Goal: Transaction & Acquisition: Purchase product/service

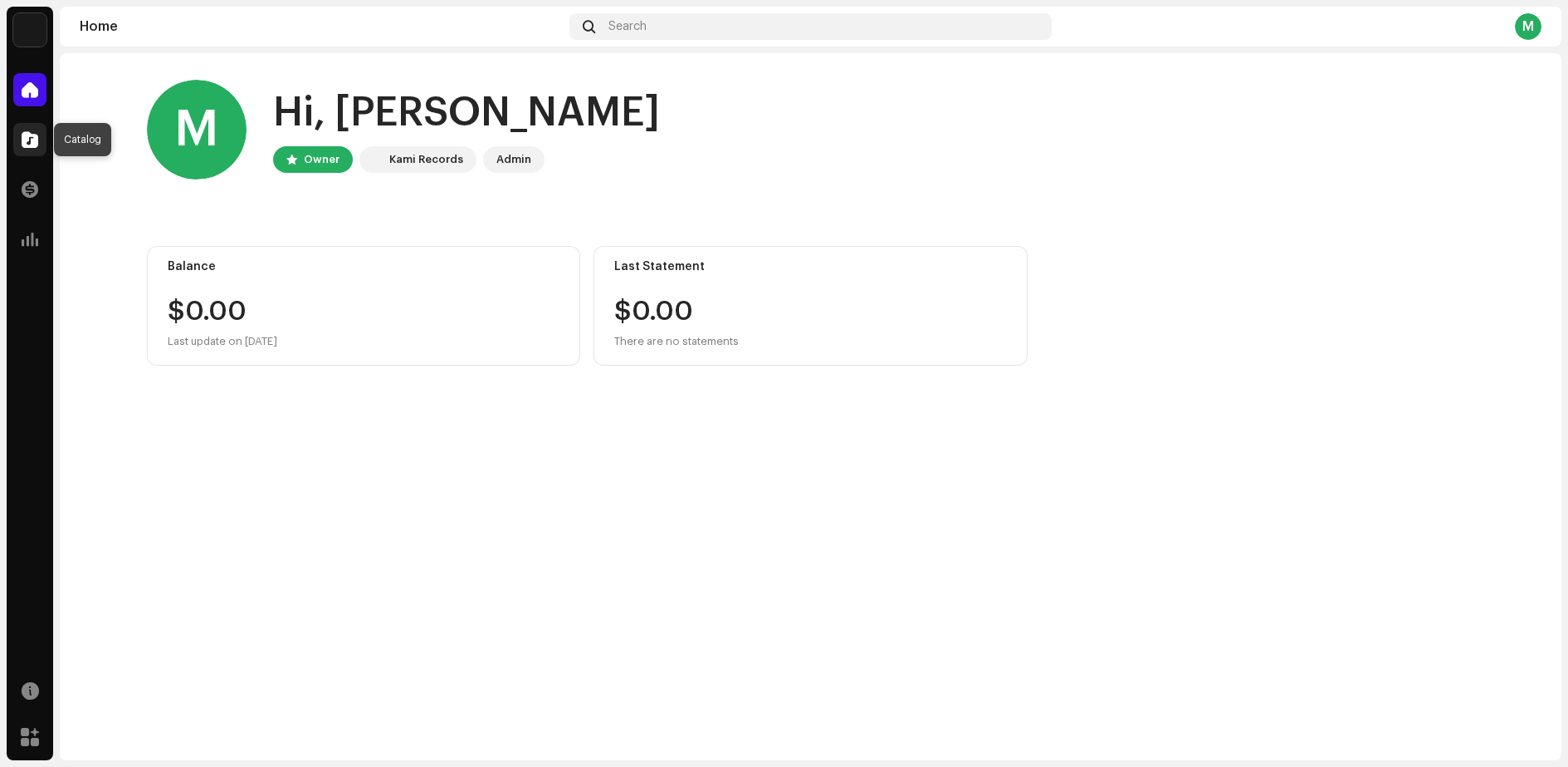
click at [25, 135] on span at bounding box center [30, 139] width 17 height 14
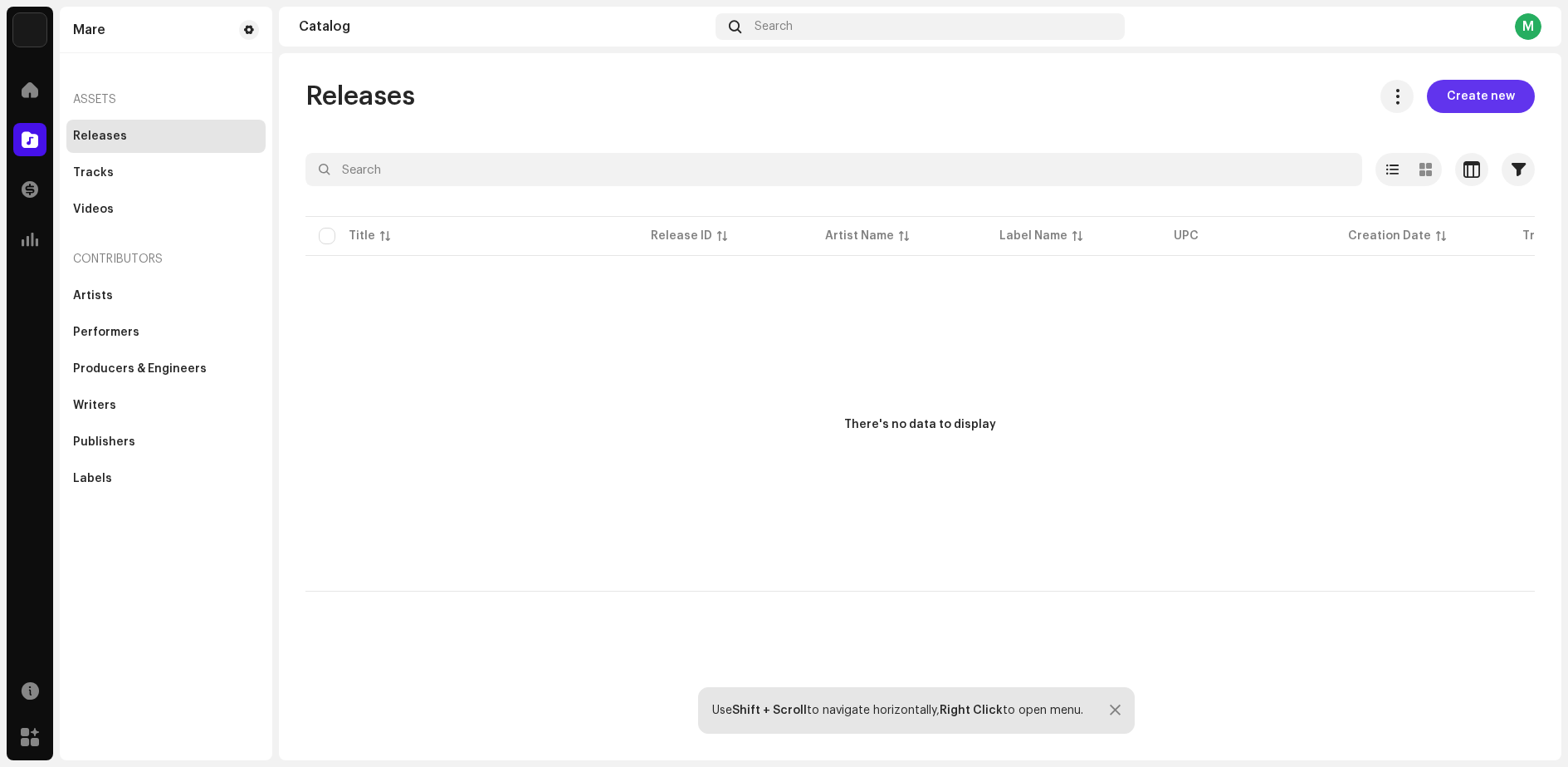
click at [1462, 93] on span "Create new" at bounding box center [1481, 96] width 68 height 33
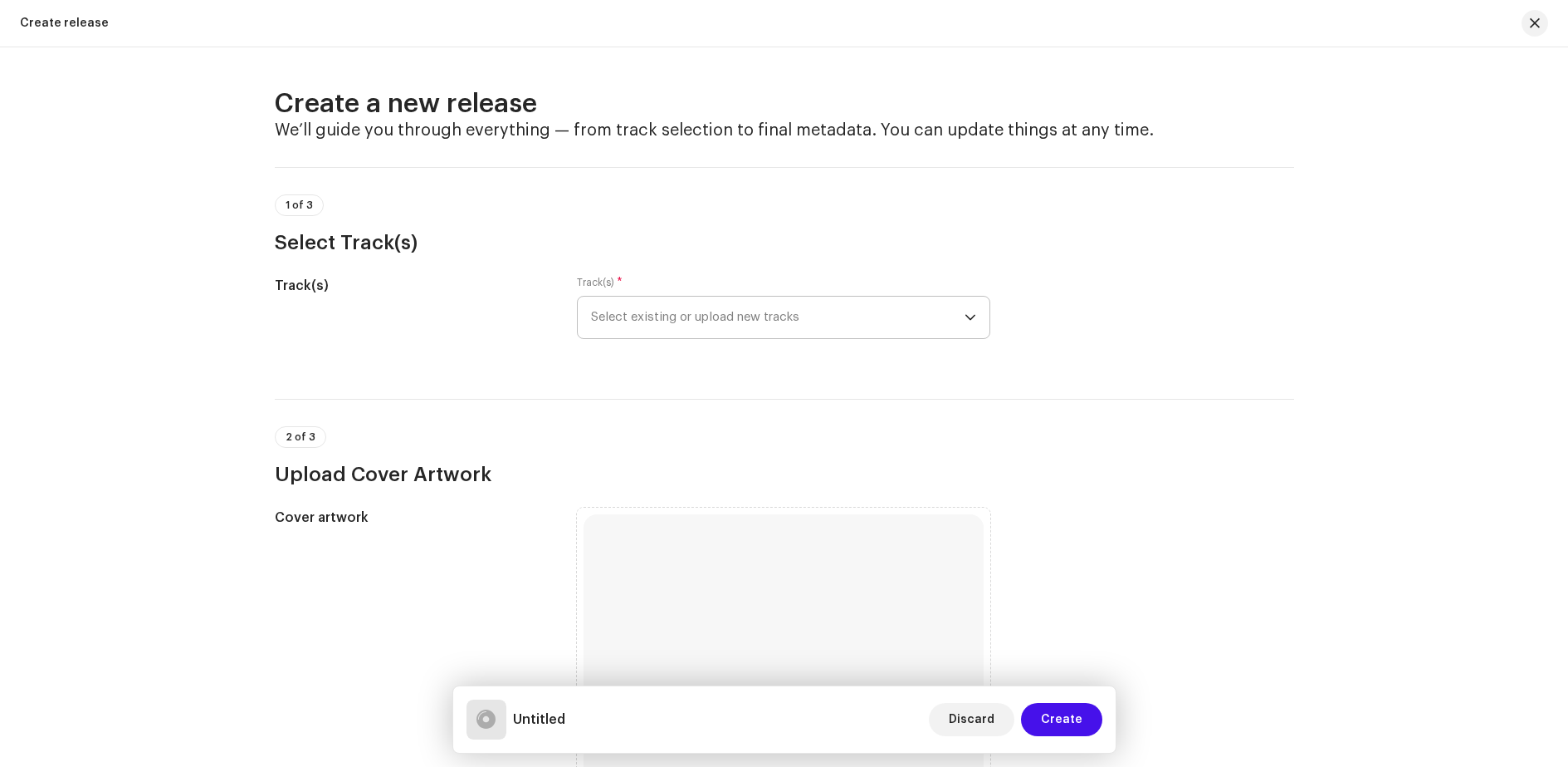
click at [960, 318] on span "Select existing or upload new tracks" at bounding box center [778, 317] width 374 height 42
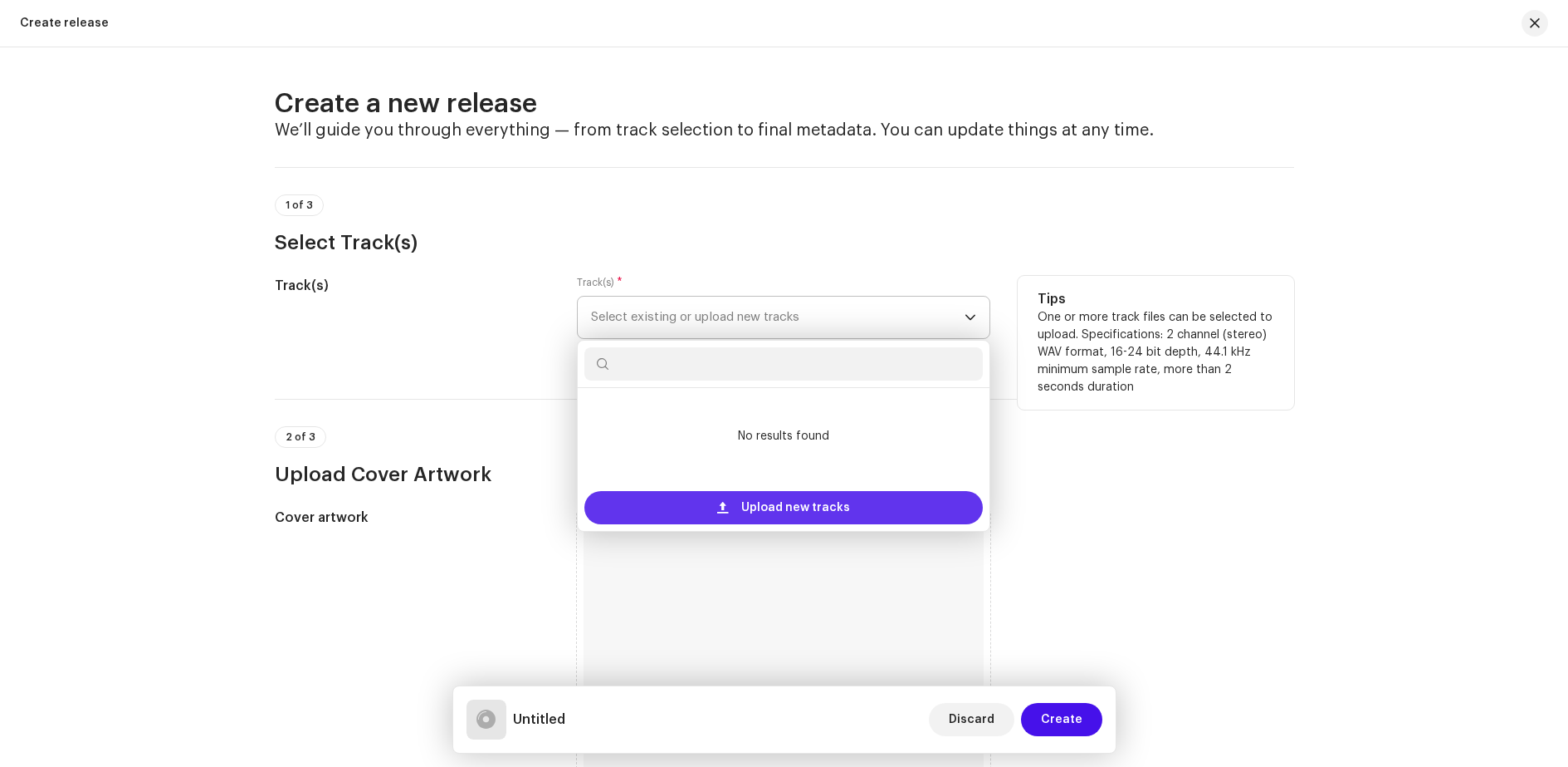
click at [811, 510] on span "Upload new tracks" at bounding box center [795, 507] width 109 height 33
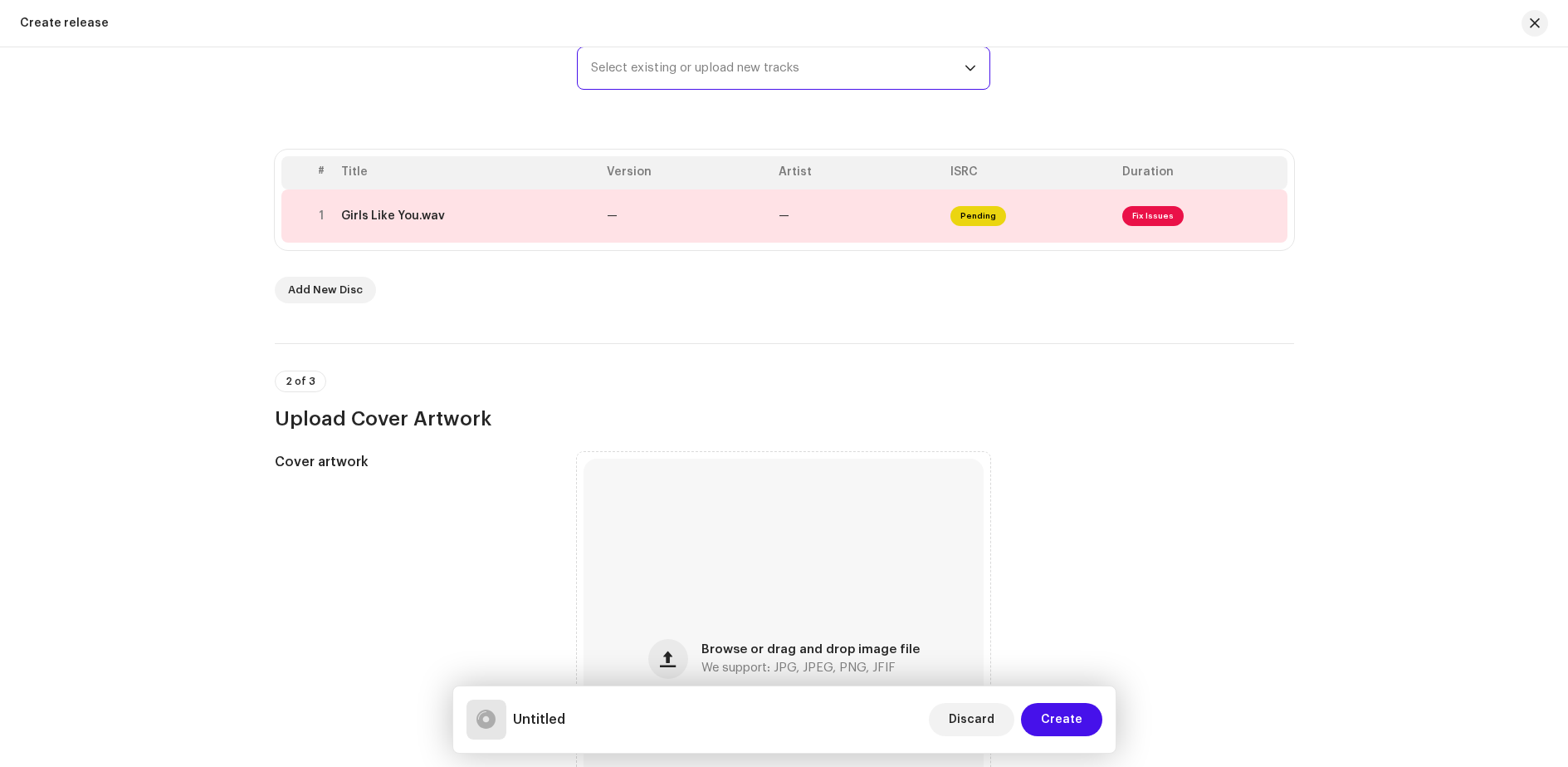
scroll to position [83, 0]
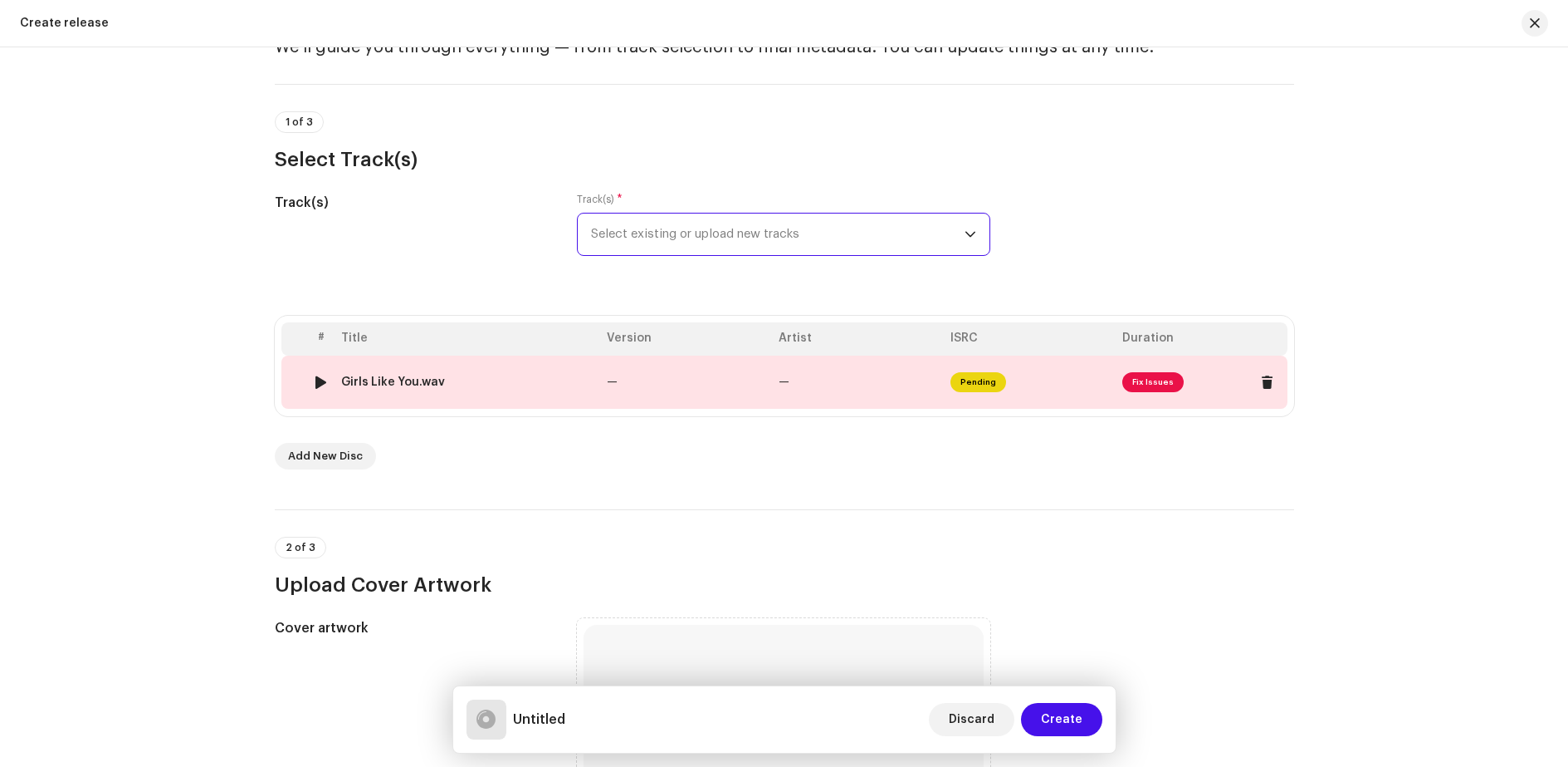
click at [1143, 385] on span "Fix Issues" at bounding box center [1153, 381] width 61 height 20
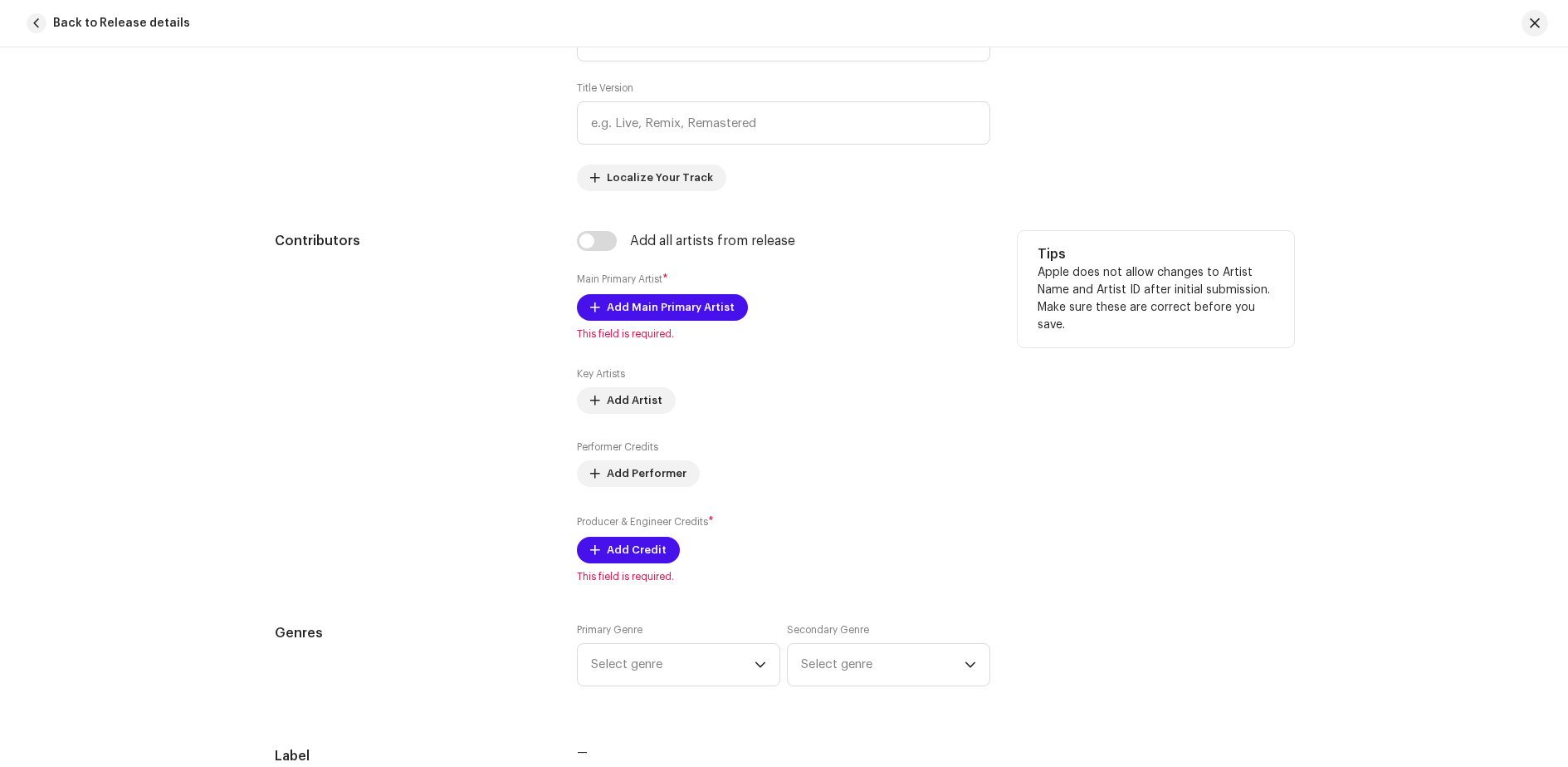
scroll to position [914, 0]
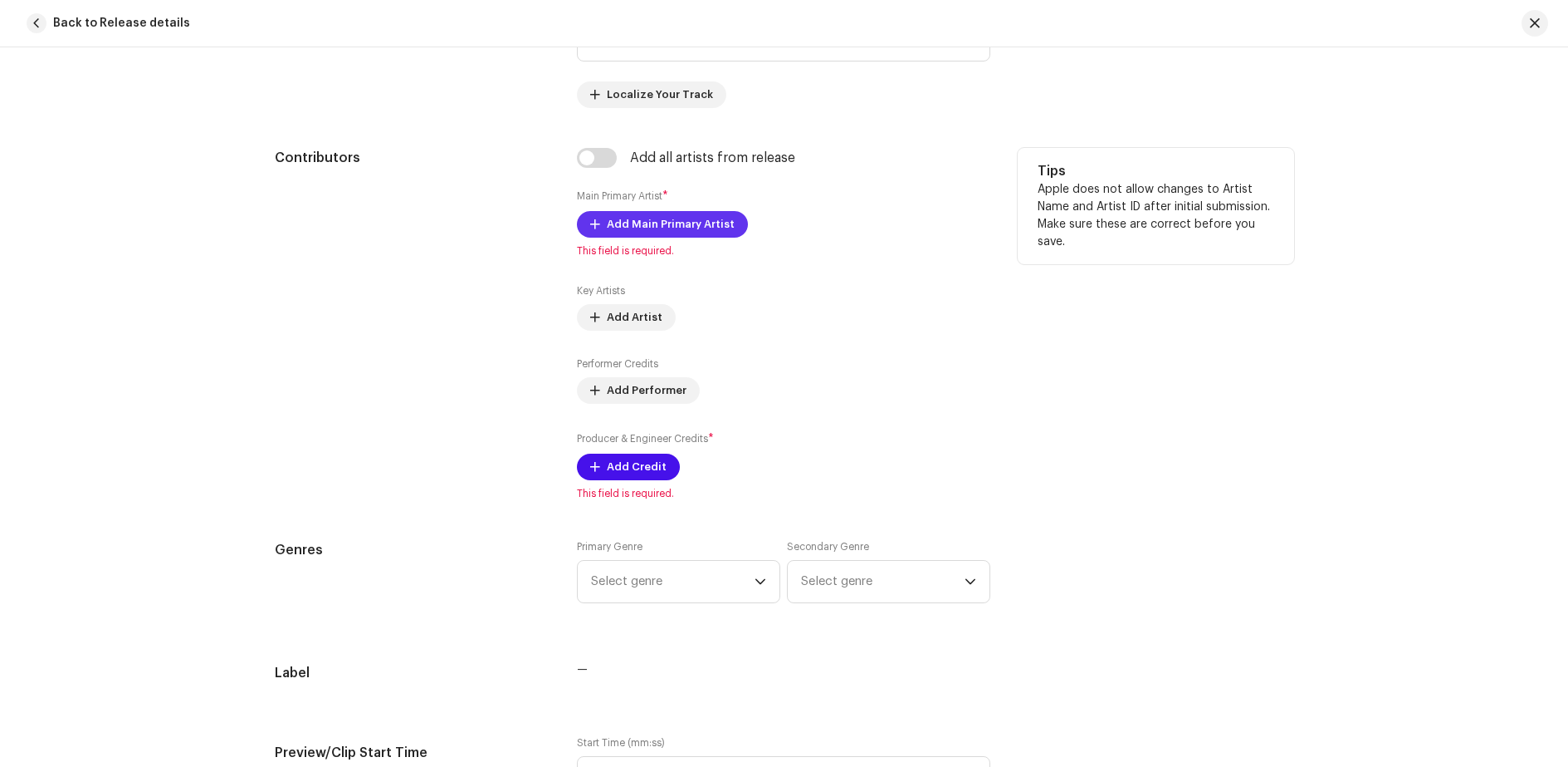
click at [628, 229] on span "Add Main Primary Artist" at bounding box center [671, 223] width 128 height 33
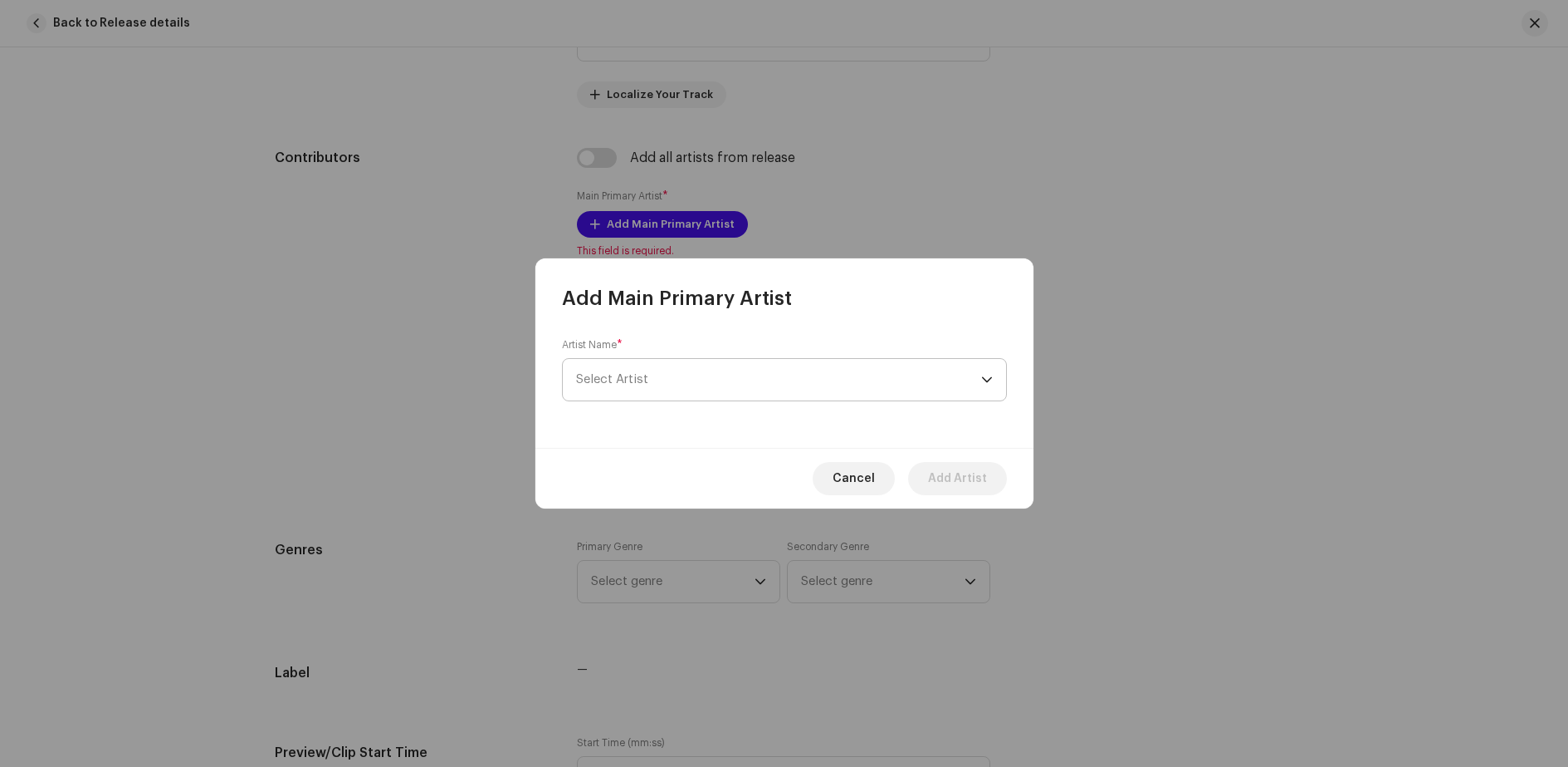
click at [643, 382] on span "Select Artist" at bounding box center [612, 379] width 72 height 13
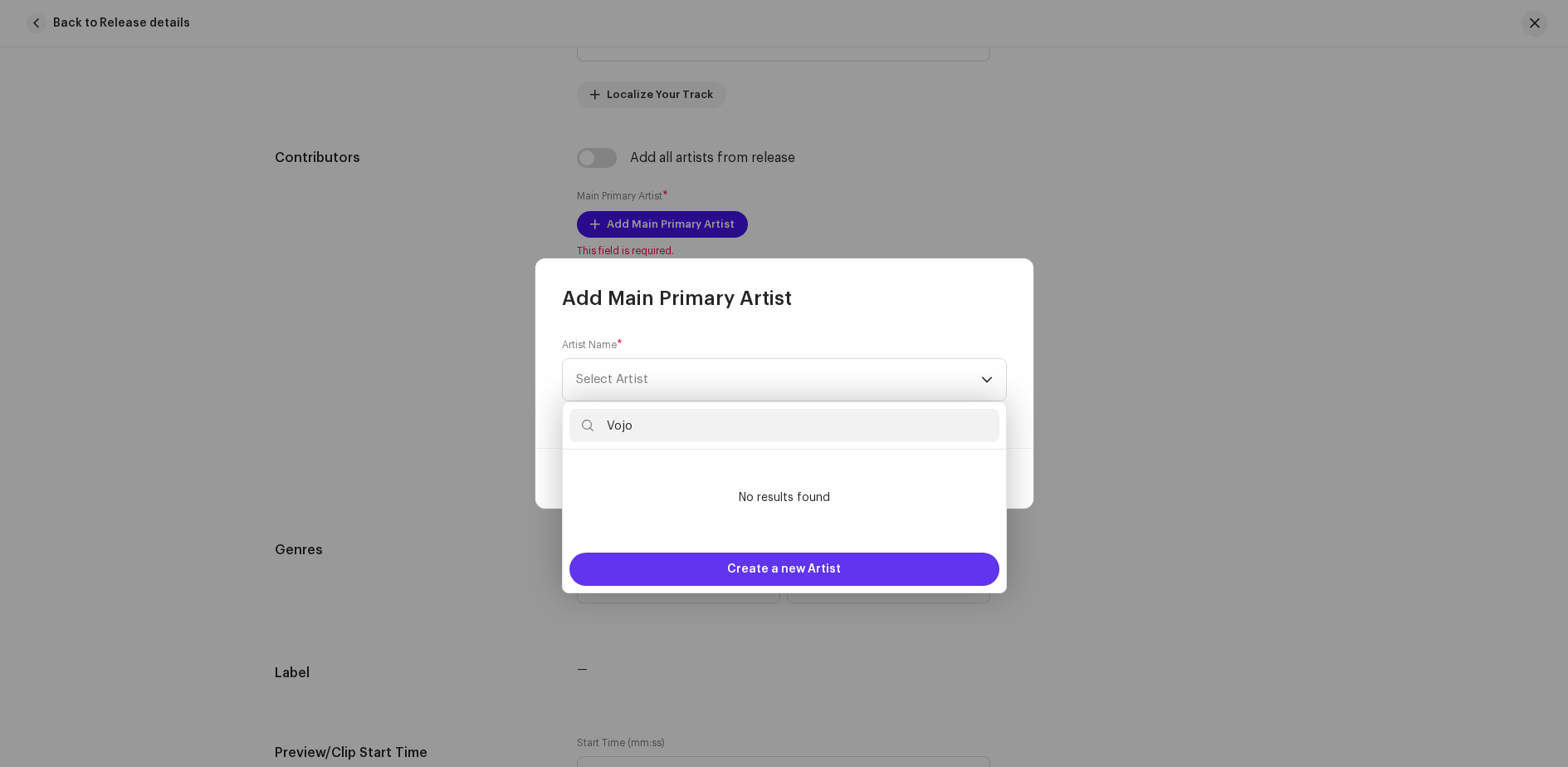
type input "Vojo"
click at [754, 570] on span "Create a new Artist" at bounding box center [784, 568] width 114 height 33
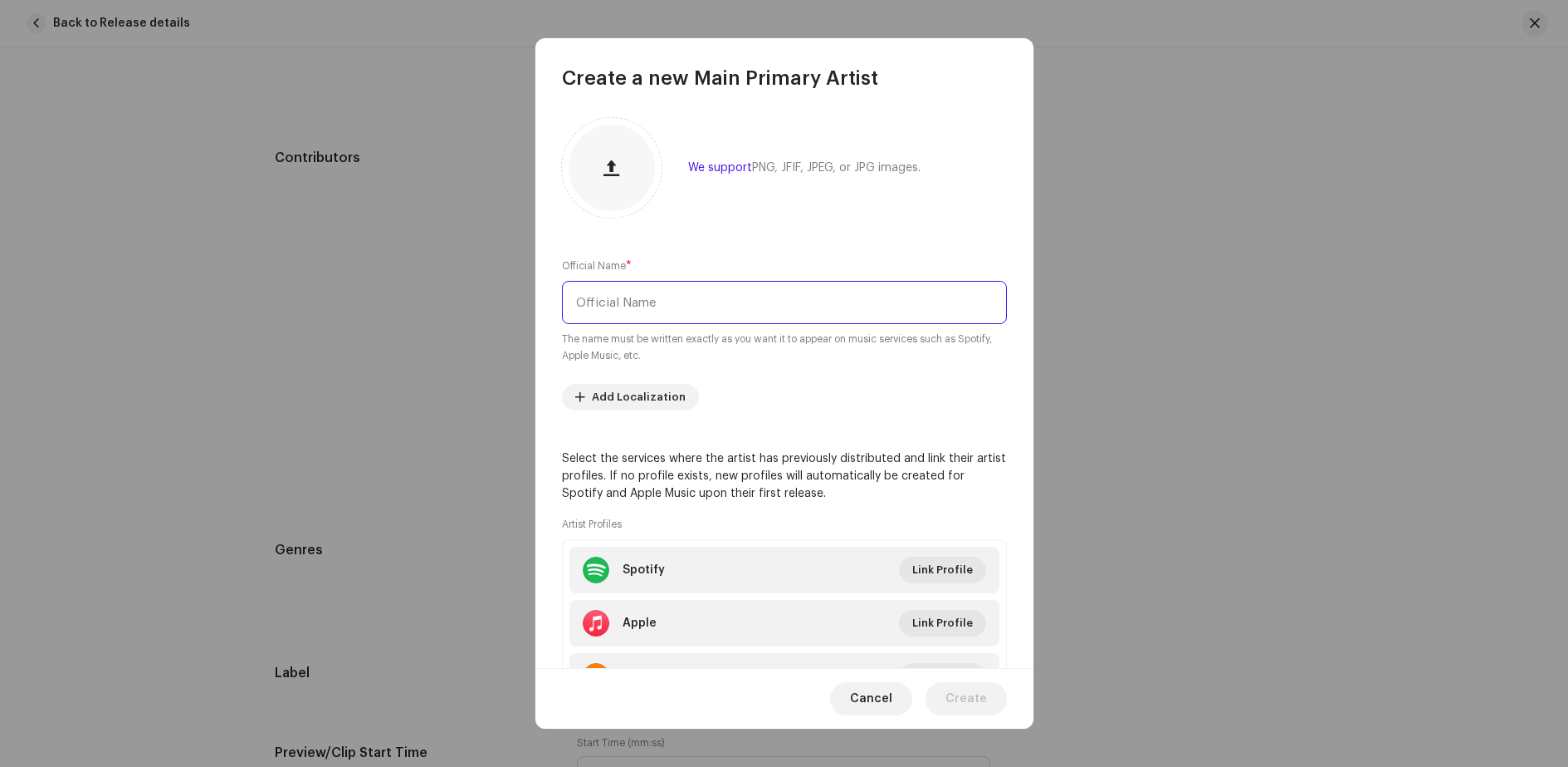
click at [678, 306] on input "text" at bounding box center [784, 302] width 445 height 43
type input "V"
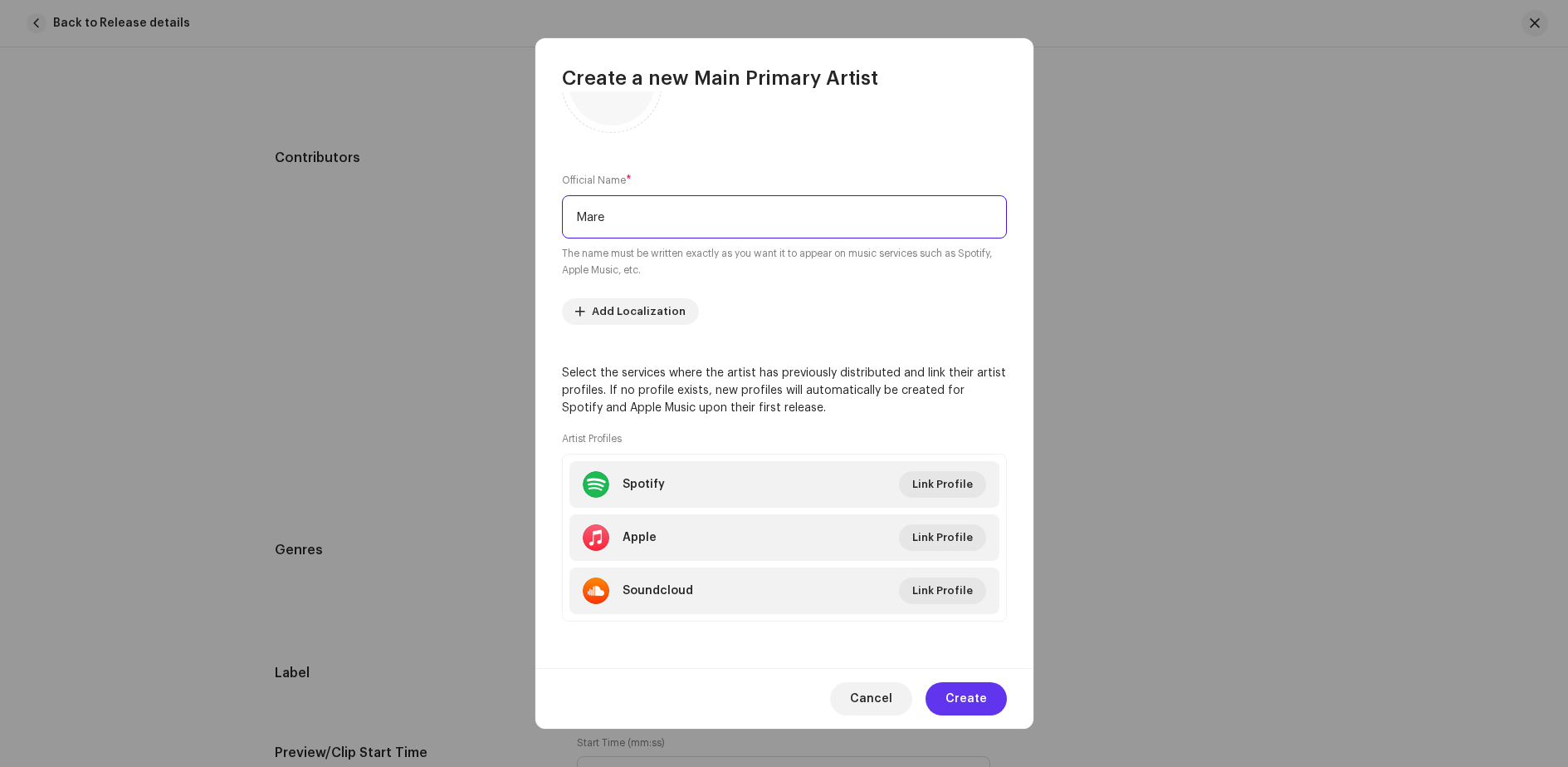
type input "Mare"
click at [959, 697] on span "Create" at bounding box center [966, 698] width 42 height 33
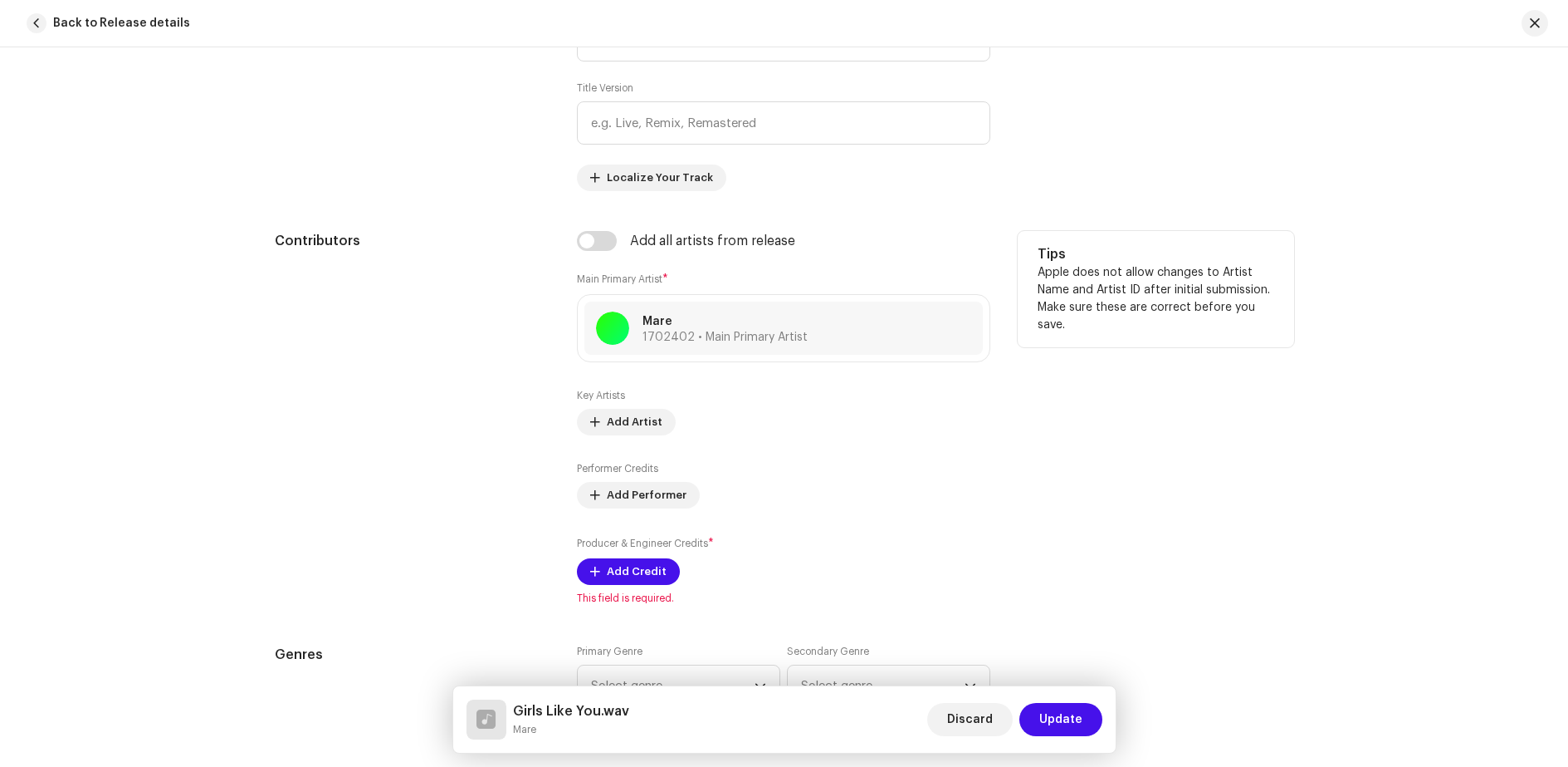
scroll to position [914, 0]
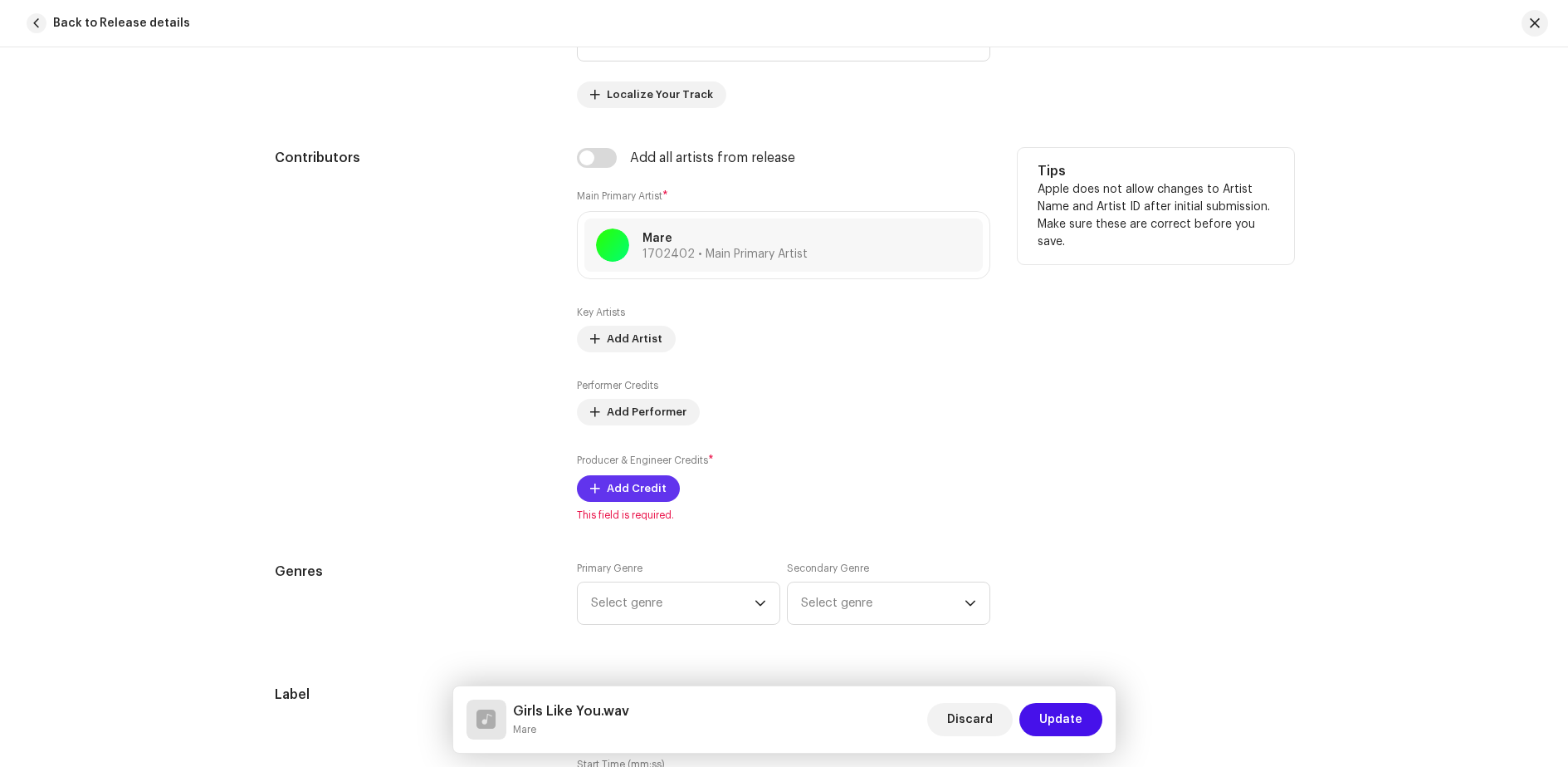
click at [643, 491] on span "Add Credit" at bounding box center [637, 488] width 59 height 33
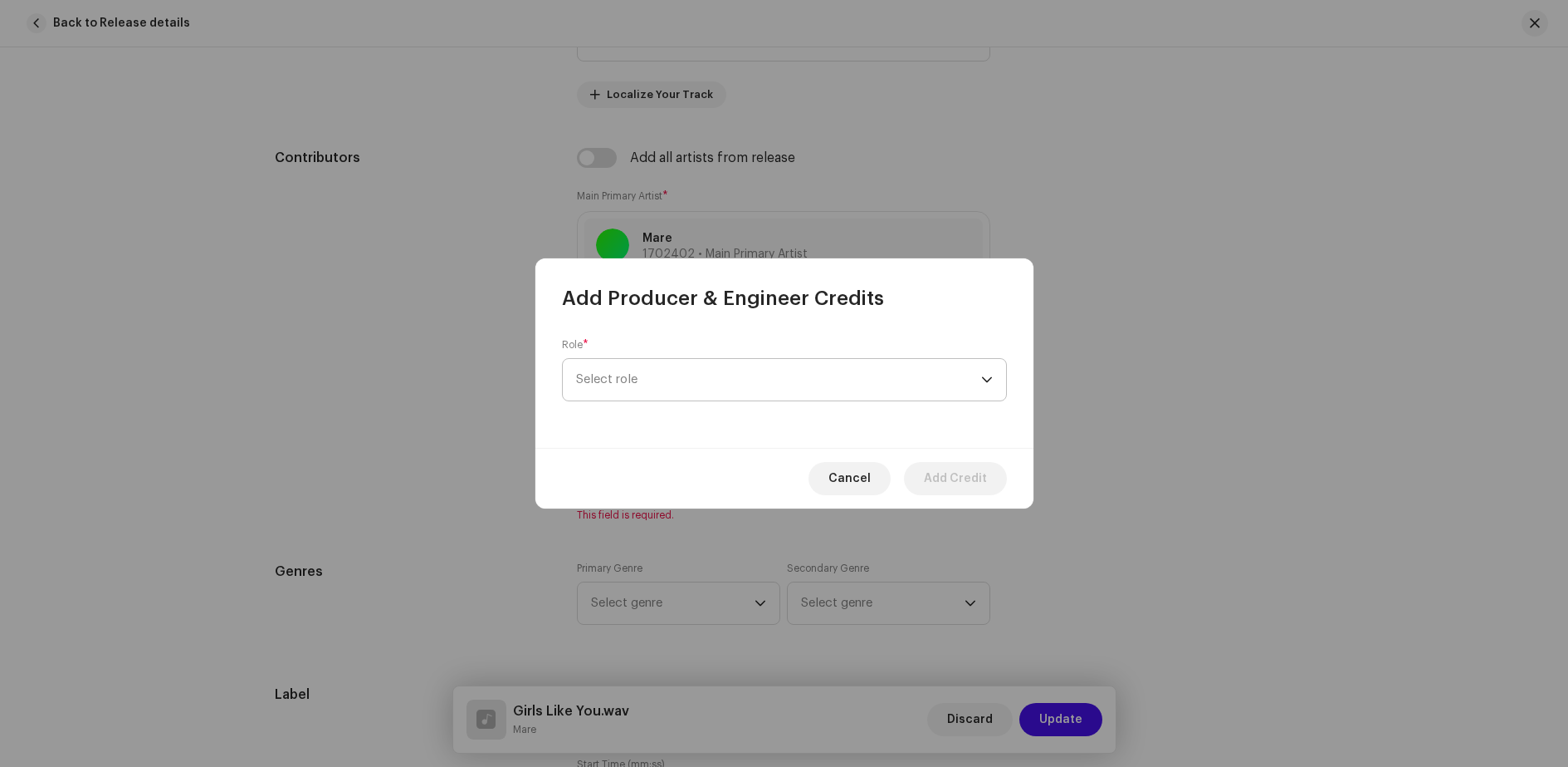
click at [651, 383] on span "Select role" at bounding box center [778, 379] width 405 height 42
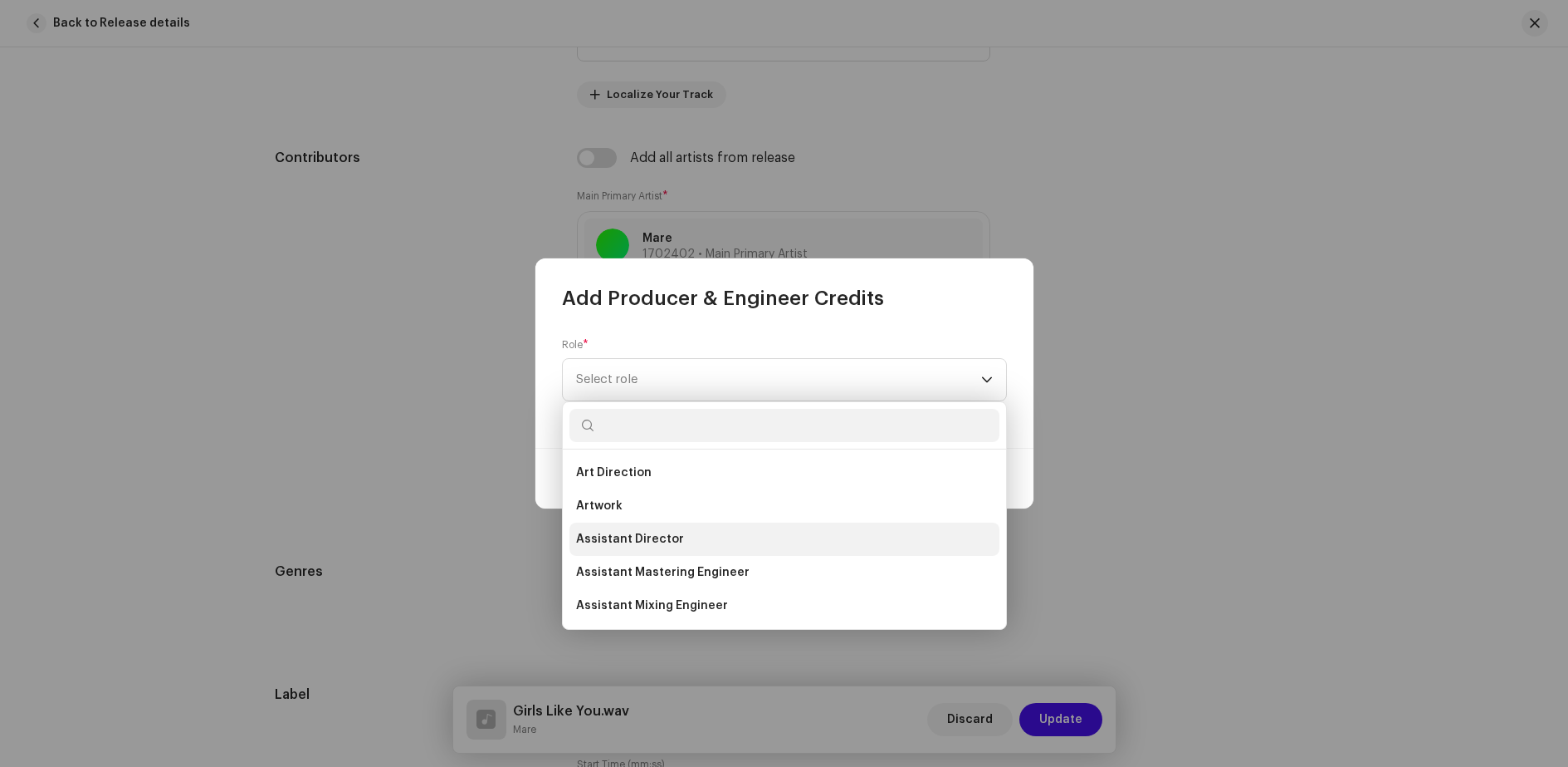
scroll to position [83, 0]
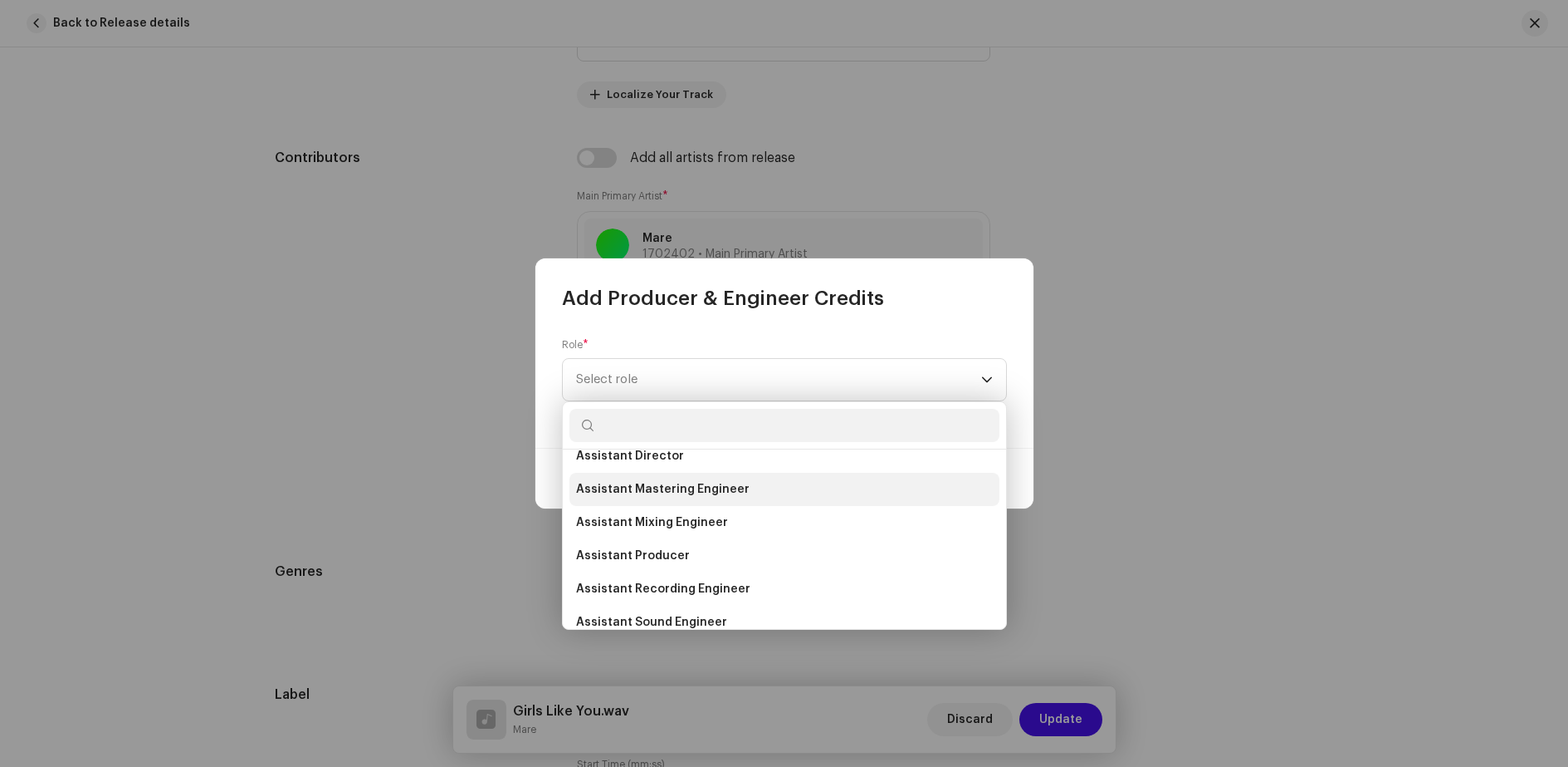
click at [682, 493] on span "Assistant Mastering Engineer" at bounding box center [663, 489] width 173 height 17
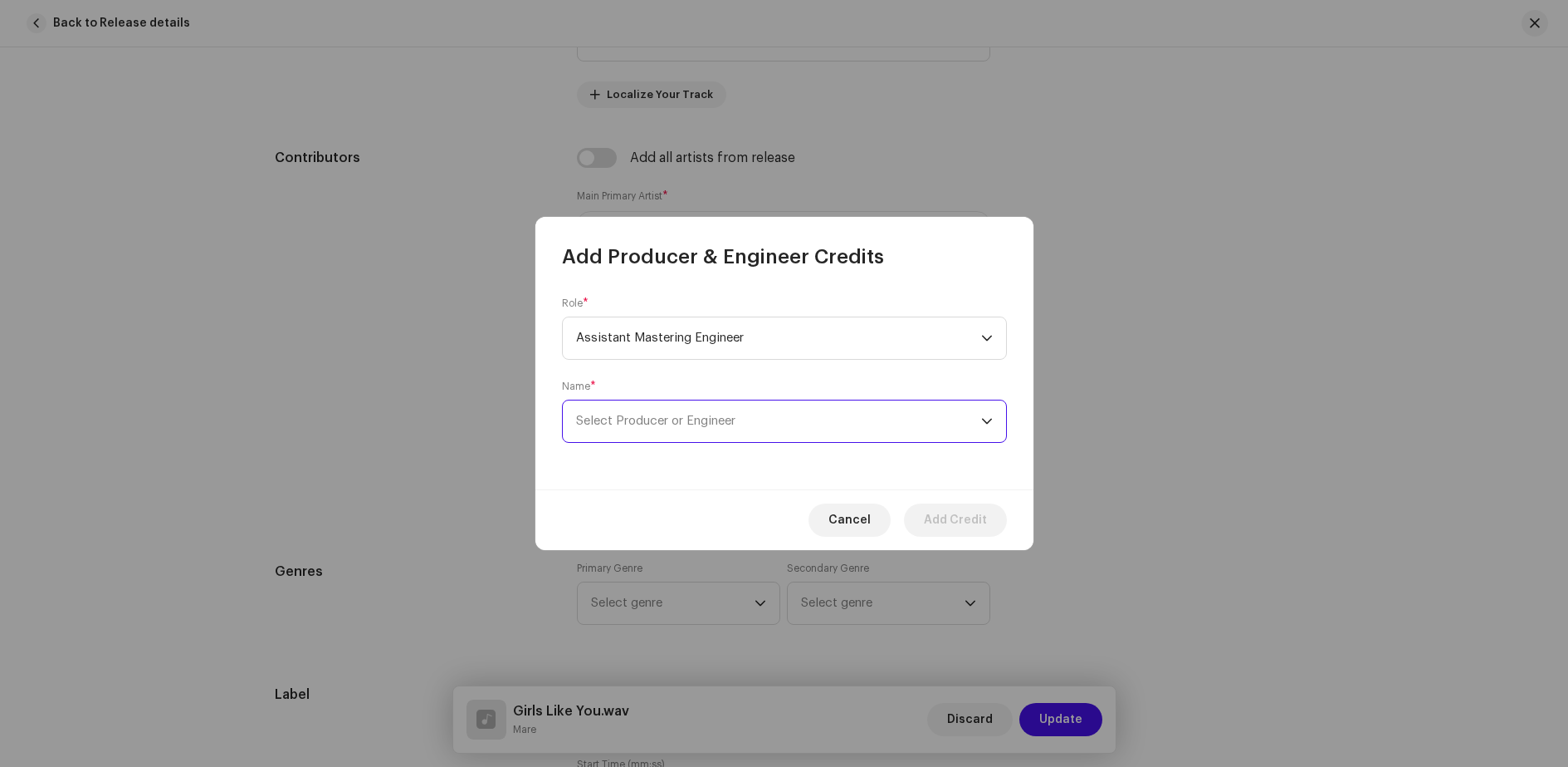
click at [670, 424] on span "Select Producer or Engineer" at bounding box center [656, 420] width 160 height 13
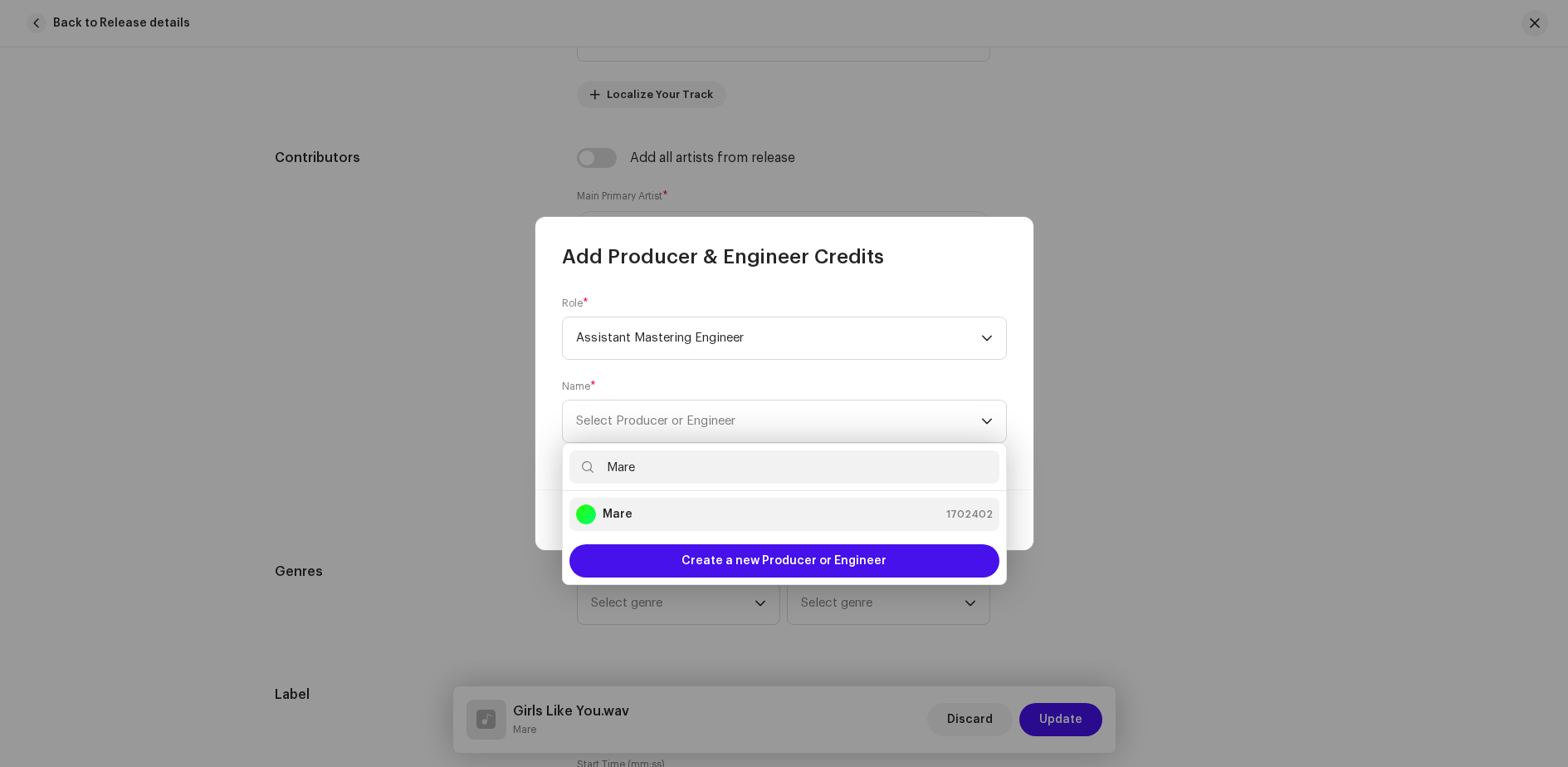
type input "Mare"
click at [643, 516] on div "Mare 1702402" at bounding box center [784, 514] width 417 height 20
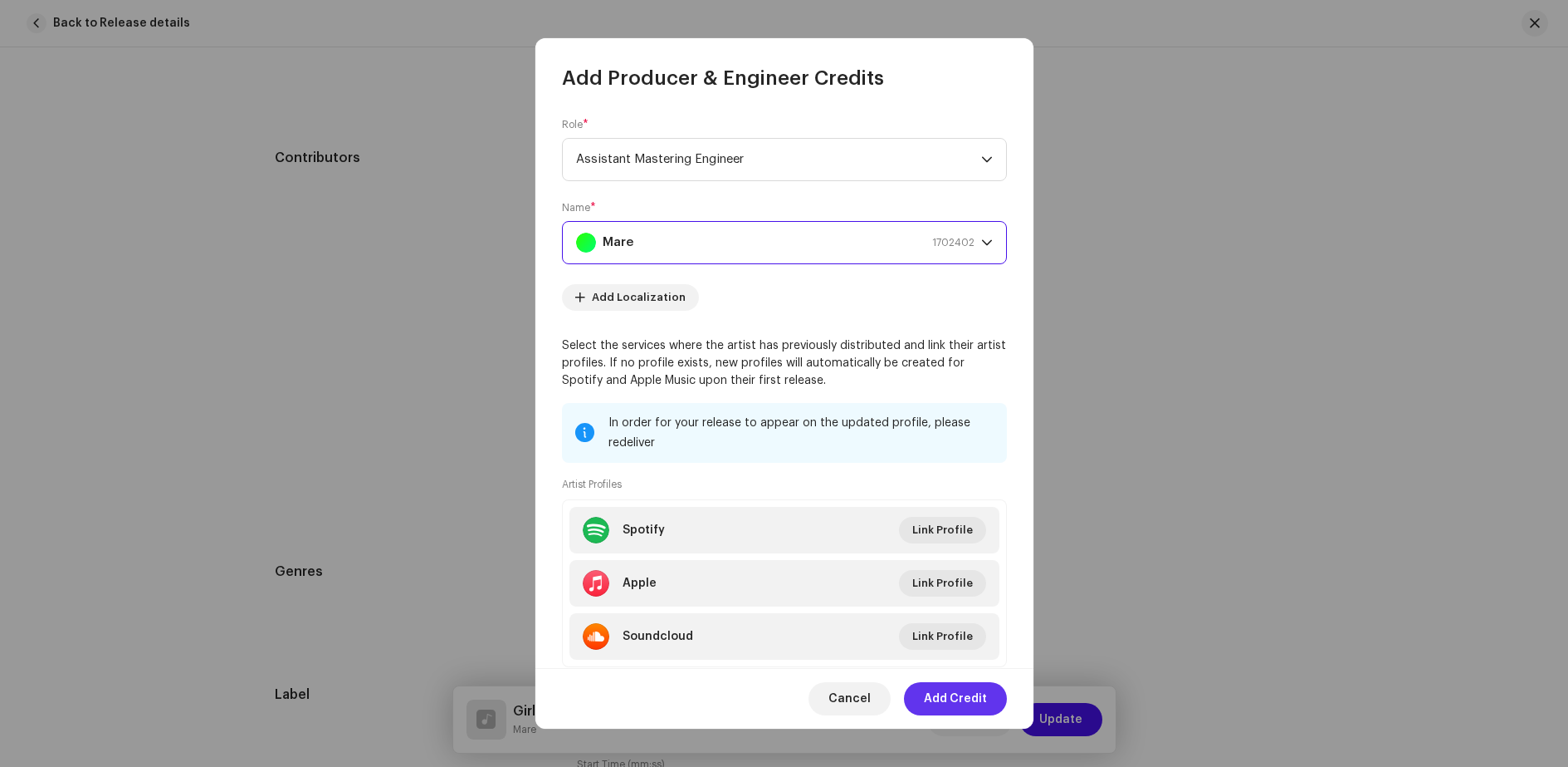
click at [953, 699] on span "Add Credit" at bounding box center [955, 698] width 63 height 33
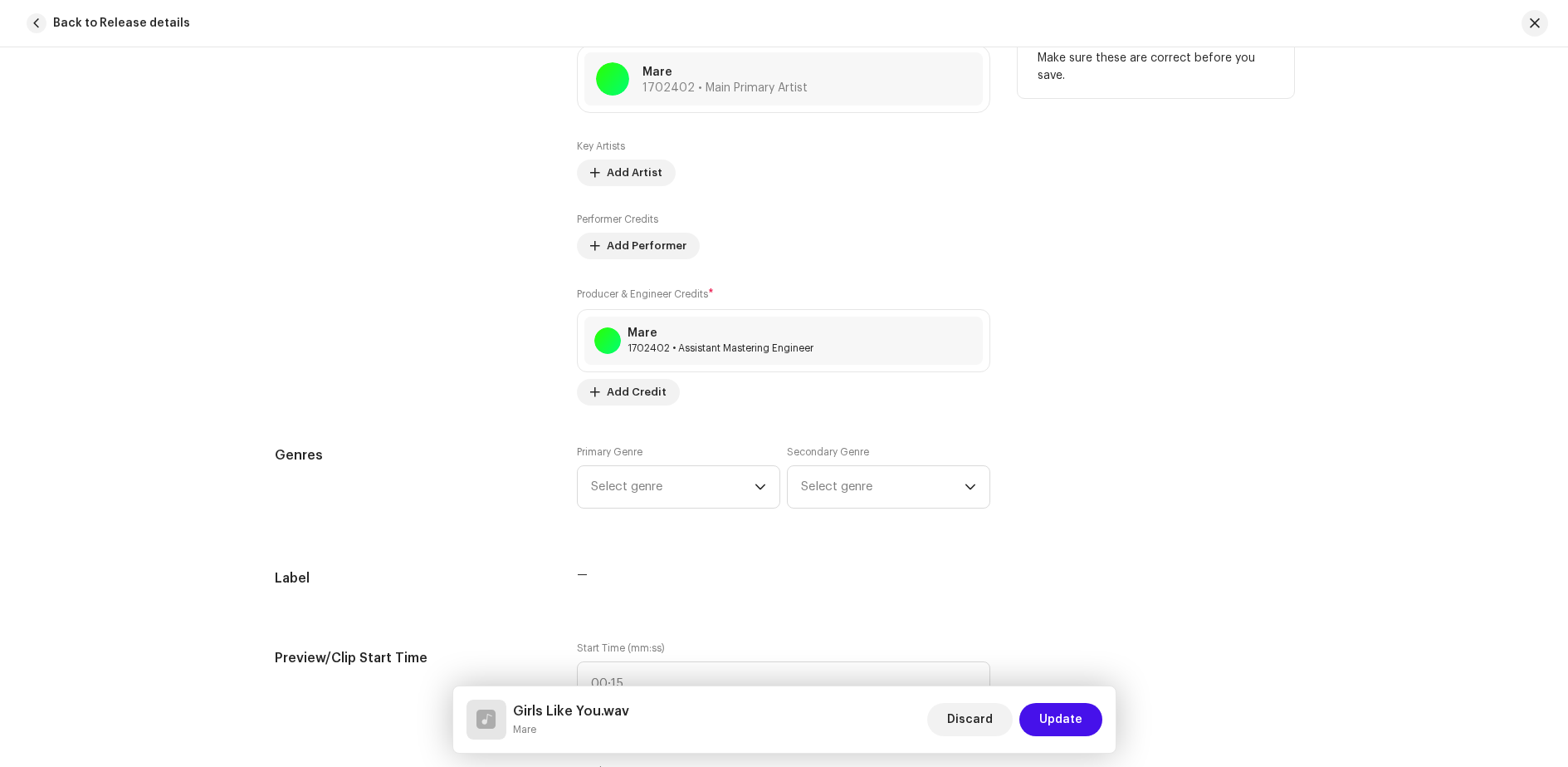
scroll to position [1246, 0]
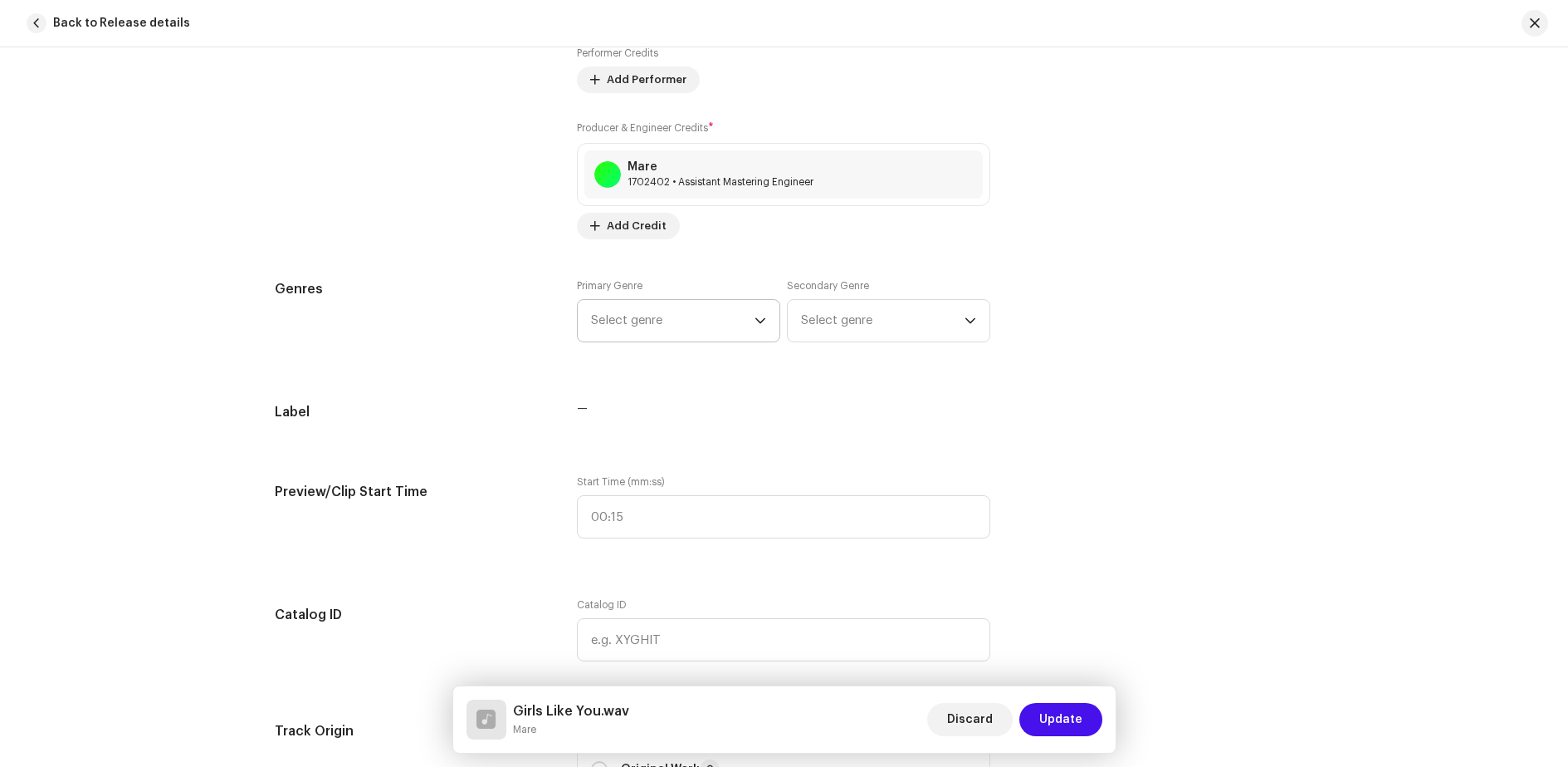
click at [755, 319] on icon "dropdown trigger" at bounding box center [761, 321] width 12 height 12
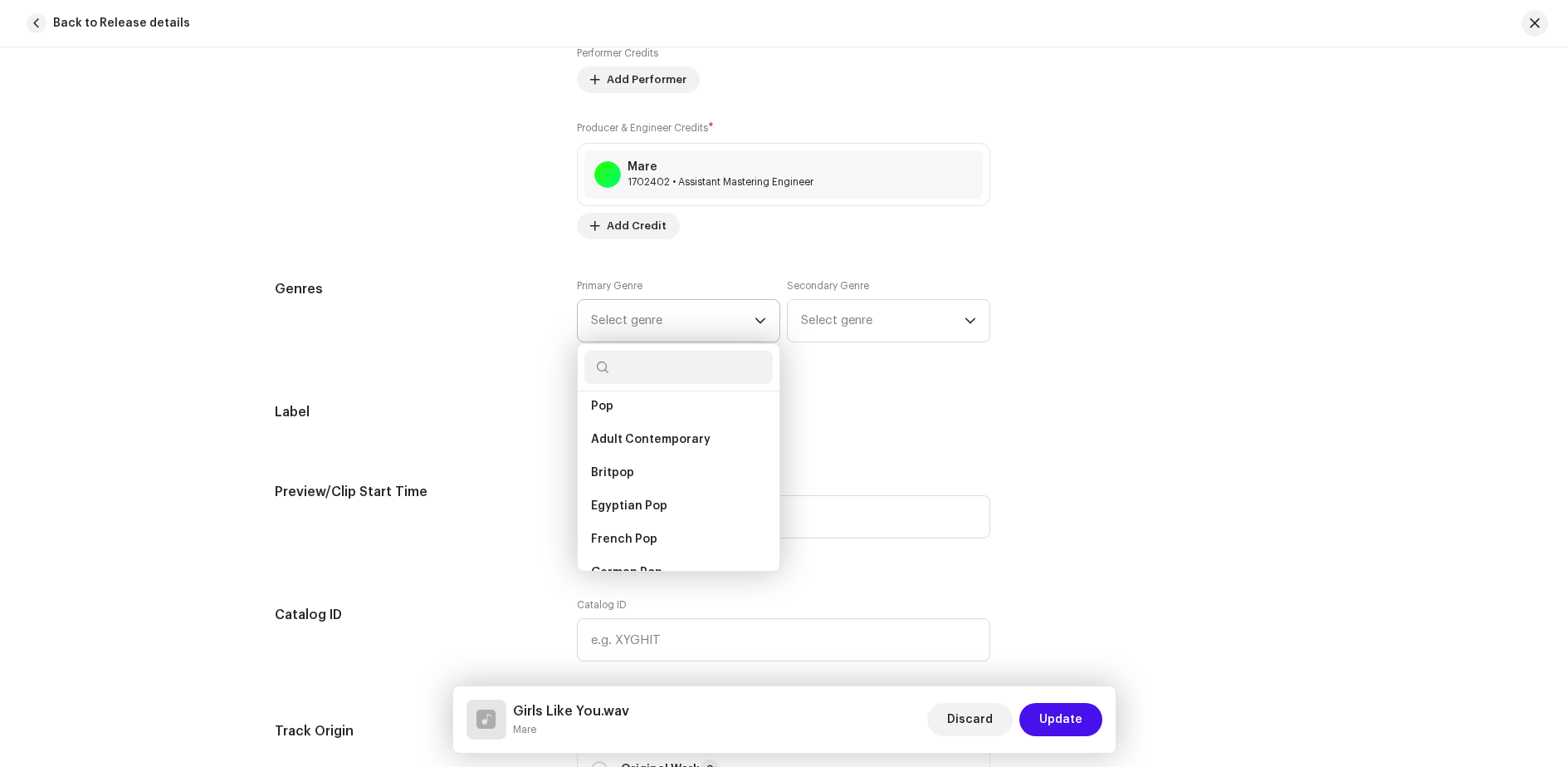
scroll to position [10300, 0]
click at [616, 438] on li "Pop" at bounding box center [678, 455] width 188 height 34
click at [599, 449] on span "Pop" at bounding box center [602, 455] width 23 height 13
click at [599, 481] on span "Pop" at bounding box center [602, 489] width 22 height 17
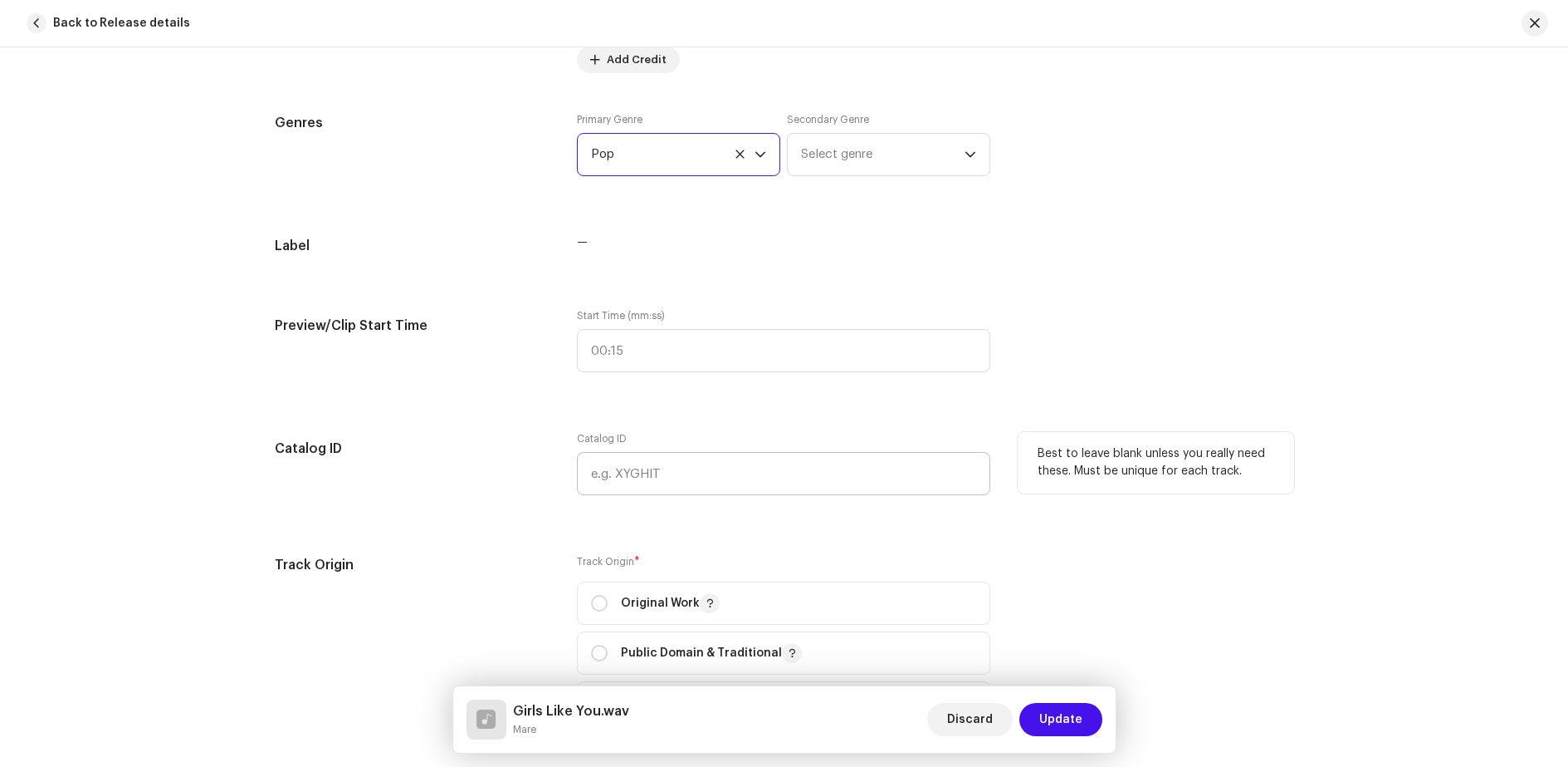
scroll to position [1661, 0]
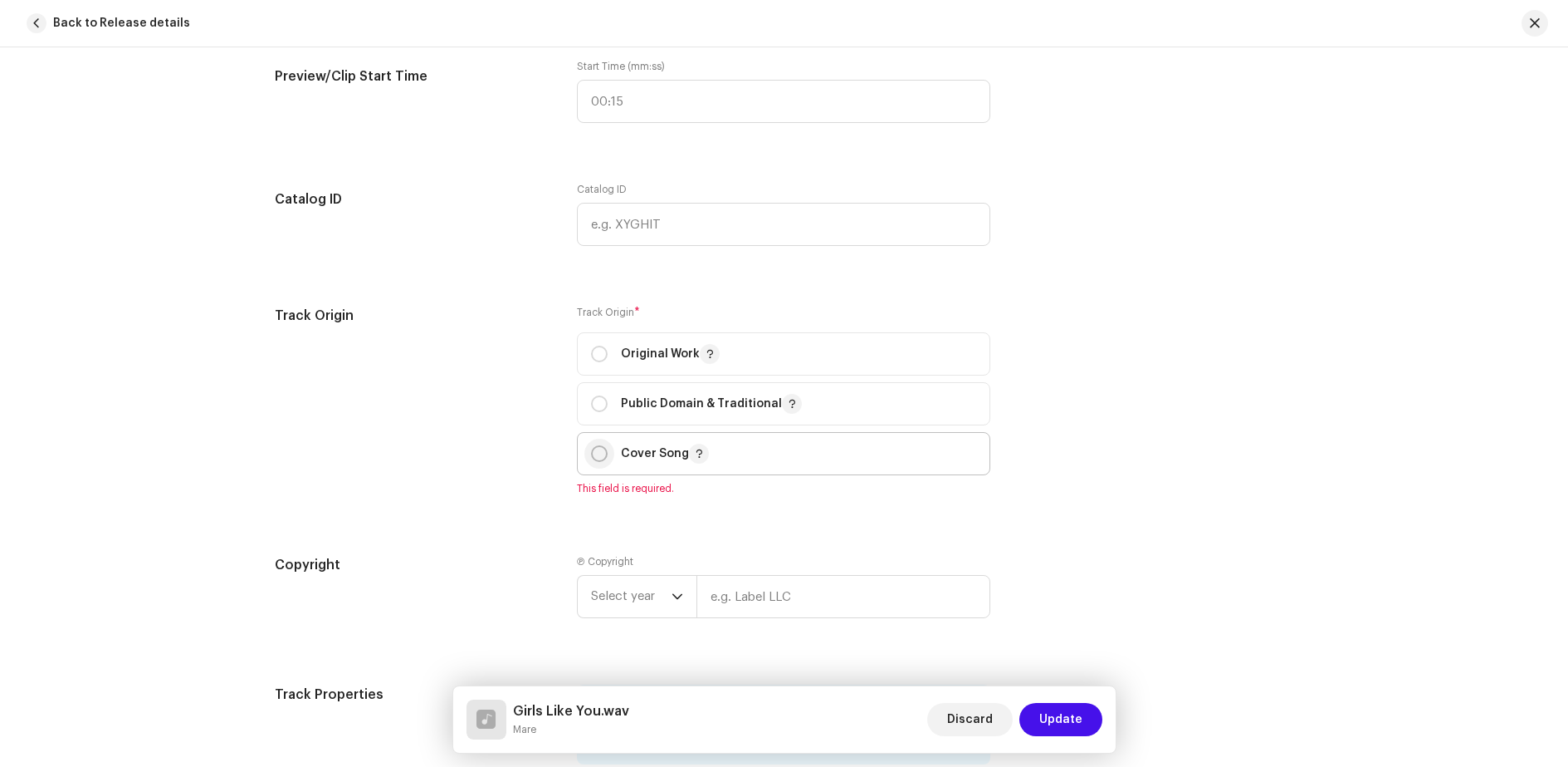
click at [597, 457] on input "radio" at bounding box center [599, 454] width 17 height 17
radio input "true"
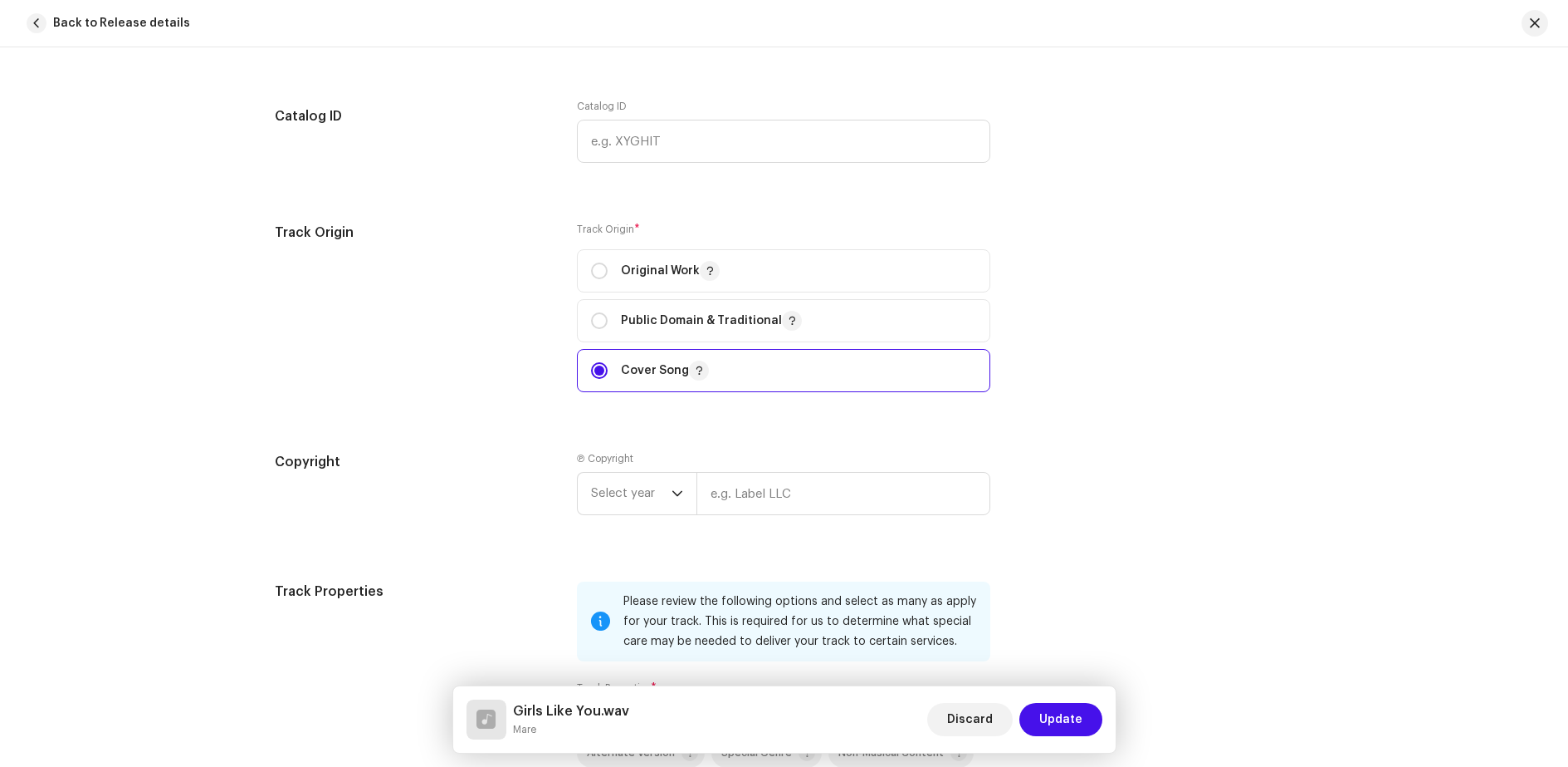
scroll to position [1827, 0]
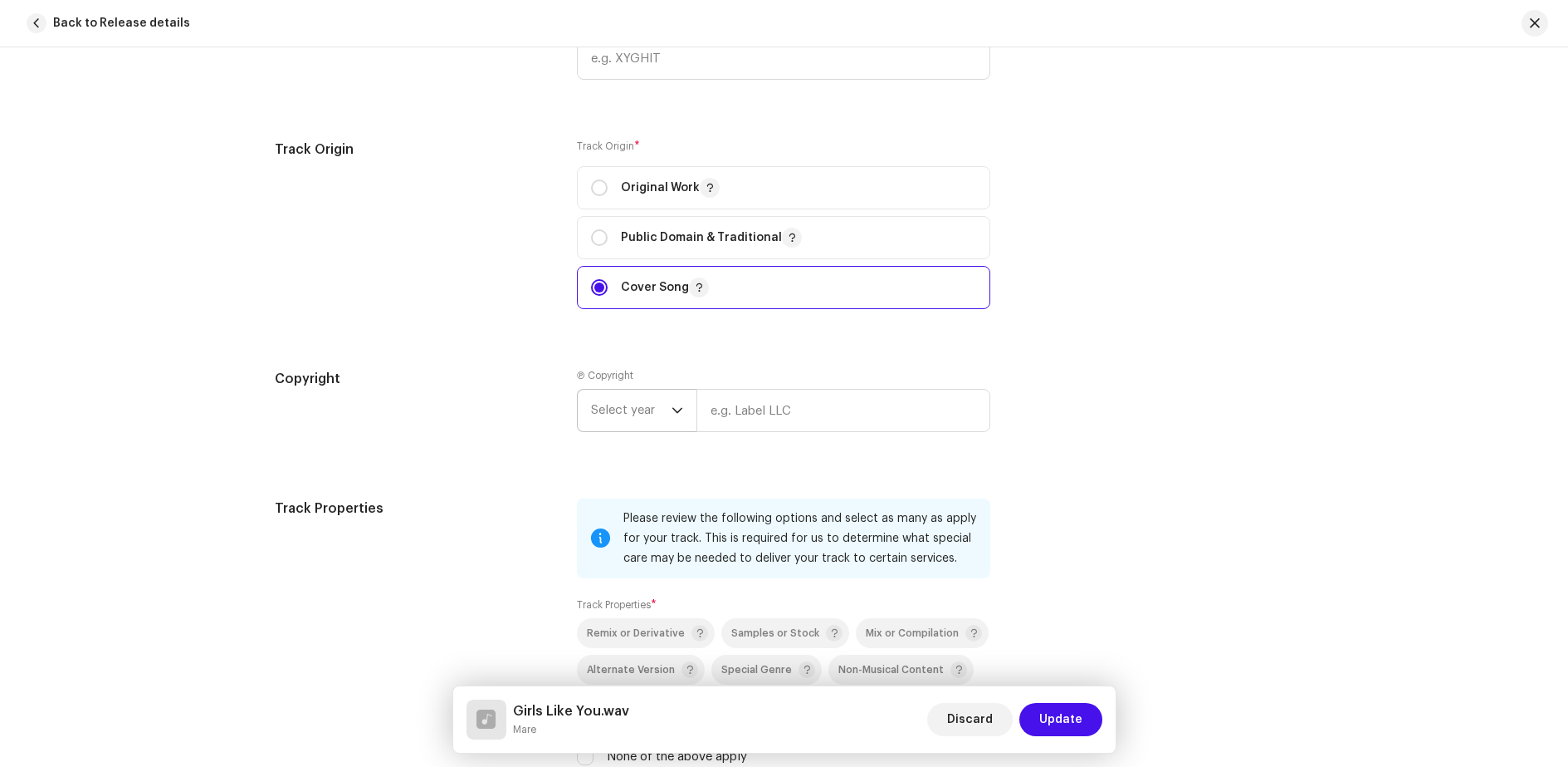
click at [677, 411] on icon "dropdown trigger" at bounding box center [677, 410] width 12 height 12
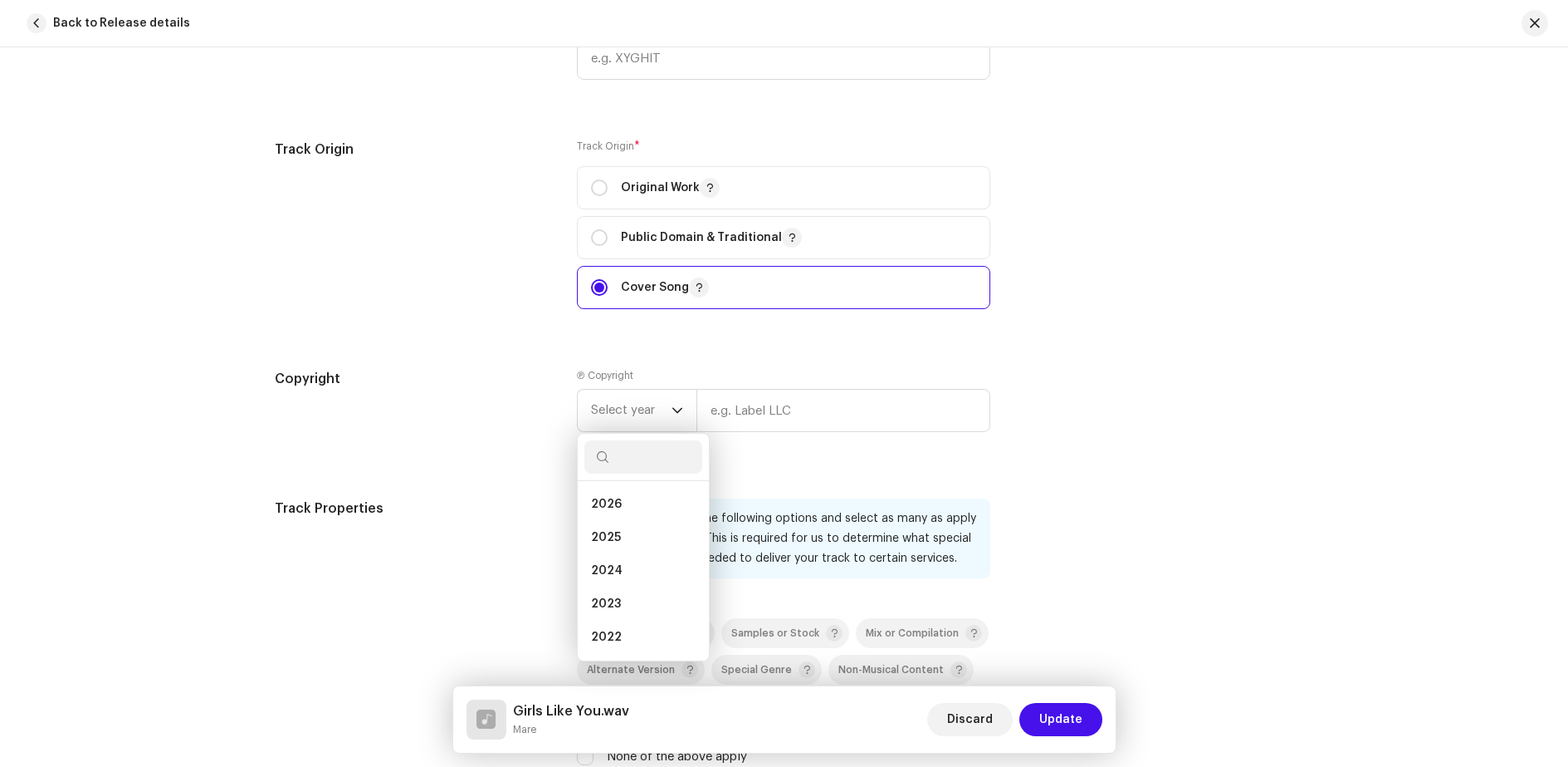
click at [696, 363] on div "Track details Complete the following to finalize your track. 1 of 3 Add Audio F…" at bounding box center [784, 31] width 1072 height 3542
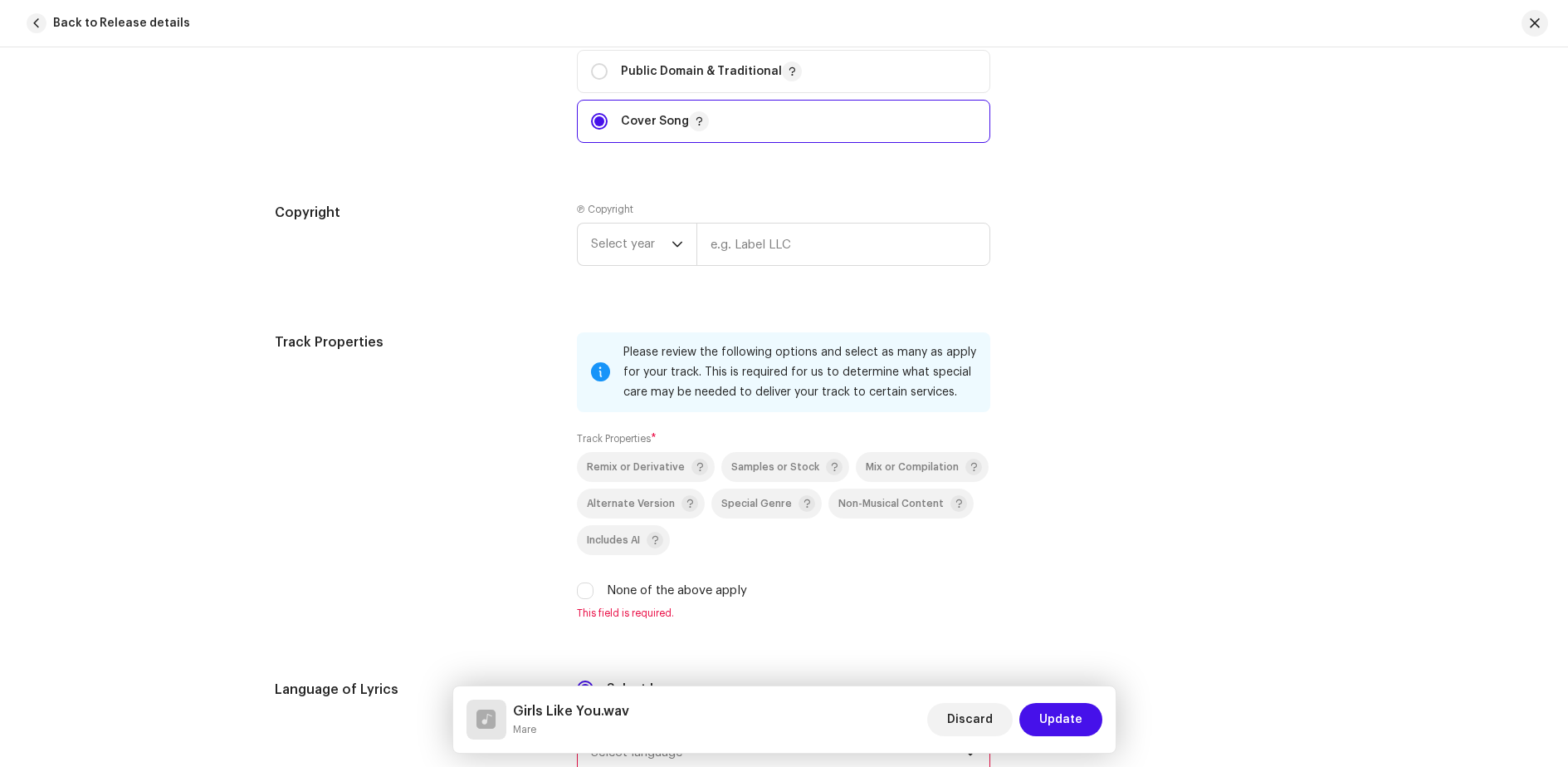
scroll to position [2077, 0]
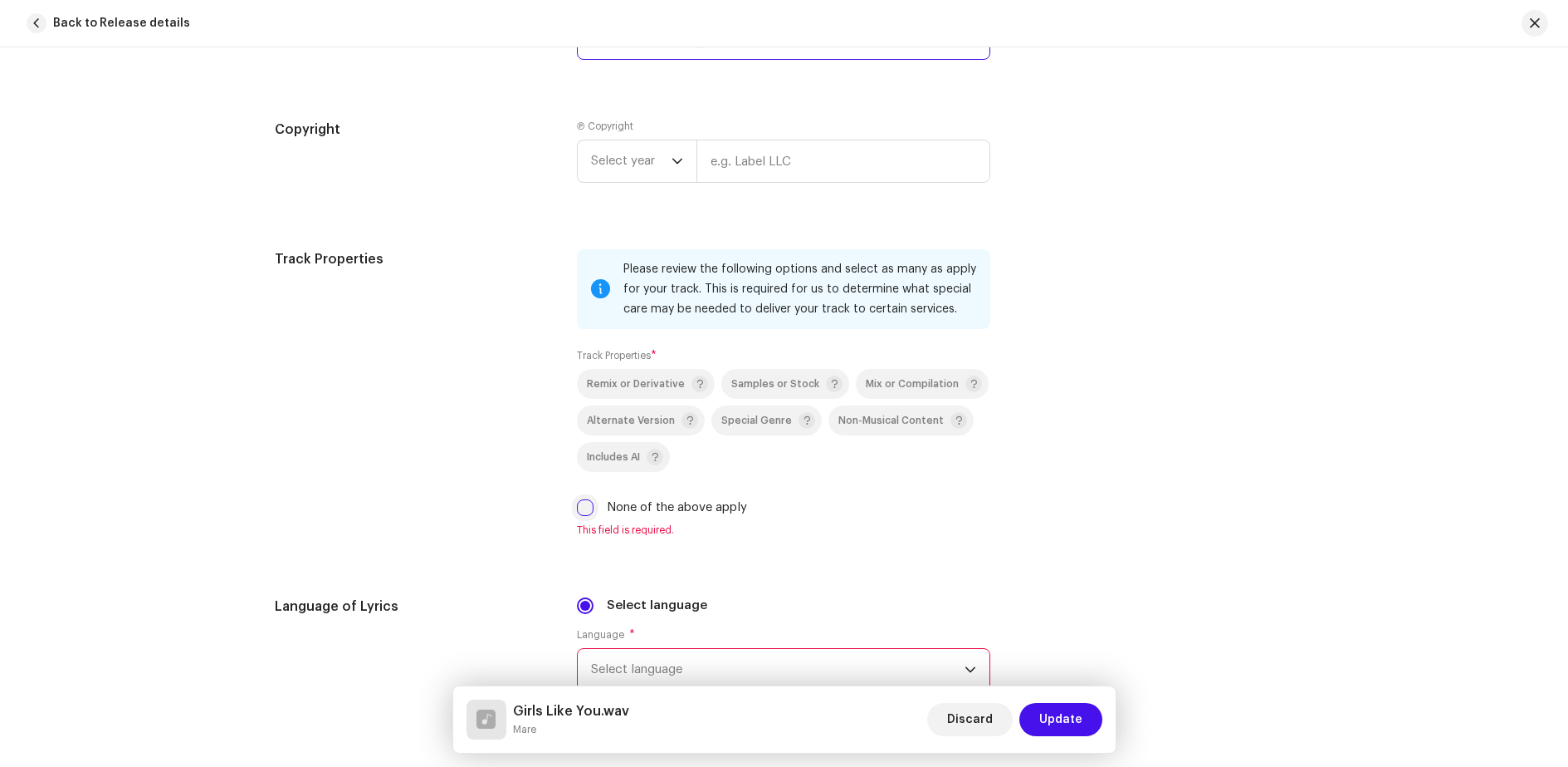
click at [582, 512] on input "None of the above apply" at bounding box center [586, 508] width 17 height 17
checkbox input "true"
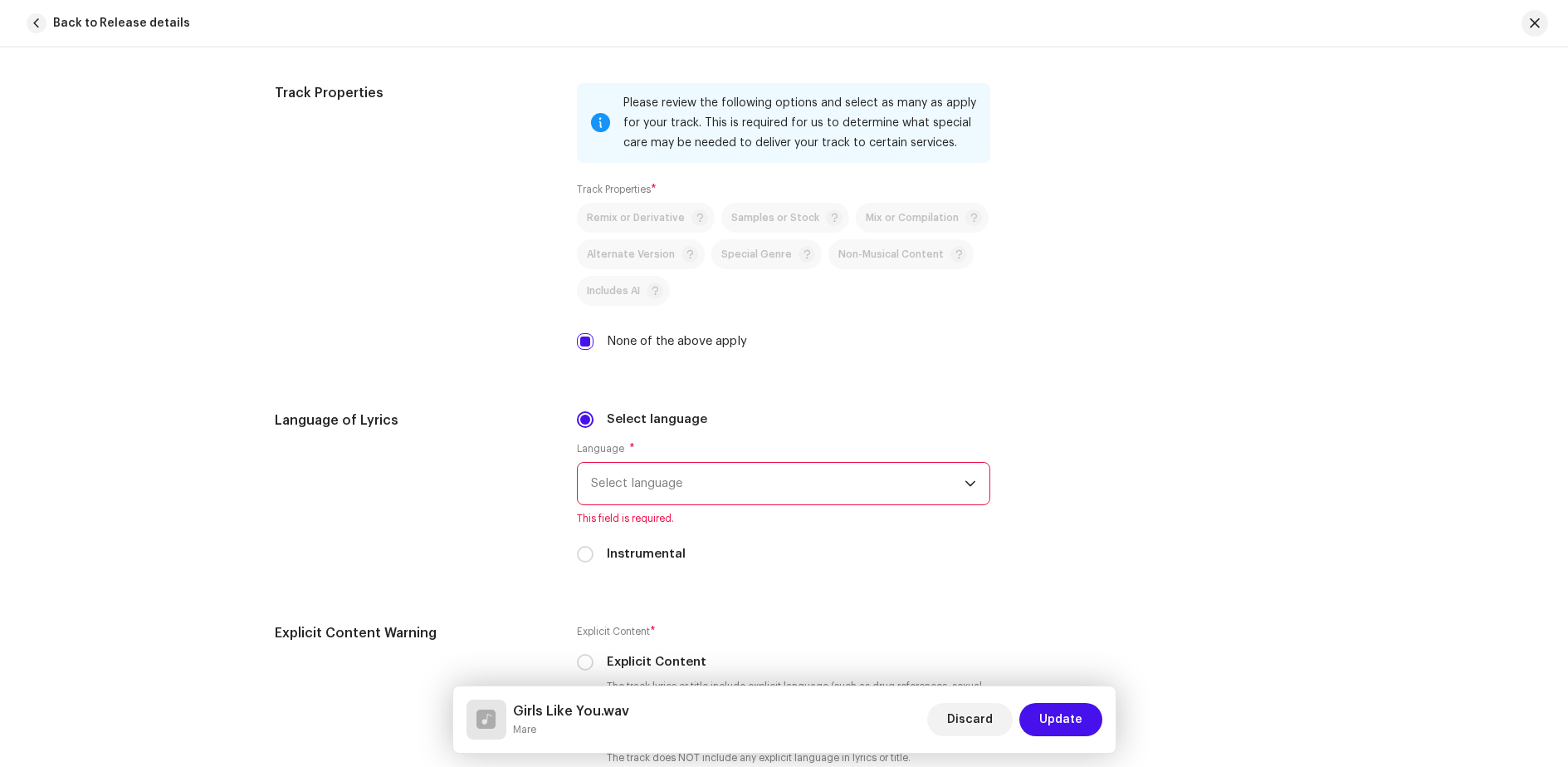
scroll to position [2326, 0]
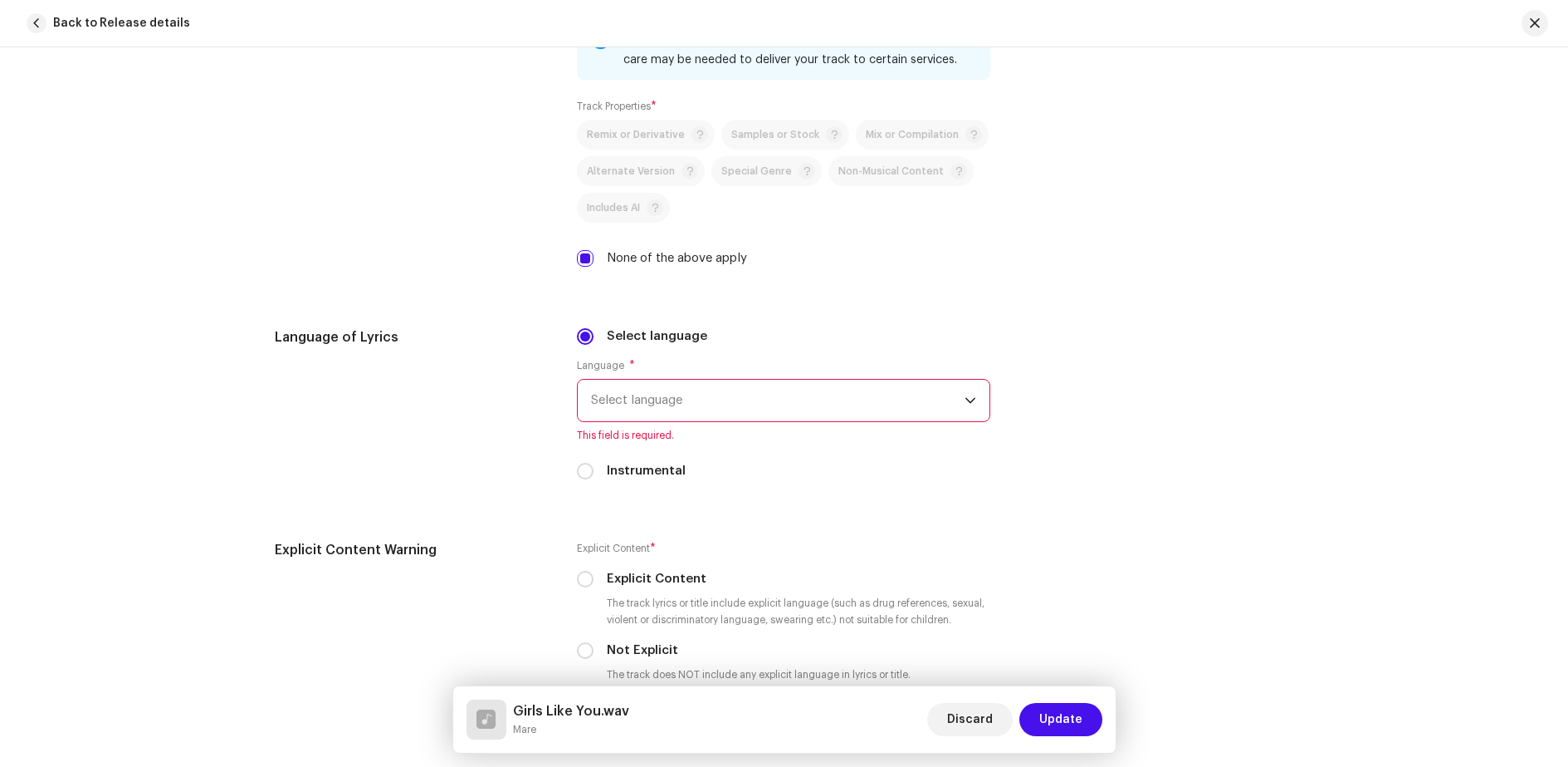
click at [607, 405] on span "Select language" at bounding box center [778, 400] width 374 height 42
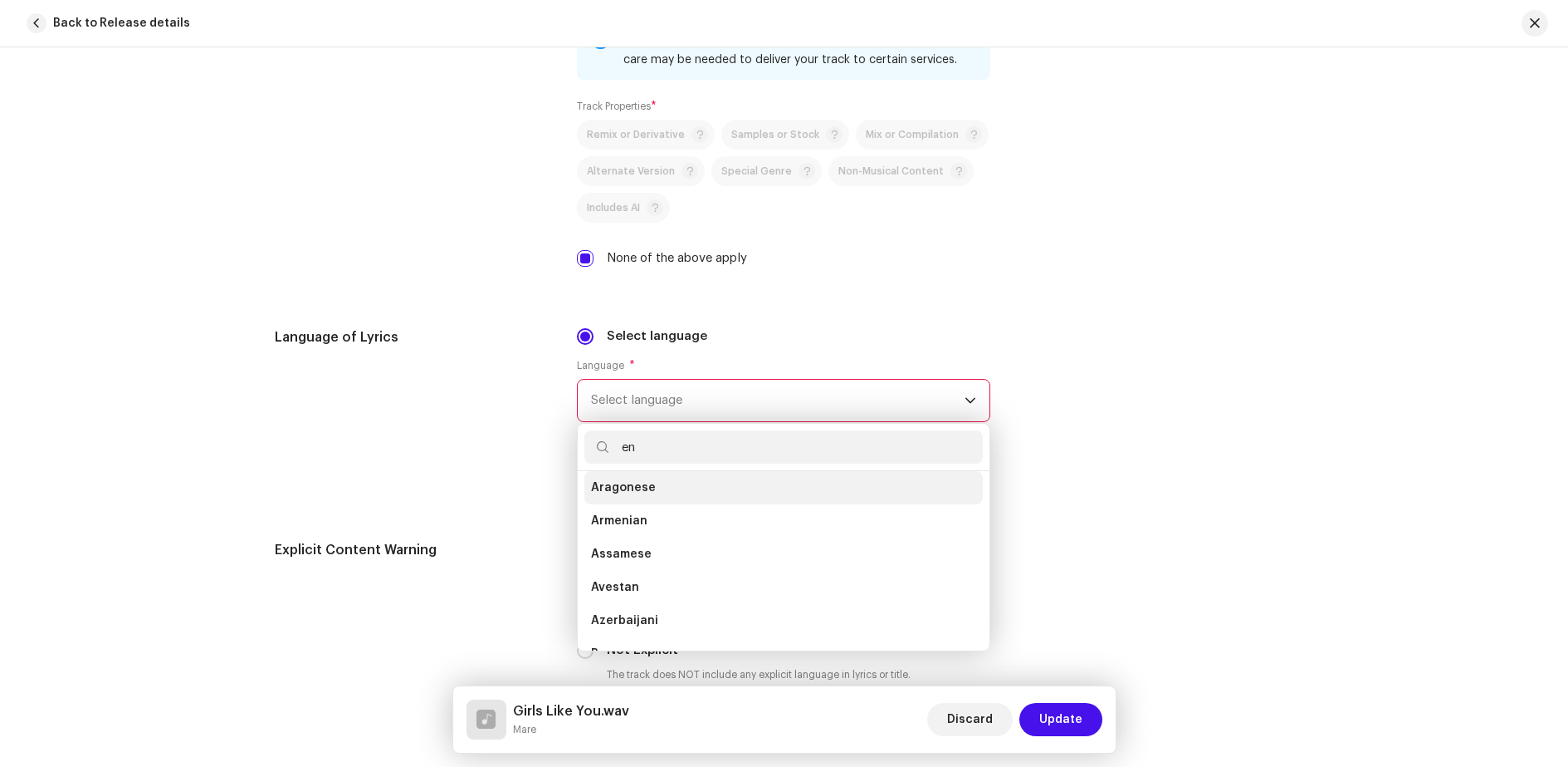
scroll to position [0, 0]
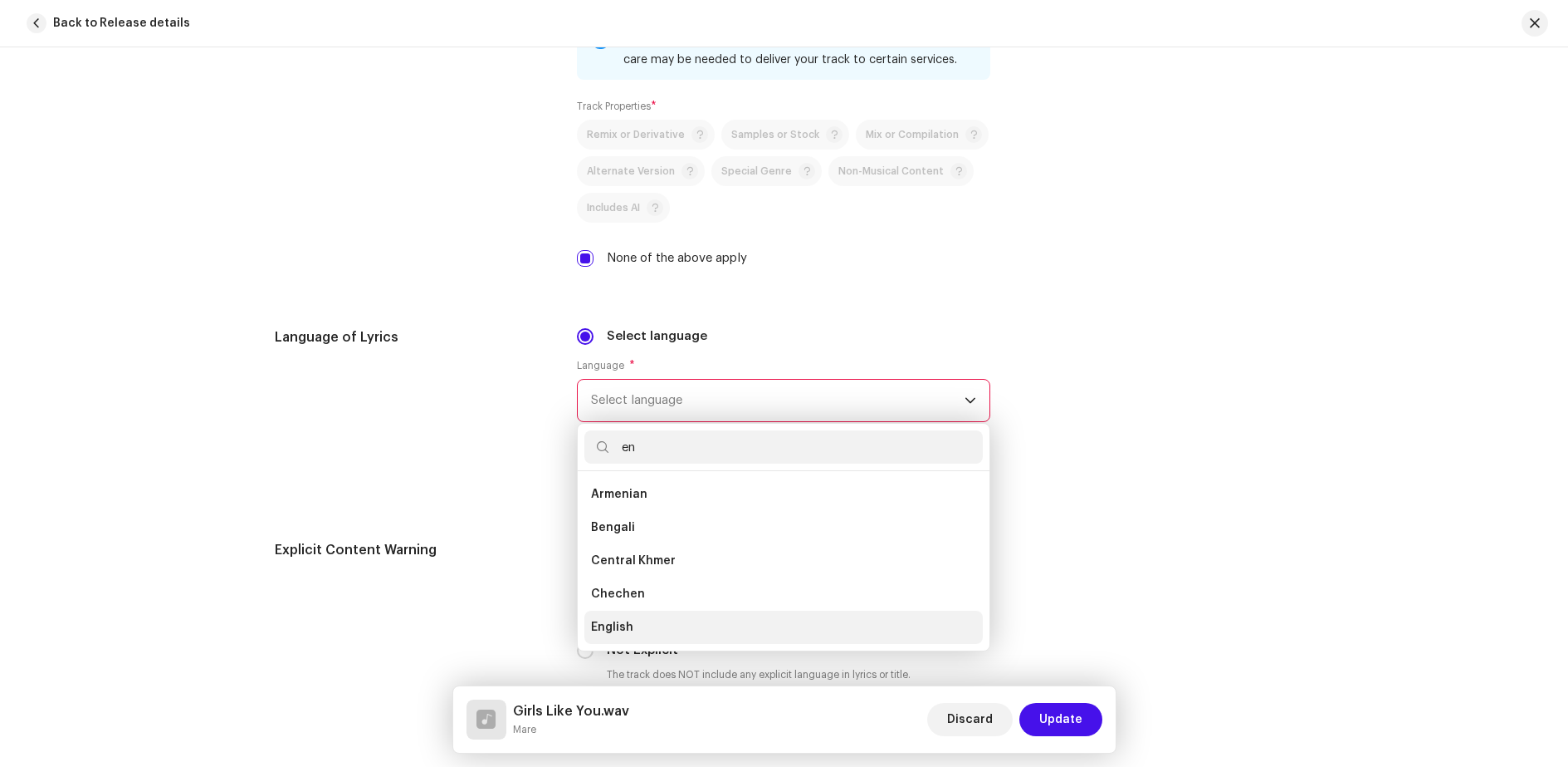
type input "en"
click at [653, 626] on li "English" at bounding box center [783, 627] width 398 height 33
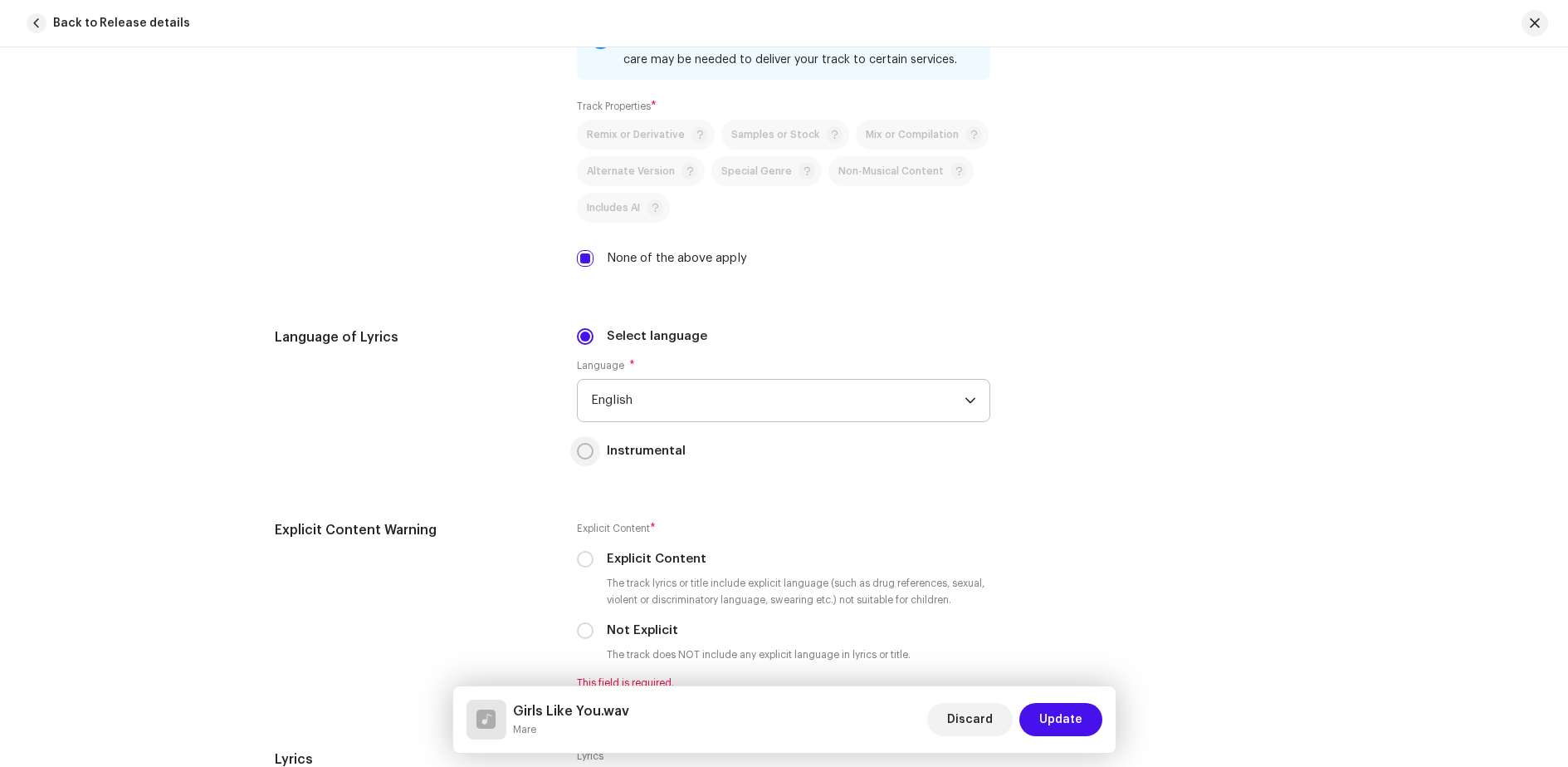
click at [582, 454] on input "Instrumental" at bounding box center [586, 451] width 17 height 17
radio input "true"
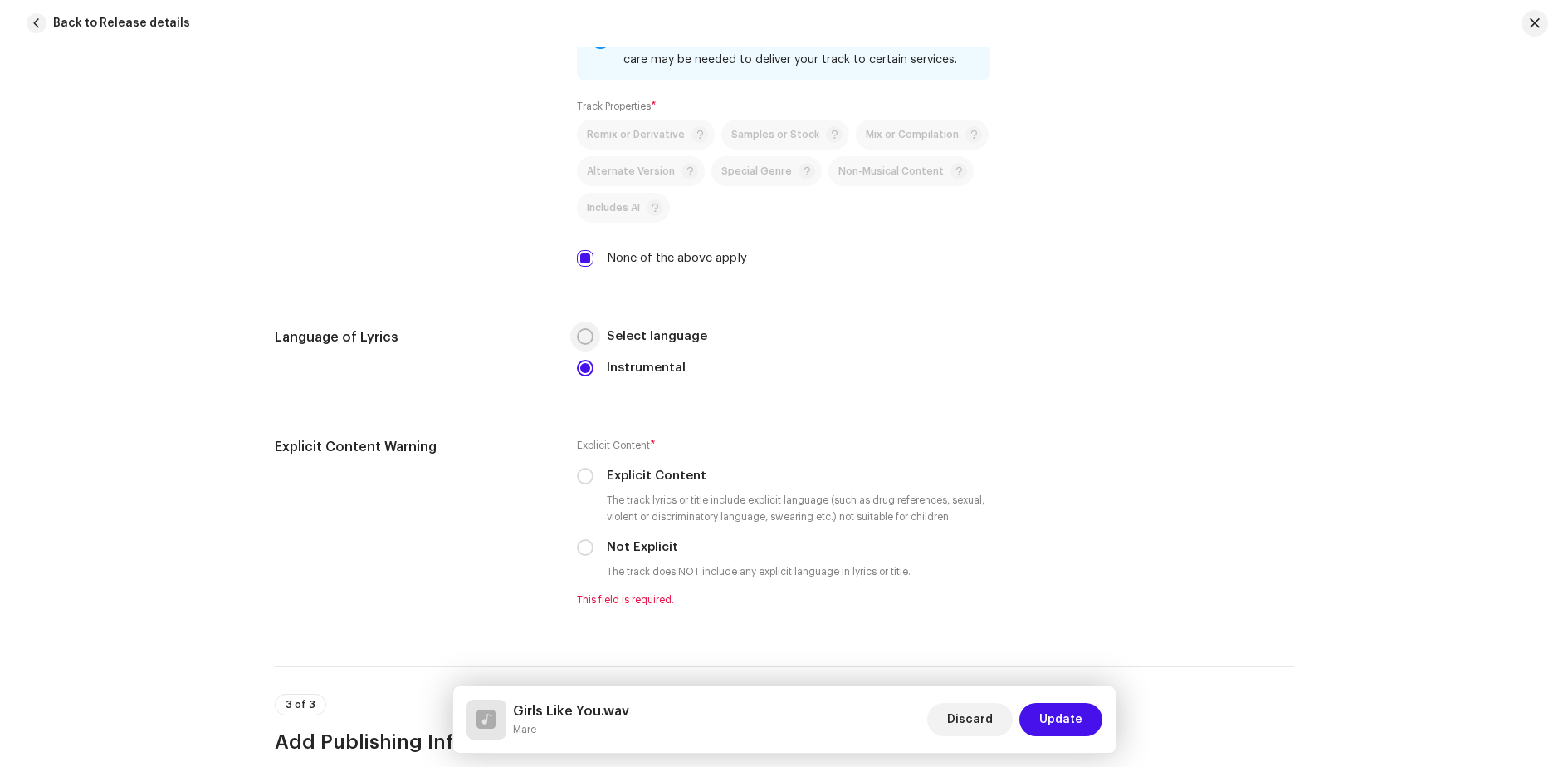
click at [584, 337] on input "Select language" at bounding box center [586, 336] width 17 height 17
radio input "true"
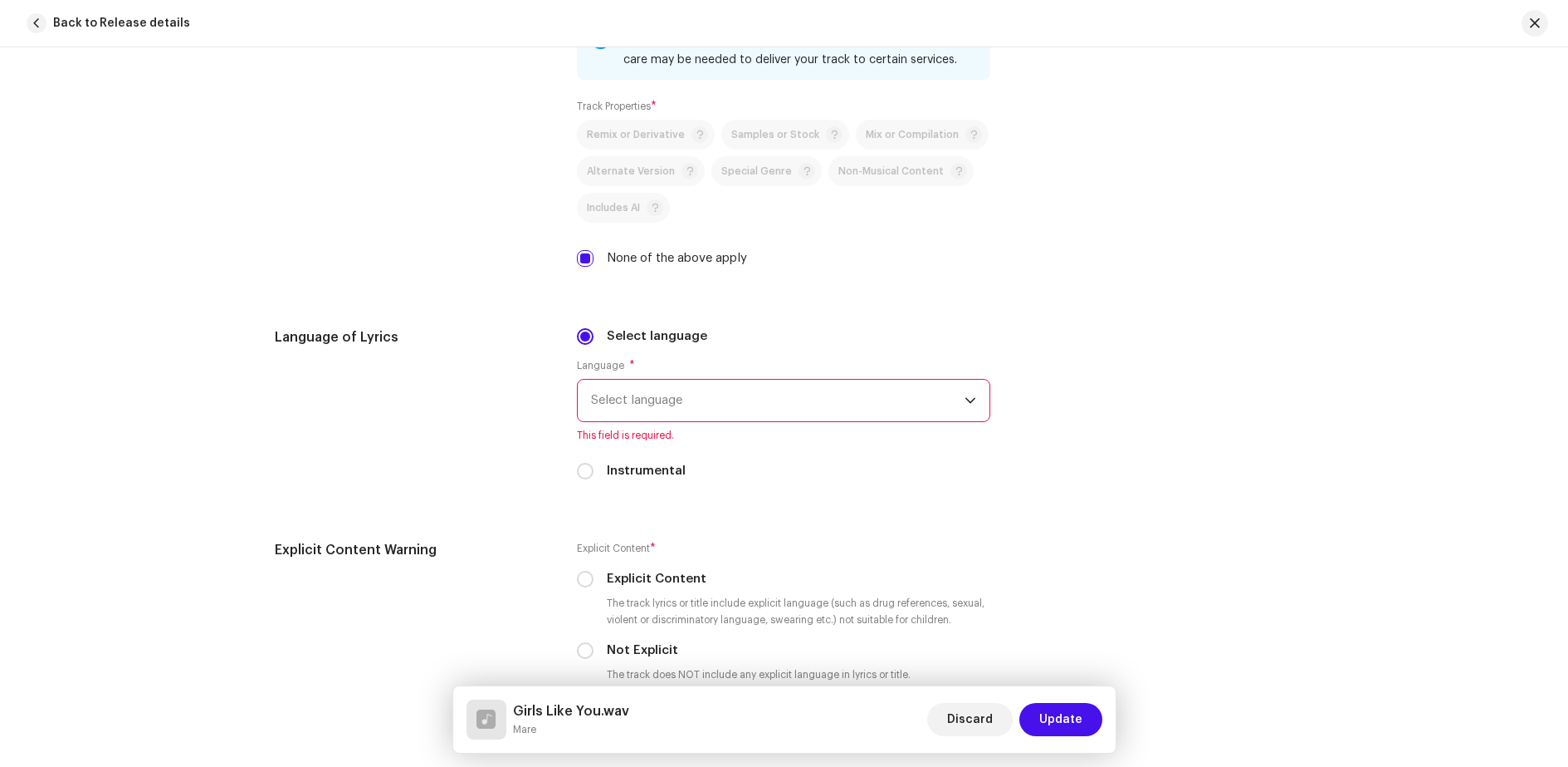
click at [598, 396] on span "Select language" at bounding box center [778, 400] width 374 height 42
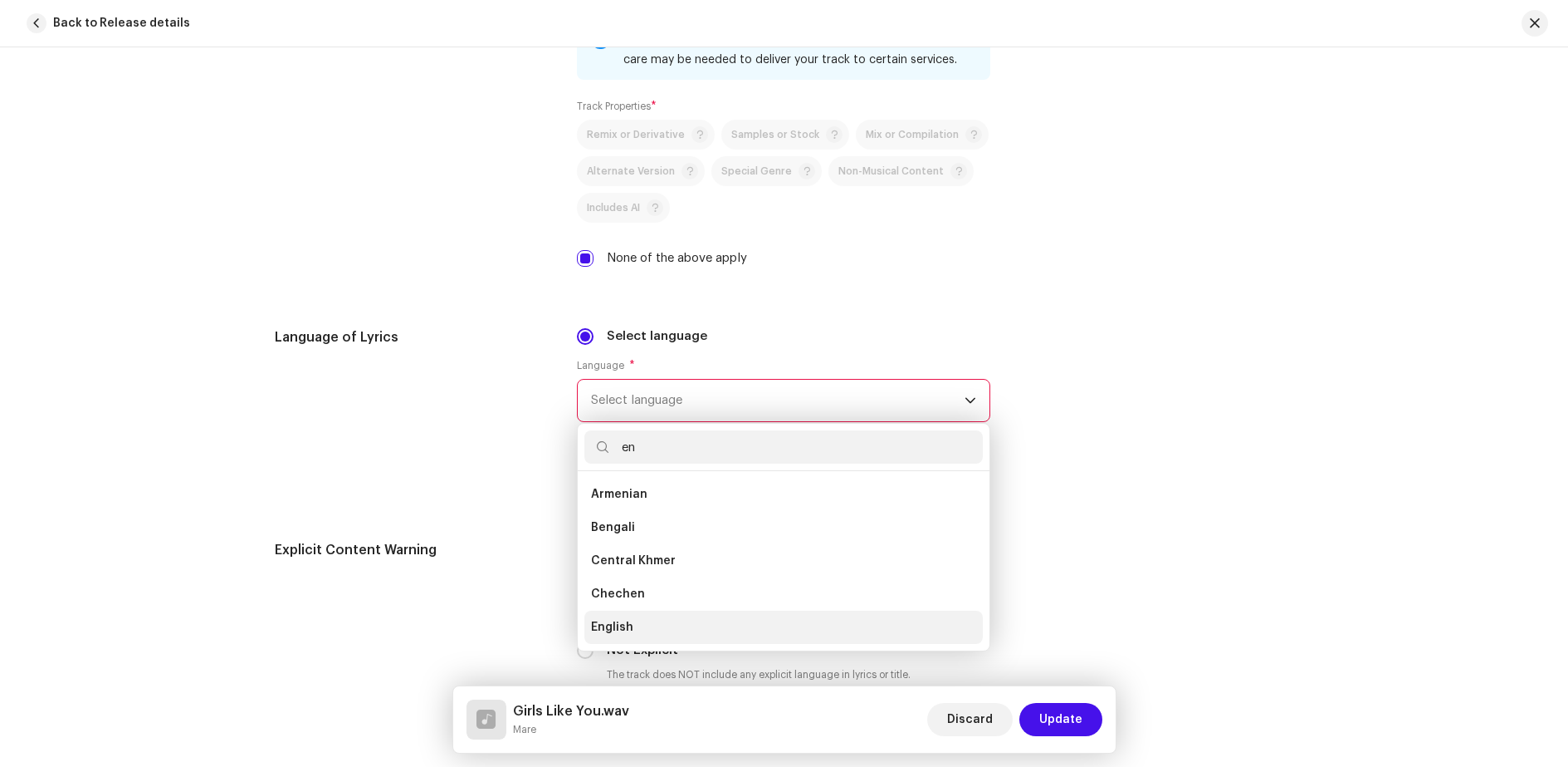
type input "en"
click at [606, 623] on span "English" at bounding box center [612, 628] width 42 height 17
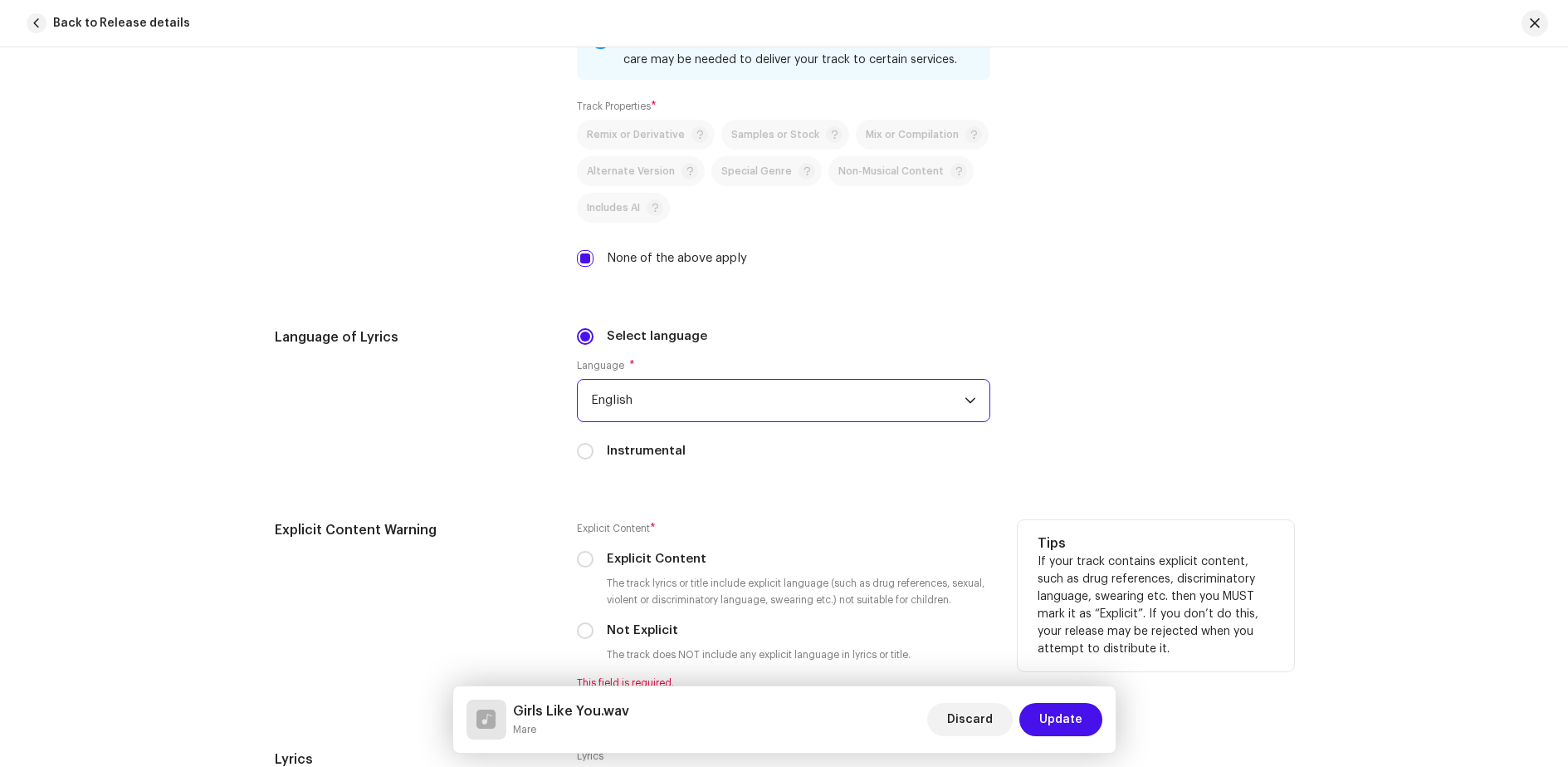
scroll to position [2492, 0]
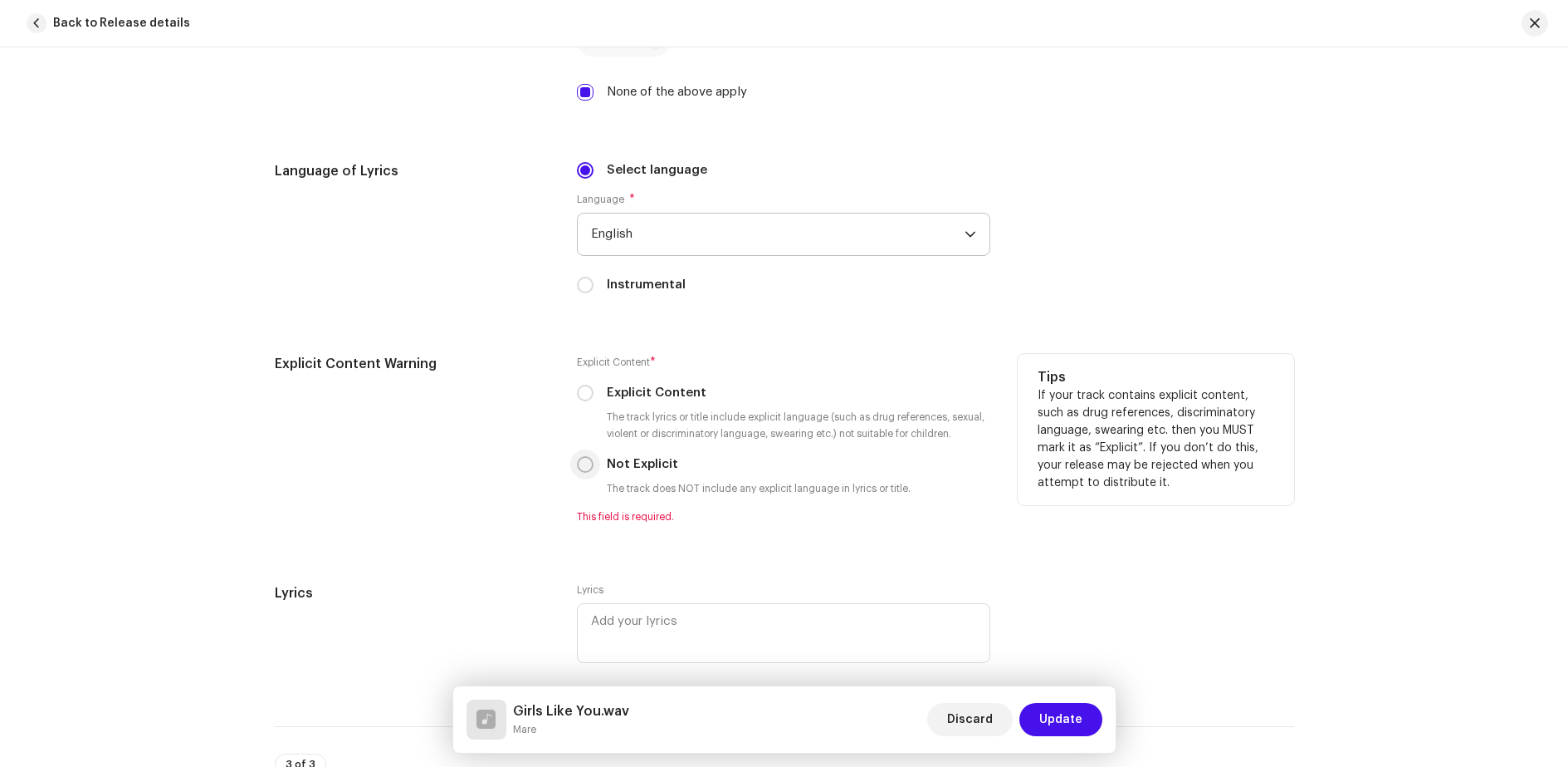
click at [587, 470] on input "Not Explicit" at bounding box center [586, 465] width 17 height 17
radio input "true"
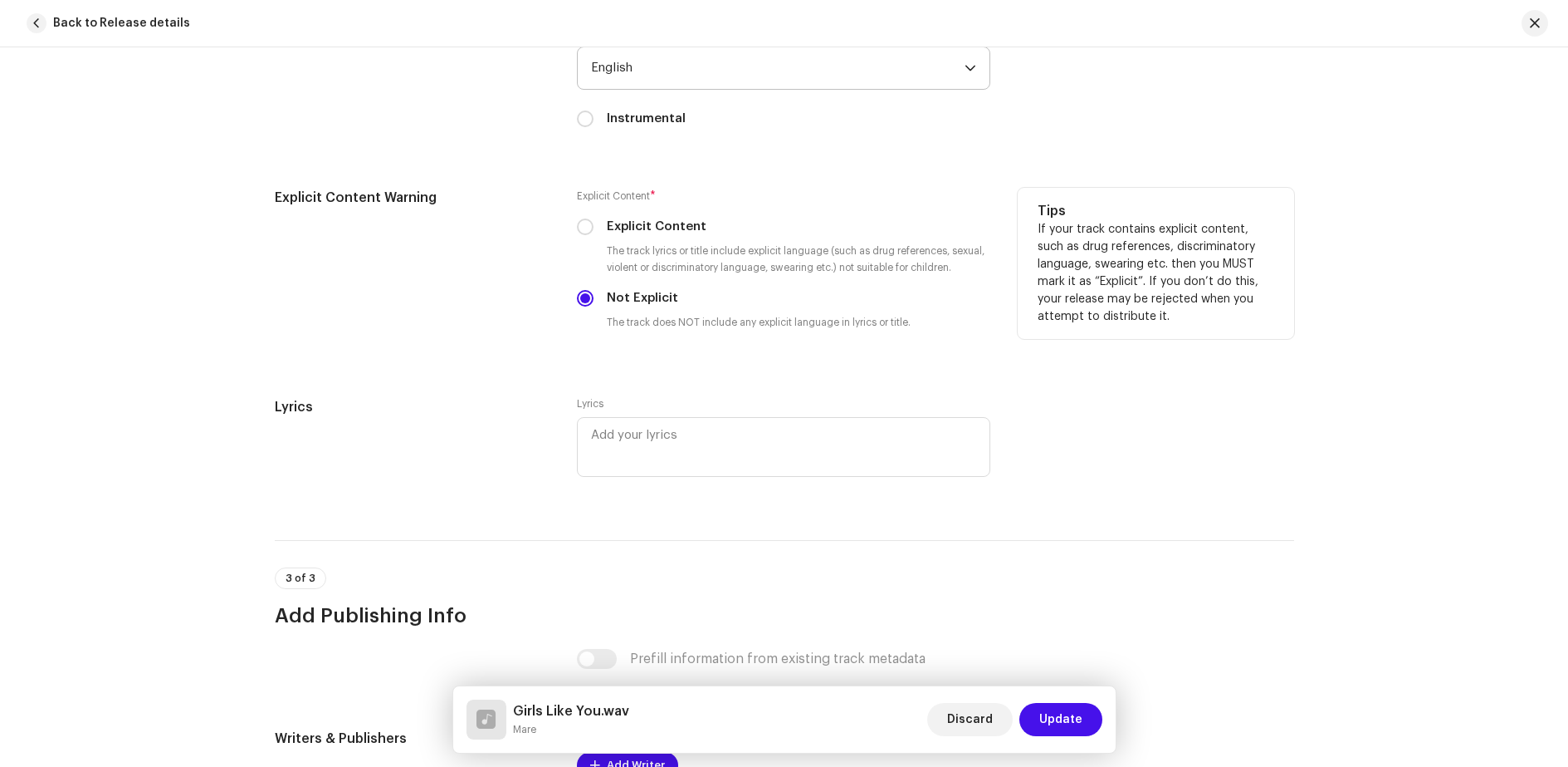
scroll to position [2741, 0]
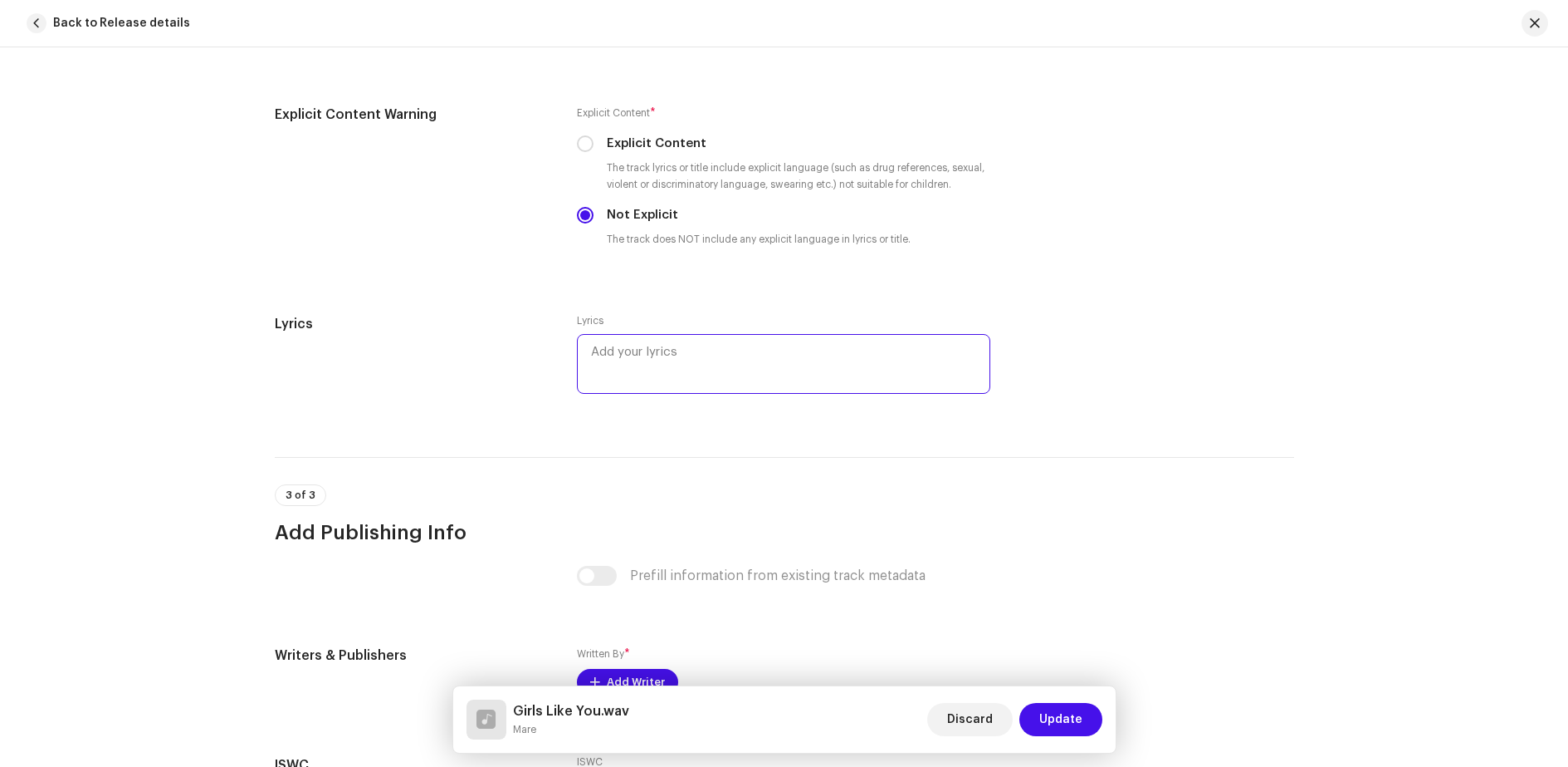
click at [660, 362] on textarea at bounding box center [784, 364] width 413 height 59
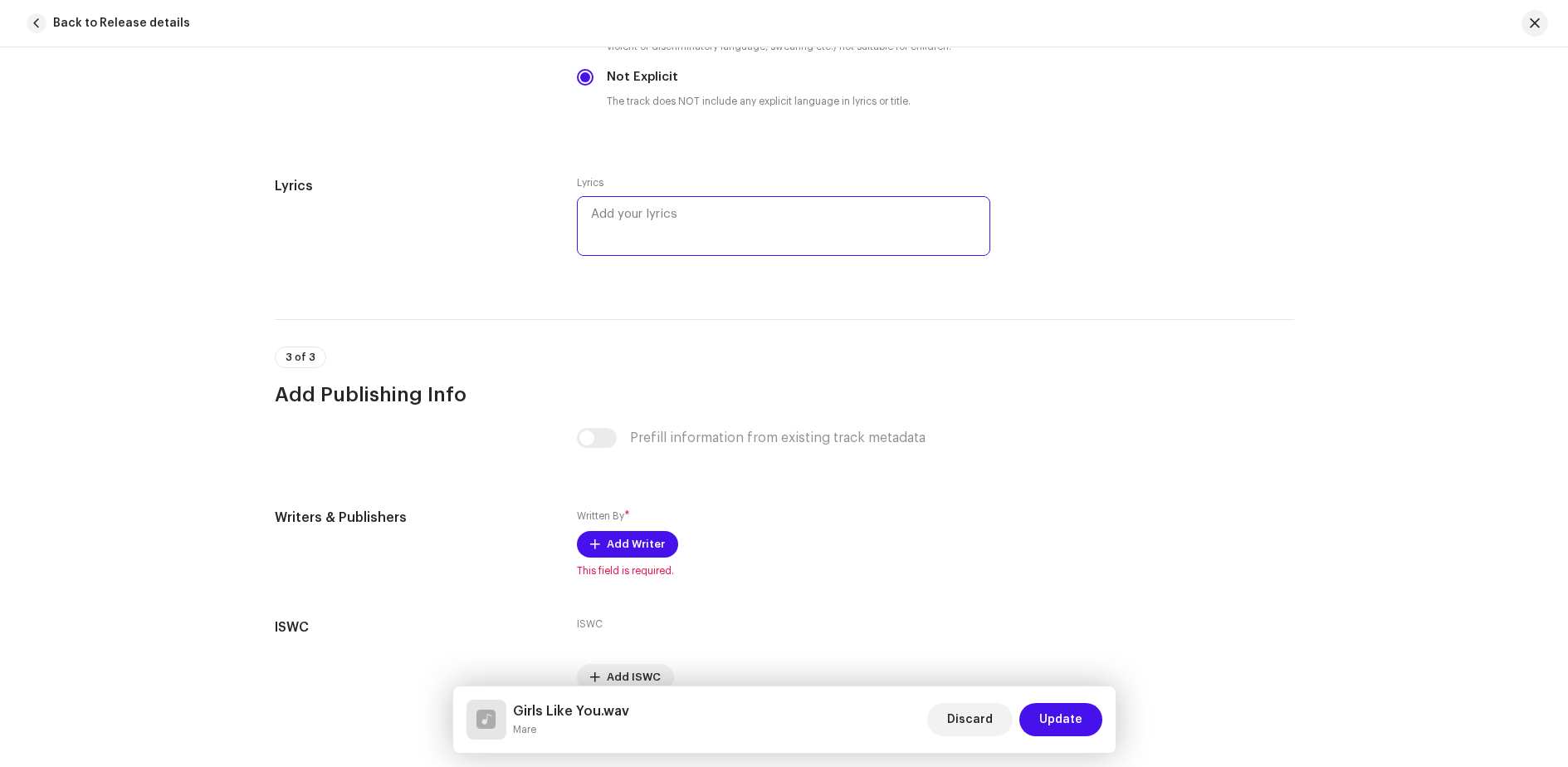
scroll to position [2962, 0]
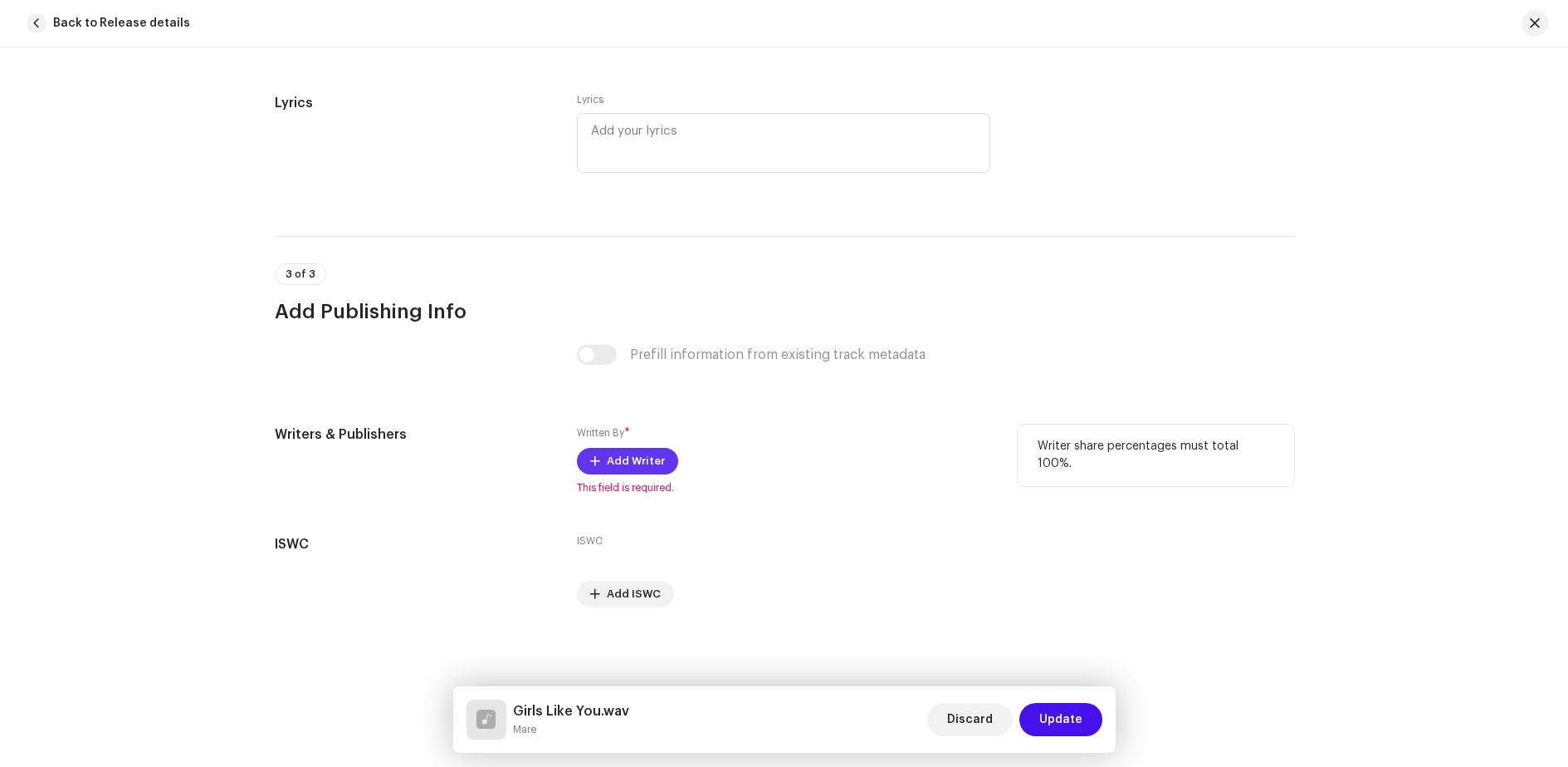
click at [624, 465] on span "Add Writer" at bounding box center [636, 460] width 58 height 33
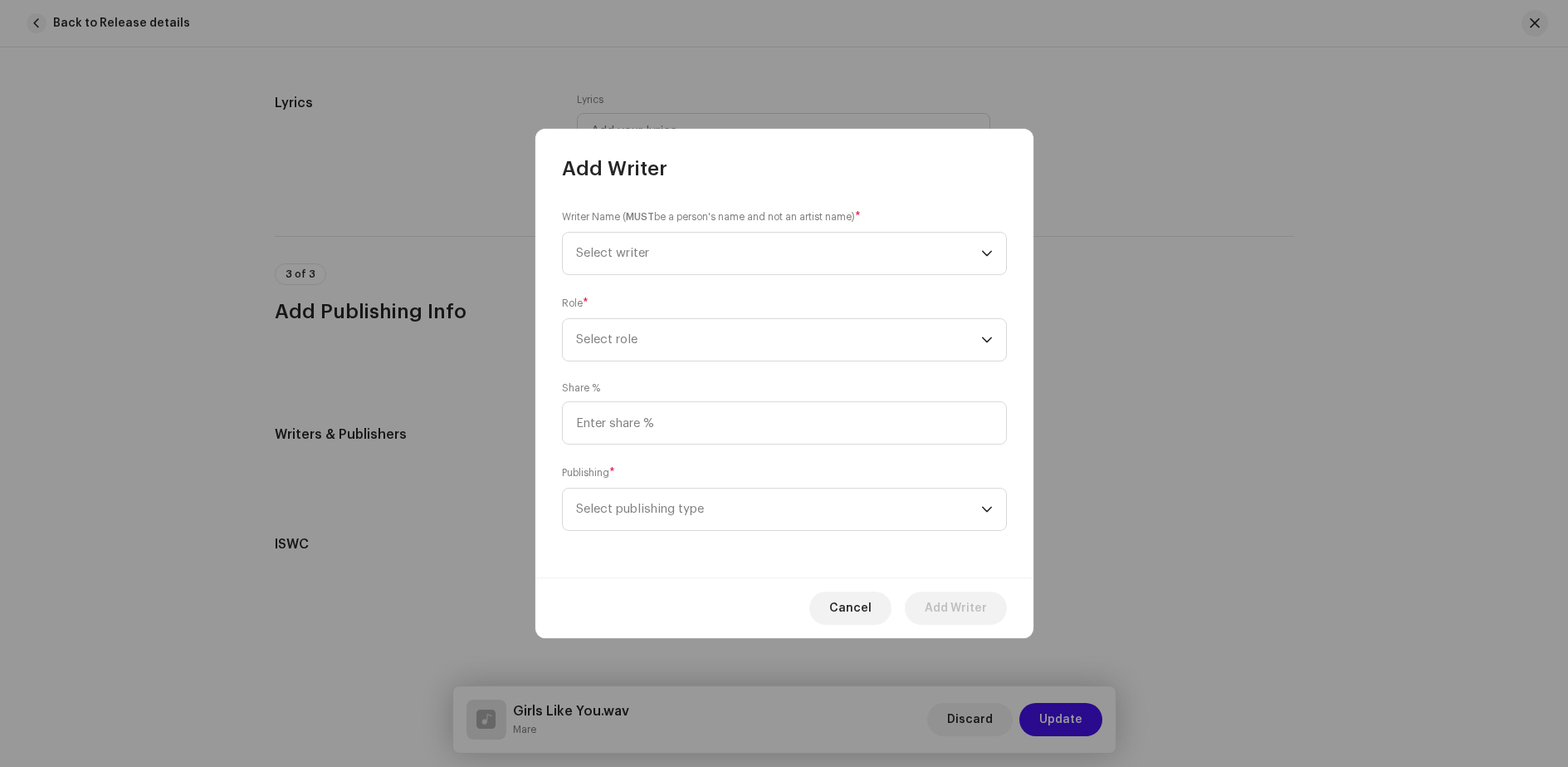
click at [662, 390] on div "Share %" at bounding box center [784, 413] width 445 height 63
click at [657, 256] on span "Select writer" at bounding box center [778, 253] width 405 height 42
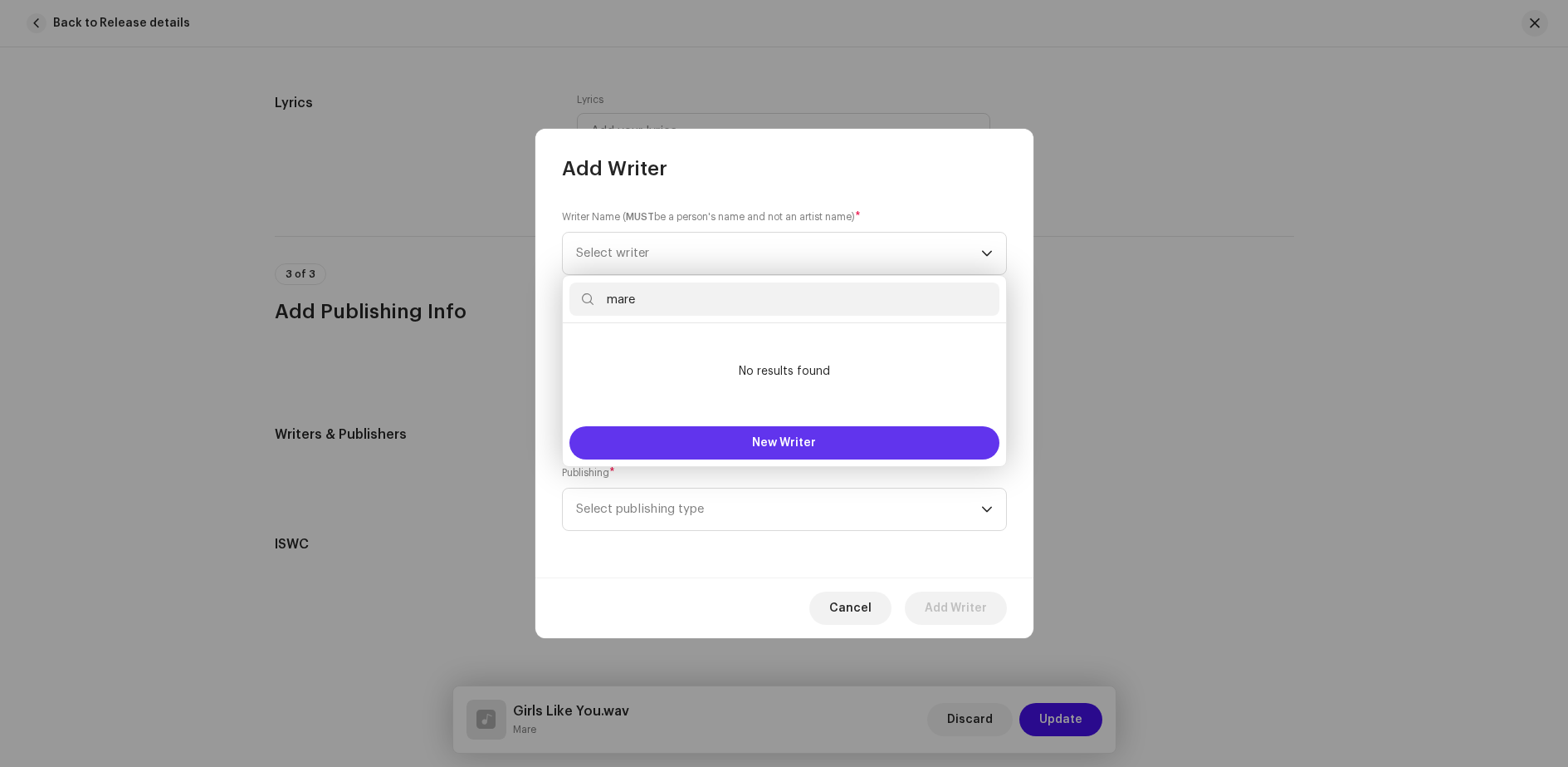
type input "mare"
click at [758, 448] on button "New Writer" at bounding box center [784, 443] width 430 height 33
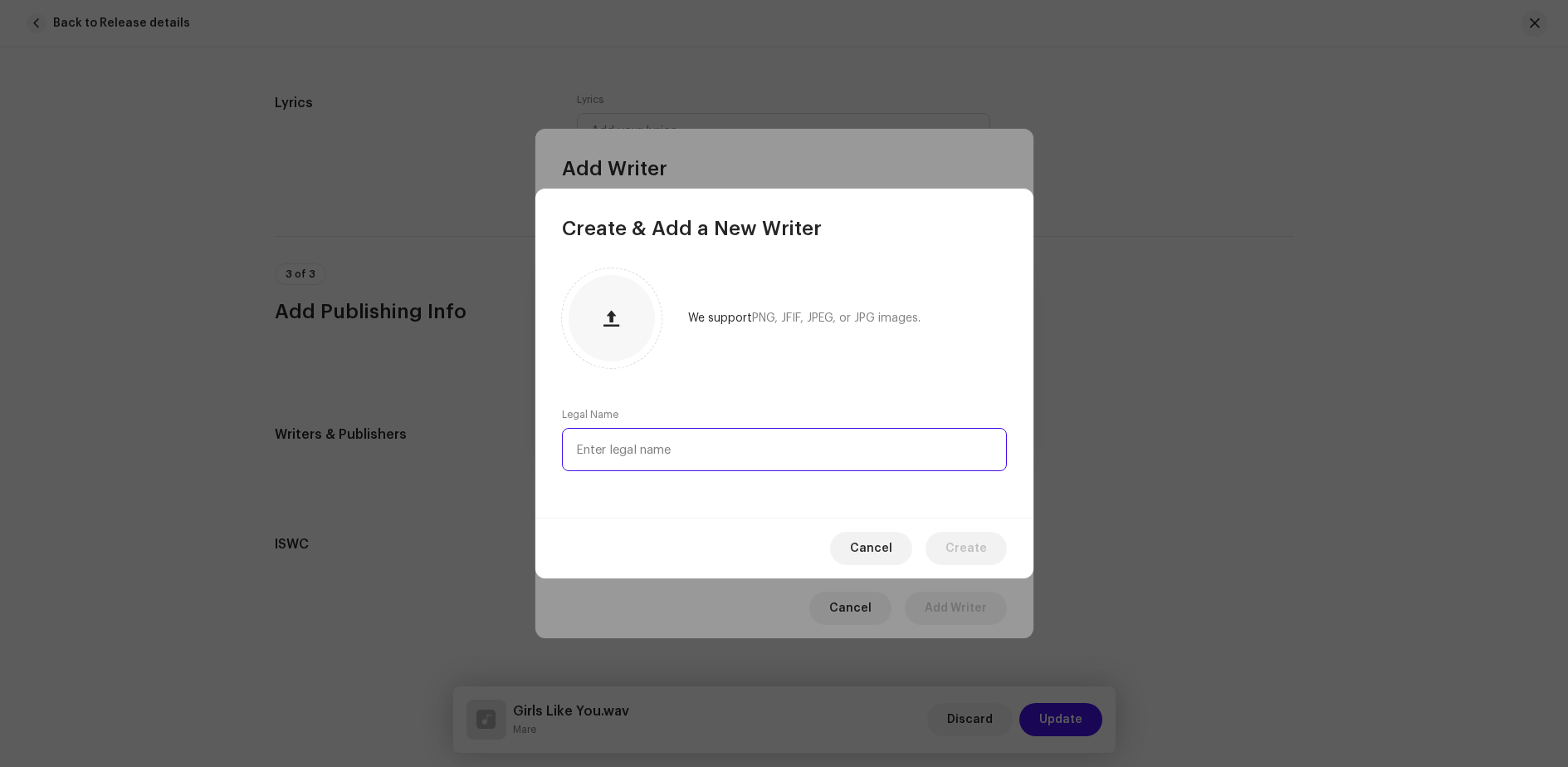
click at [599, 454] on input "text" at bounding box center [784, 449] width 445 height 43
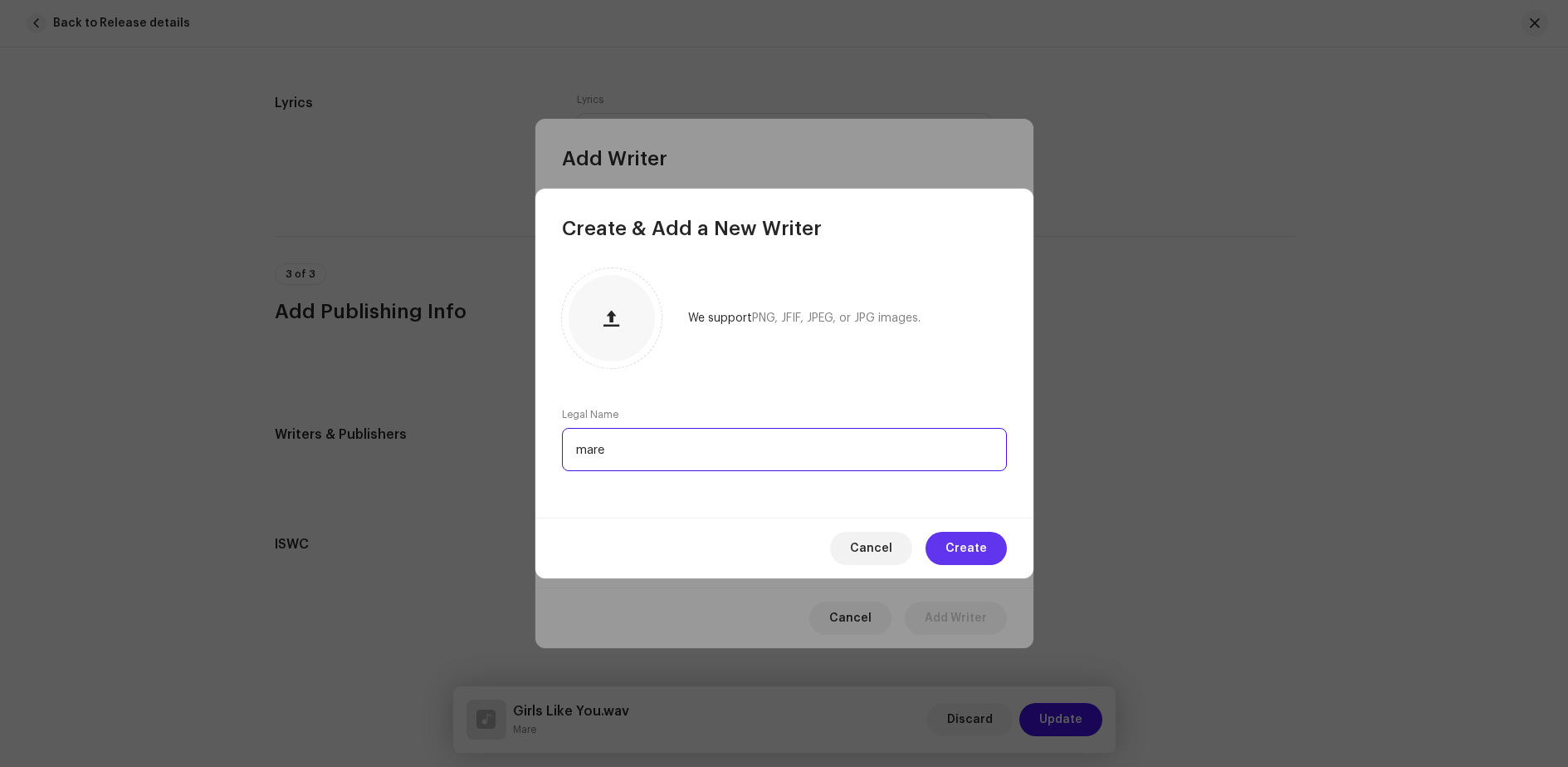
type input "mare"
click at [975, 548] on span "Create" at bounding box center [966, 548] width 42 height 33
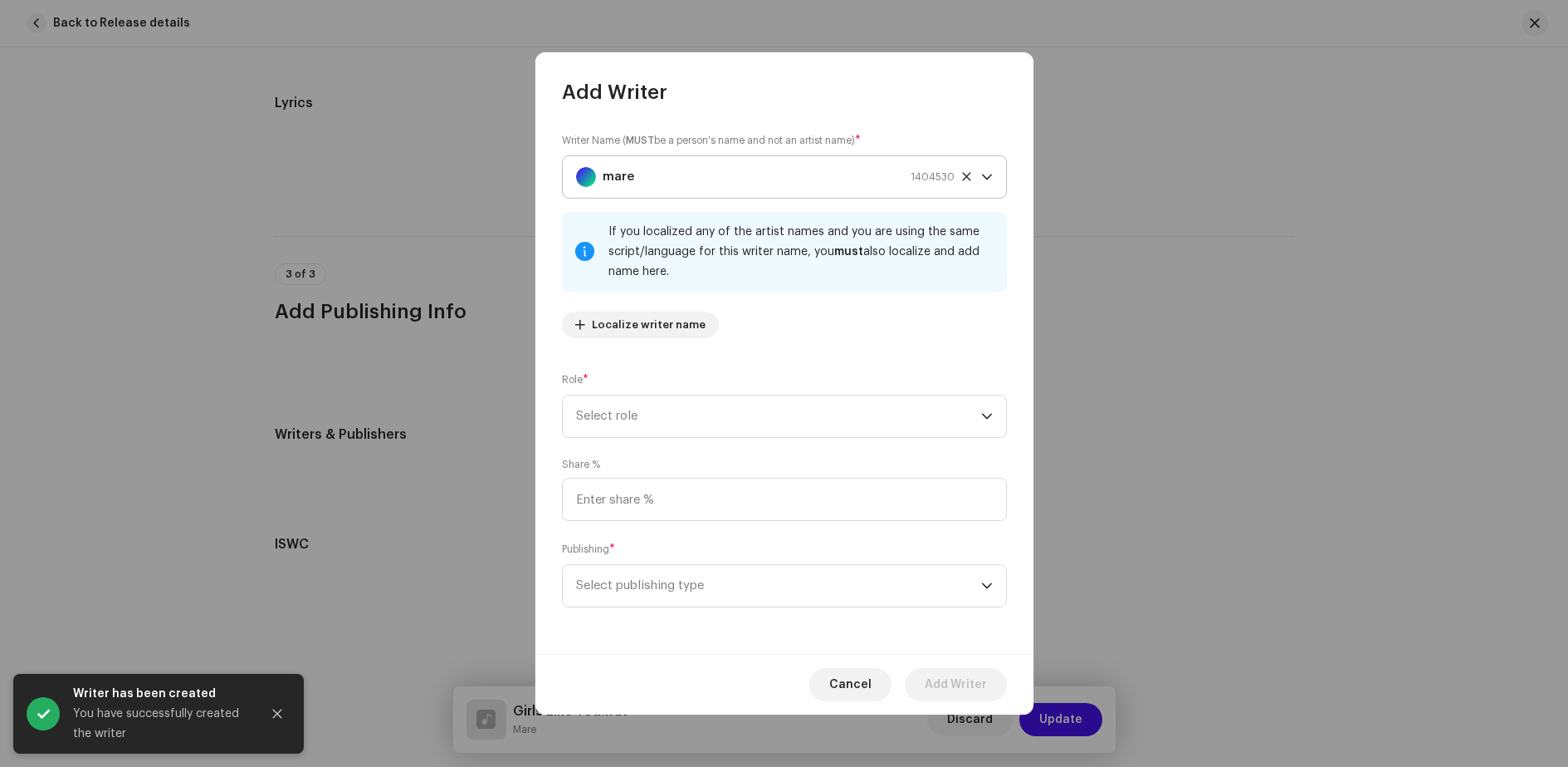
click at [774, 180] on div "mare 1404530" at bounding box center [766, 177] width 379 height 42
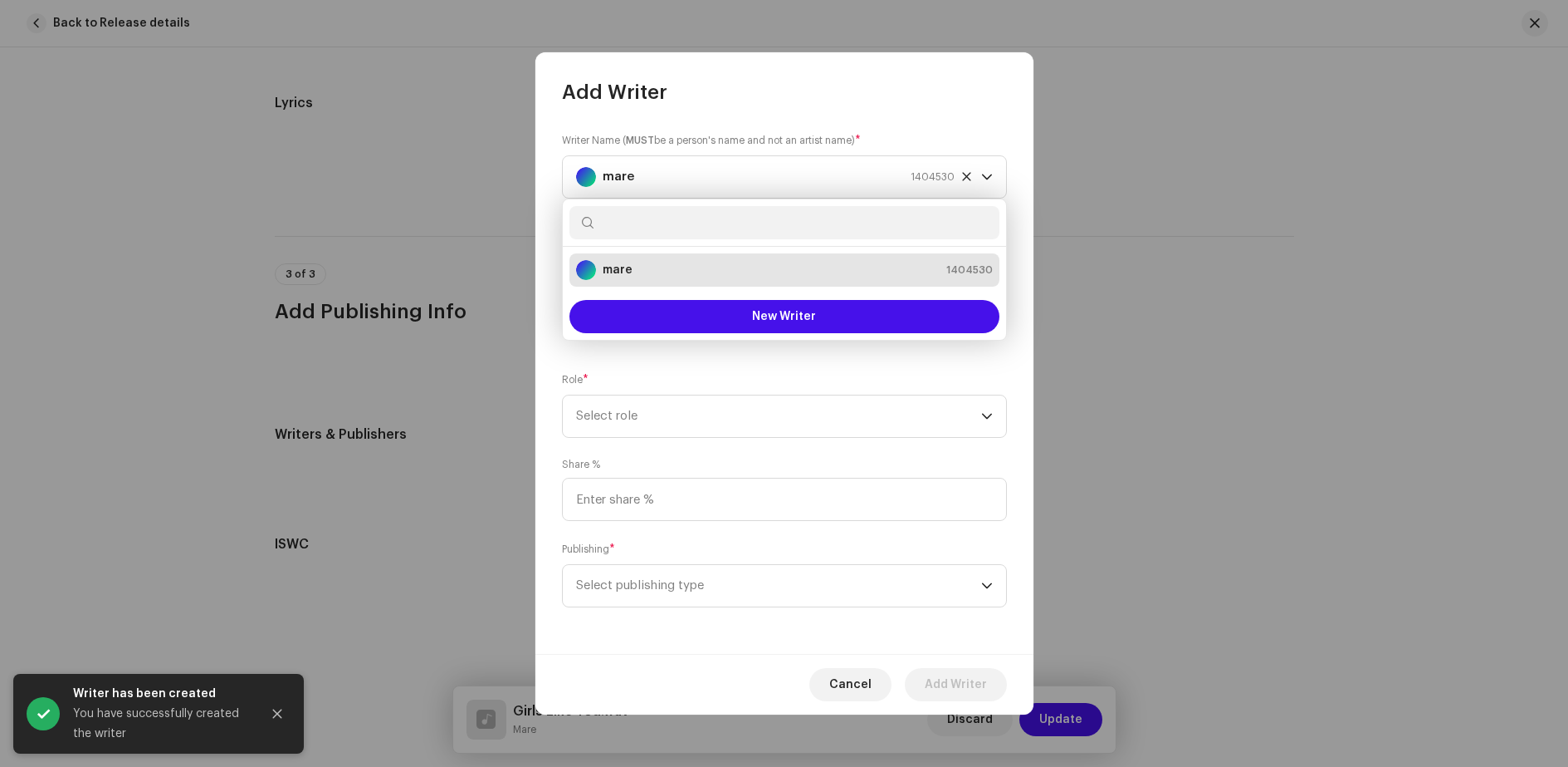
click at [728, 280] on li "mare 1404530" at bounding box center [784, 269] width 430 height 33
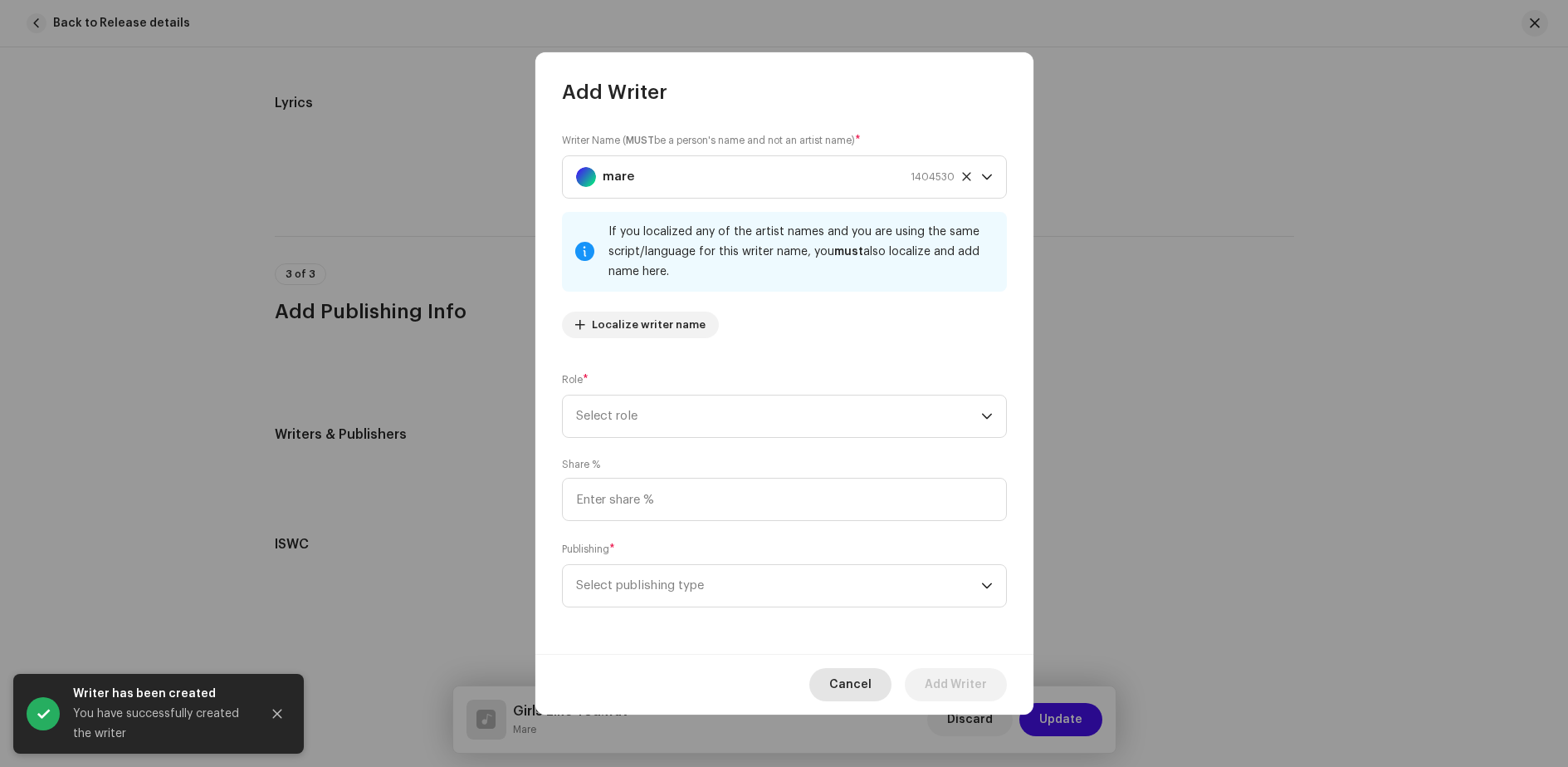
click at [862, 686] on span "Cancel" at bounding box center [851, 684] width 42 height 33
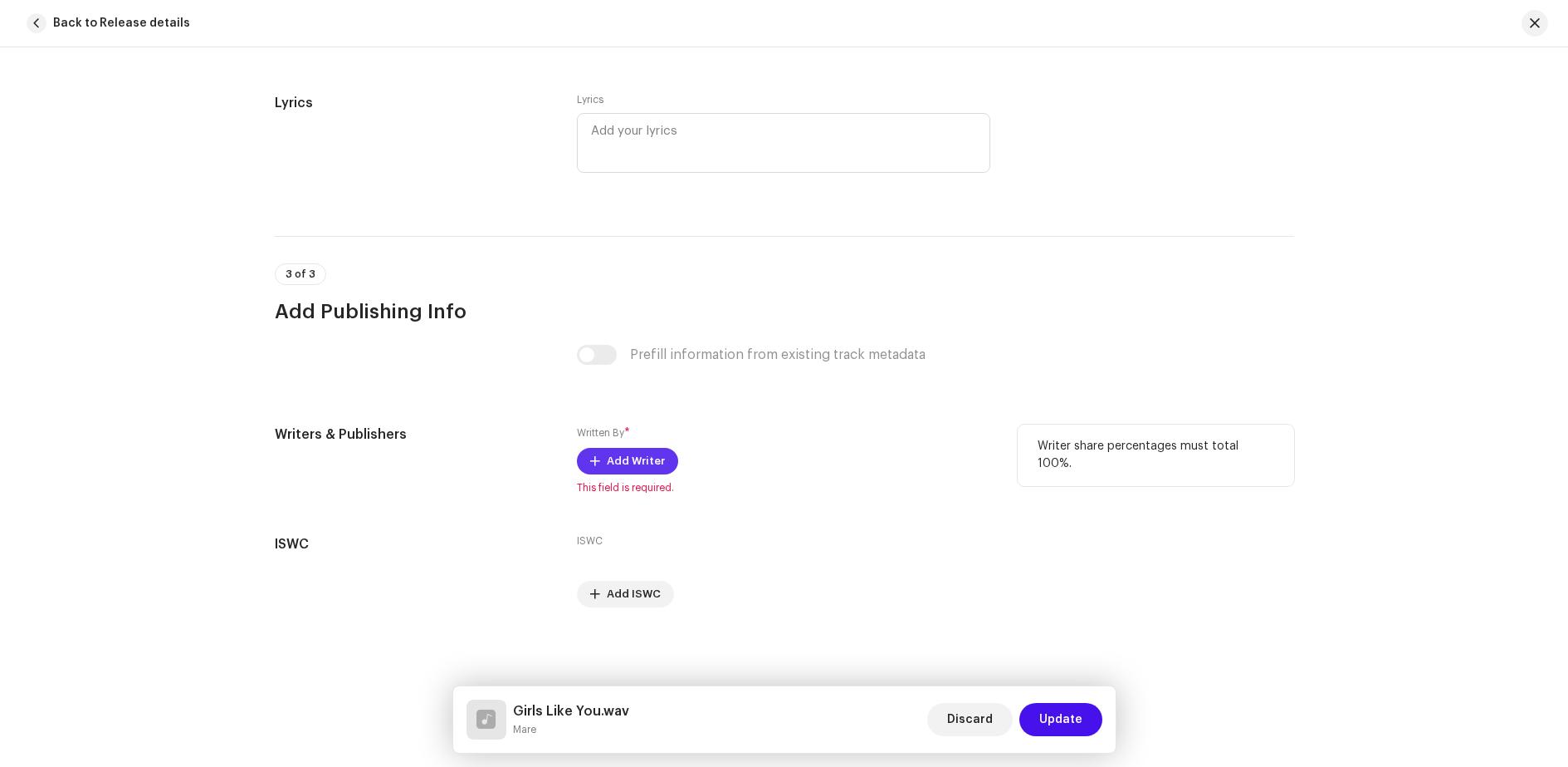
click at [634, 464] on span "Add Writer" at bounding box center [636, 460] width 58 height 33
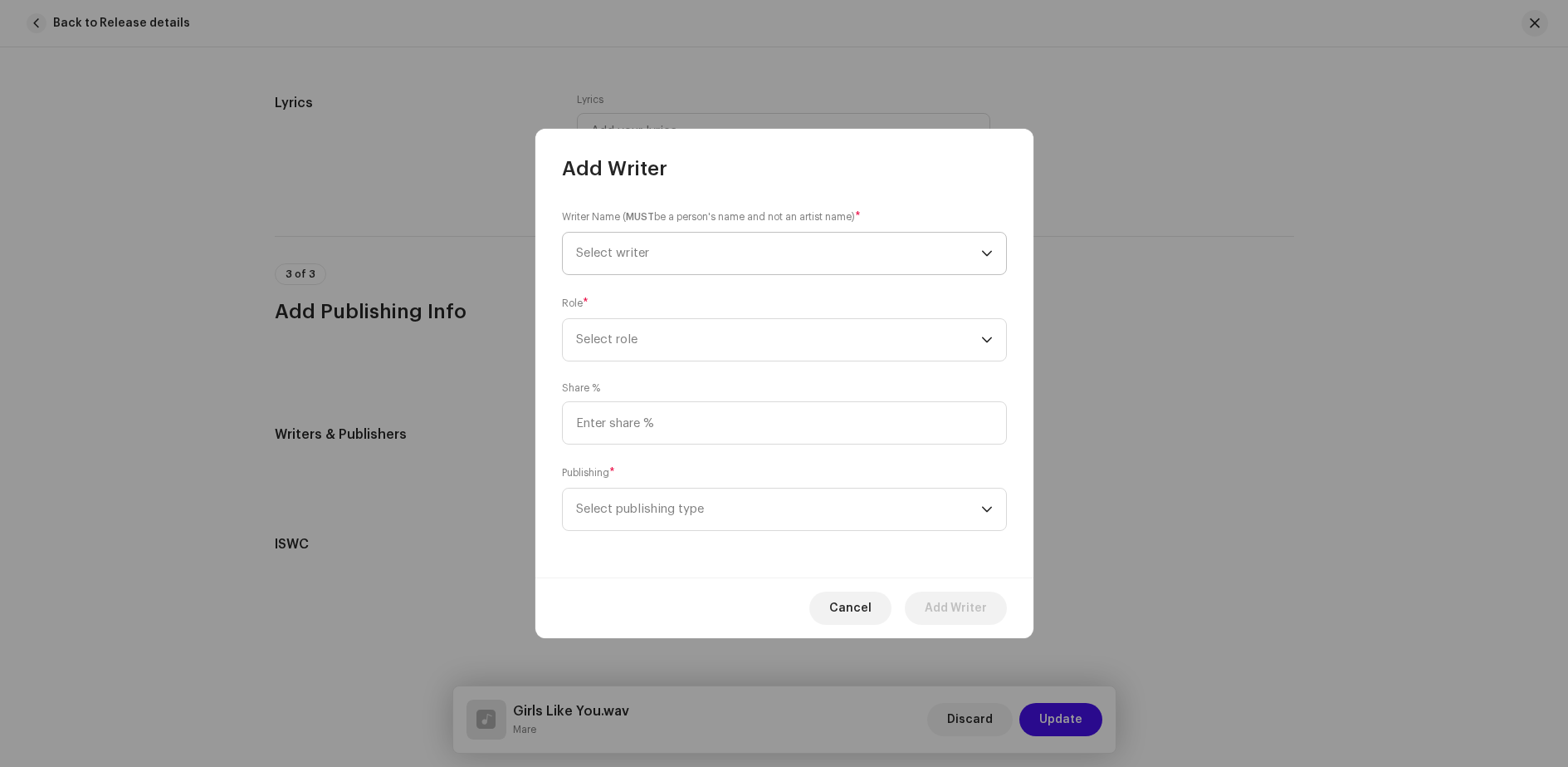
click at [666, 257] on span "Select writer" at bounding box center [778, 253] width 405 height 42
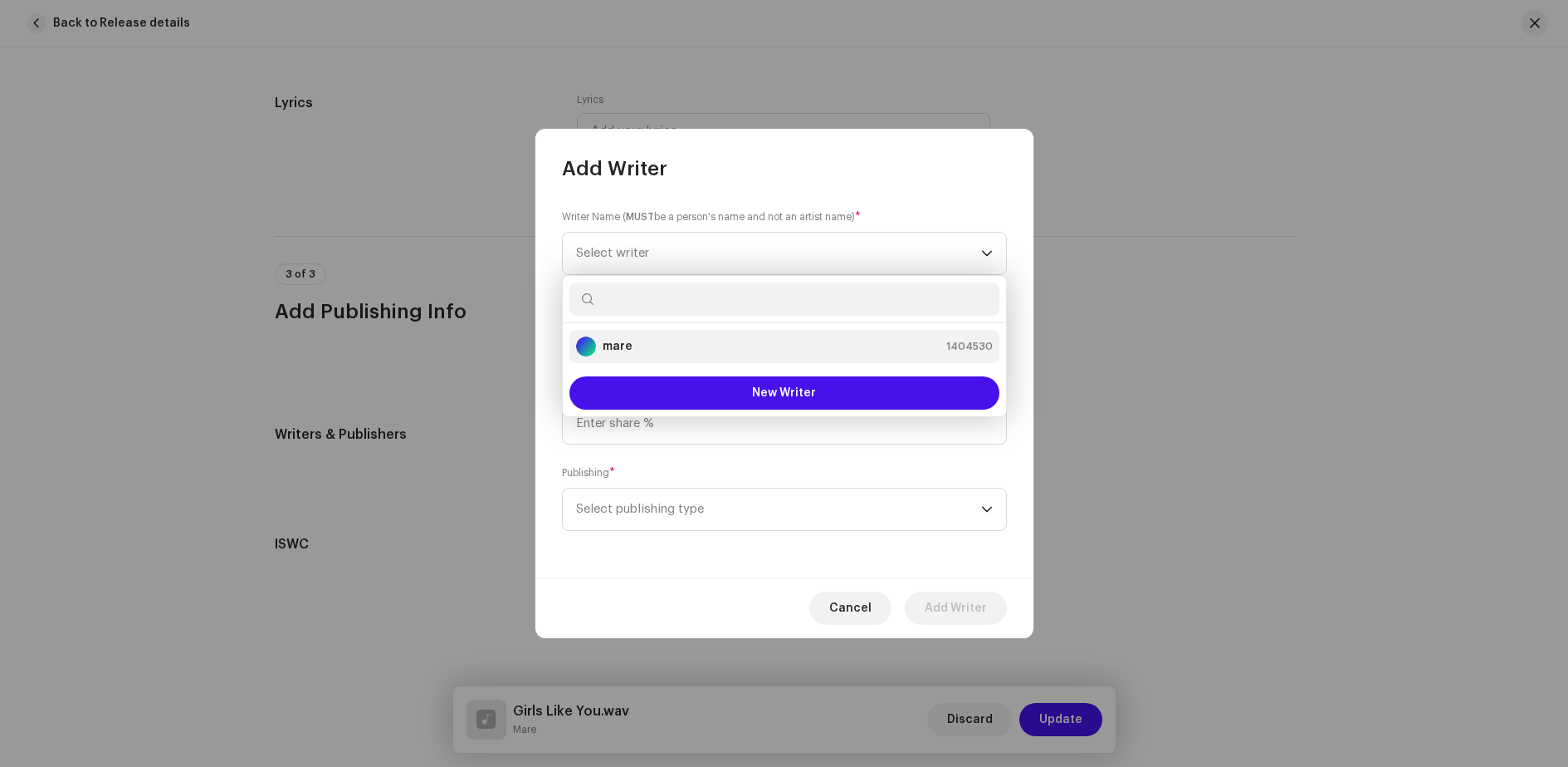
click at [610, 347] on strong "mare" at bounding box center [617, 347] width 30 height 17
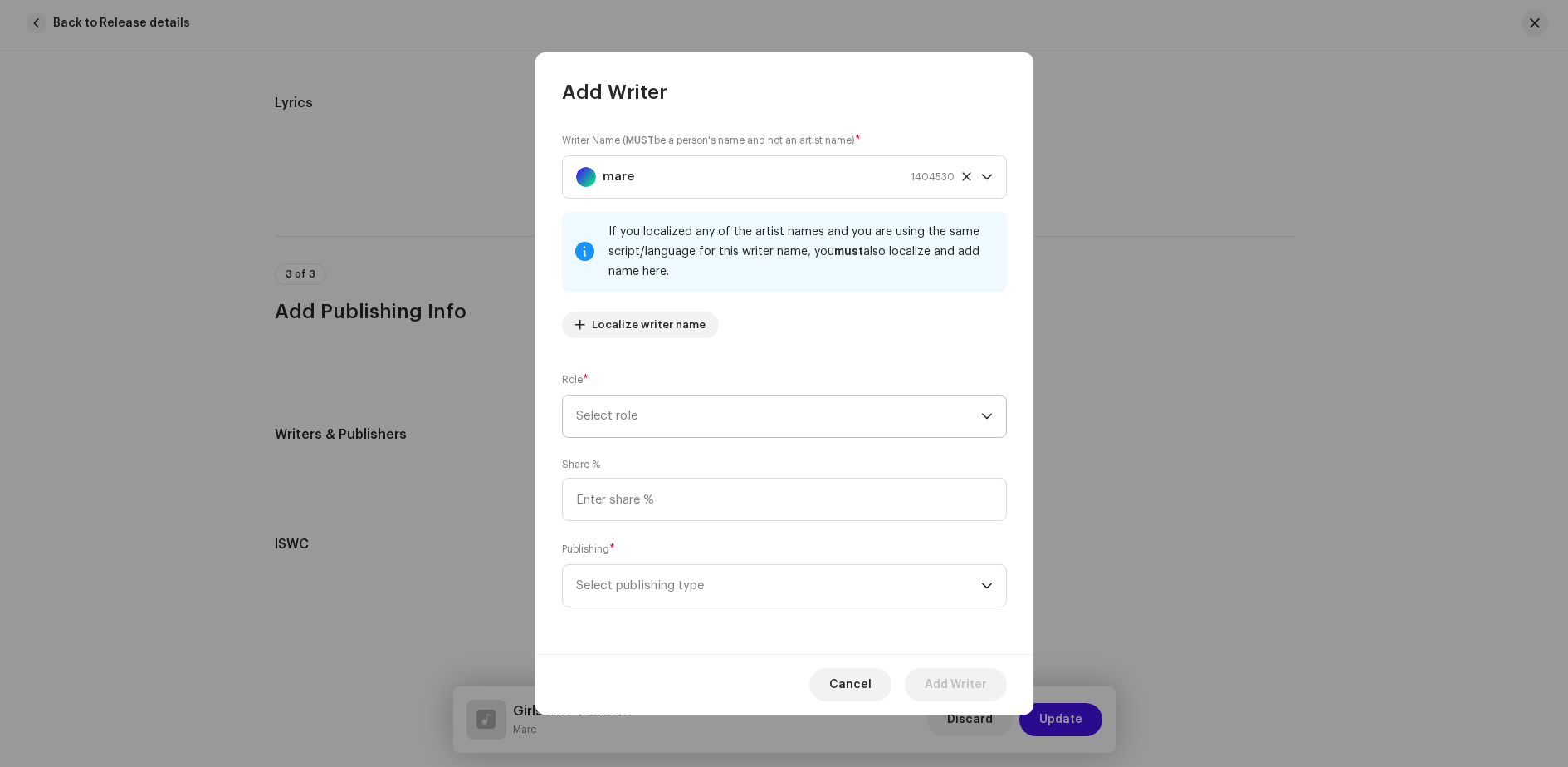
click at [747, 419] on span "Select role" at bounding box center [778, 415] width 405 height 42
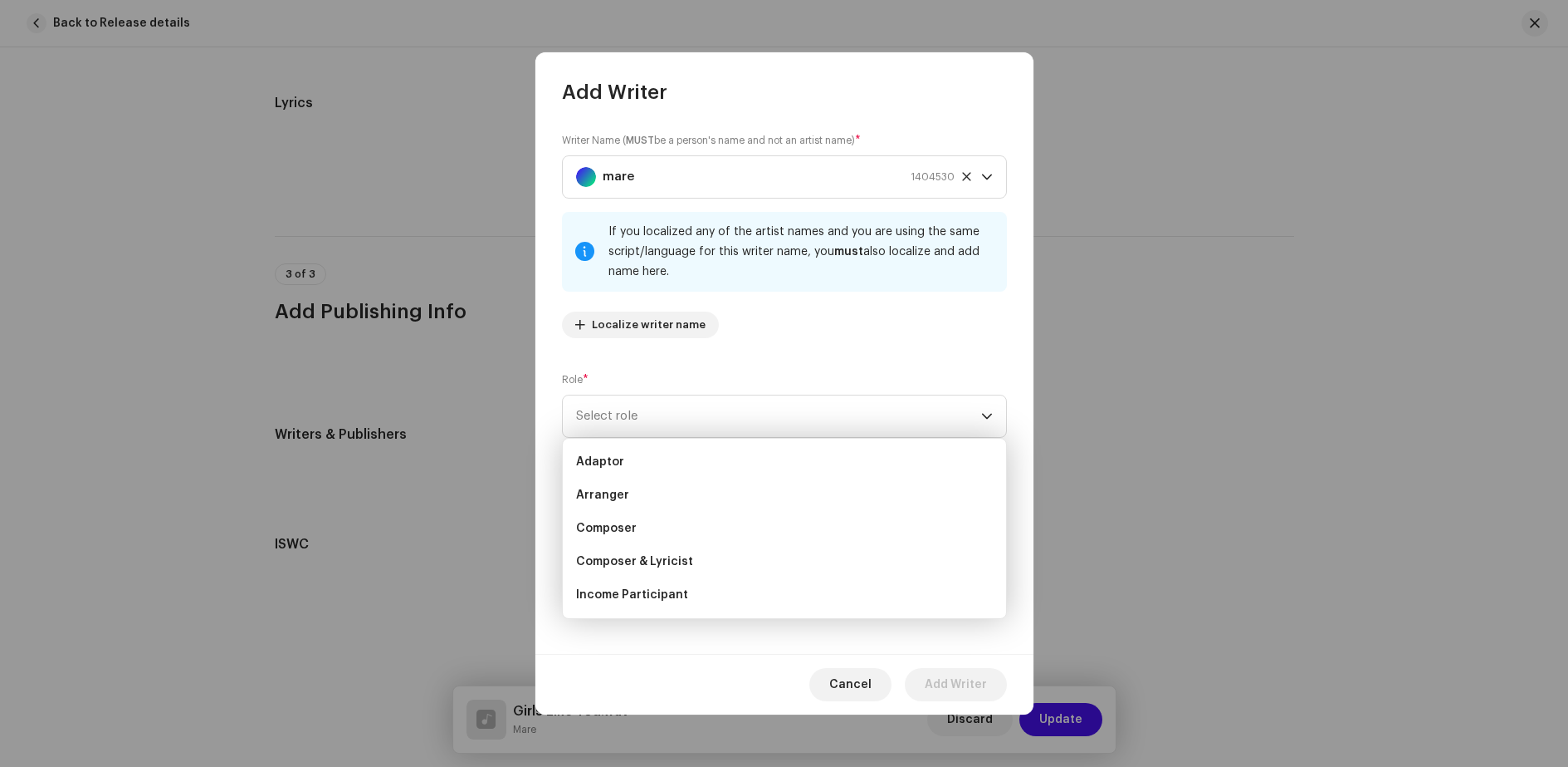
click at [741, 361] on div "Writer Name ( MUST be a person's name and not an artist name) * mare 1404530 If…" at bounding box center [784, 379] width 498 height 548
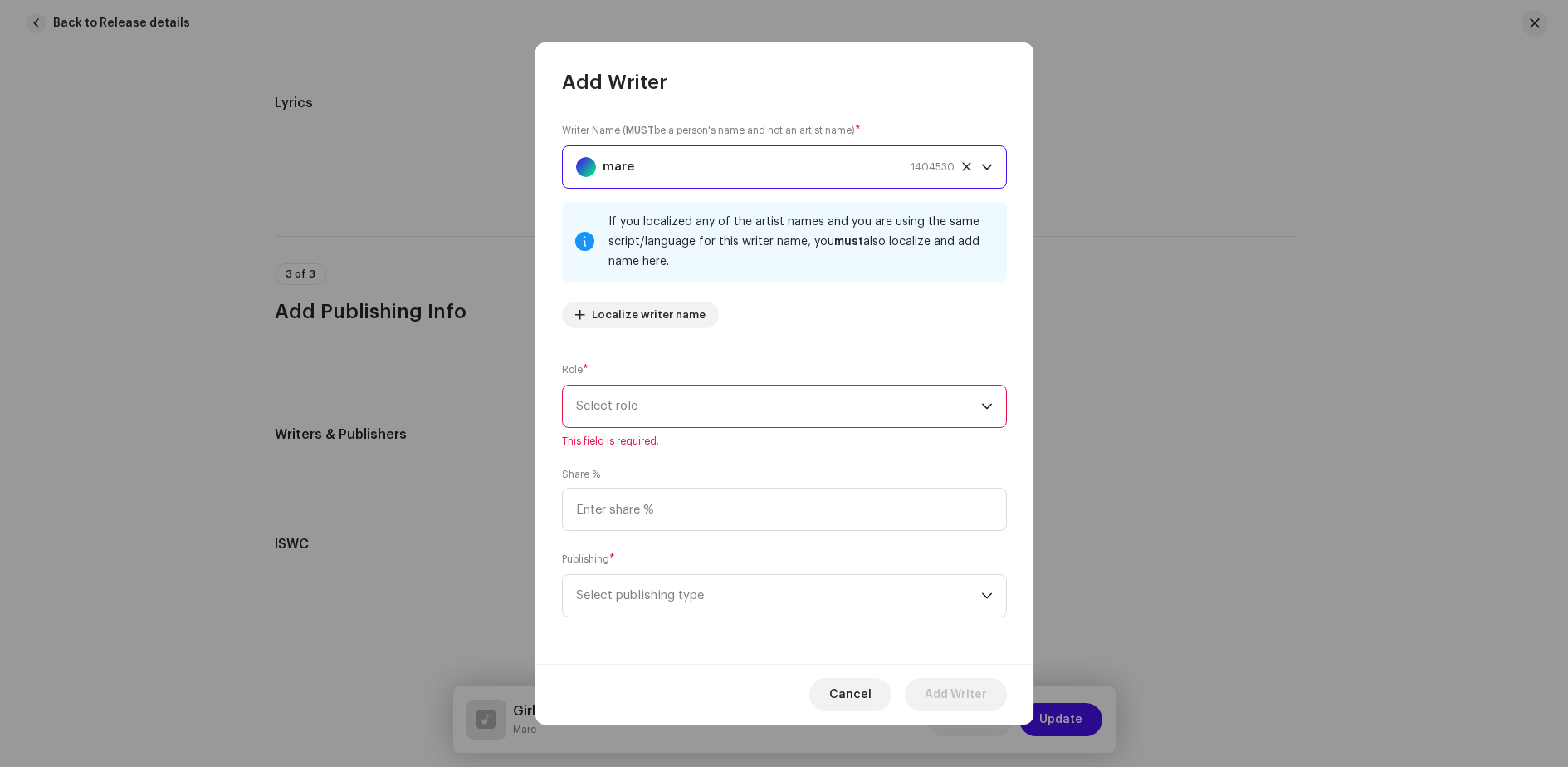
click at [670, 162] on div "mare 1404530" at bounding box center [766, 166] width 379 height 42
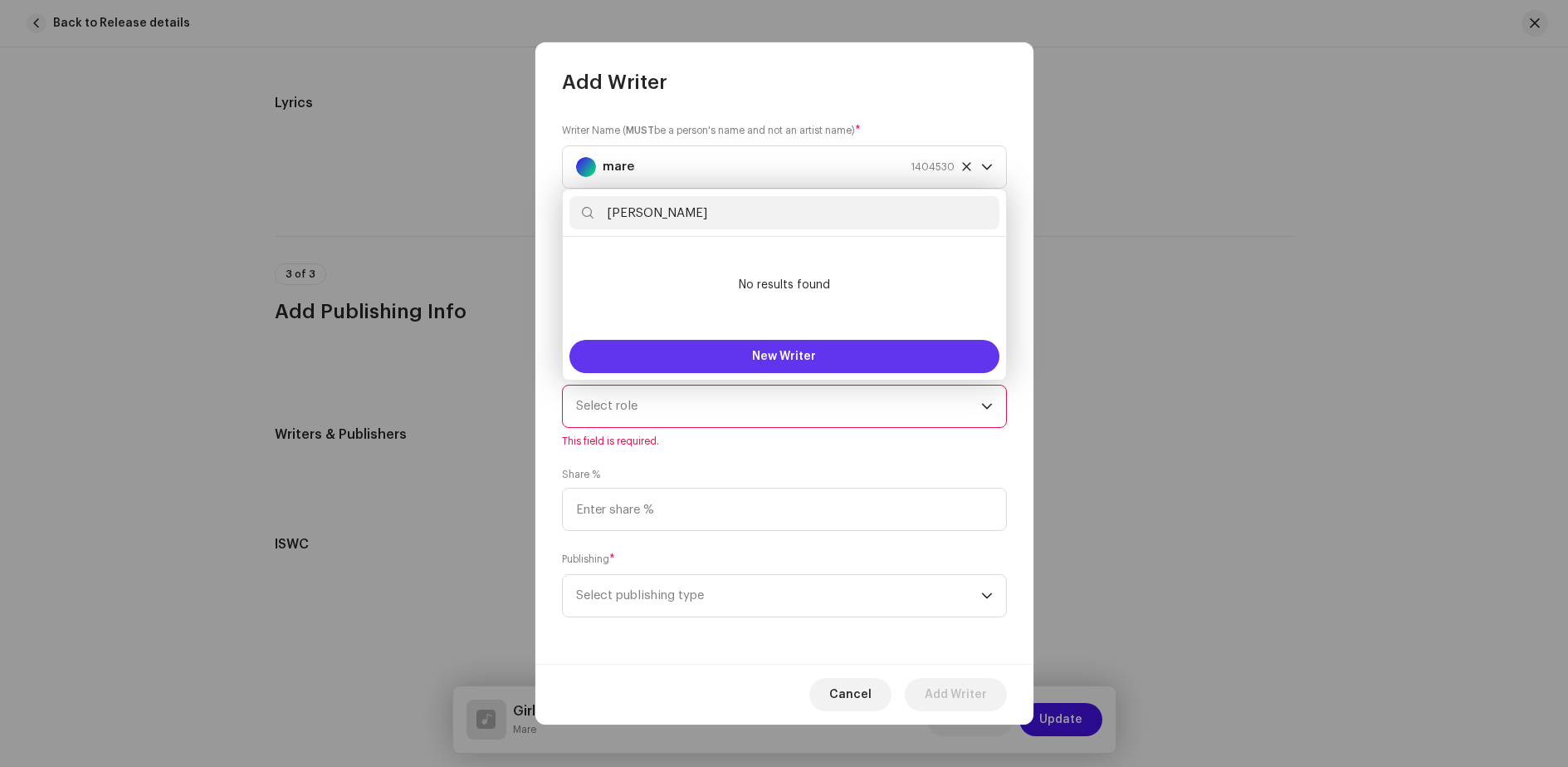
type input "[PERSON_NAME]"
click at [761, 357] on span "New Writer" at bounding box center [784, 357] width 64 height 12
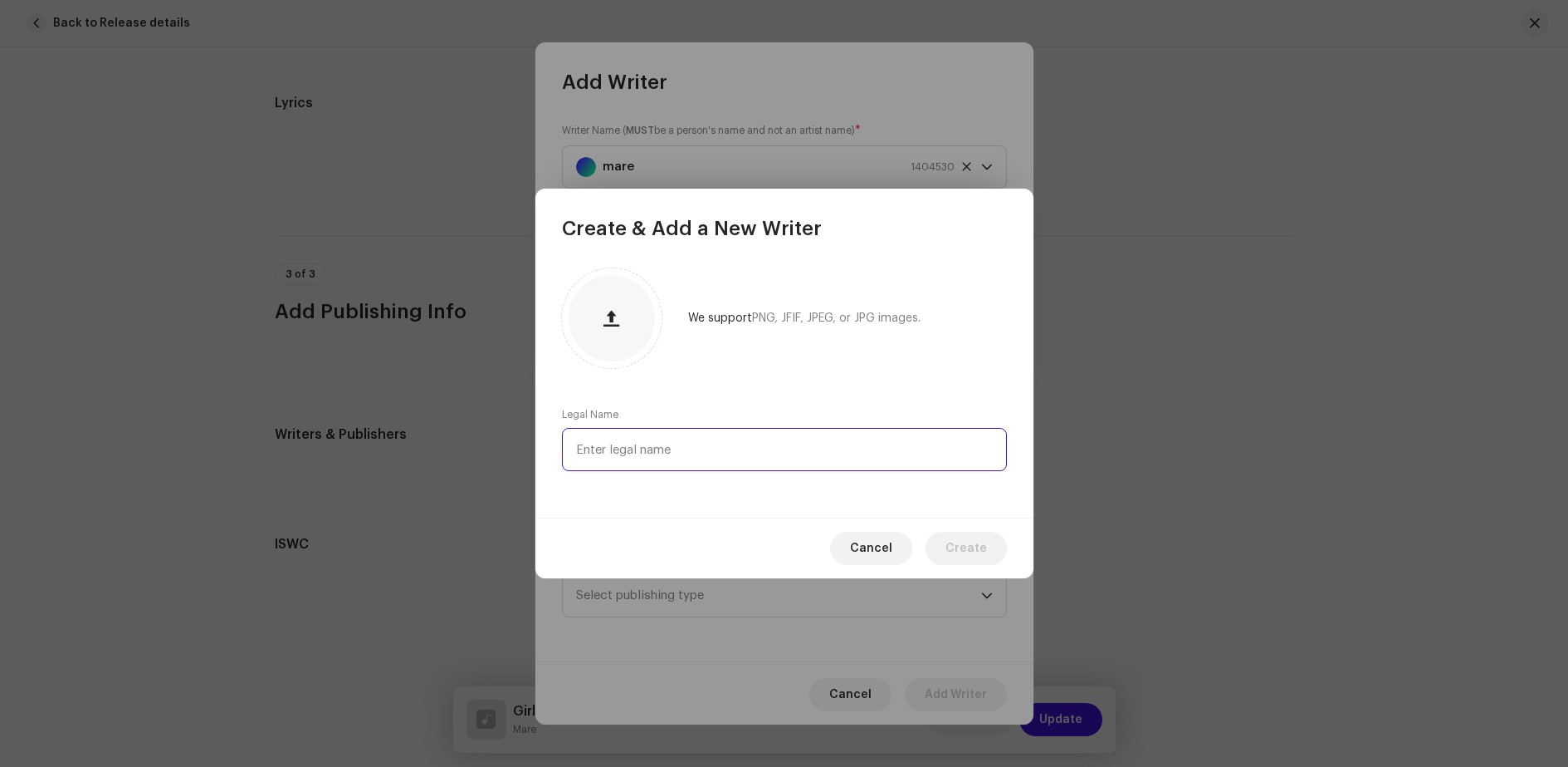
click at [668, 448] on input "text" at bounding box center [784, 449] width 445 height 43
type input "[PERSON_NAME]"
click at [986, 547] on span "Create" at bounding box center [966, 548] width 42 height 33
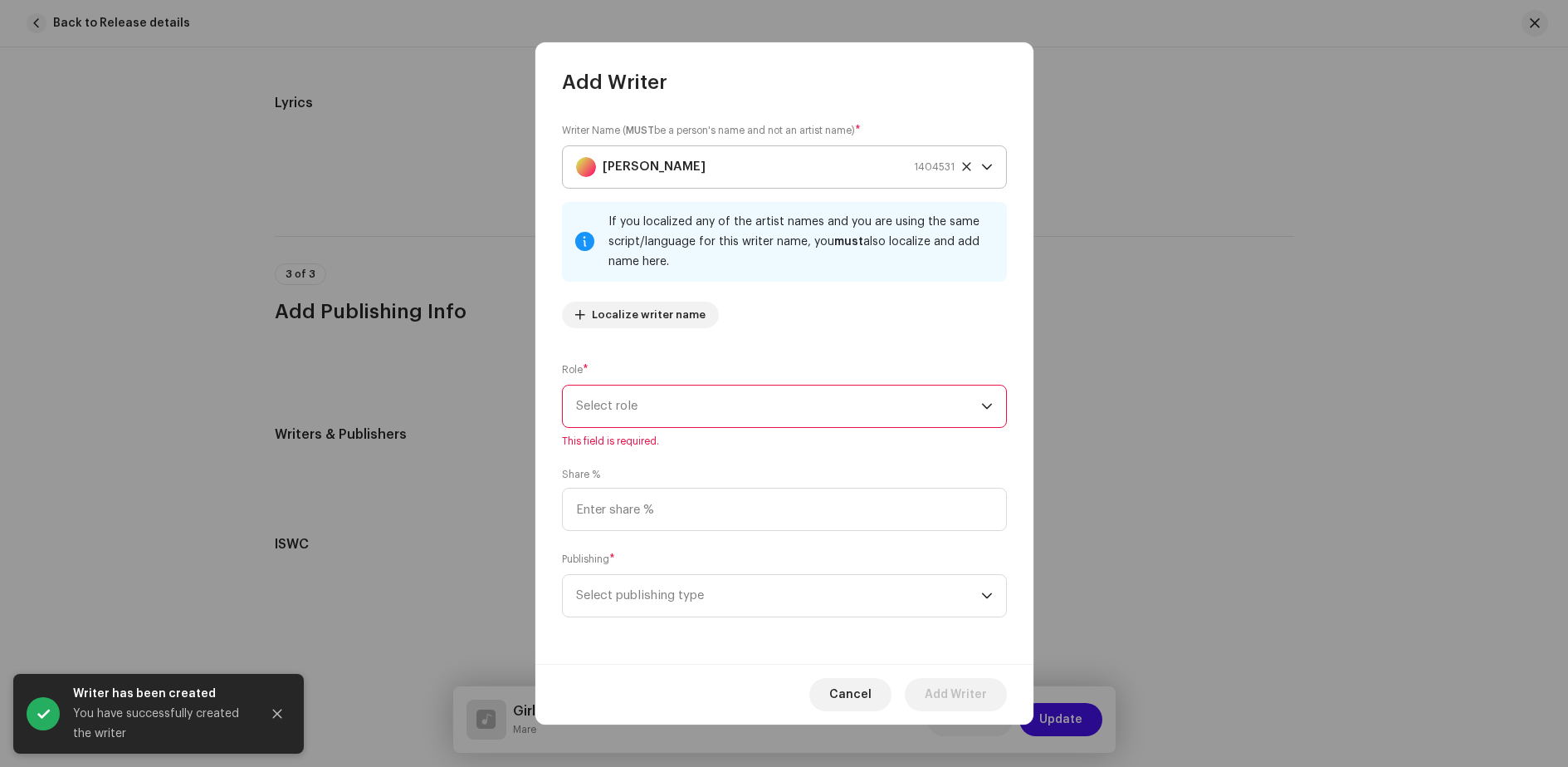
click at [705, 170] on strong "[PERSON_NAME]" at bounding box center [654, 166] width 103 height 42
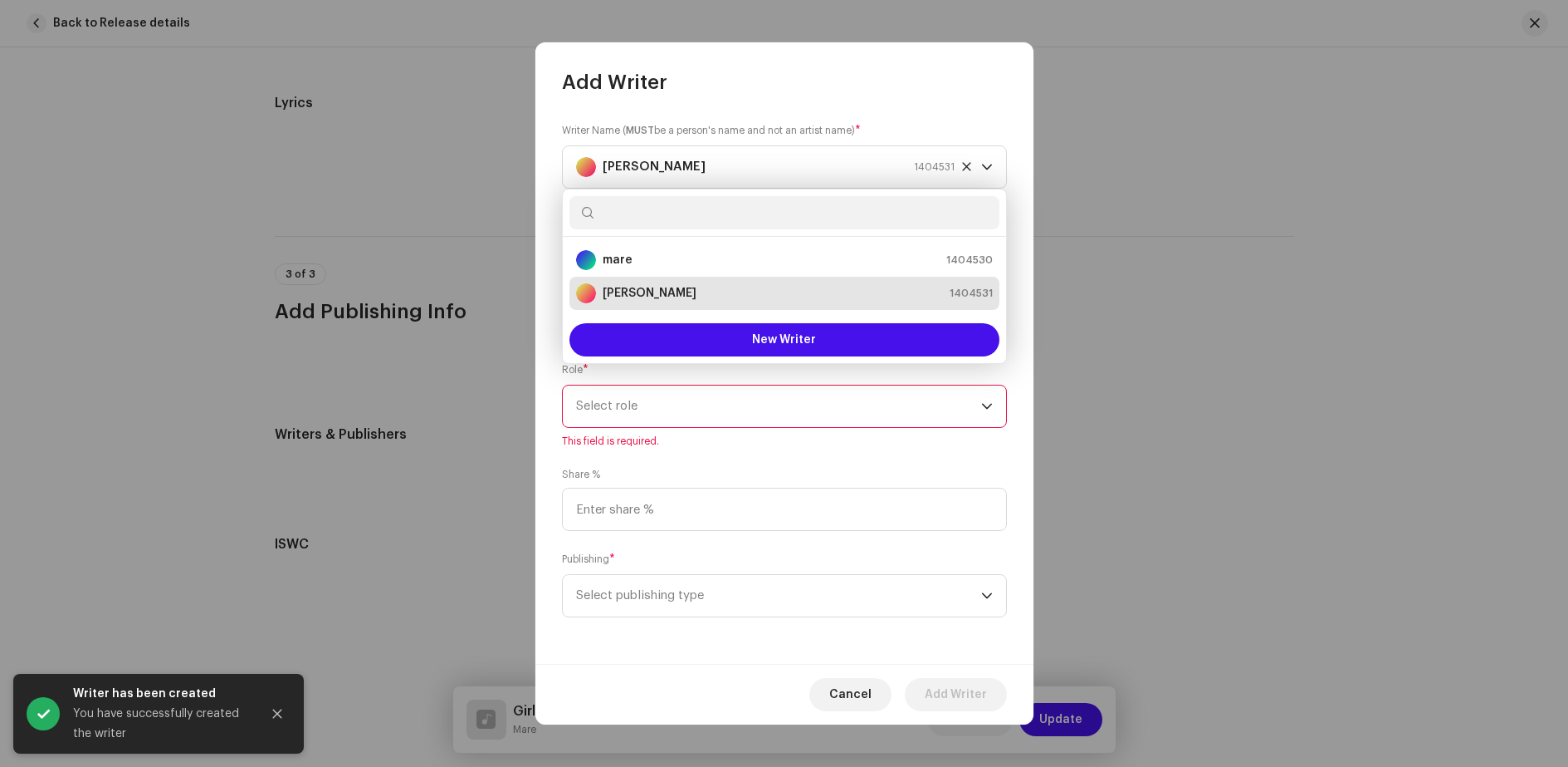
click at [721, 296] on div "[PERSON_NAME] 1404531" at bounding box center [784, 292] width 417 height 20
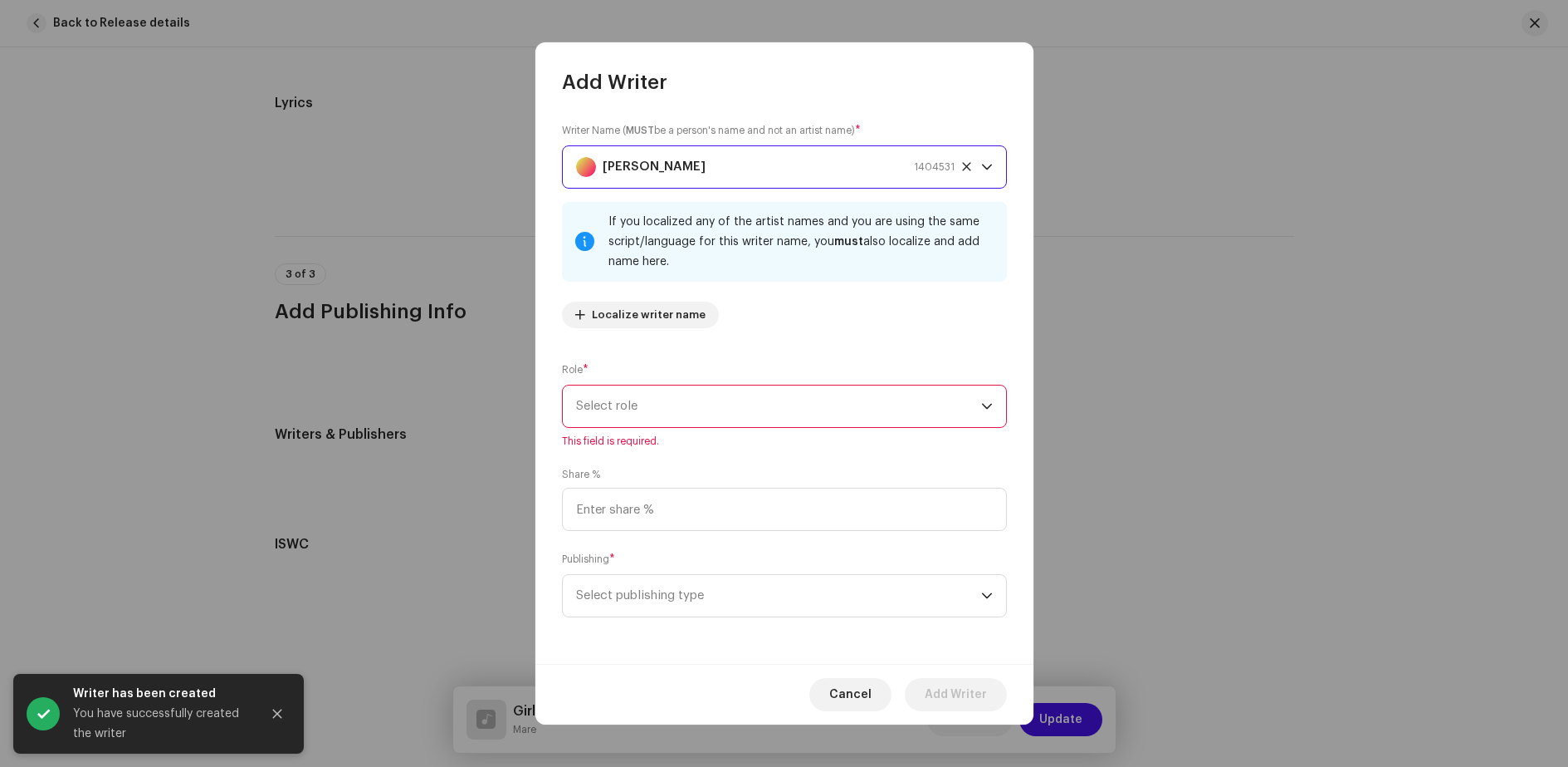
click at [677, 411] on span "Select role" at bounding box center [778, 406] width 405 height 42
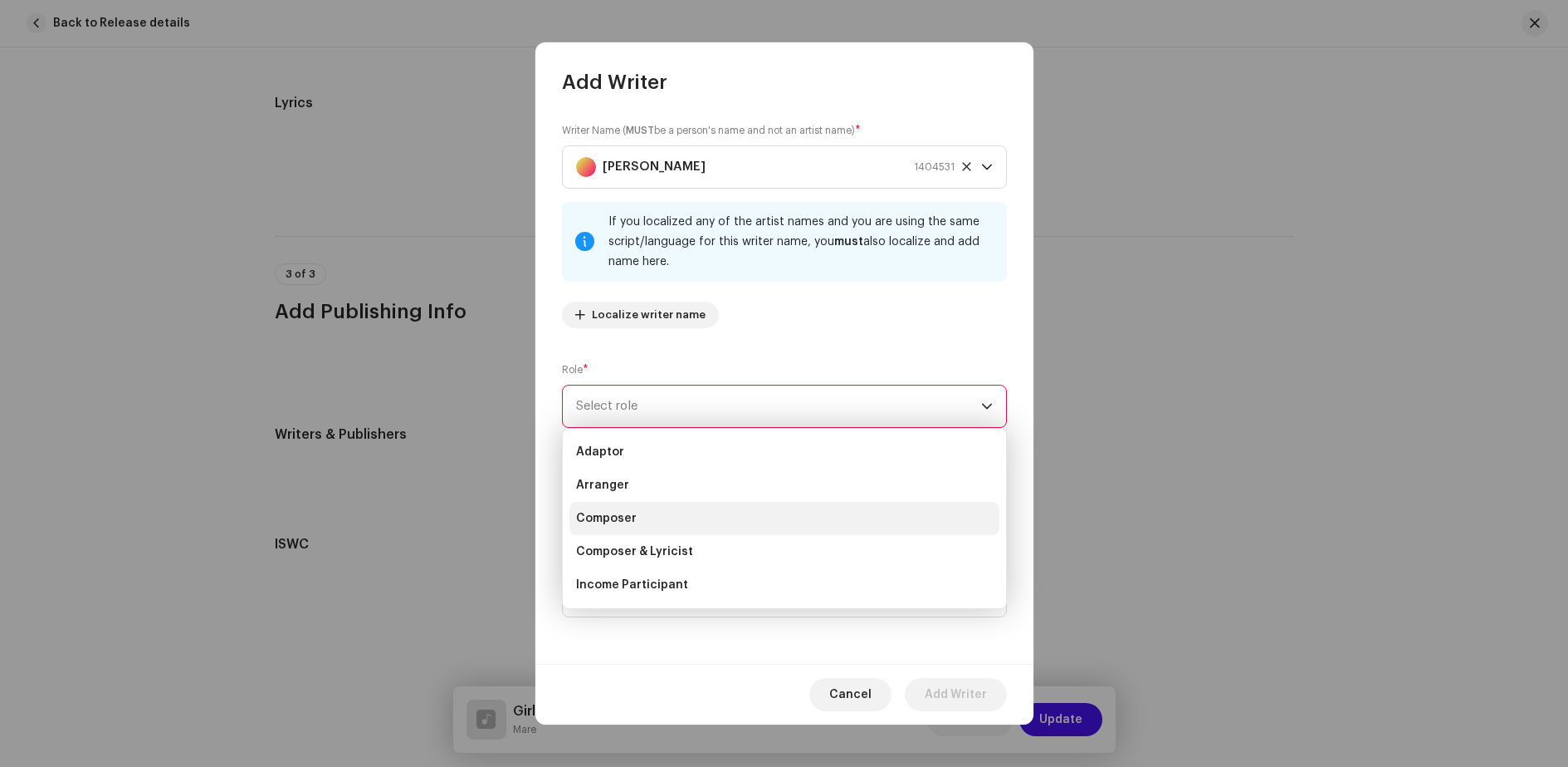
click at [645, 515] on li "Composer" at bounding box center [784, 518] width 430 height 33
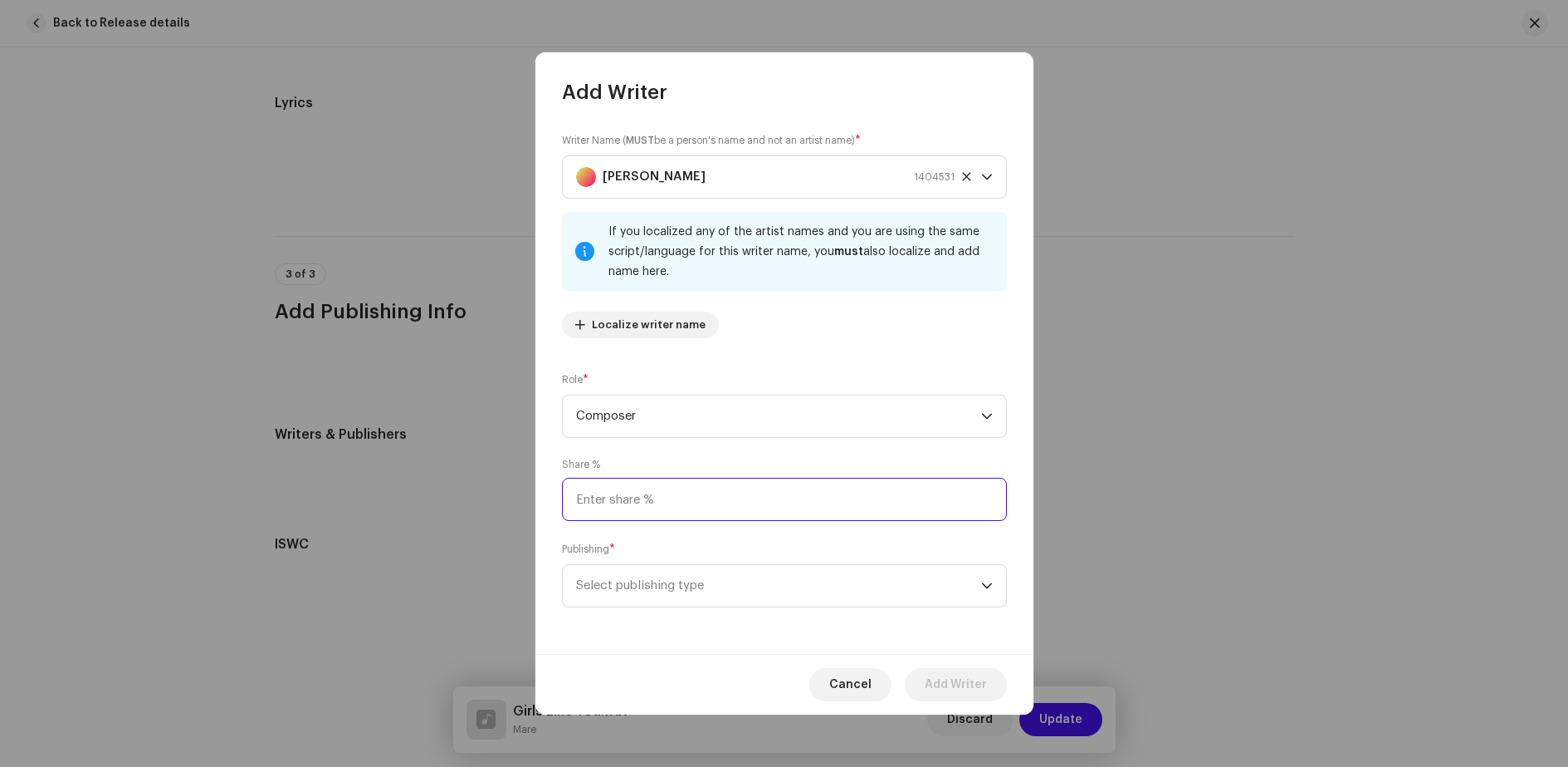
click at [661, 503] on input at bounding box center [784, 499] width 445 height 43
click at [668, 587] on span "Select publishing type" at bounding box center [778, 585] width 405 height 42
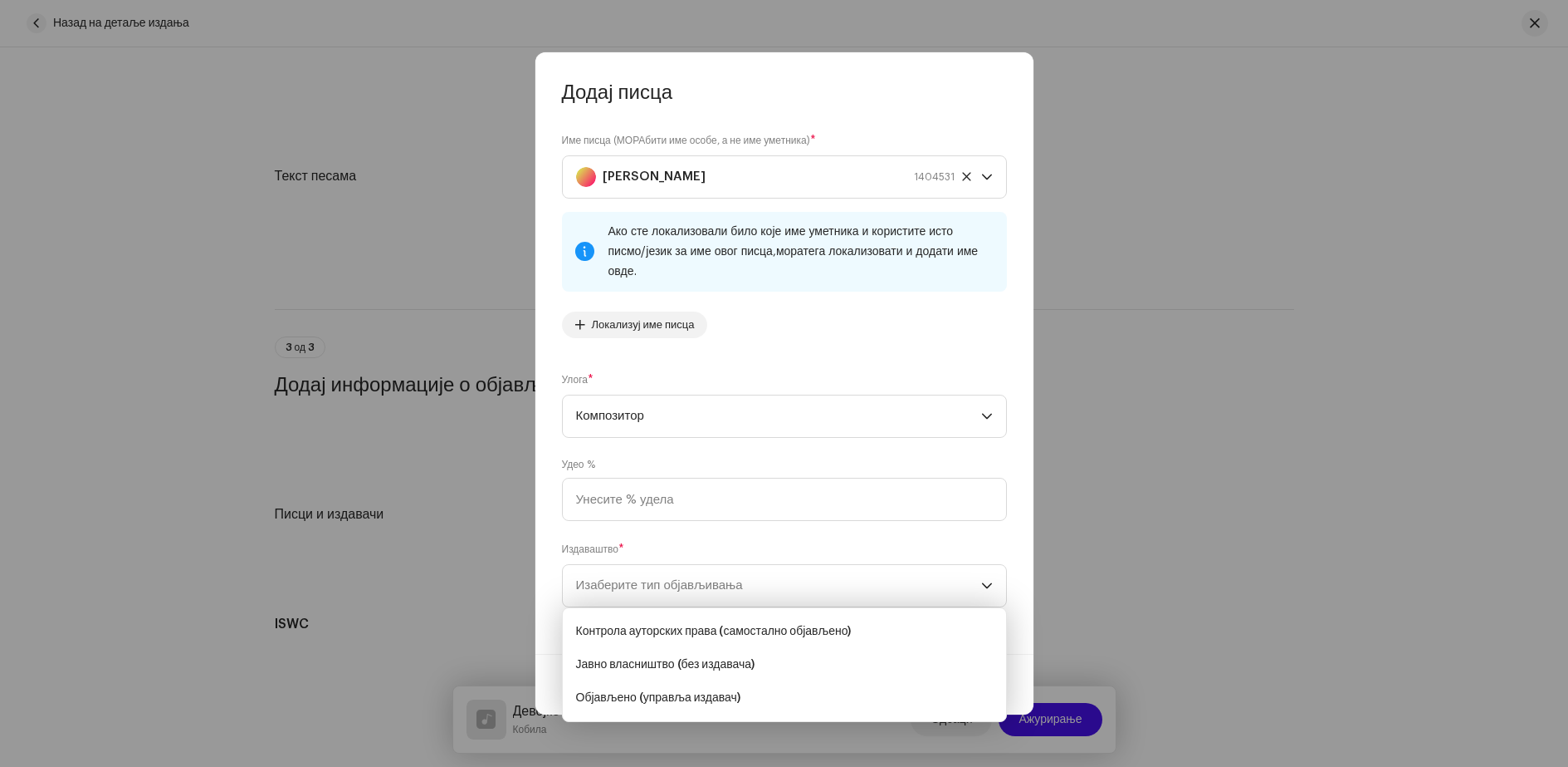
scroll to position [3019, 0]
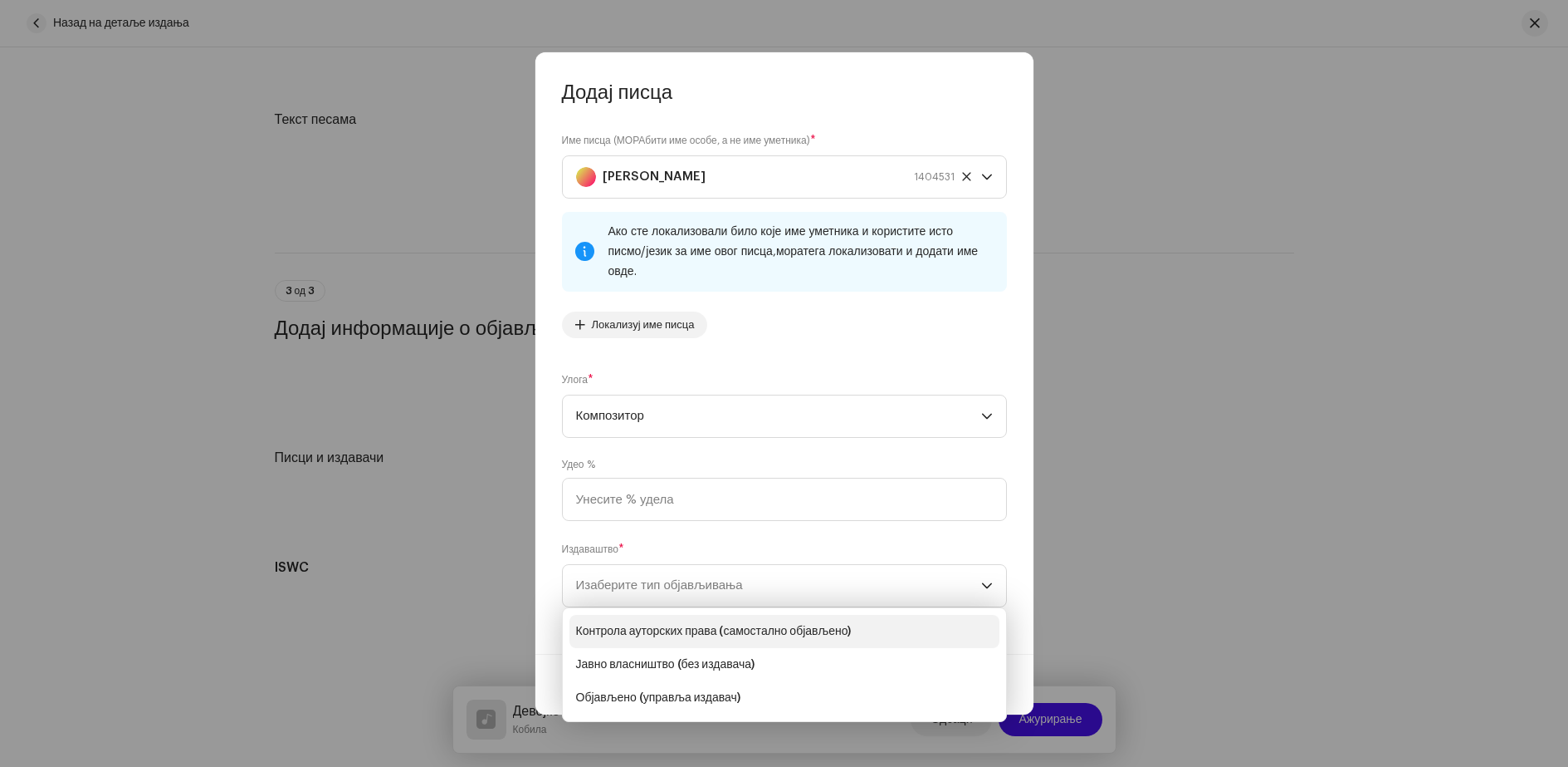
click at [782, 630] on font "Контрола ауторских права (самостално објављено)" at bounding box center [714, 631] width 276 height 12
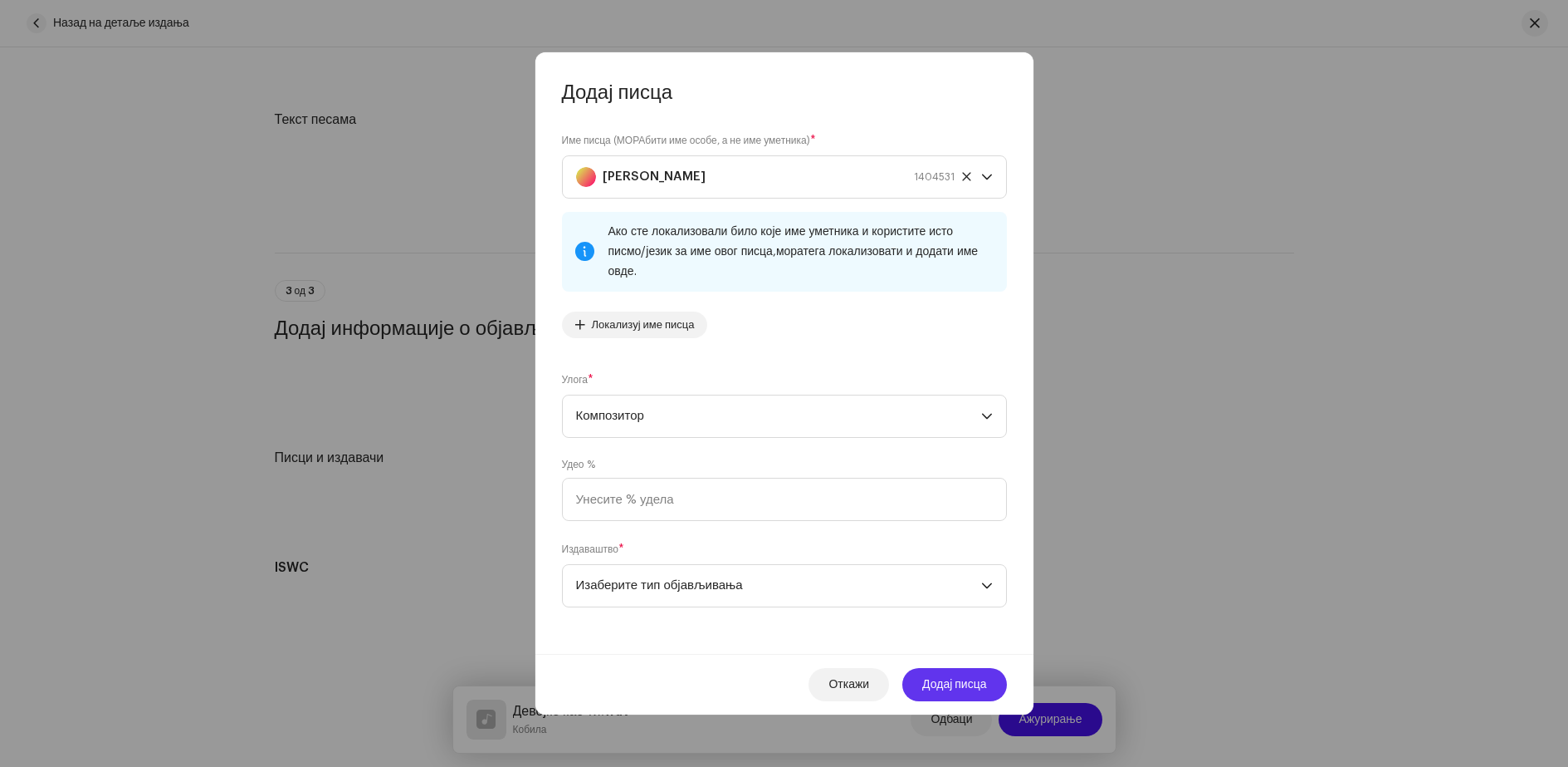
click at [936, 679] on font "Додај писца" at bounding box center [953, 685] width 64 height 12
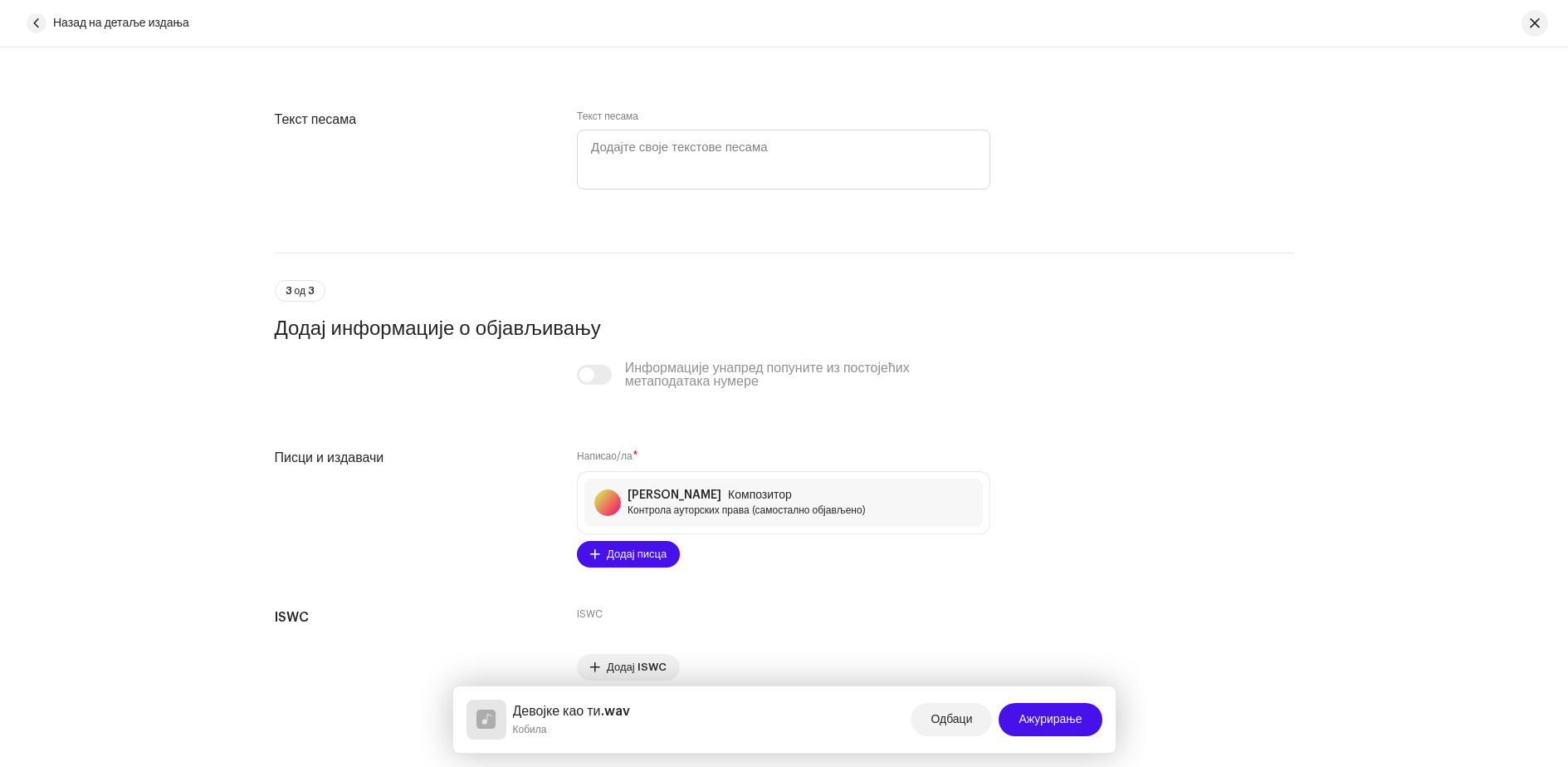
scroll to position [3092, 0]
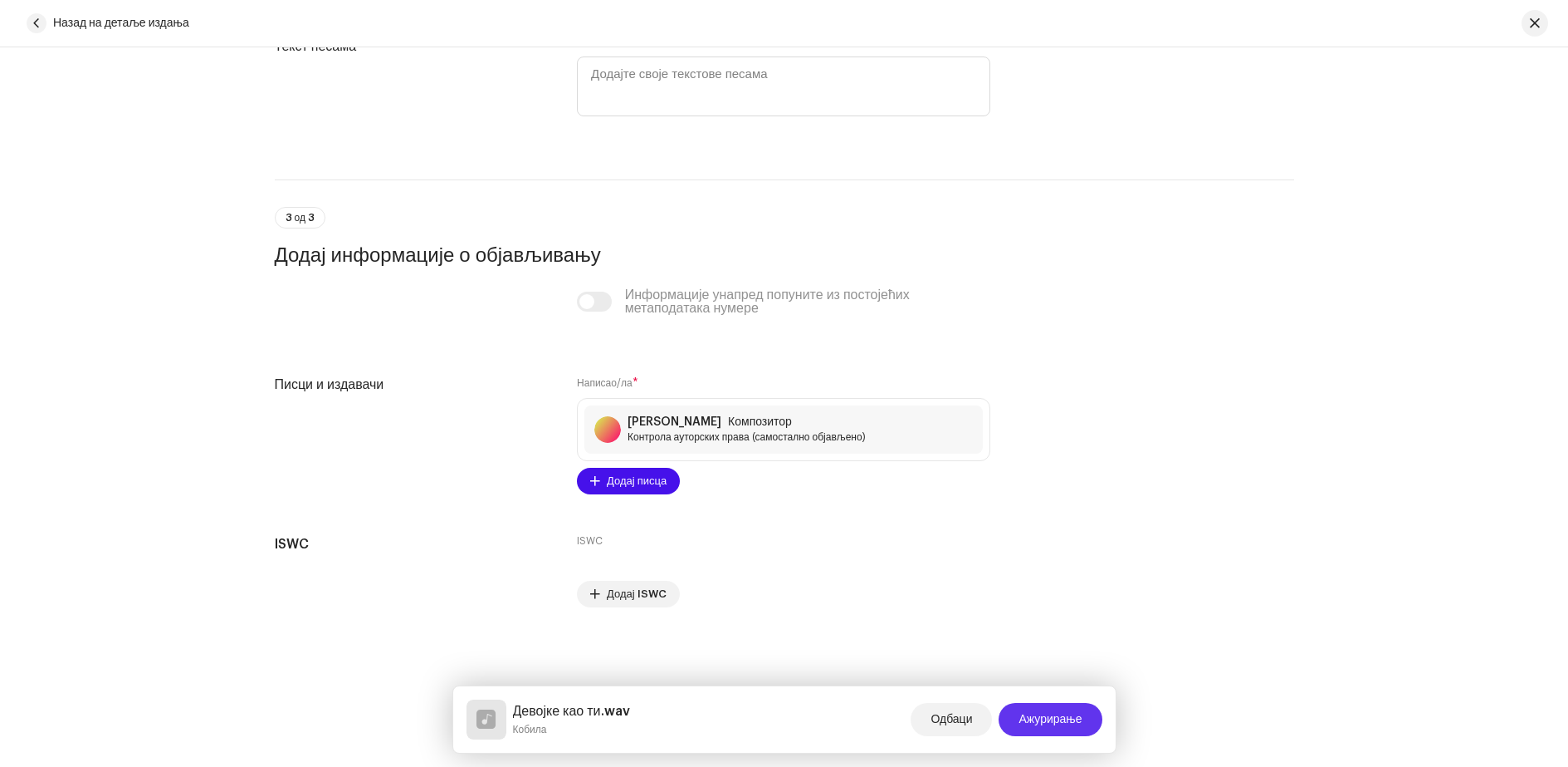
click at [1026, 716] on font "Ажурирање" at bounding box center [1050, 719] width 63 height 12
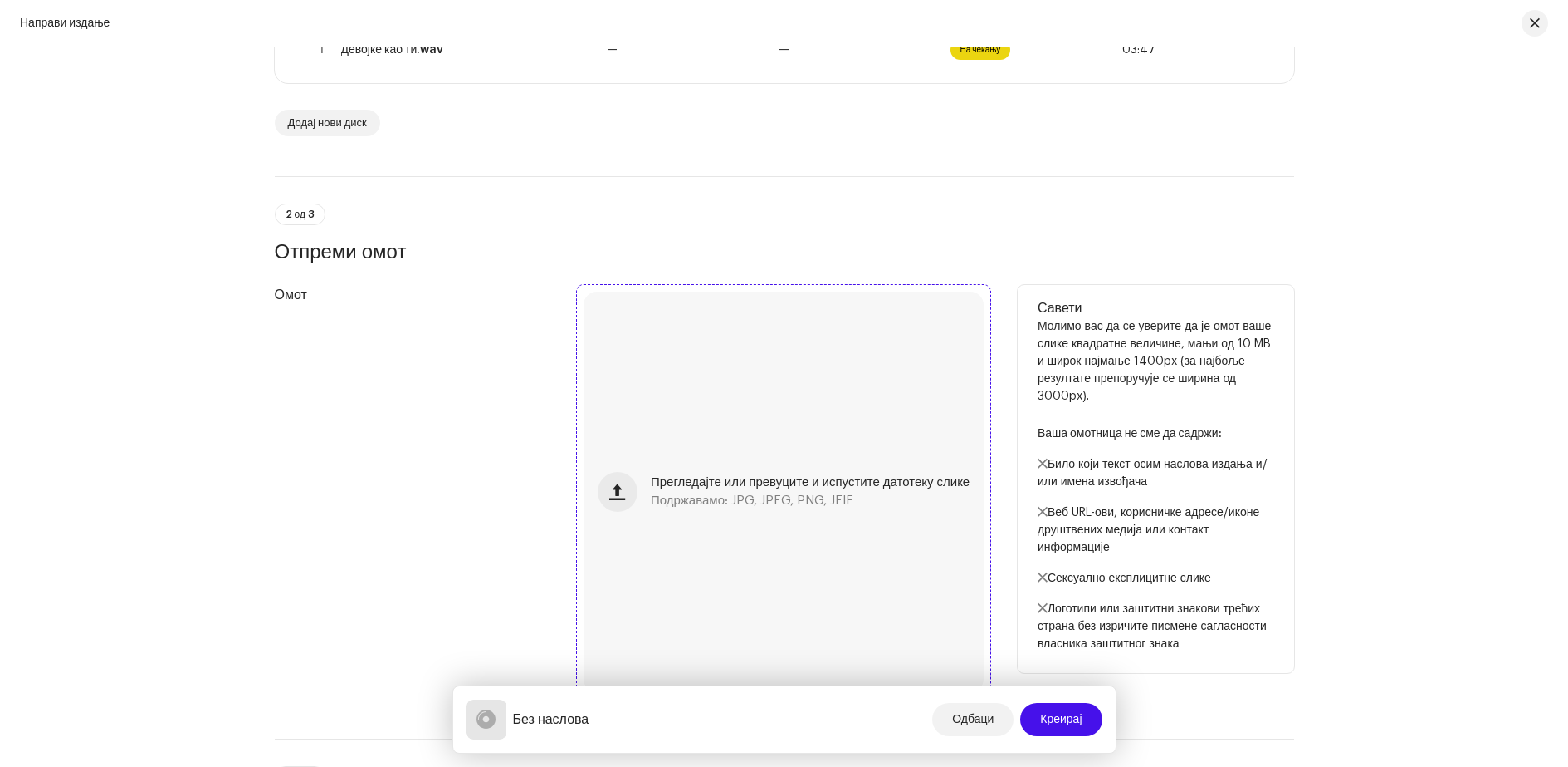
scroll to position [499, 0]
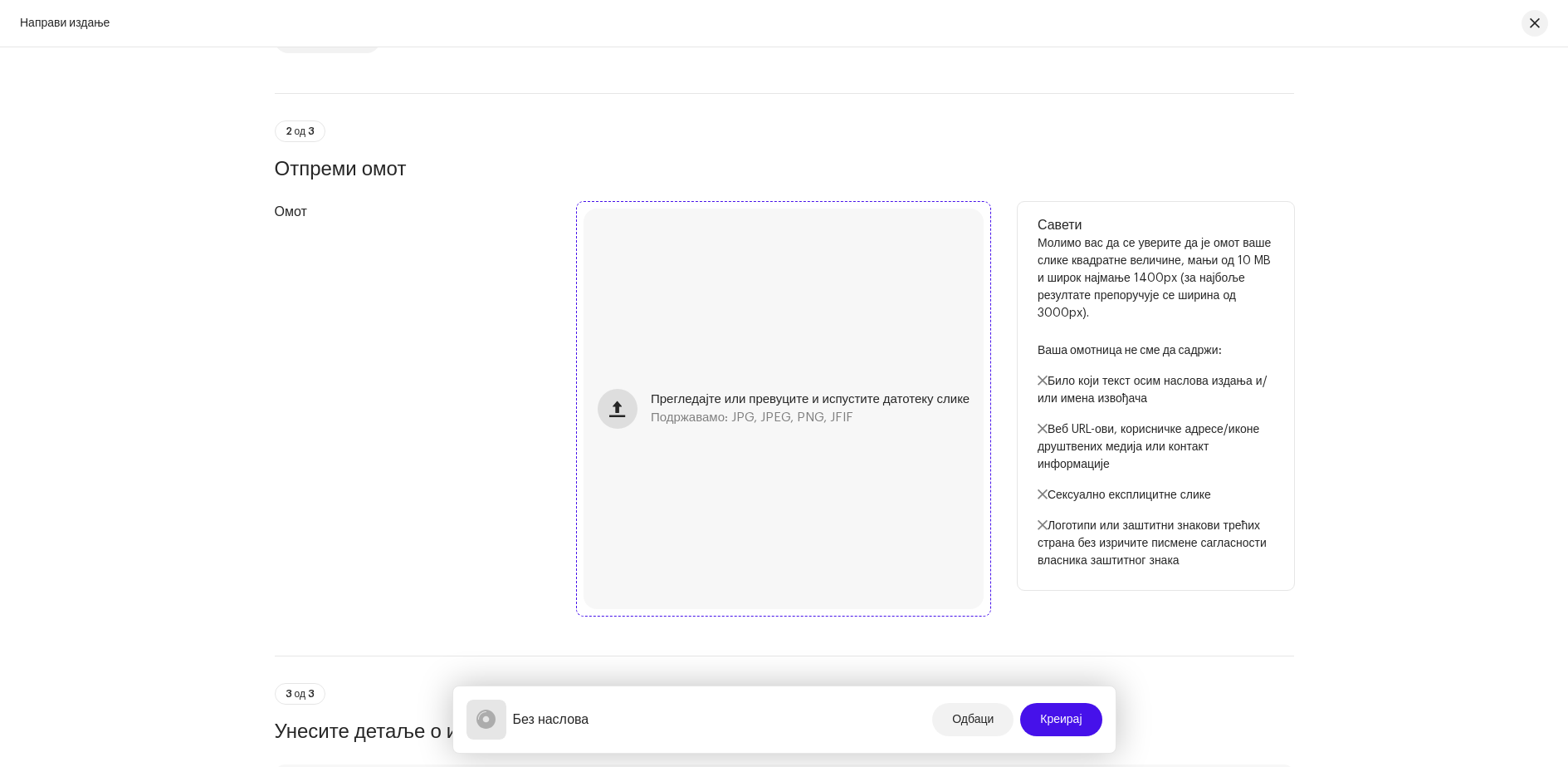
click at [619, 404] on span "button" at bounding box center [617, 409] width 16 height 14
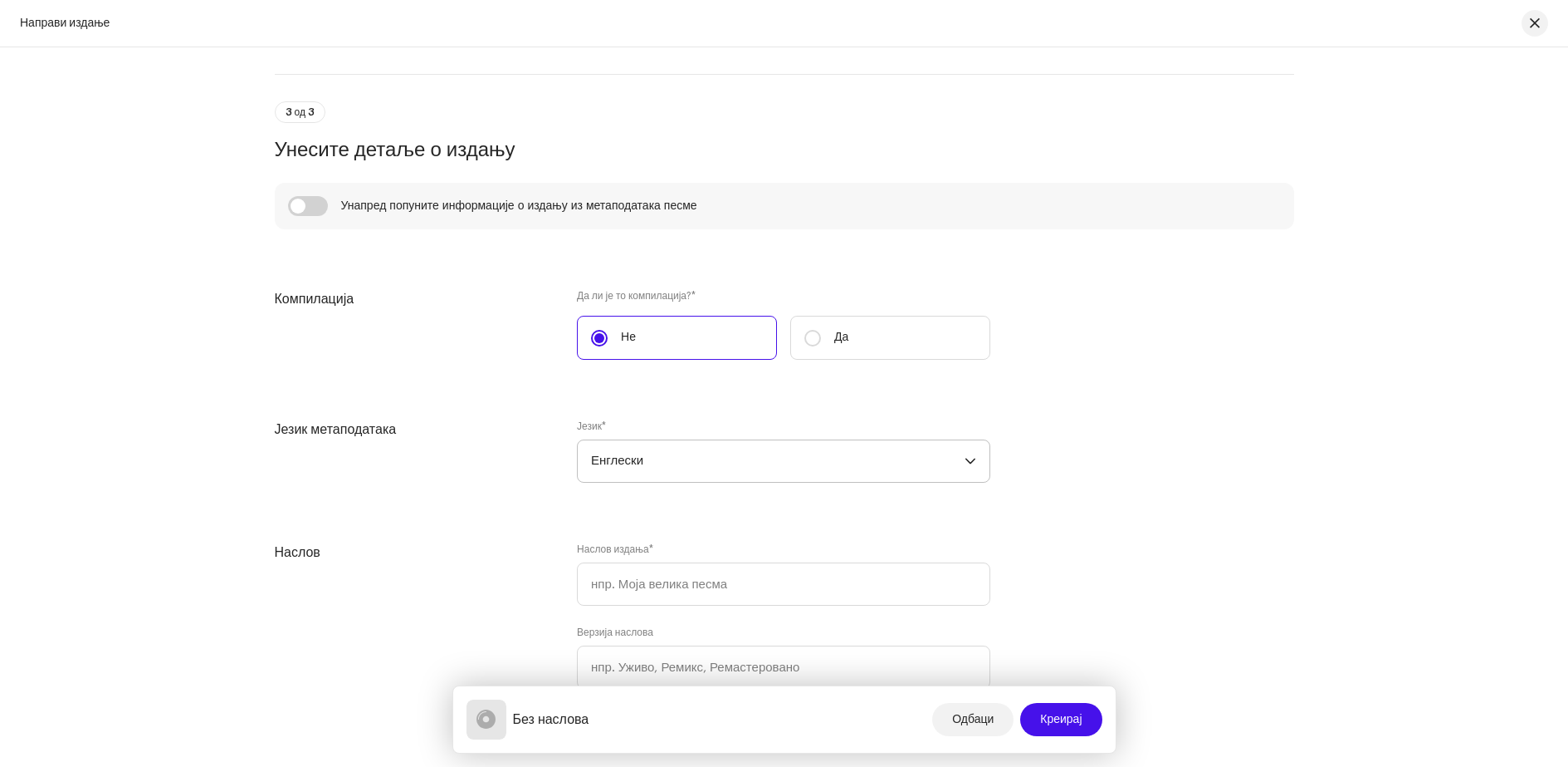
scroll to position [1246, 0]
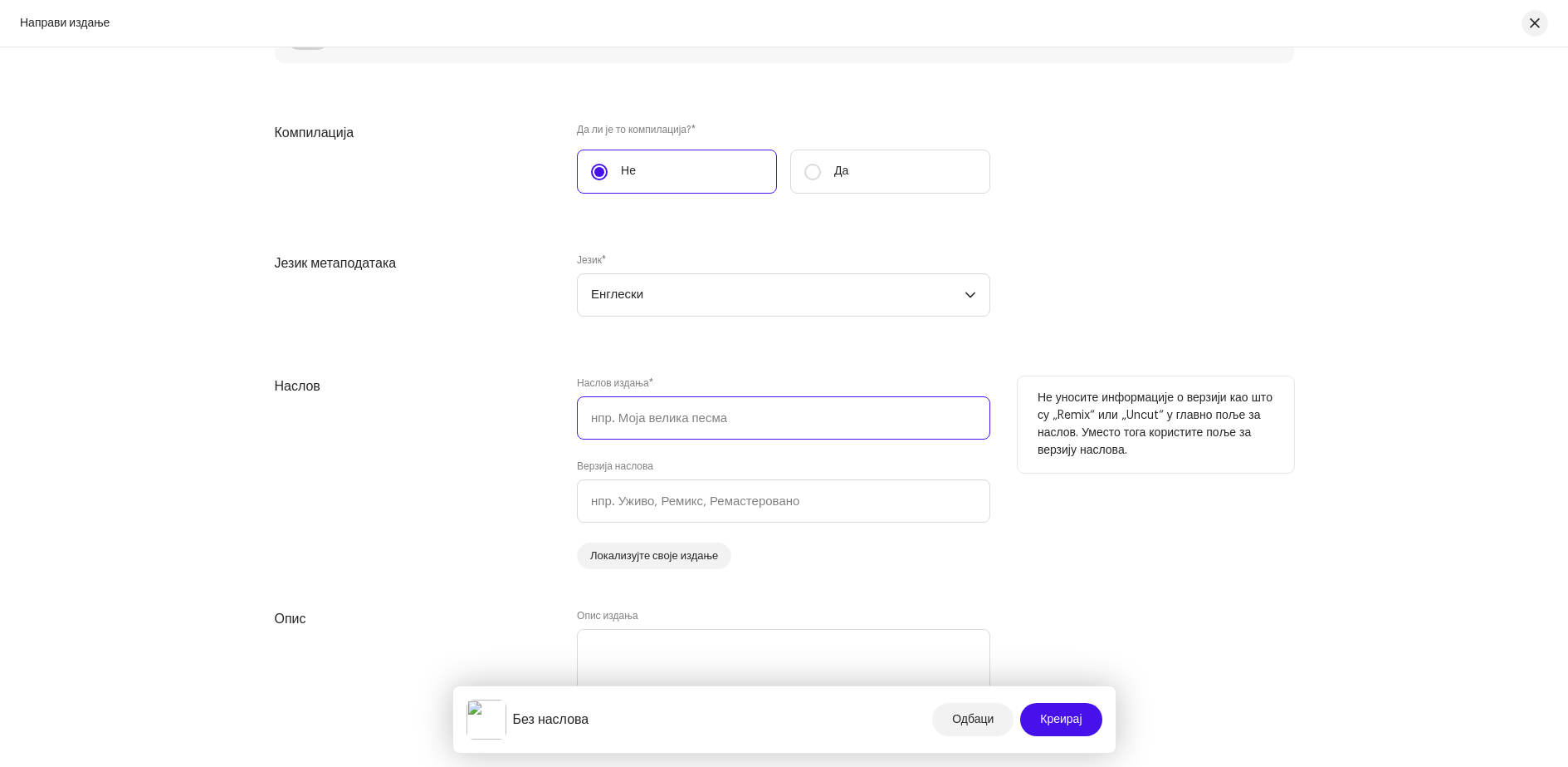
click at [635, 422] on input "text" at bounding box center [784, 417] width 413 height 43
paste input "[EMAIL_ADDRESS][DOMAIN_NAME]"
type input "[EMAIL_ADDRESS][DOMAIN_NAME]"
drag, startPoint x: 783, startPoint y: 415, endPoint x: 509, endPoint y: 416, distance: 274.0
click at [509, 416] on div "Наслов Наслов издања * [EMAIL_ADDRESS][DOMAIN_NAME] Верзија наслова Локализујте…" at bounding box center [784, 472] width 1020 height 193
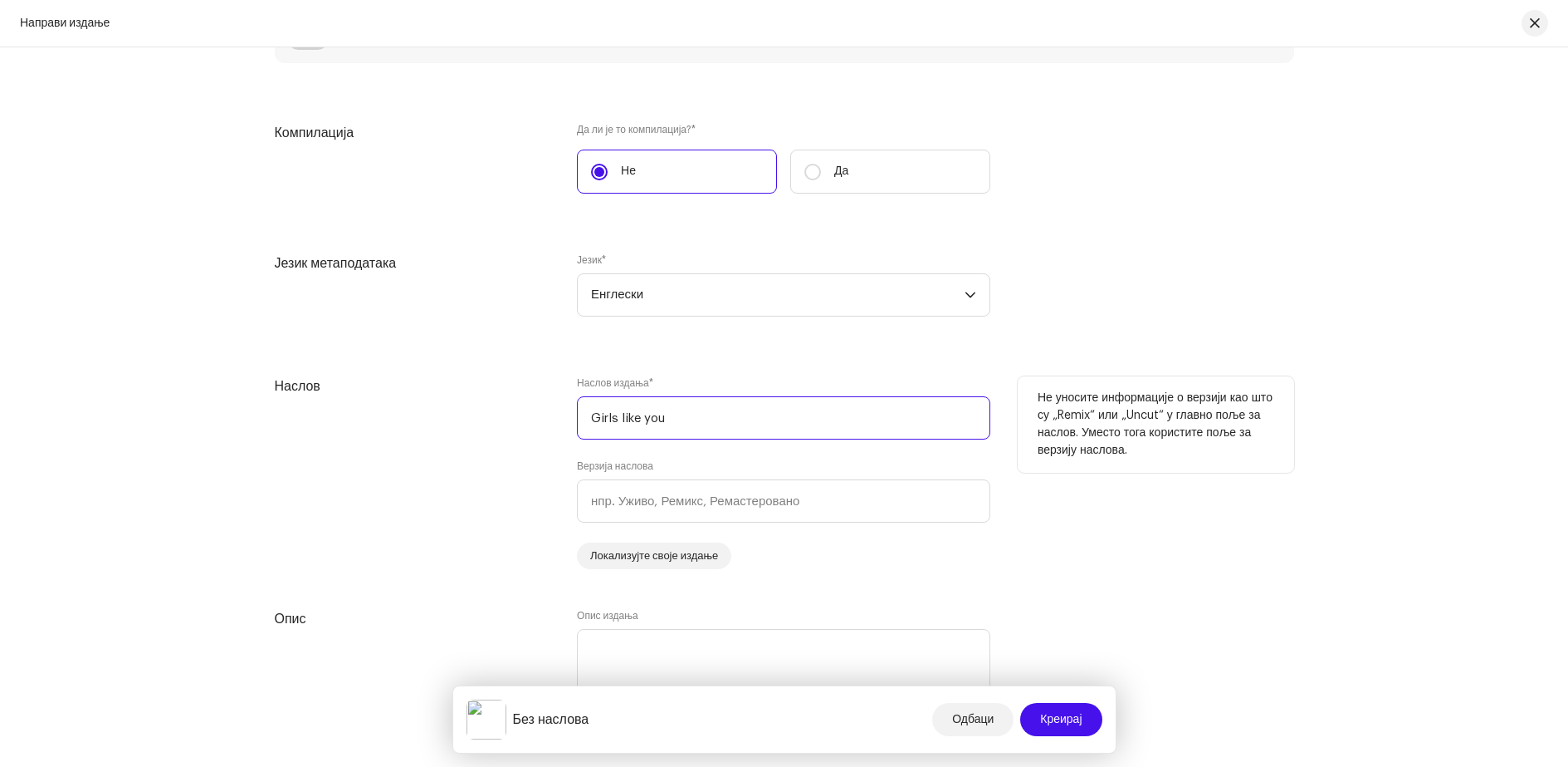
type input "Girls like you"
click at [509, 453] on div "Наслов" at bounding box center [413, 472] width 277 height 193
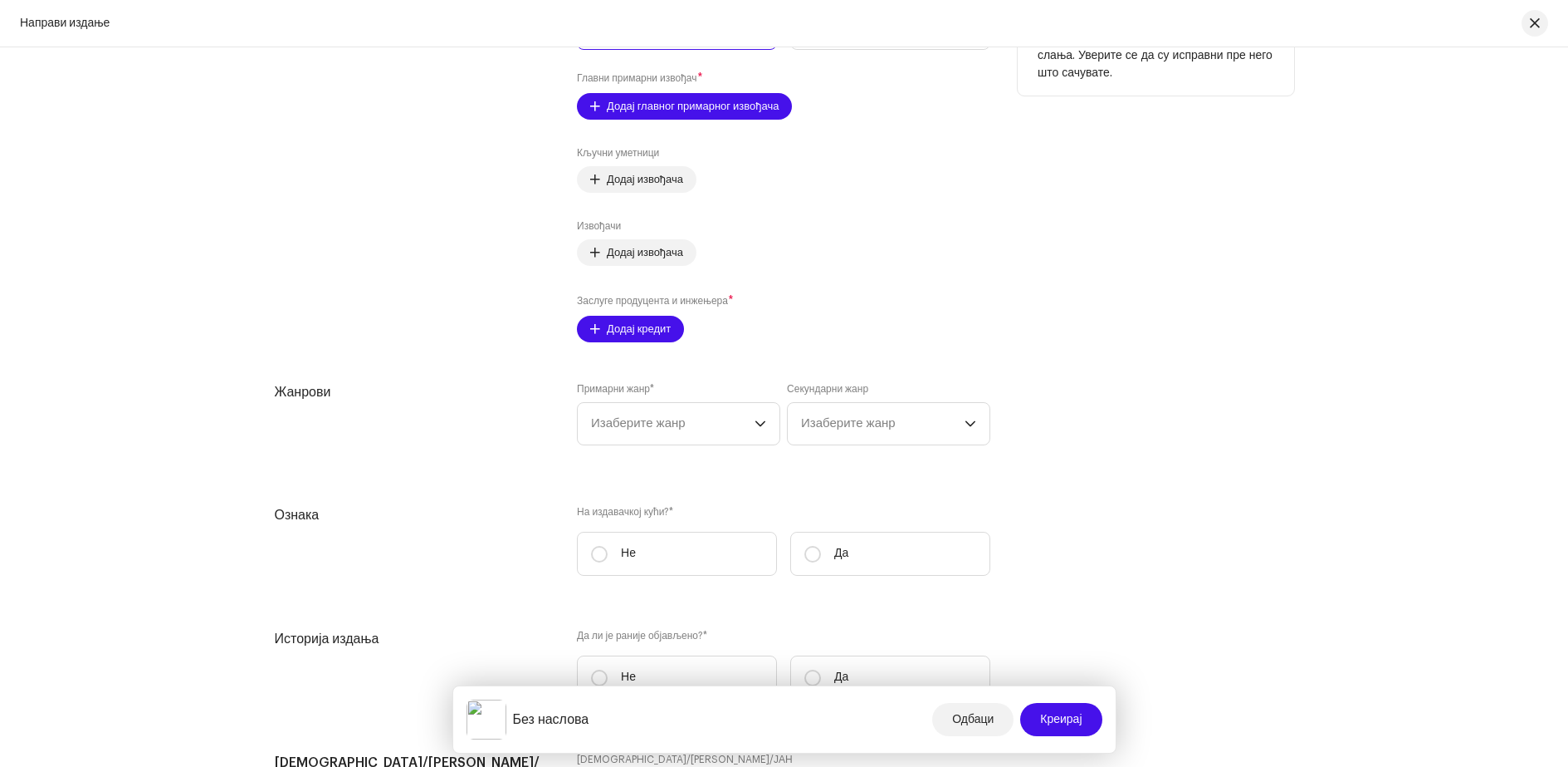
scroll to position [2159, 0]
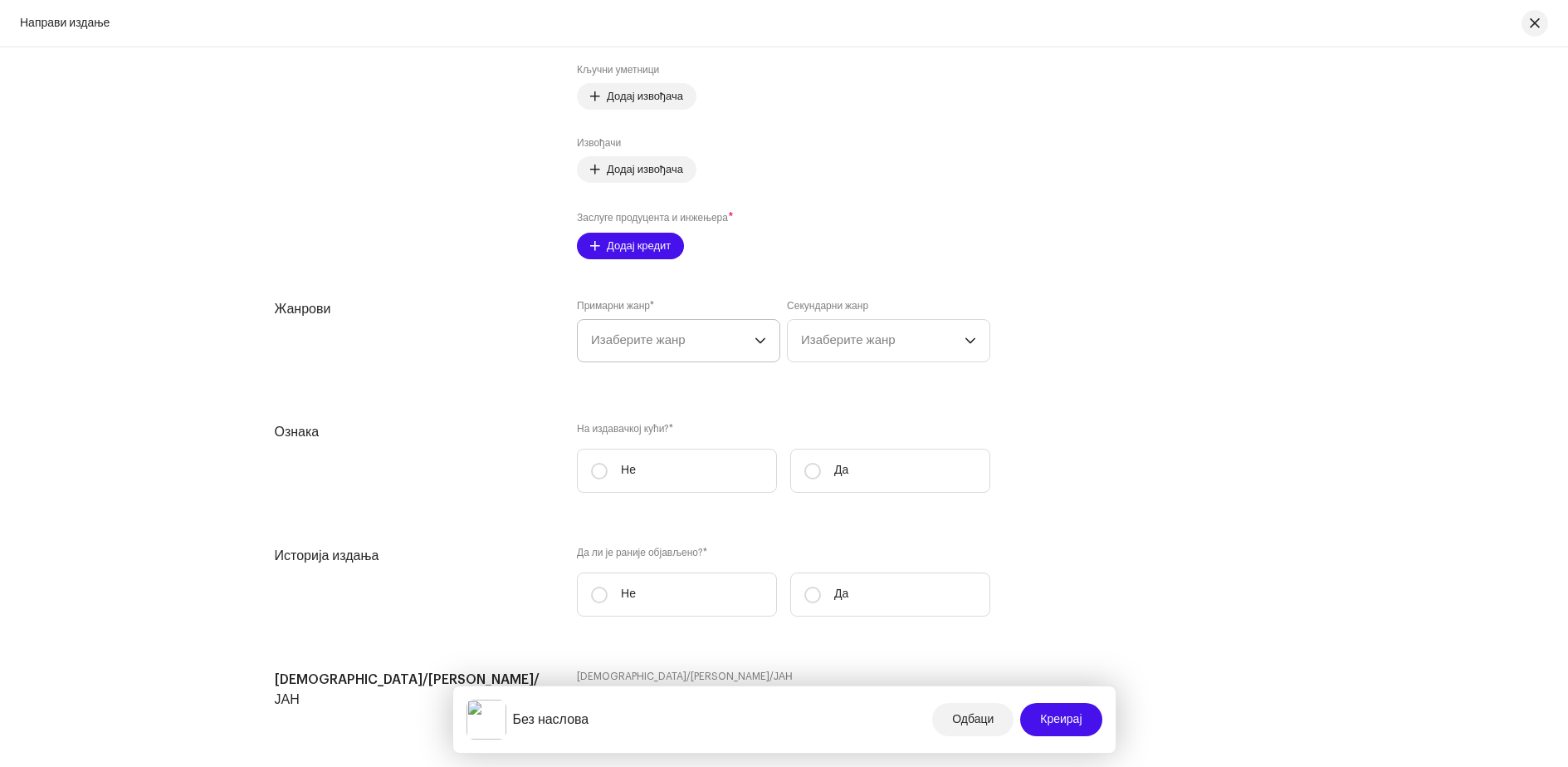
click at [758, 340] on icon "падајући окидач" at bounding box center [761, 341] width 12 height 12
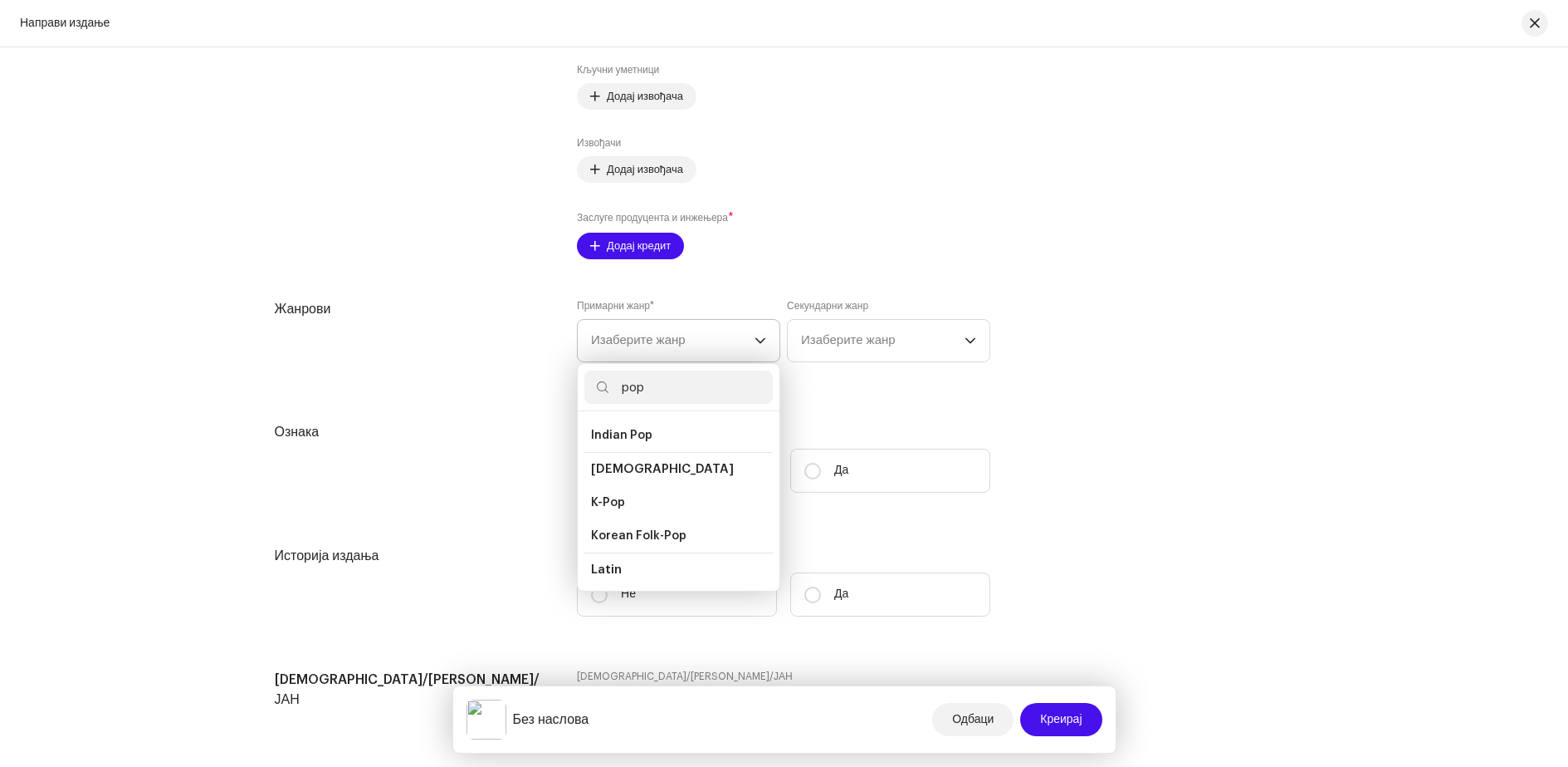
scroll to position [499, 0]
type input "pop"
click at [615, 576] on li "Pop" at bounding box center [678, 587] width 188 height 33
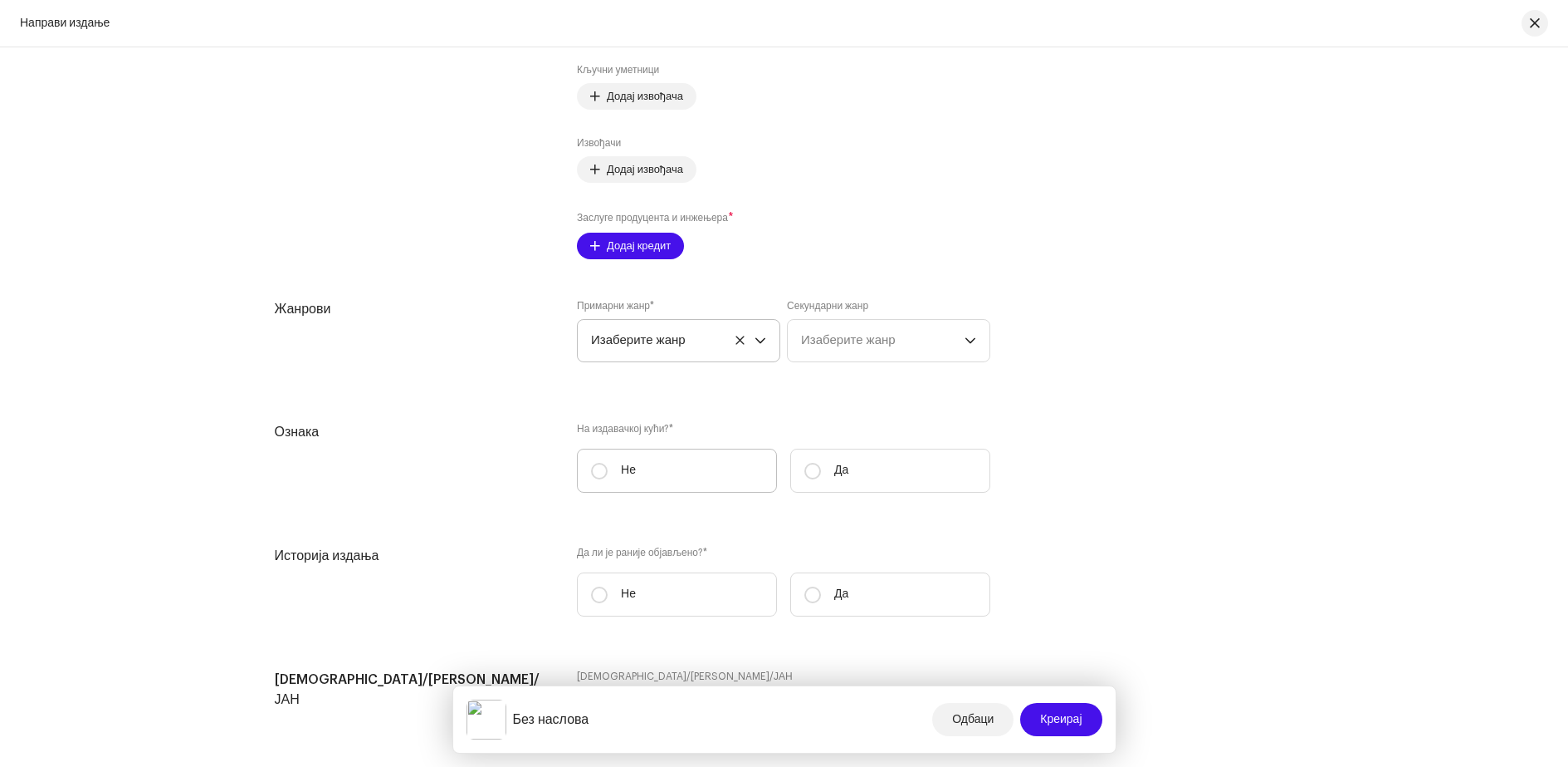
click at [587, 474] on label "Не" at bounding box center [677, 471] width 200 height 44
click at [591, 474] on input "Не" at bounding box center [599, 471] width 17 height 17
radio input "true"
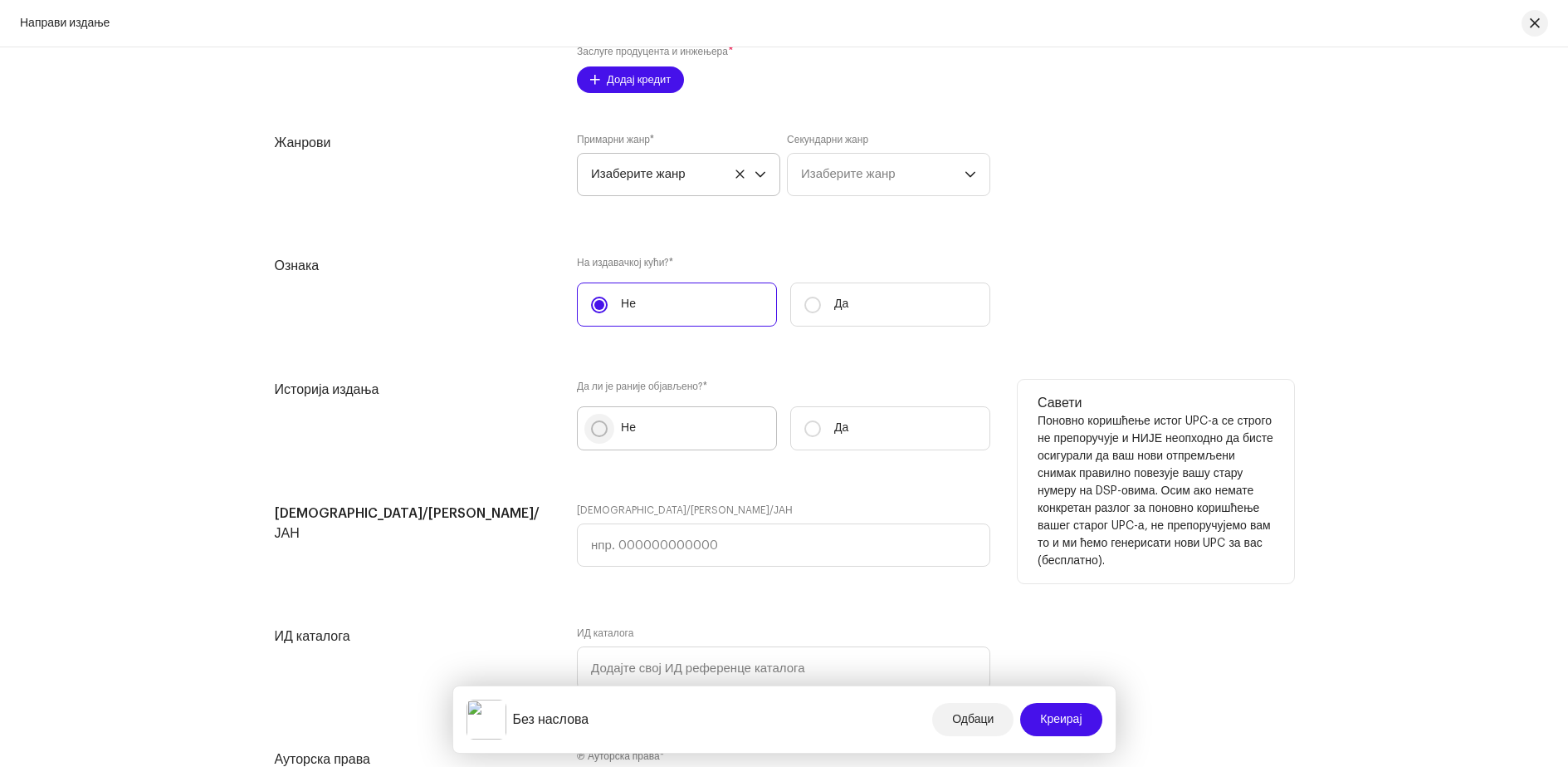
click at [597, 431] on input "Не" at bounding box center [599, 429] width 17 height 17
radio input "true"
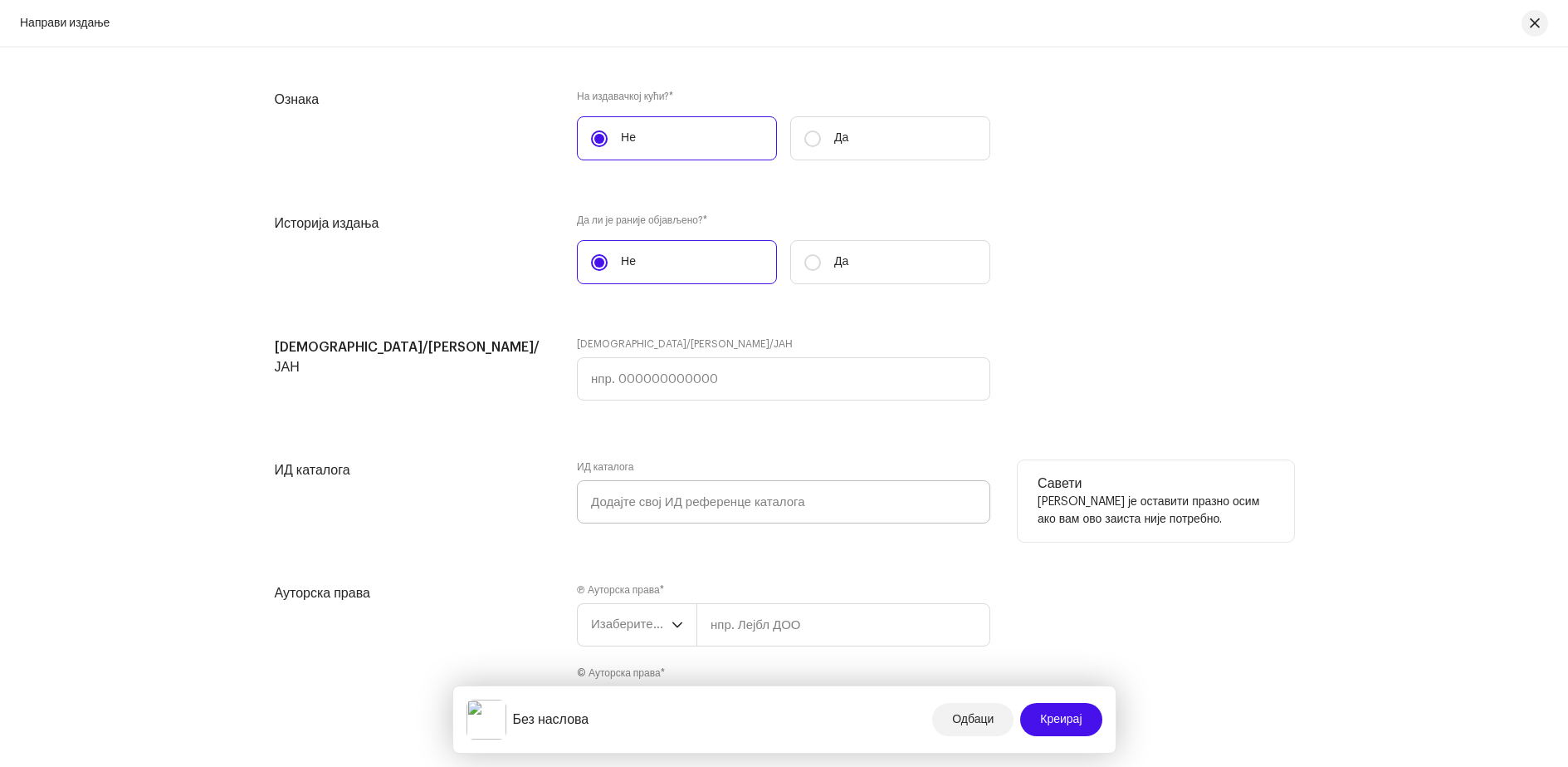
scroll to position [2634, 0]
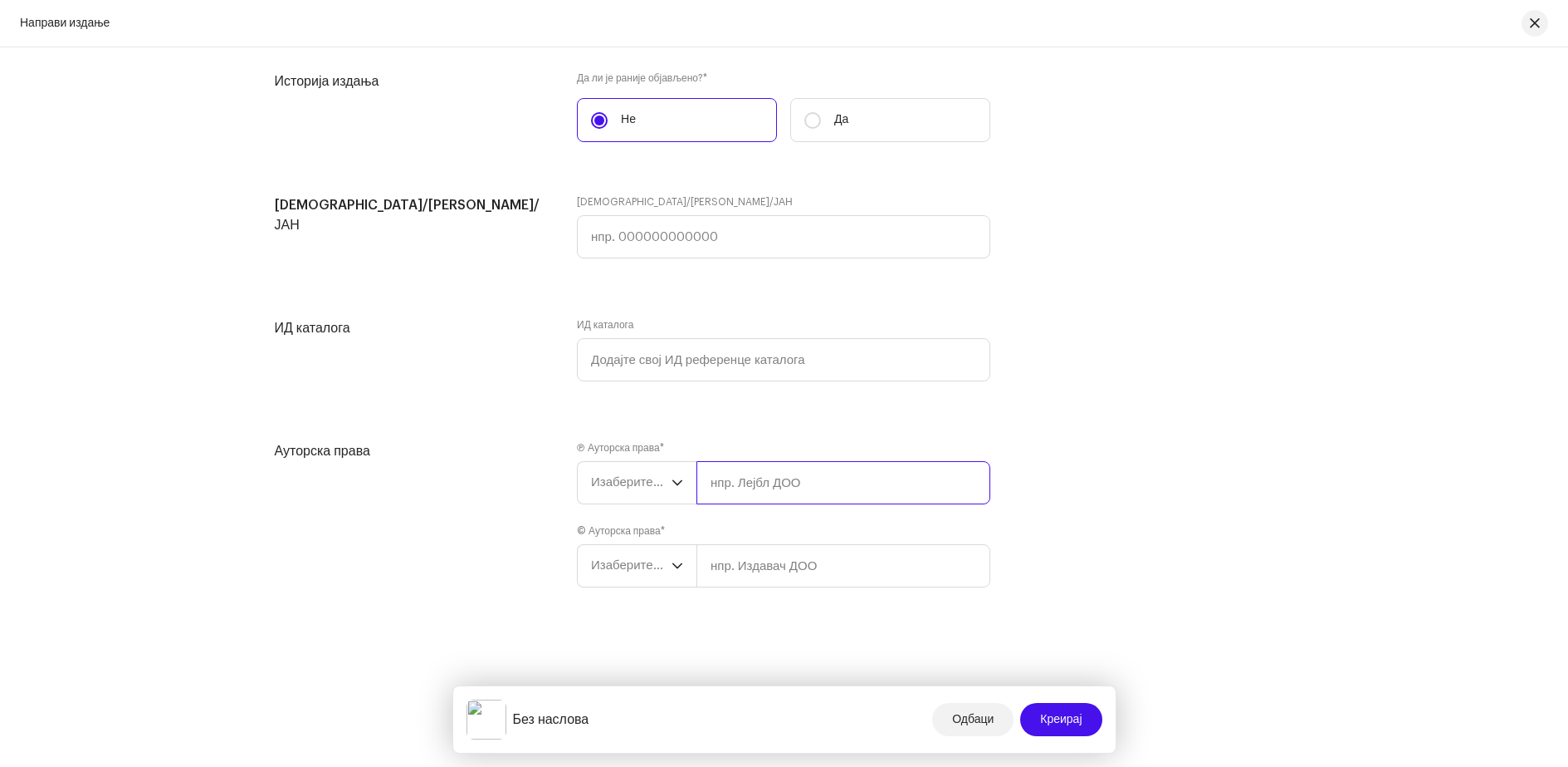
click at [762, 484] on input "text" at bounding box center [843, 482] width 294 height 43
type input "Mare"
click at [782, 567] on input "text" at bounding box center [843, 566] width 294 height 43
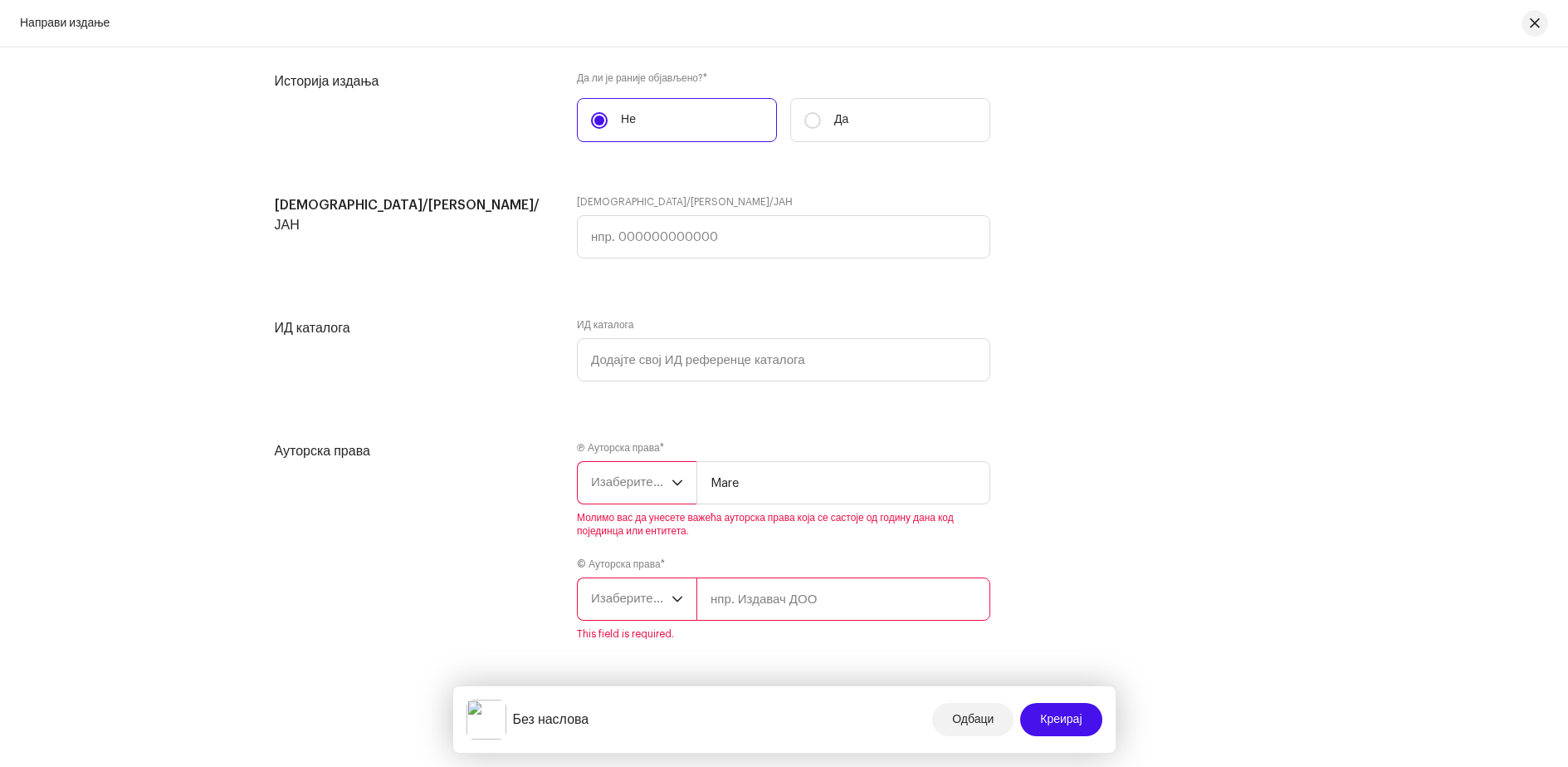
click at [674, 481] on icon "падајући окидач" at bounding box center [677, 482] width 12 height 12
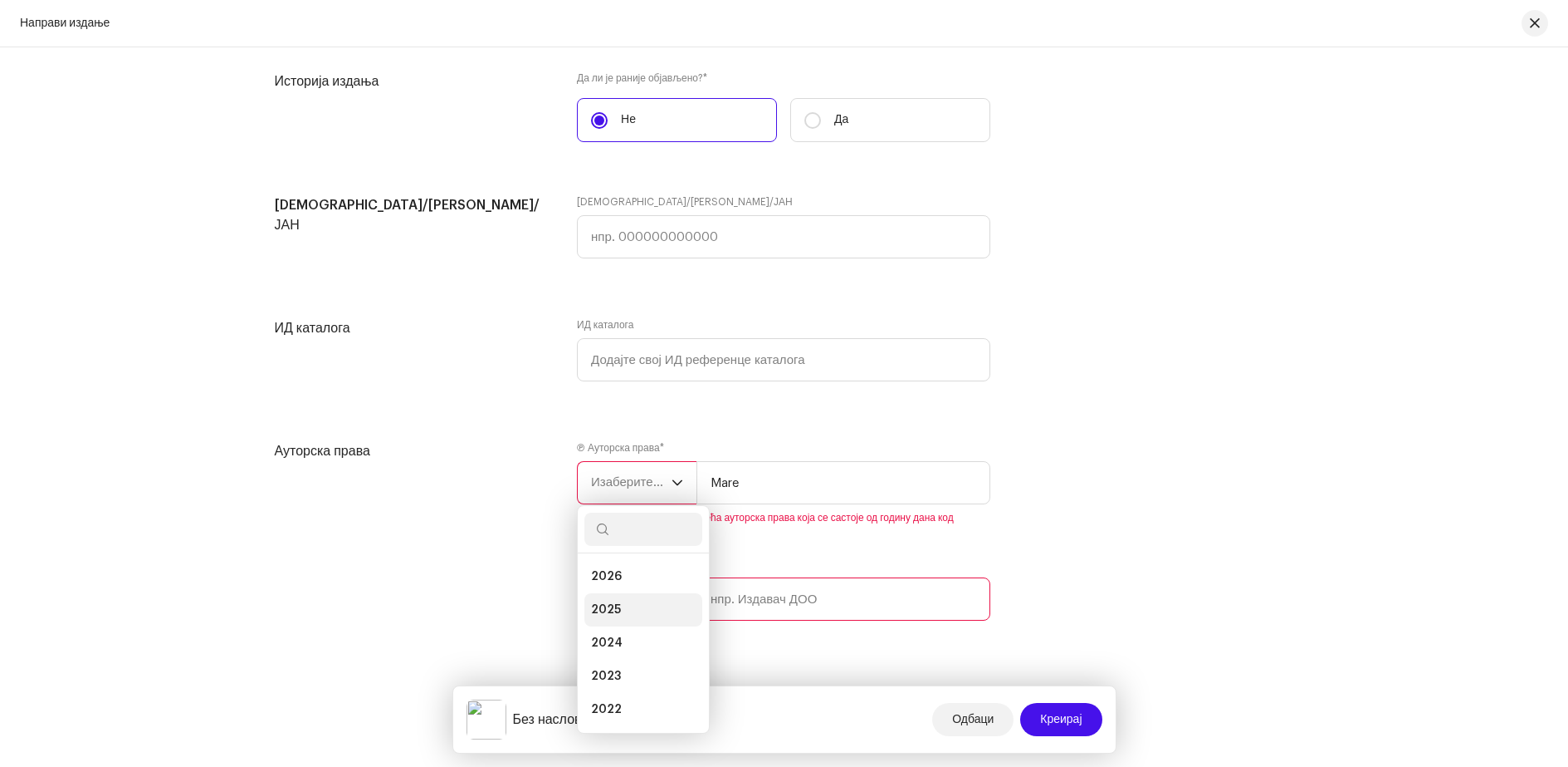
scroll to position [83, 0]
click at [611, 690] on span "2020" at bounding box center [606, 693] width 31 height 17
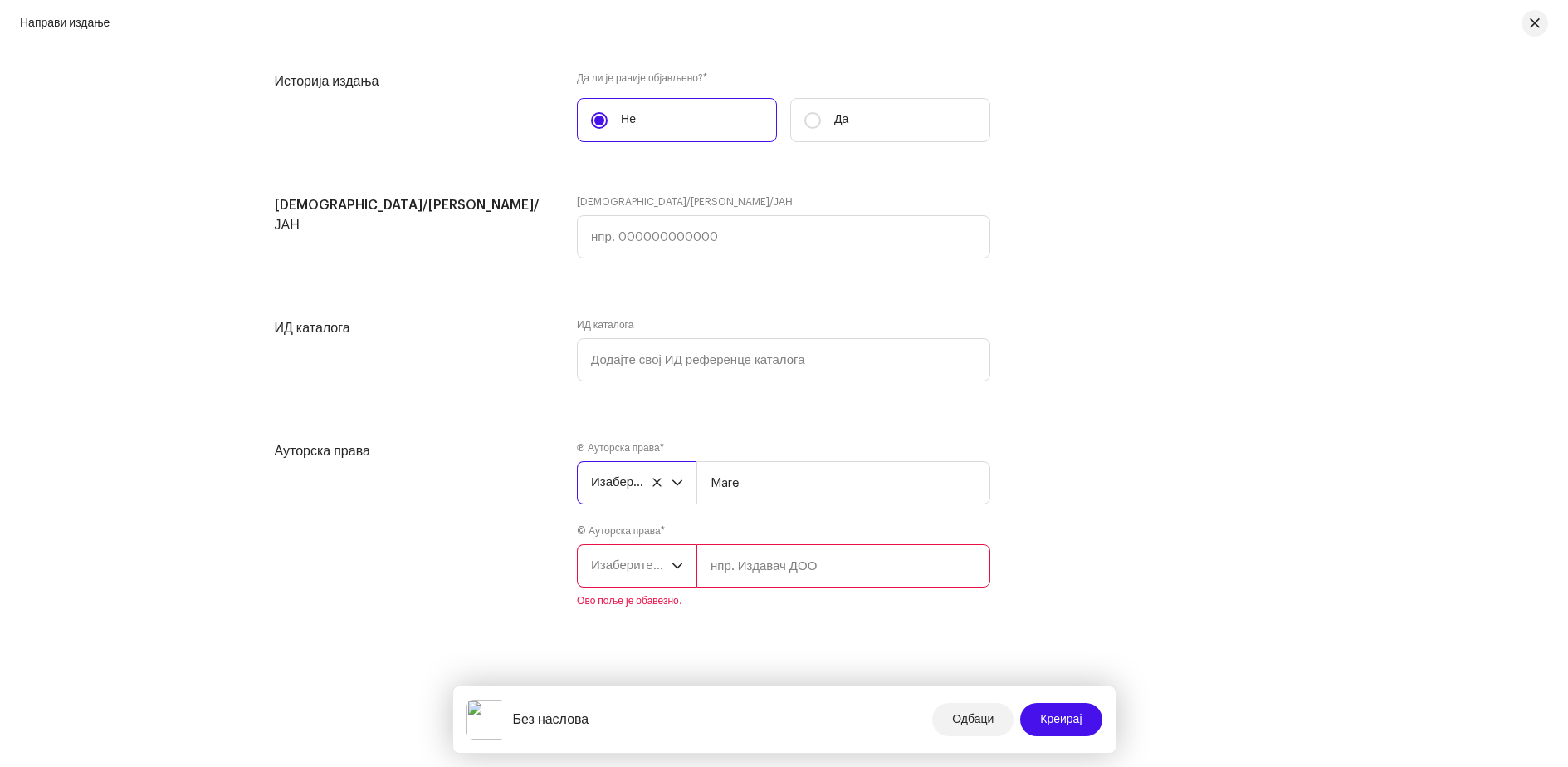
click at [672, 567] on icon "падајући окидач" at bounding box center [677, 566] width 12 height 12
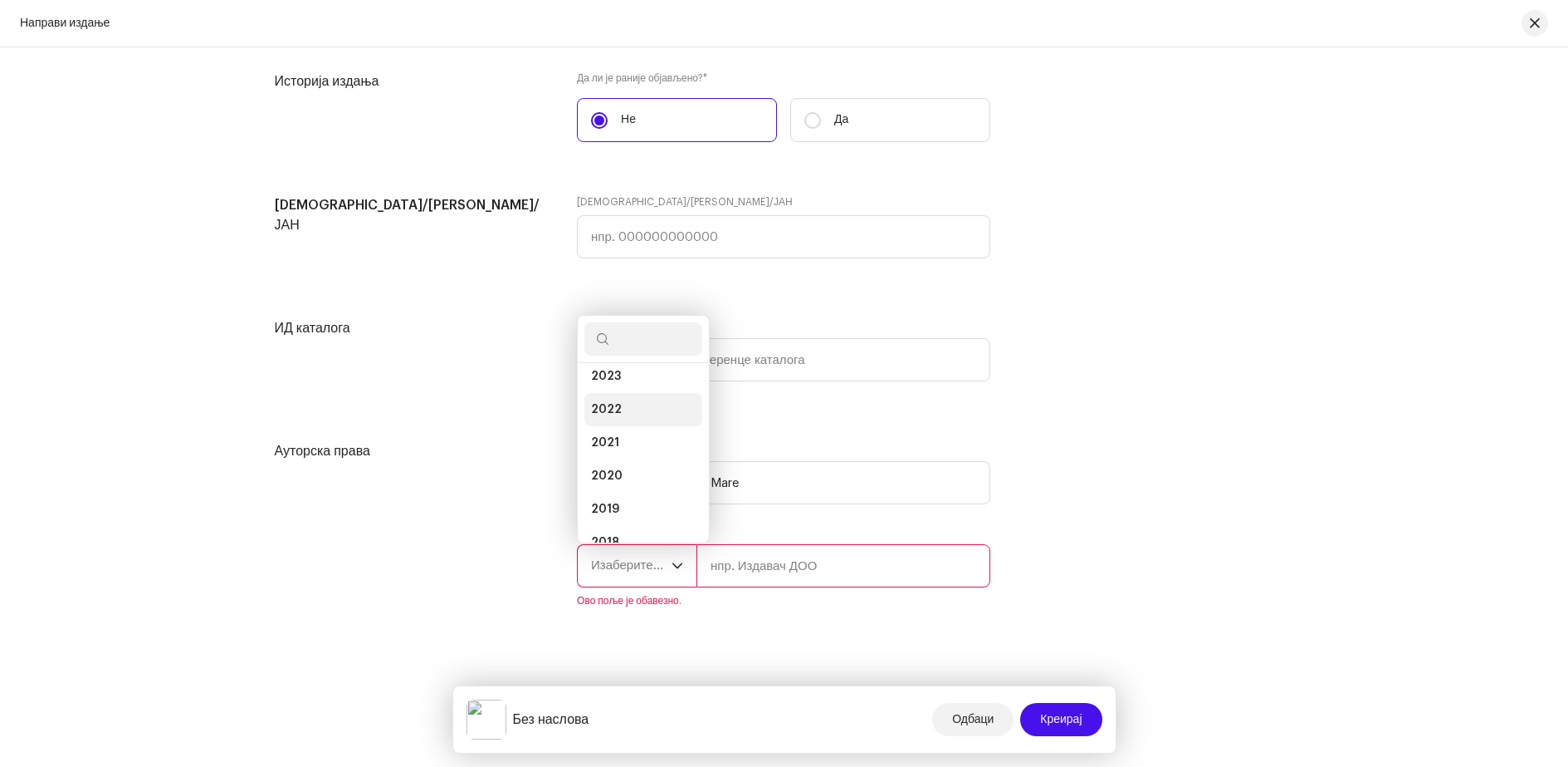
scroll to position [193, 0]
click at [616, 397] on span "2020" at bounding box center [606, 393] width 31 height 17
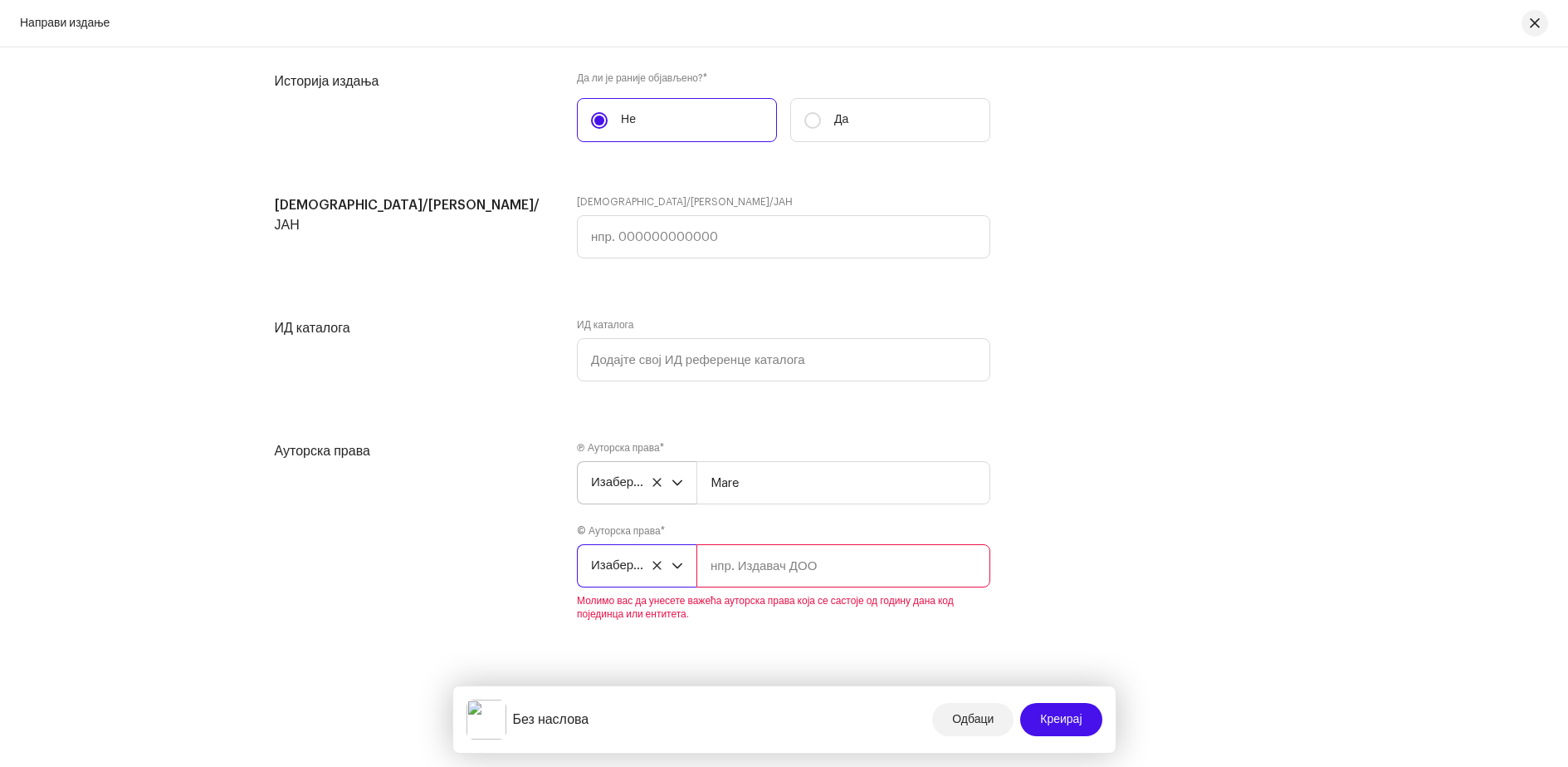
click at [737, 562] on input "text" at bounding box center [843, 566] width 294 height 43
type input "Mare"
click at [857, 527] on div "© Ауторска права * Изаберите годину Mare" at bounding box center [784, 556] width 413 height 63
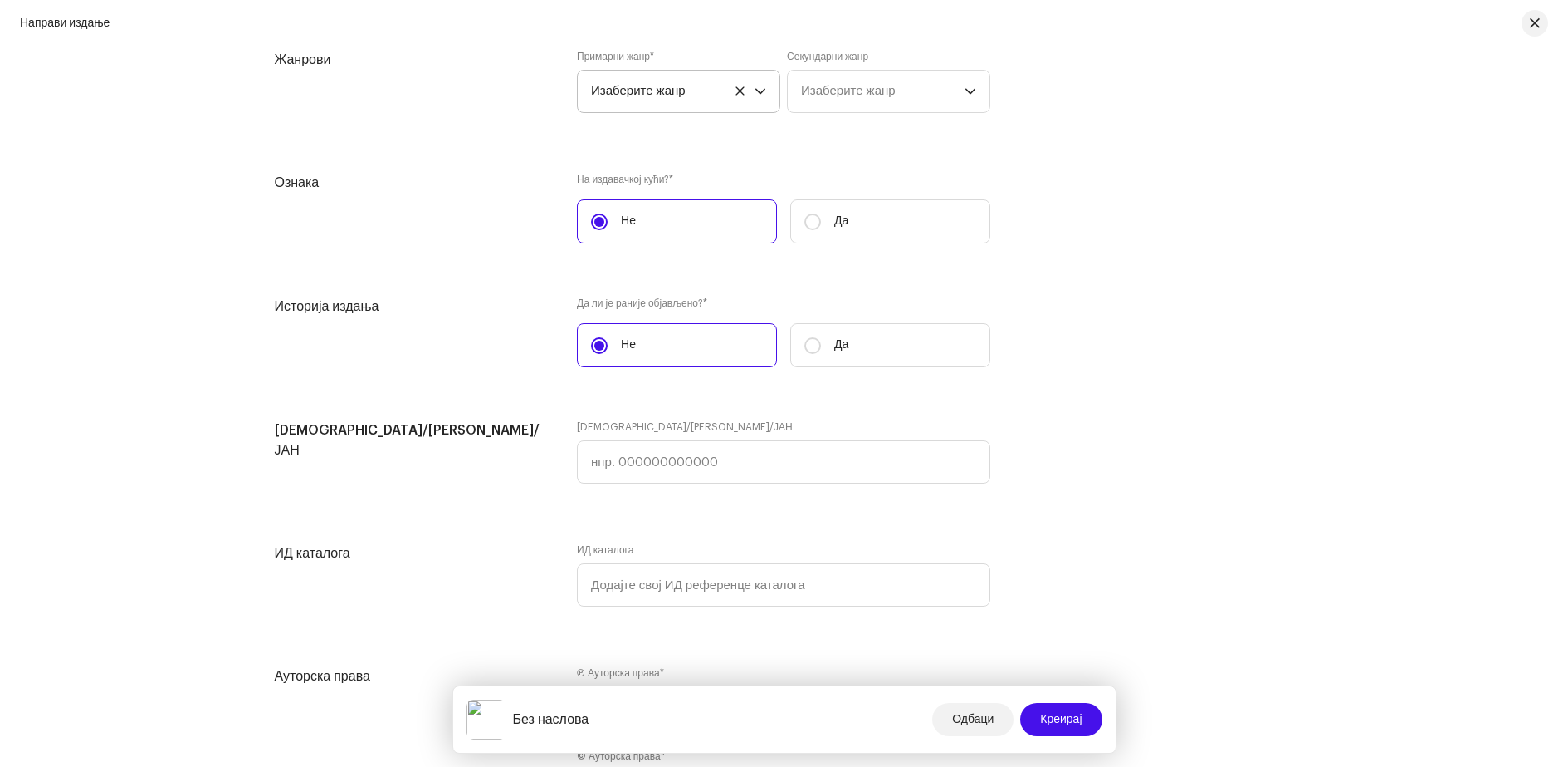
scroll to position [2634, 0]
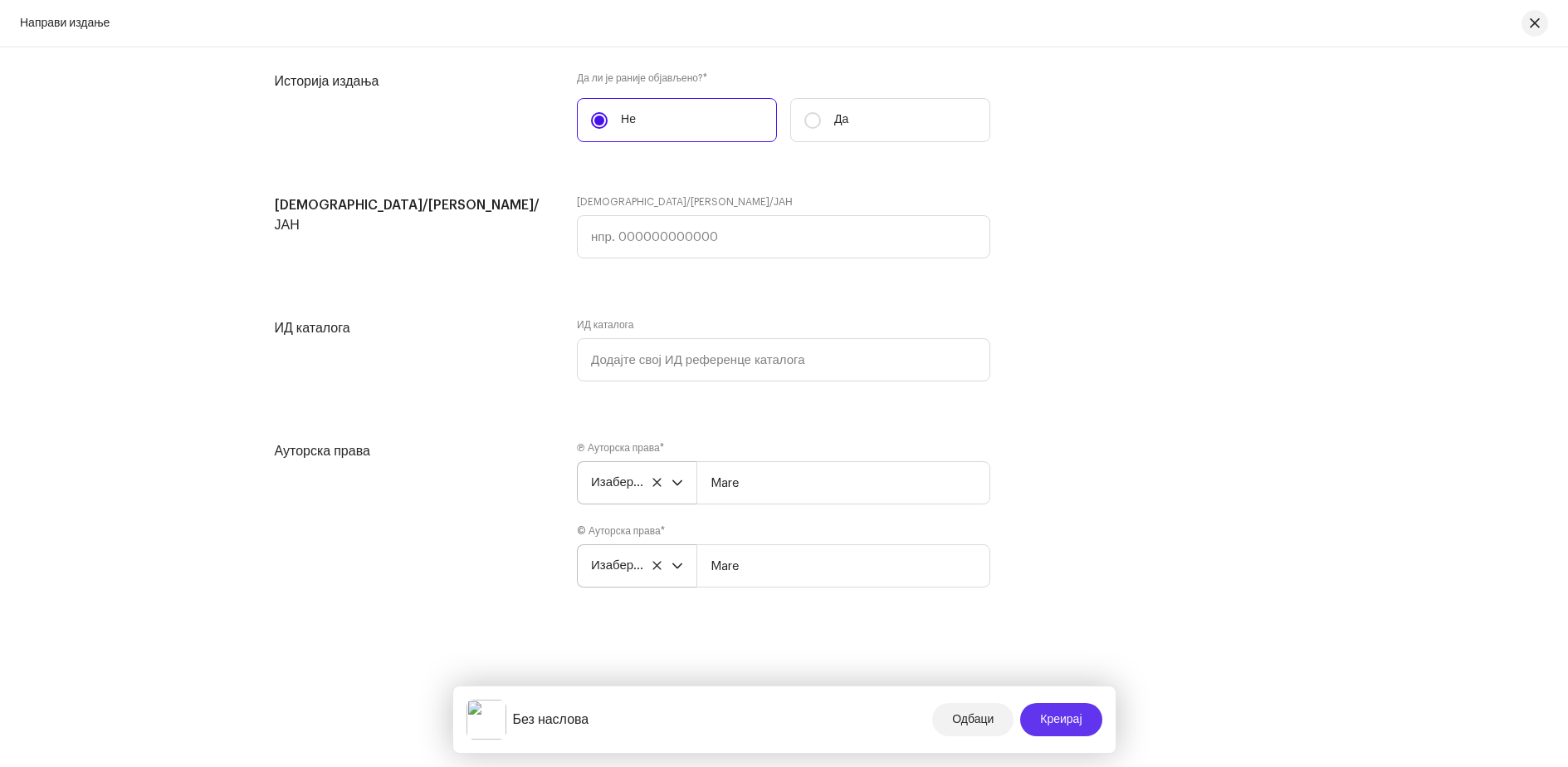
click at [1054, 720] on font "Креирај" at bounding box center [1060, 719] width 42 height 12
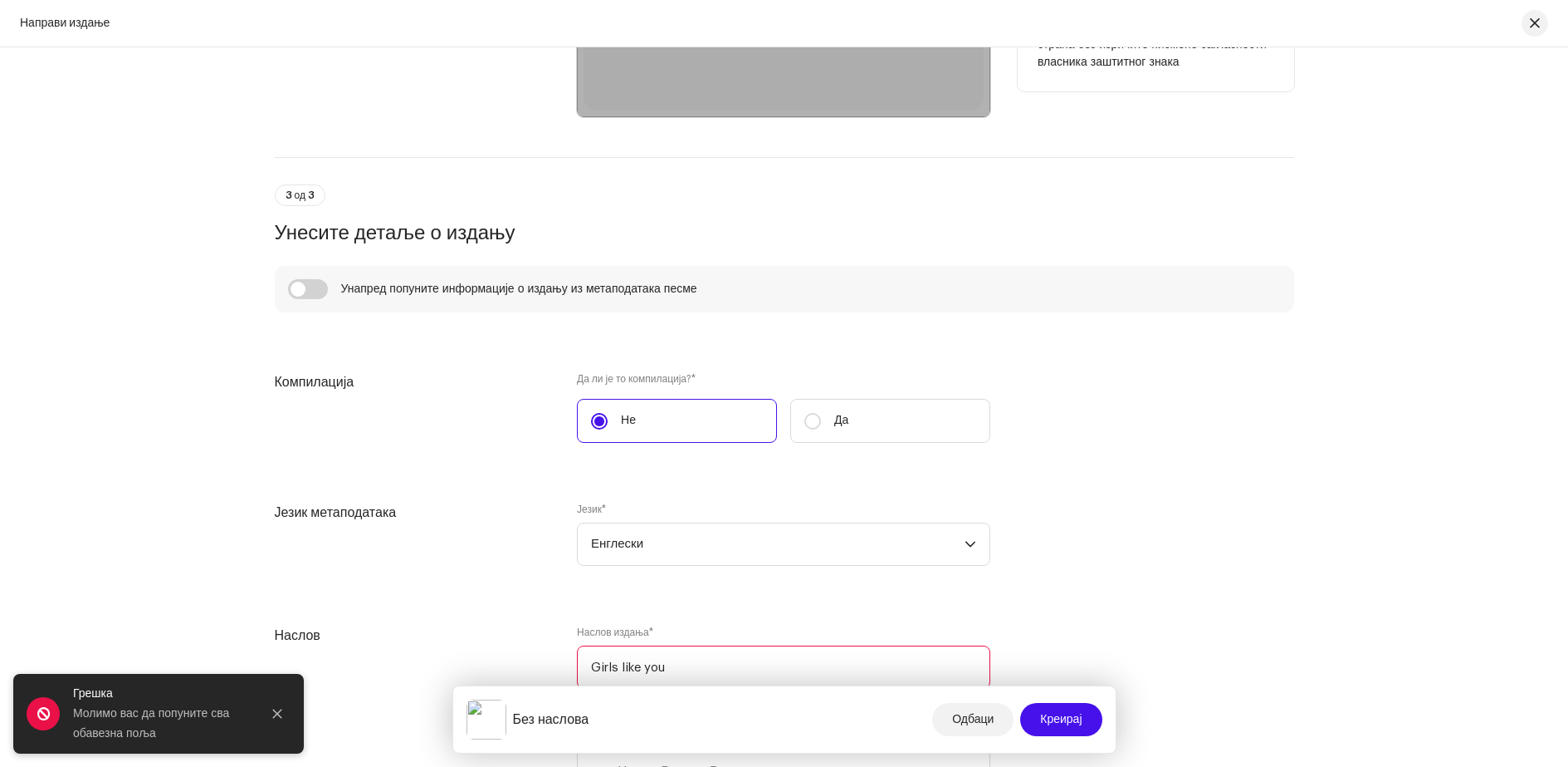
scroll to position [1329, 0]
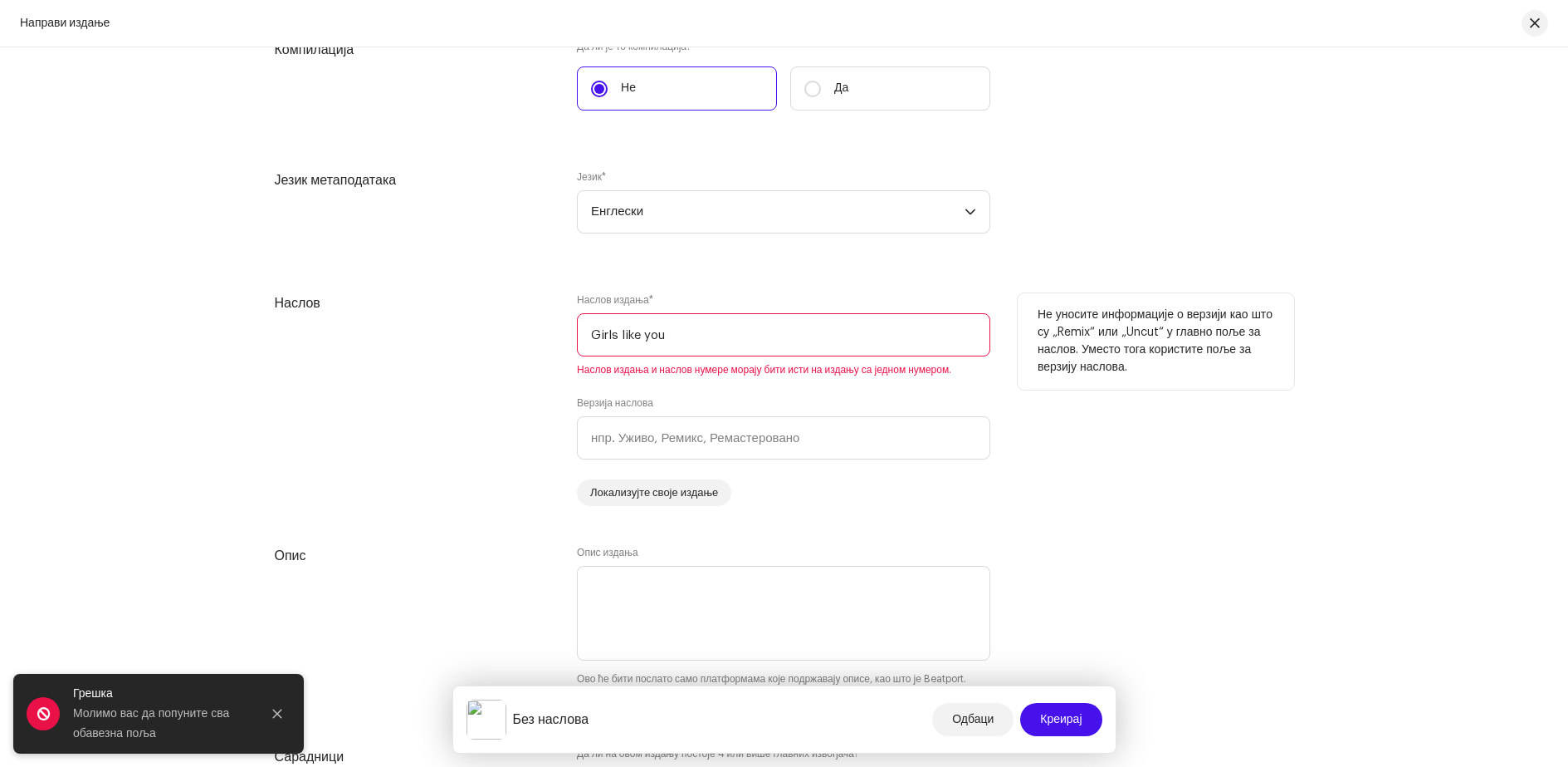
click at [692, 339] on input "Girls like you" at bounding box center [784, 335] width 413 height 43
click at [622, 335] on input "Girls like you" at bounding box center [784, 335] width 413 height 43
click at [621, 336] on input "Girls like you" at bounding box center [784, 335] width 413 height 43
click at [650, 335] on input "Girls Like you" at bounding box center [784, 335] width 413 height 43
drag, startPoint x: 689, startPoint y: 337, endPoint x: 687, endPoint y: 358, distance: 21.1
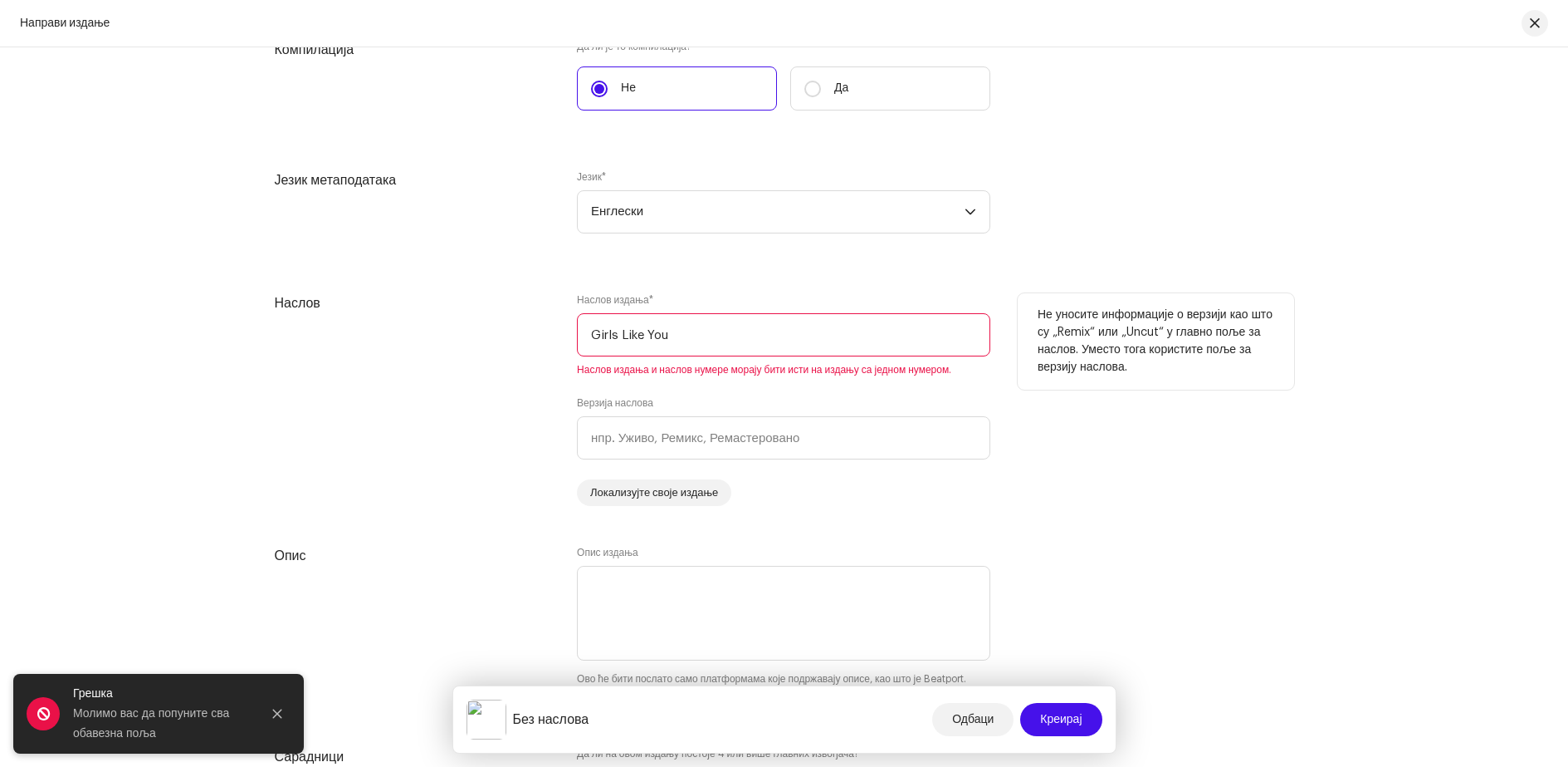
click at [690, 337] on input "Girls Like You" at bounding box center [784, 335] width 413 height 43
type input "Girls Like You"
click at [683, 397] on div "Верзија наслова" at bounding box center [784, 427] width 413 height 63
click at [982, 398] on div "Верзија наслова" at bounding box center [784, 427] width 413 height 63
click at [507, 385] on div "Наслов" at bounding box center [413, 399] width 277 height 212
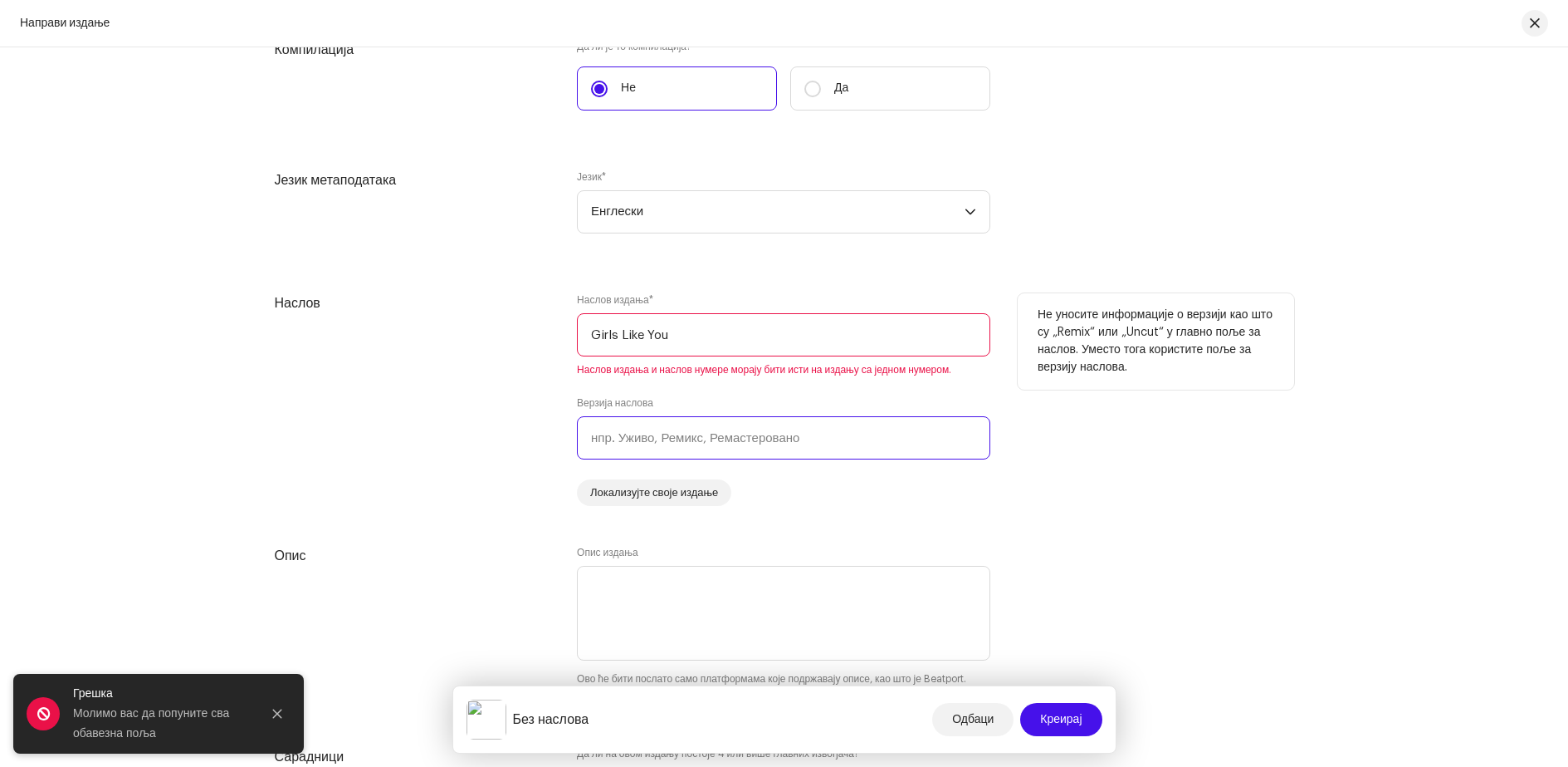
click at [656, 434] on input "text" at bounding box center [784, 437] width 413 height 43
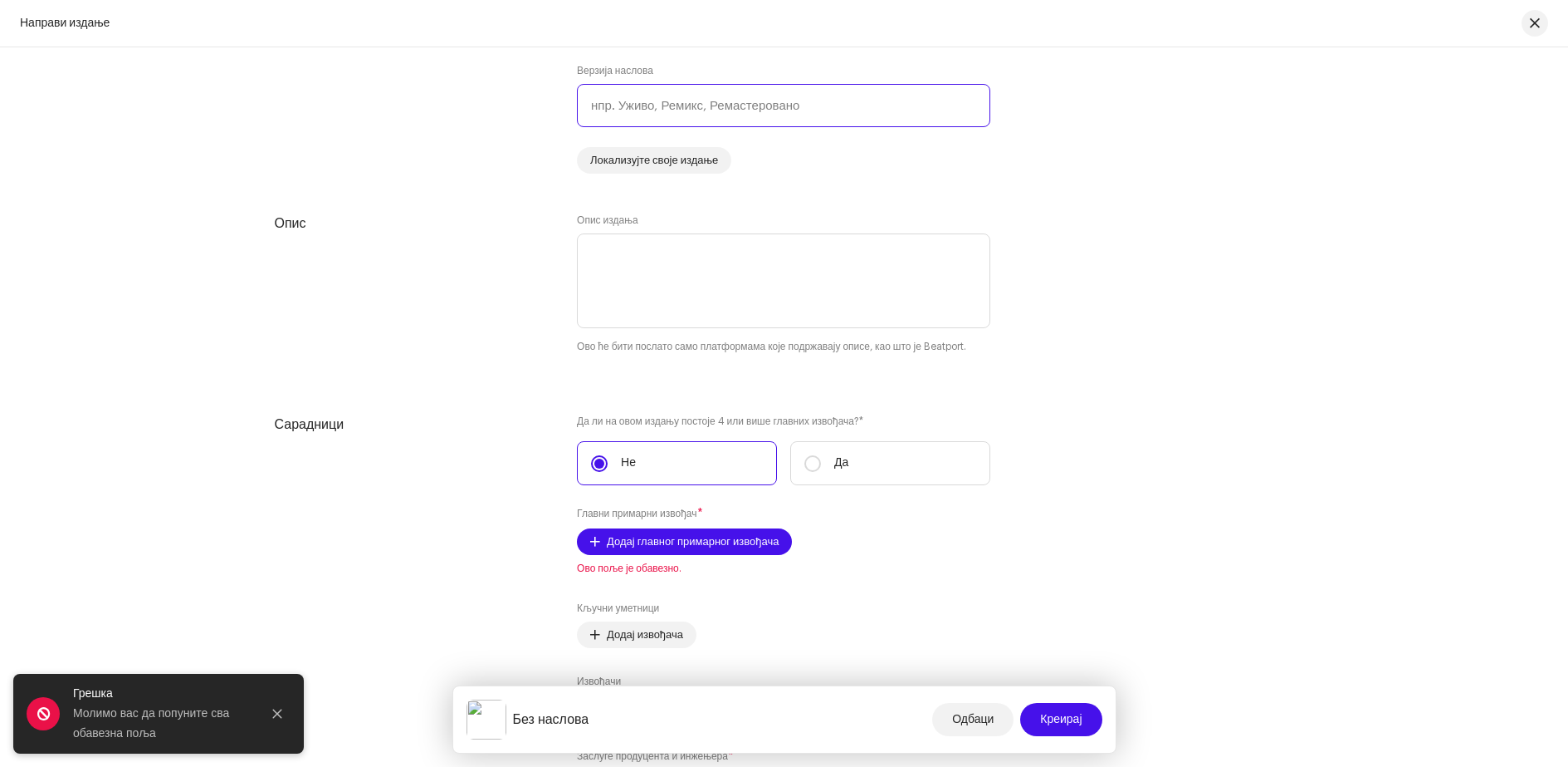
scroll to position [1745, 0]
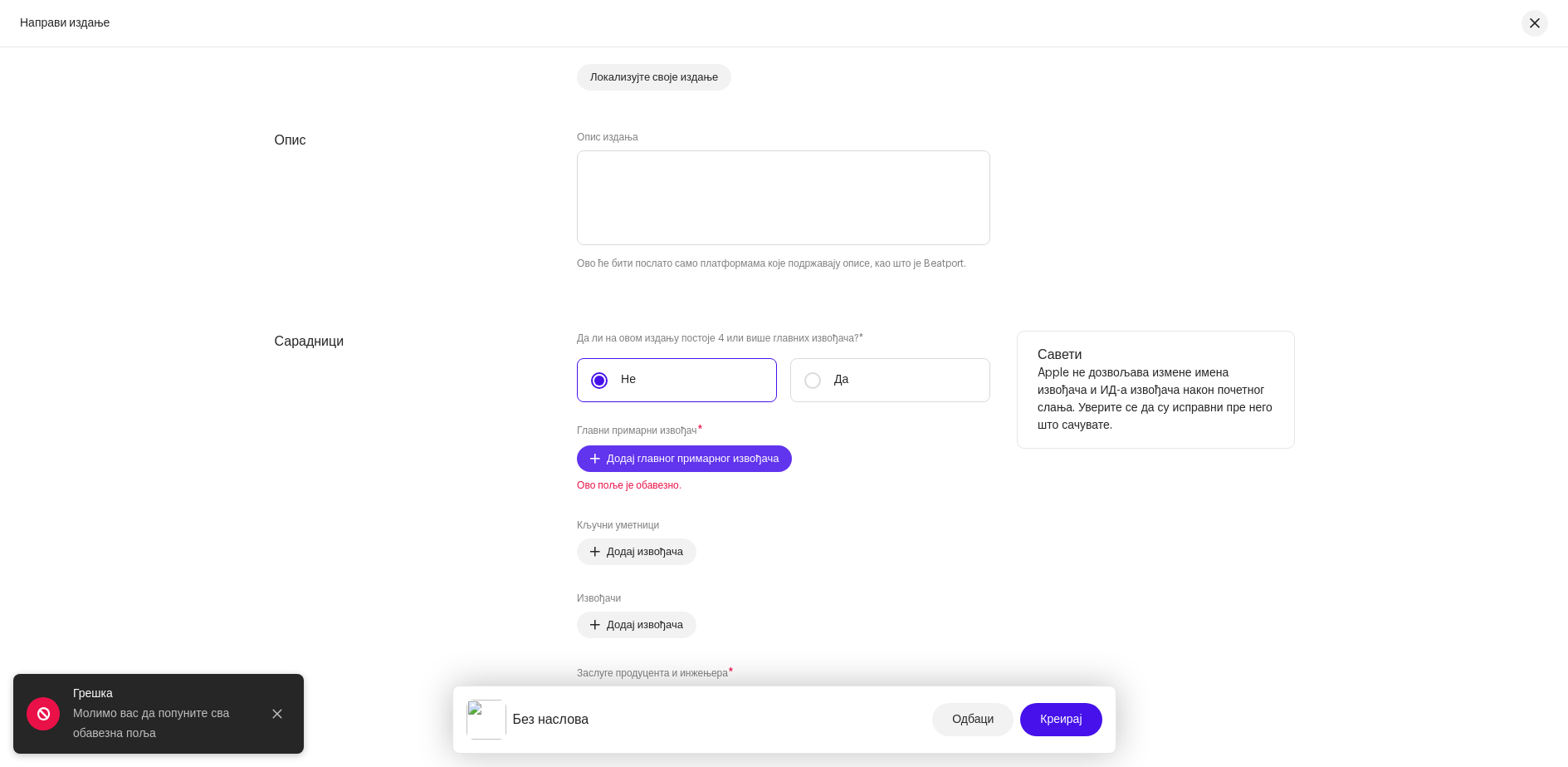
click at [630, 460] on font "Додај главног примарног извођача" at bounding box center [693, 458] width 171 height 11
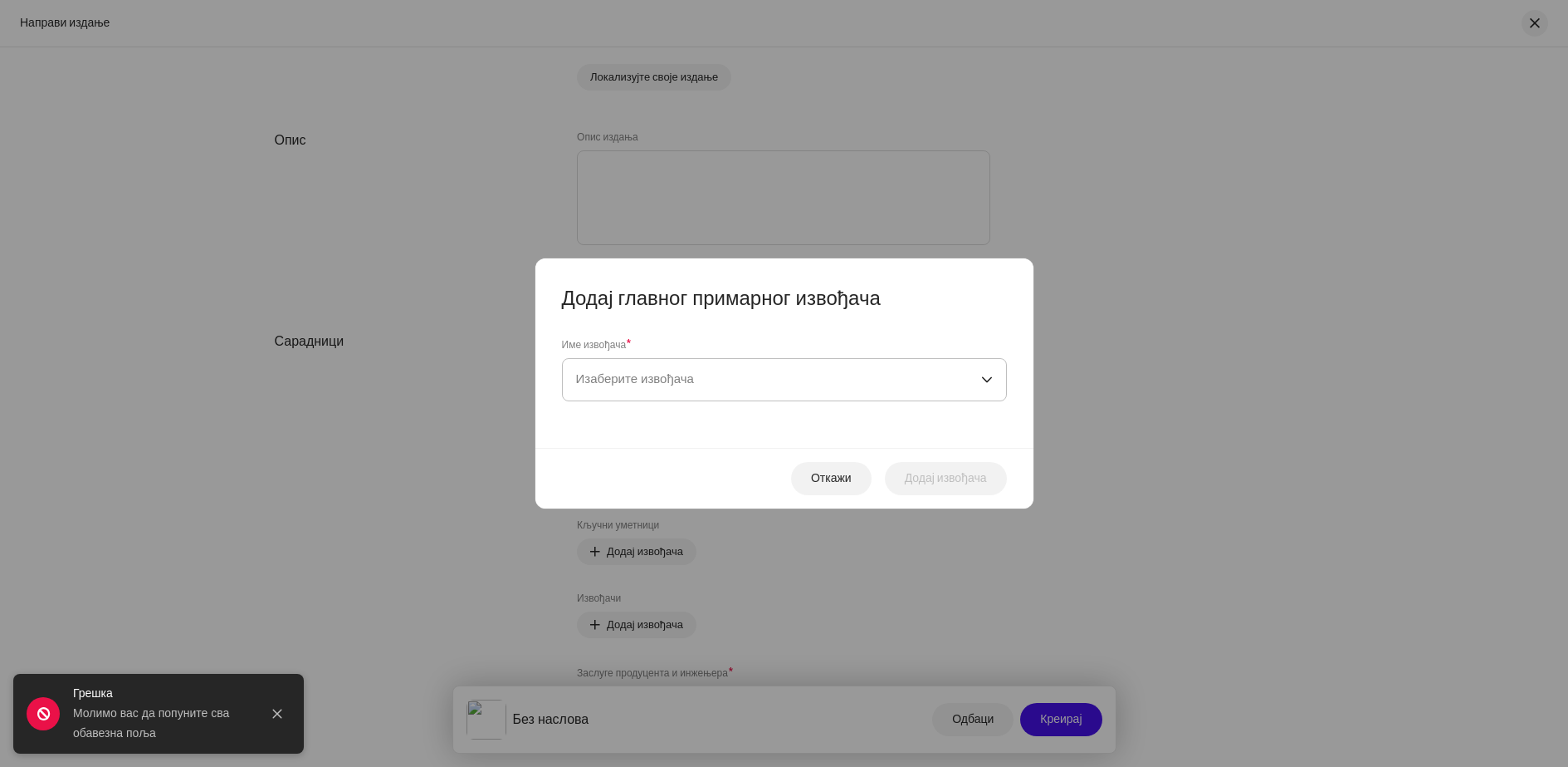
click at [639, 382] on font "Изаберите извођача" at bounding box center [635, 379] width 118 height 13
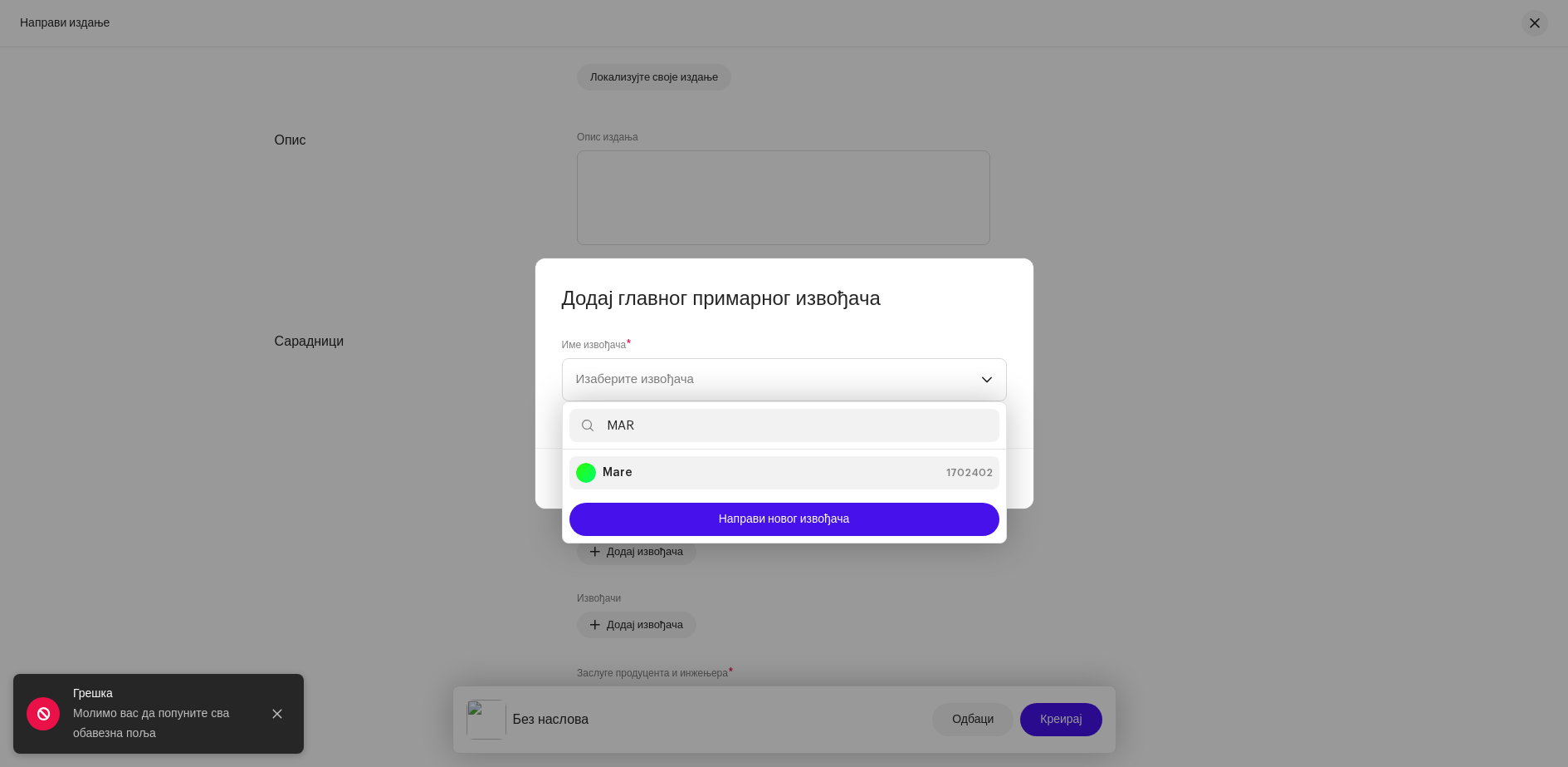
type input "MAR"
click at [666, 467] on div "Mare 1702402" at bounding box center [784, 472] width 417 height 20
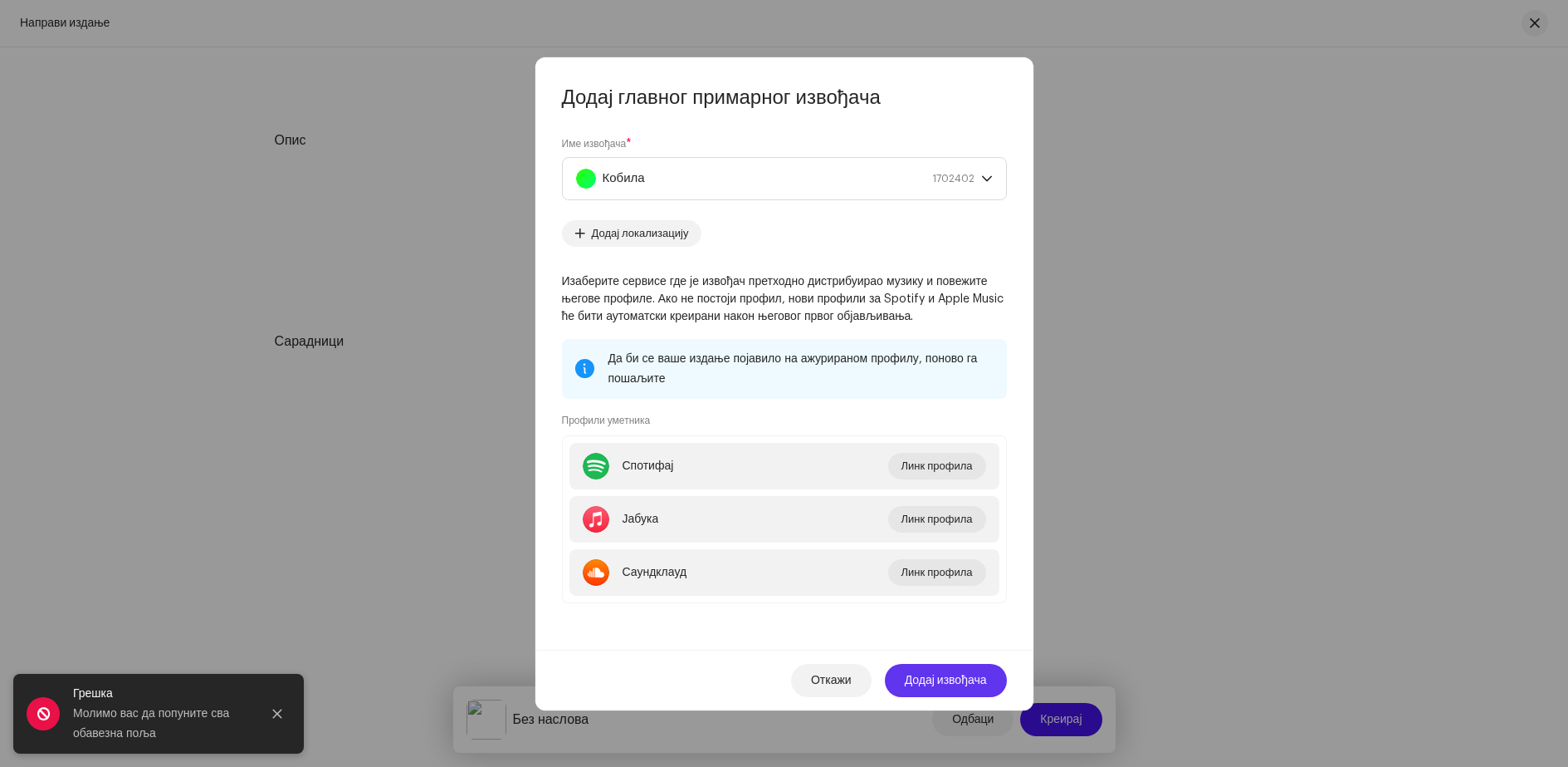
click at [934, 676] on font "Додај извођача" at bounding box center [946, 680] width 82 height 12
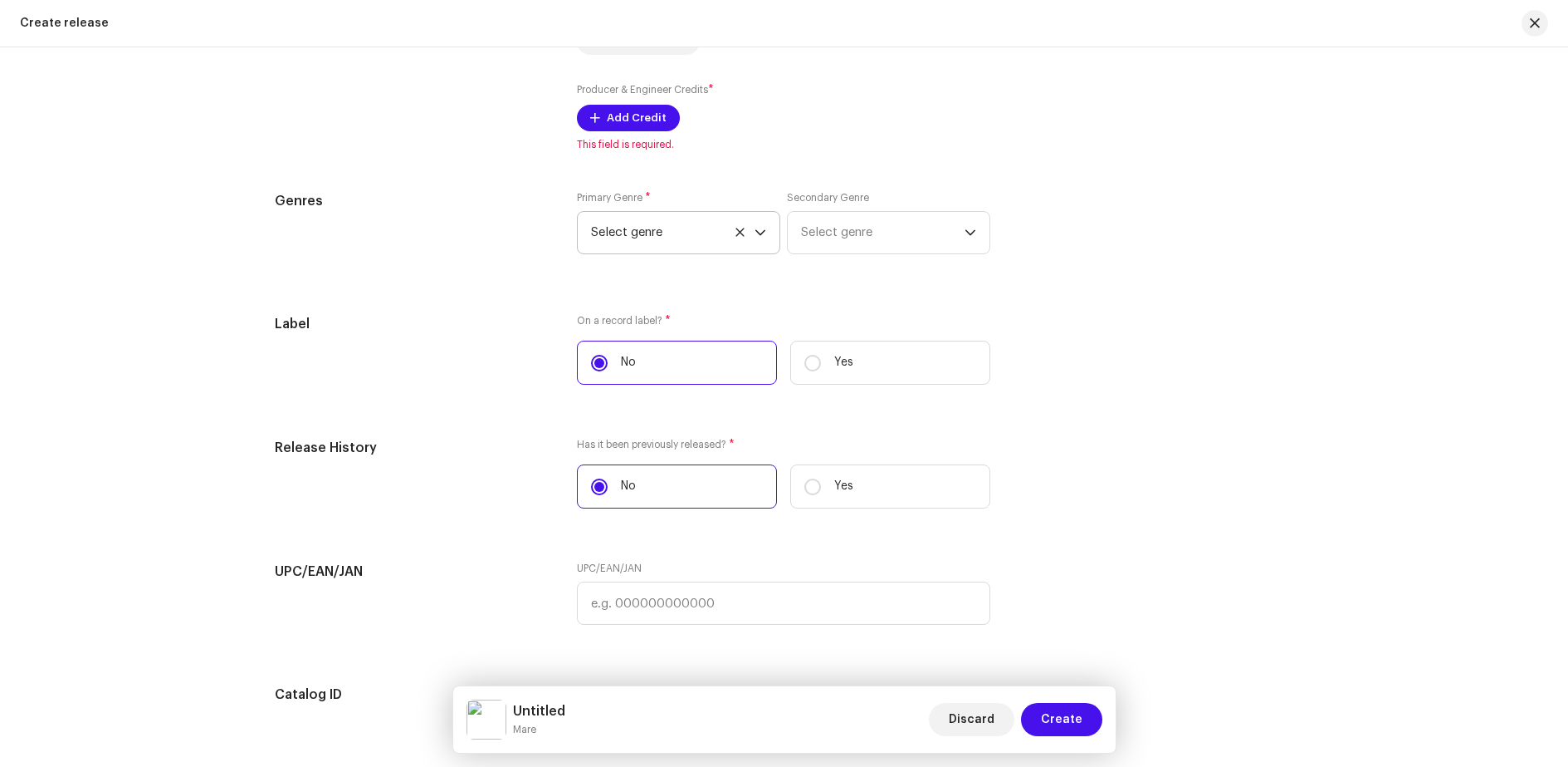
scroll to position [2159, 0]
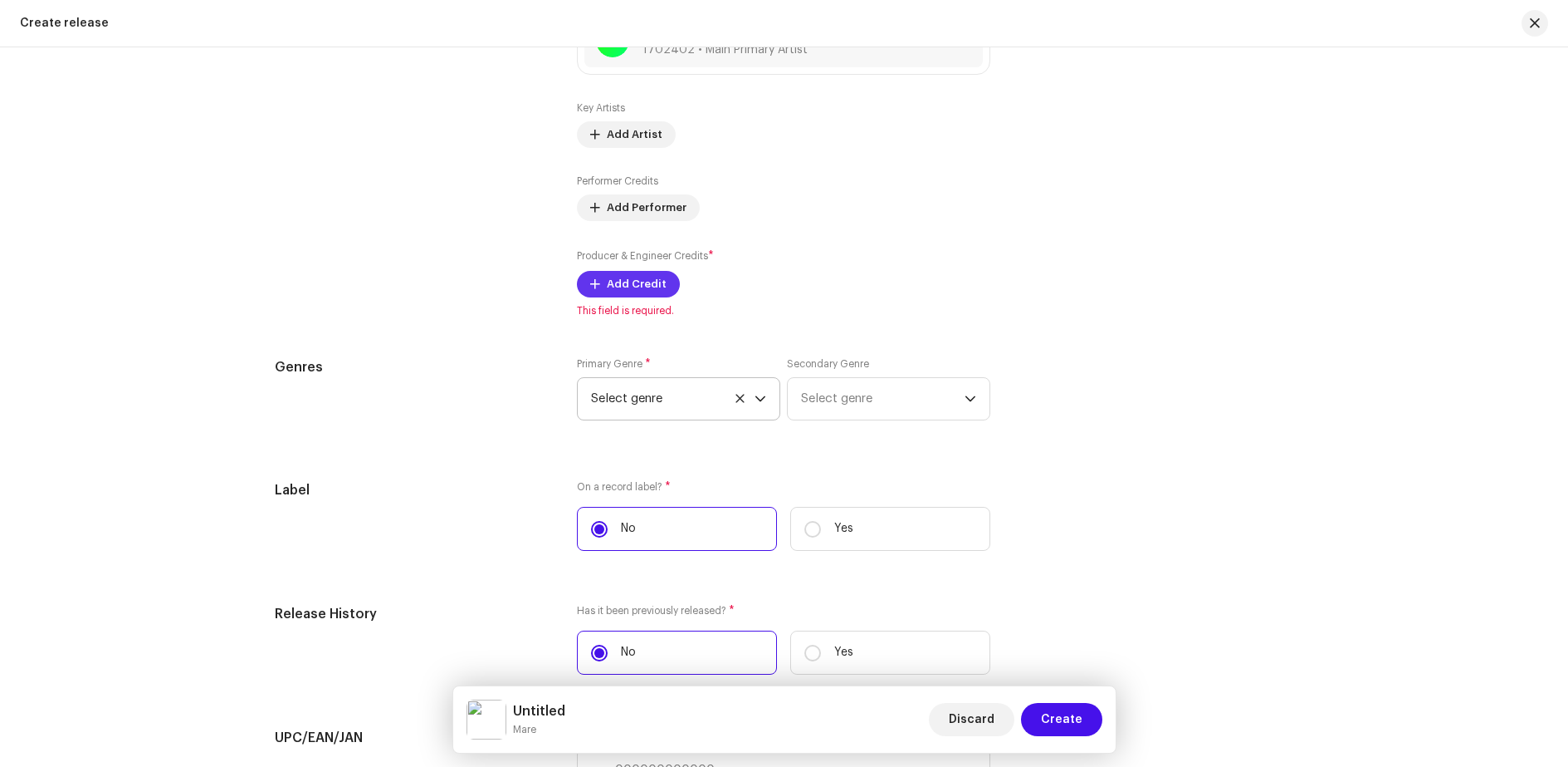
click at [619, 281] on span "Add Credit" at bounding box center [637, 284] width 59 height 33
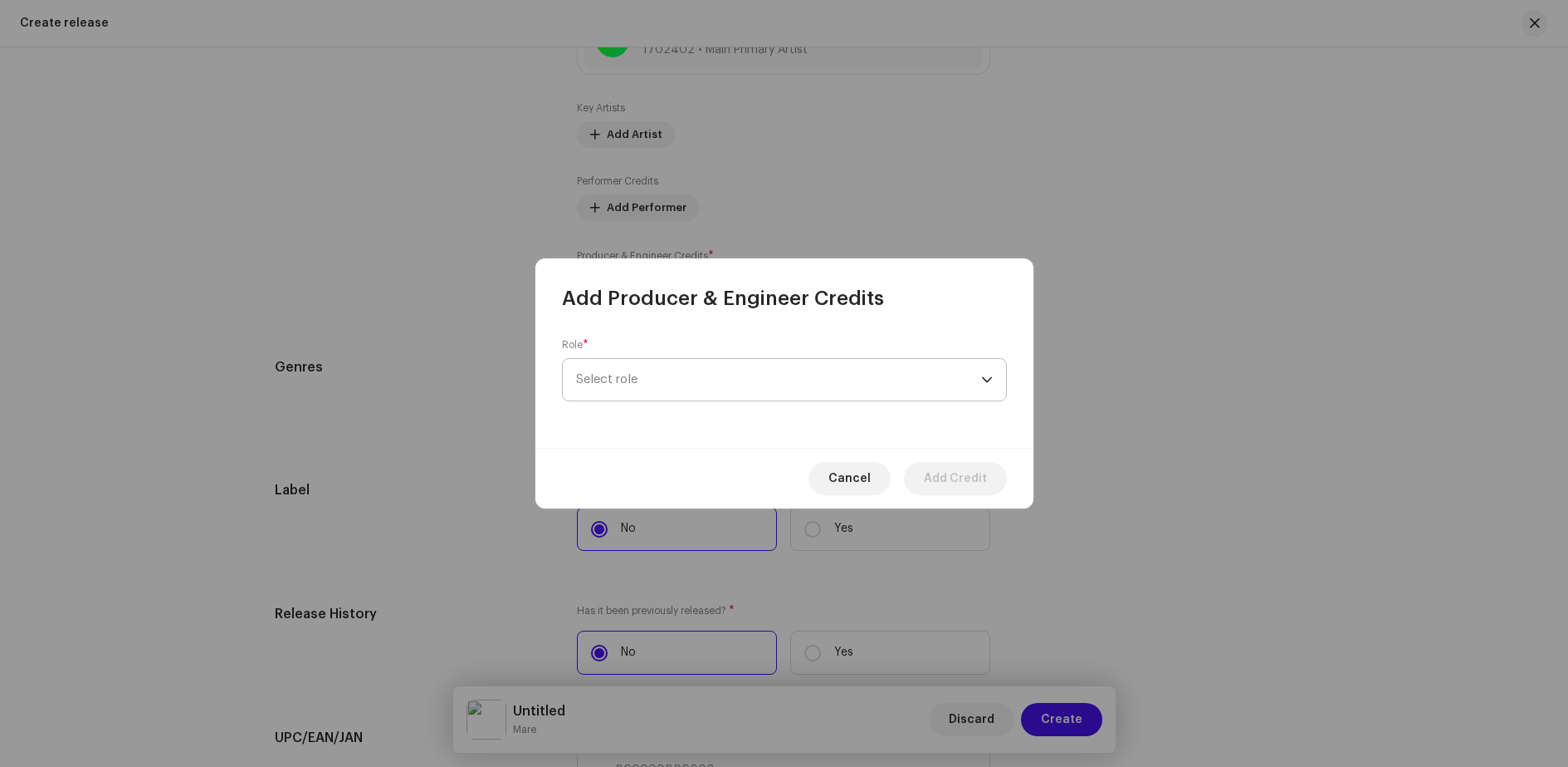
click at [653, 380] on span "Select role" at bounding box center [778, 379] width 405 height 42
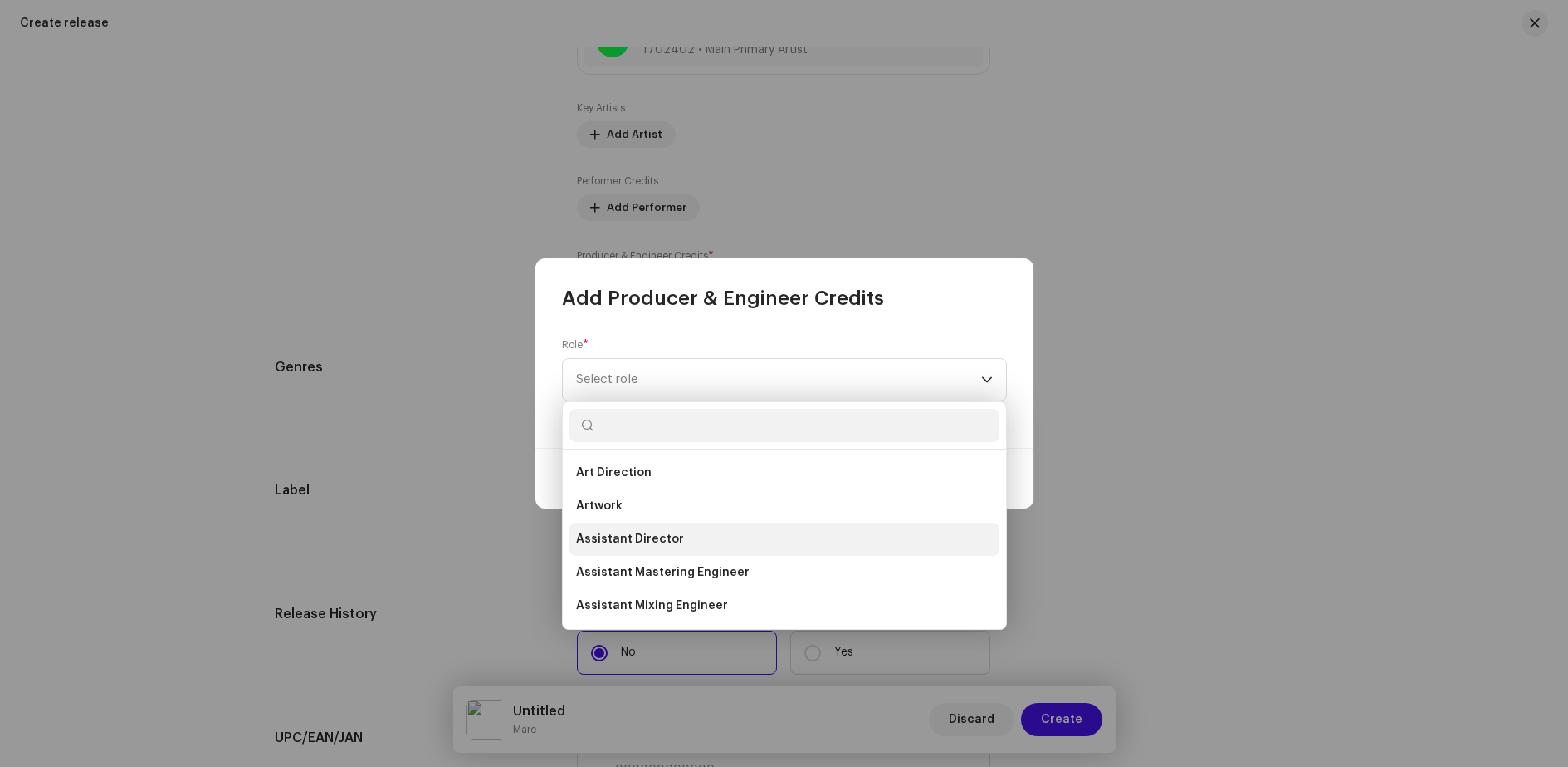
scroll to position [83, 0]
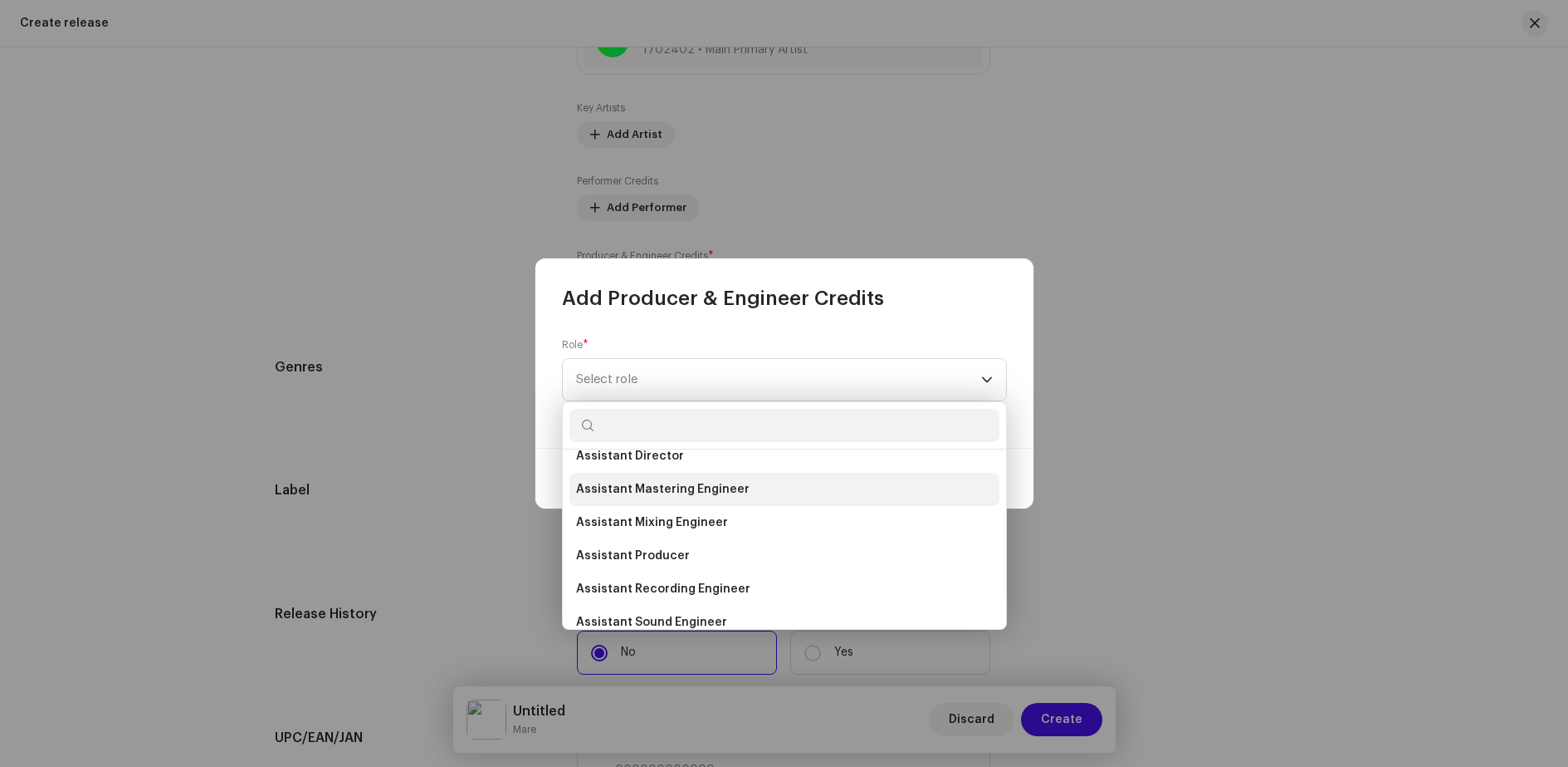
click at [678, 493] on span "Assistant Mastering Engineer" at bounding box center [663, 489] width 173 height 17
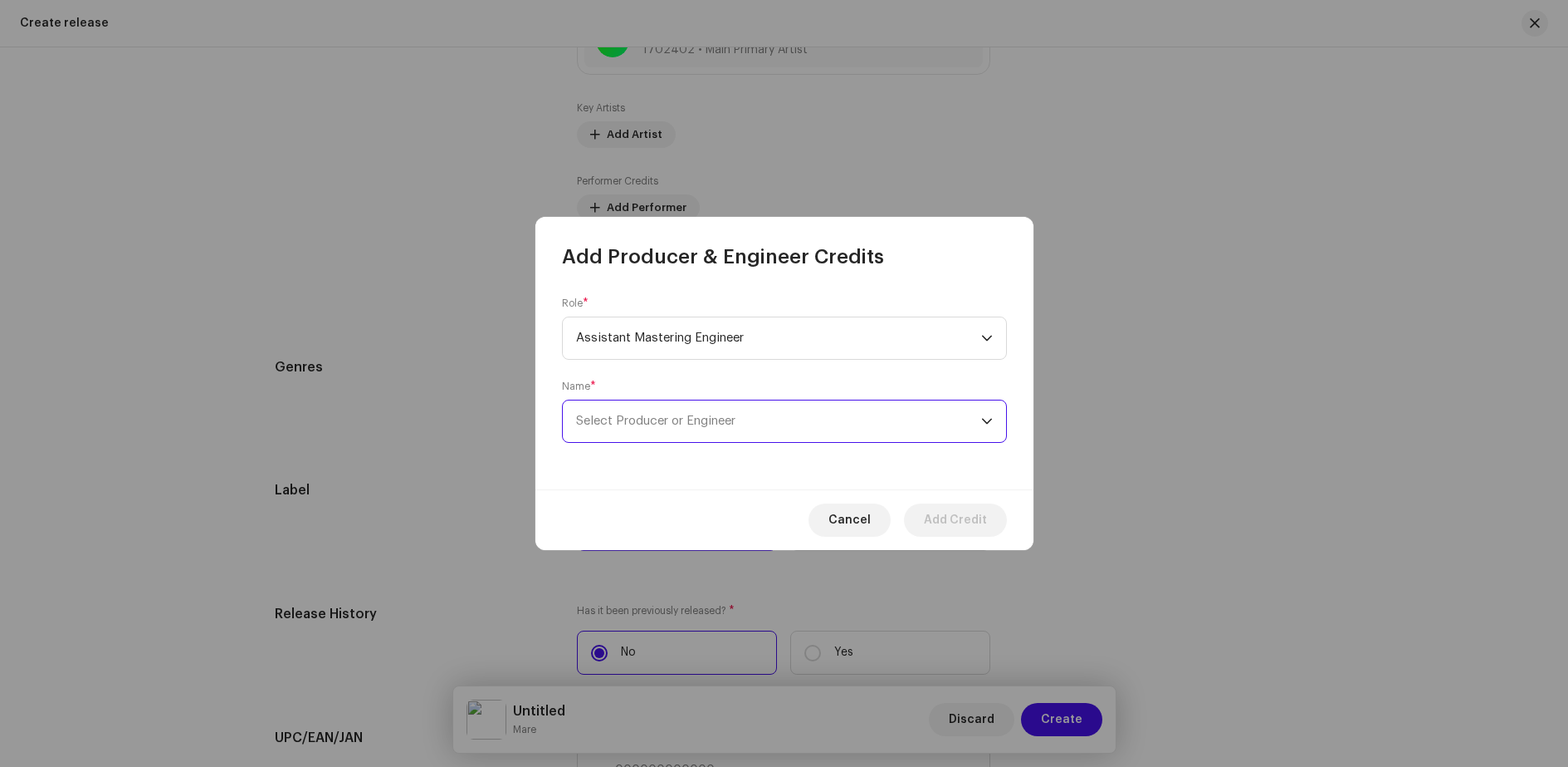
click at [713, 425] on span "Select Producer or Engineer" at bounding box center [656, 420] width 160 height 13
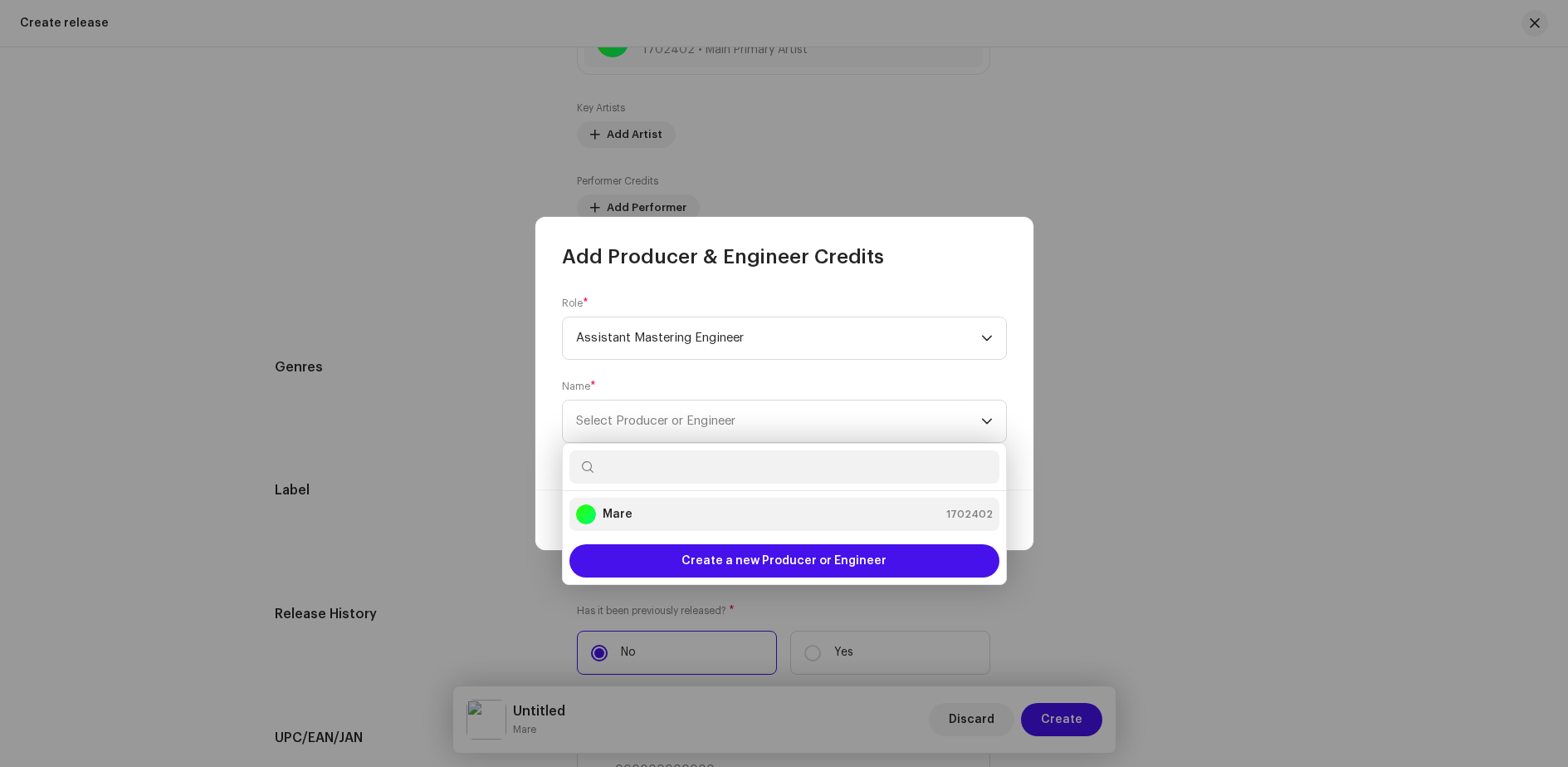
click at [644, 510] on div "Mare 1702402" at bounding box center [784, 514] width 417 height 20
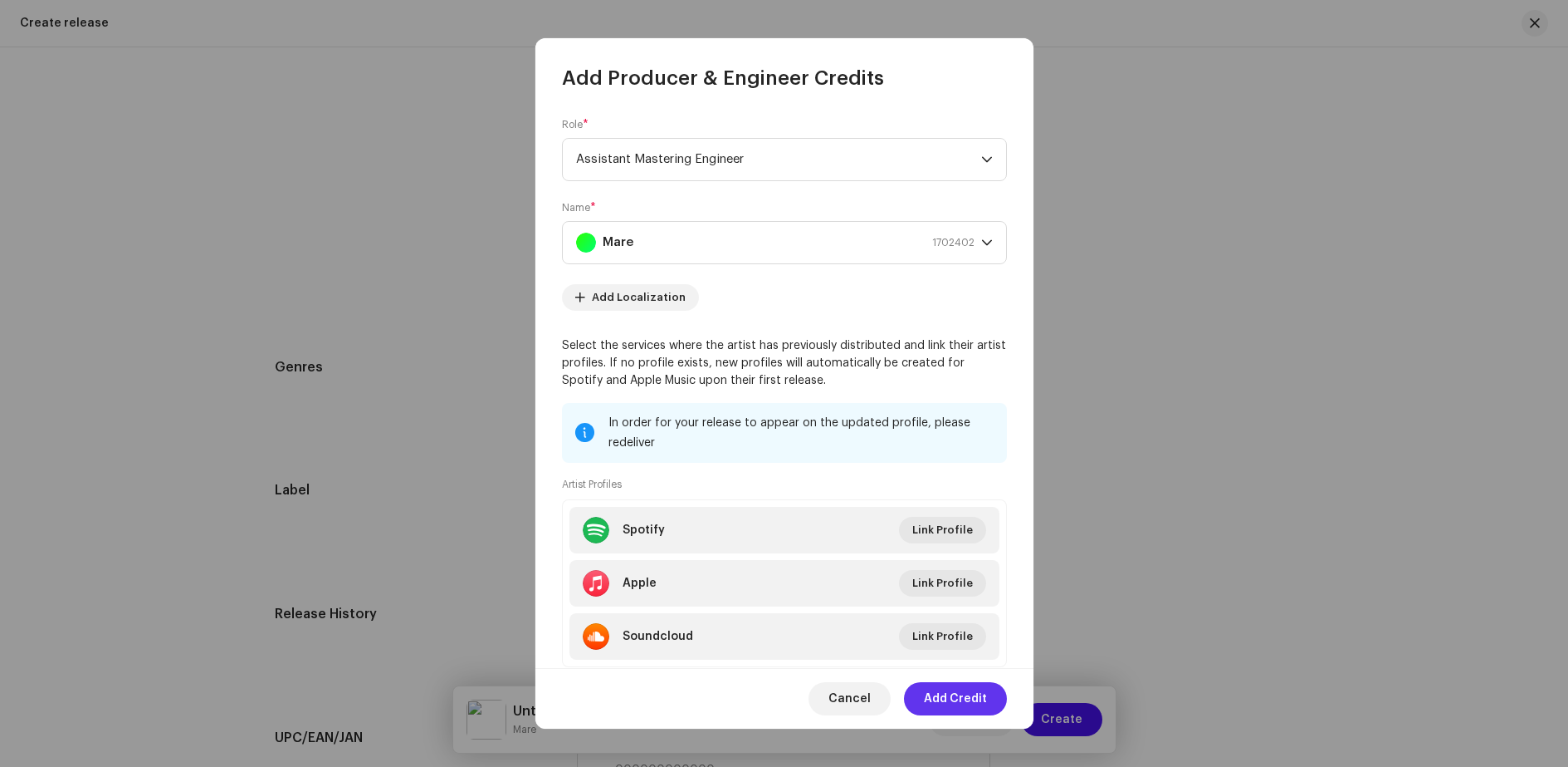
click at [948, 697] on span "Add Credit" at bounding box center [955, 698] width 63 height 33
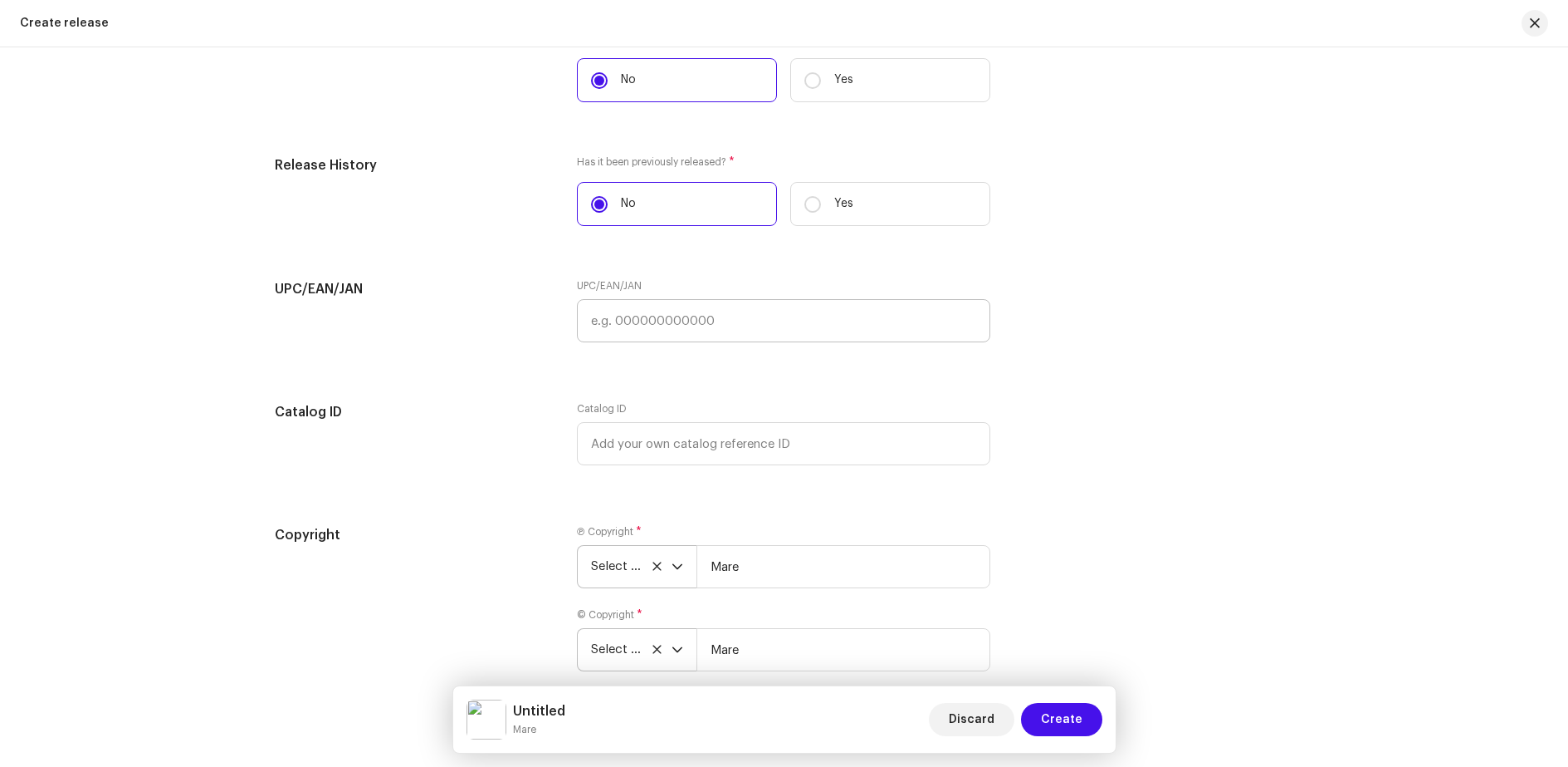
scroll to position [2742, 0]
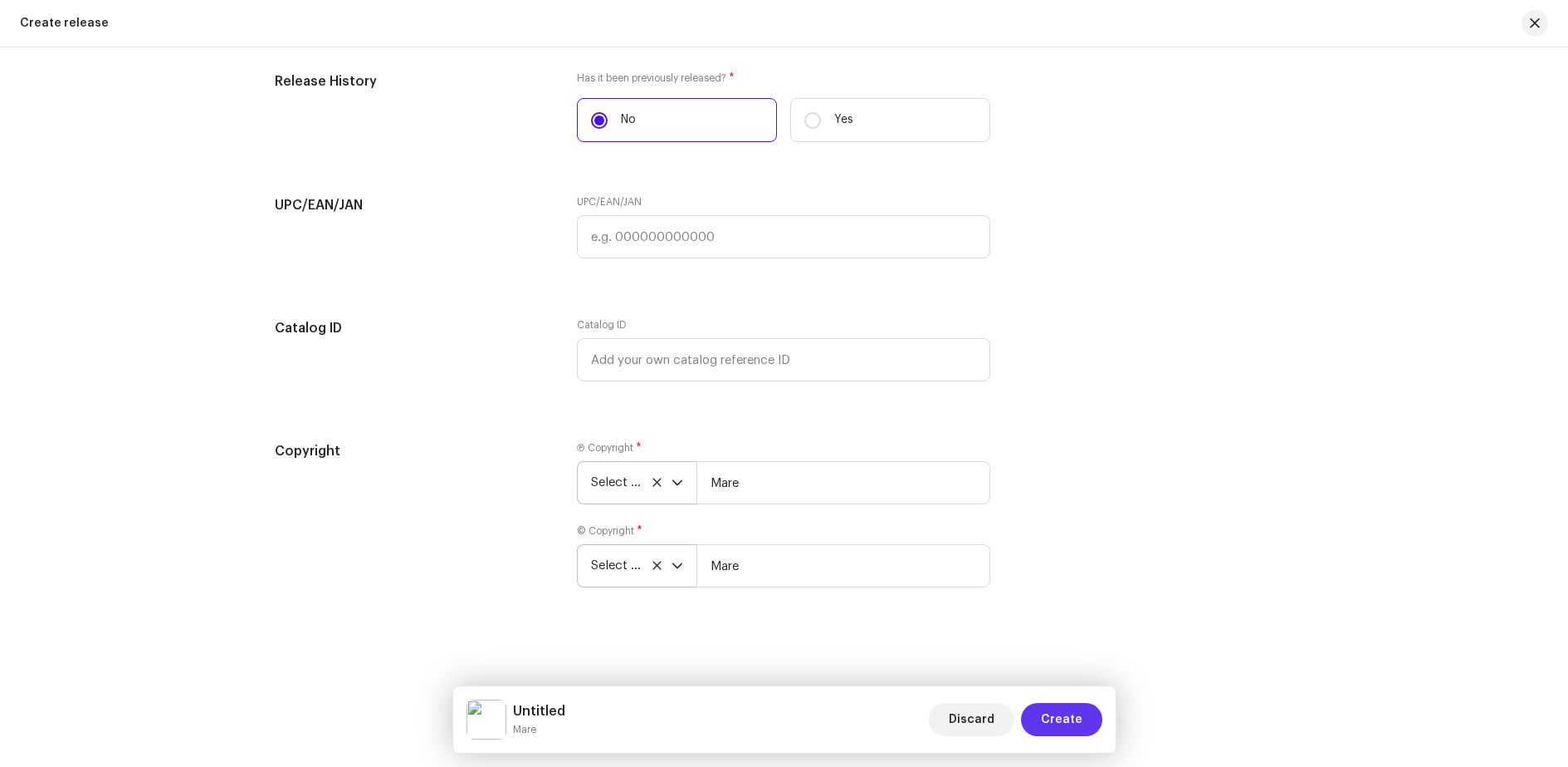
click at [1043, 721] on button "Create" at bounding box center [1062, 719] width 81 height 33
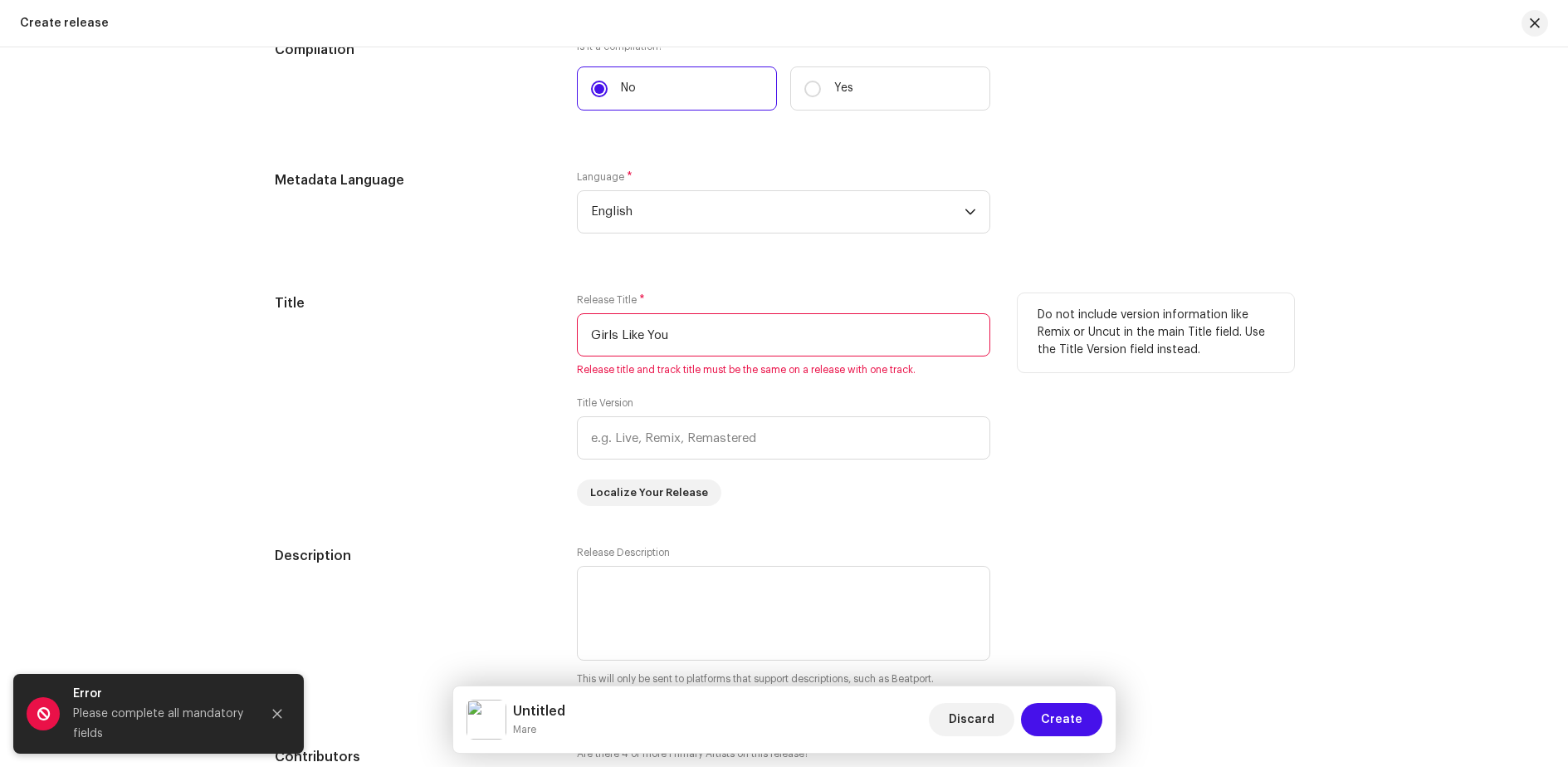
scroll to position [1495, 0]
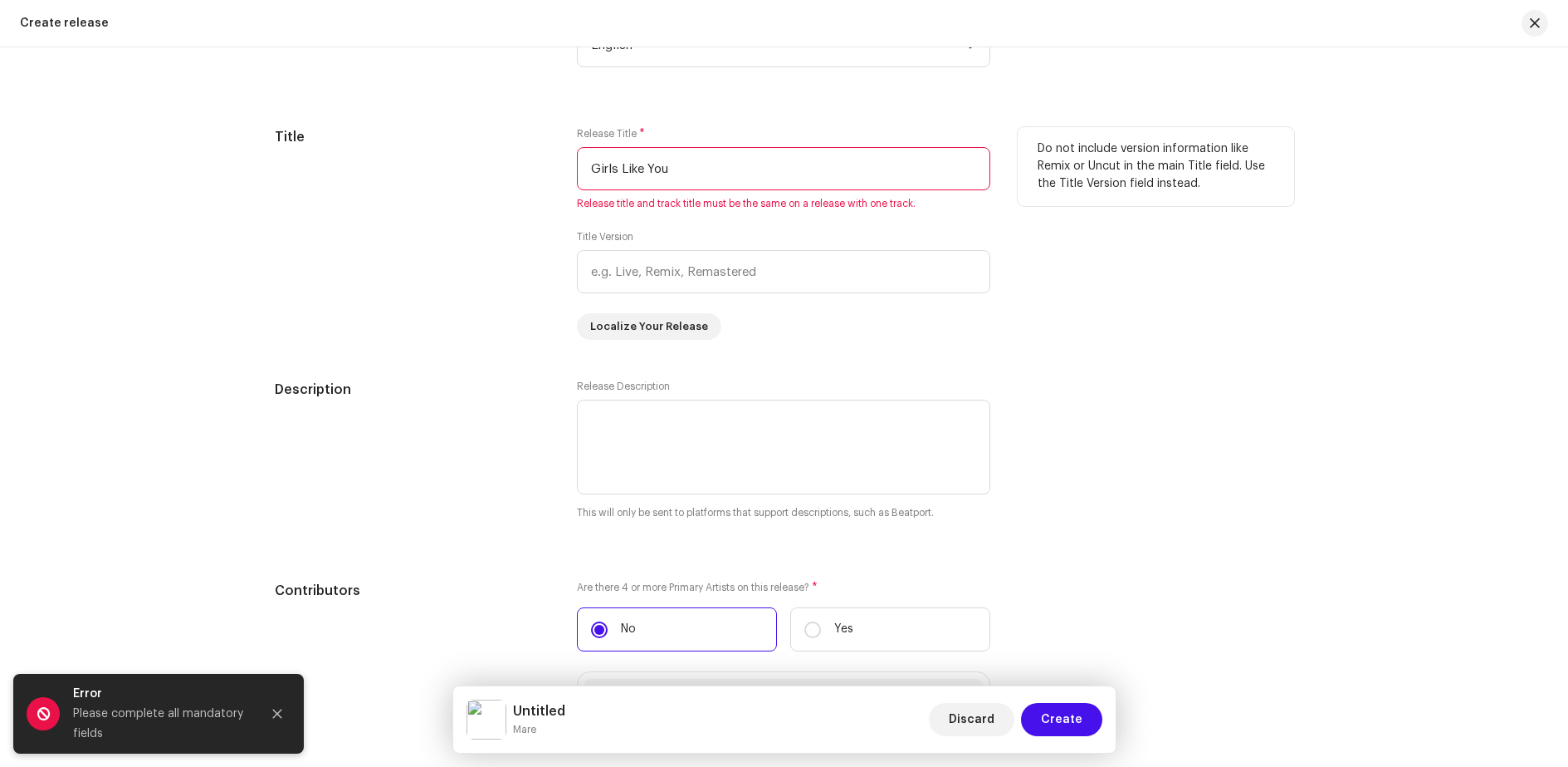
click at [683, 174] on input "Girls Like You" at bounding box center [784, 168] width 413 height 43
click at [1059, 716] on span "Create" at bounding box center [1061, 719] width 42 height 33
click at [1058, 719] on span "Create" at bounding box center [1061, 719] width 42 height 33
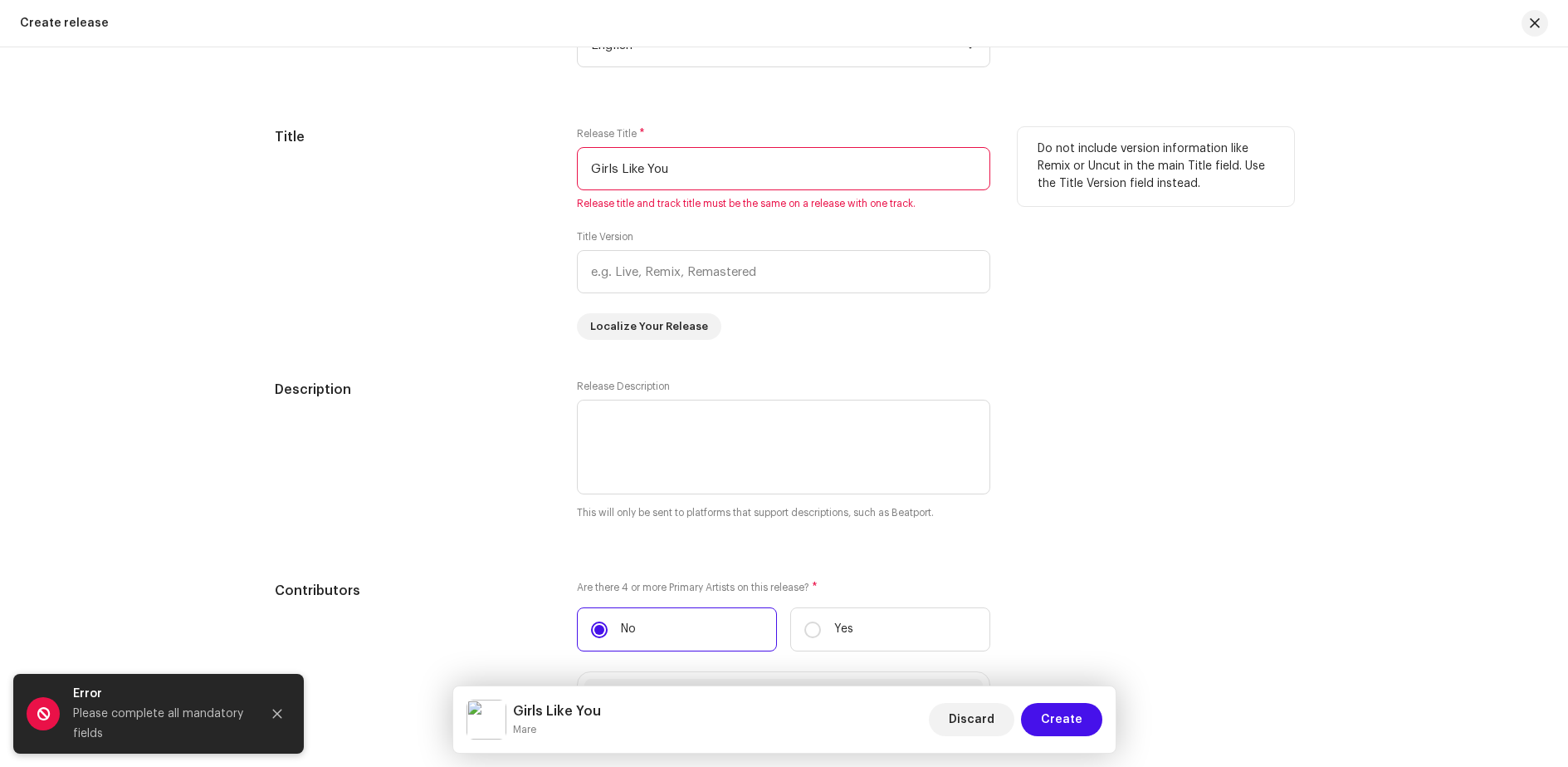
click at [694, 169] on input "Girls Like You" at bounding box center [784, 168] width 413 height 43
type input "G"
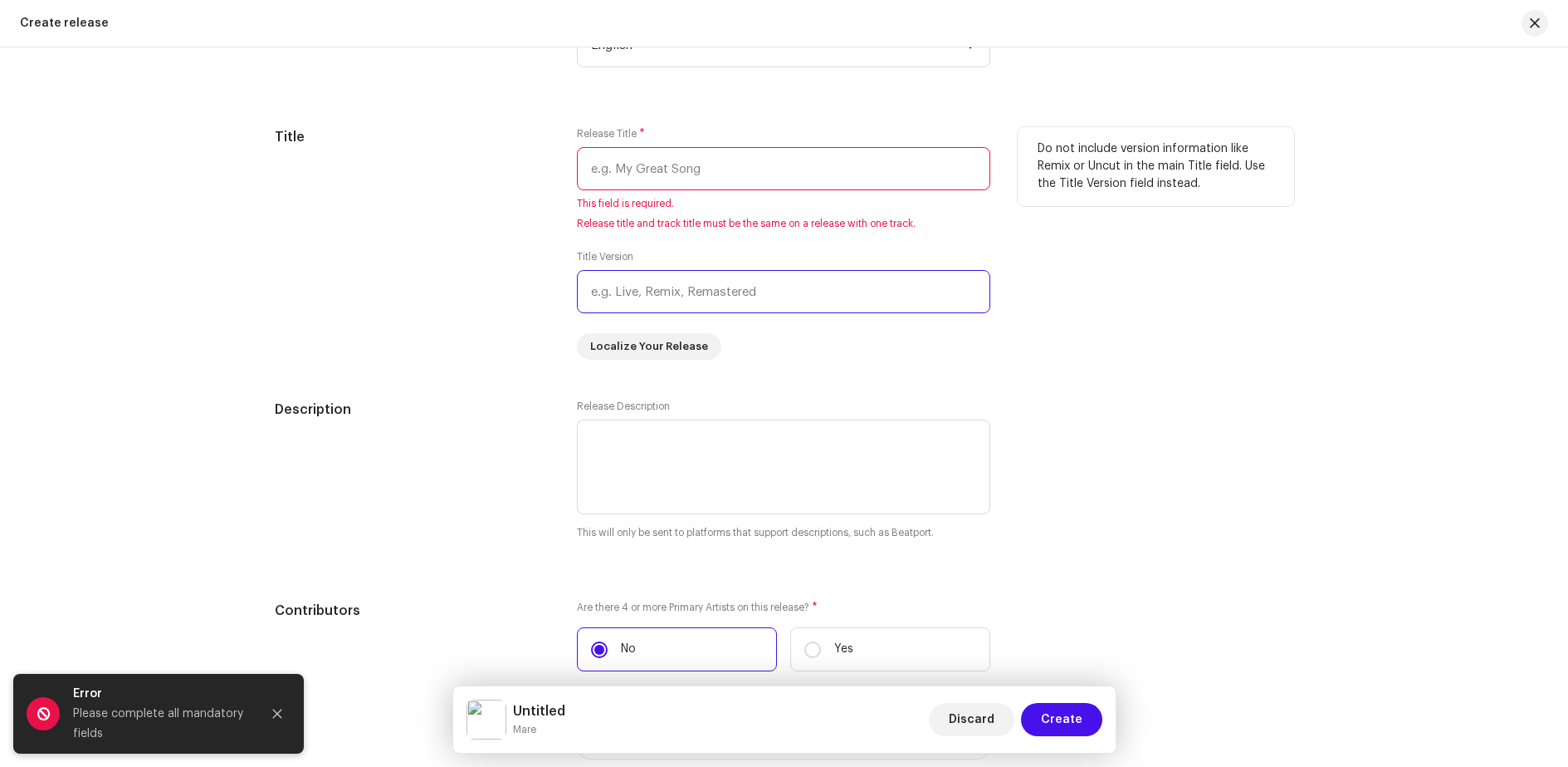
click at [888, 273] on input "text" at bounding box center [784, 291] width 413 height 43
click at [668, 171] on input "text" at bounding box center [784, 168] width 413 height 43
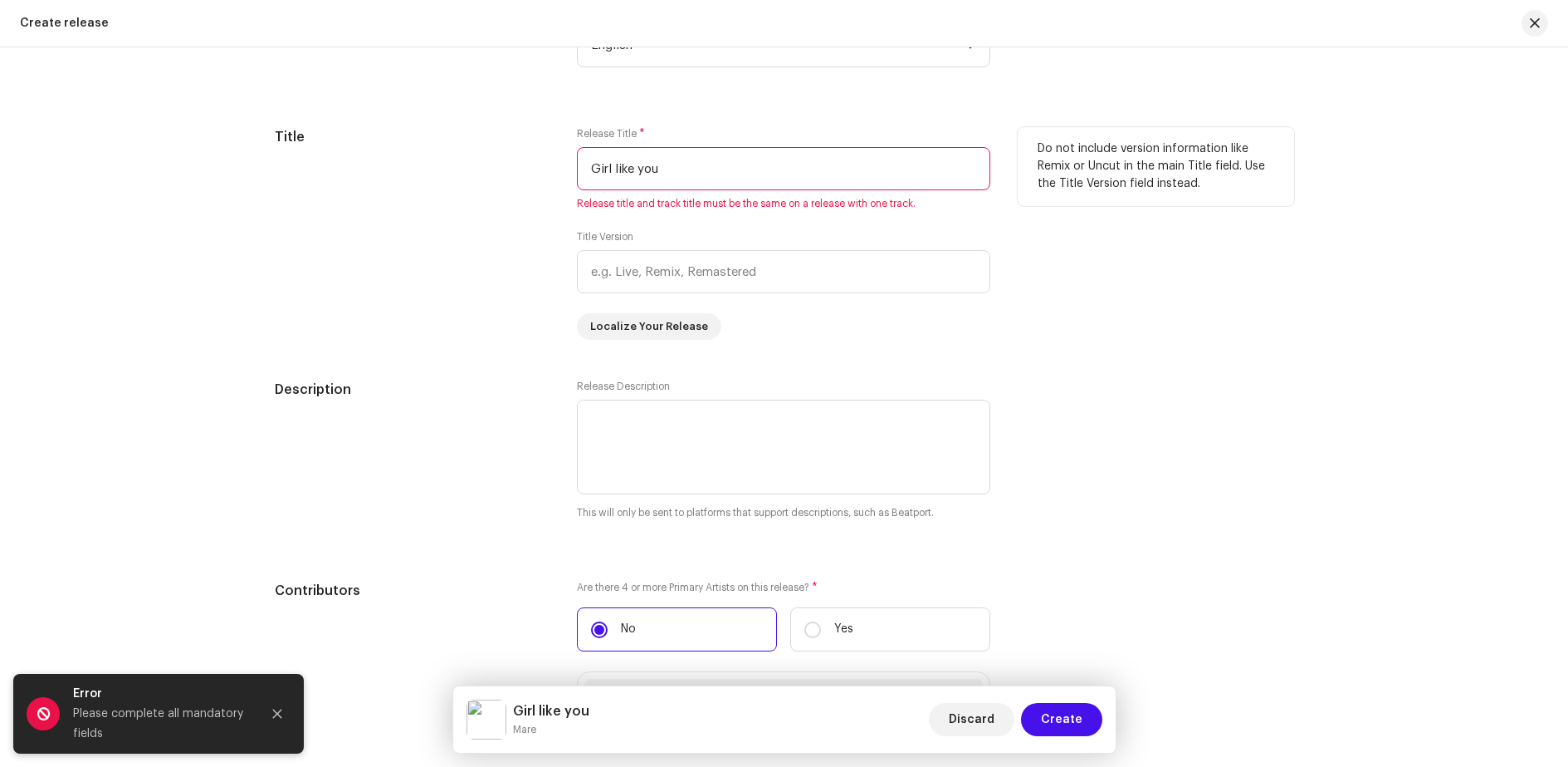
click at [716, 216] on div "Release Title * Girl like you Release title and track title must be the same on…" at bounding box center [784, 234] width 413 height 212
click at [1042, 713] on button "Create" at bounding box center [1062, 719] width 81 height 33
click at [613, 169] on input "Girl like you" at bounding box center [784, 168] width 413 height 43
click at [719, 171] on input "Girls like you" at bounding box center [784, 168] width 413 height 43
type input "Girls like you"
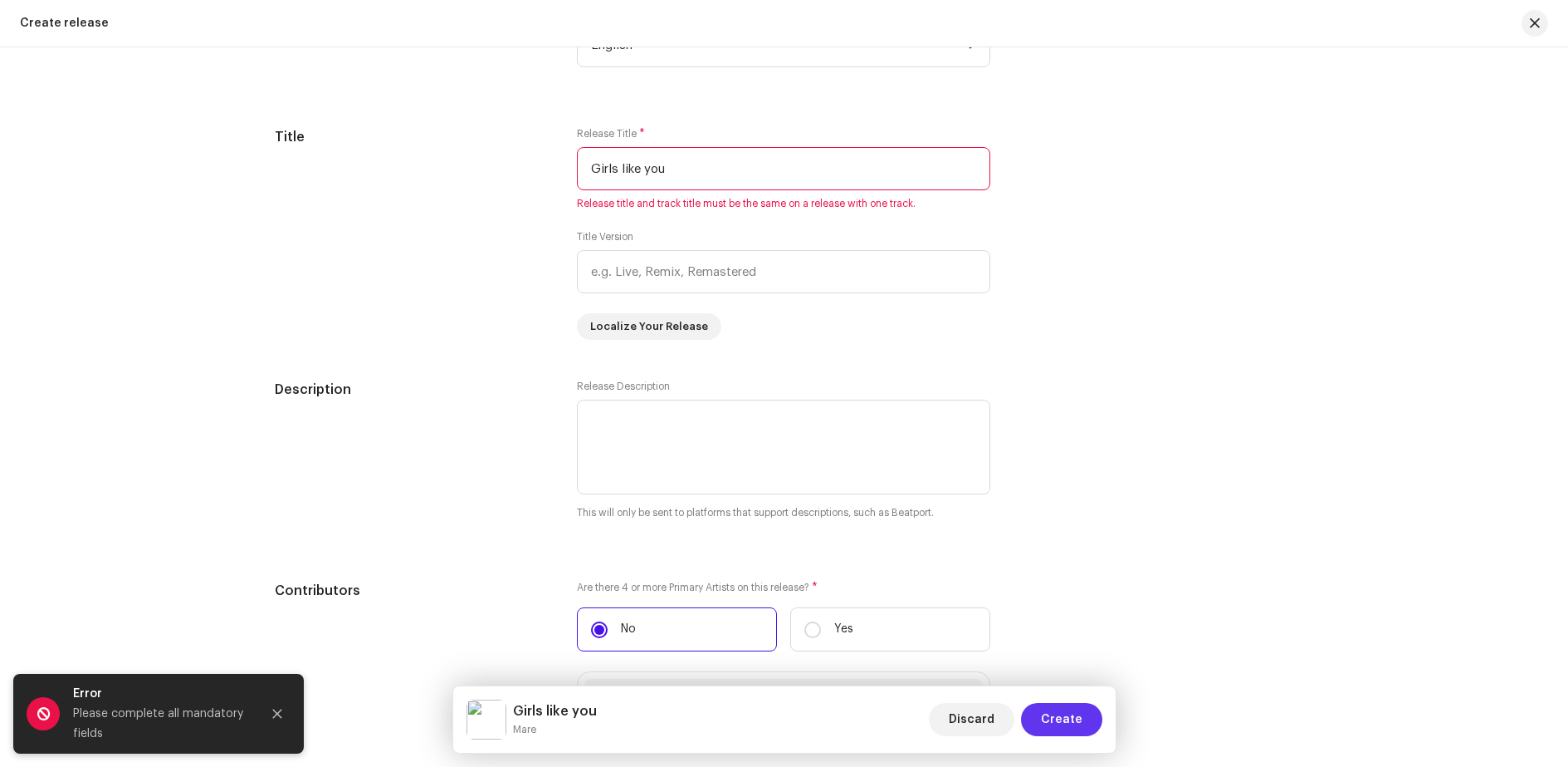
click at [1055, 717] on span "Create" at bounding box center [1061, 719] width 42 height 33
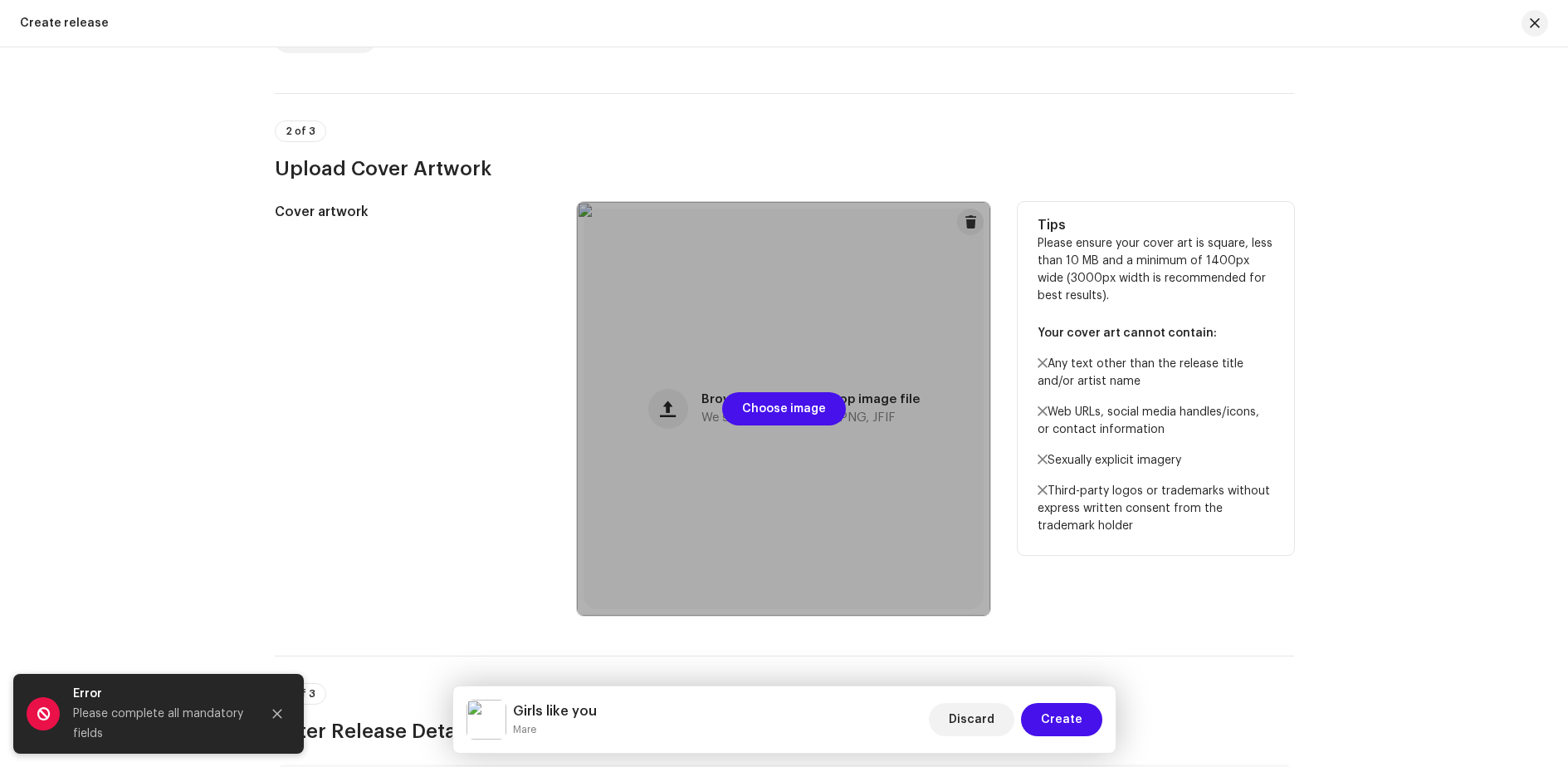
scroll to position [0, 0]
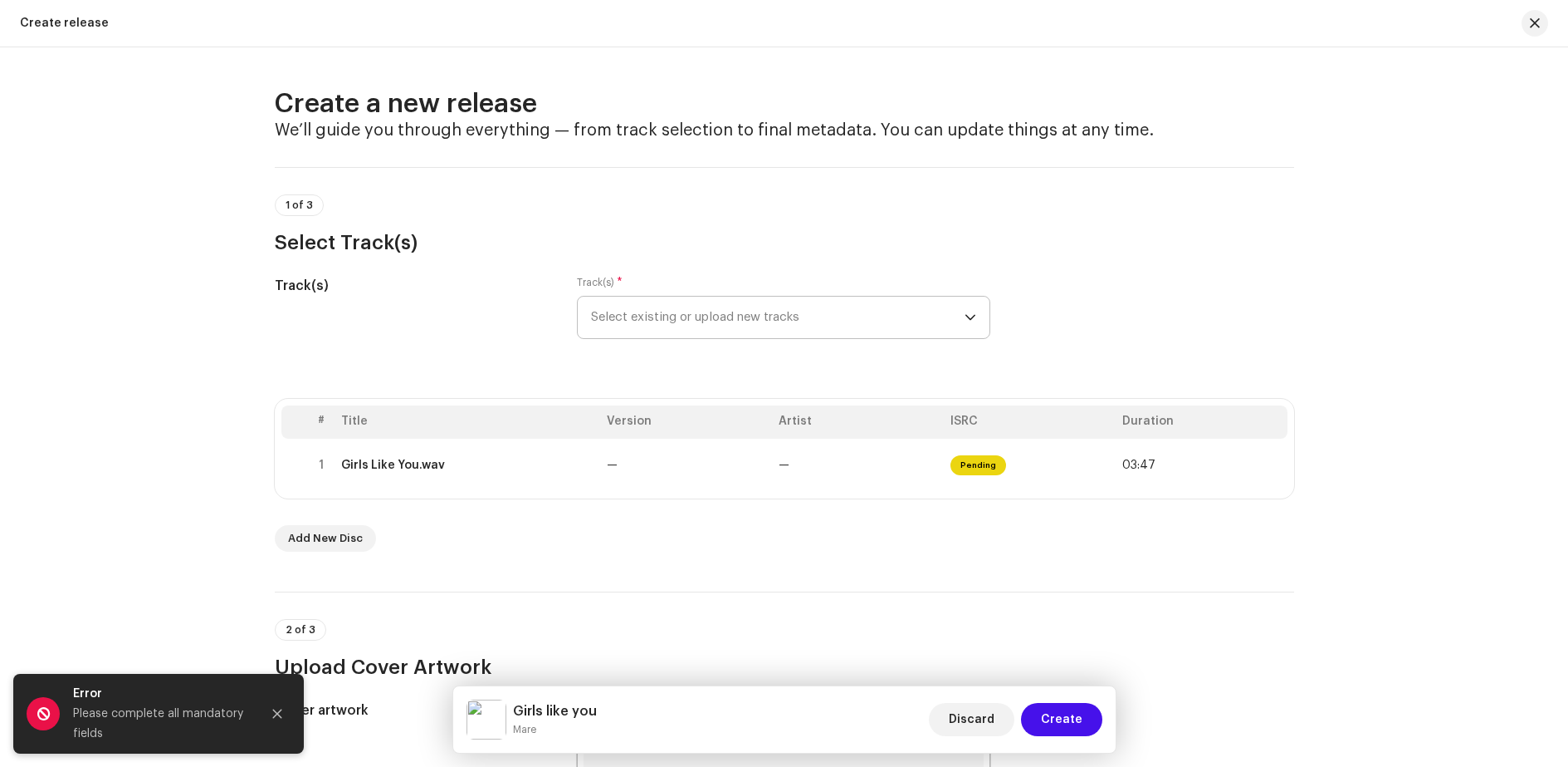
click at [969, 319] on icon "dropdown trigger" at bounding box center [970, 318] width 12 height 12
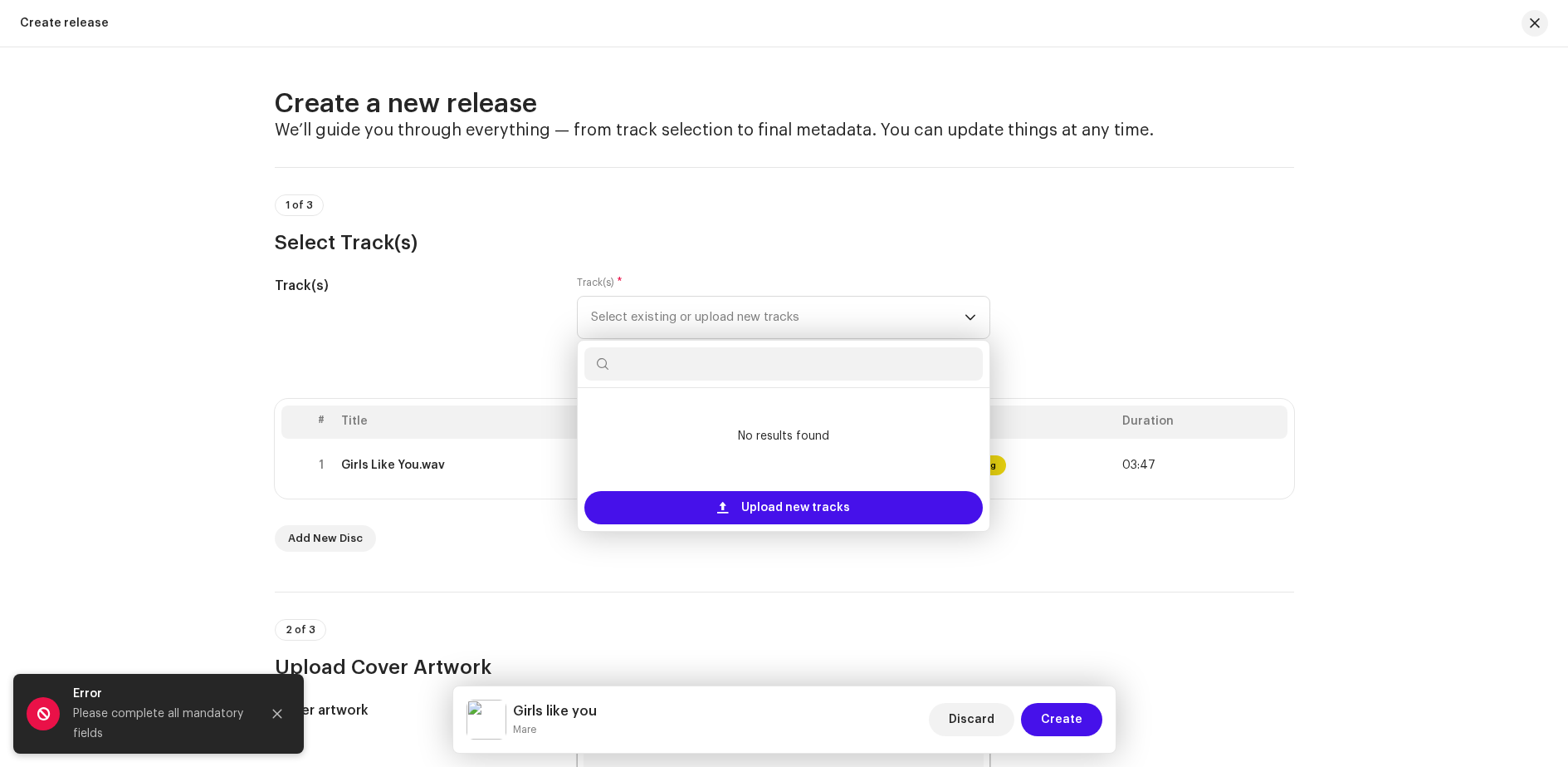
drag, startPoint x: 1034, startPoint y: 306, endPoint x: 1012, endPoint y: 308, distance: 22.1
click at [1035, 306] on div "Track(s) Track(s) * Select existing or upload new tracks No results found Uploa…" at bounding box center [784, 318] width 1020 height 83
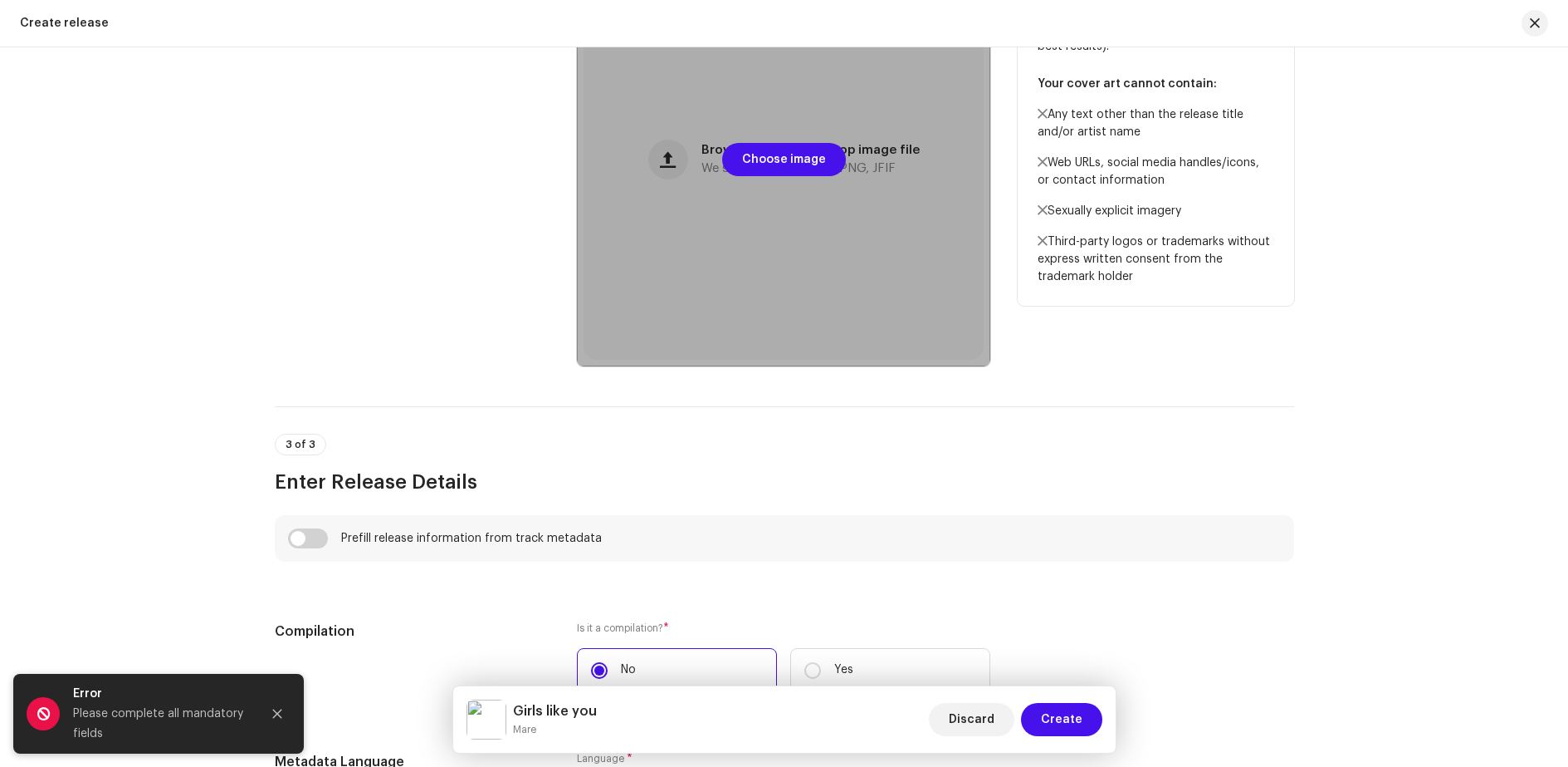
scroll to position [996, 0]
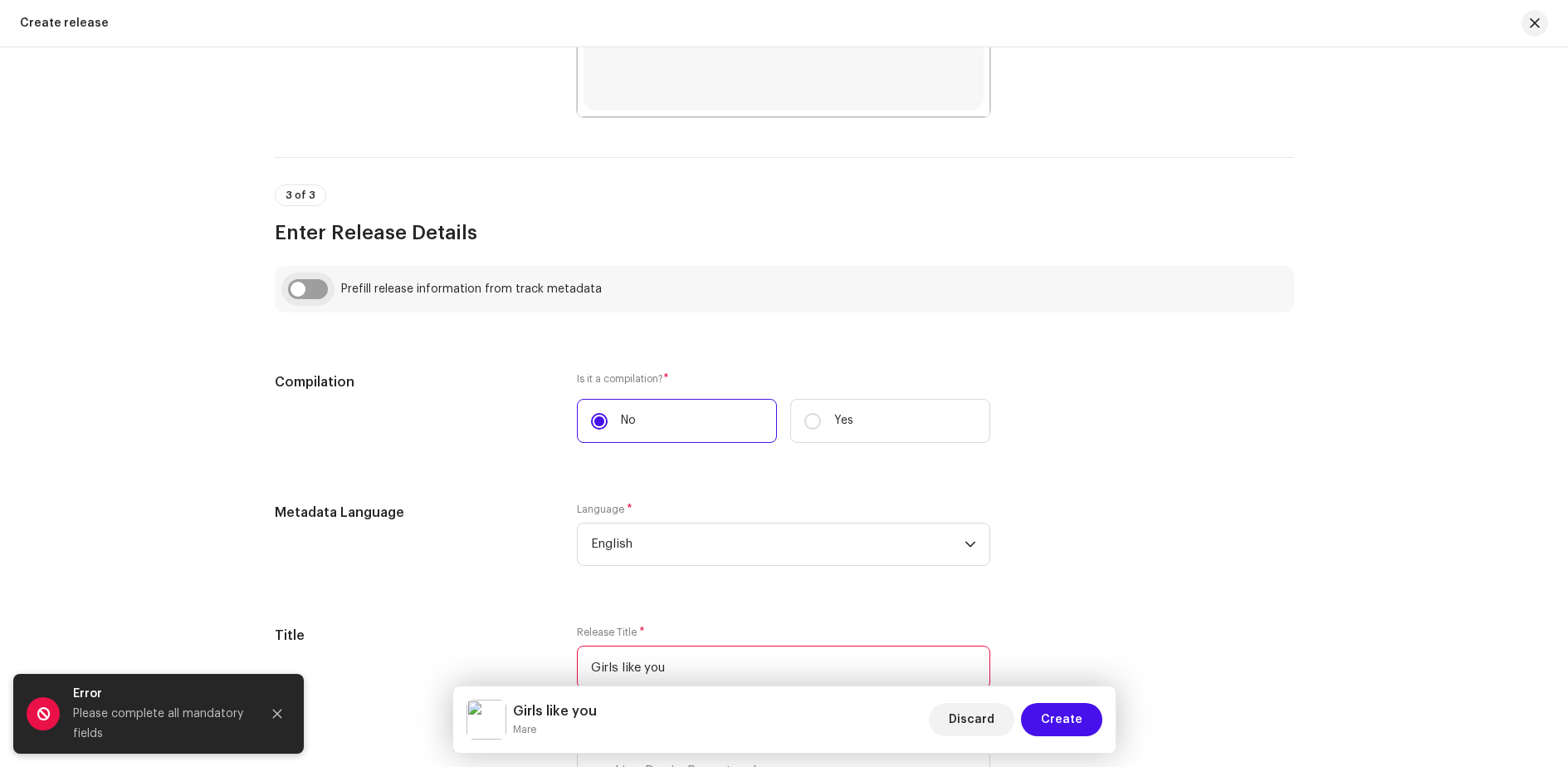
click at [317, 286] on input "checkbox" at bounding box center [307, 289] width 40 height 20
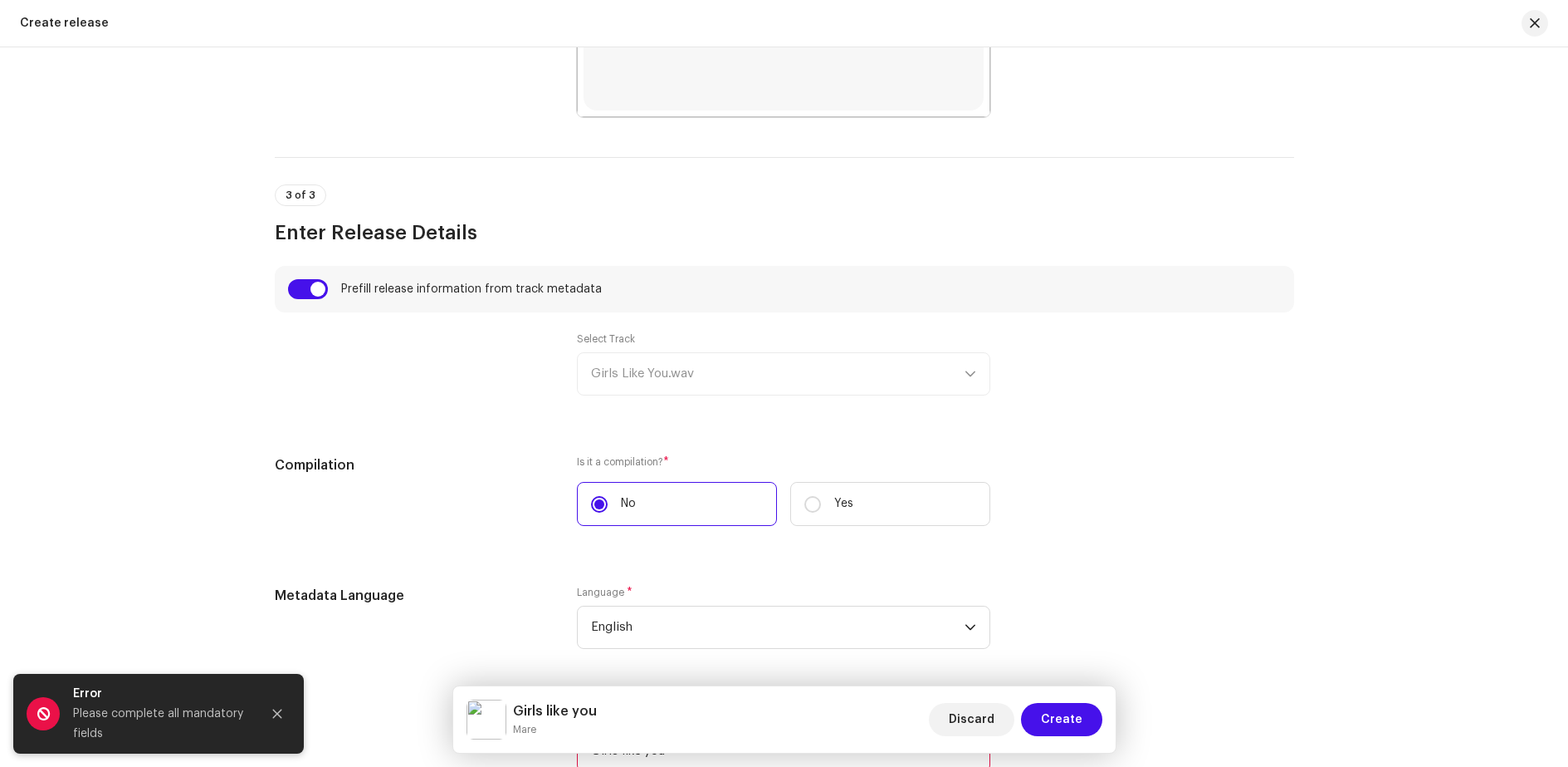
click at [626, 374] on div "Select Track Girls Like You.wav" at bounding box center [784, 364] width 413 height 63
click at [970, 377] on div "Select Track Girls Like You.wav" at bounding box center [784, 364] width 413 height 63
click at [969, 376] on div "Select Track Girls Like You.wav" at bounding box center [784, 364] width 413 height 63
click at [965, 375] on div "Select Track Girls Like You.wav" at bounding box center [784, 364] width 413 height 63
click at [292, 285] on input "checkbox" at bounding box center [307, 289] width 40 height 20
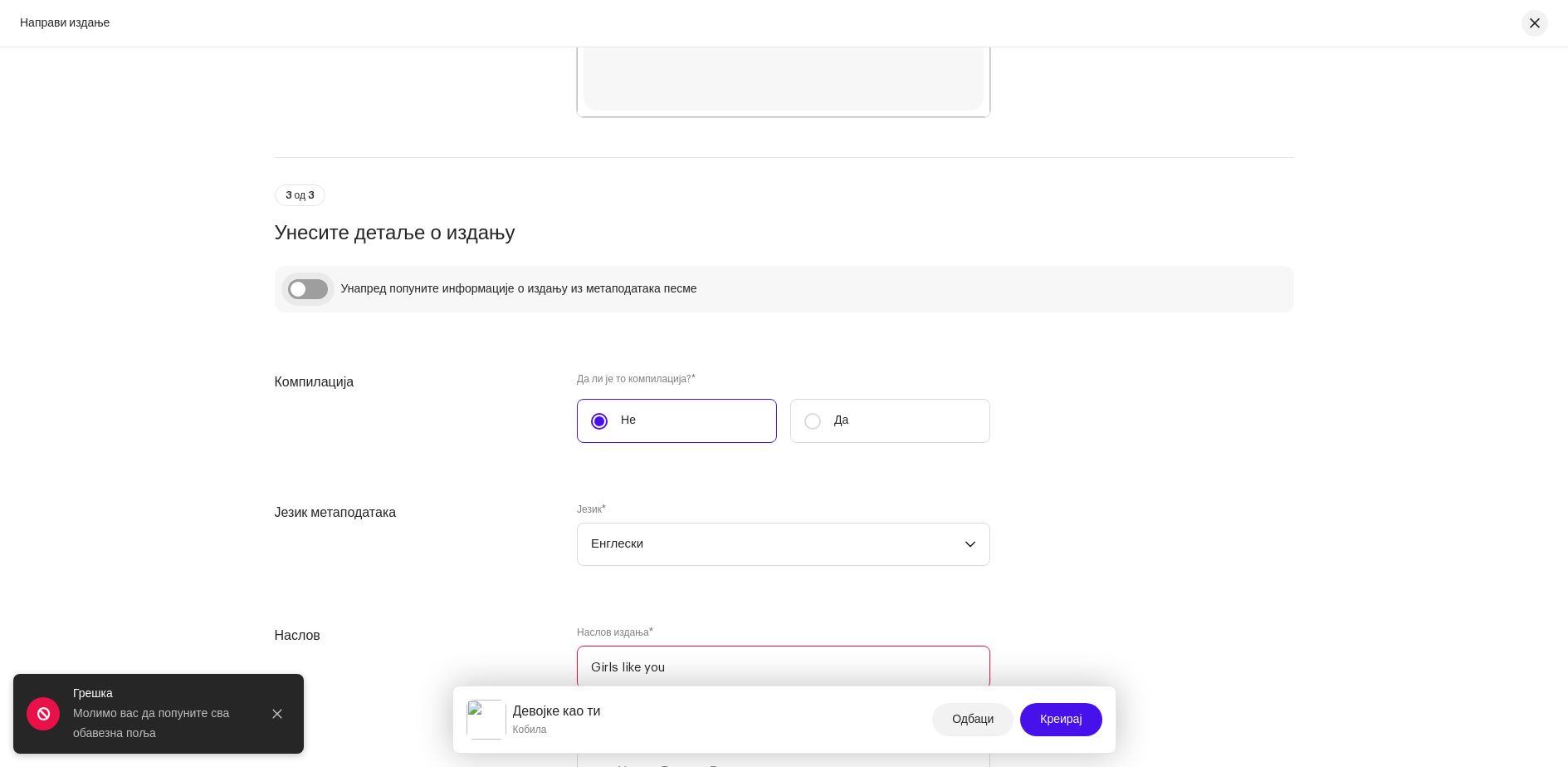
click at [318, 290] on input "checkbox" at bounding box center [307, 289] width 40 height 20
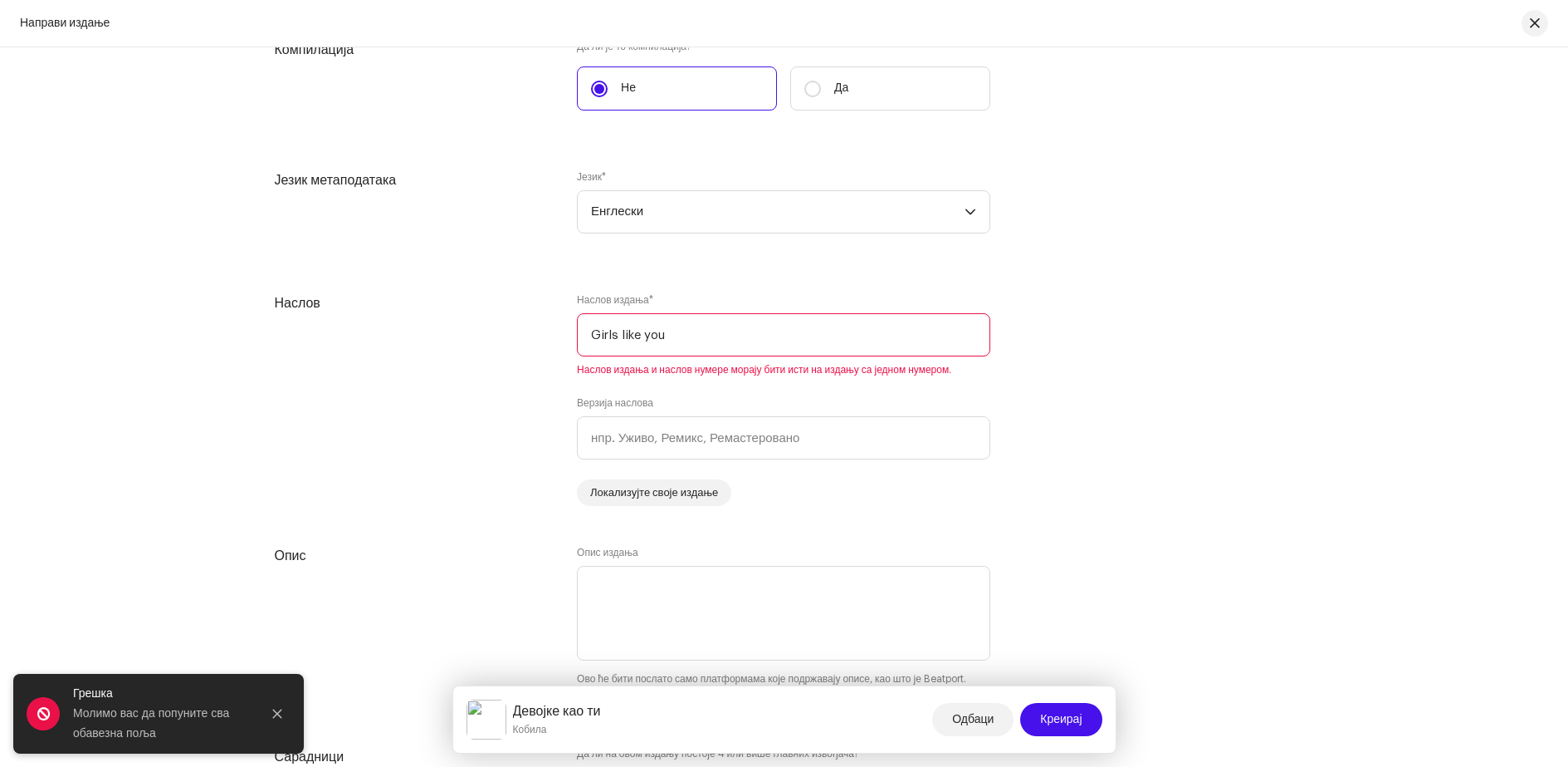
scroll to position [1495, 0]
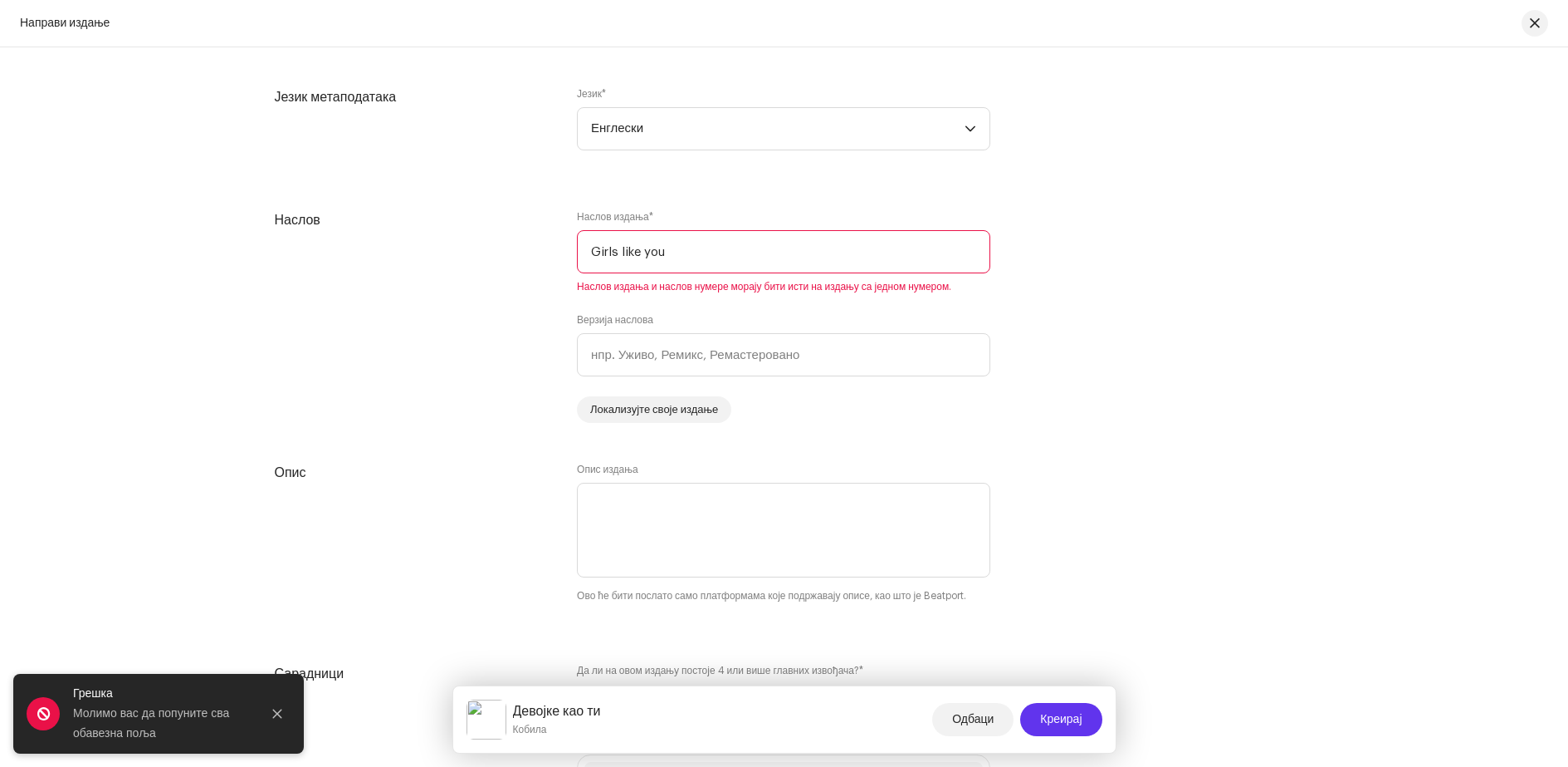
click at [1056, 725] on font "Креирај" at bounding box center [1060, 719] width 42 height 12
click at [1057, 724] on font "Креирај" at bounding box center [1060, 719] width 42 height 12
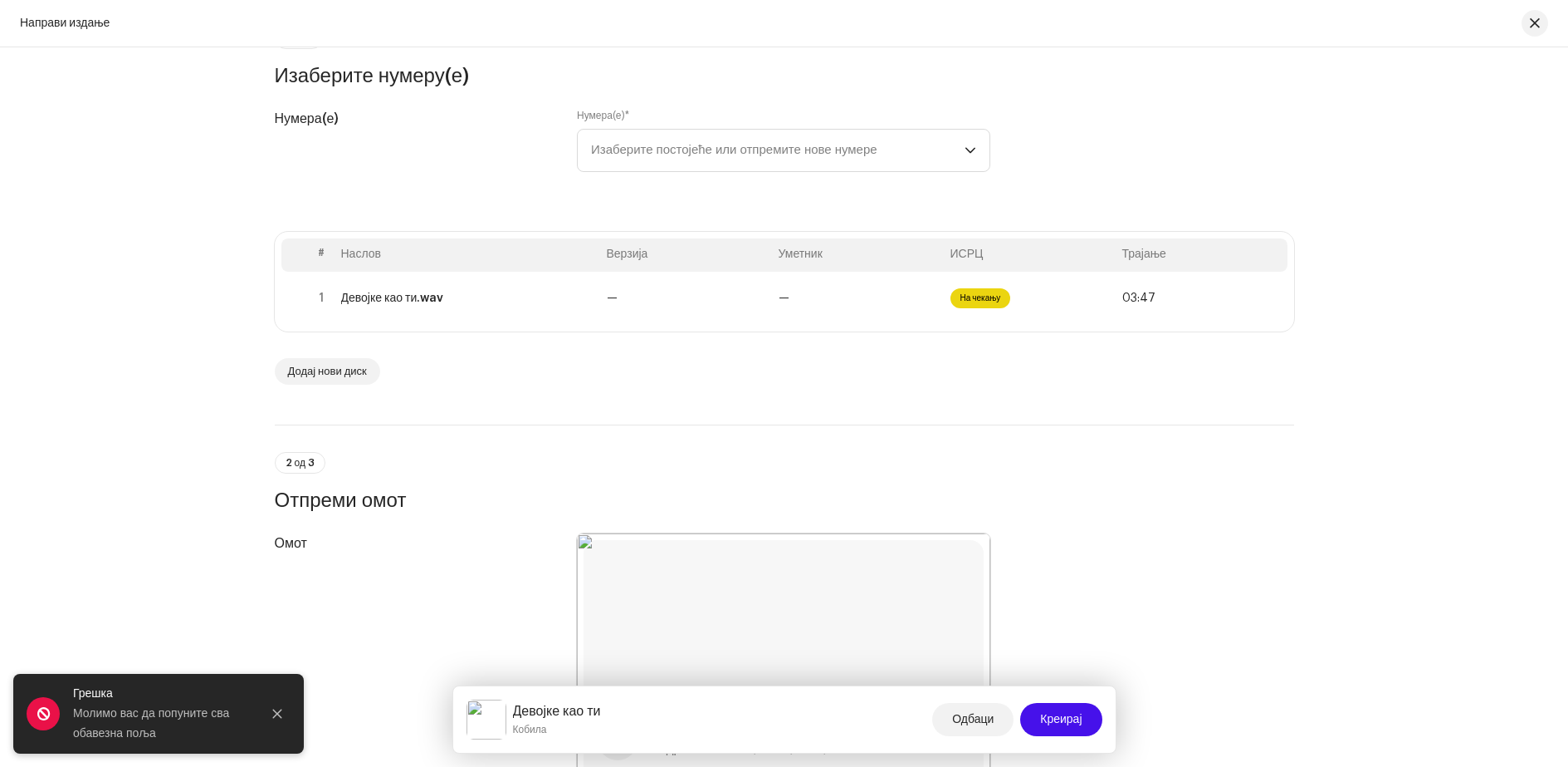
scroll to position [0, 0]
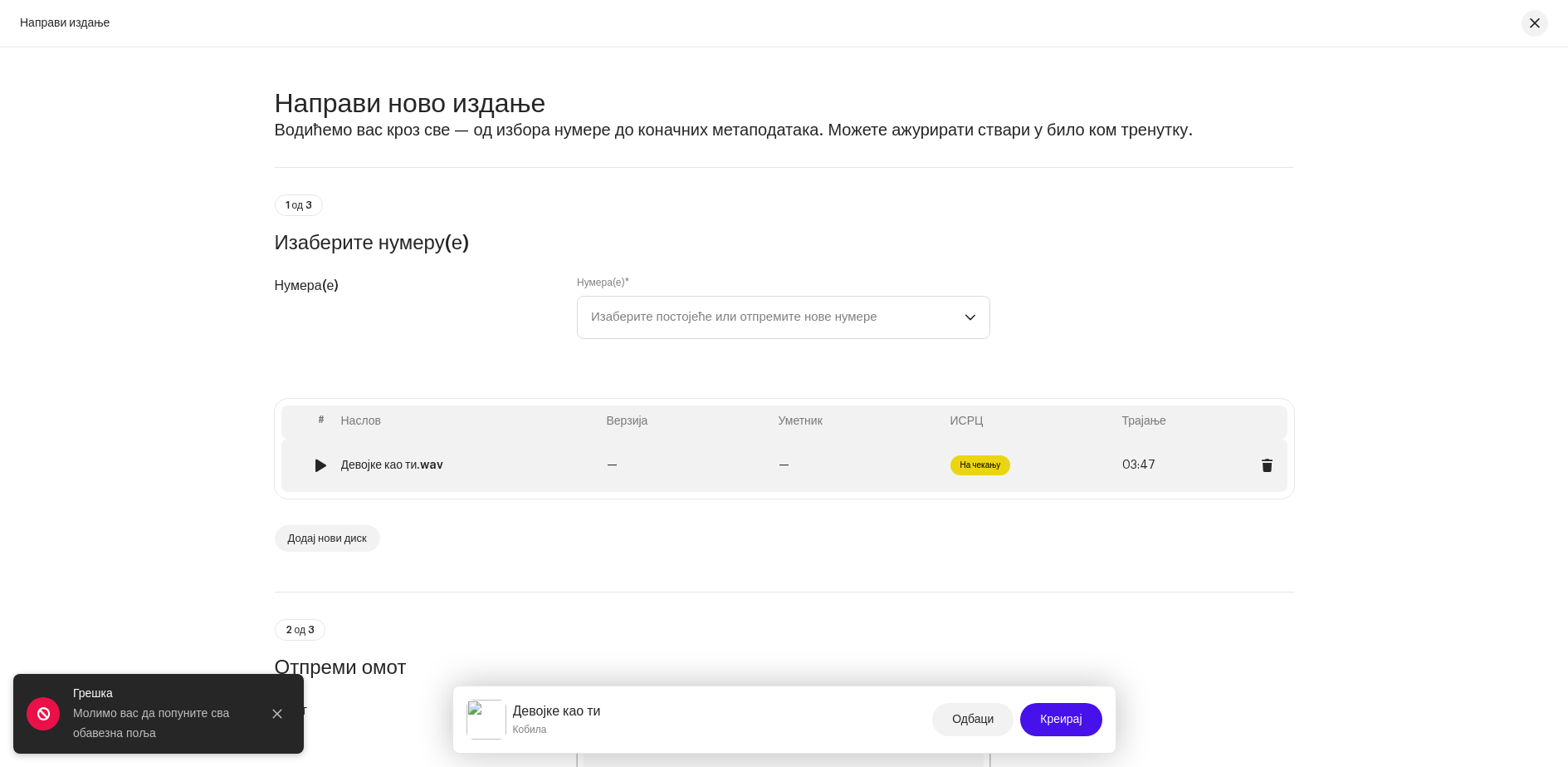
click at [974, 463] on font "На чекању" at bounding box center [981, 465] width 41 height 8
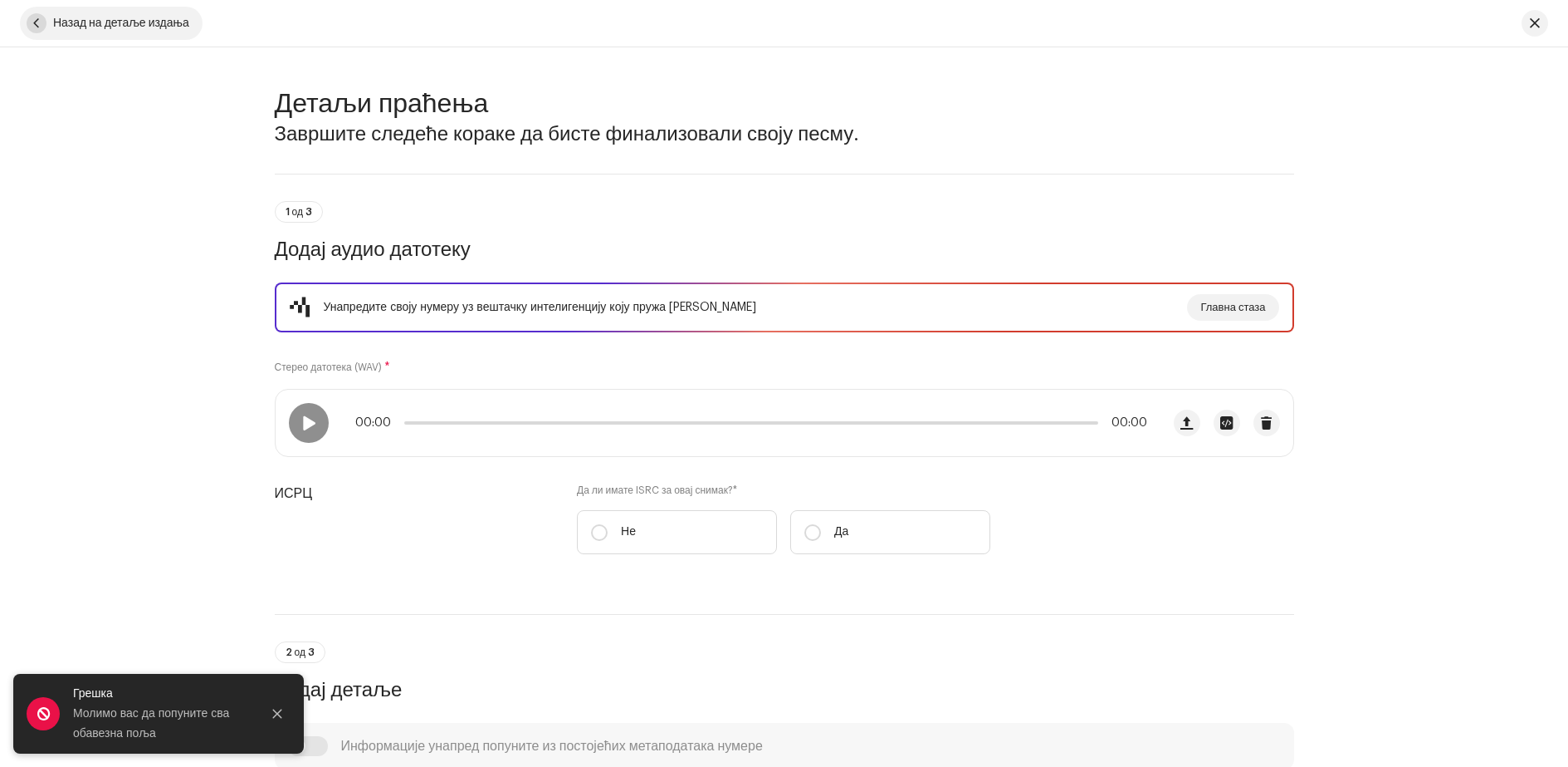
click at [40, 22] on span "button" at bounding box center [36, 23] width 20 height 20
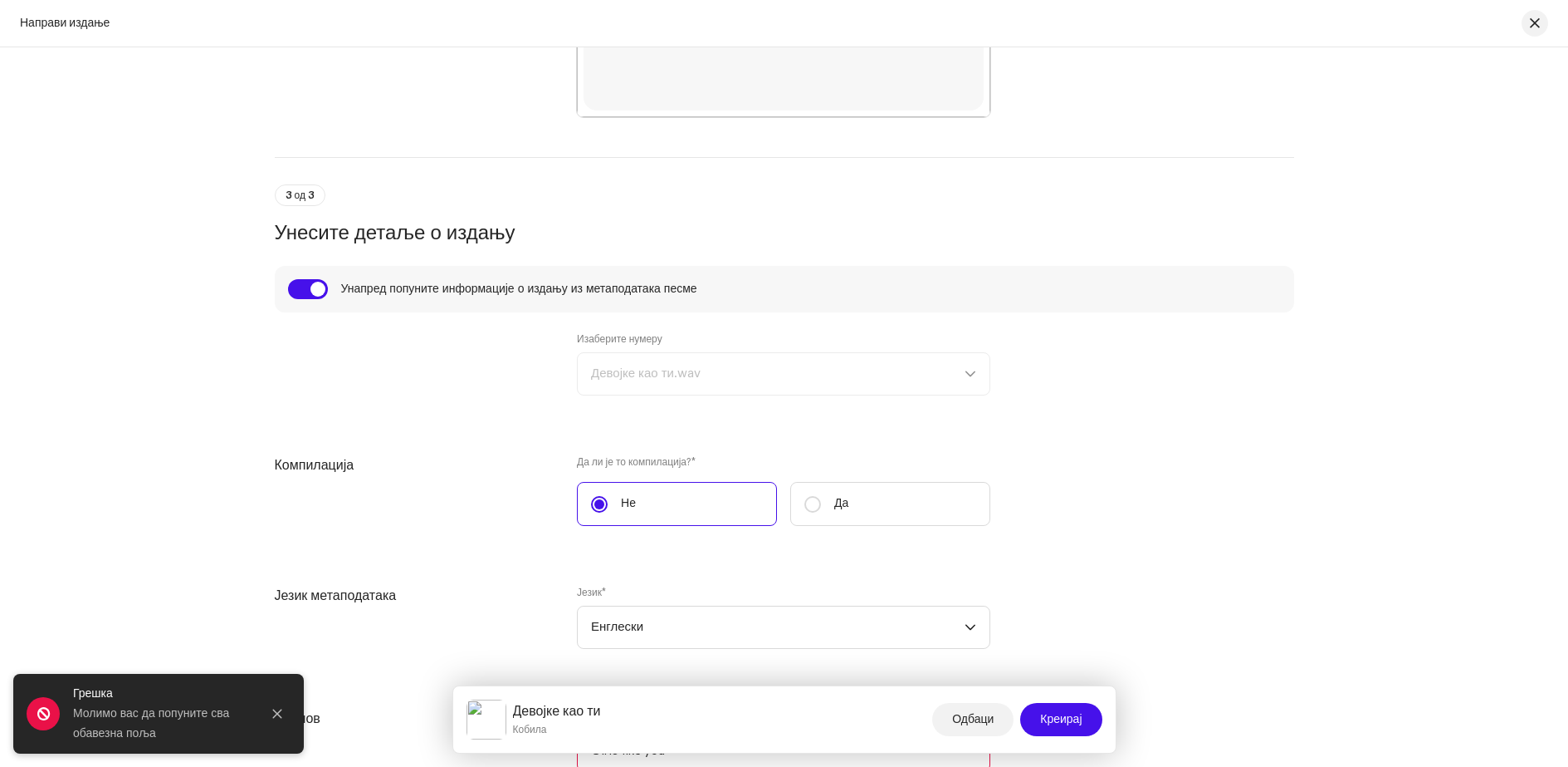
scroll to position [1080, 0]
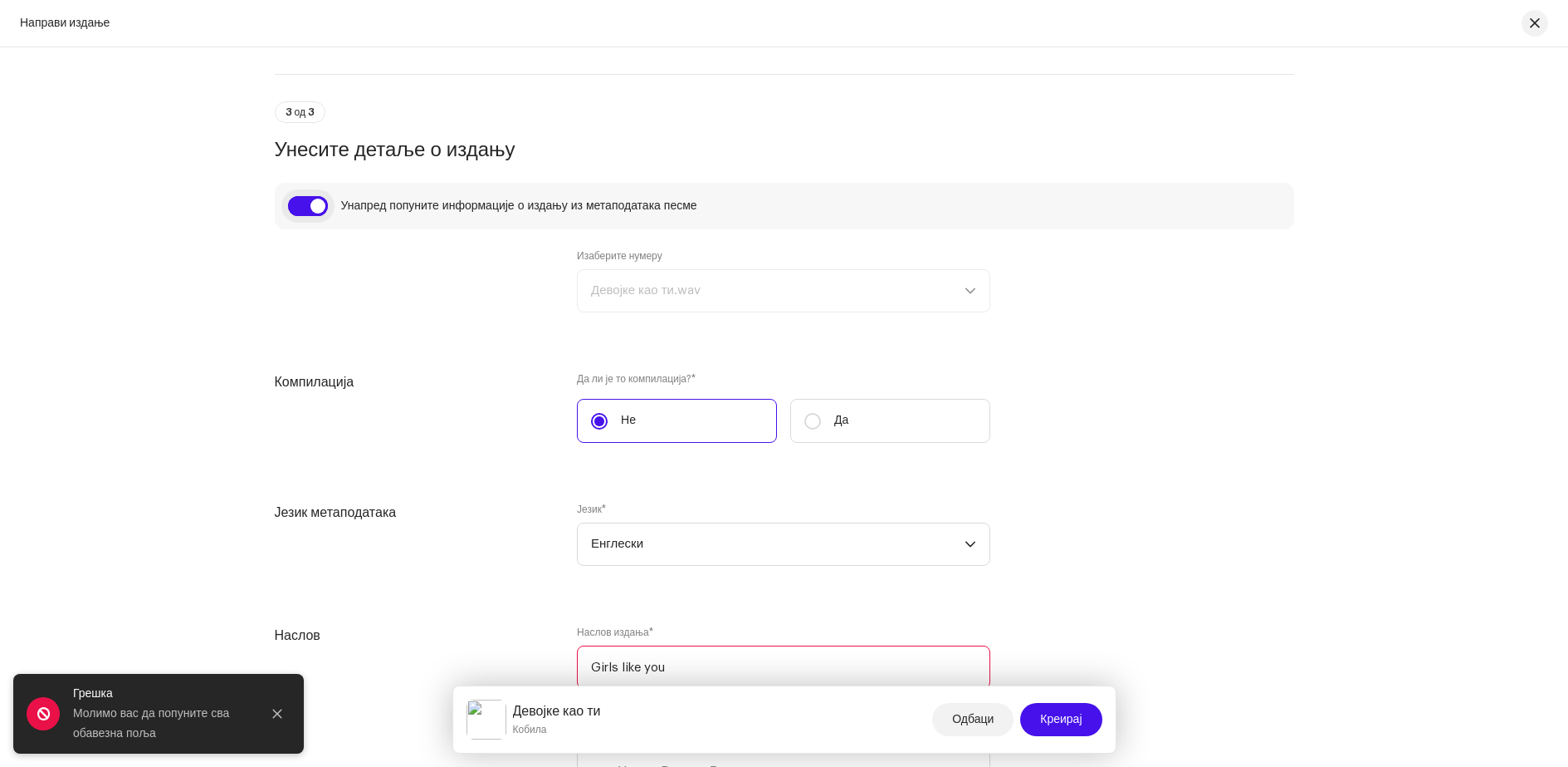
click at [288, 206] on input "checkbox" at bounding box center [307, 206] width 40 height 20
checkbox input "false"
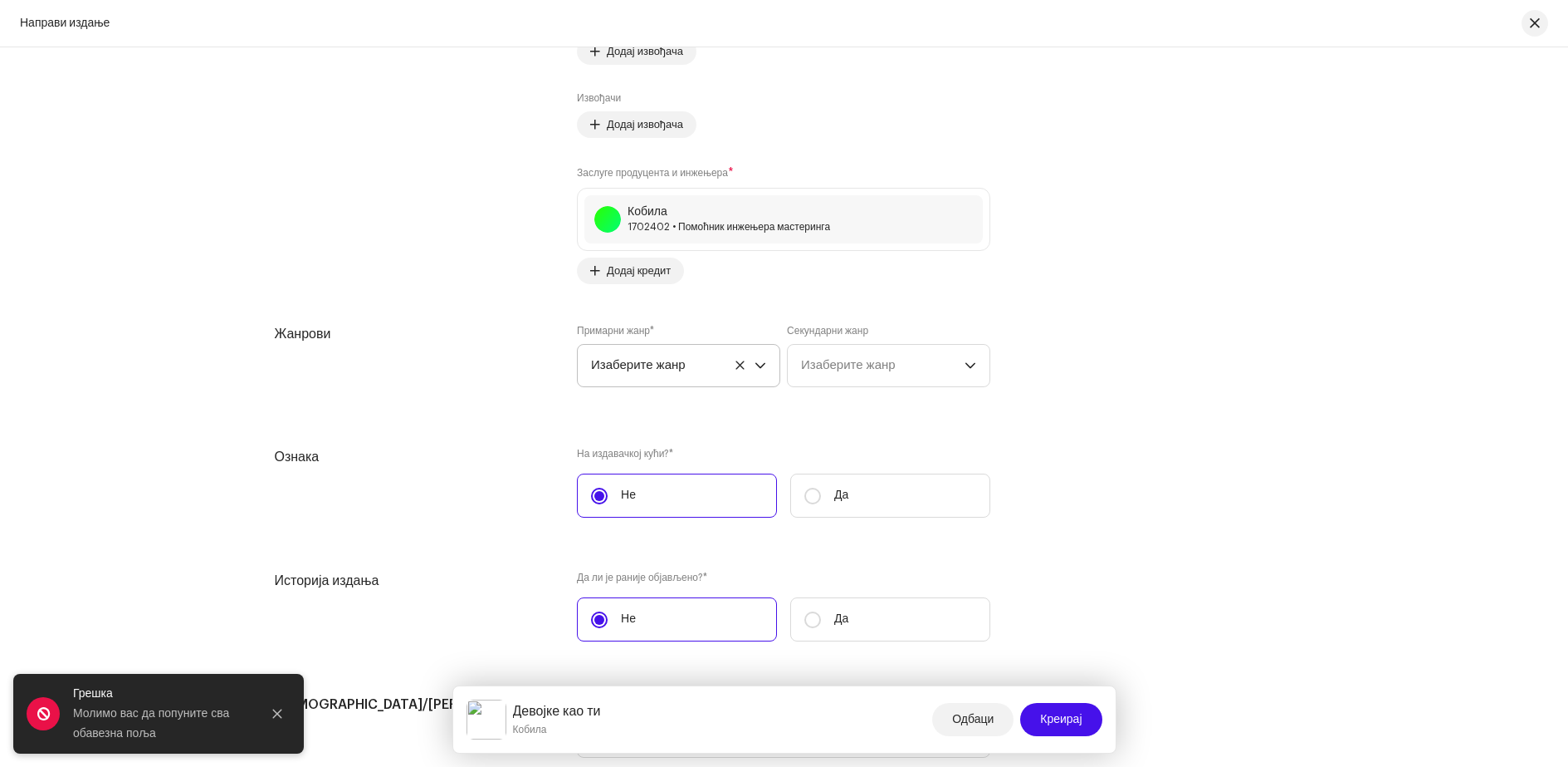
scroll to position [2742, 0]
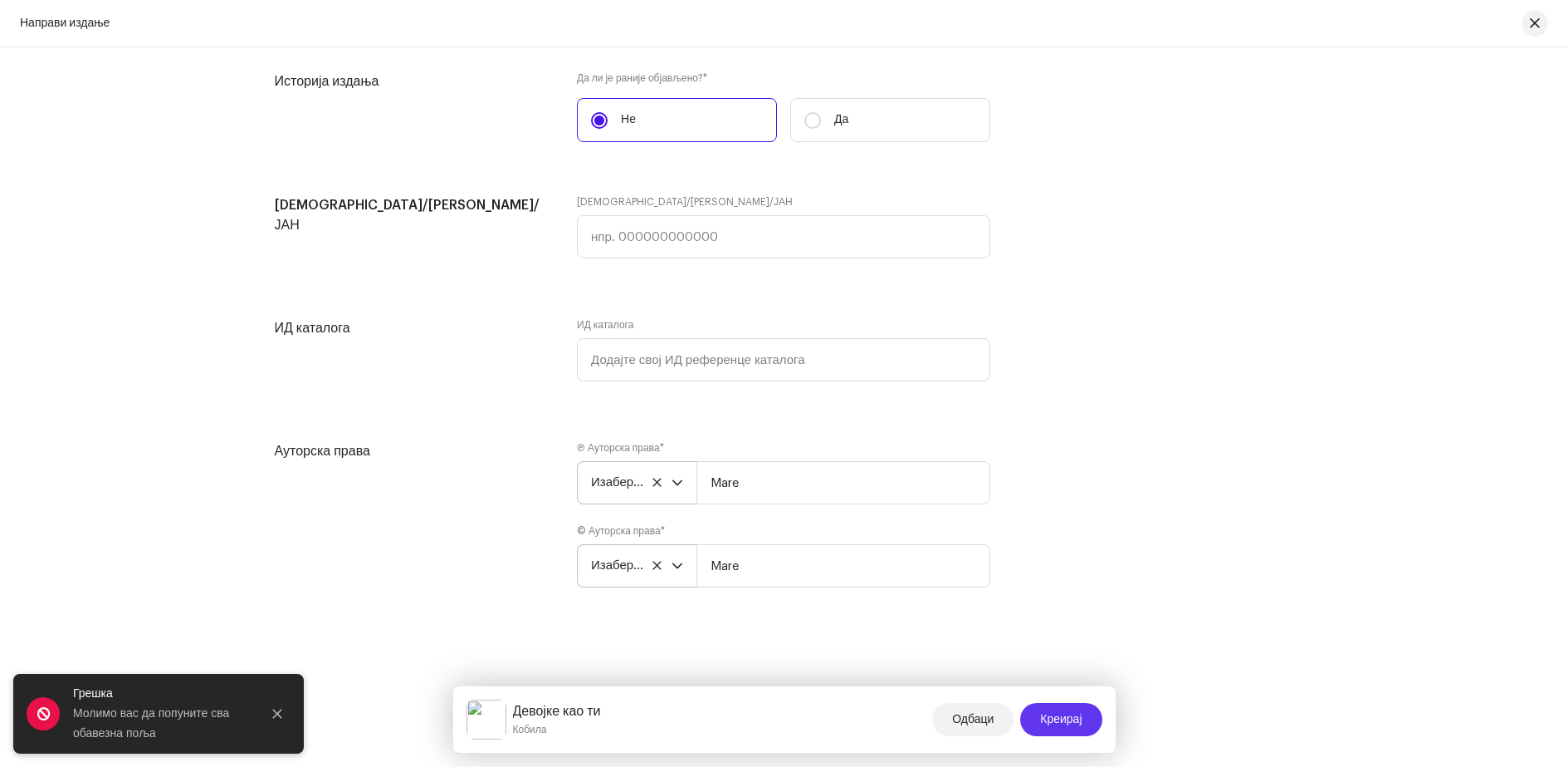
click at [1054, 717] on font "Креирај" at bounding box center [1060, 719] width 42 height 12
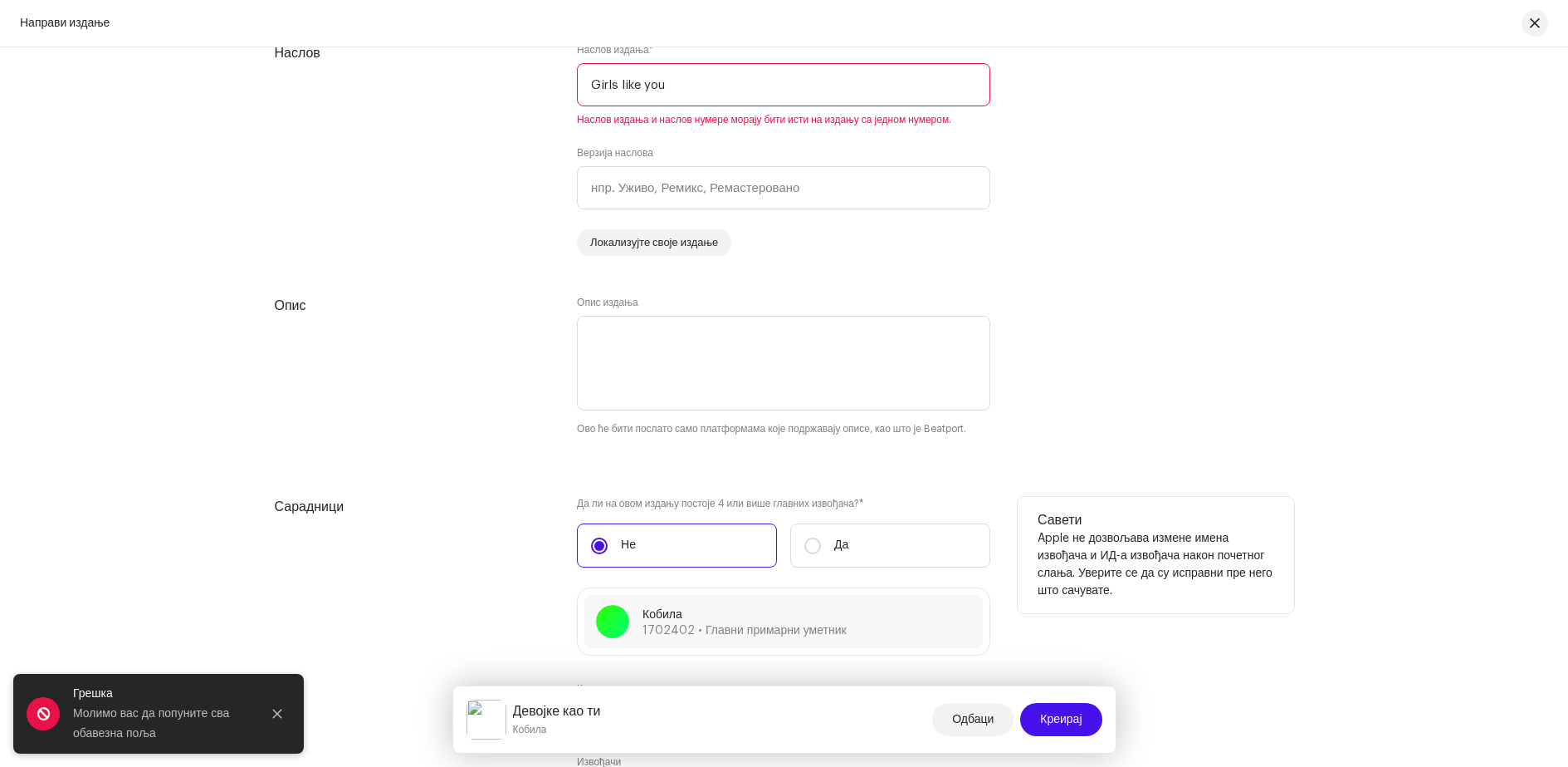
scroll to position [1496, 0]
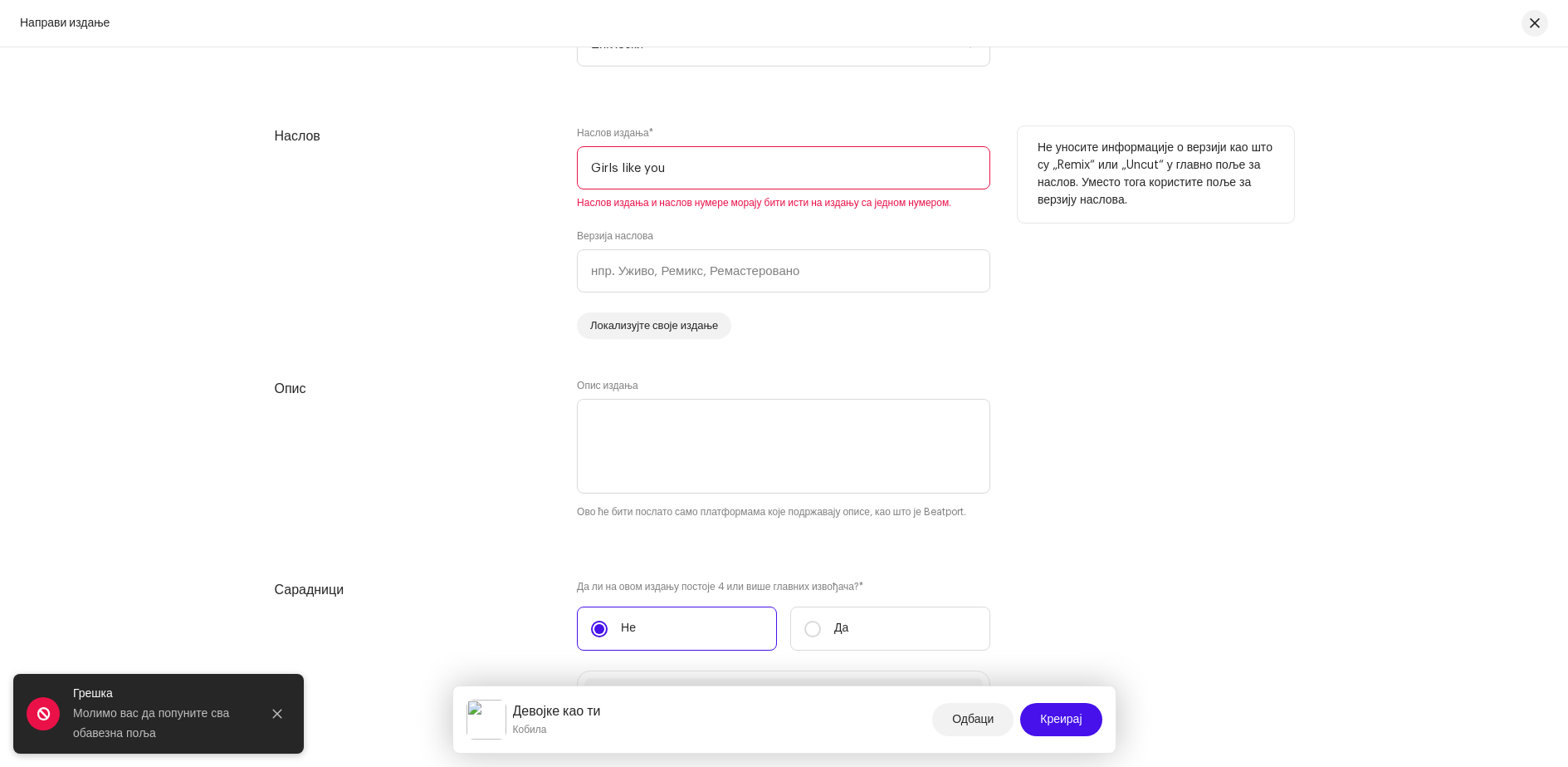
click at [672, 164] on input "Girls like you" at bounding box center [784, 167] width 413 height 43
click at [672, 278] on input "text" at bounding box center [784, 270] width 413 height 43
type input "C"
click at [673, 324] on font "Локализујте своје издање" at bounding box center [654, 324] width 128 height 11
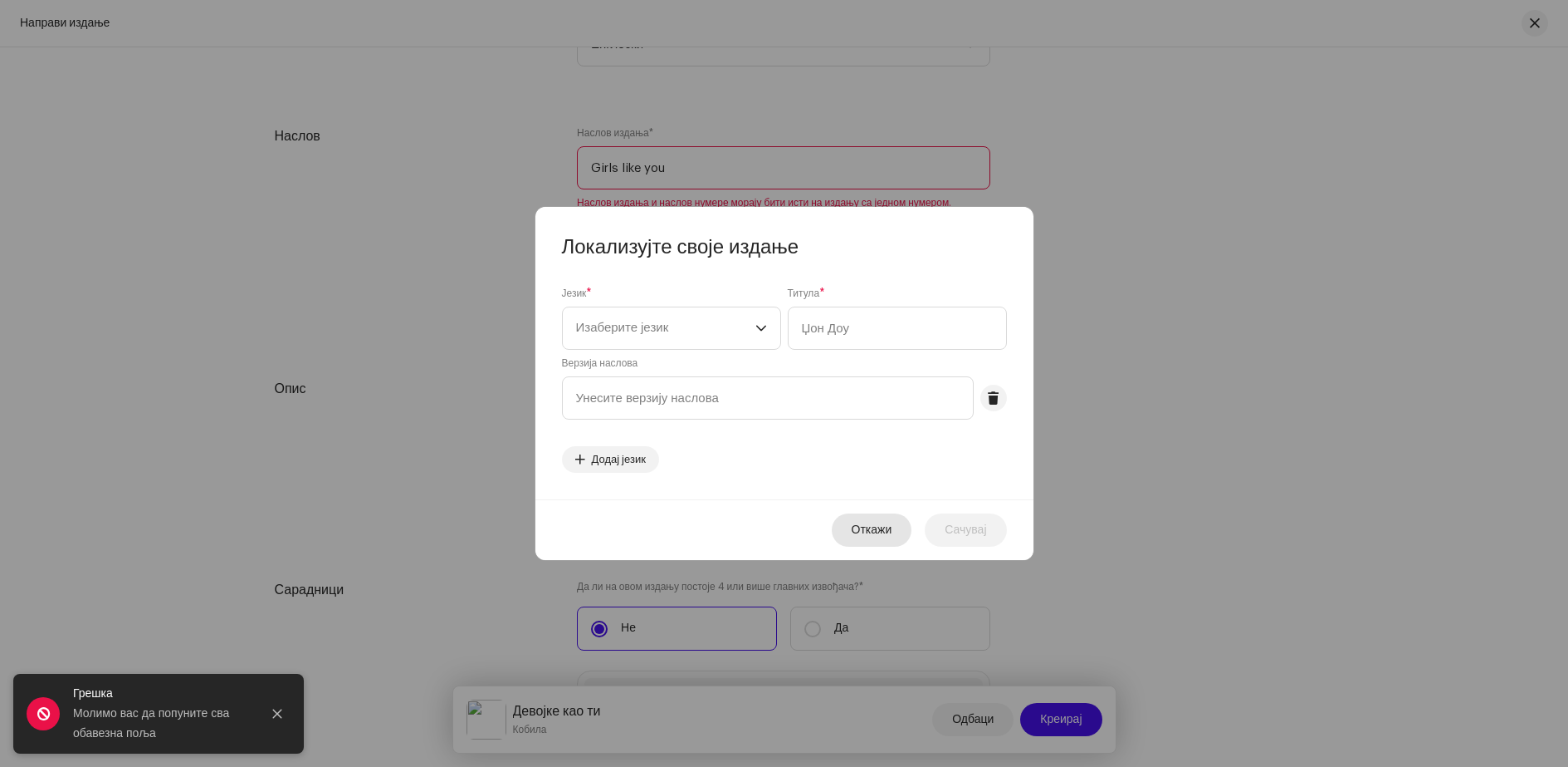
click at [885, 531] on font "Откажи" at bounding box center [872, 530] width 41 height 12
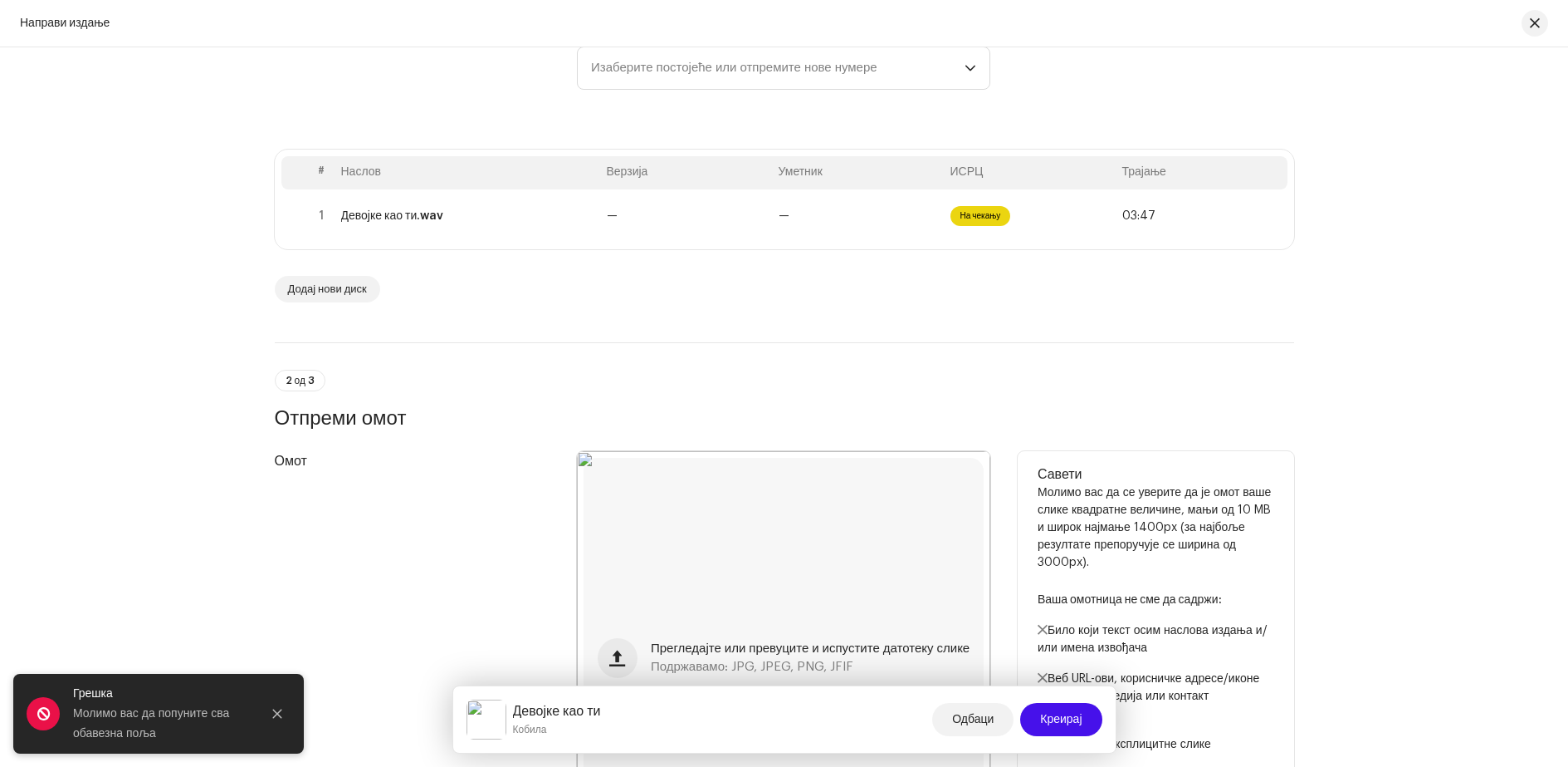
scroll to position [332, 0]
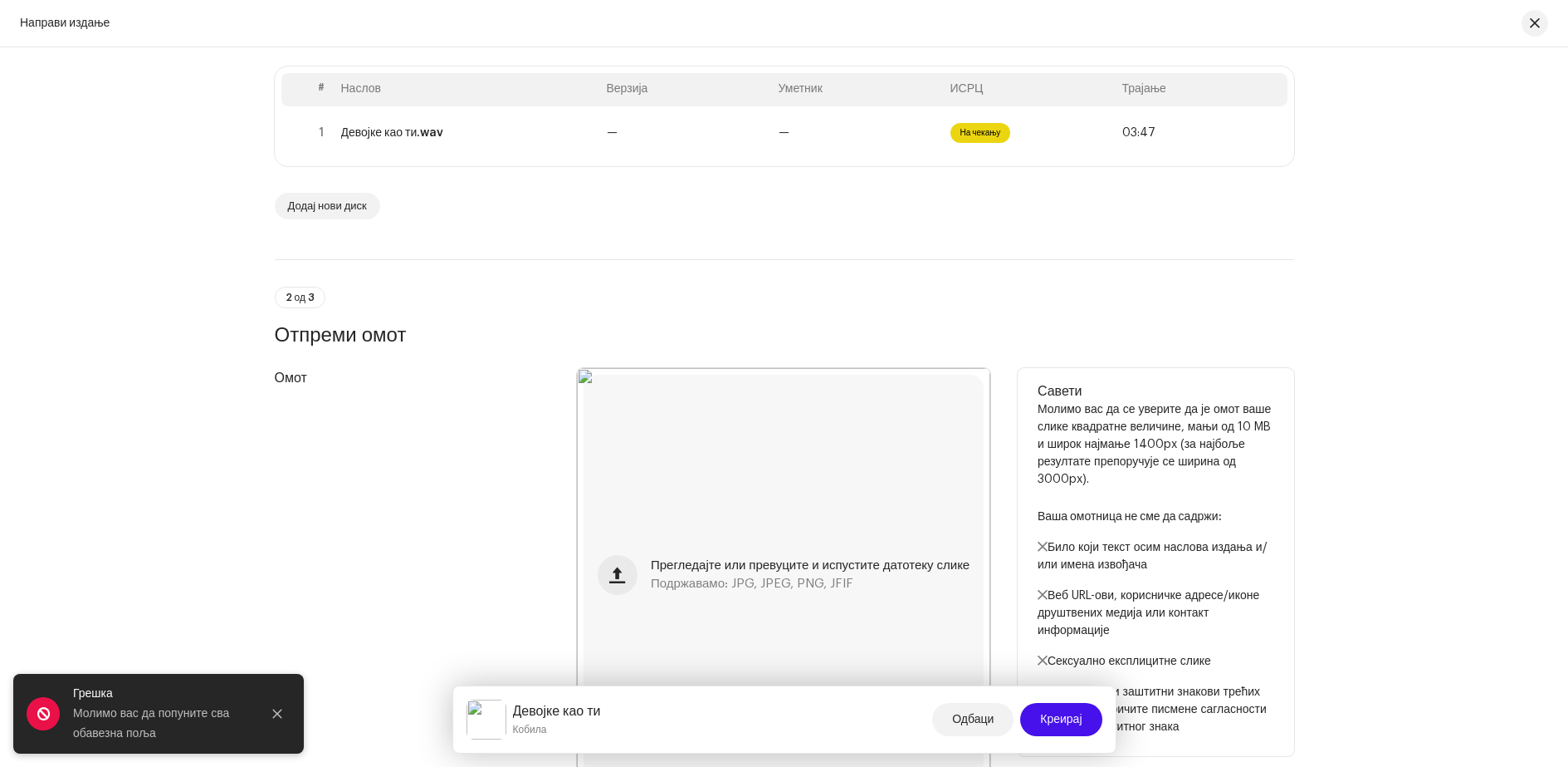
drag, startPoint x: 1056, startPoint y: 719, endPoint x: 1021, endPoint y: 634, distance: 91.9
click at [1021, 634] on div "Савети Молимо вас да се уверите да је омот ваше слике квадратне величине, мањи …" at bounding box center [1156, 574] width 277 height 414
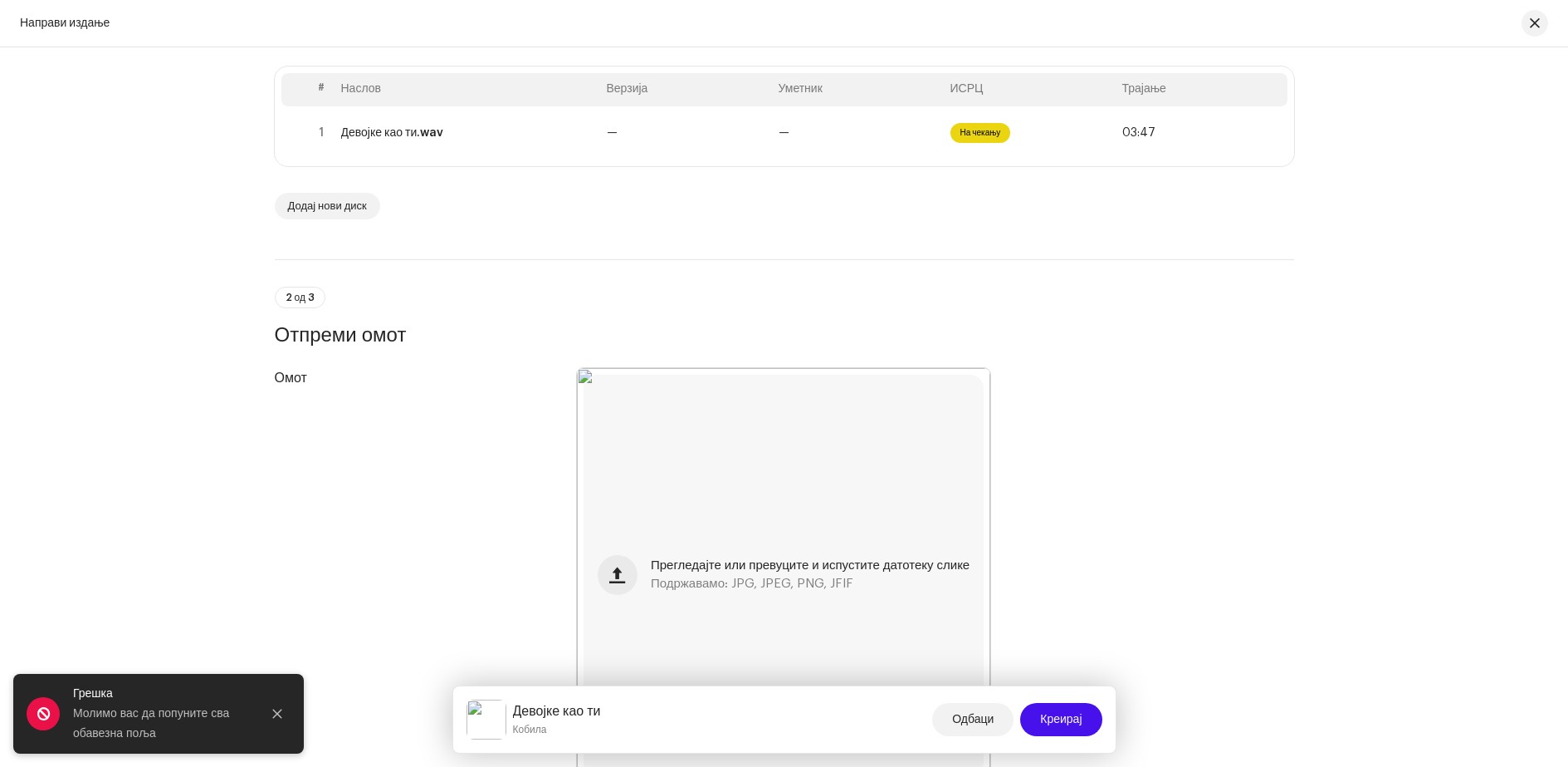
click at [1089, 302] on div "2 од 3 Отпреми омот" at bounding box center [784, 317] width 1020 height 61
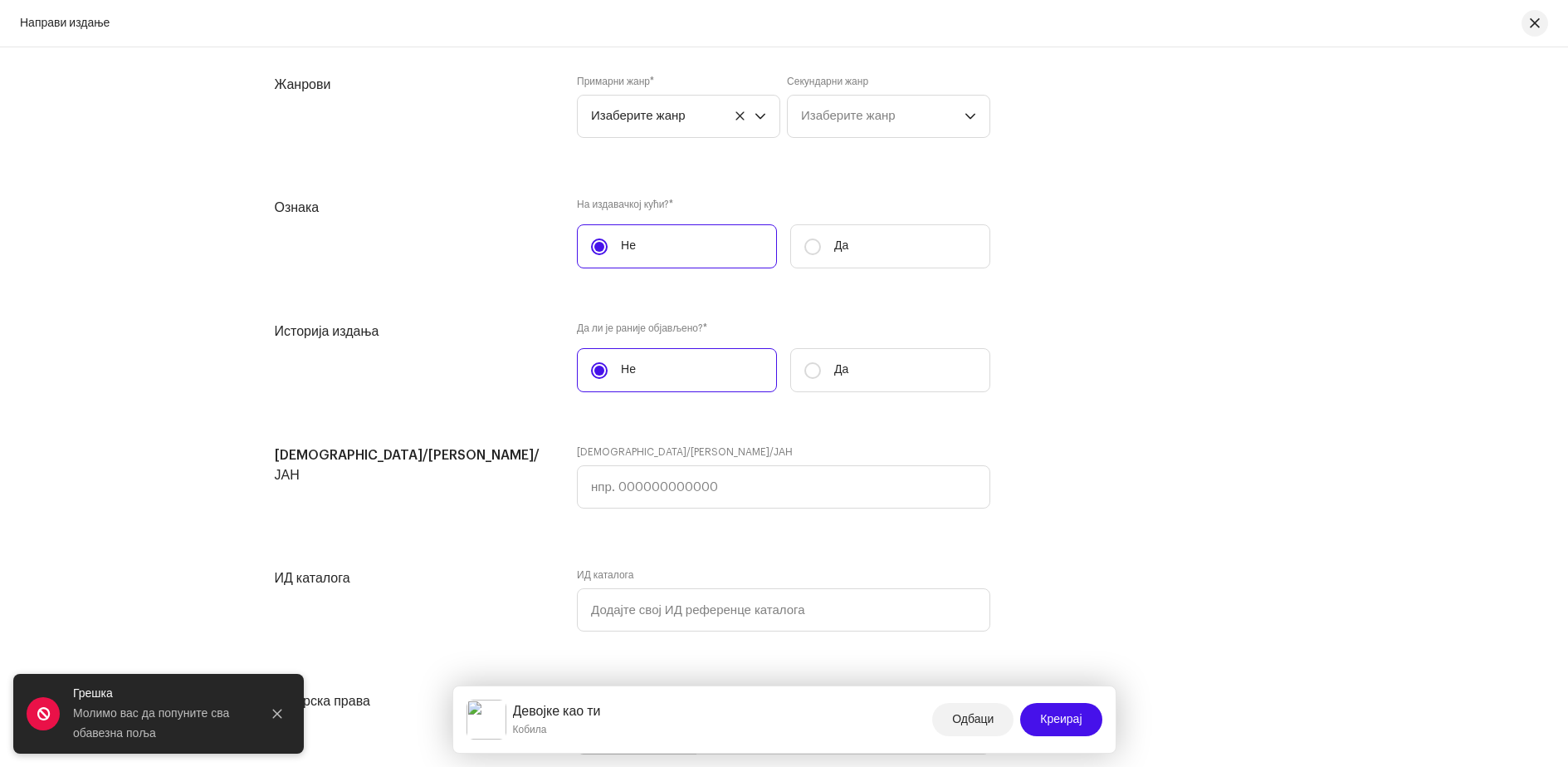
scroll to position [2742, 0]
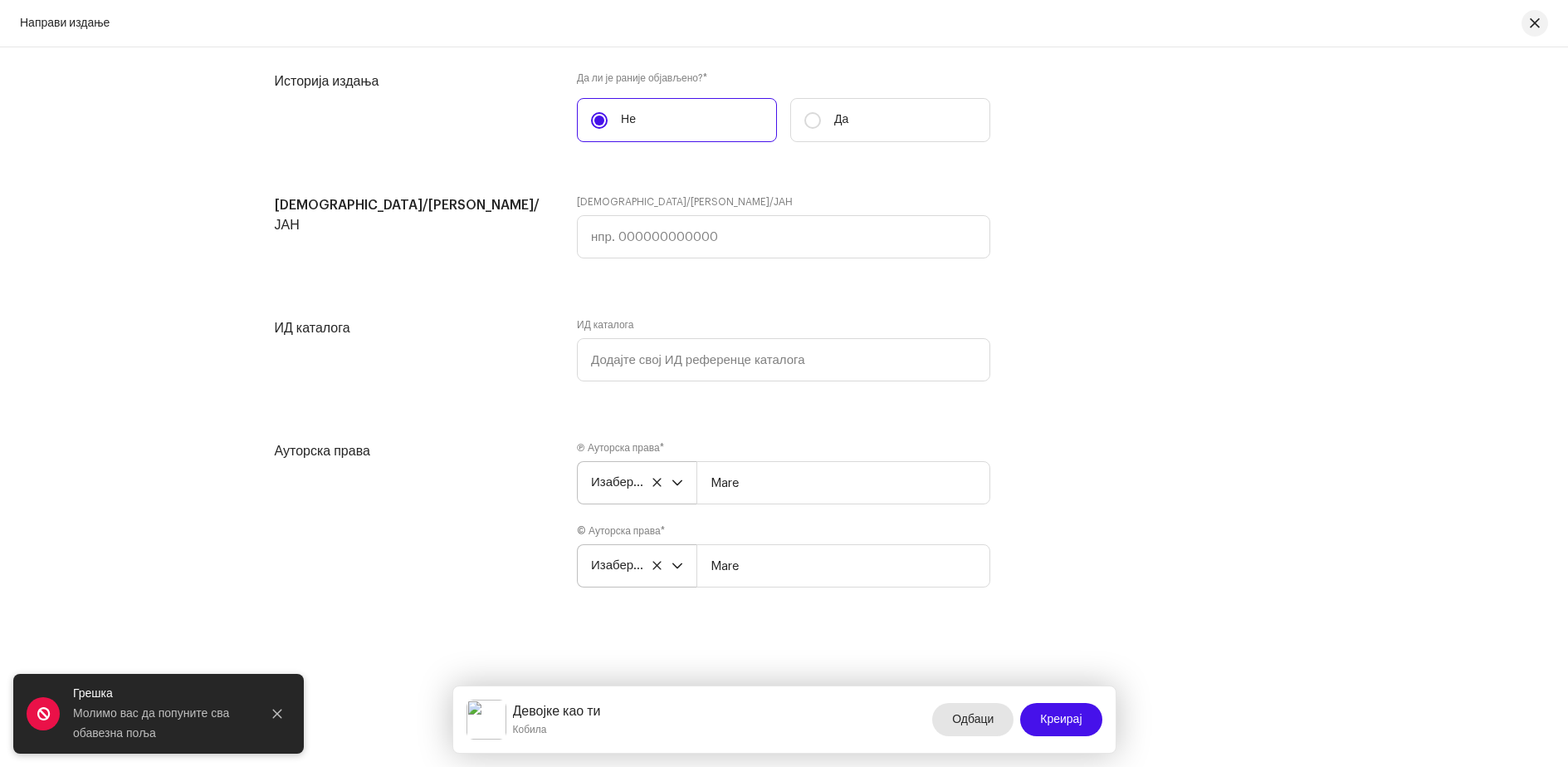
click at [962, 713] on span "Одбаци" at bounding box center [973, 719] width 42 height 33
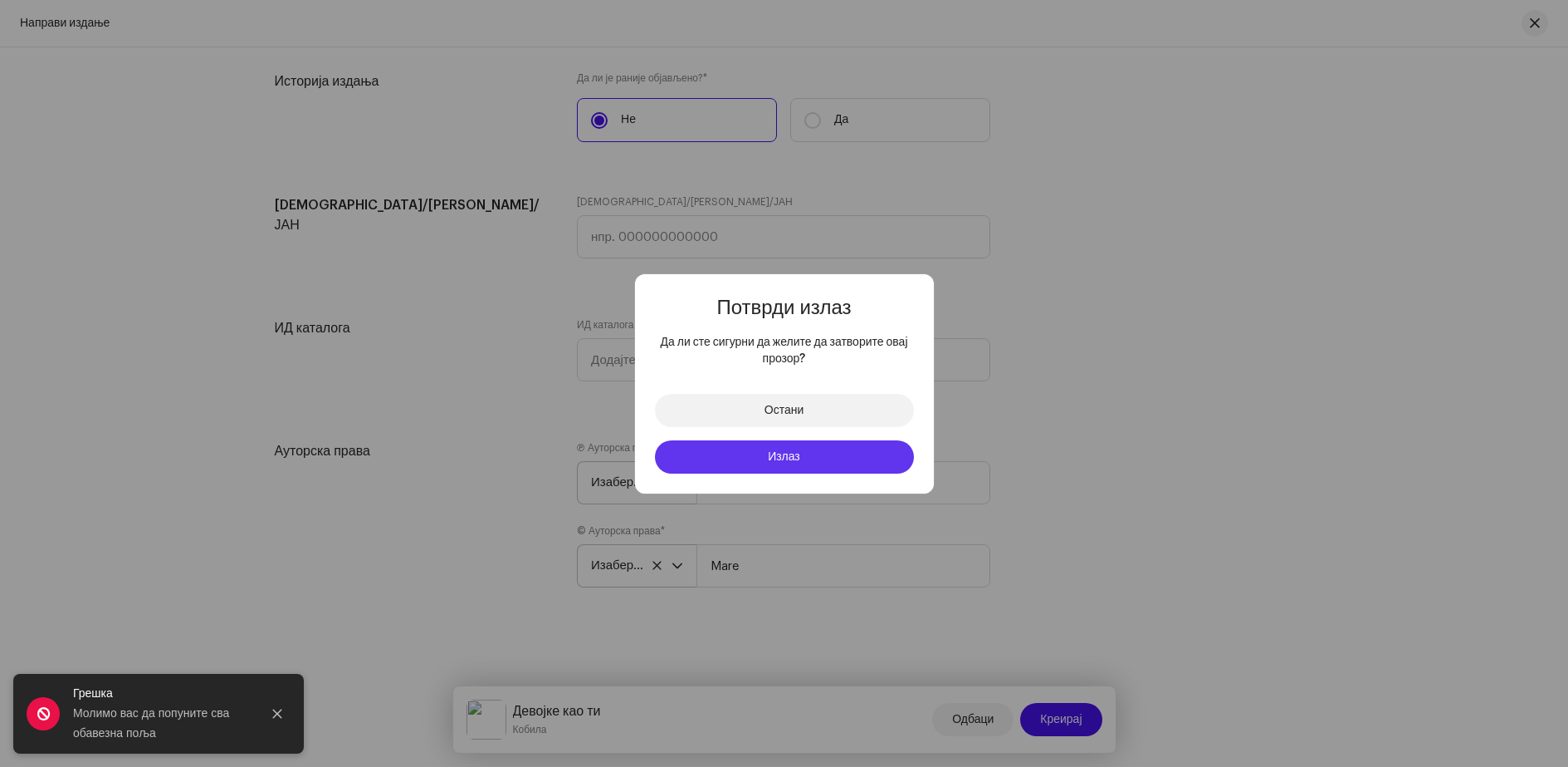
click at [782, 460] on font "Излаз" at bounding box center [784, 457] width 32 height 12
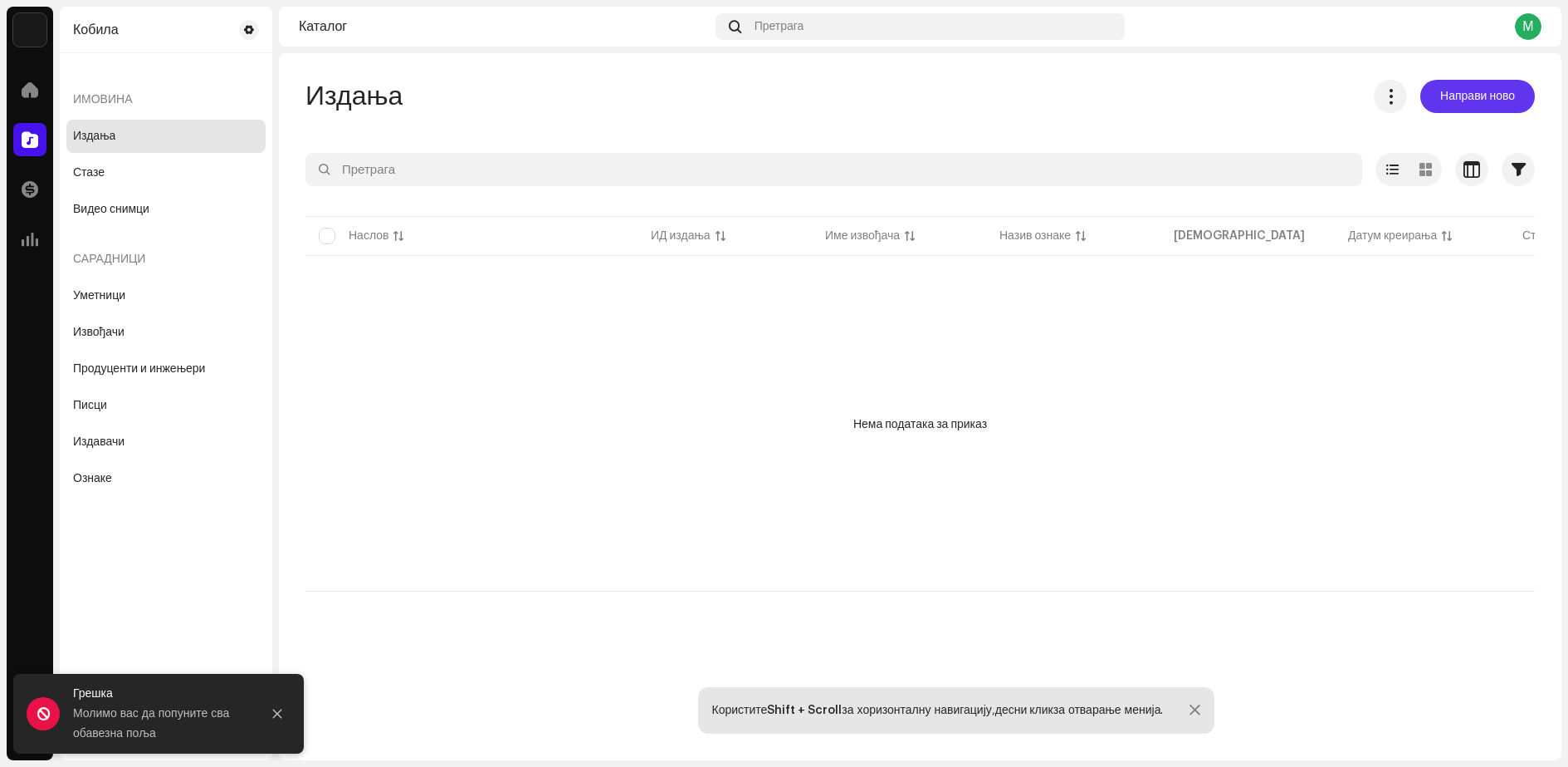
click at [1470, 95] on font "Направи ново" at bounding box center [1478, 97] width 75 height 12
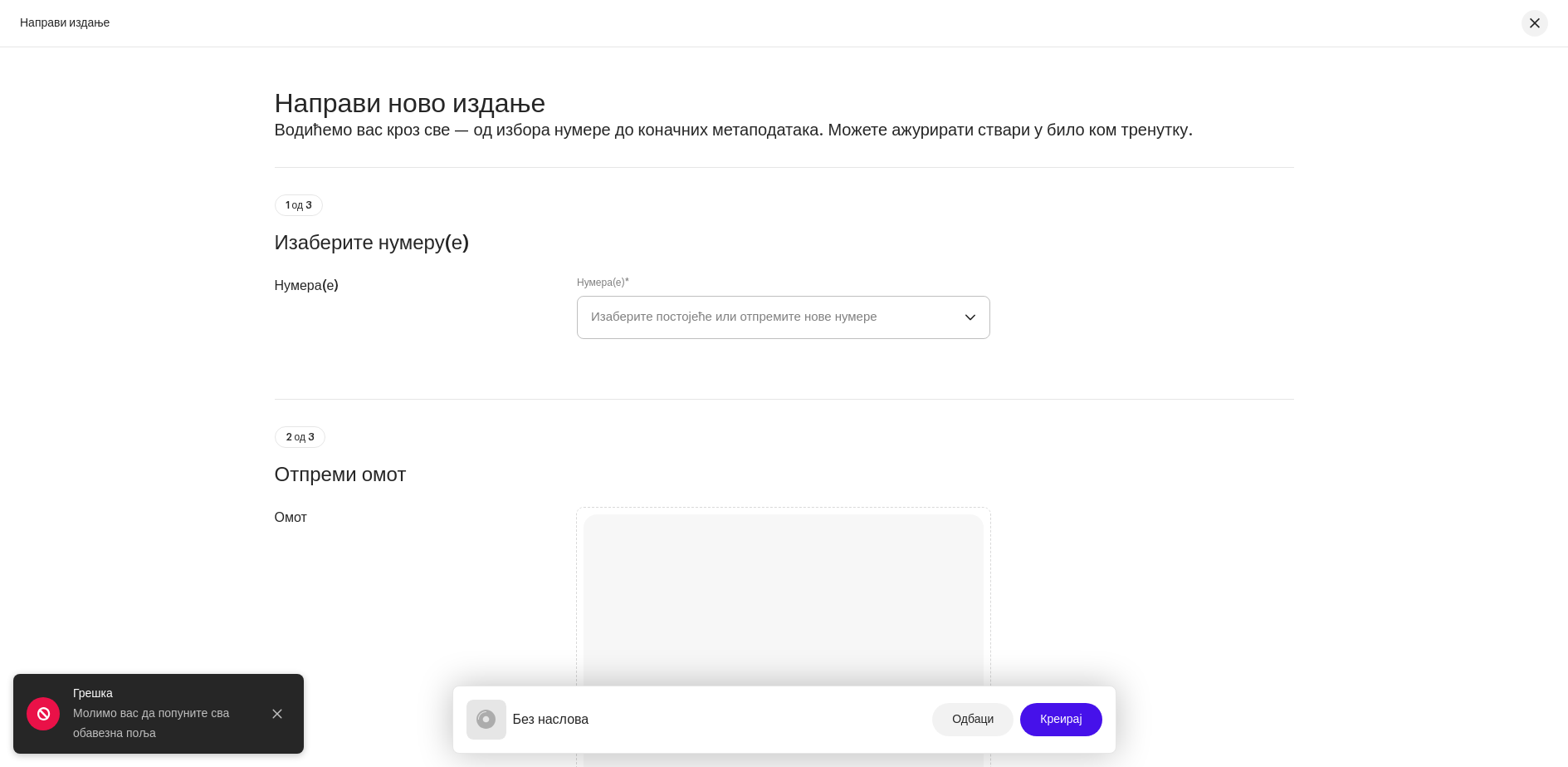
click at [665, 319] on font "Изаберите постојеће или отпремите нове нумере" at bounding box center [733, 317] width 286 height 13
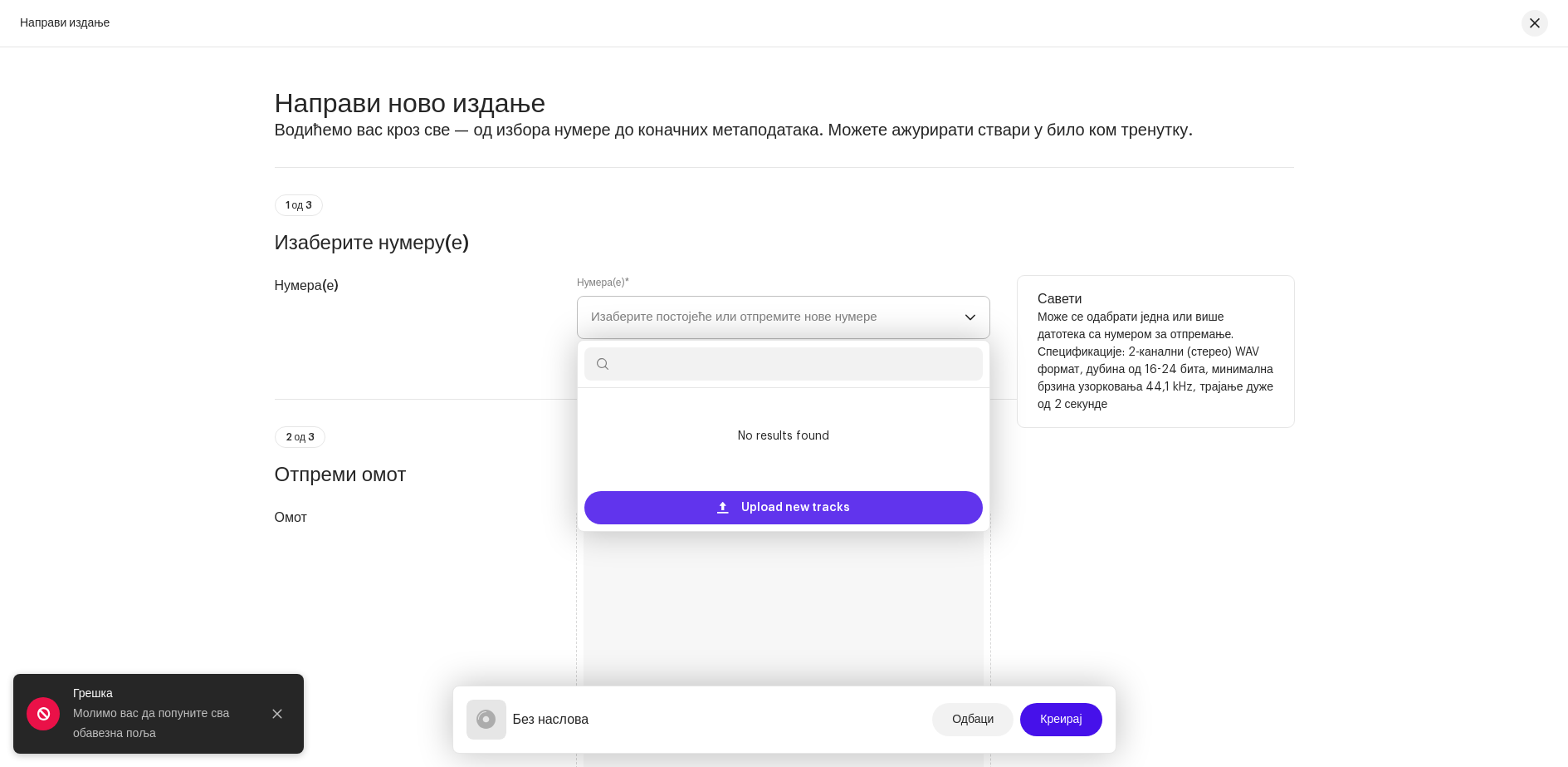
click at [795, 510] on span "Upload new tracks" at bounding box center [795, 507] width 109 height 33
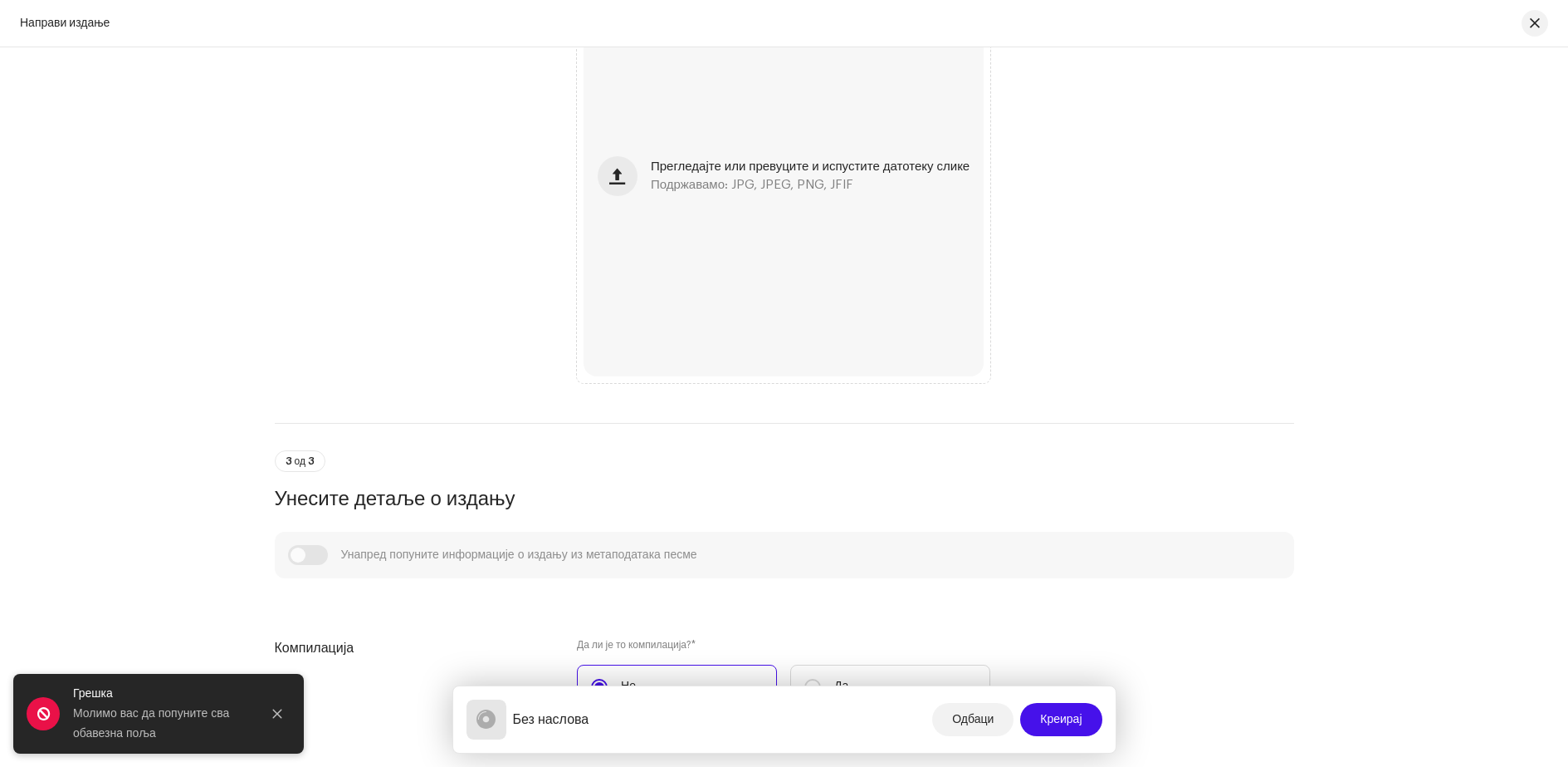
scroll to position [499, 0]
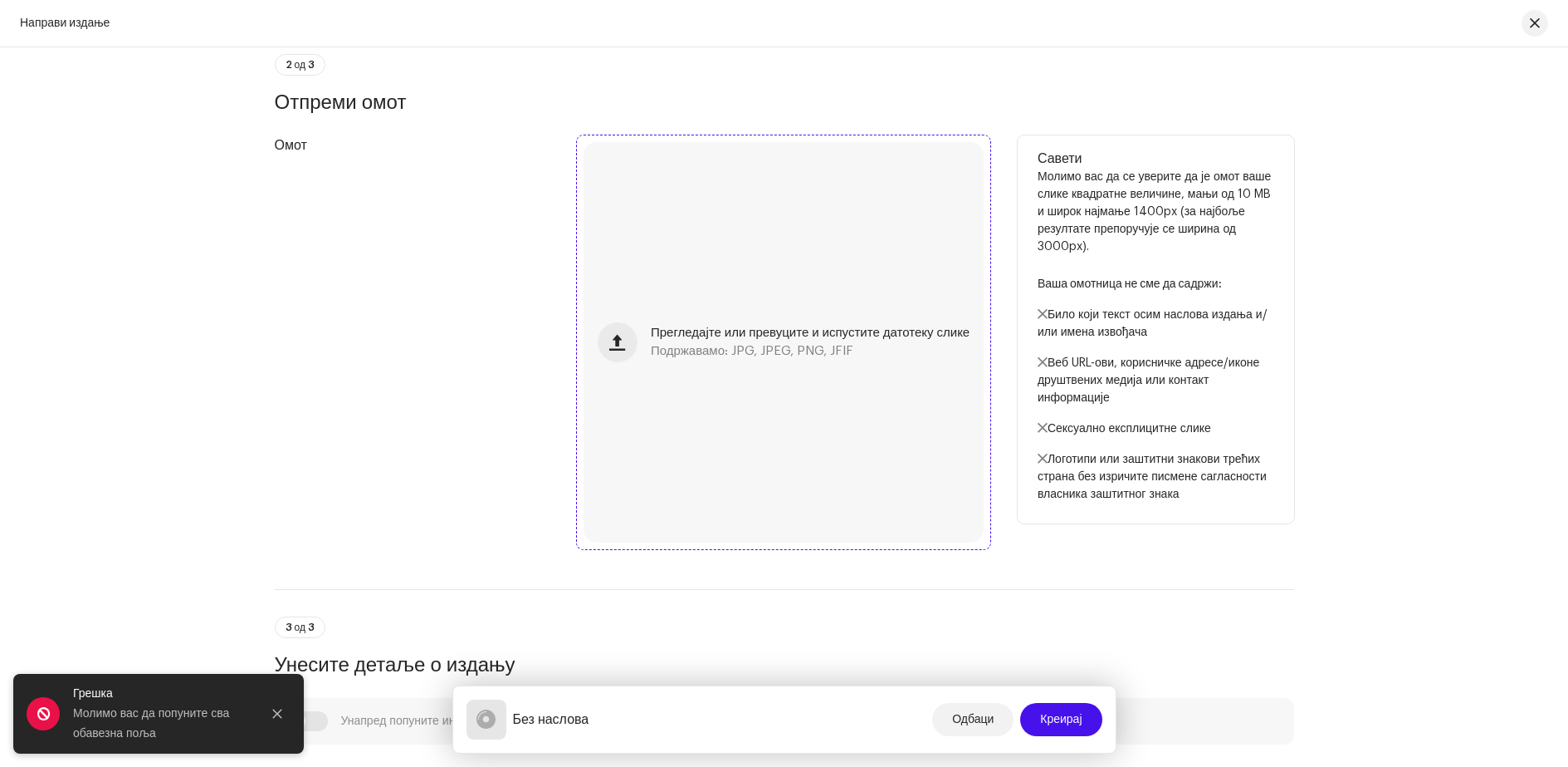
click at [774, 341] on div "Прегледајте или превуците и испустите датотеку слике Подржавамо: JPG, JPEG, PNG…" at bounding box center [811, 341] width 319 height 30
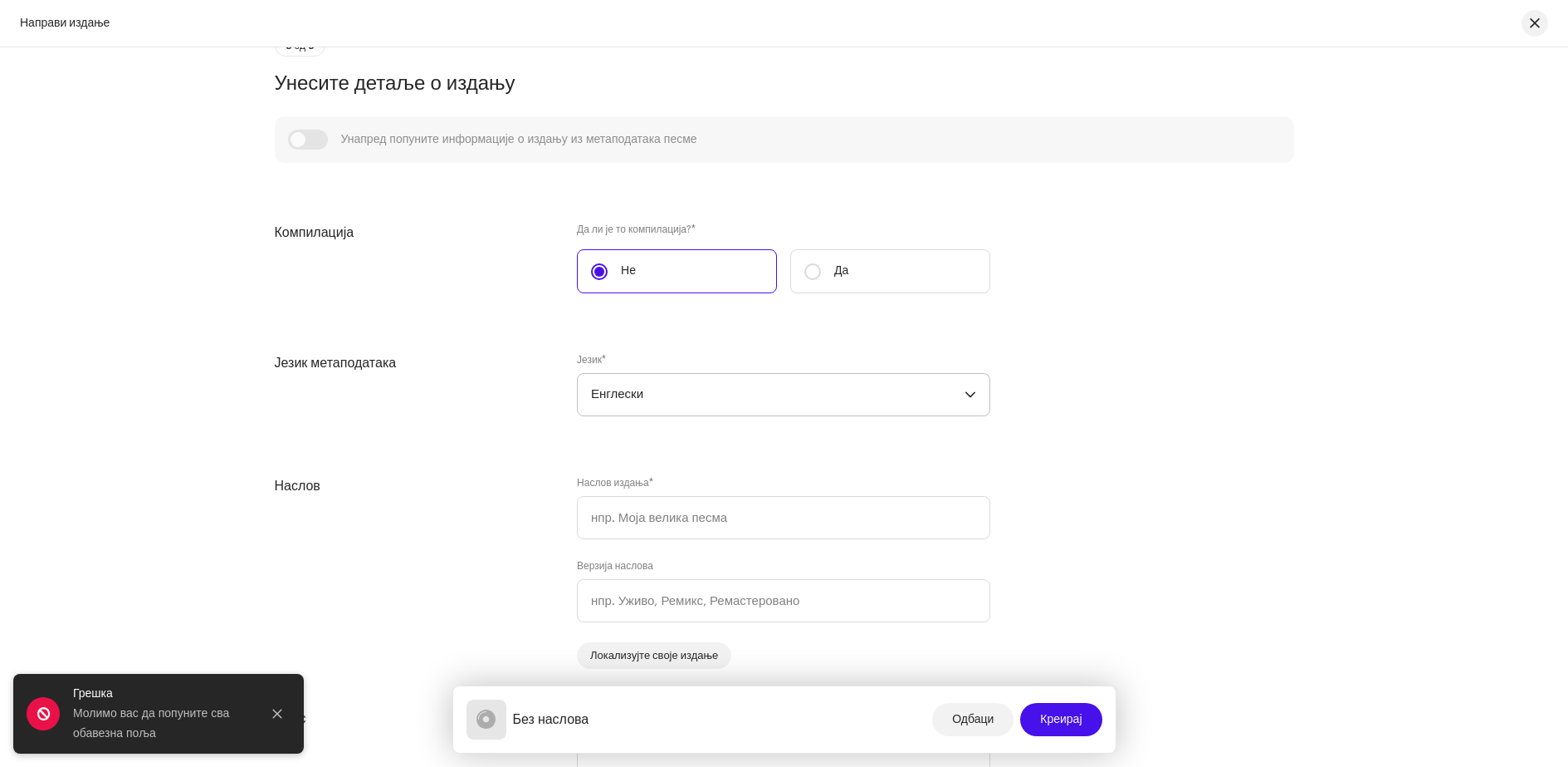
scroll to position [1246, 0]
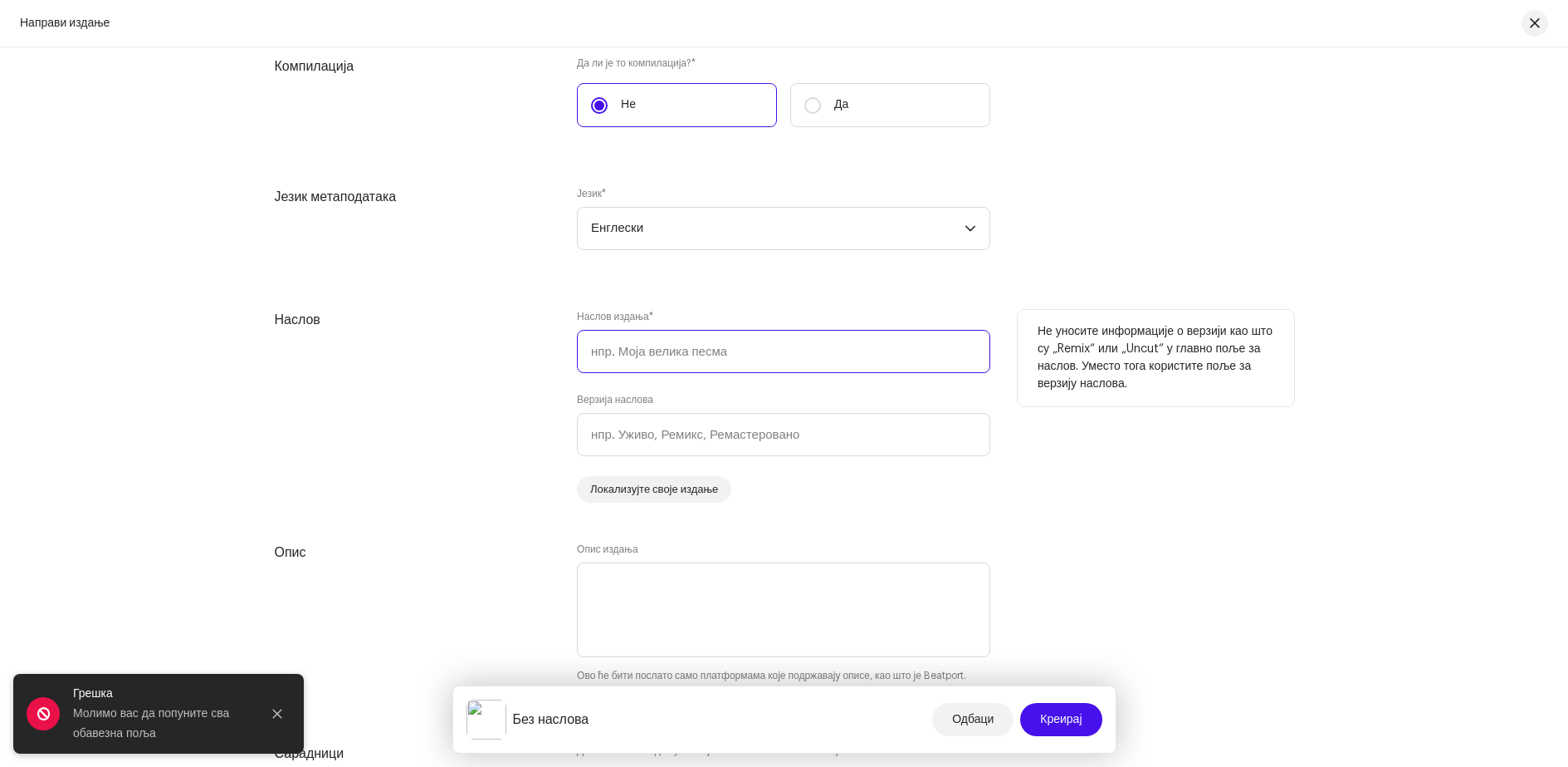
click at [674, 353] on input "text" at bounding box center [784, 351] width 413 height 43
type input "Girls like you"
click at [677, 392] on div "Наслов издања * Girls like you Верзија наслова Локализујте своје издање" at bounding box center [784, 406] width 413 height 193
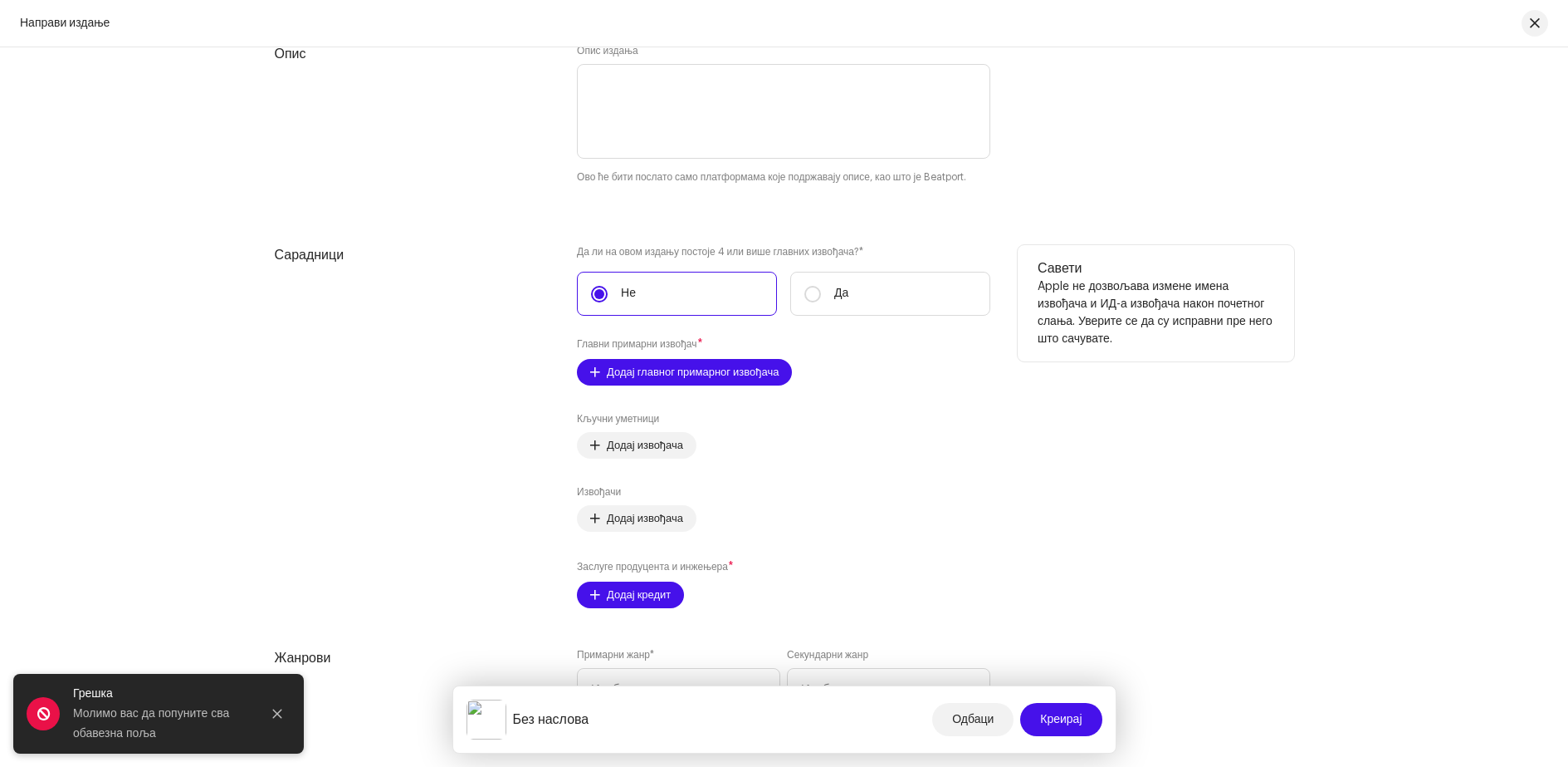
scroll to position [1827, 0]
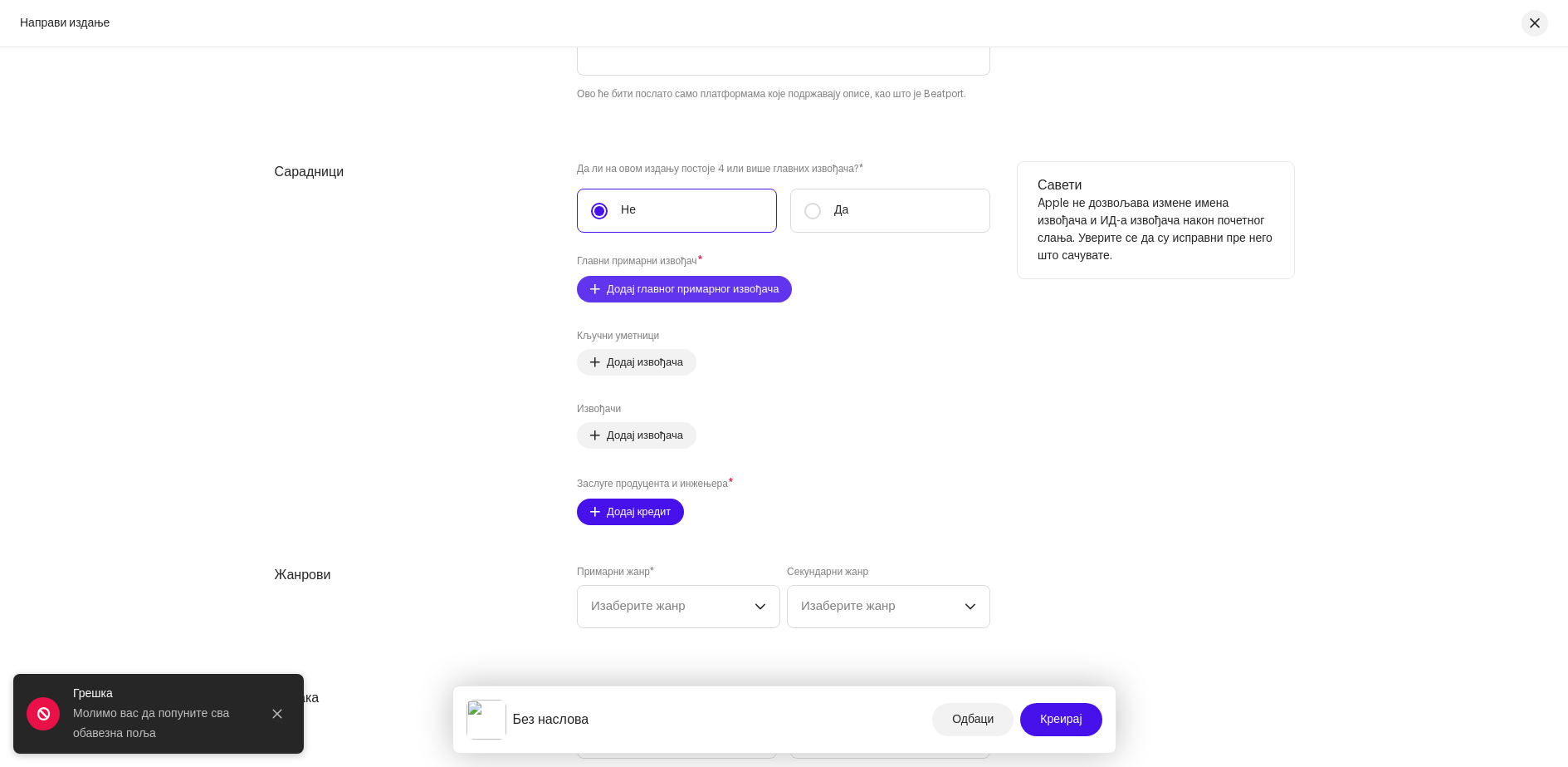
click at [672, 293] on font "Додај главног примарног извођача" at bounding box center [693, 288] width 171 height 11
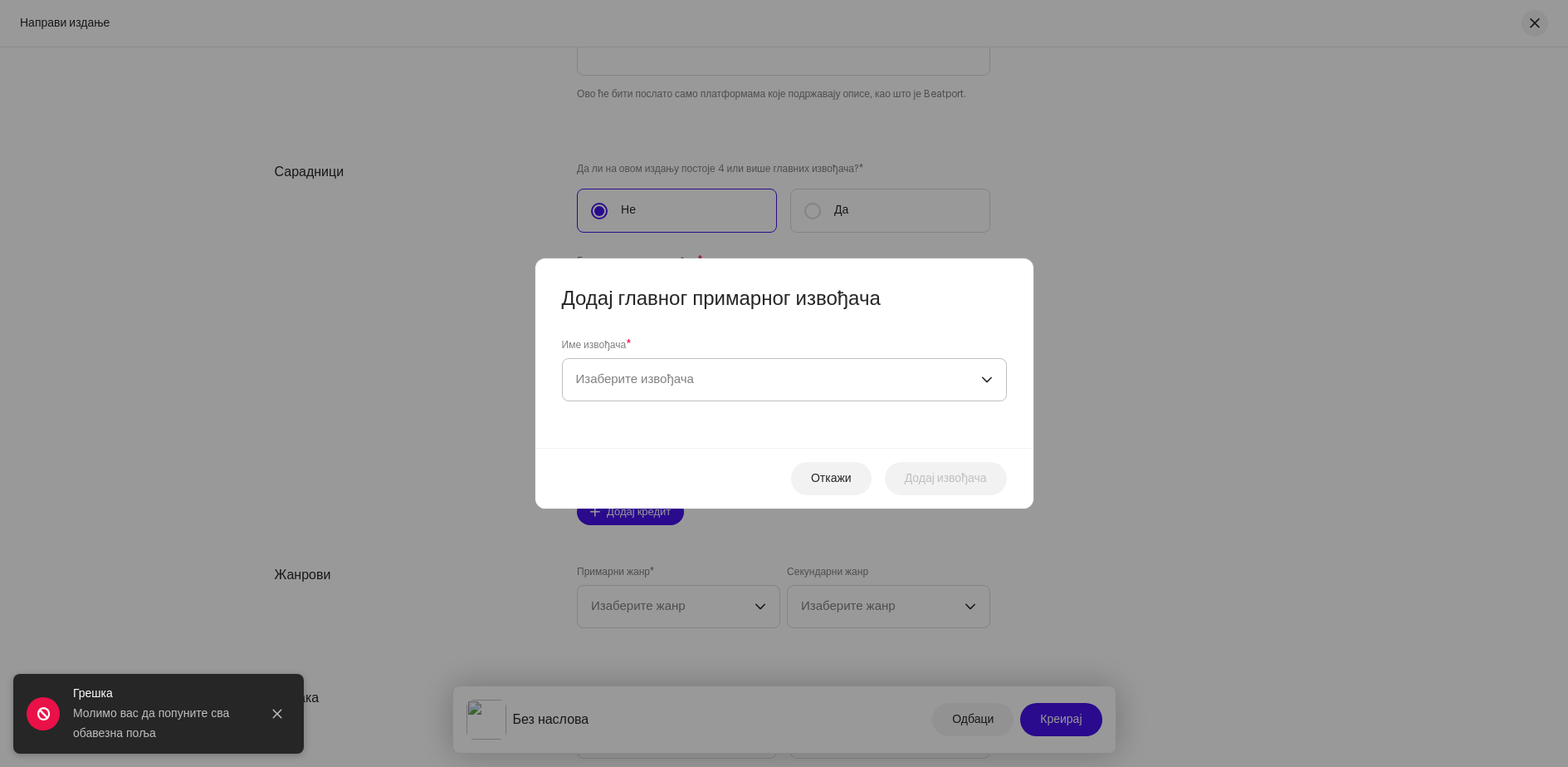
click at [660, 382] on font "Изаберите извођача" at bounding box center [635, 379] width 118 height 13
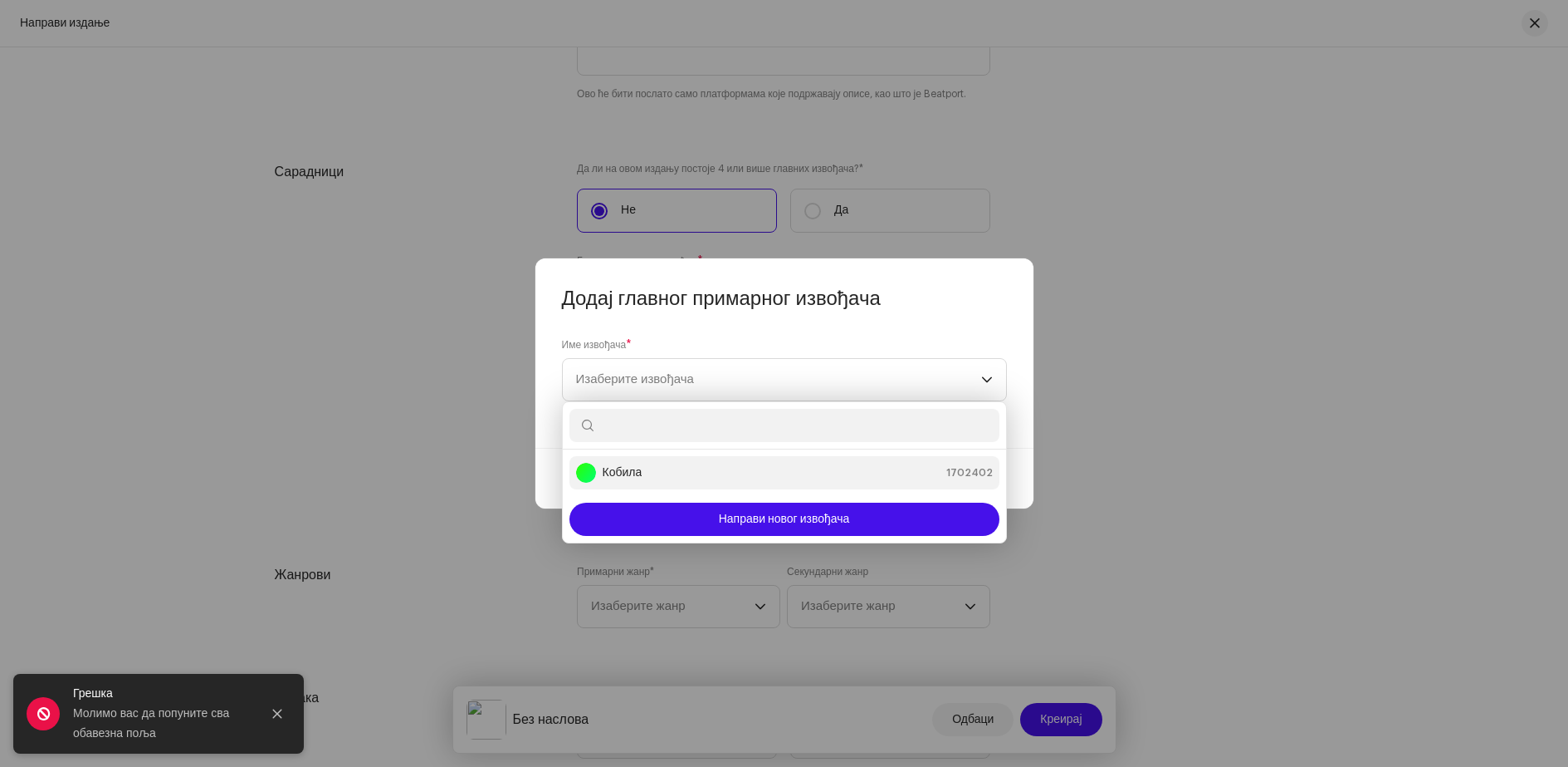
click at [657, 469] on div "Кобила 1702402" at bounding box center [784, 472] width 417 height 20
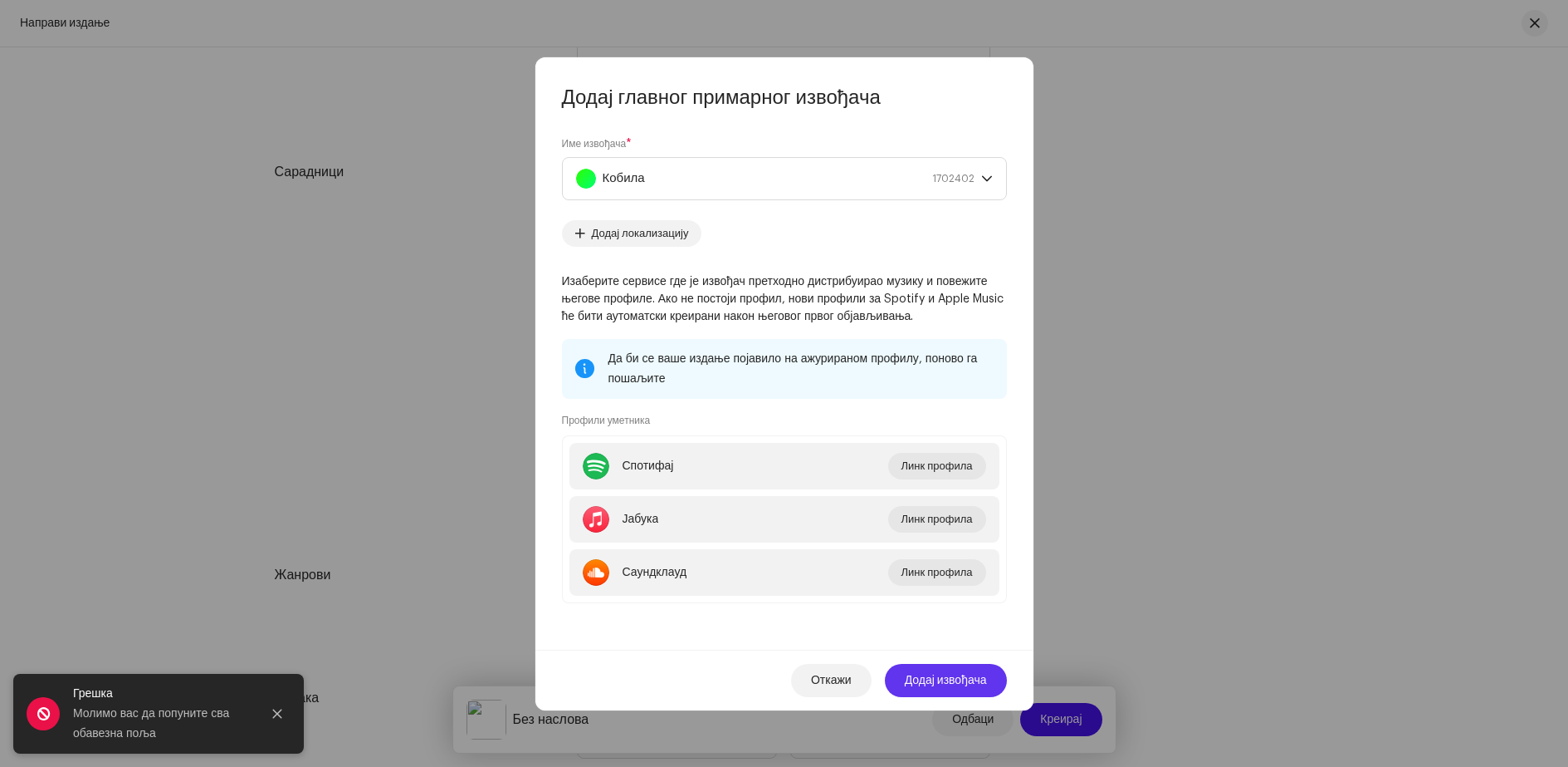
click at [921, 679] on font "Додај извођача" at bounding box center [946, 680] width 82 height 12
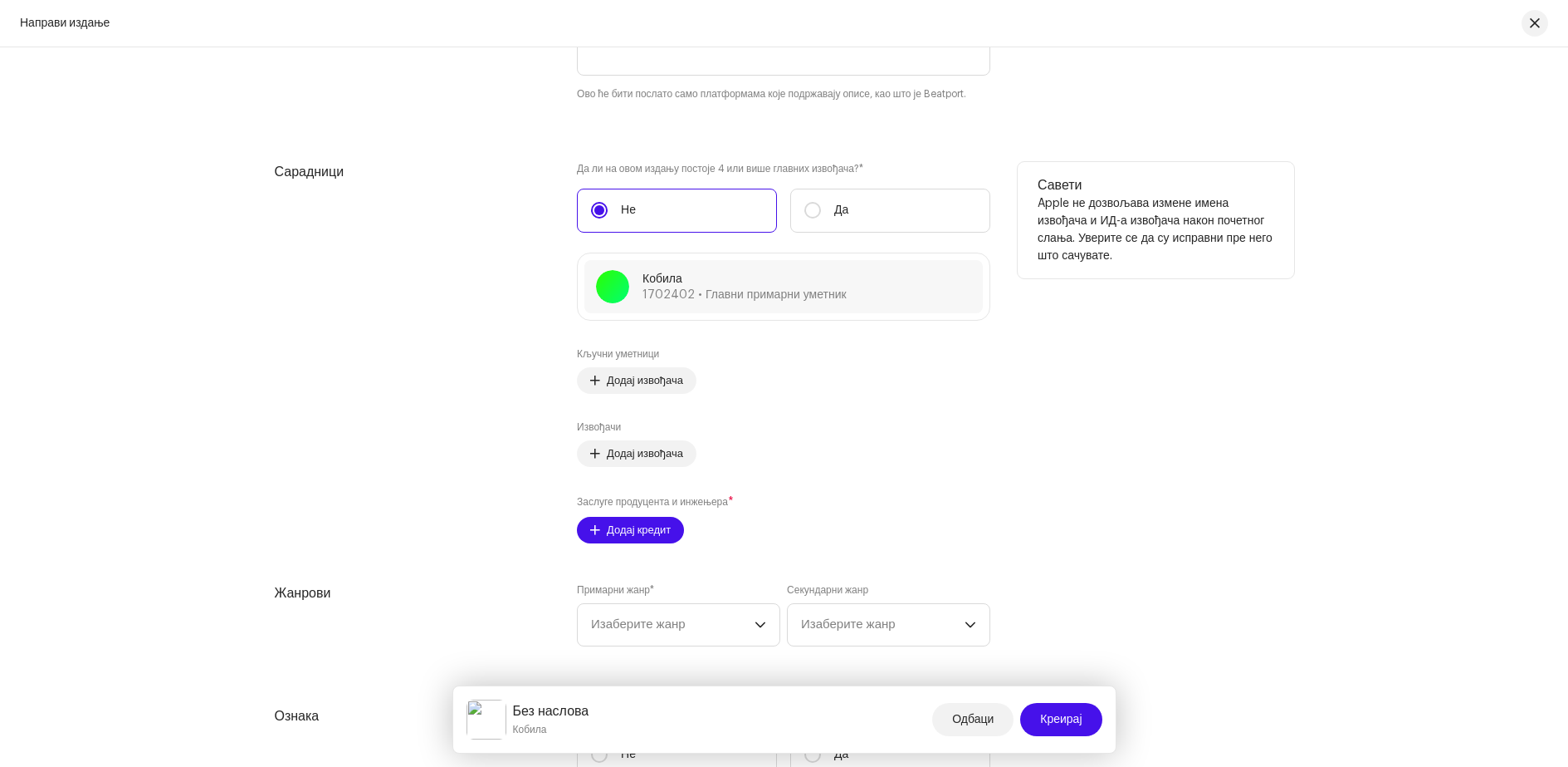
scroll to position [2081, 0]
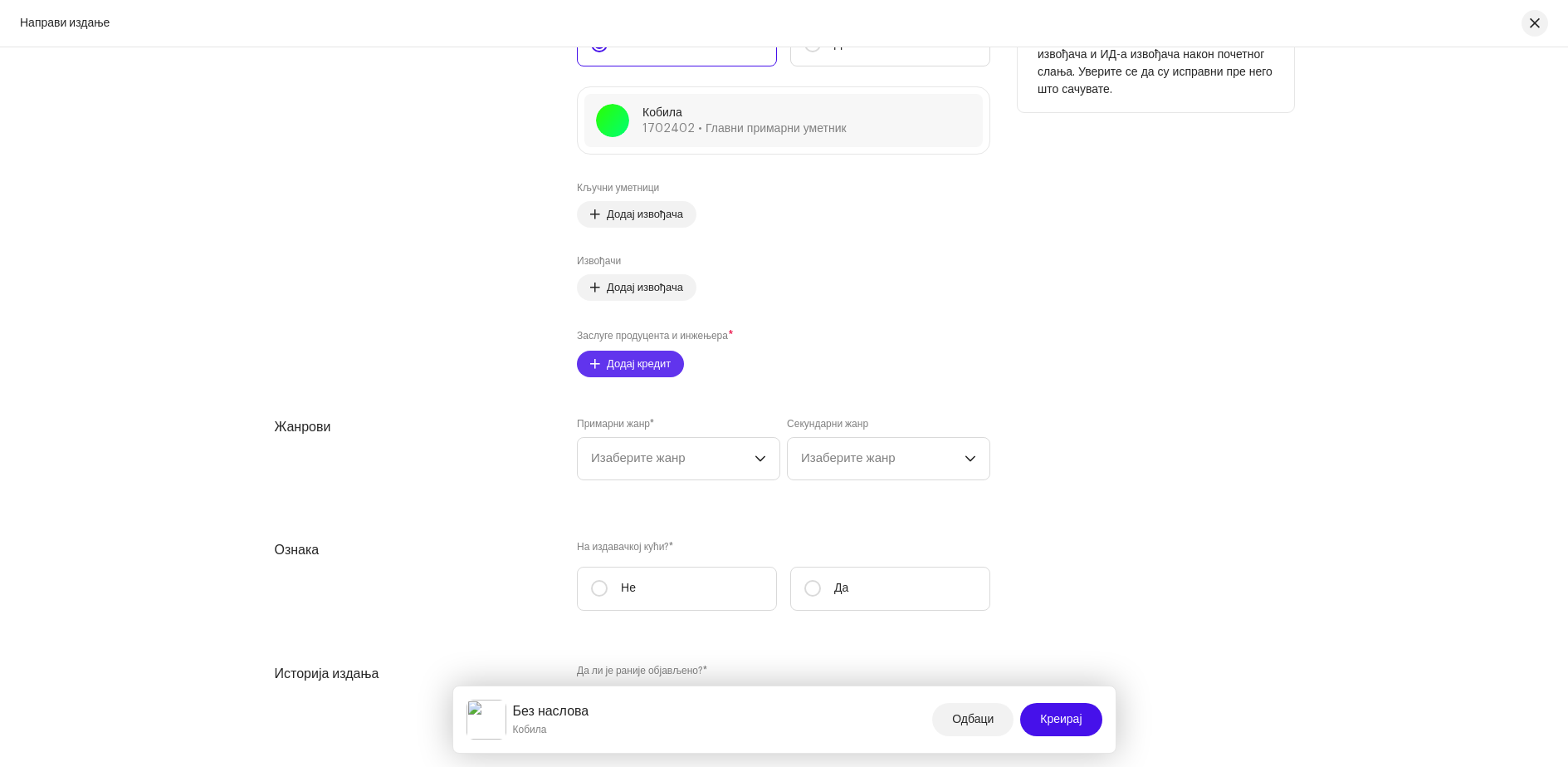
click at [639, 369] on span "Додај кредит" at bounding box center [638, 364] width 64 height 33
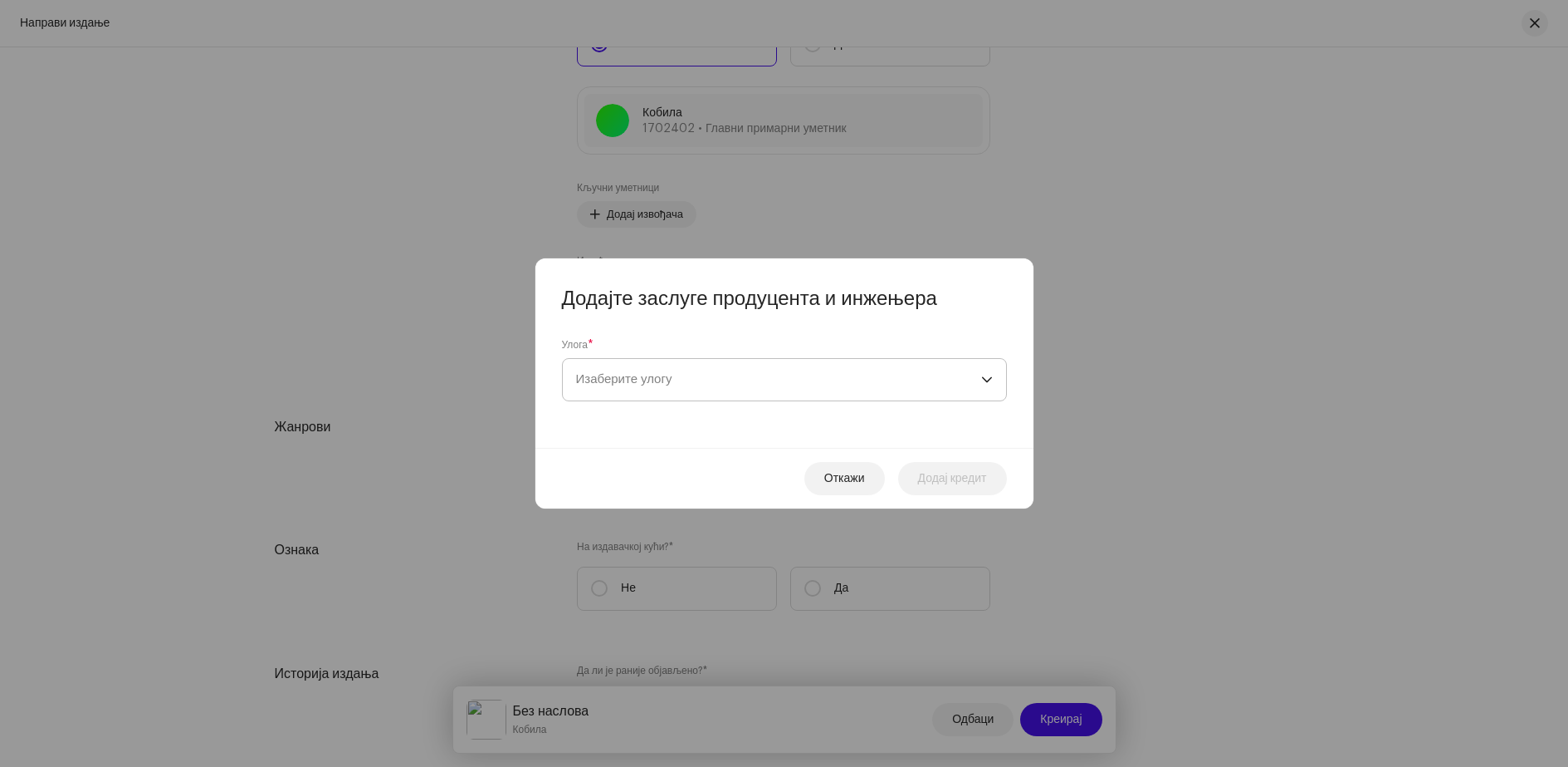
click at [648, 384] on font "Изаберите улогу" at bounding box center [624, 379] width 96 height 13
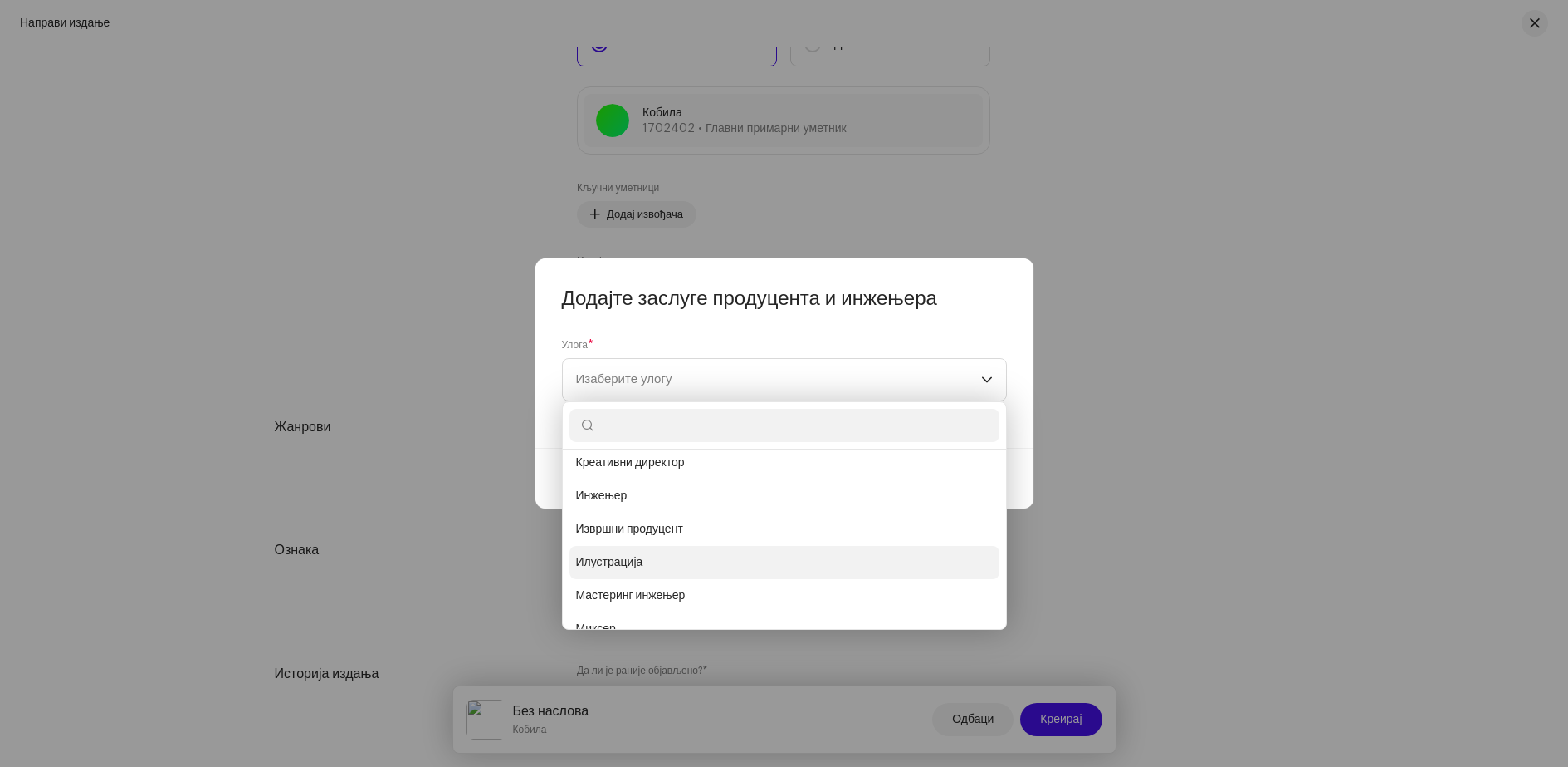
scroll to position [0, 0]
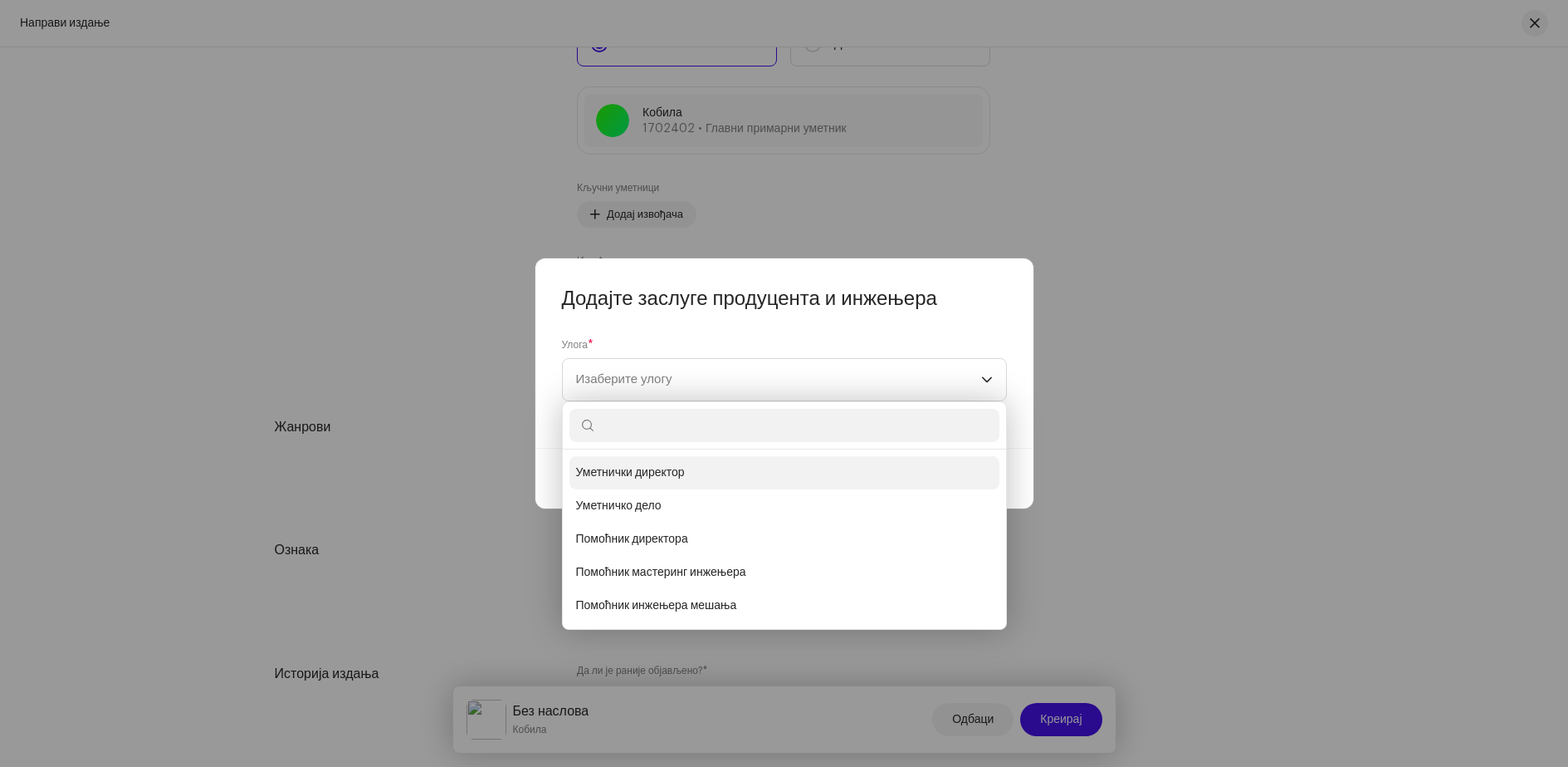
click at [664, 471] on font "Уметнички директор" at bounding box center [631, 473] width 109 height 12
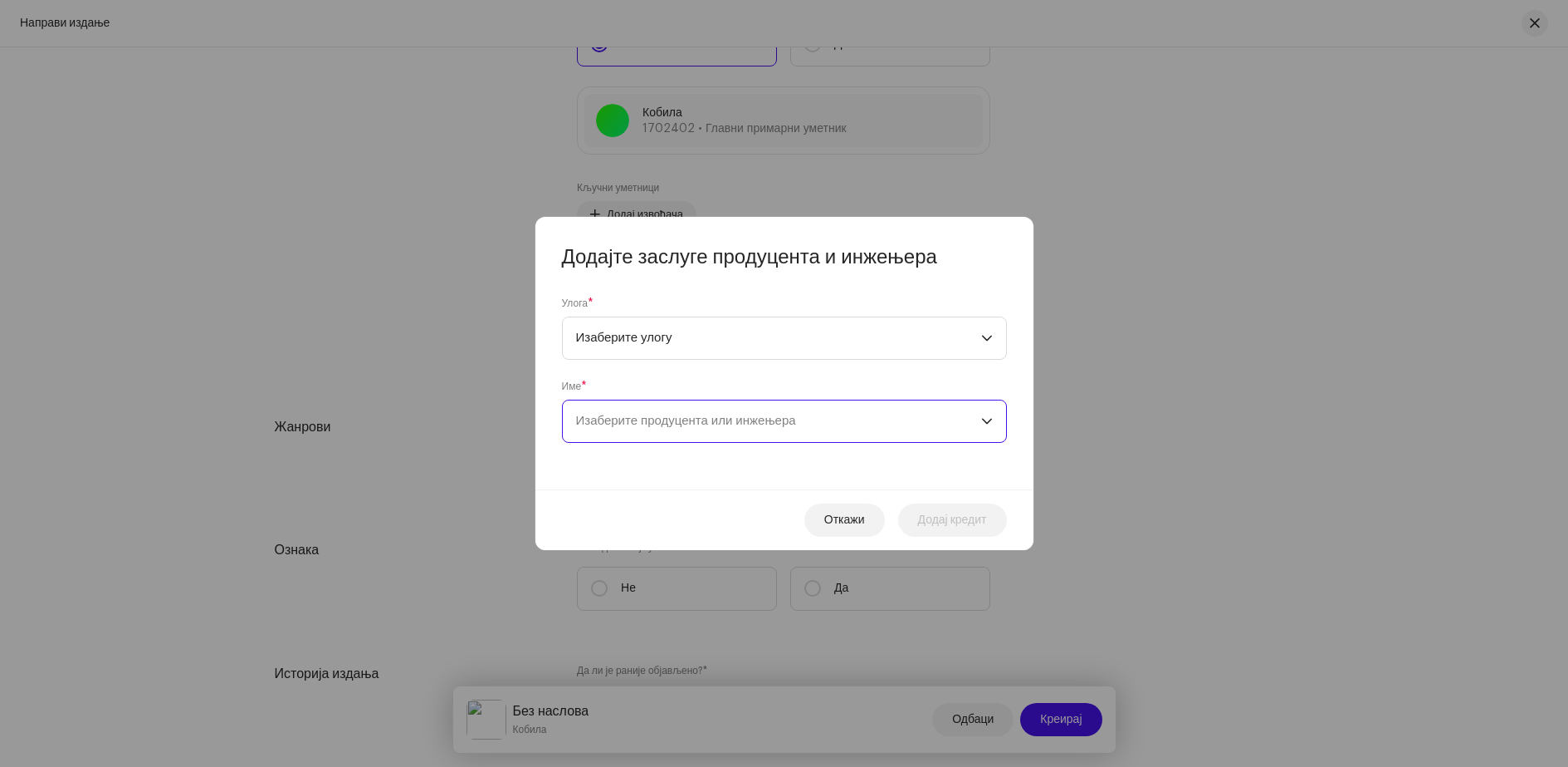
click at [662, 417] on font "Изаберите продуцента или инжењера" at bounding box center [686, 420] width 220 height 13
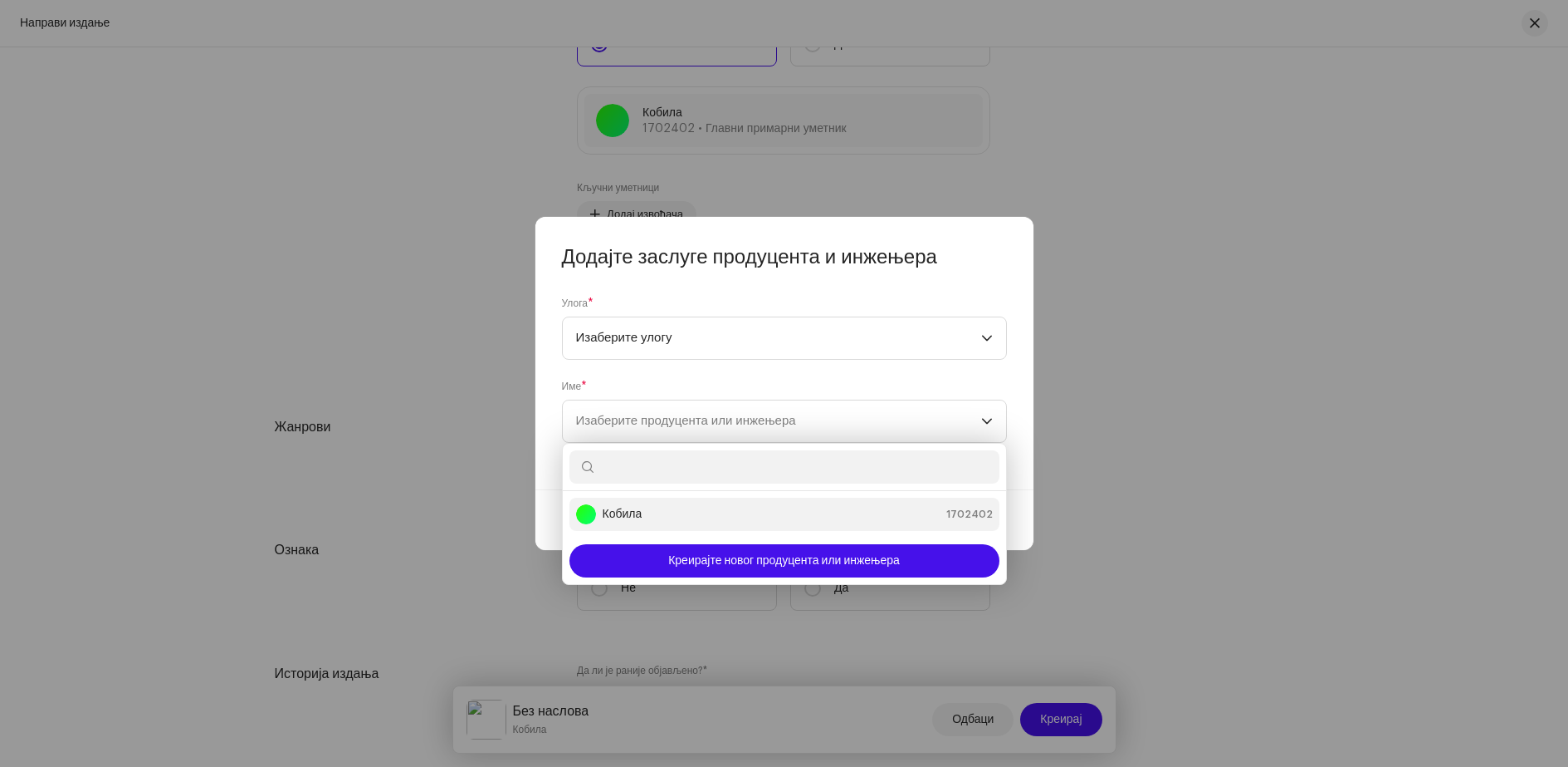
click at [630, 516] on font "Кобила" at bounding box center [622, 514] width 40 height 12
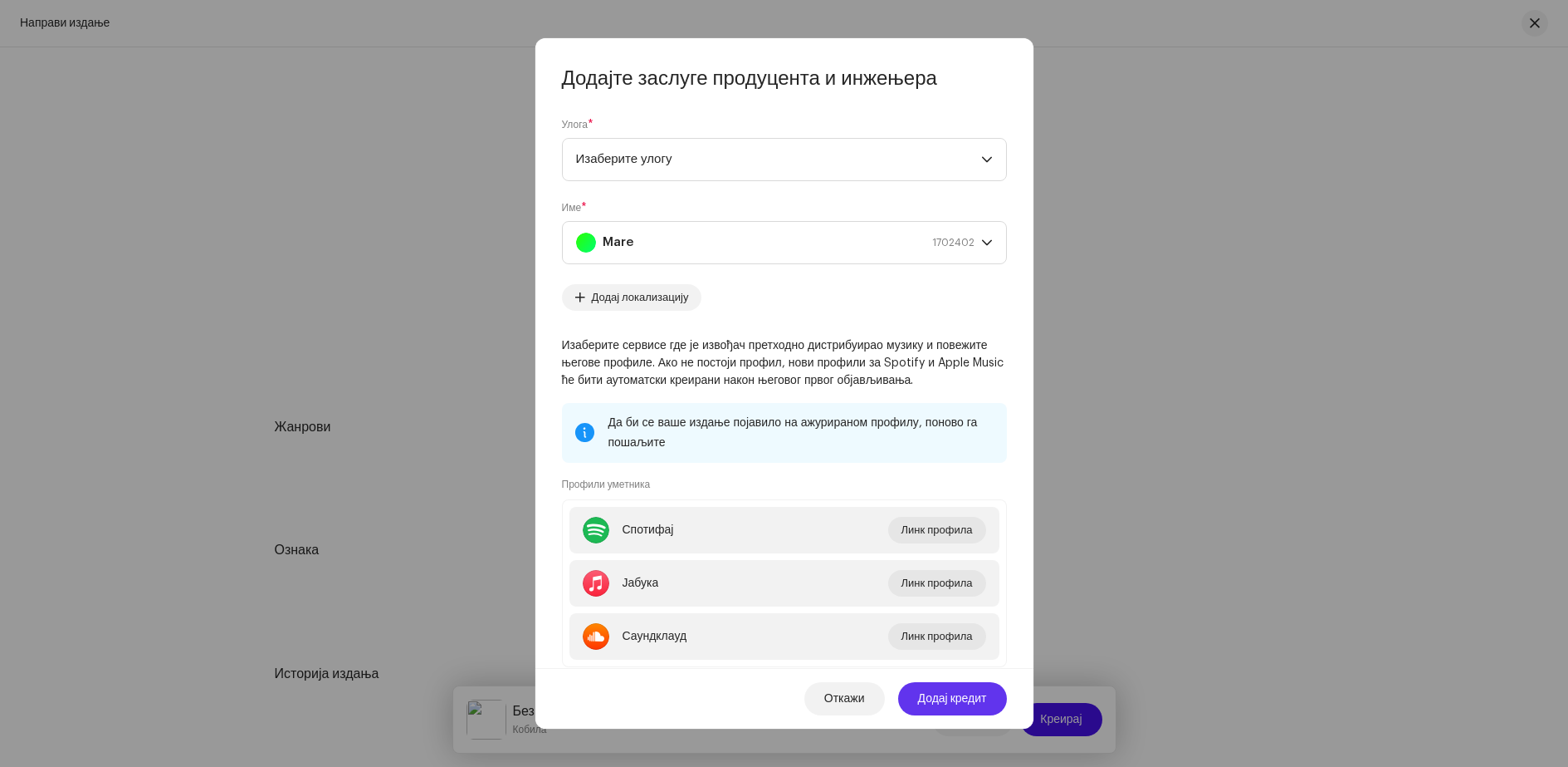
click at [939, 700] on font "Додај кредит" at bounding box center [953, 699] width 69 height 12
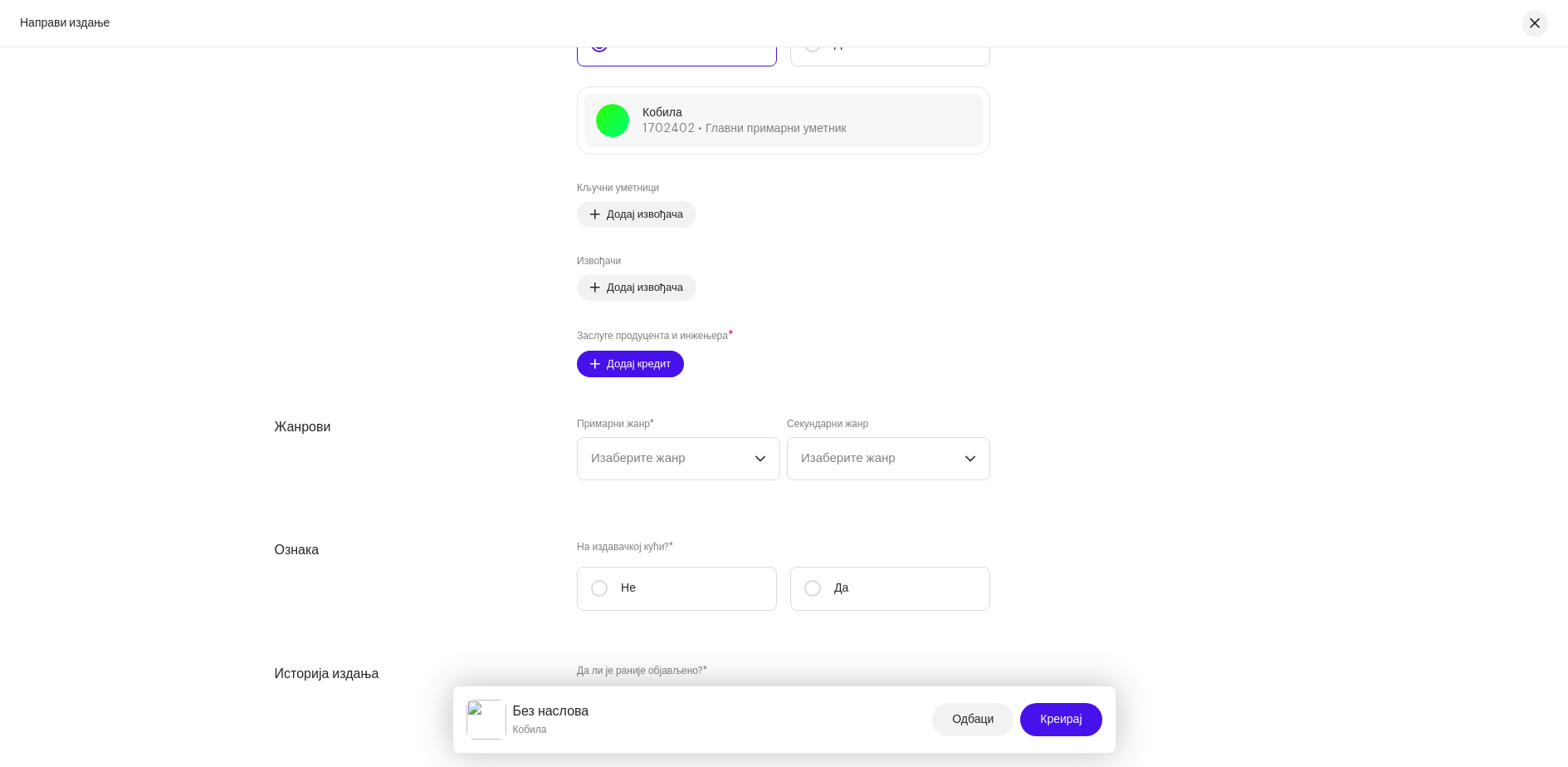
scroll to position [2247, 0]
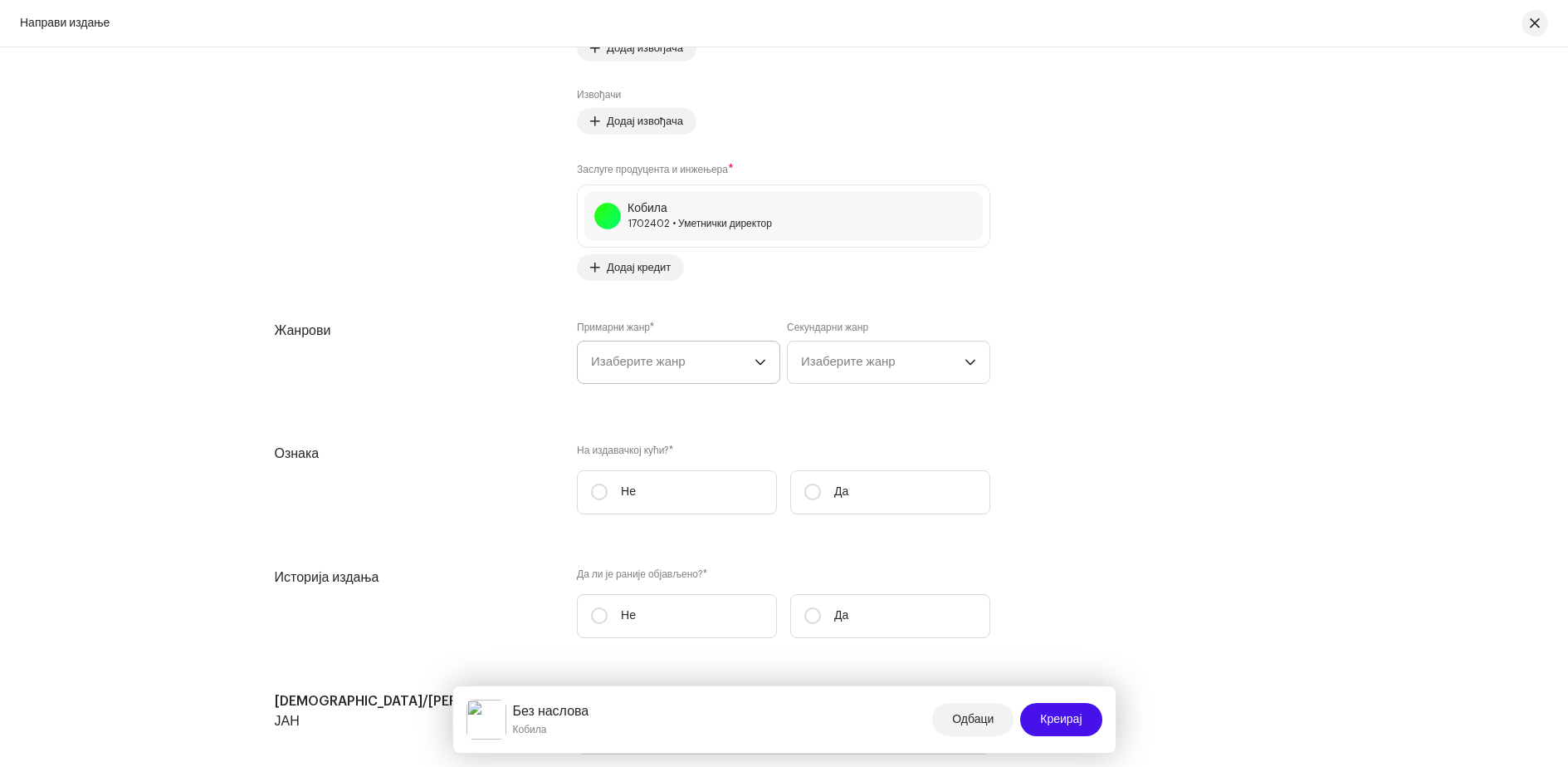
click at [755, 363] on icon "падајући окидач" at bounding box center [761, 363] width 12 height 12
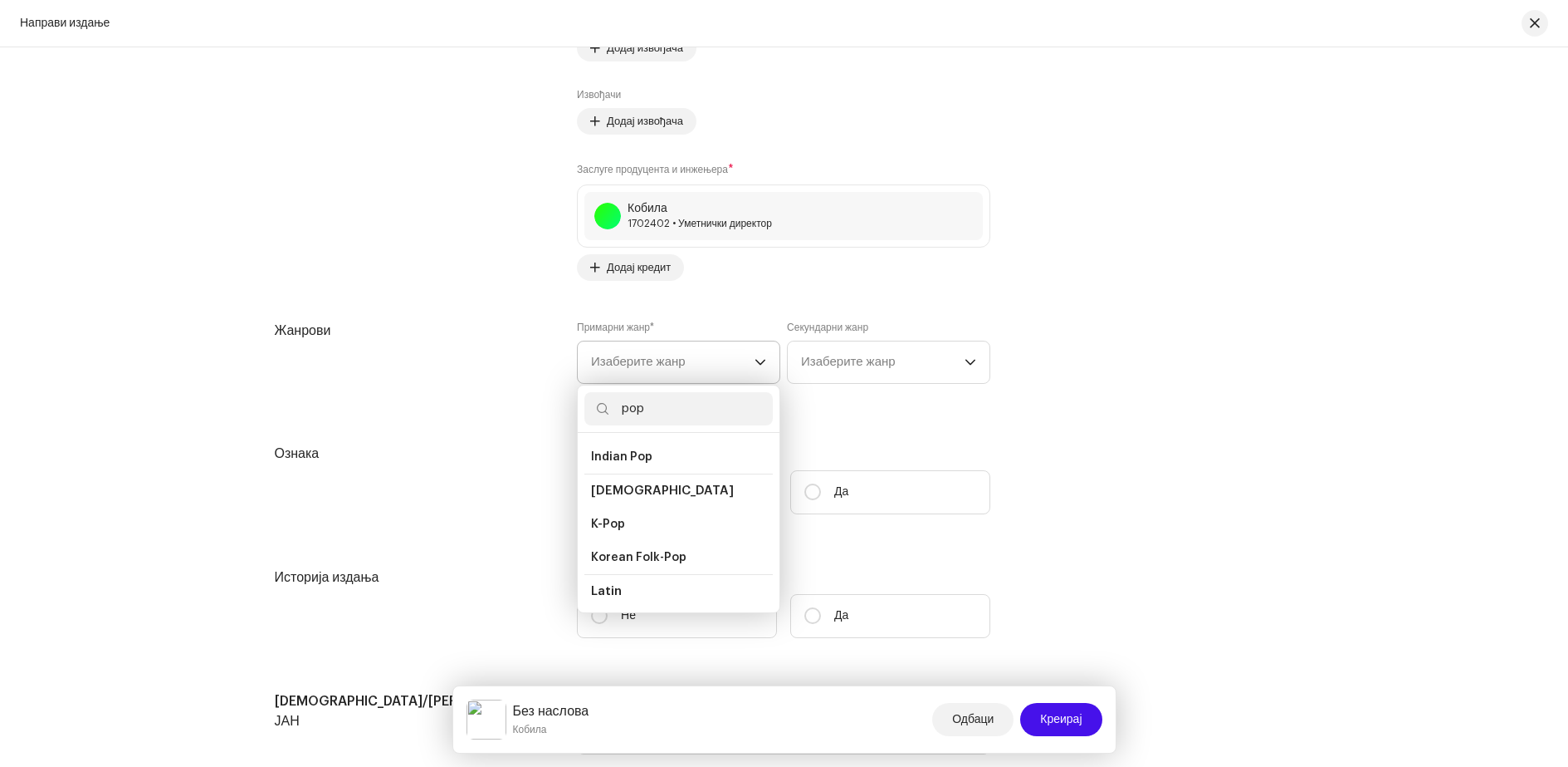
scroll to position [499, 0]
type input "pop"
click at [606, 601] on span "Pop" at bounding box center [602, 609] width 22 height 17
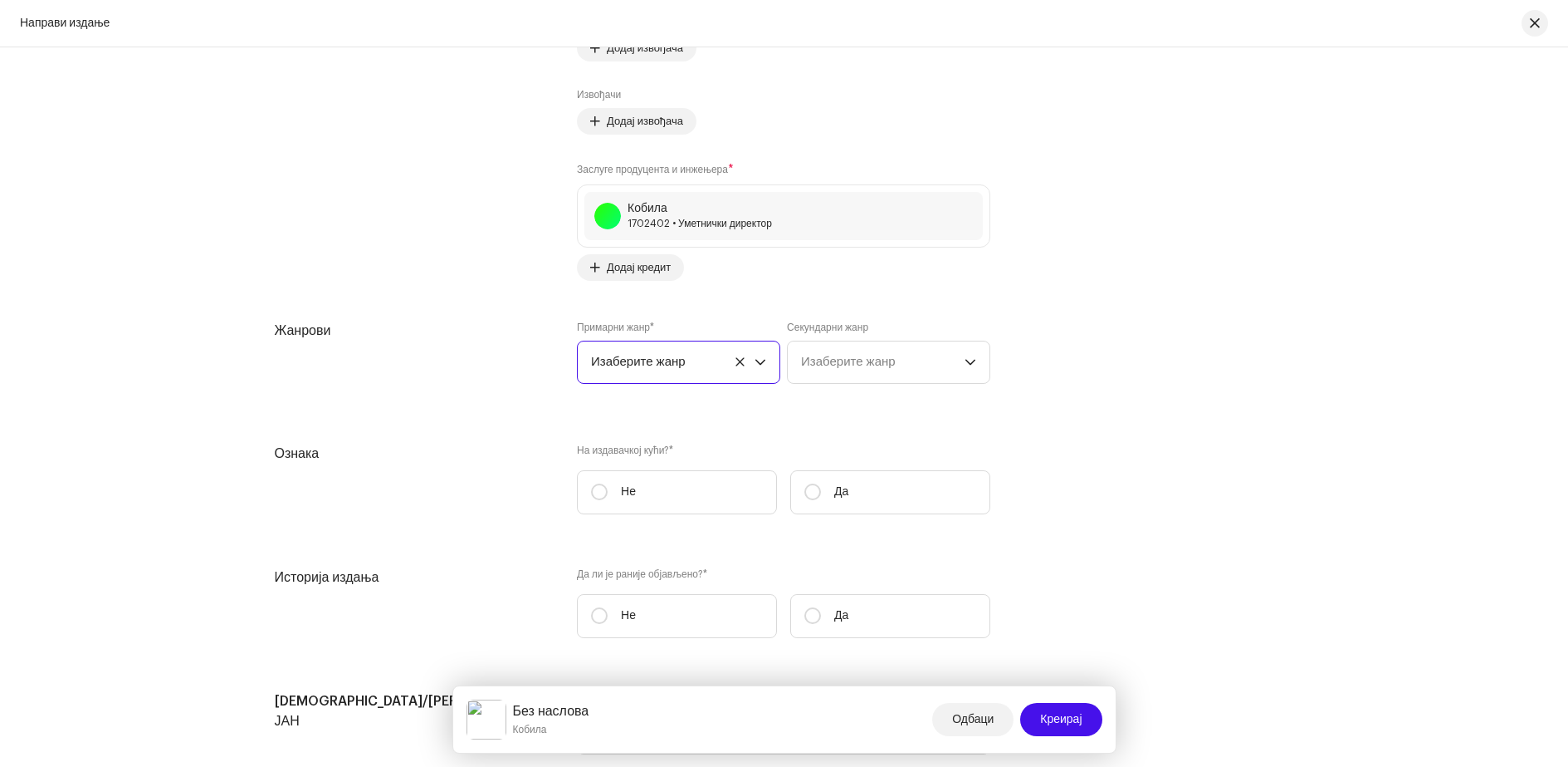
scroll to position [2330, 0]
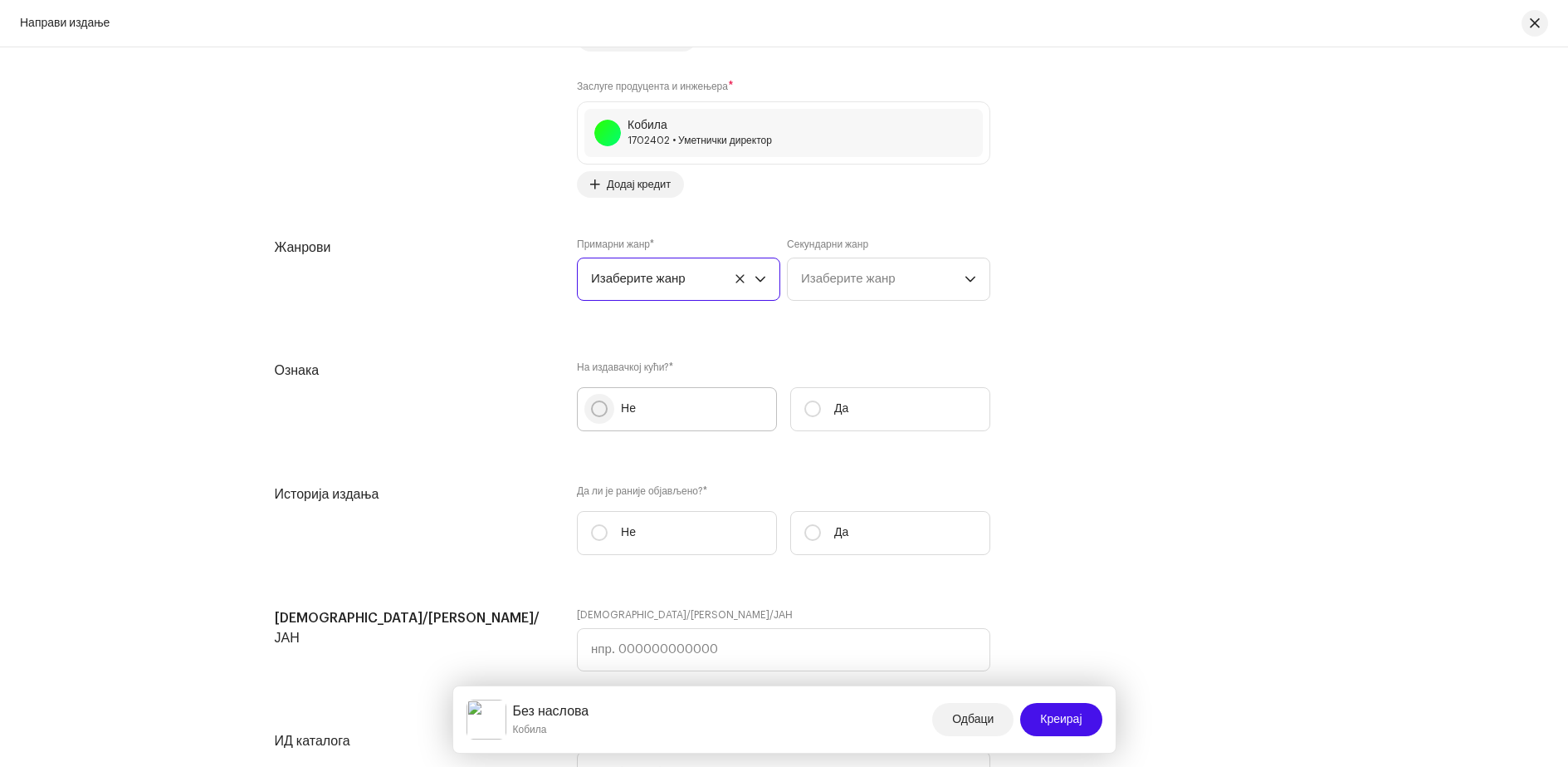
click at [597, 409] on input "Не" at bounding box center [599, 409] width 17 height 17
radio input "true"
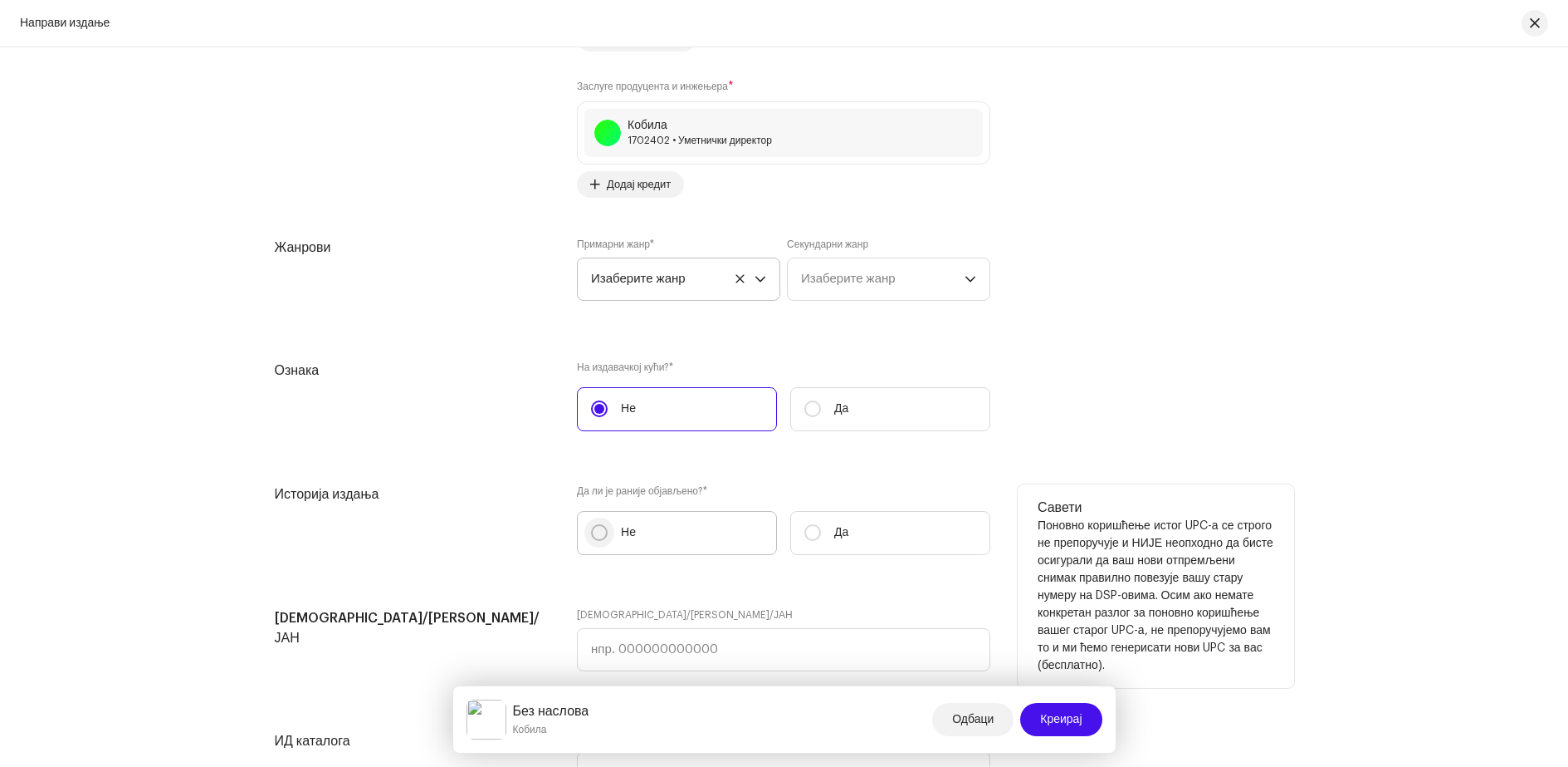
click at [595, 533] on input "Не" at bounding box center [599, 533] width 17 height 17
radio input "true"
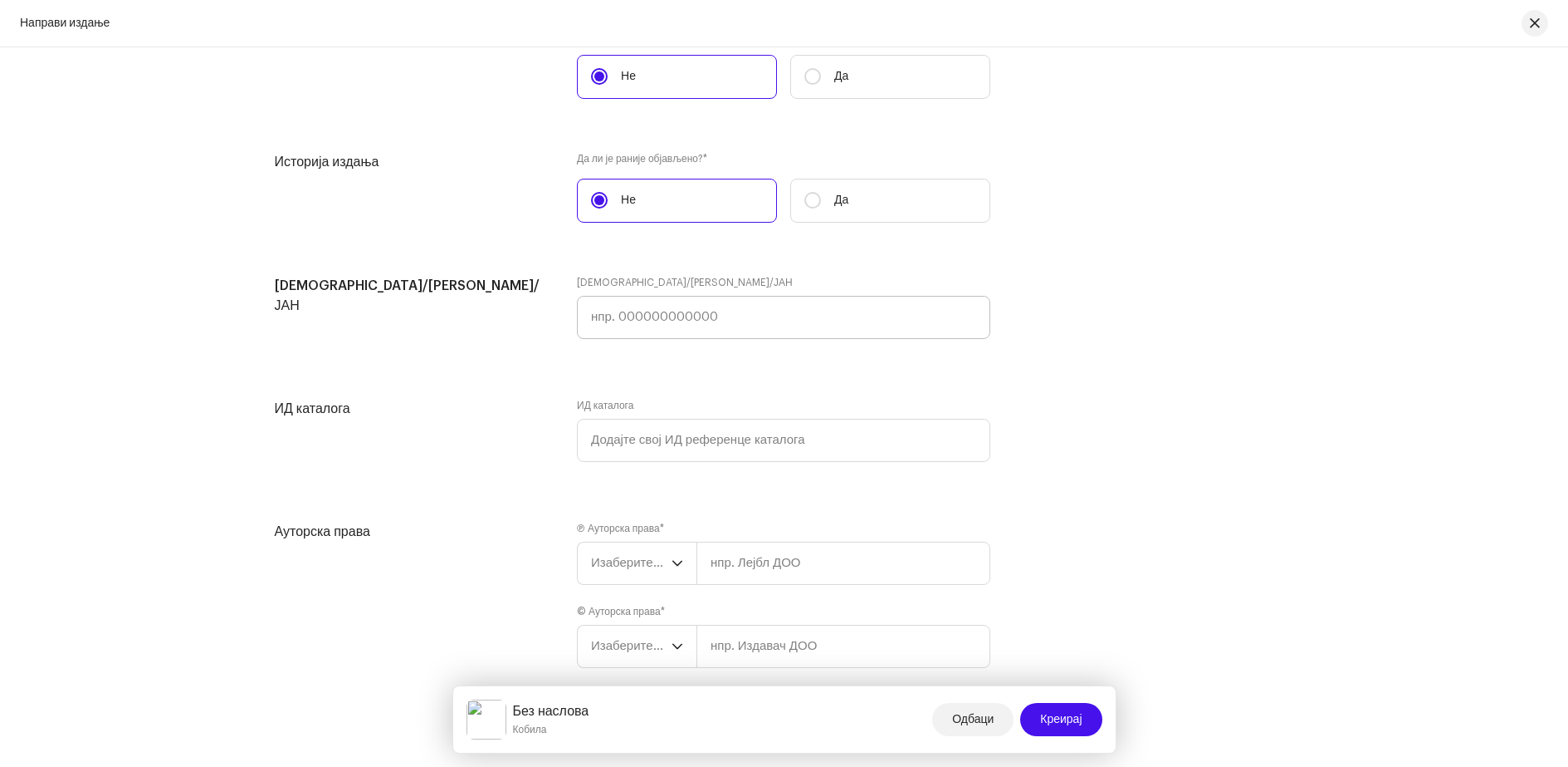
scroll to position [2743, 0]
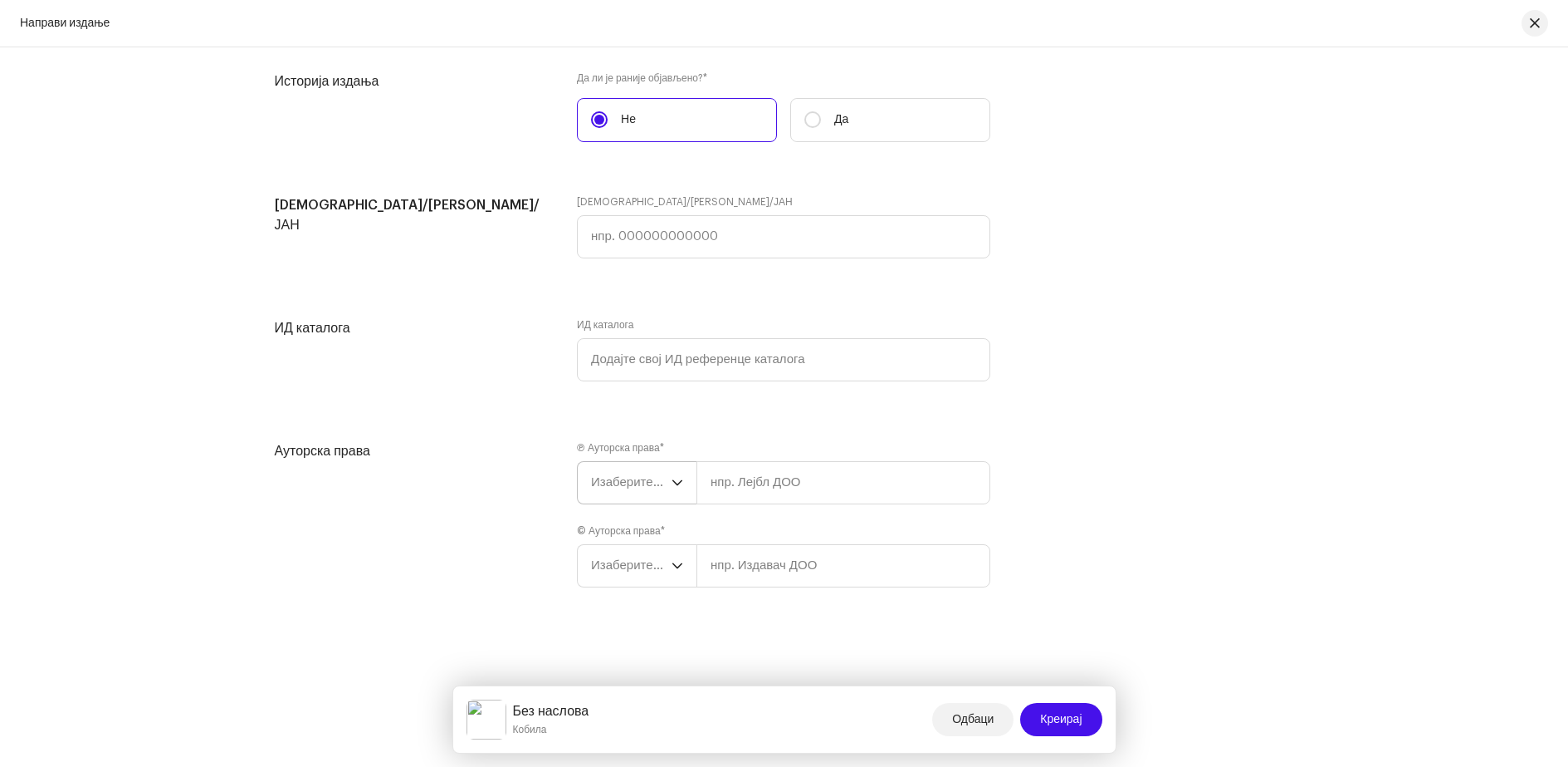
click at [673, 483] on icon "падајући окидач" at bounding box center [677, 482] width 10 height 6
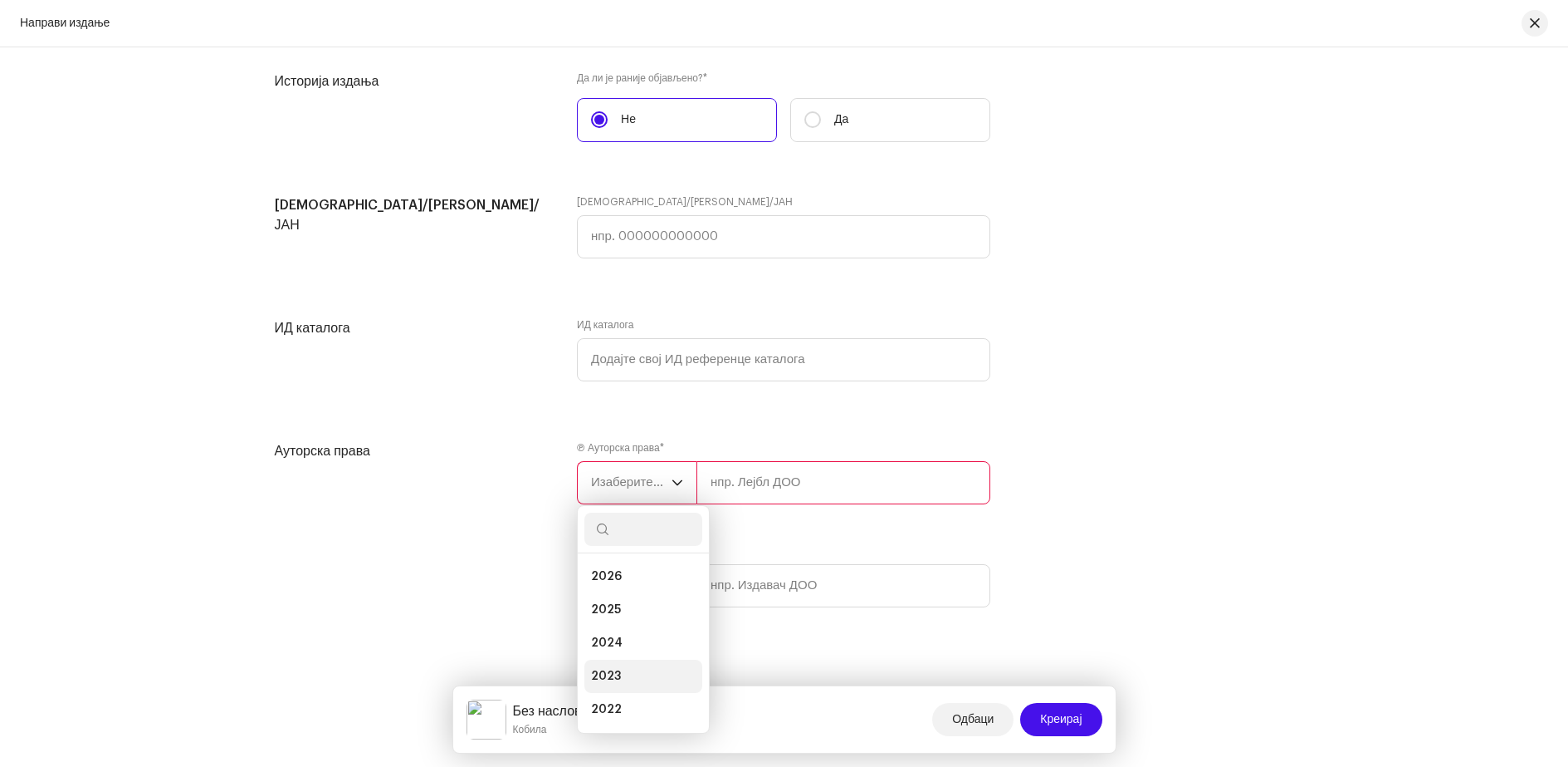
scroll to position [83, 0]
click at [627, 688] on li "2020" at bounding box center [643, 692] width 118 height 33
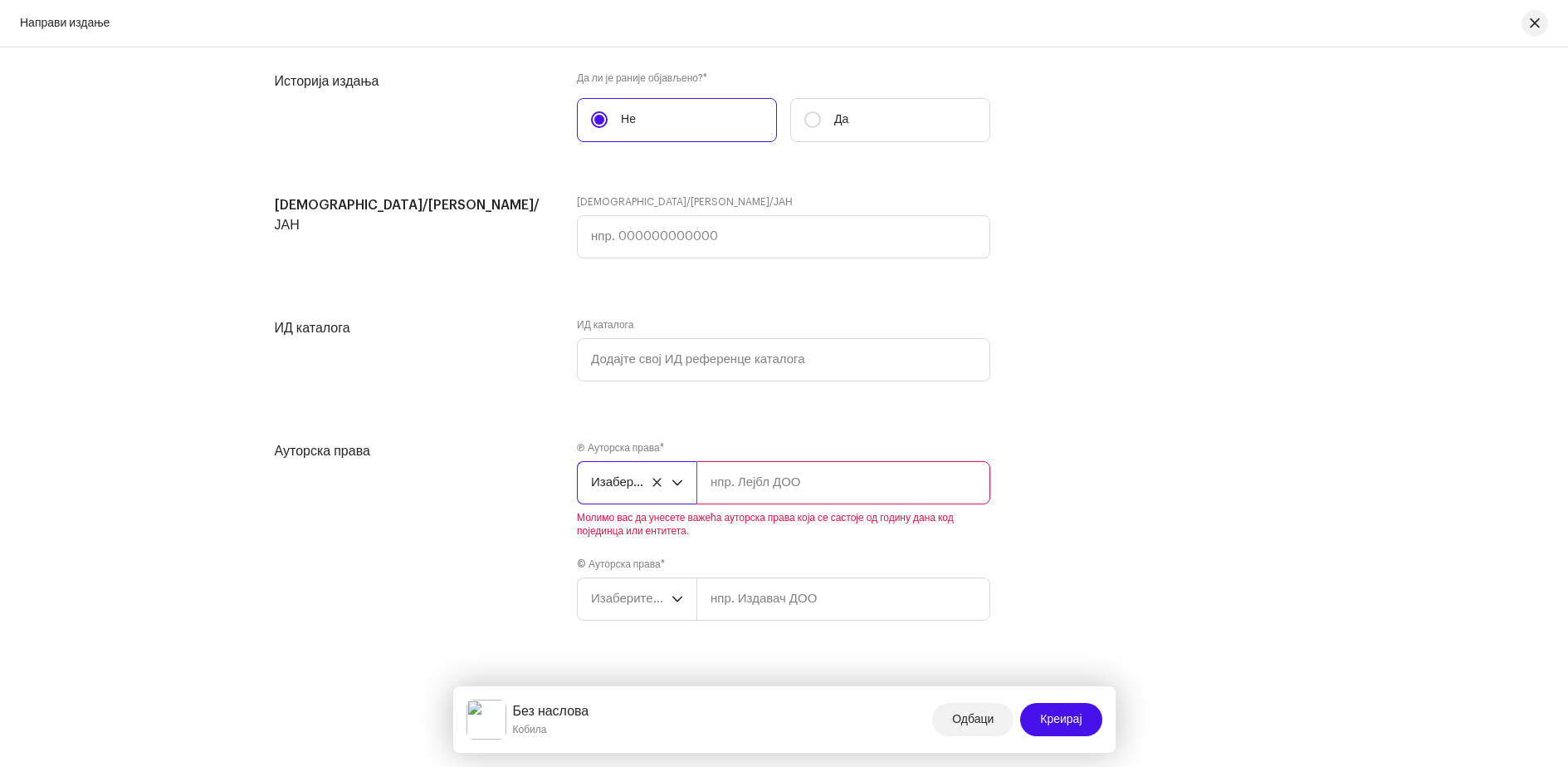
click at [772, 477] on input "text" at bounding box center [843, 482] width 294 height 43
type input "Mare"
click at [629, 567] on font "Изаберите годину" at bounding box center [643, 565] width 104 height 13
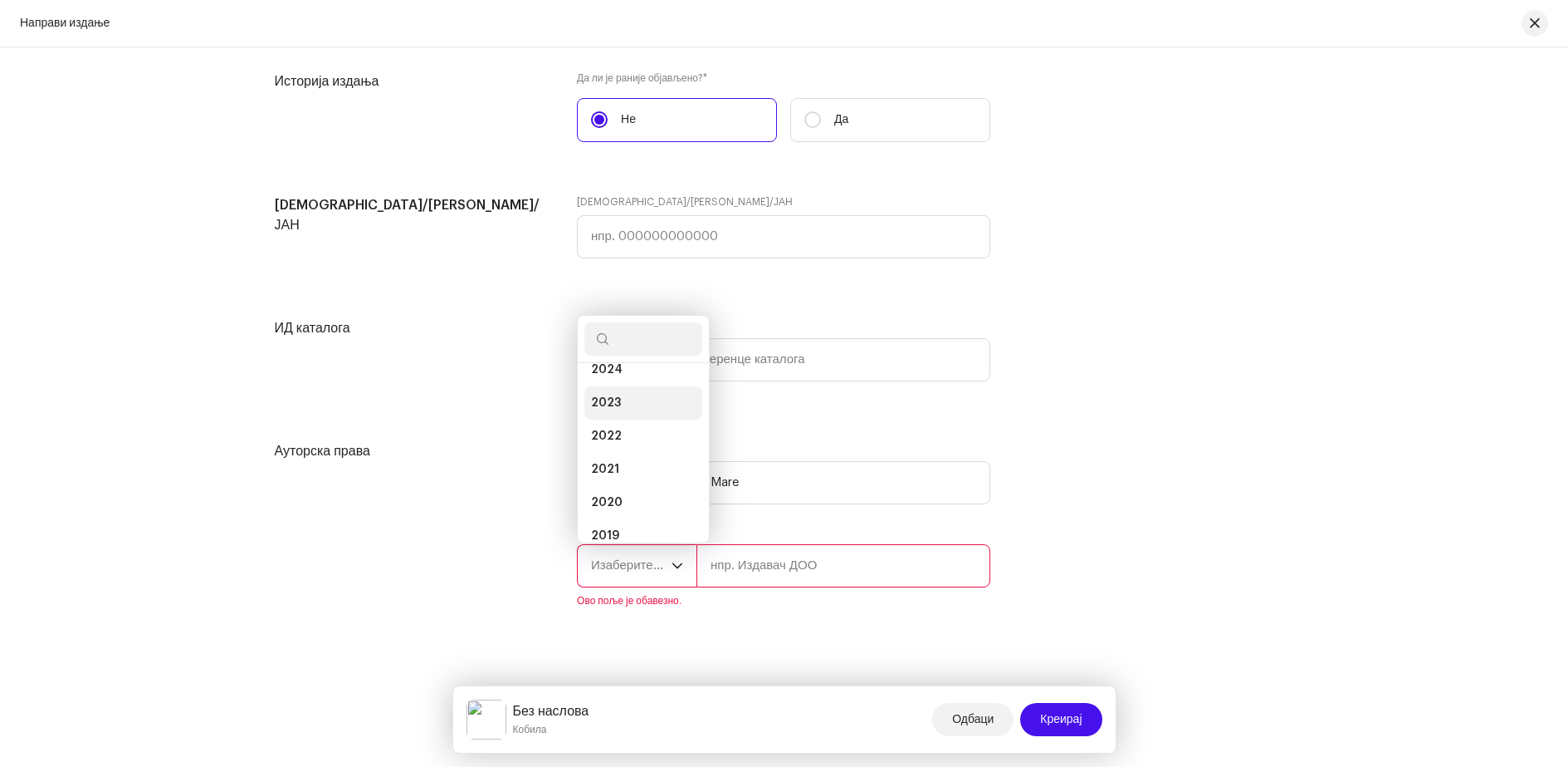
scroll to position [166, 0]
click at [613, 422] on span "2020" at bounding box center [606, 420] width 31 height 17
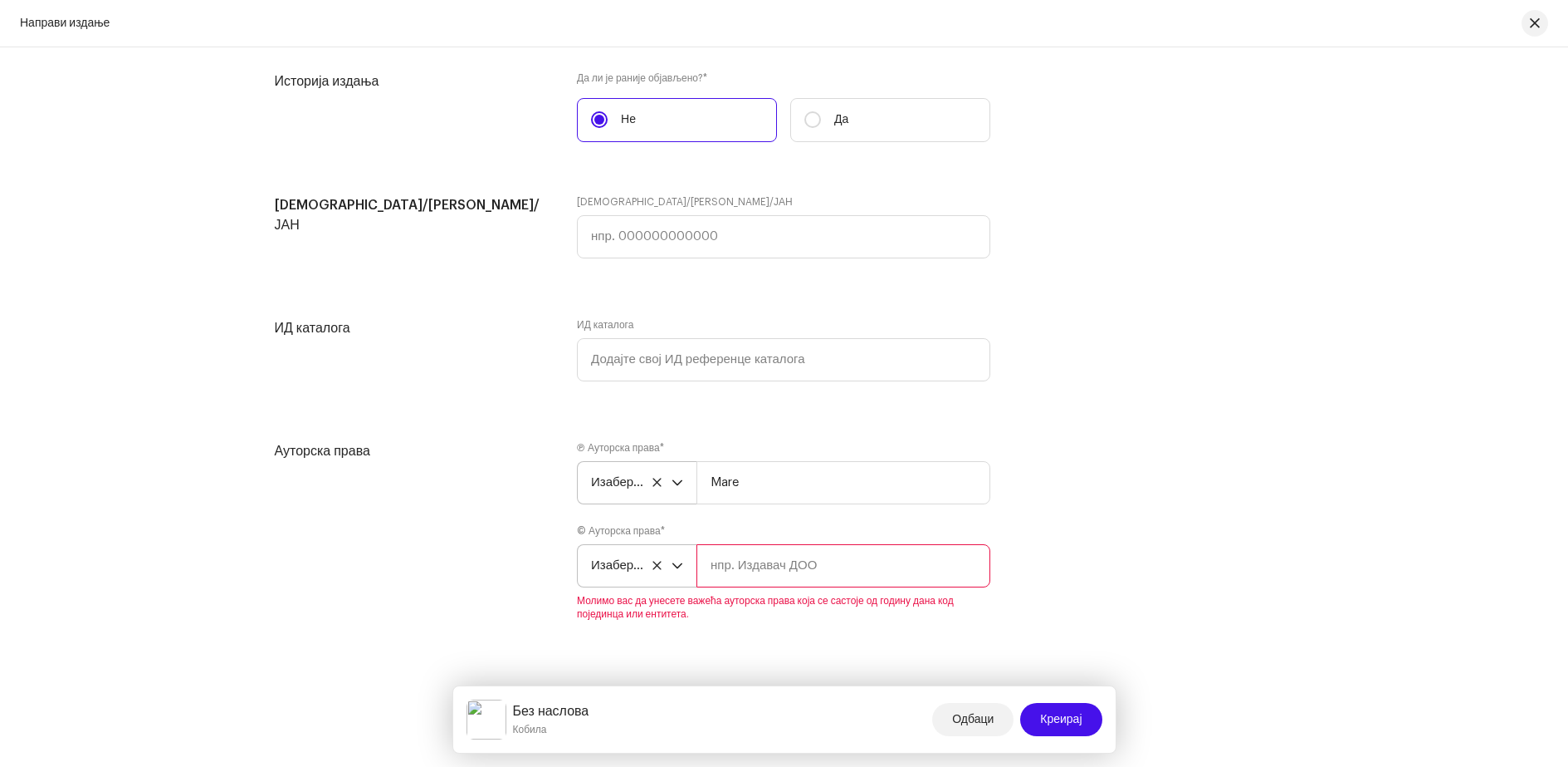
click at [740, 556] on input "text" at bounding box center [843, 566] width 294 height 43
type input "Mare"
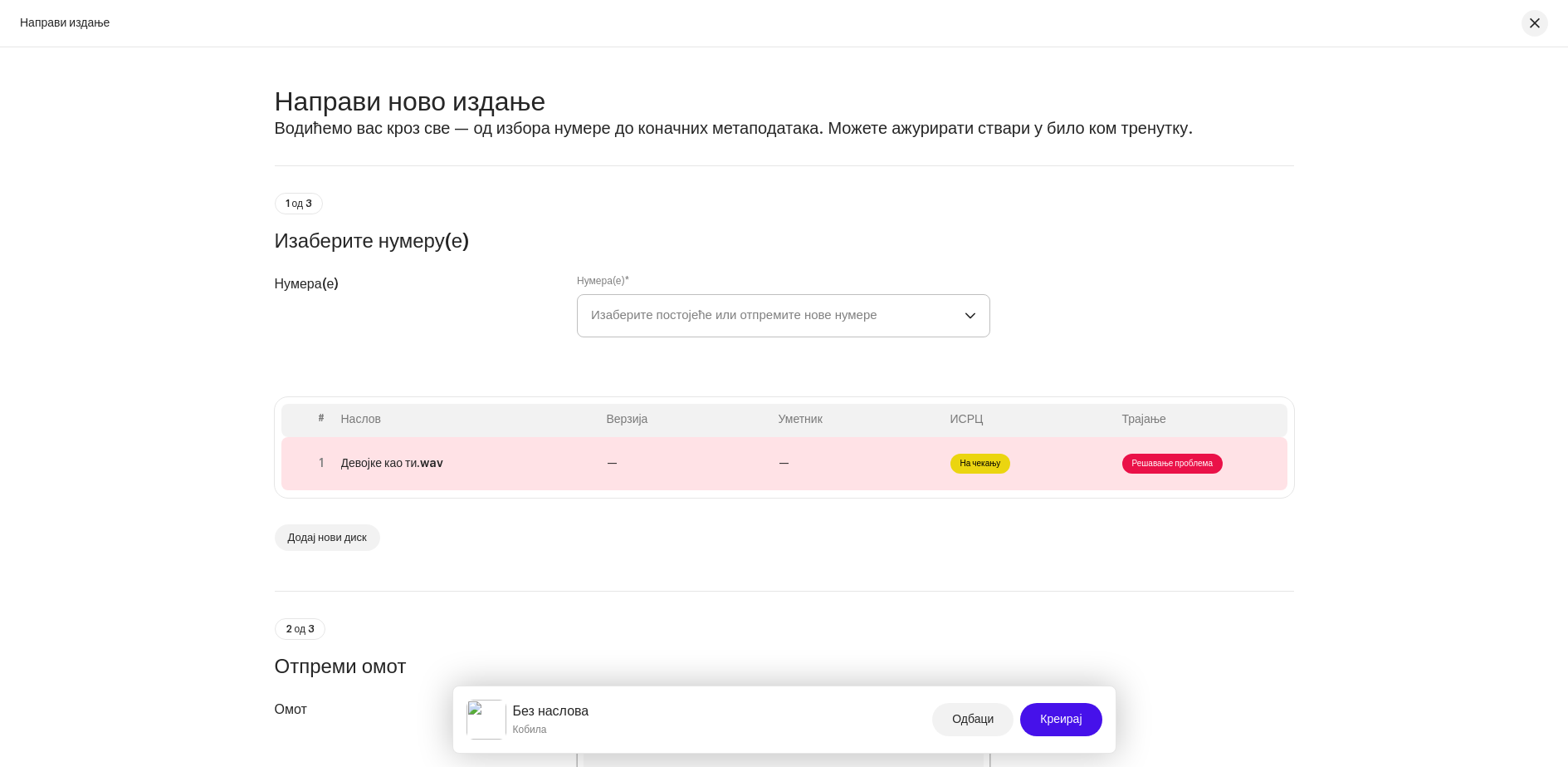
scroll to position [0, 0]
click at [1147, 463] on font "Решавање проблема" at bounding box center [1172, 465] width 81 height 8
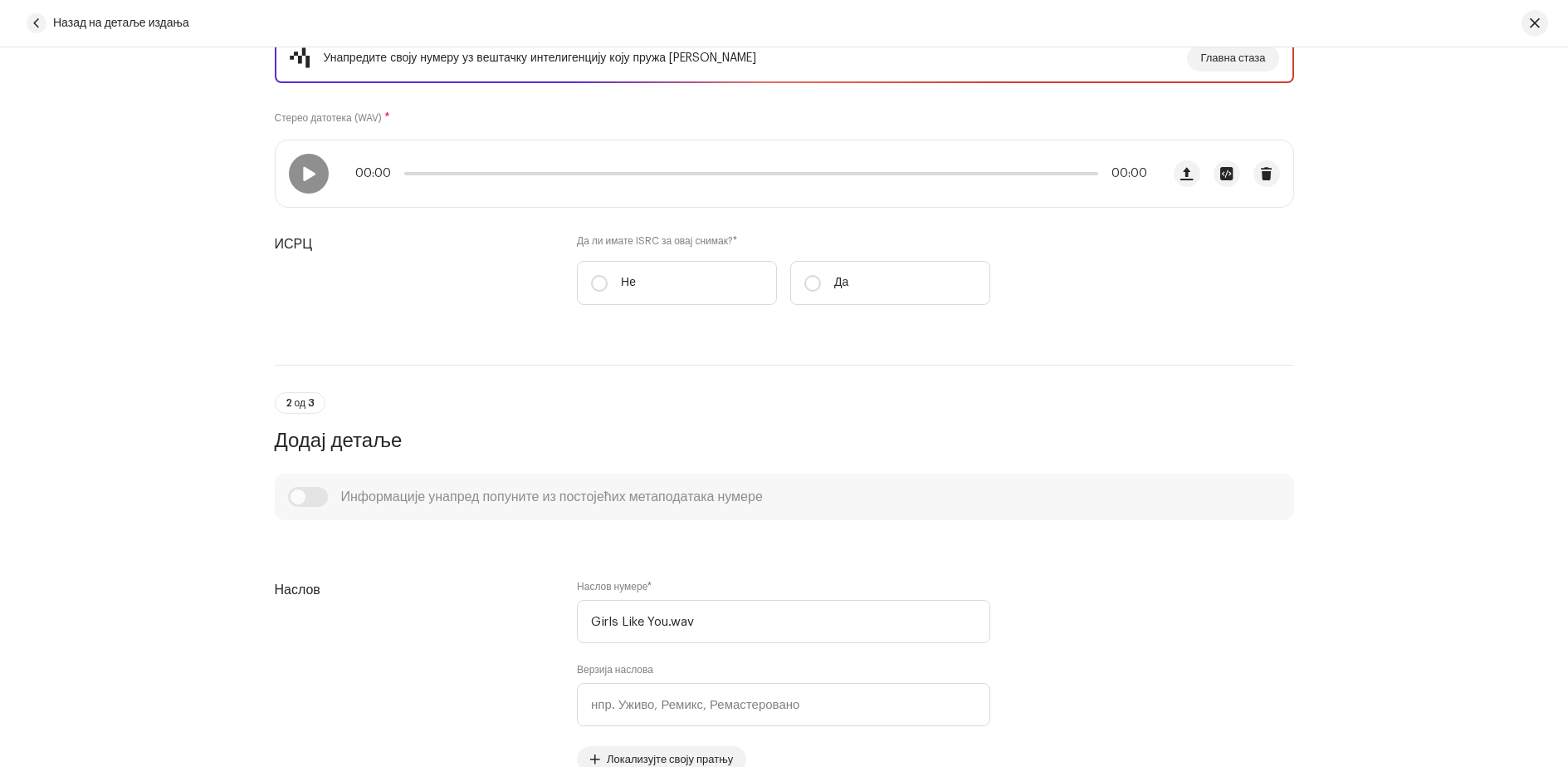
scroll to position [332, 0]
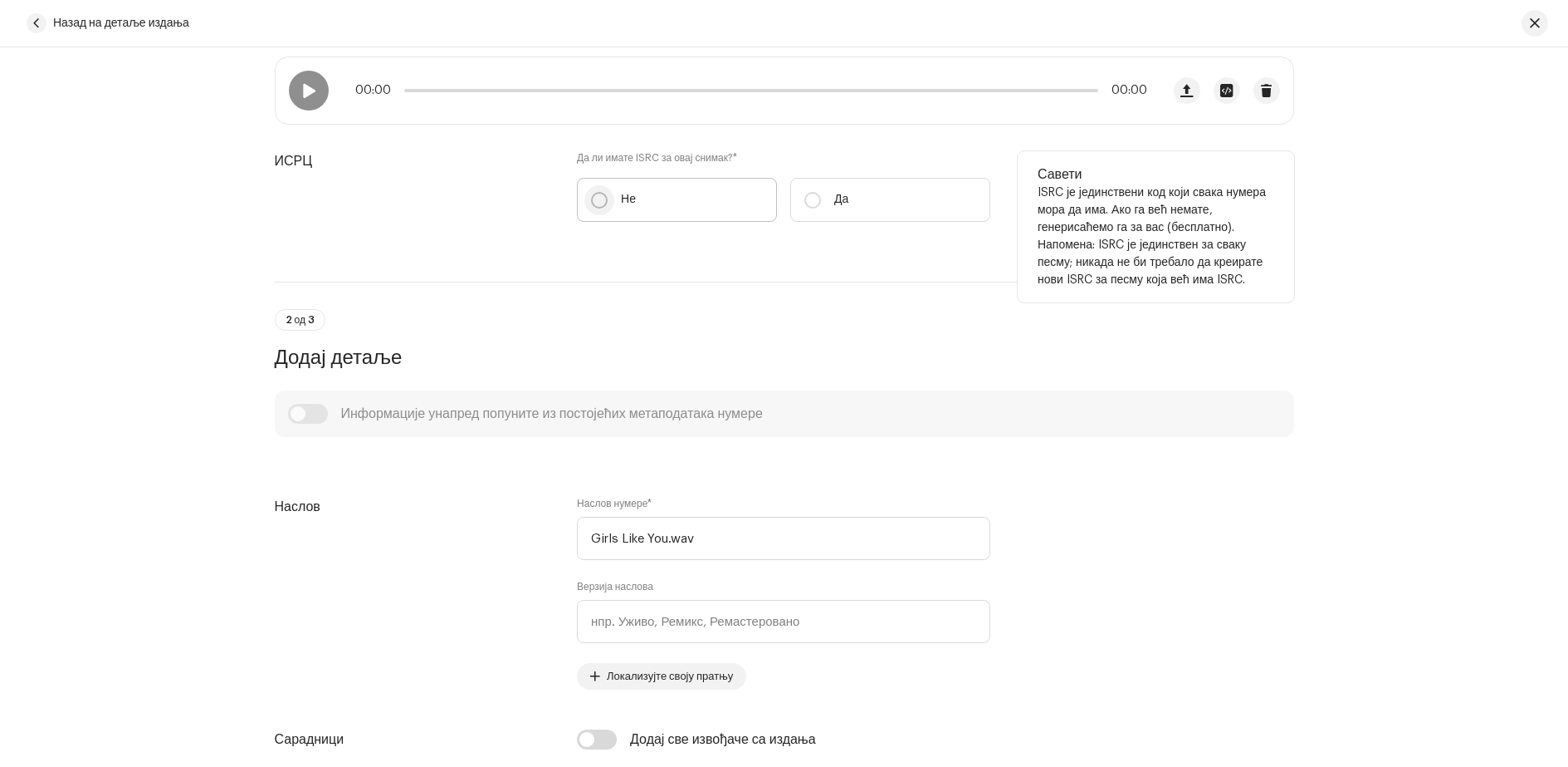
click at [594, 205] on input "Не" at bounding box center [599, 200] width 17 height 17
radio input "true"
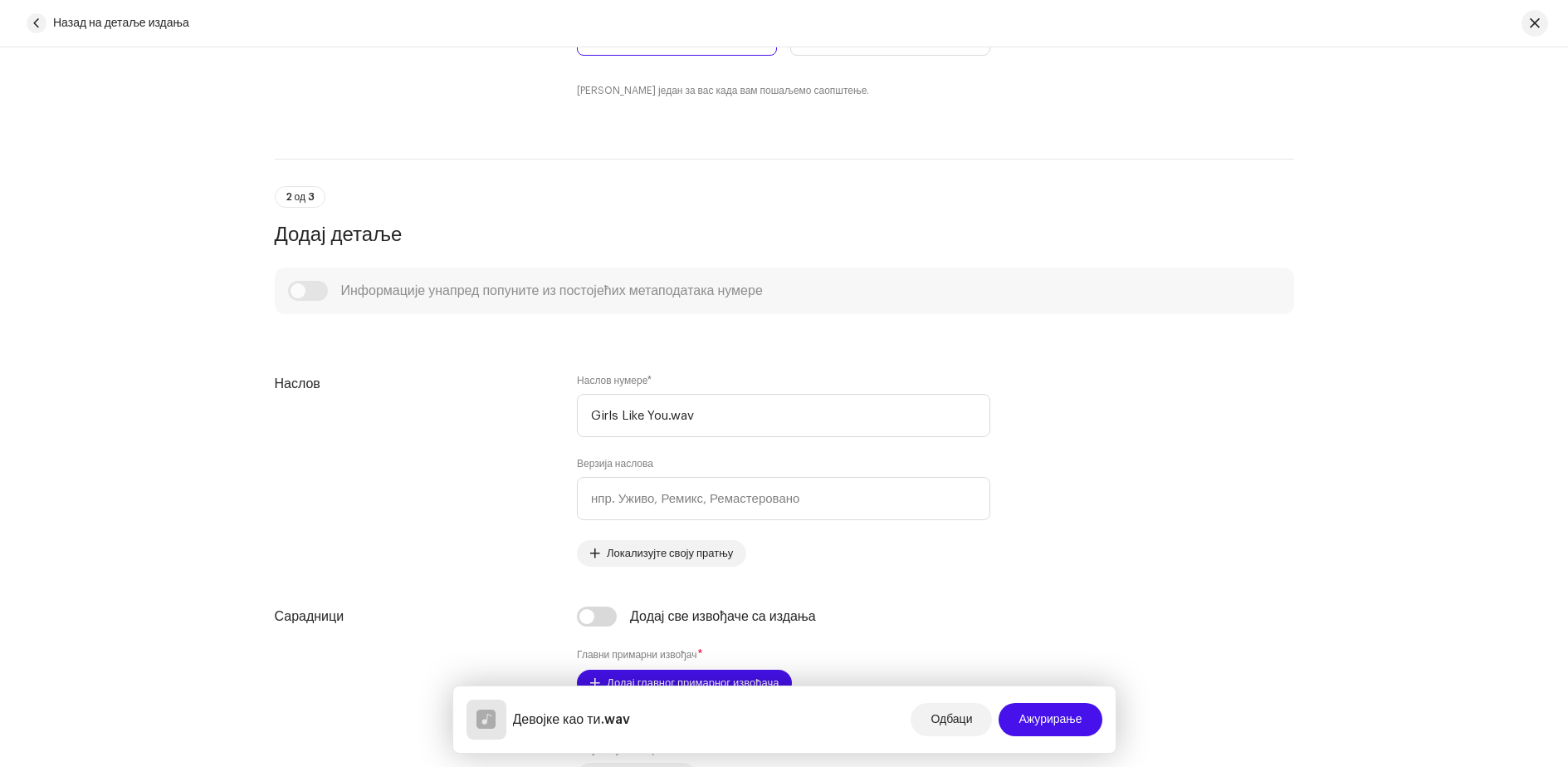
scroll to position [582, 0]
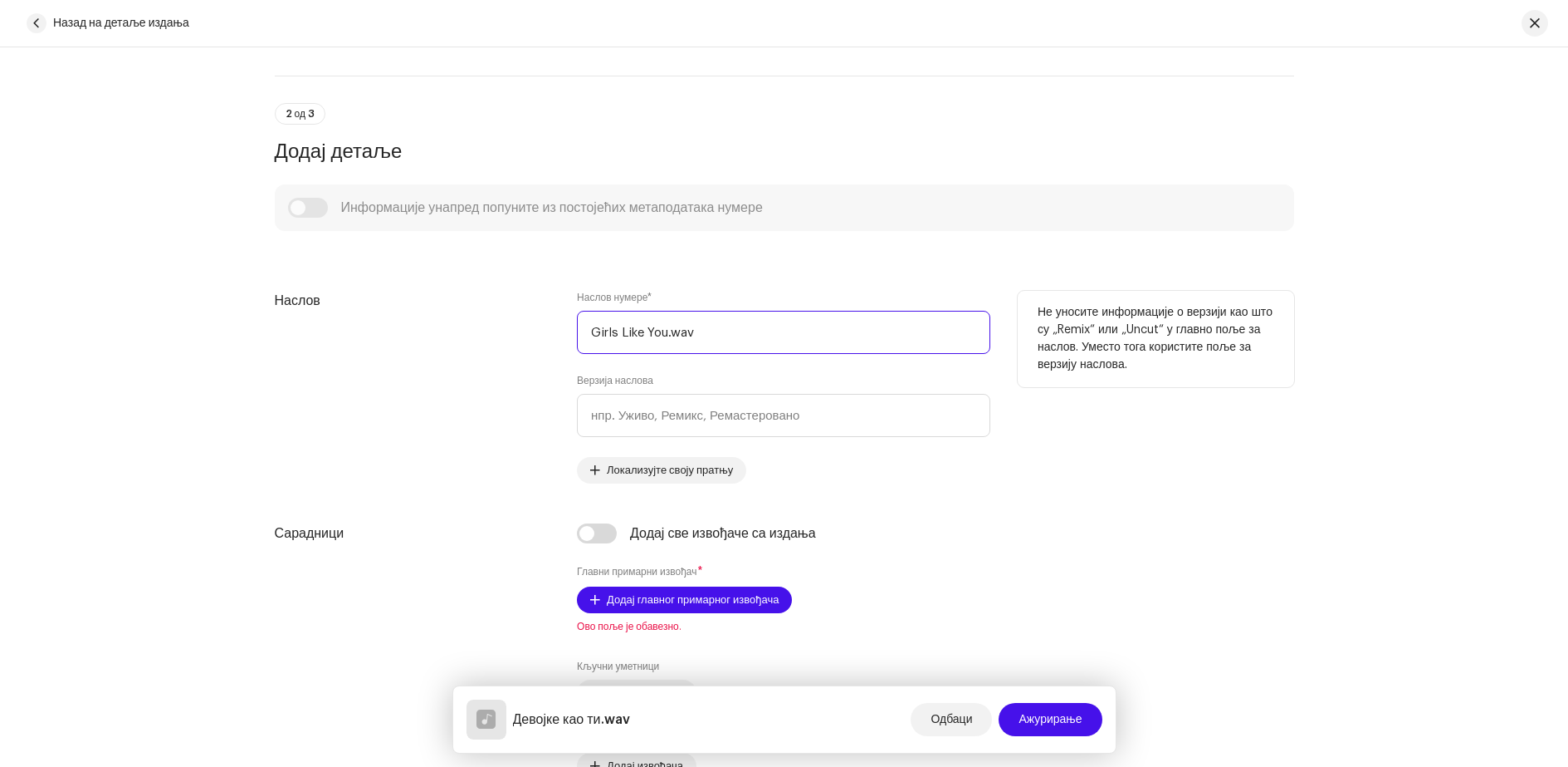
click at [700, 333] on input "Girls Like You.wav" at bounding box center [784, 332] width 413 height 43
type input "Girls Like You"
click at [736, 367] on div "Наслов нумере * Girls Like You Верзија наслова Локализујте своју пратњу" at bounding box center [784, 386] width 413 height 193
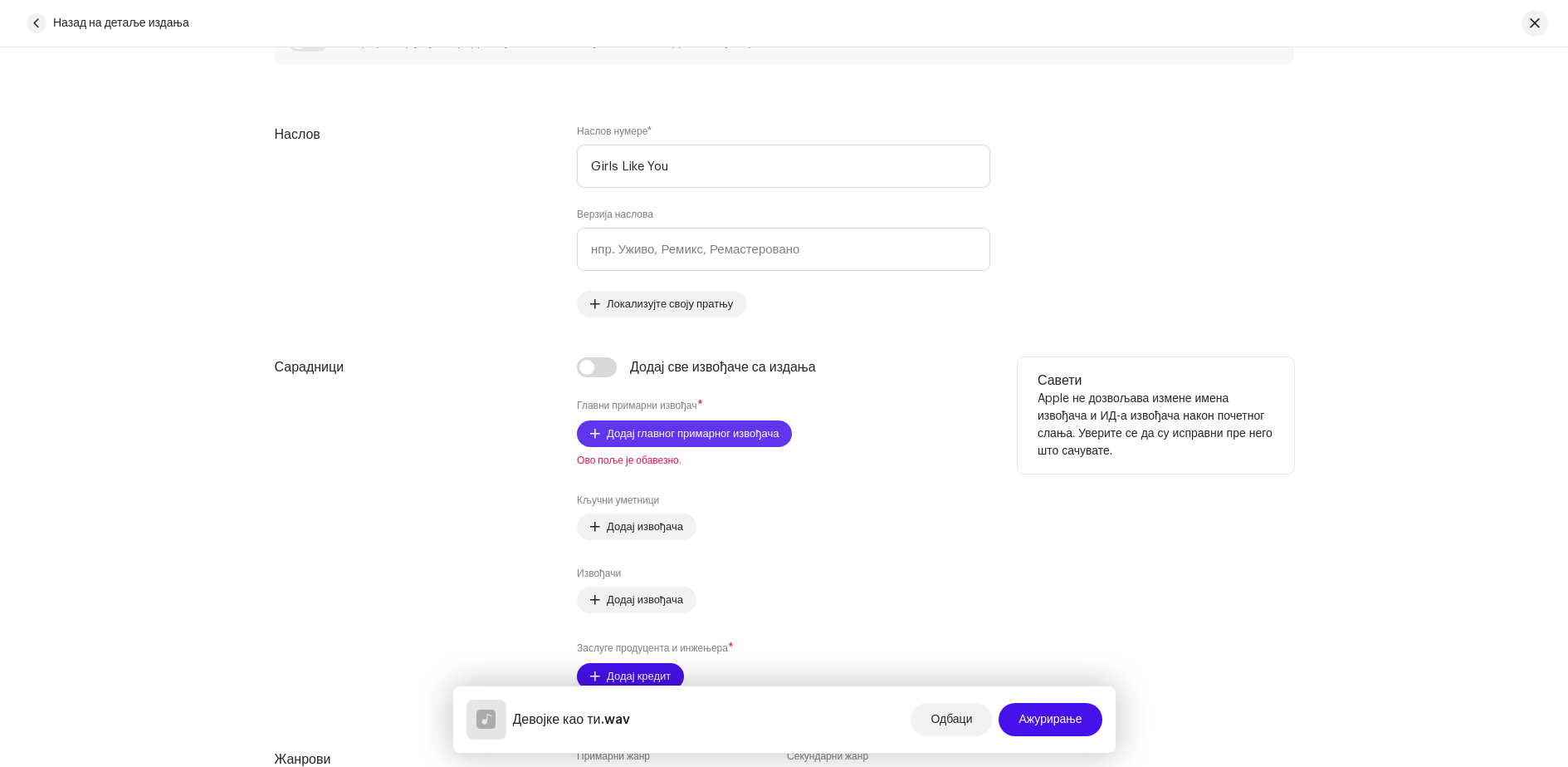
click at [657, 437] on font "Додај главног примарног извођача" at bounding box center [693, 433] width 171 height 11
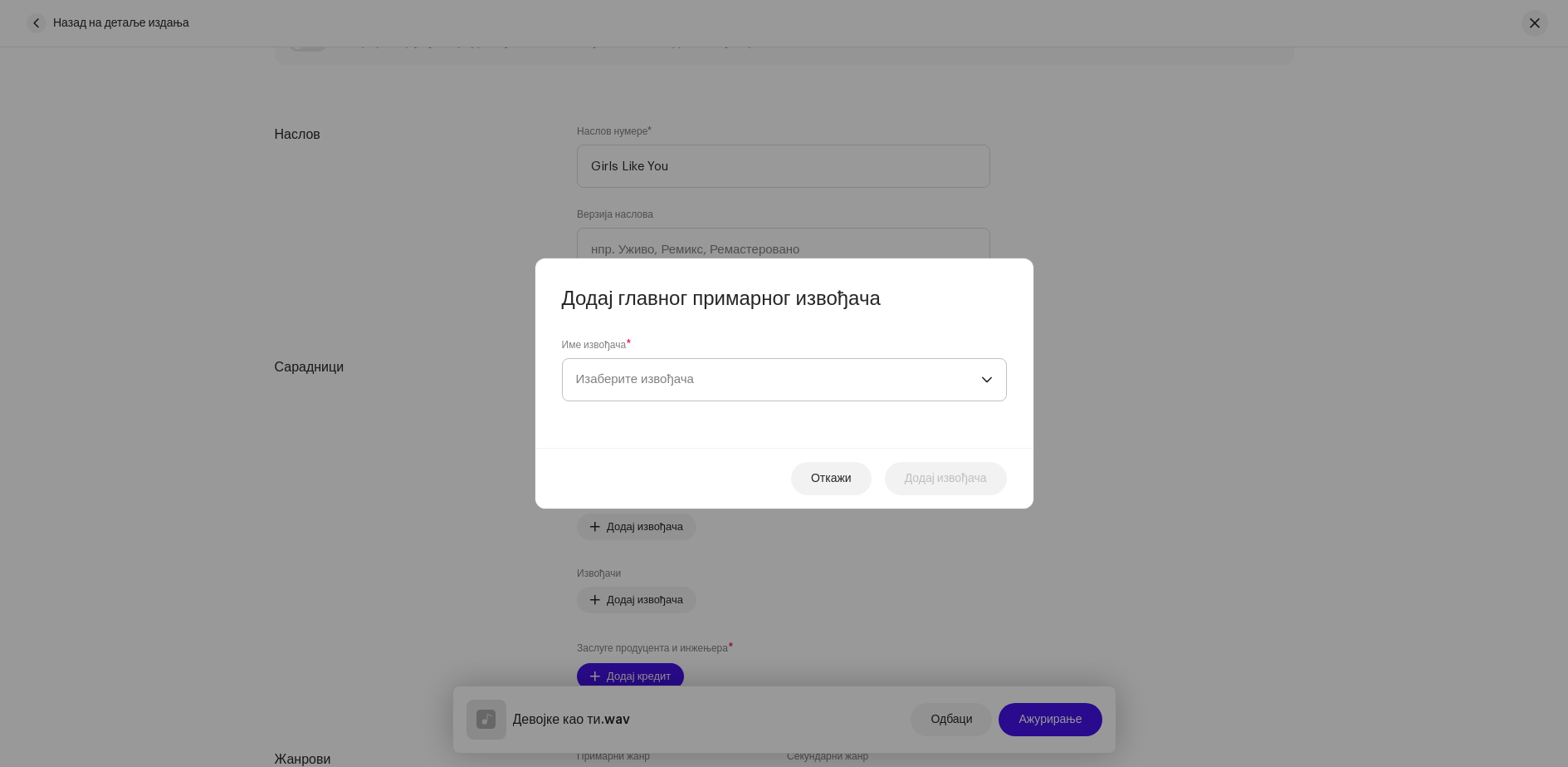
click at [674, 385] on font "Изаберите извођача" at bounding box center [635, 379] width 118 height 13
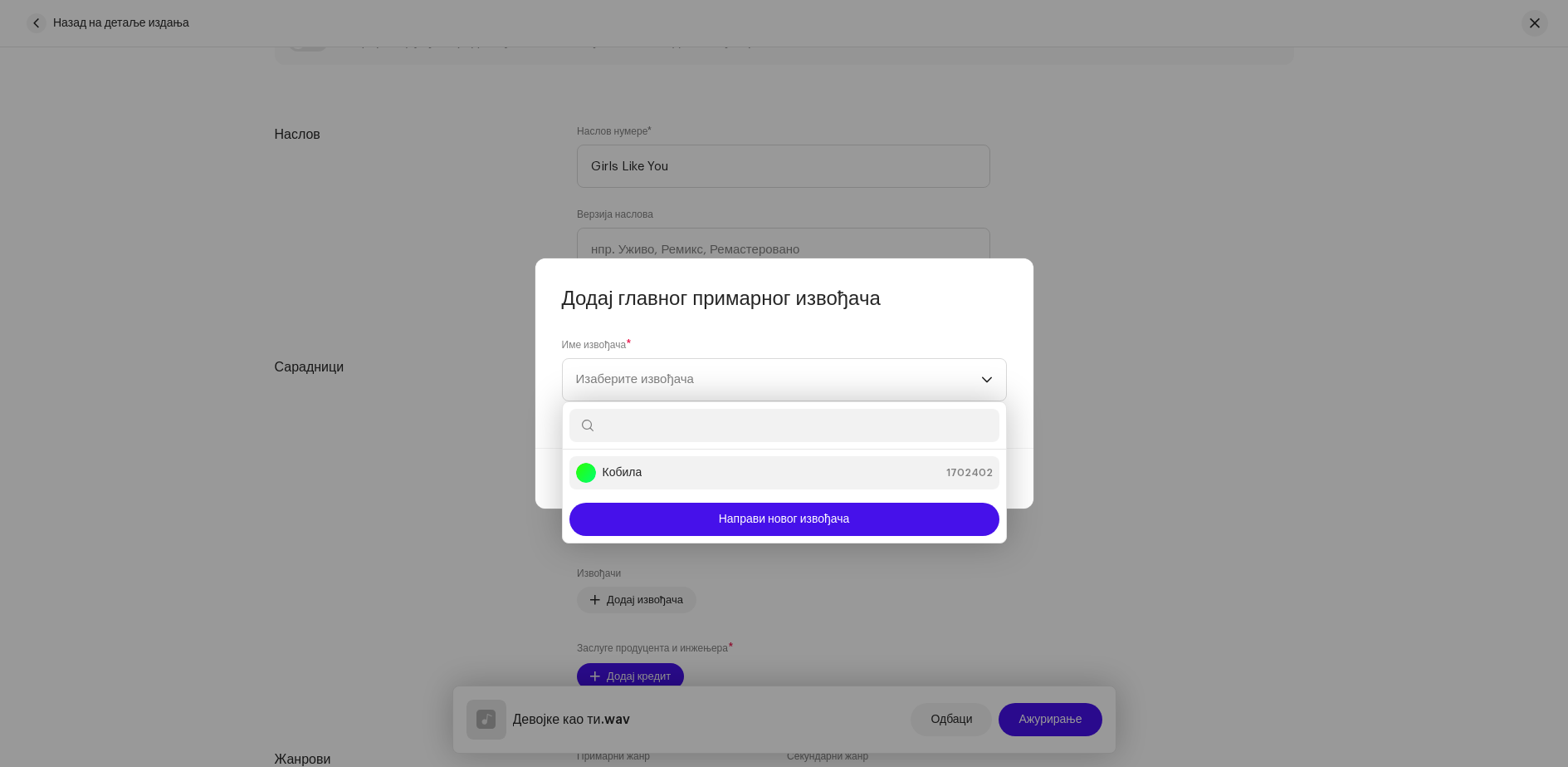
click at [652, 465] on div "Кобила 1702402" at bounding box center [784, 472] width 417 height 20
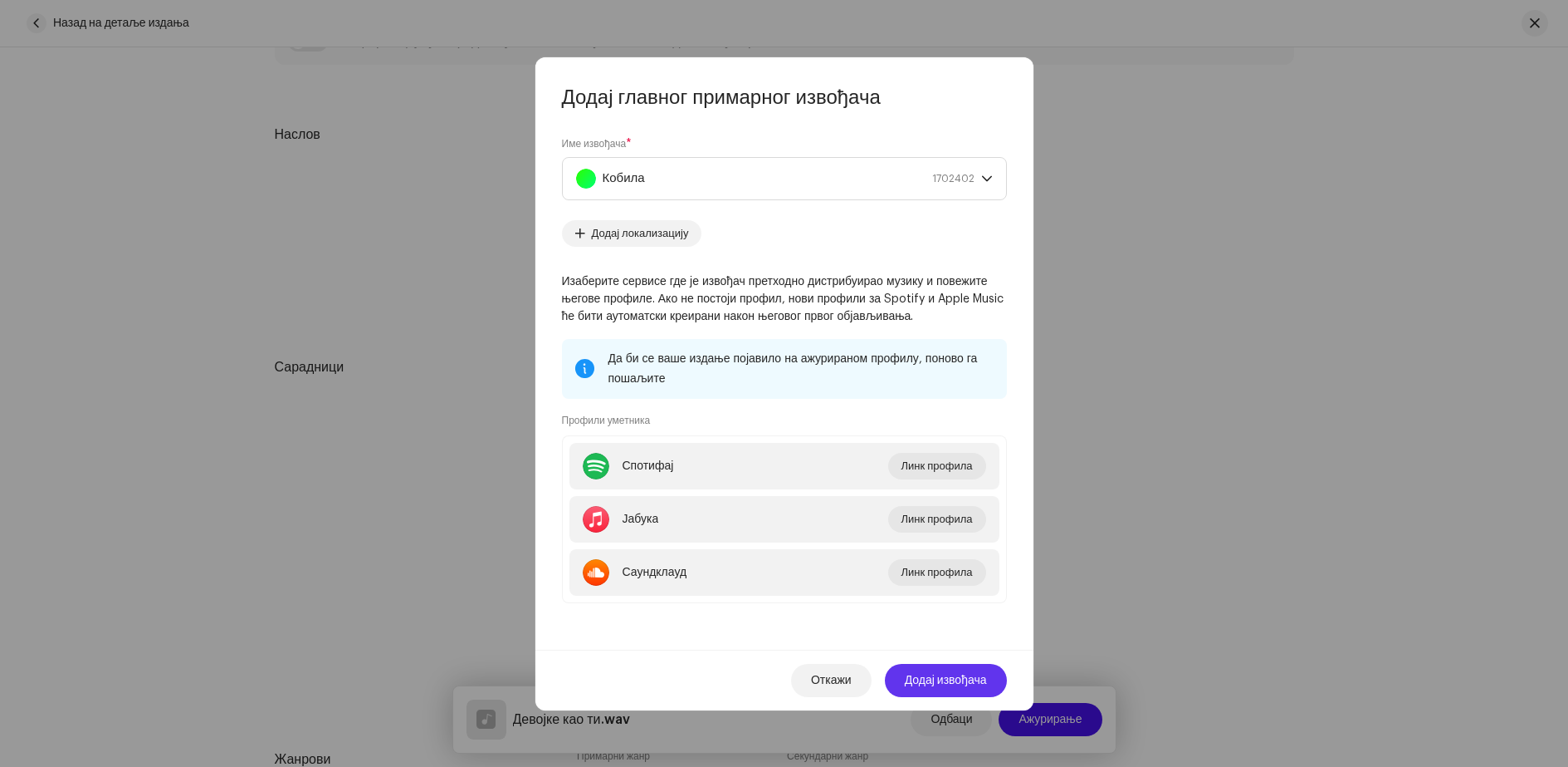
click at [929, 671] on span "Додај извођача" at bounding box center [946, 680] width 82 height 33
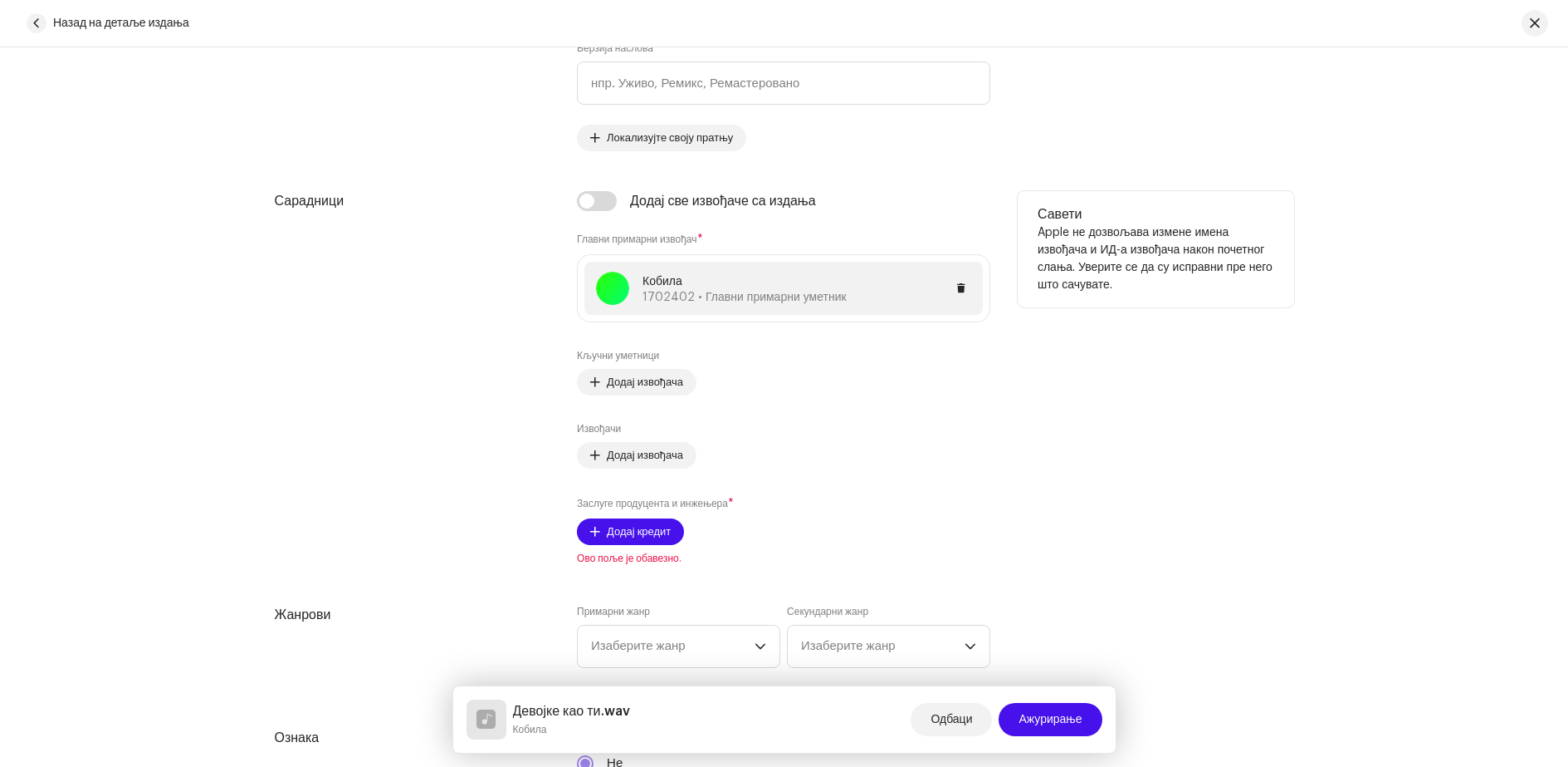
scroll to position [996, 0]
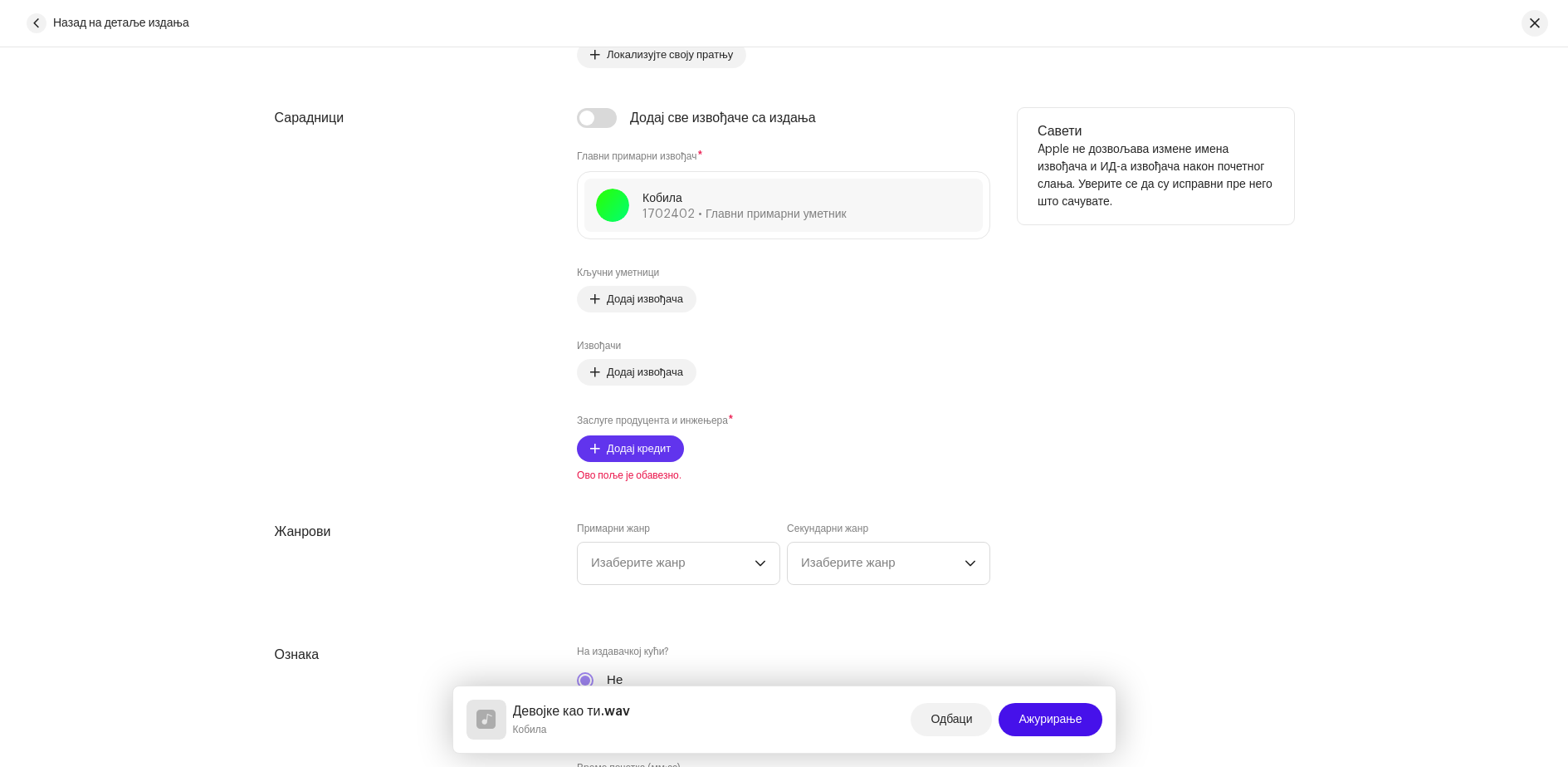
click at [645, 451] on font "Додај кредит" at bounding box center [638, 448] width 64 height 11
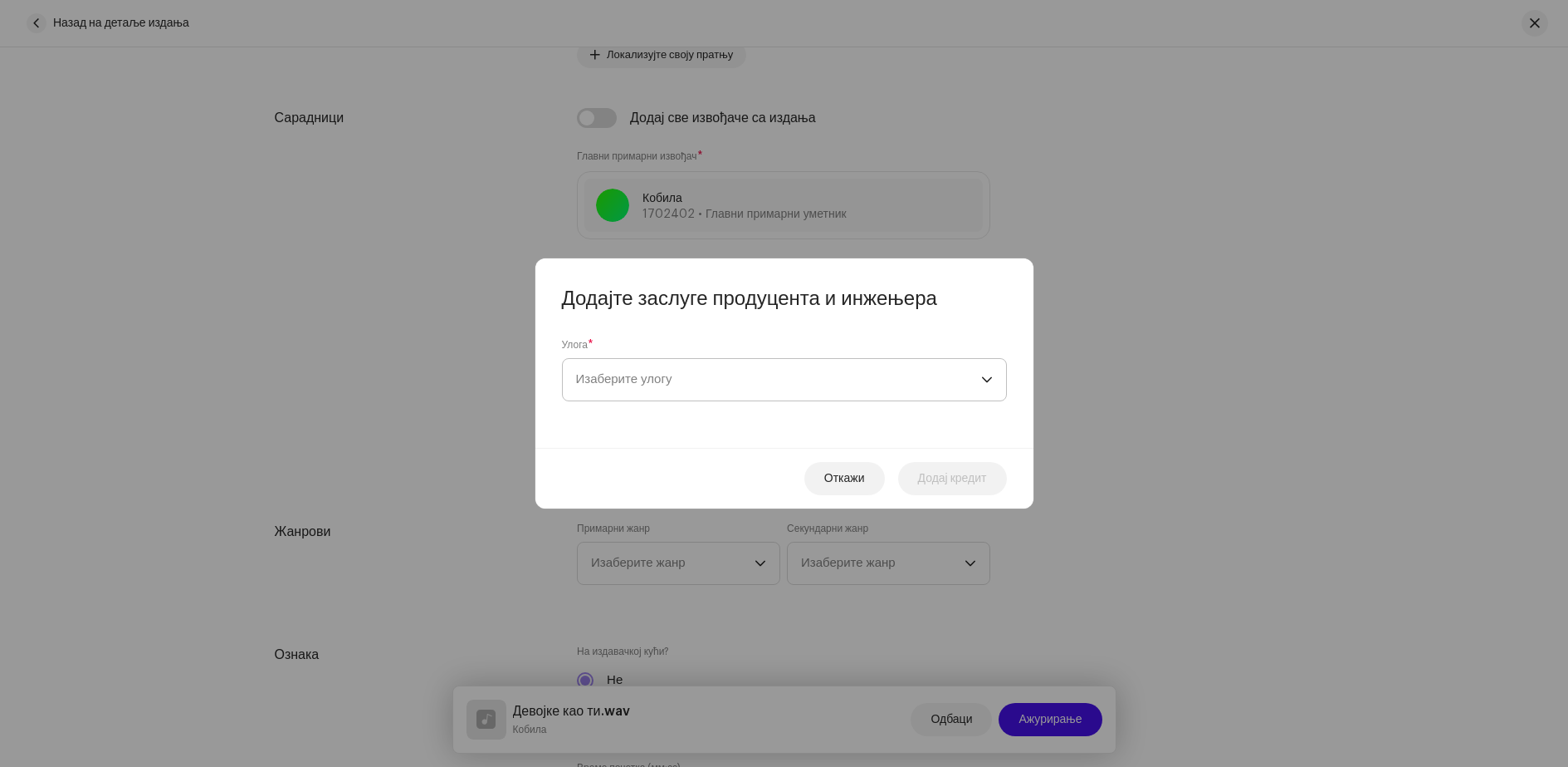
click at [683, 369] on span "Изаберите улогу" at bounding box center [778, 379] width 405 height 42
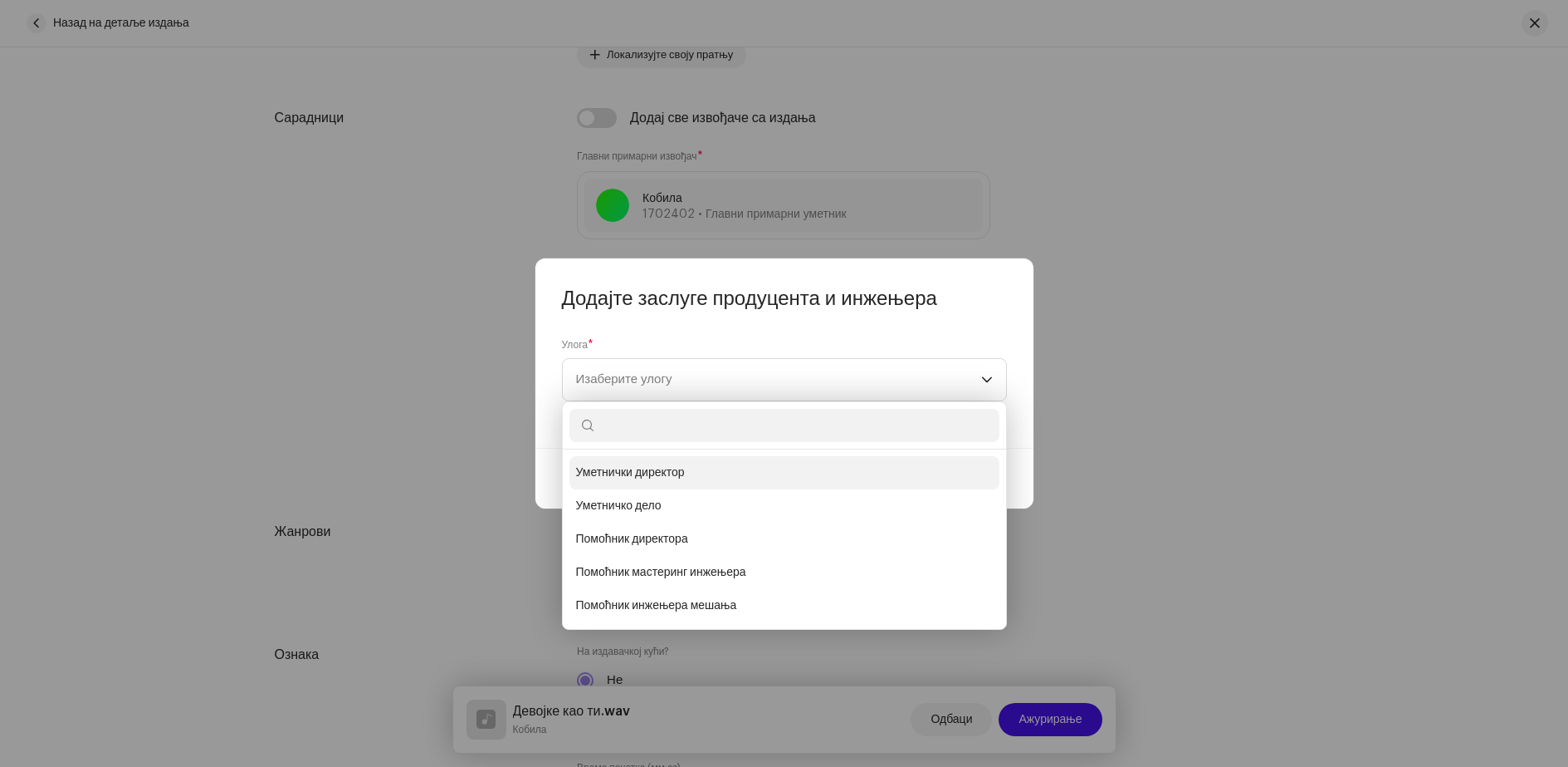
click at [677, 480] on span "Уметнички директор" at bounding box center [631, 473] width 109 height 17
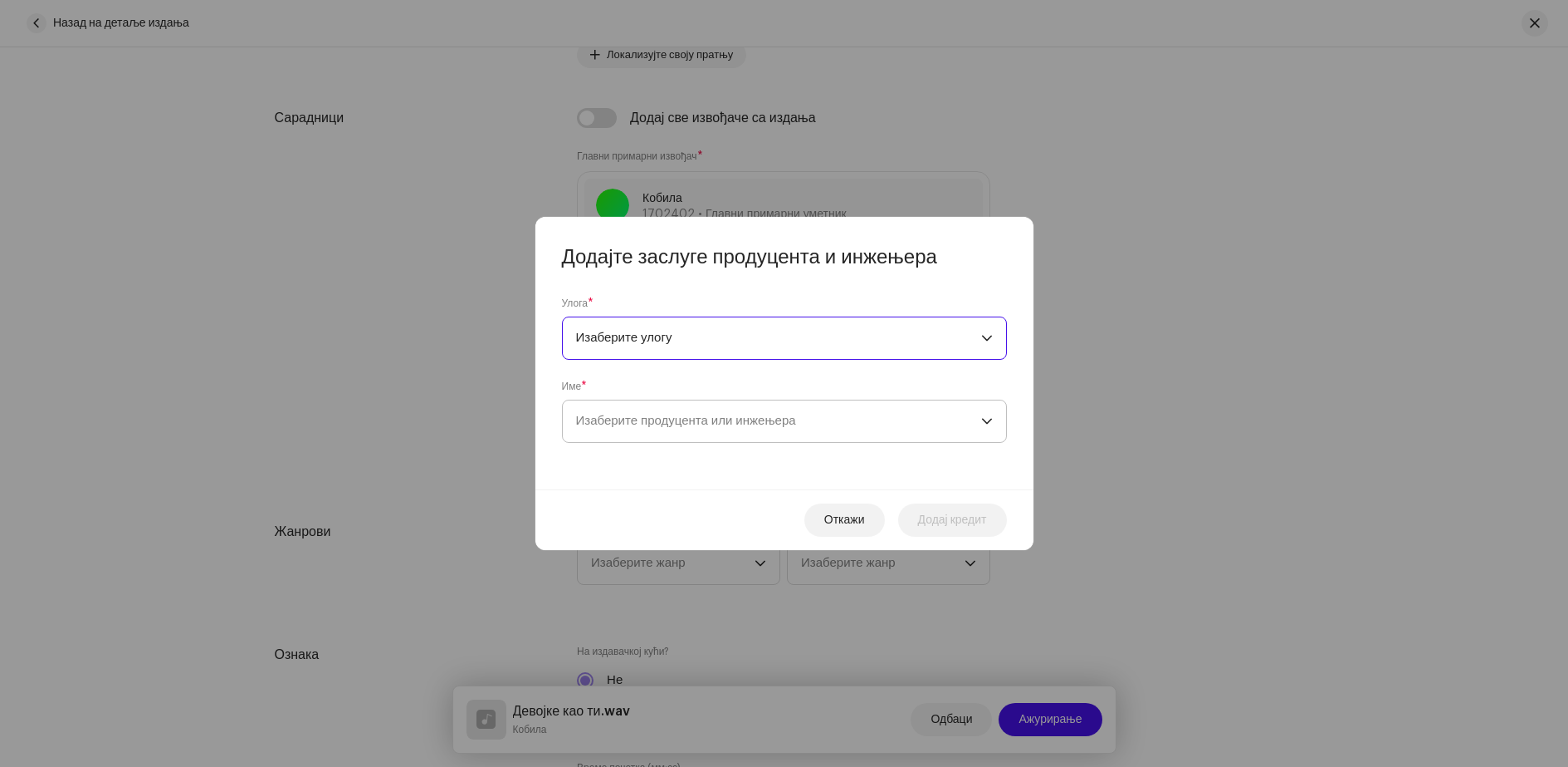
click at [667, 425] on font "Изаберите продуцента или инжењера" at bounding box center [686, 420] width 220 height 13
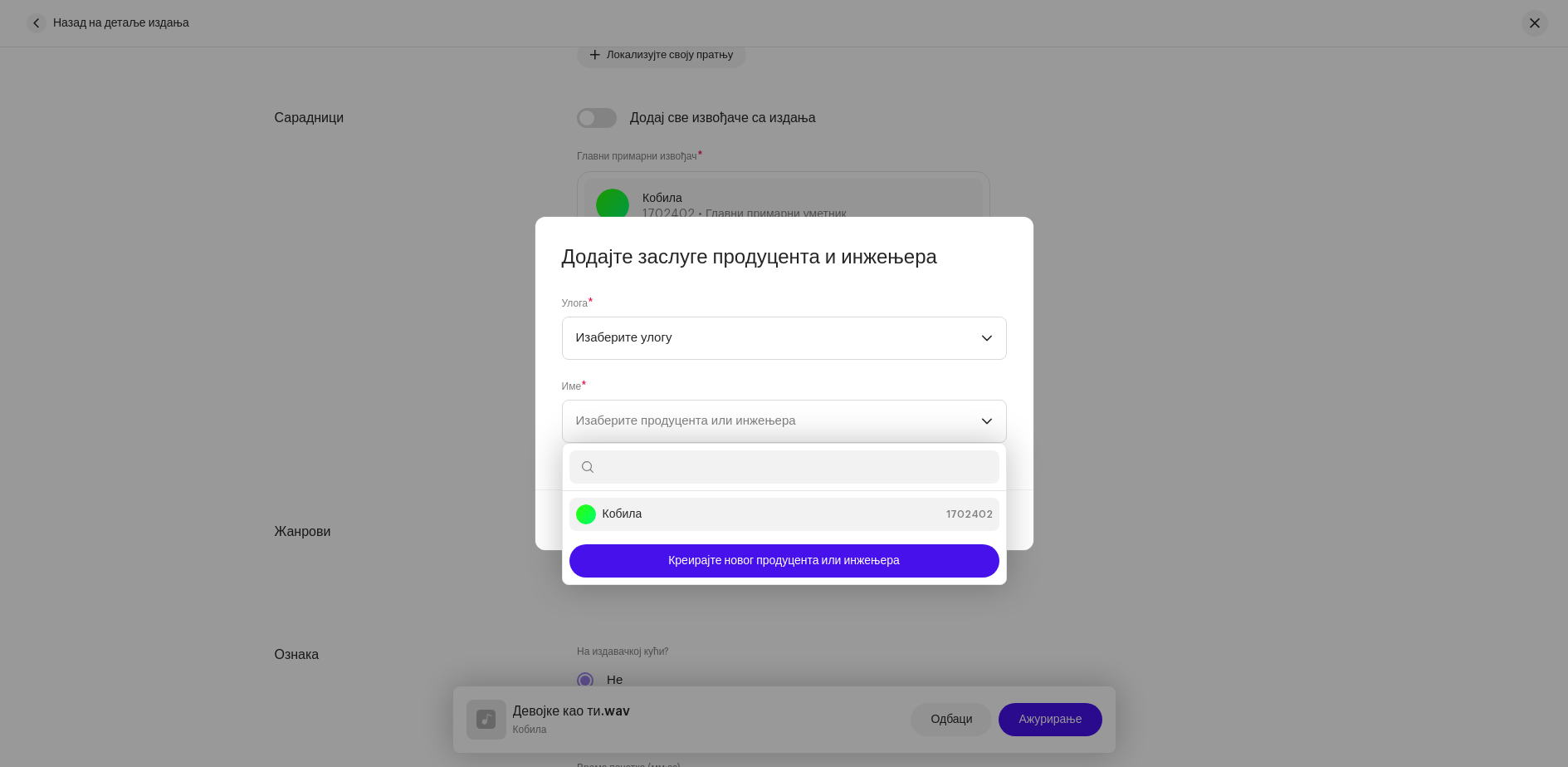
click at [653, 514] on div "Кобила 1702402" at bounding box center [784, 514] width 417 height 20
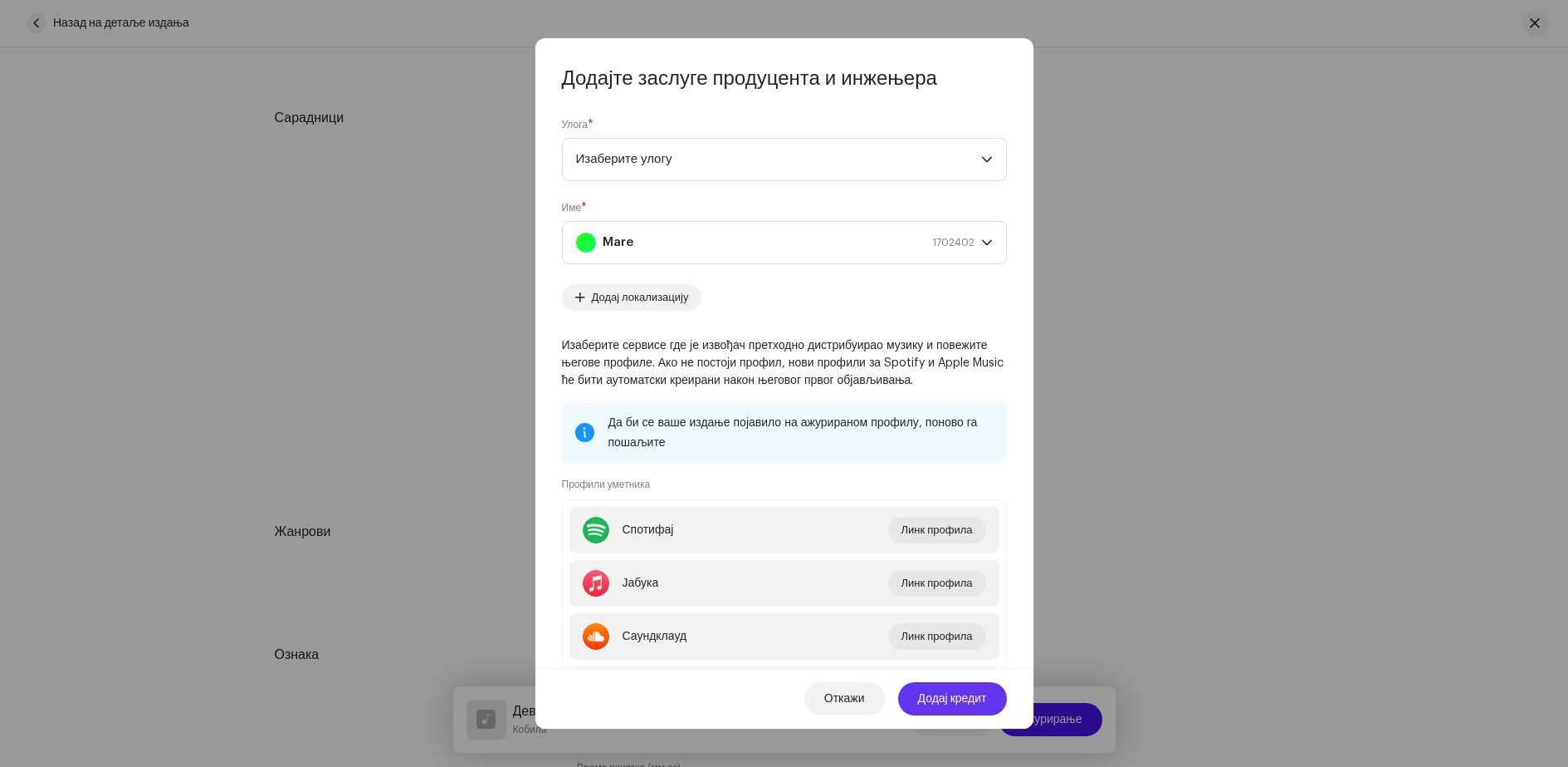
click at [954, 704] on font "Додај кредит" at bounding box center [953, 699] width 69 height 12
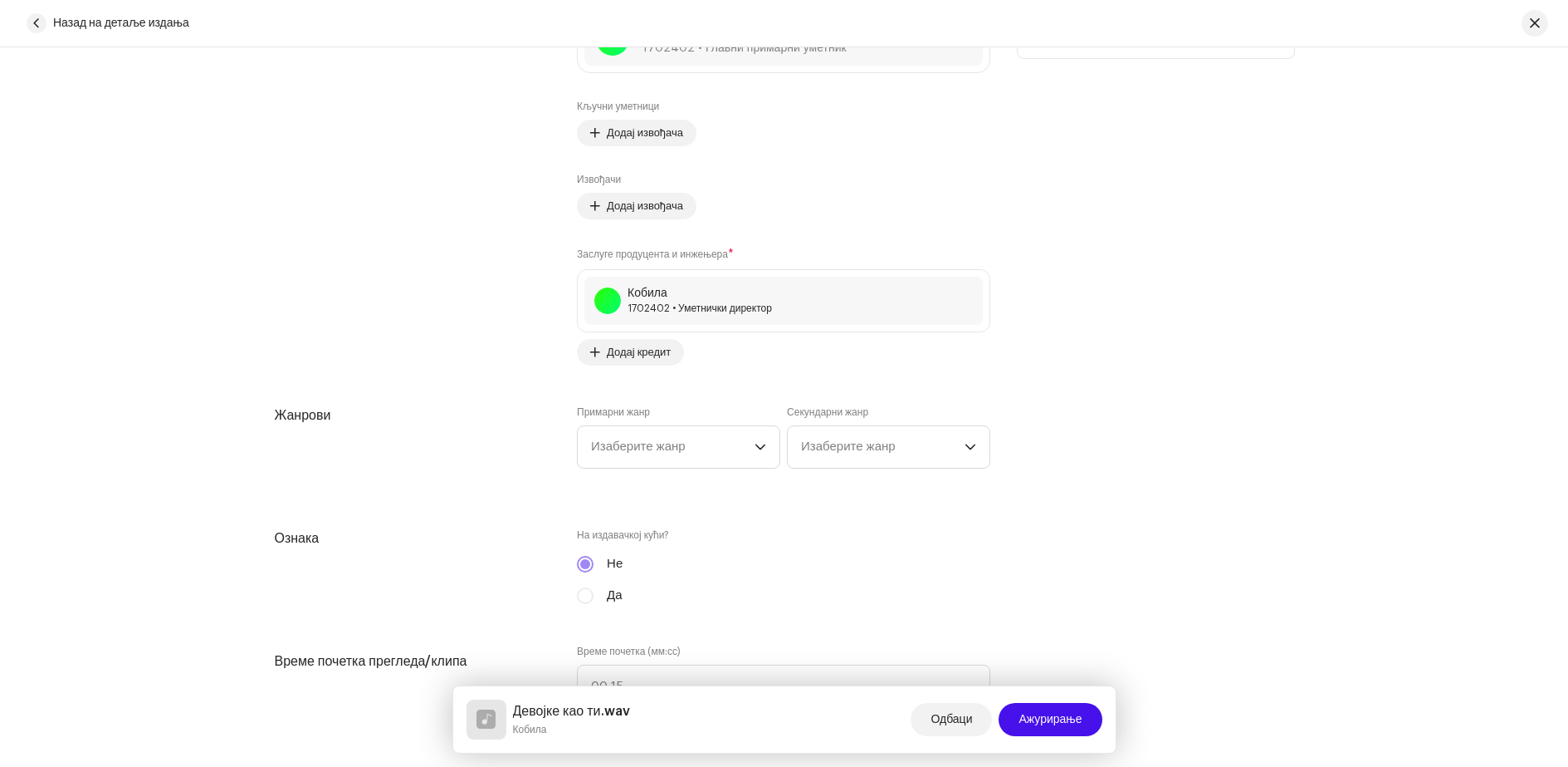
scroll to position [1246, 0]
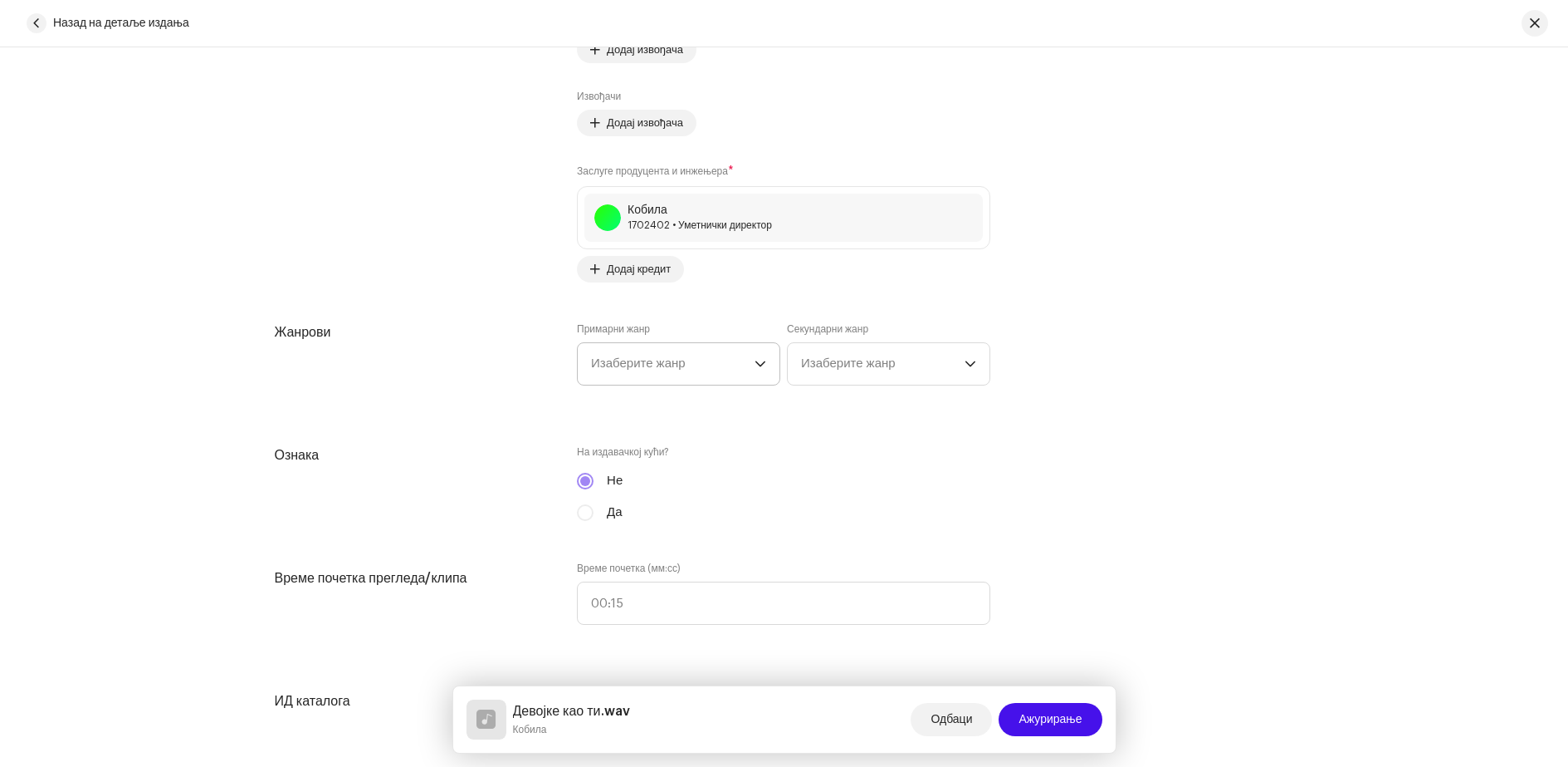
click at [756, 375] on div "падајући окидач" at bounding box center [761, 364] width 12 height 42
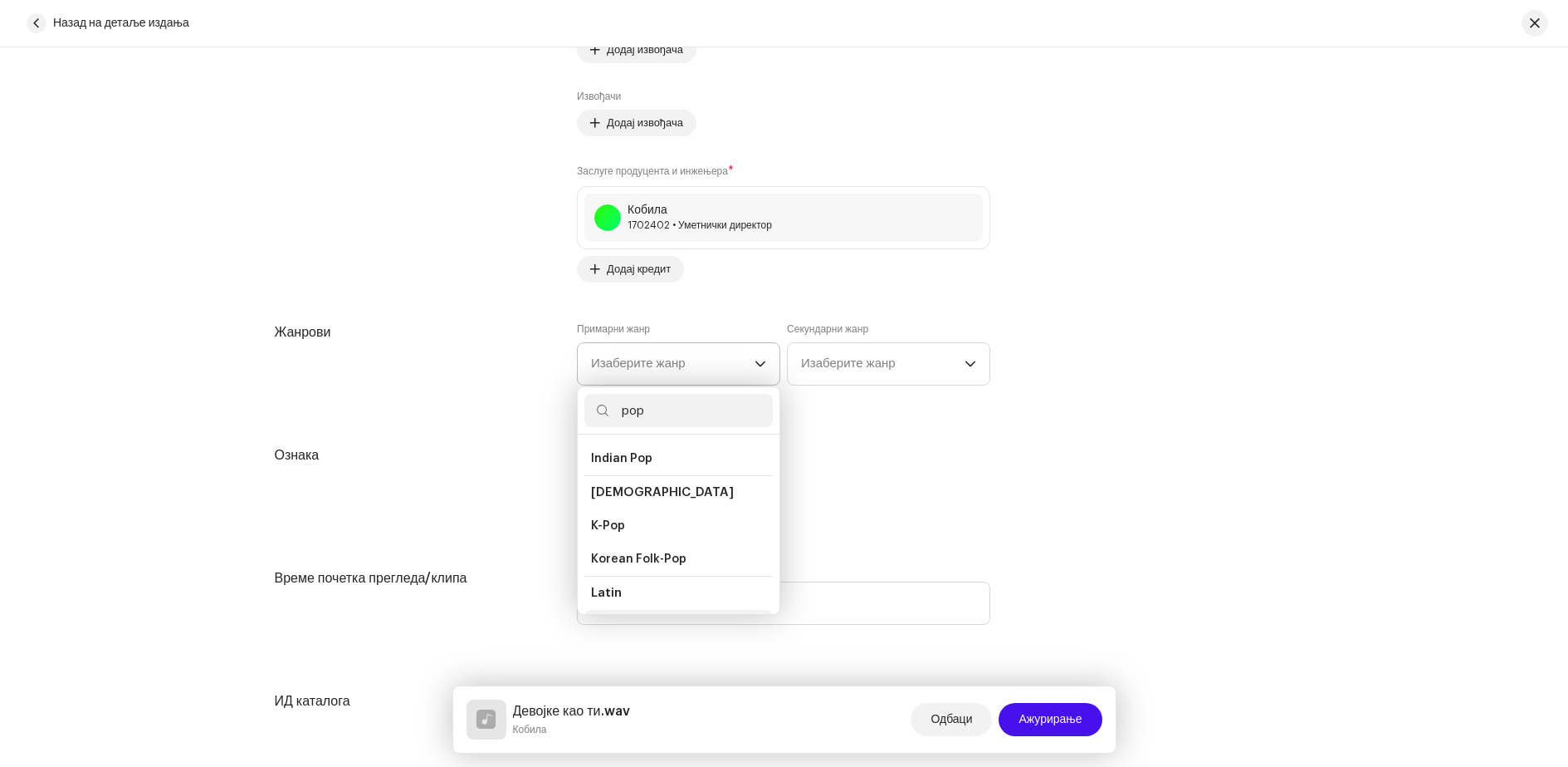
scroll to position [499, 0]
type input "pop"
click at [602, 602] on span "Pop" at bounding box center [602, 611] width 22 height 17
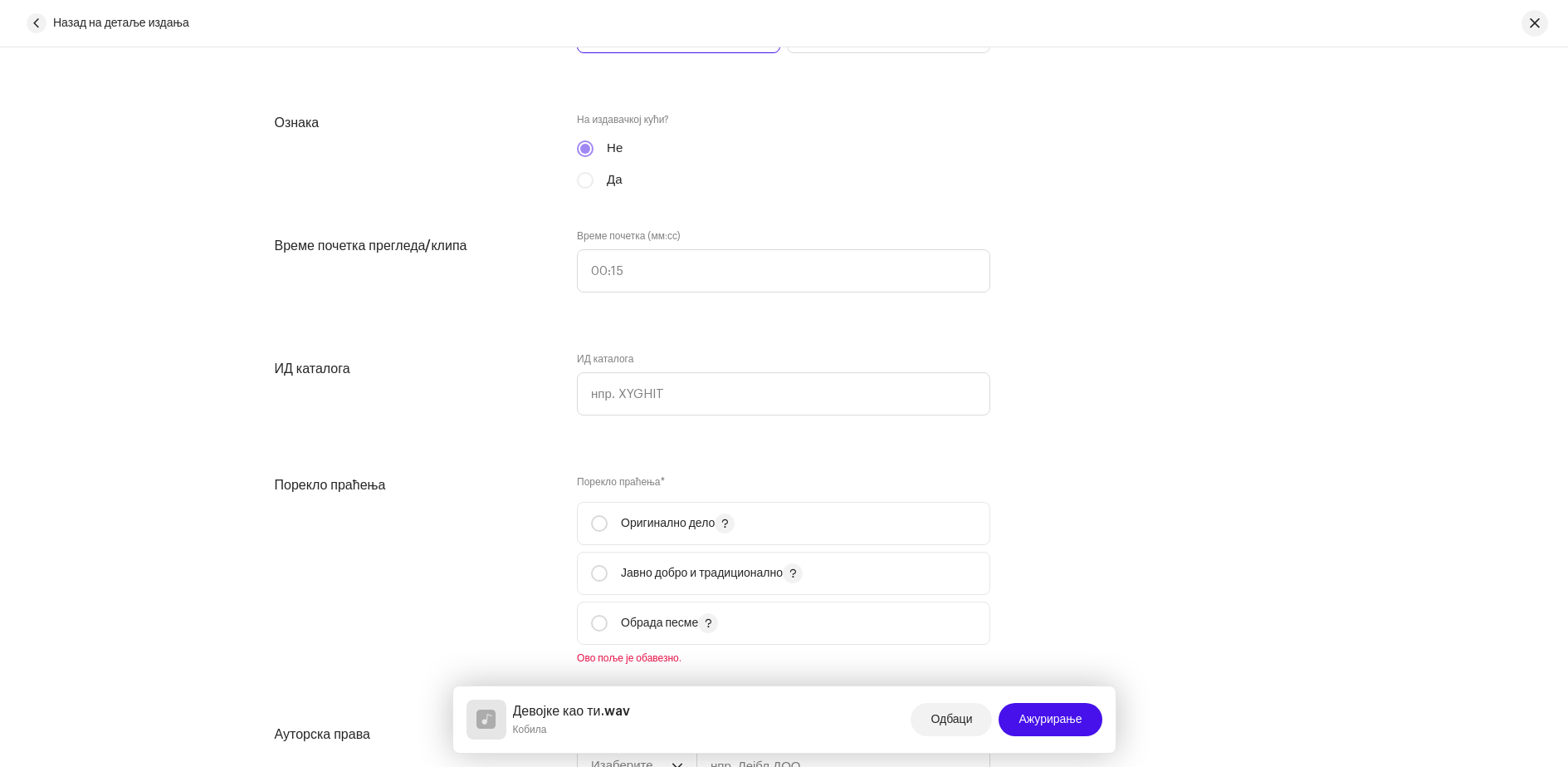
scroll to position [1661, 0]
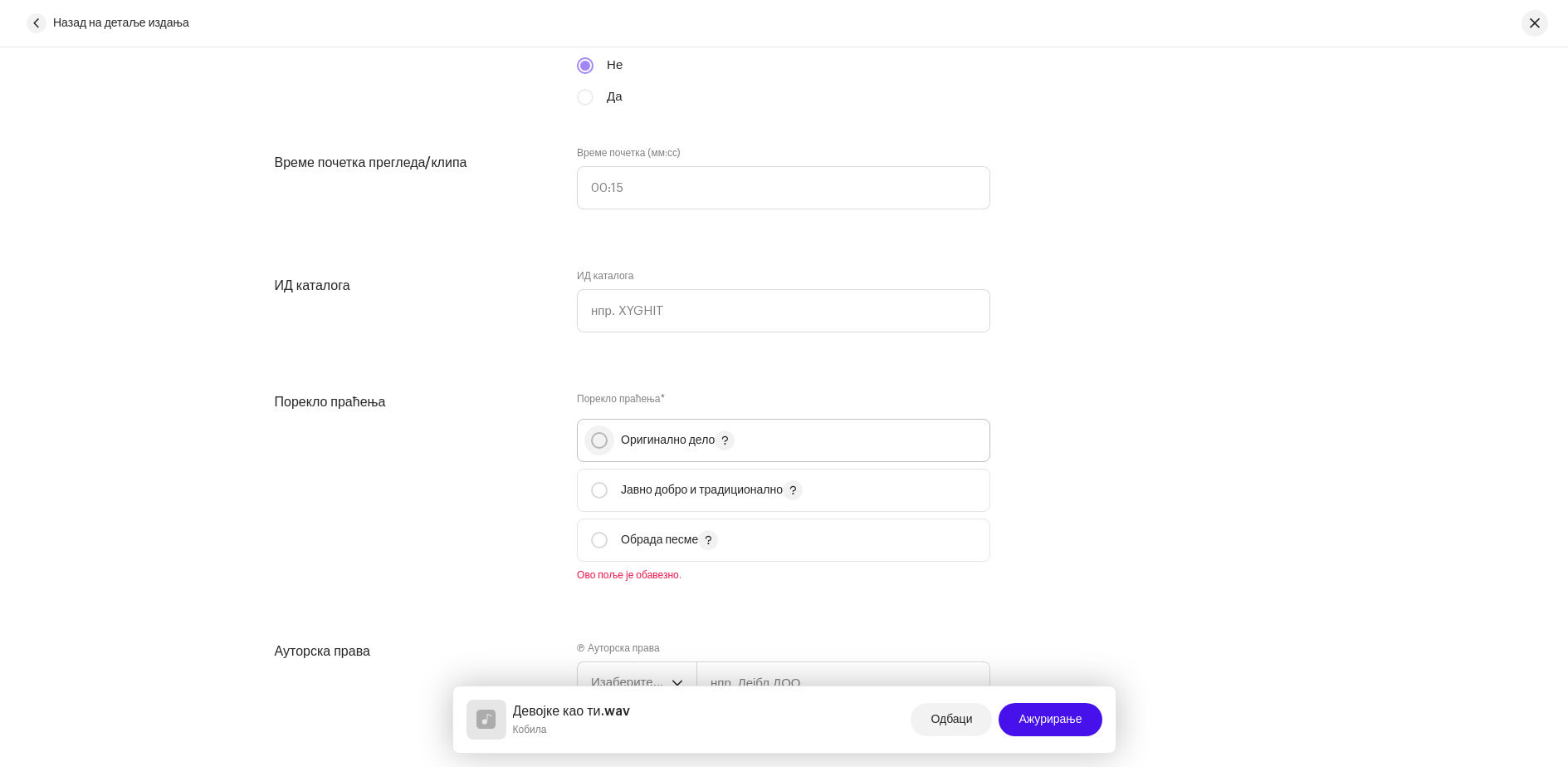
click at [594, 441] on input "radio" at bounding box center [599, 440] width 17 height 17
radio input "true"
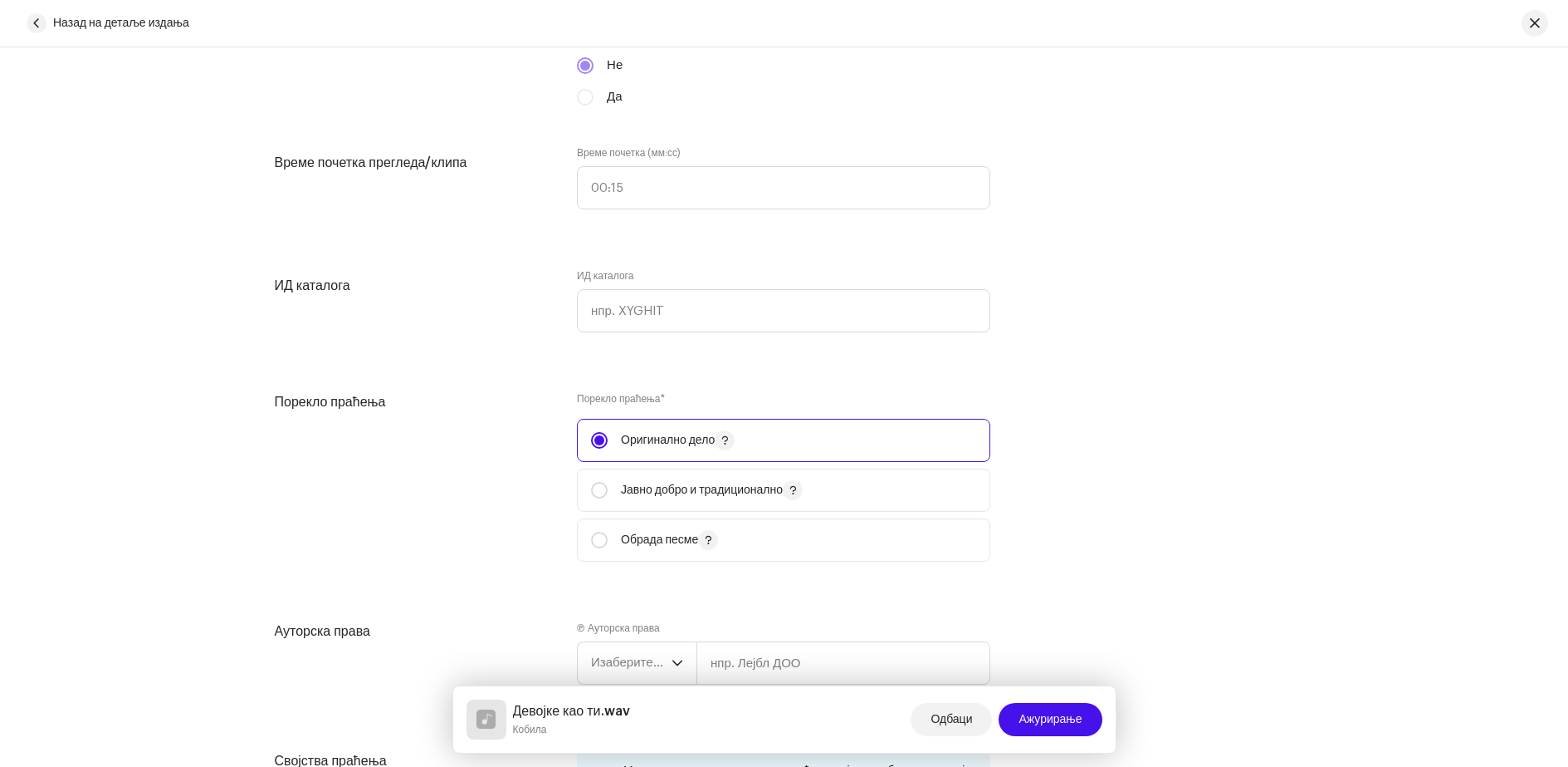
scroll to position [1827, 0]
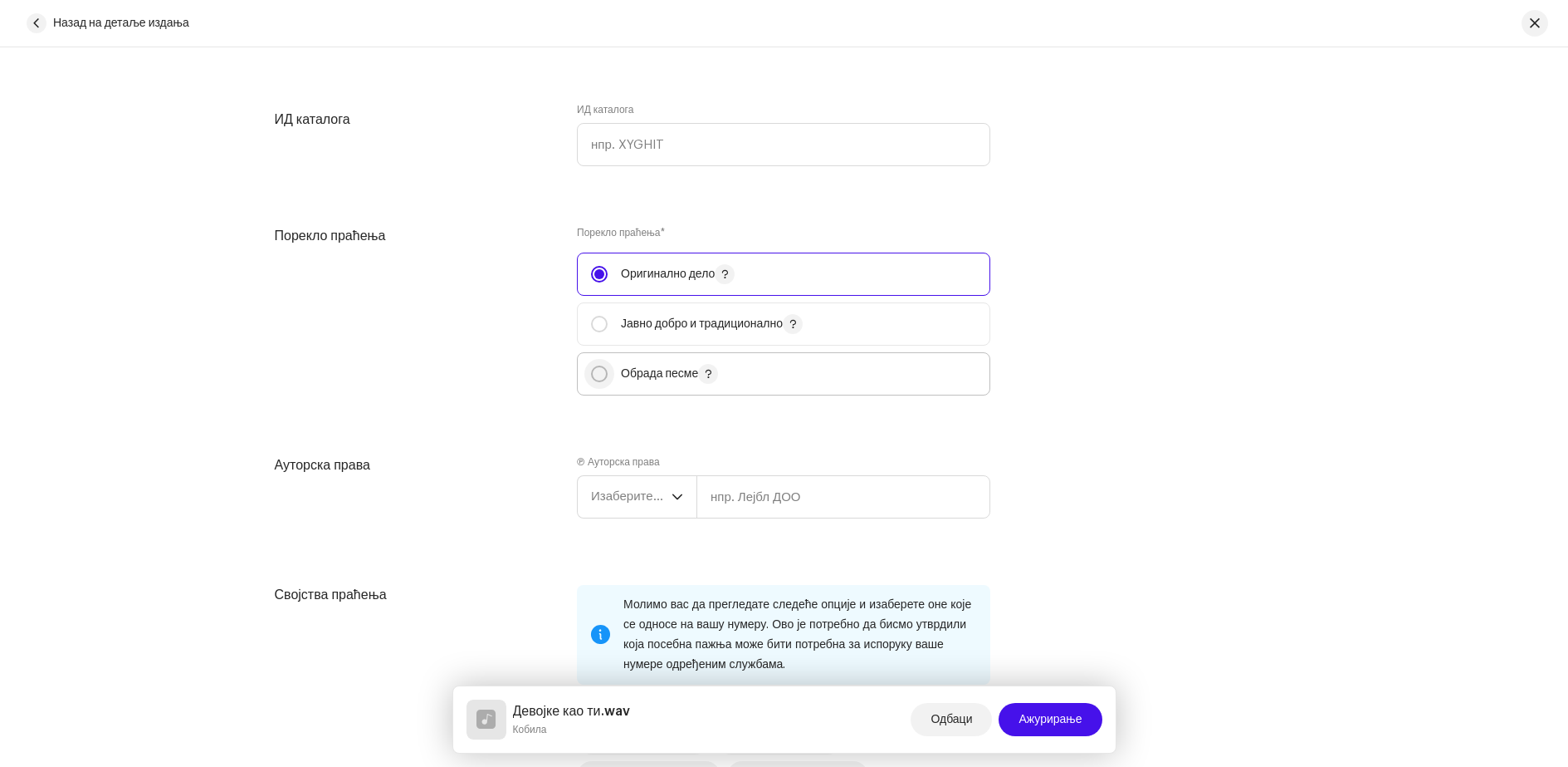
click at [598, 375] on input "radio" at bounding box center [599, 374] width 17 height 17
radio input "true"
click at [665, 497] on font "Изаберите годину" at bounding box center [643, 496] width 104 height 13
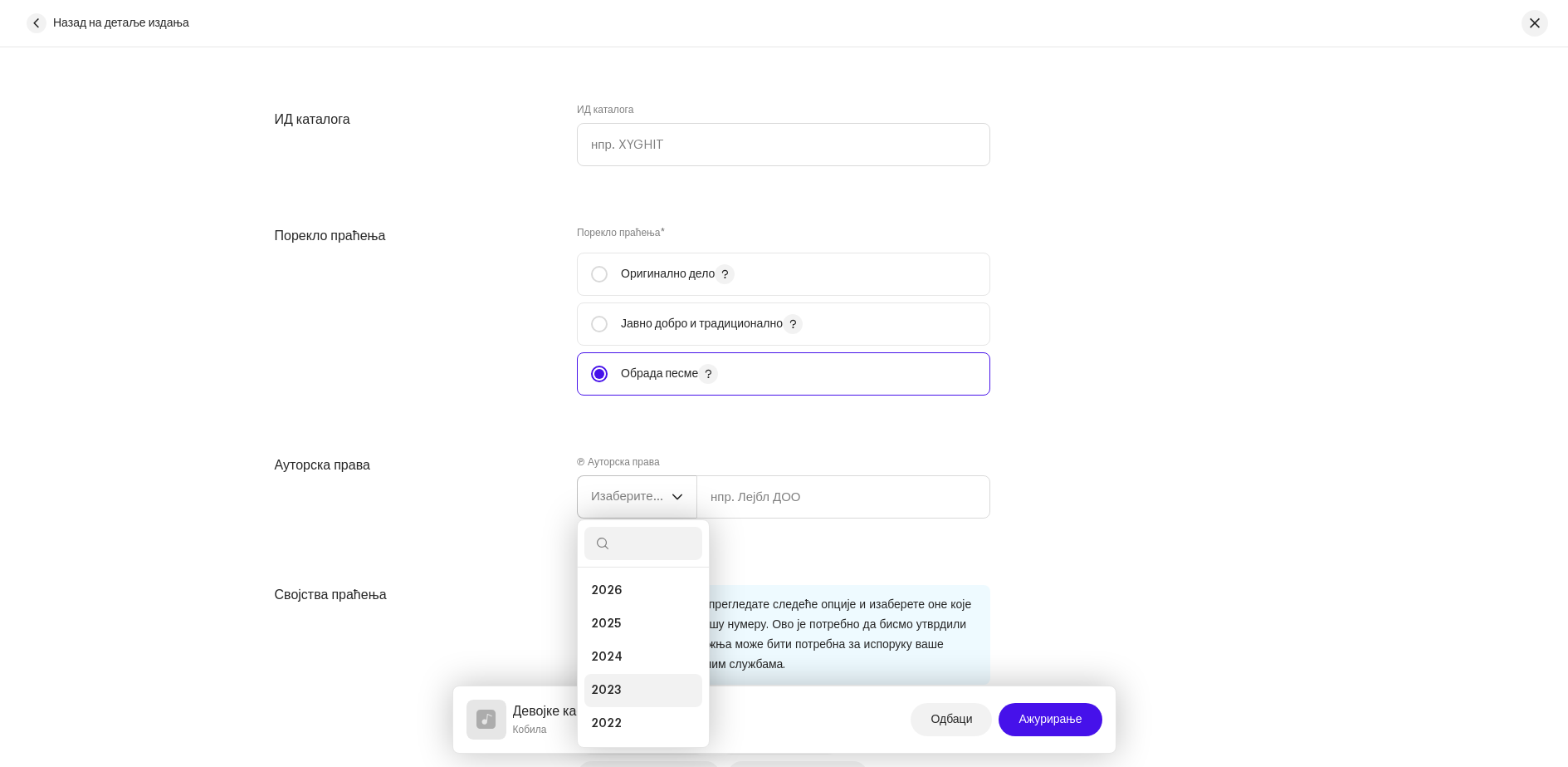
scroll to position [83, 0]
click at [622, 713] on li "2020" at bounding box center [643, 707] width 118 height 33
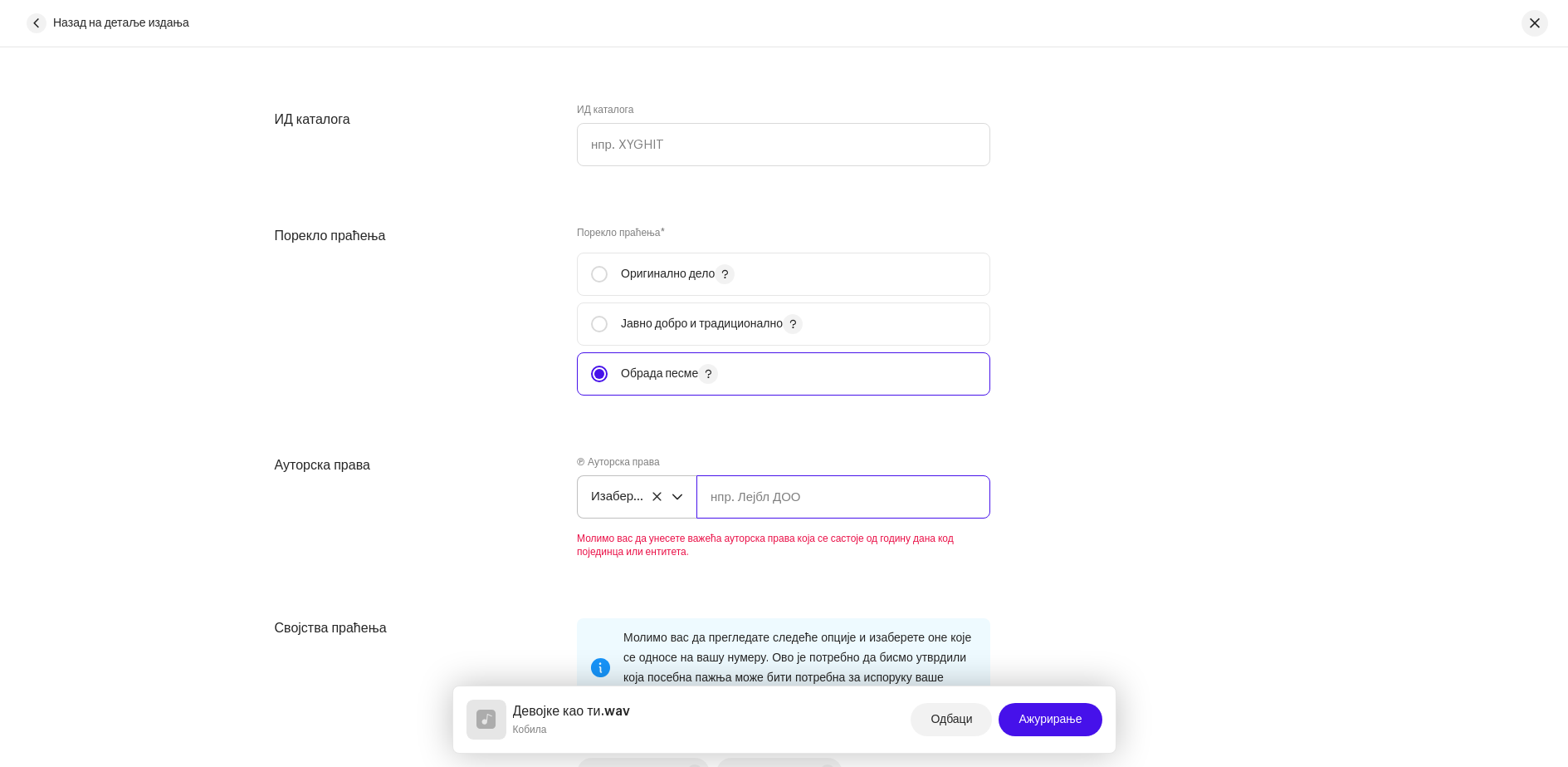
click at [739, 500] on input "text" at bounding box center [843, 496] width 294 height 43
type input "Mare"
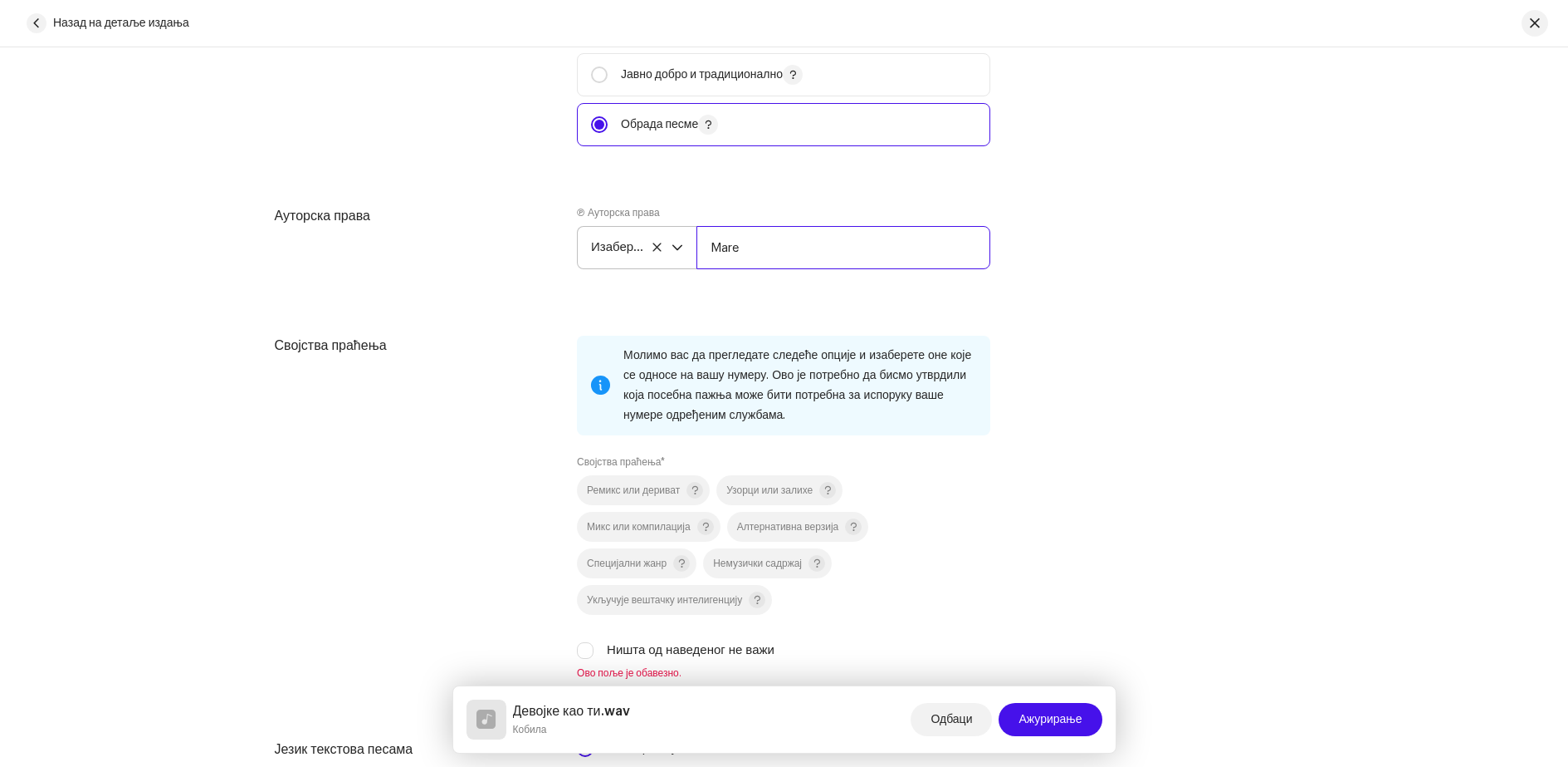
scroll to position [2159, 0]
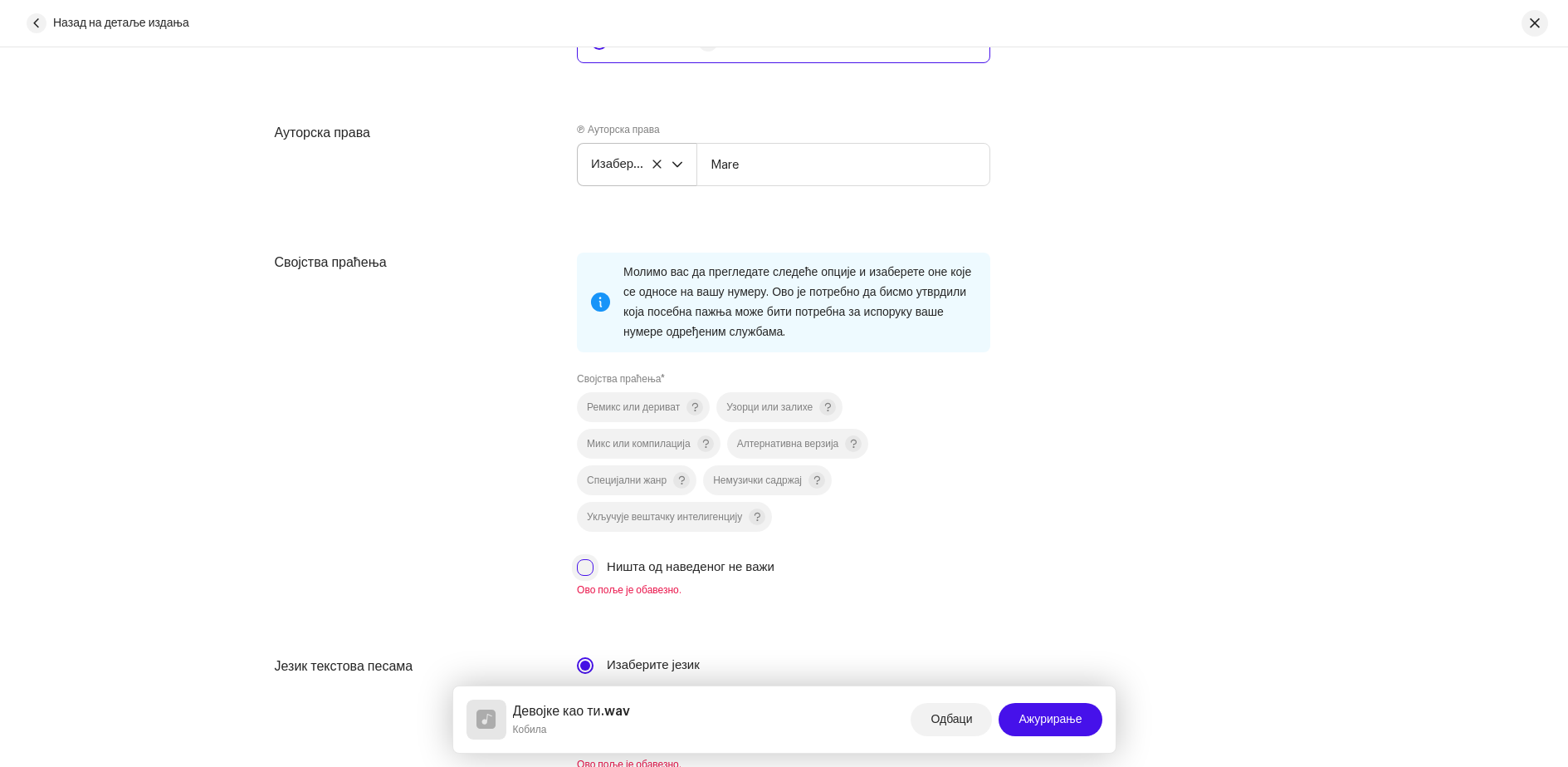
click at [582, 572] on input "Ништа од наведеног не важи" at bounding box center [586, 567] width 17 height 17
checkbox input "true"
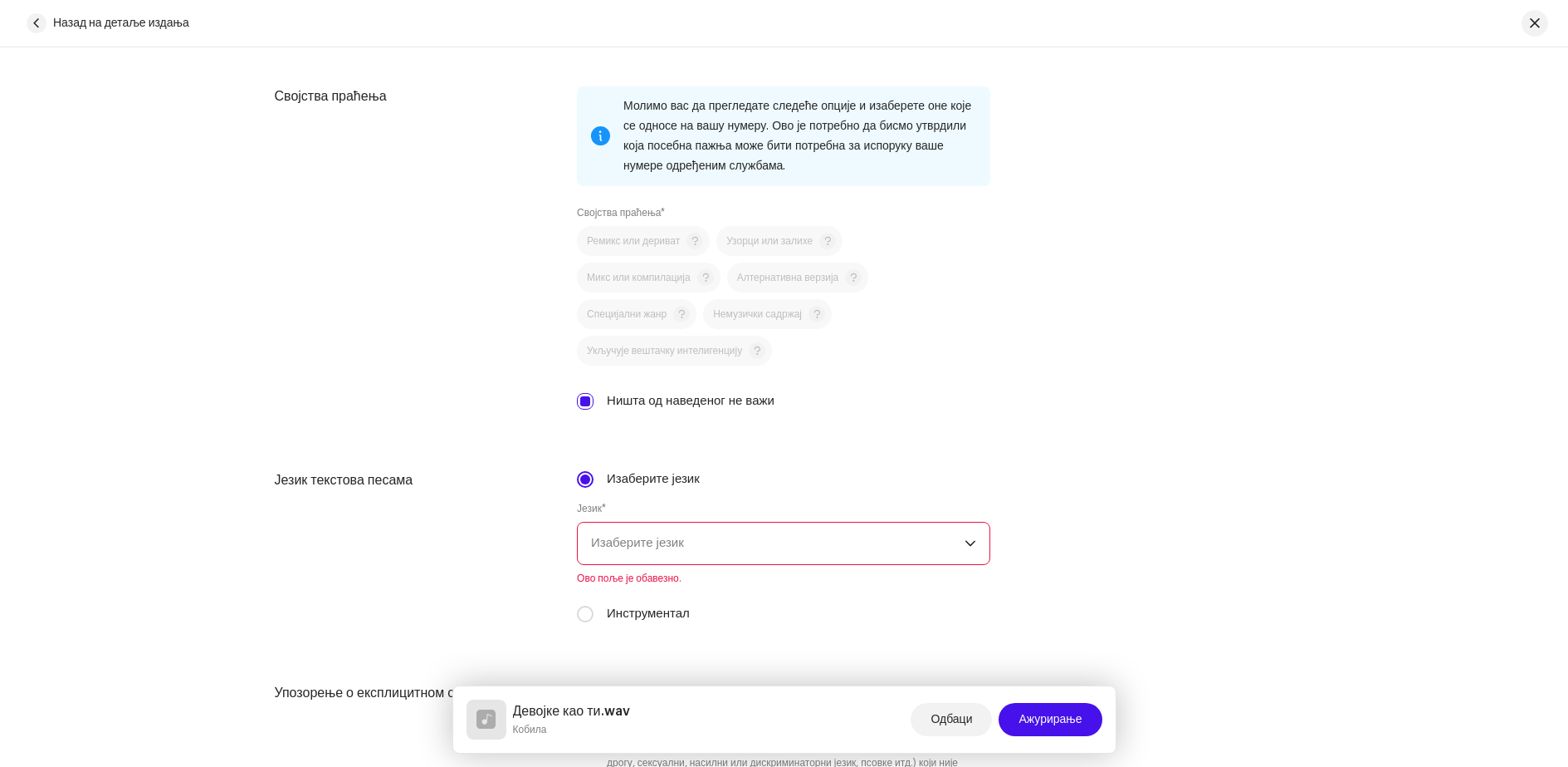
scroll to position [2409, 0]
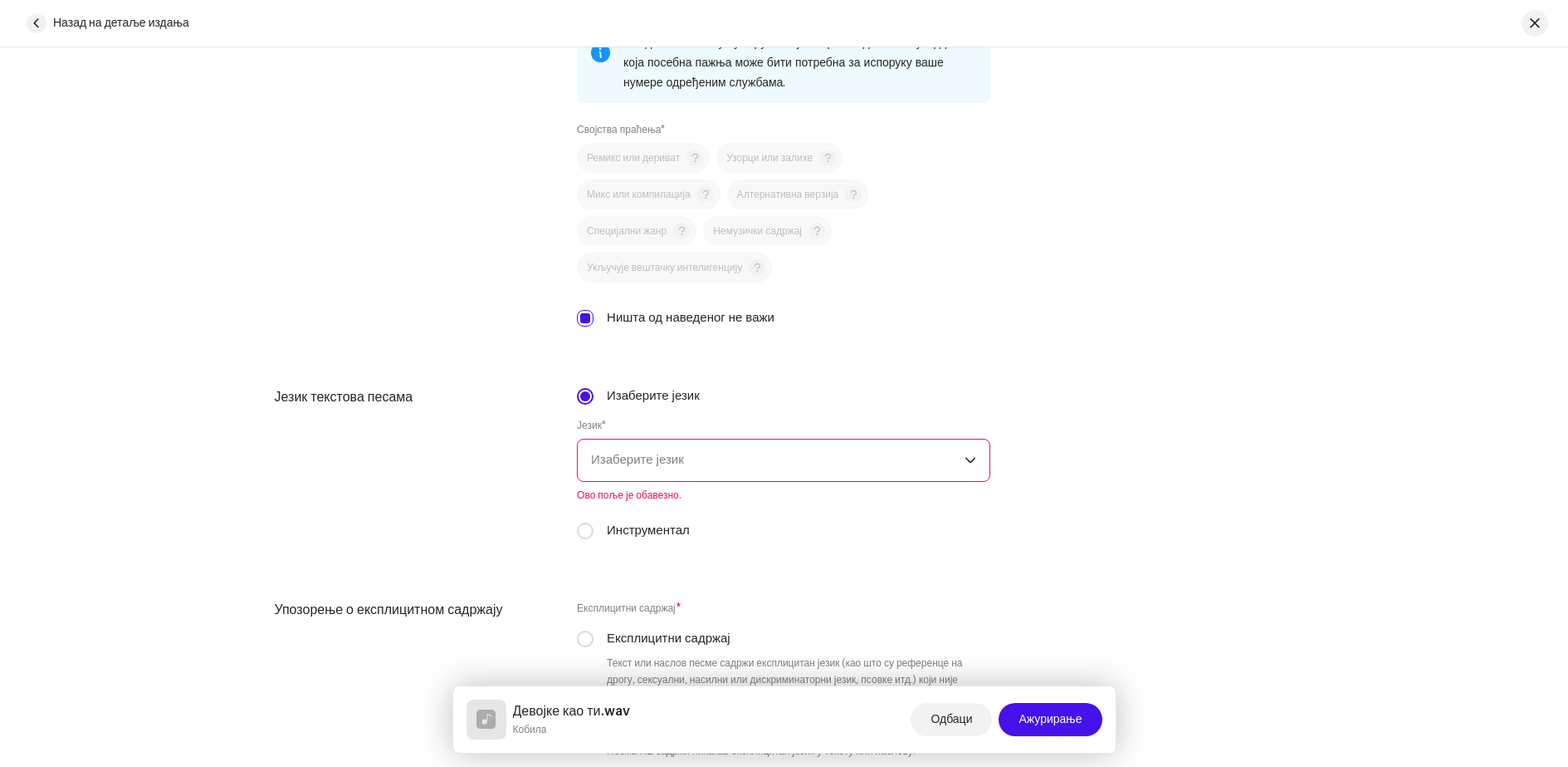
click at [670, 465] on font "Изаберите језик" at bounding box center [638, 460] width 93 height 13
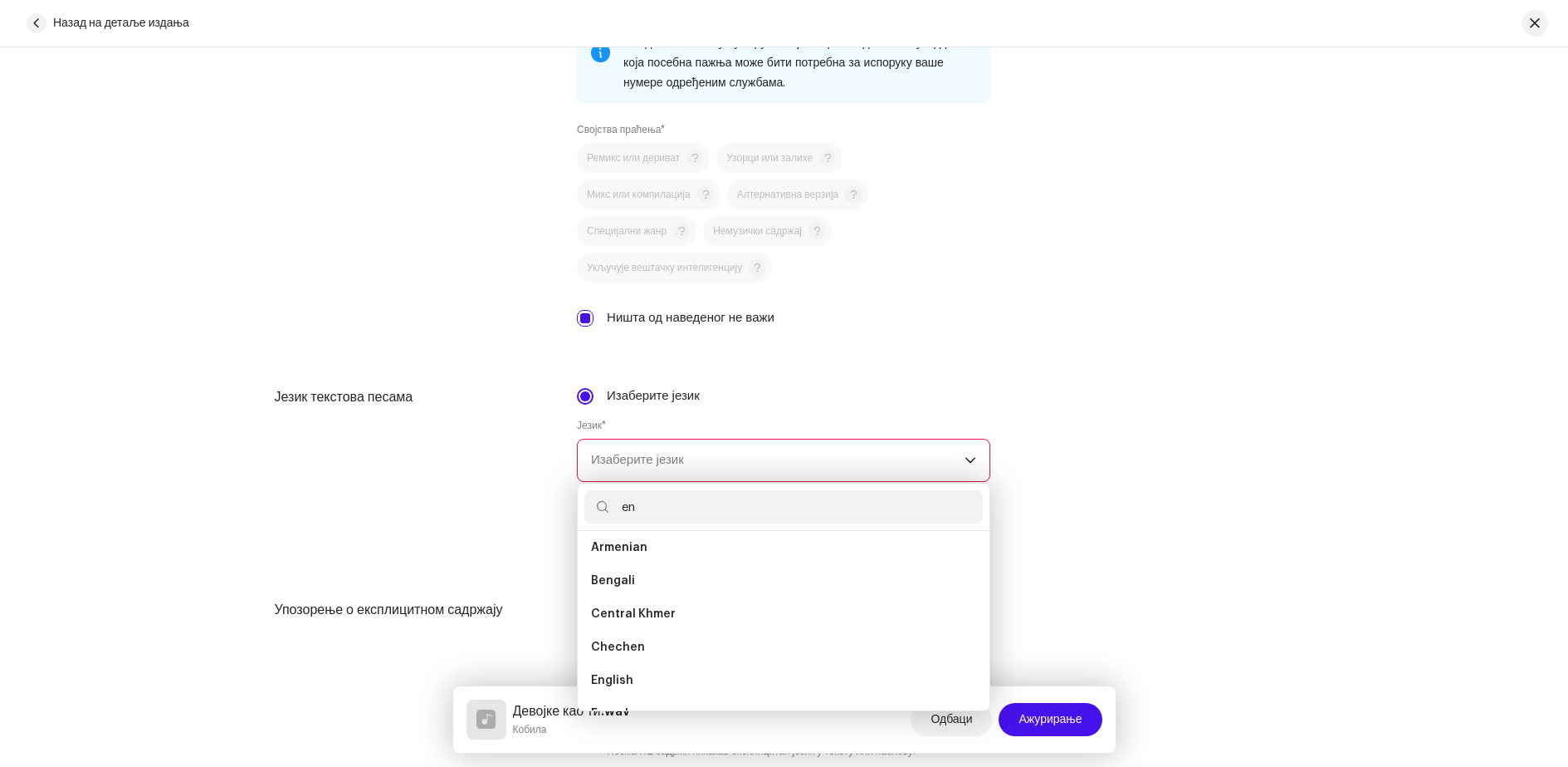
scroll to position [0, 0]
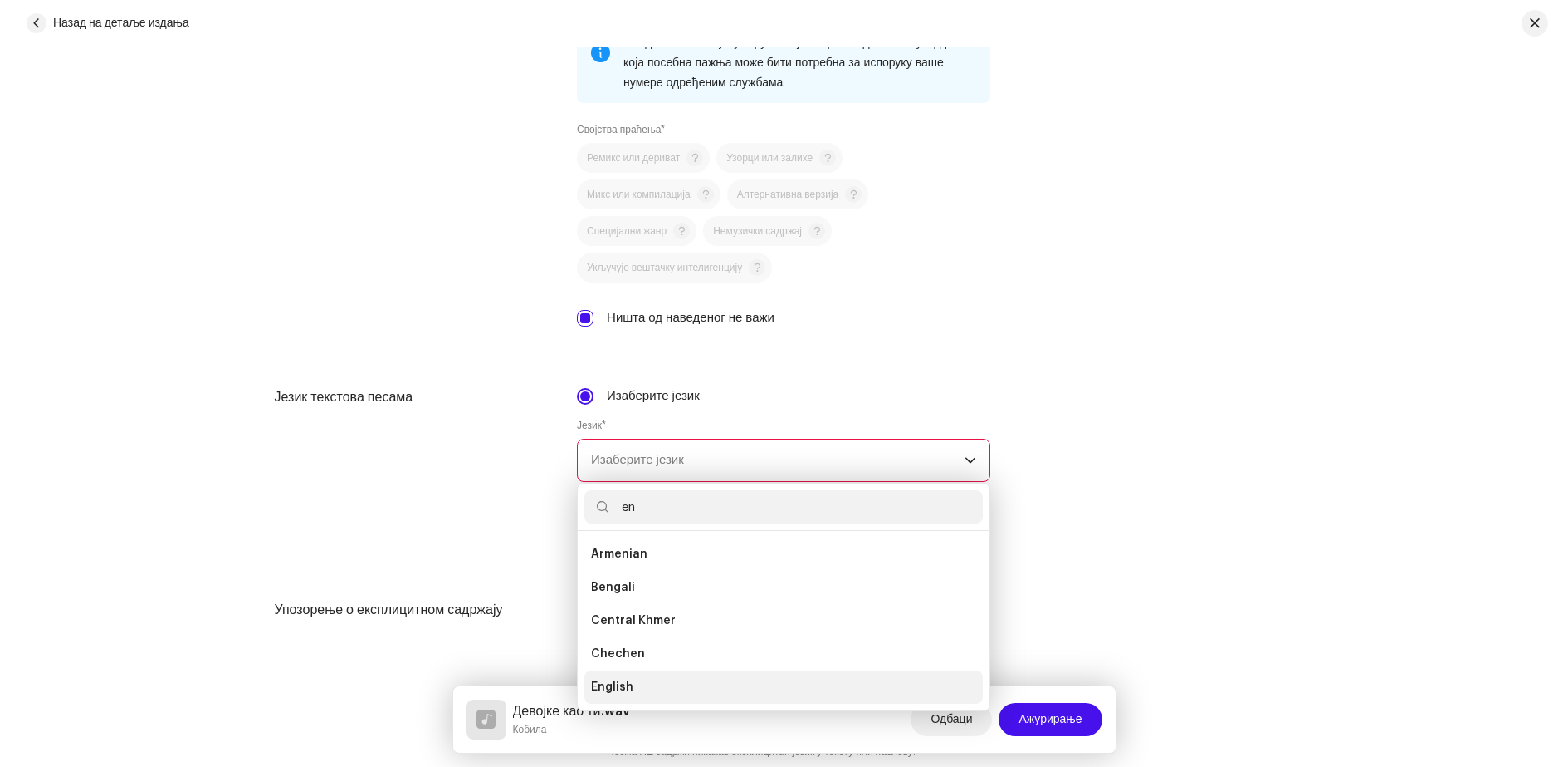
type input "en"
click at [627, 685] on span "English" at bounding box center [612, 687] width 42 height 17
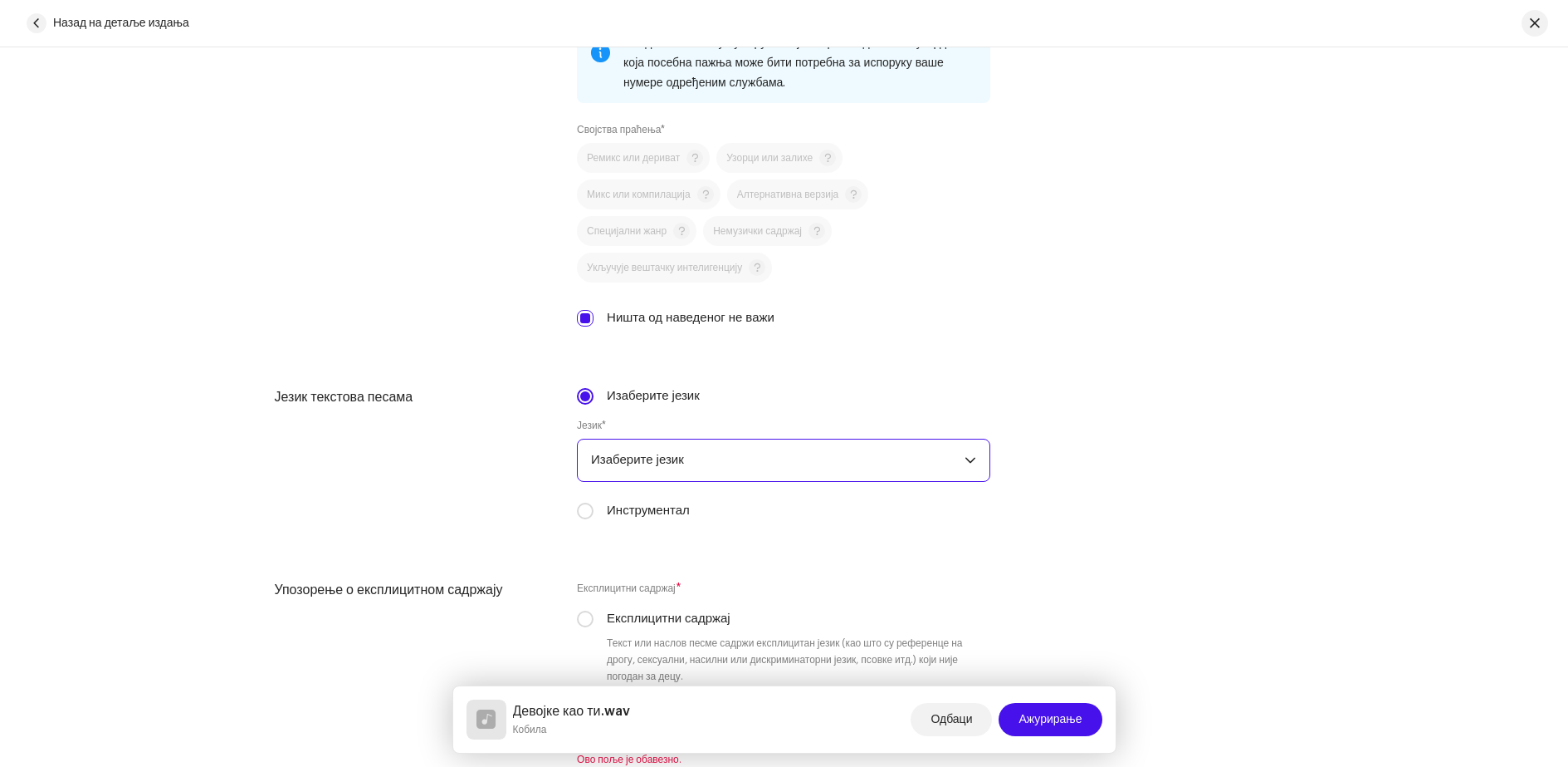
scroll to position [2575, 0]
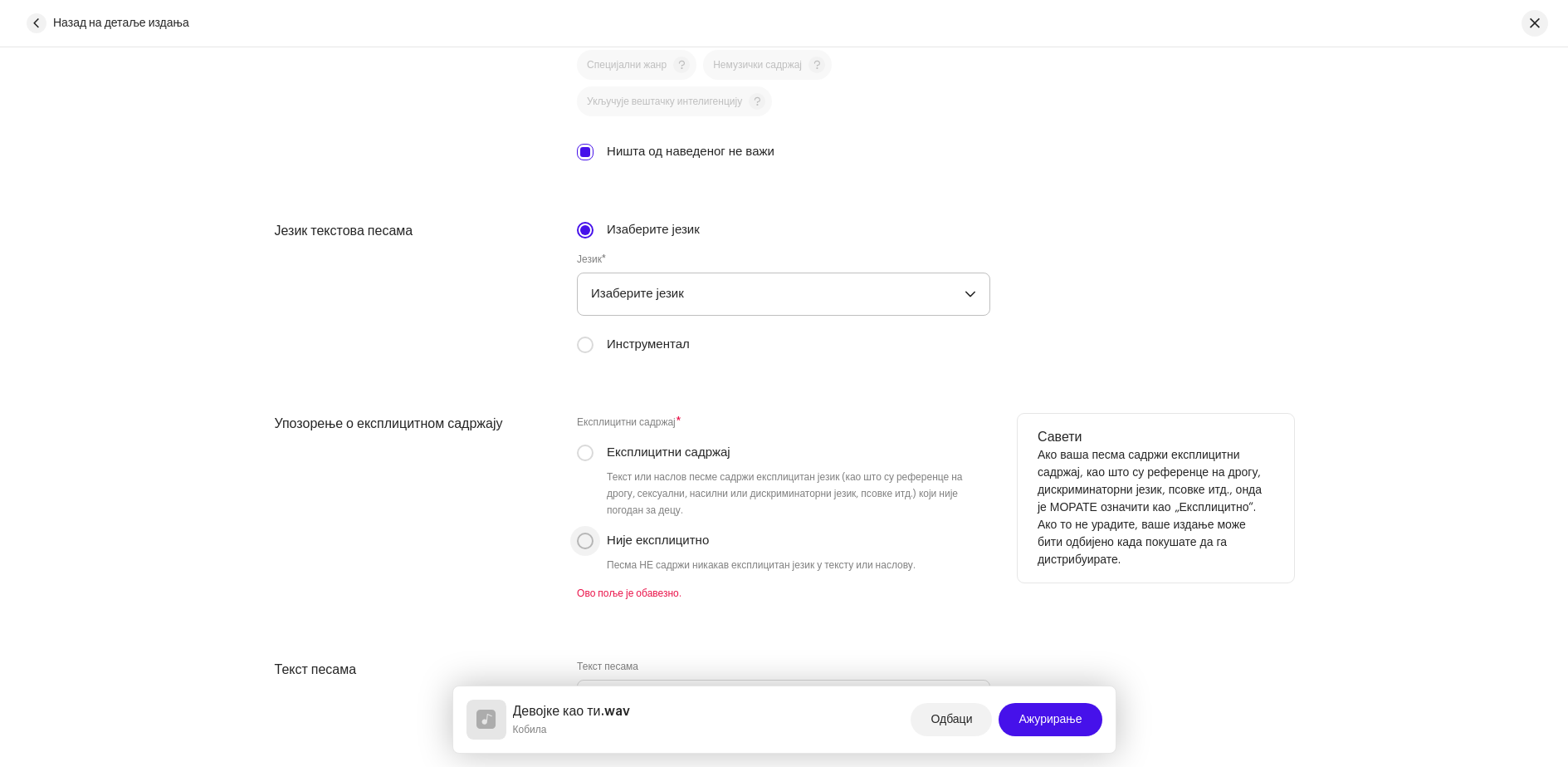
click at [579, 544] on input "Није експлицитно" at bounding box center [586, 541] width 17 height 17
radio input "true"
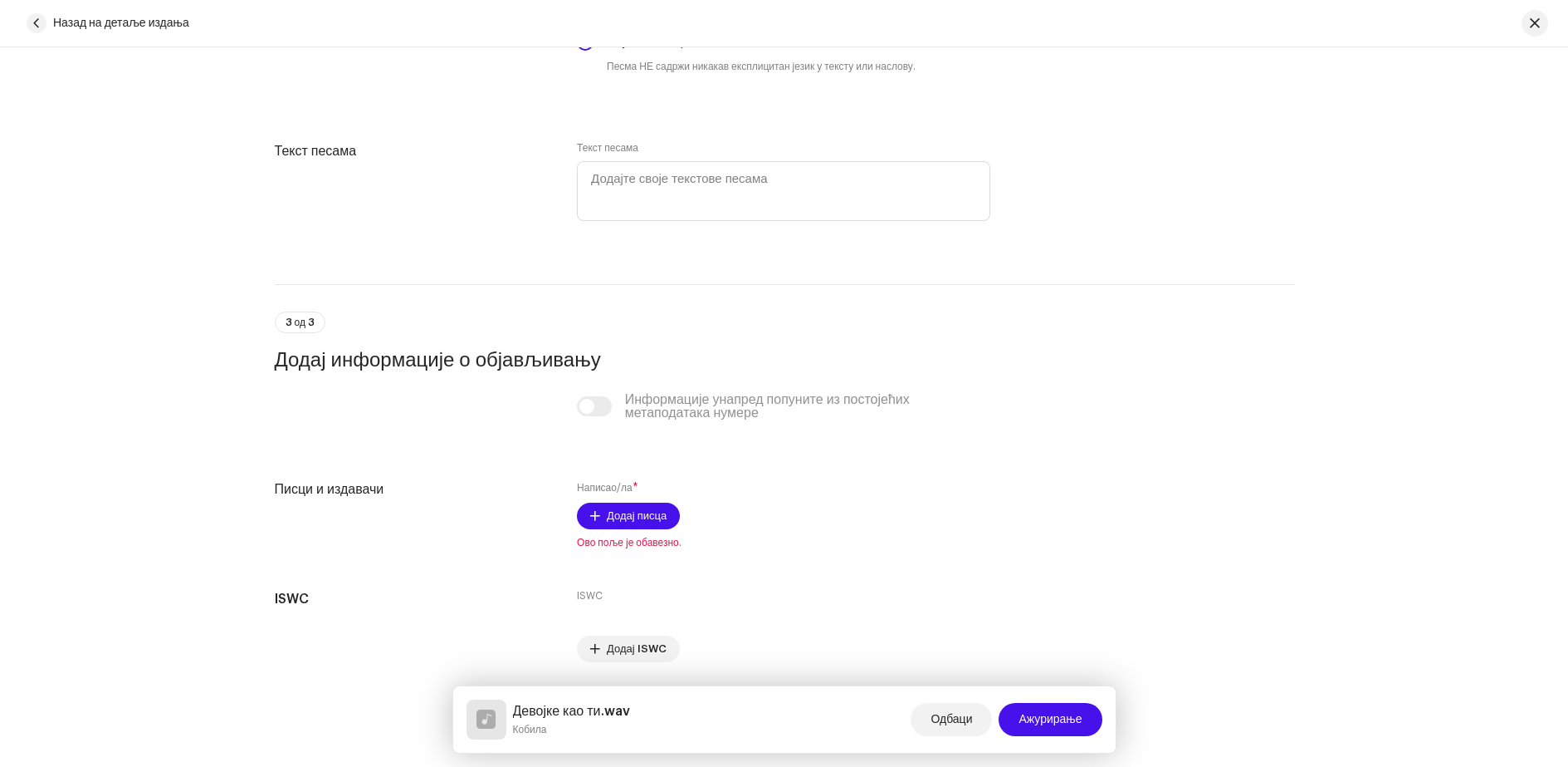
scroll to position [3128, 0]
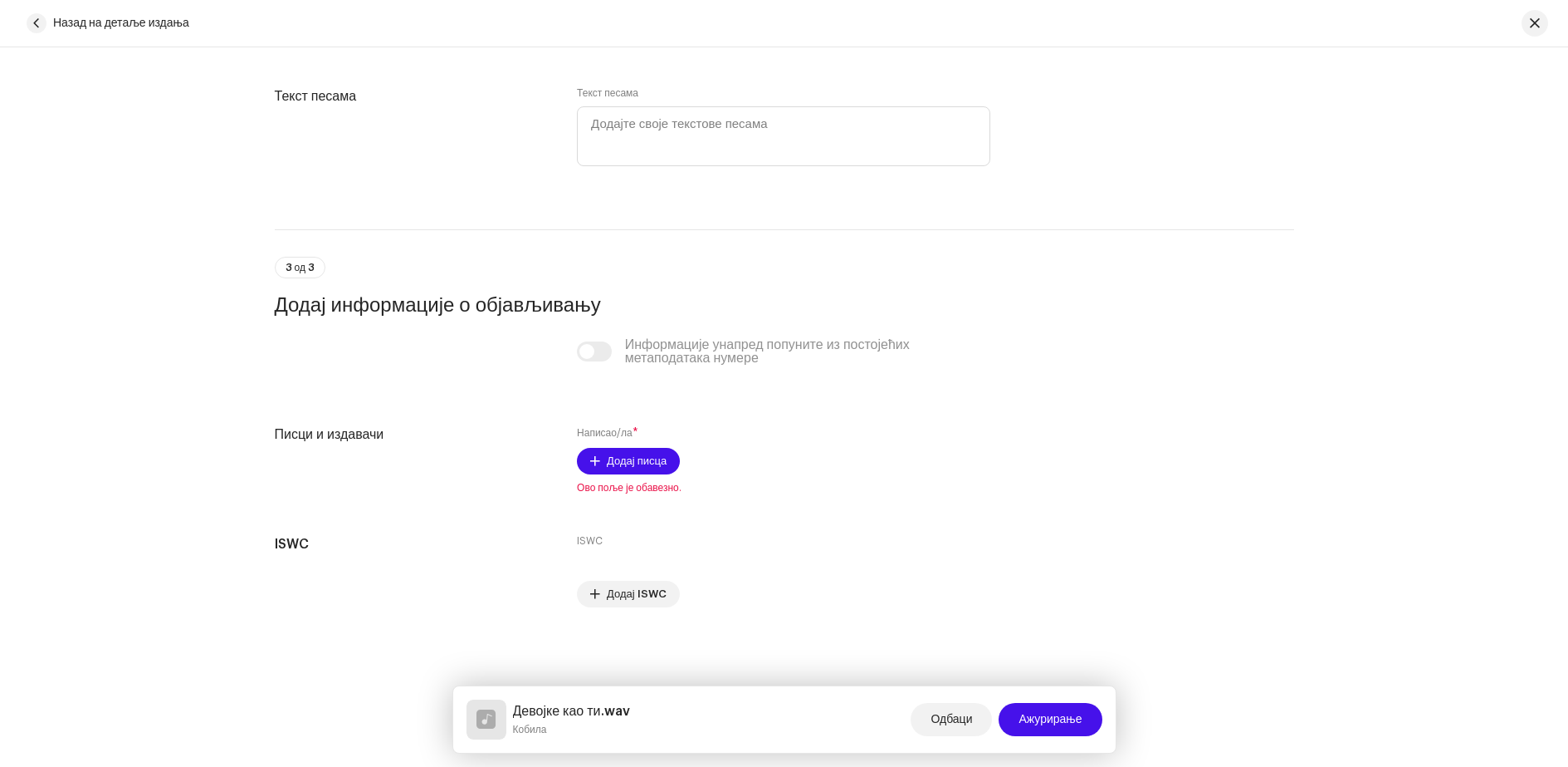
click at [602, 355] on div "Информације унапред попуните из постојећих метаподатака нумере" at bounding box center [784, 351] width 413 height 26
click at [598, 352] on div "Информације унапред попуните из постојећих метаподатака нумере" at bounding box center [784, 351] width 413 height 26
click at [622, 470] on span "Додај писца" at bounding box center [637, 460] width 59 height 33
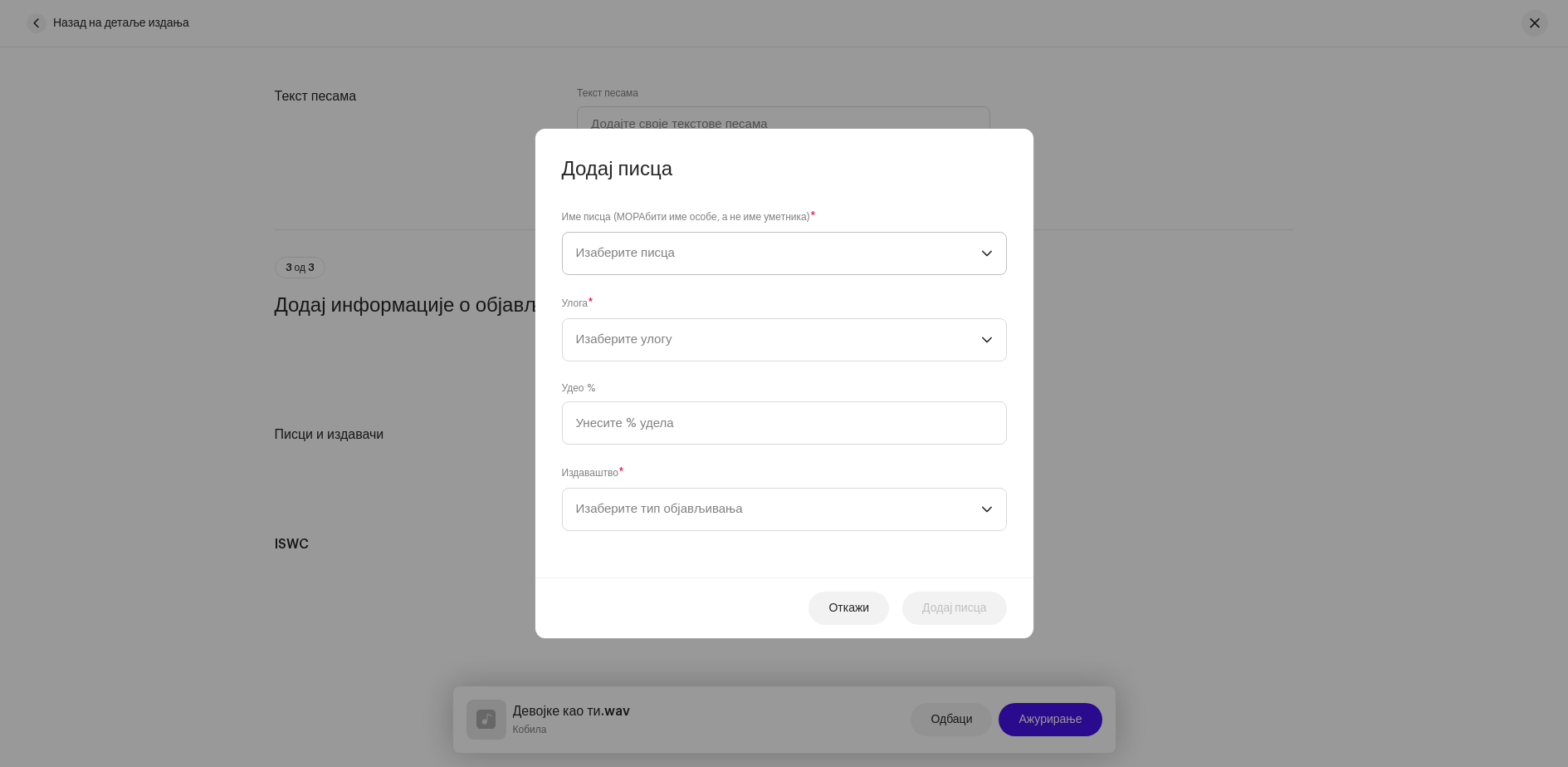
click at [647, 257] on font "Изаберите писца" at bounding box center [626, 252] width 98 height 13
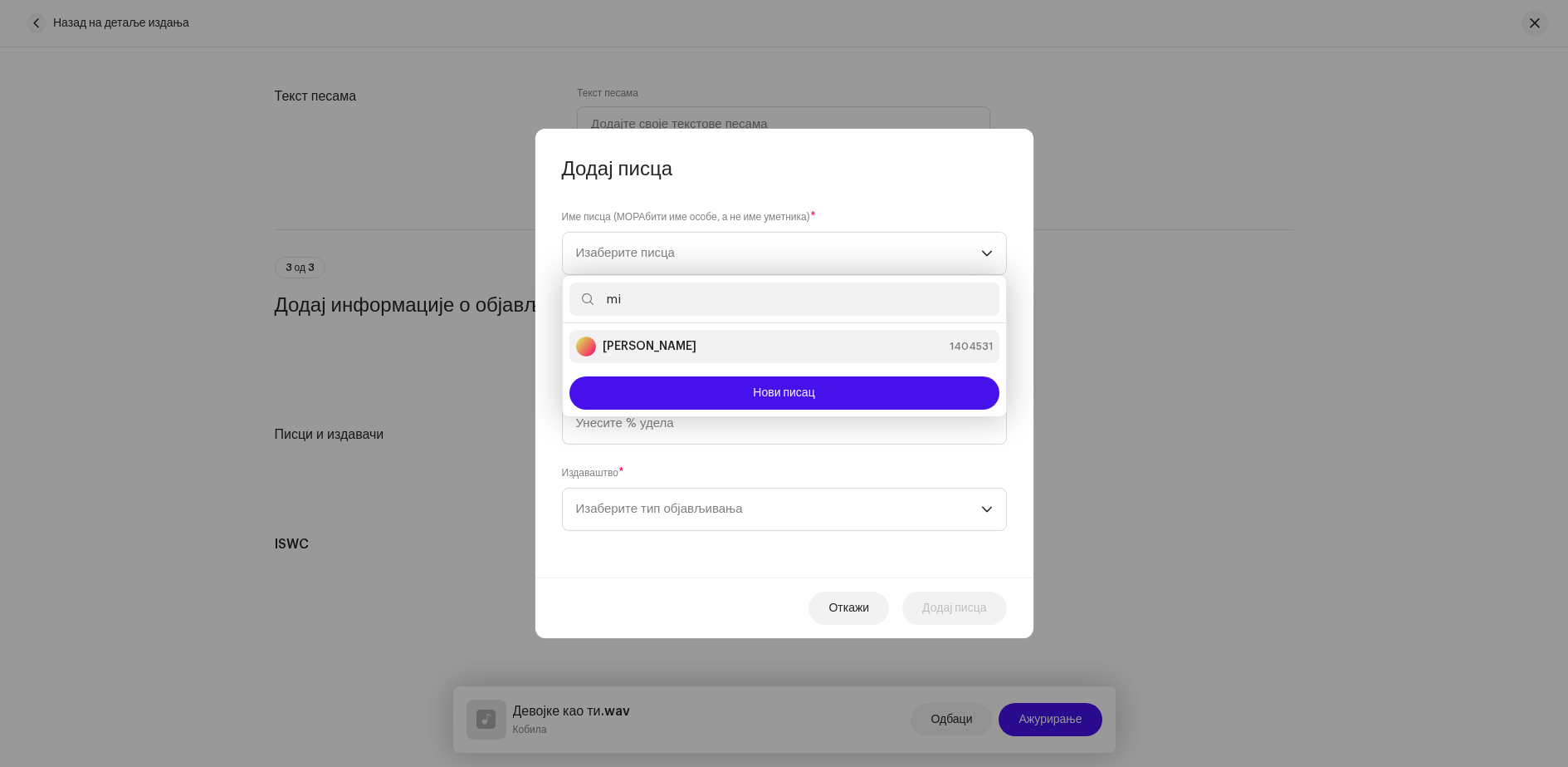
type input "mi"
click at [684, 342] on strong "[PERSON_NAME]" at bounding box center [649, 347] width 94 height 17
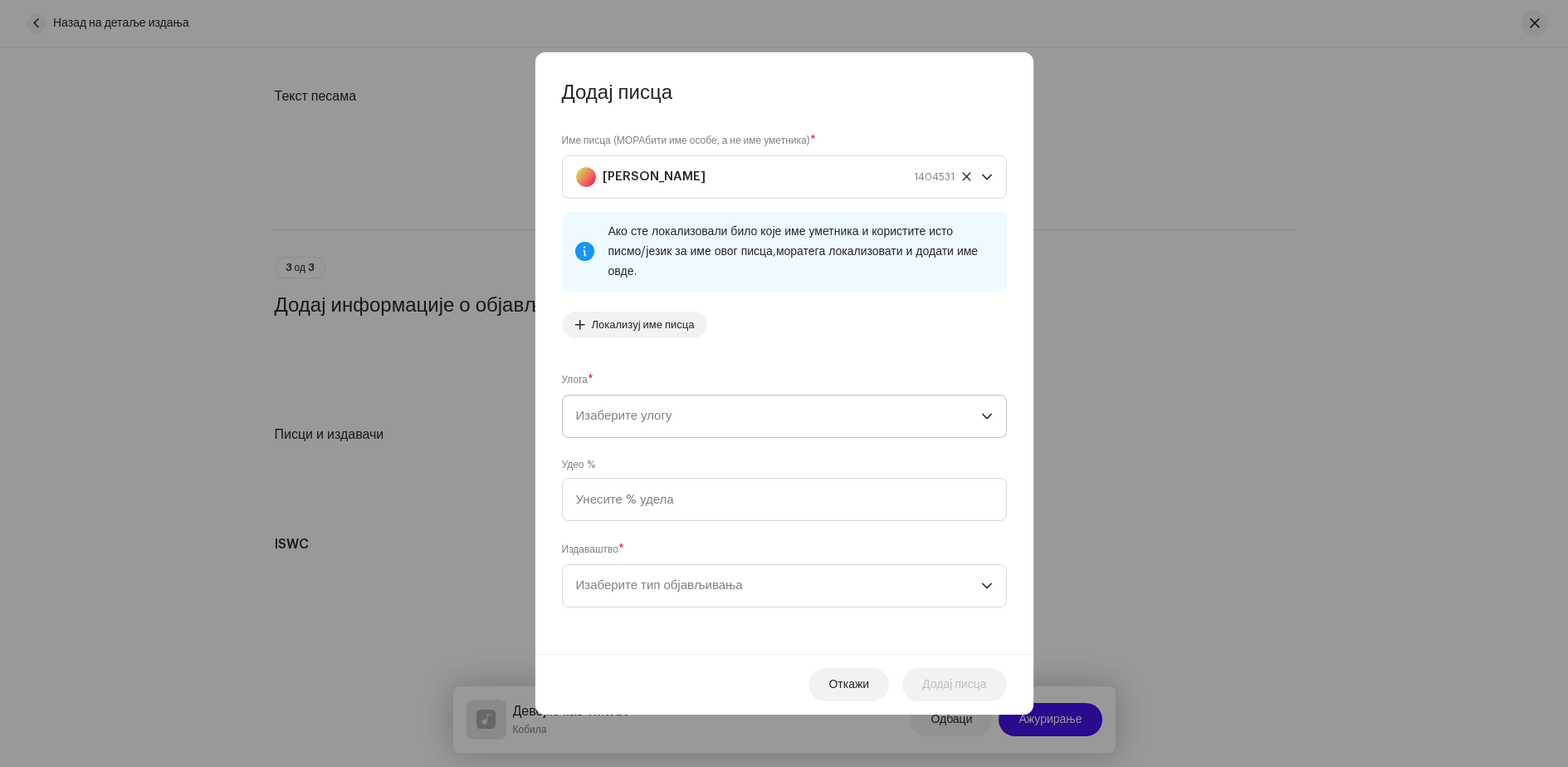
click at [669, 409] on font "Изаберите улогу" at bounding box center [624, 415] width 96 height 13
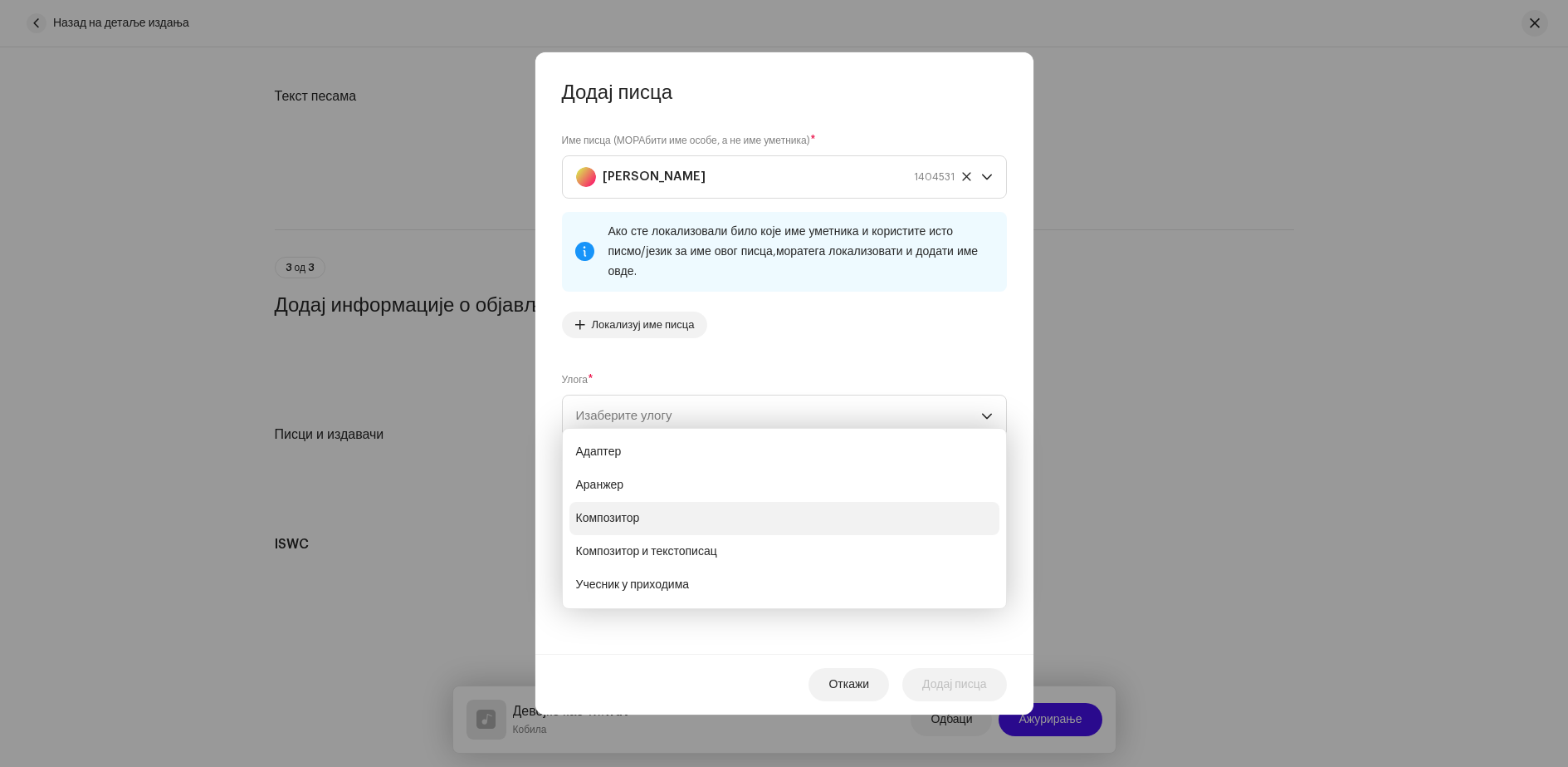
click at [654, 516] on li "Композитор" at bounding box center [784, 518] width 430 height 33
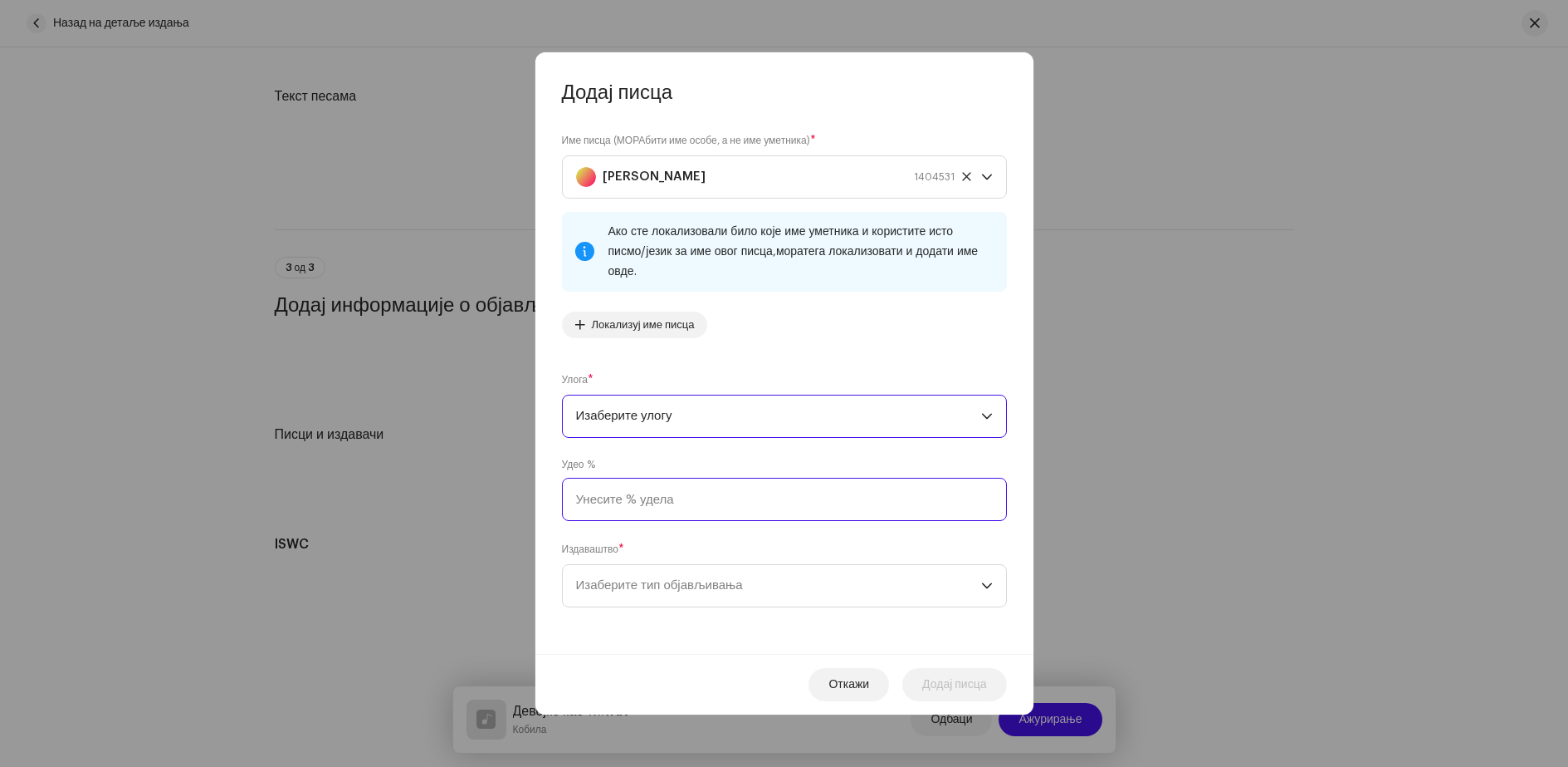
click at [675, 493] on input at bounding box center [784, 499] width 445 height 43
click at [670, 579] on font "Изаберите тип објављивања" at bounding box center [660, 585] width 167 height 13
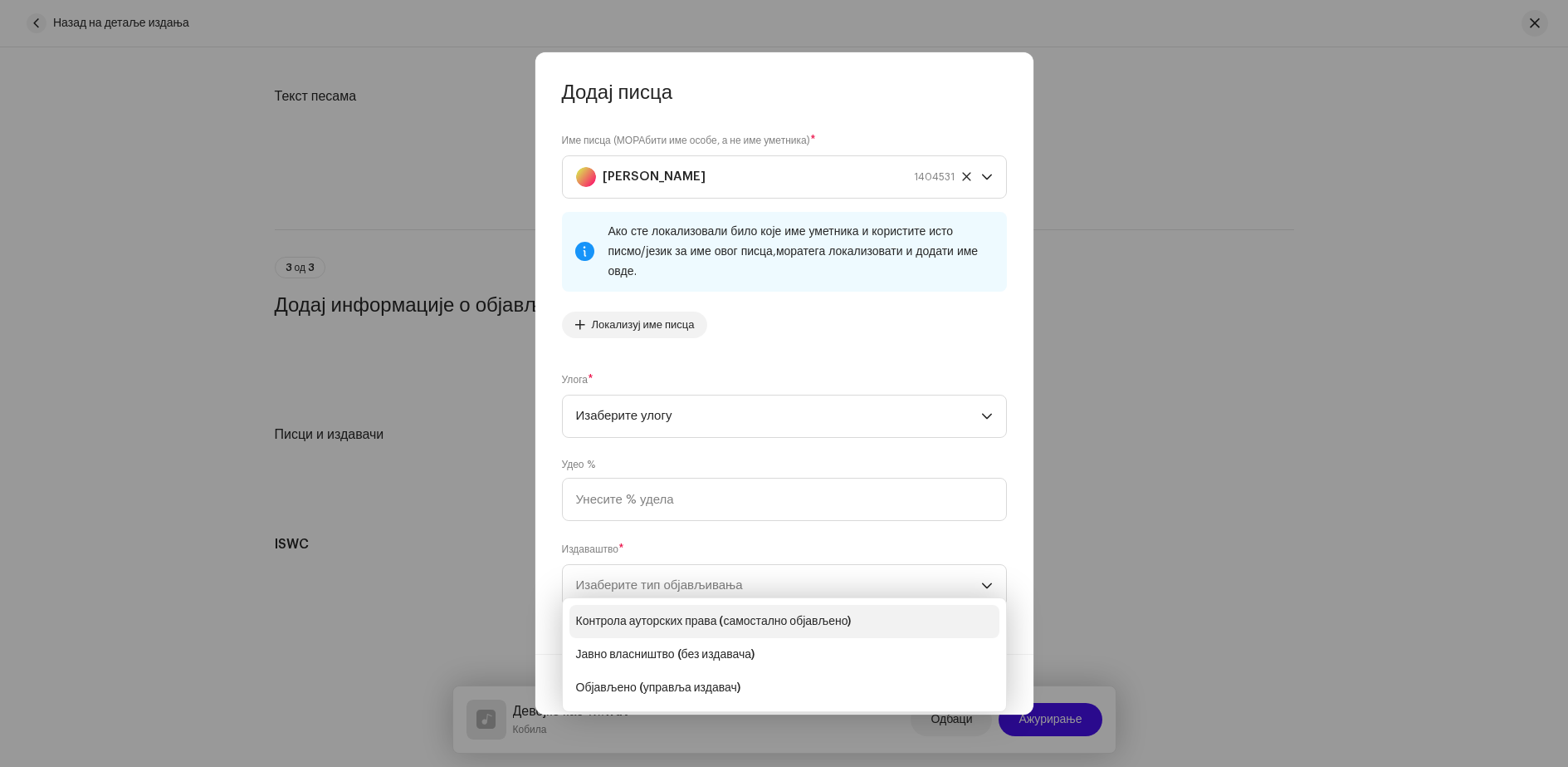
click at [693, 619] on font "Контрола ауторских права (самостално објављено)" at bounding box center [714, 622] width 276 height 12
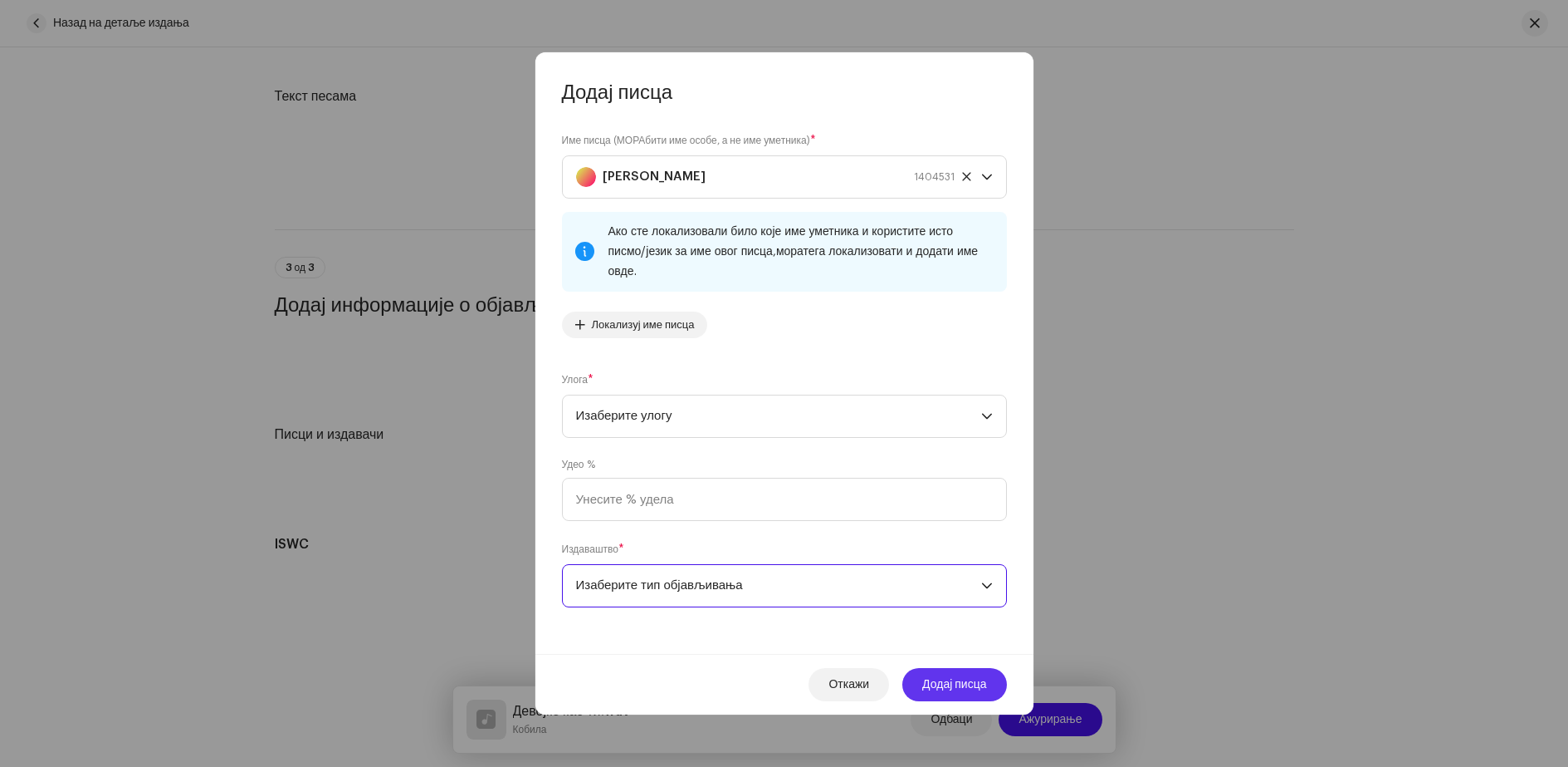
click at [941, 682] on span "Додај писца" at bounding box center [953, 684] width 64 height 33
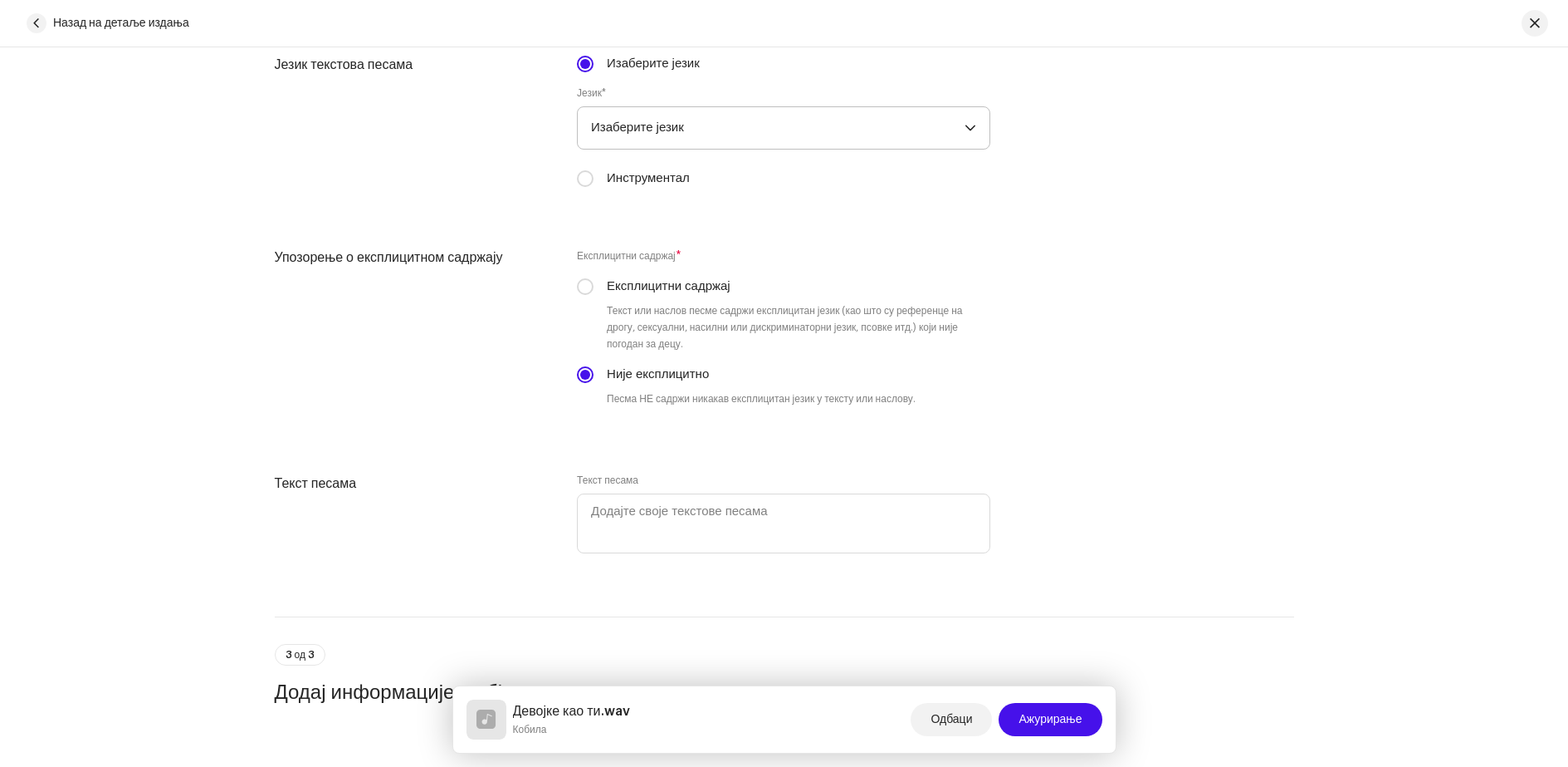
scroll to position [3178, 0]
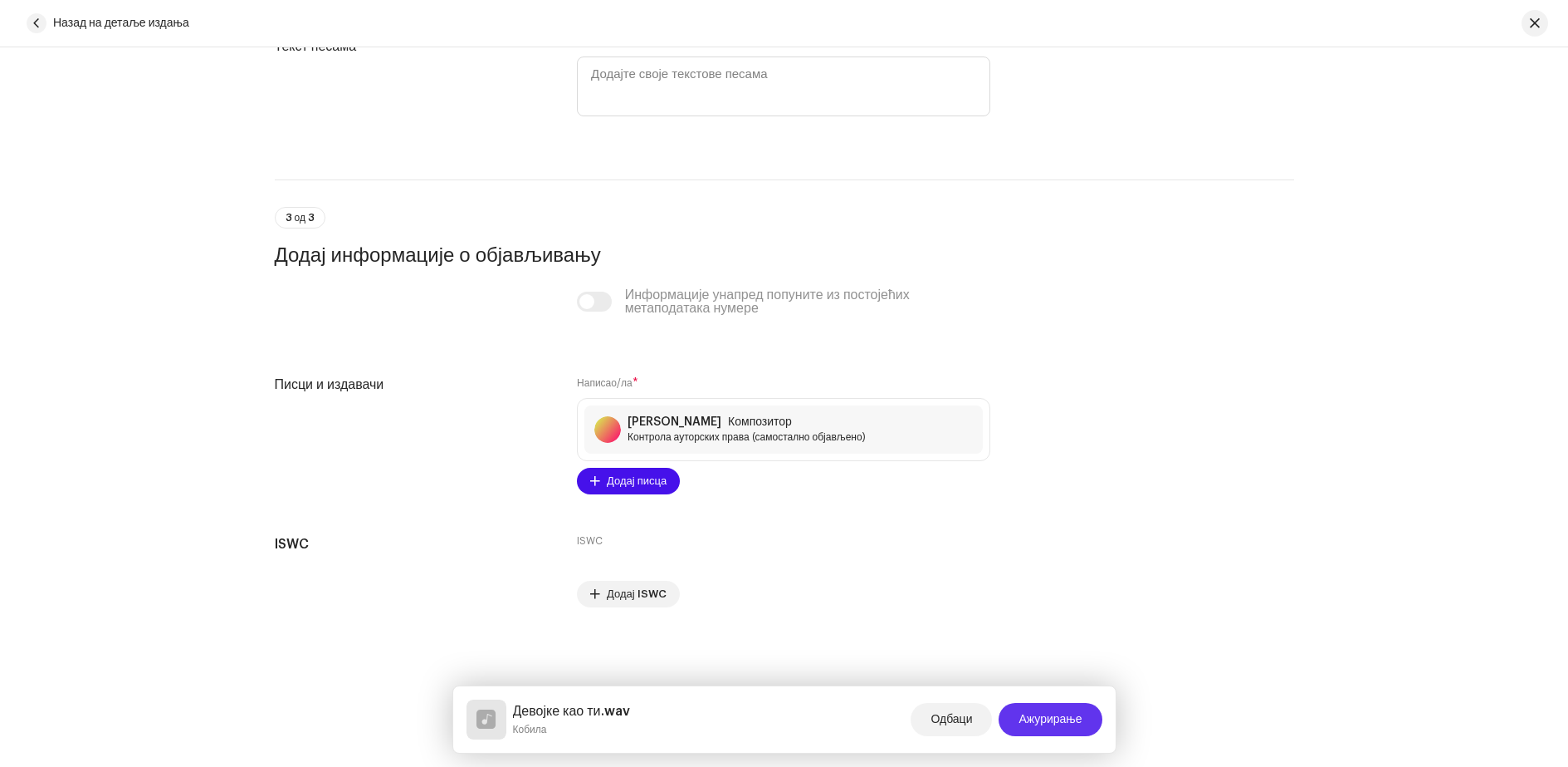
click at [1048, 717] on font "Ажурирање" at bounding box center [1050, 719] width 63 height 12
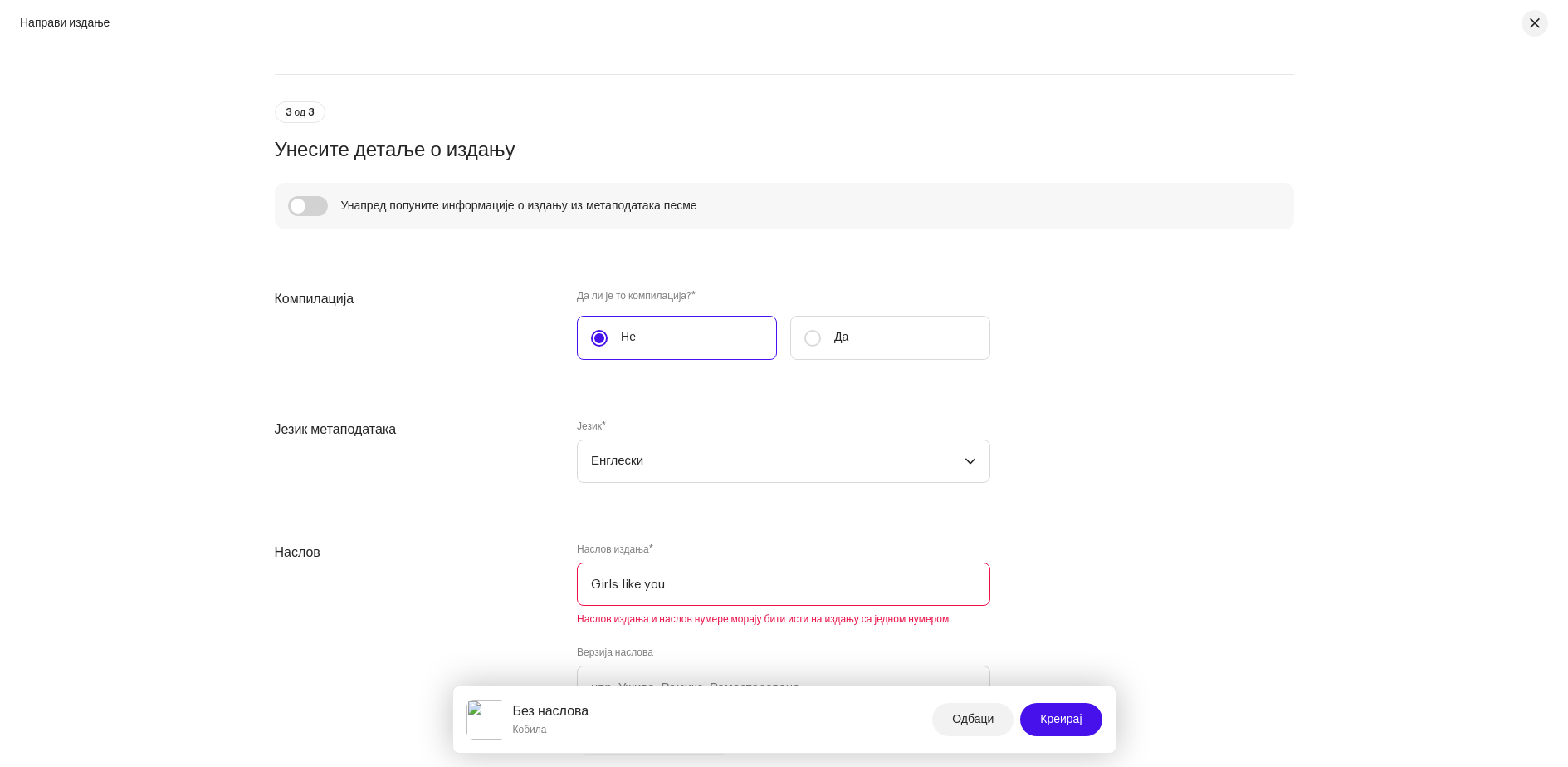
scroll to position [1246, 0]
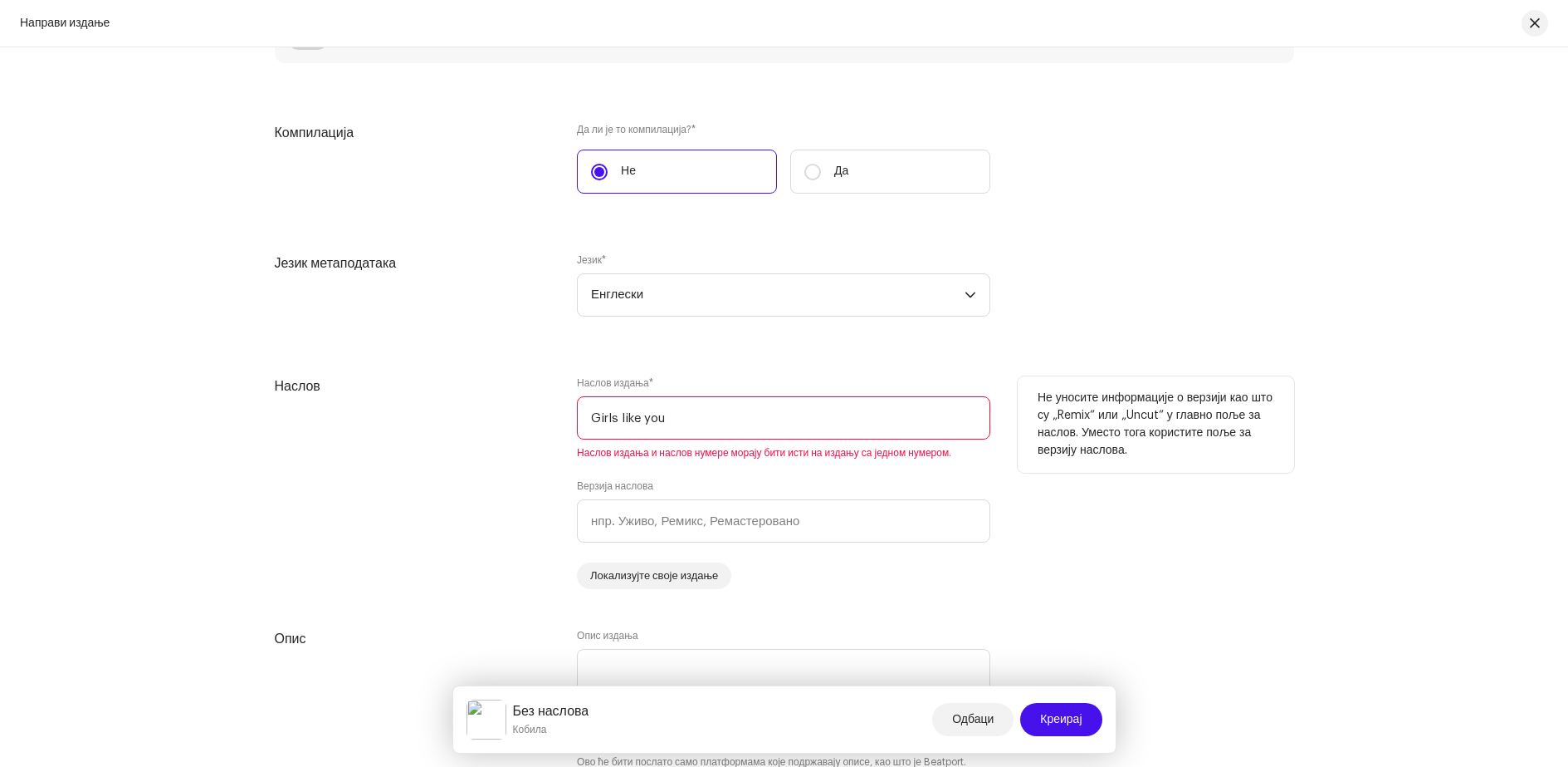
click at [711, 419] on input "Girls like you" at bounding box center [784, 417] width 413 height 43
click at [1057, 721] on font "Креирај" at bounding box center [1060, 719] width 42 height 12
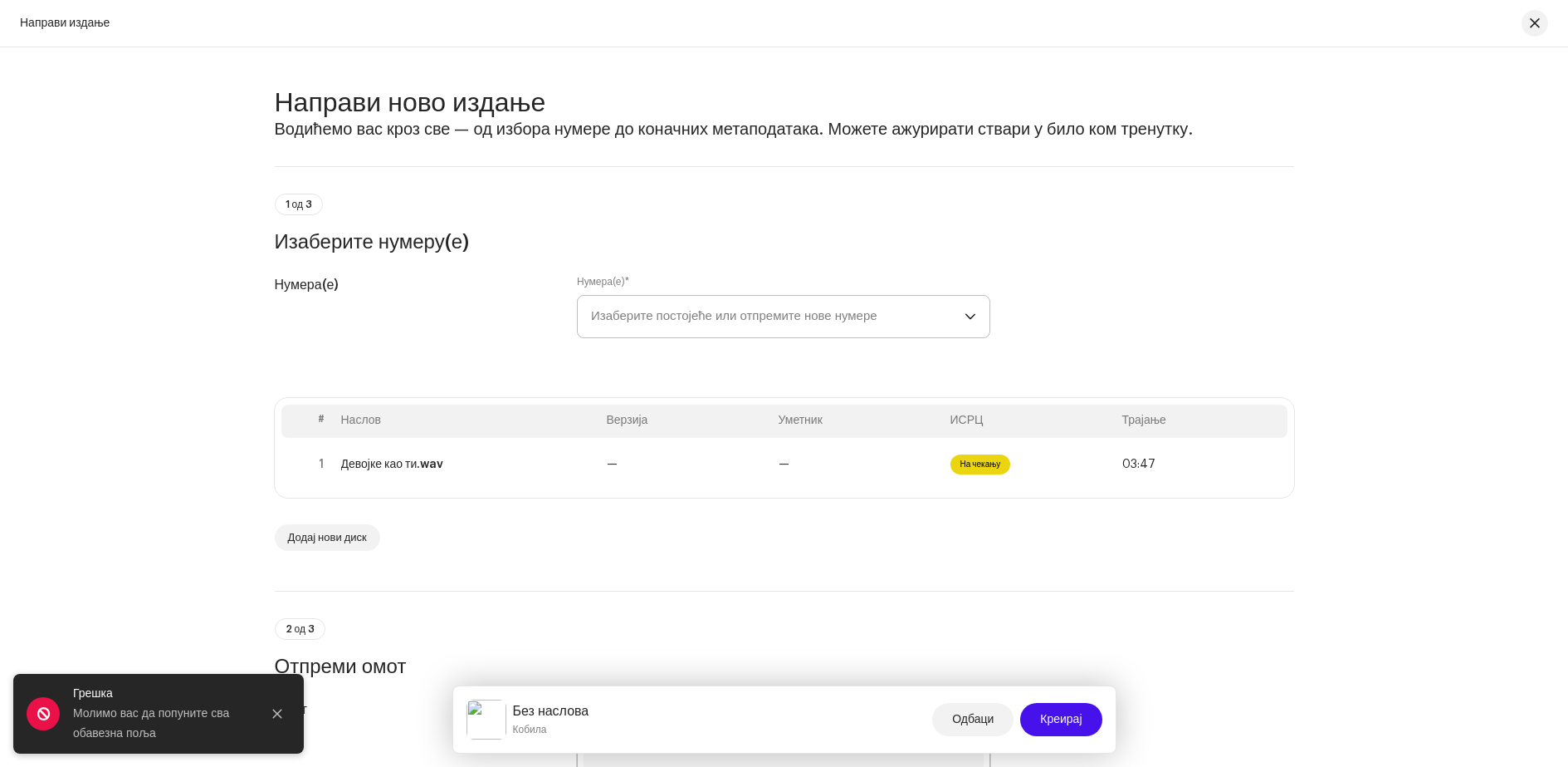
scroll to position [0, 0]
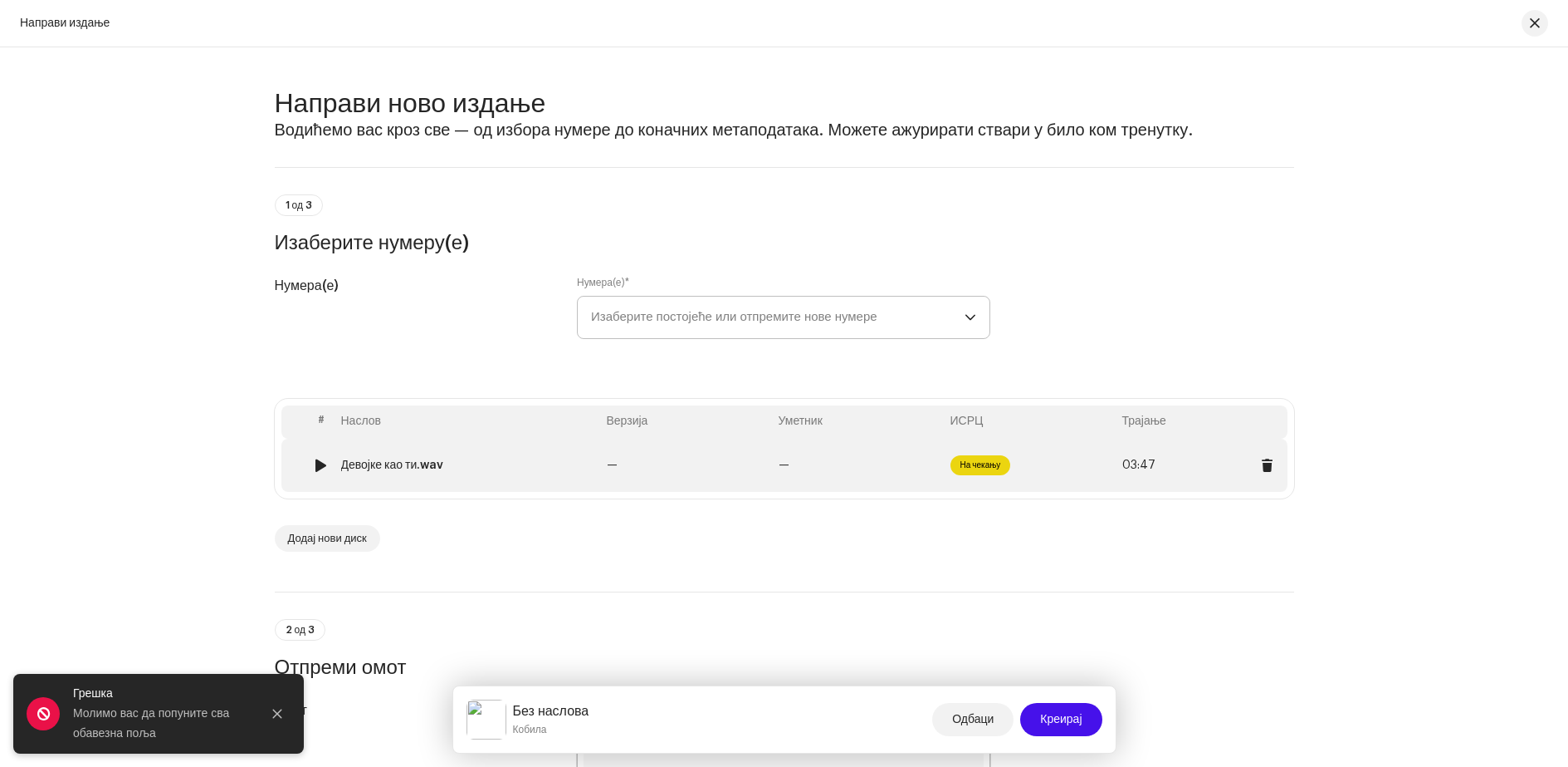
click at [391, 465] on font "Девојке као ти.wav" at bounding box center [392, 465] width 103 height 12
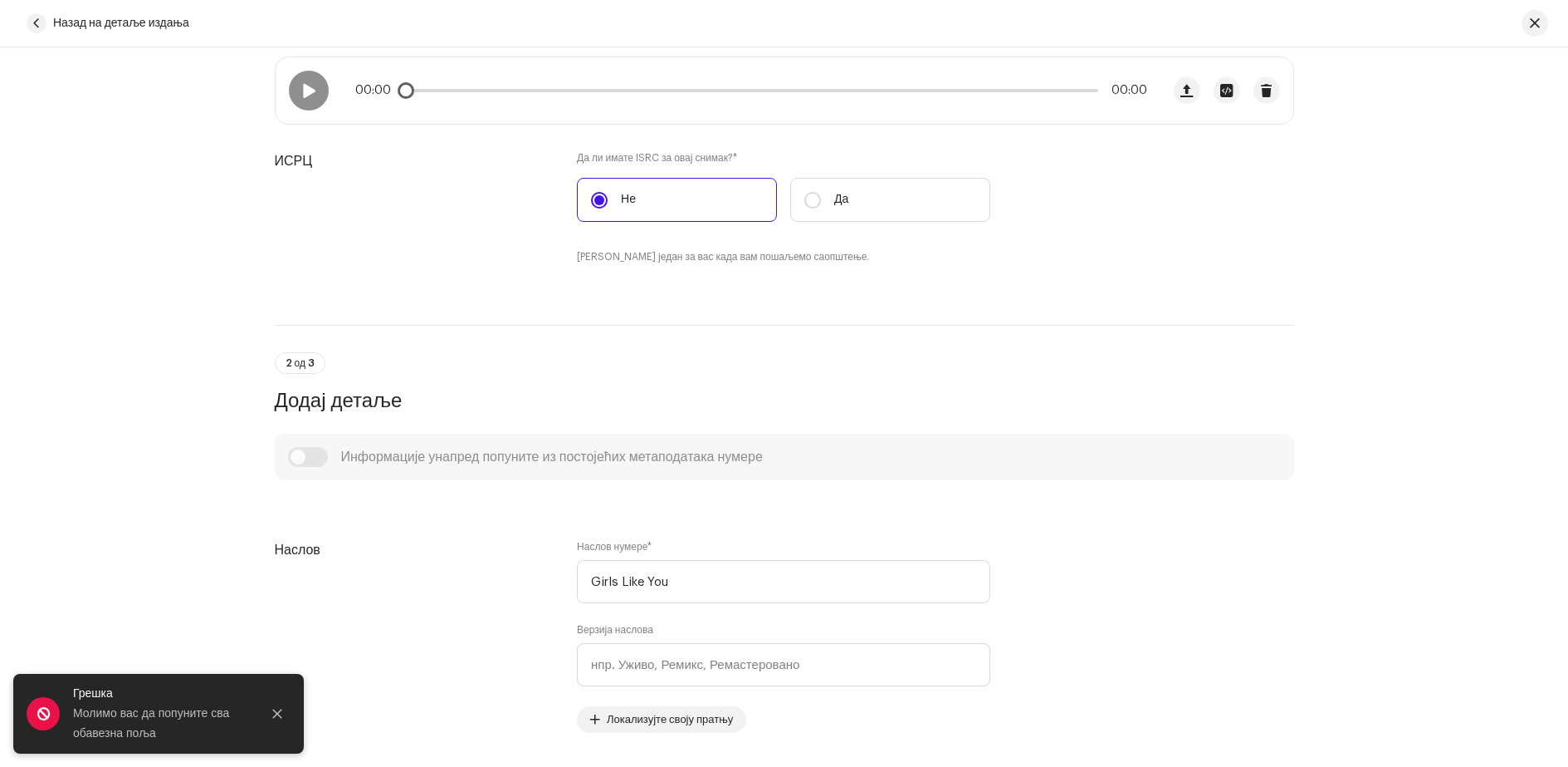
scroll to position [415, 0]
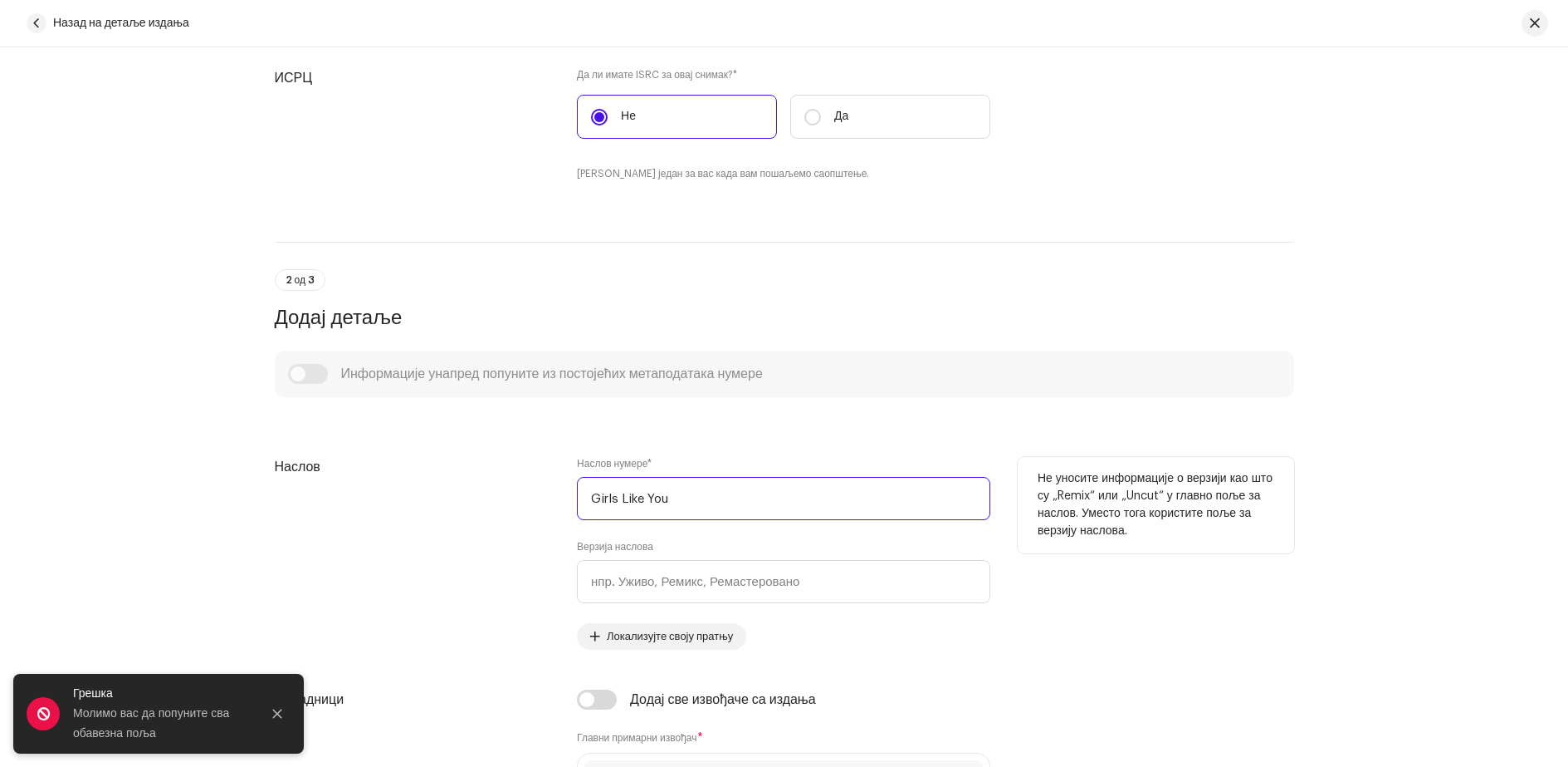
click at [677, 499] on input "Girls Like You" at bounding box center [784, 498] width 413 height 43
drag, startPoint x: 584, startPoint y: 499, endPoint x: 694, endPoint y: 499, distance: 110.0
click at [694, 499] on input "Girls Like You" at bounding box center [784, 498] width 413 height 43
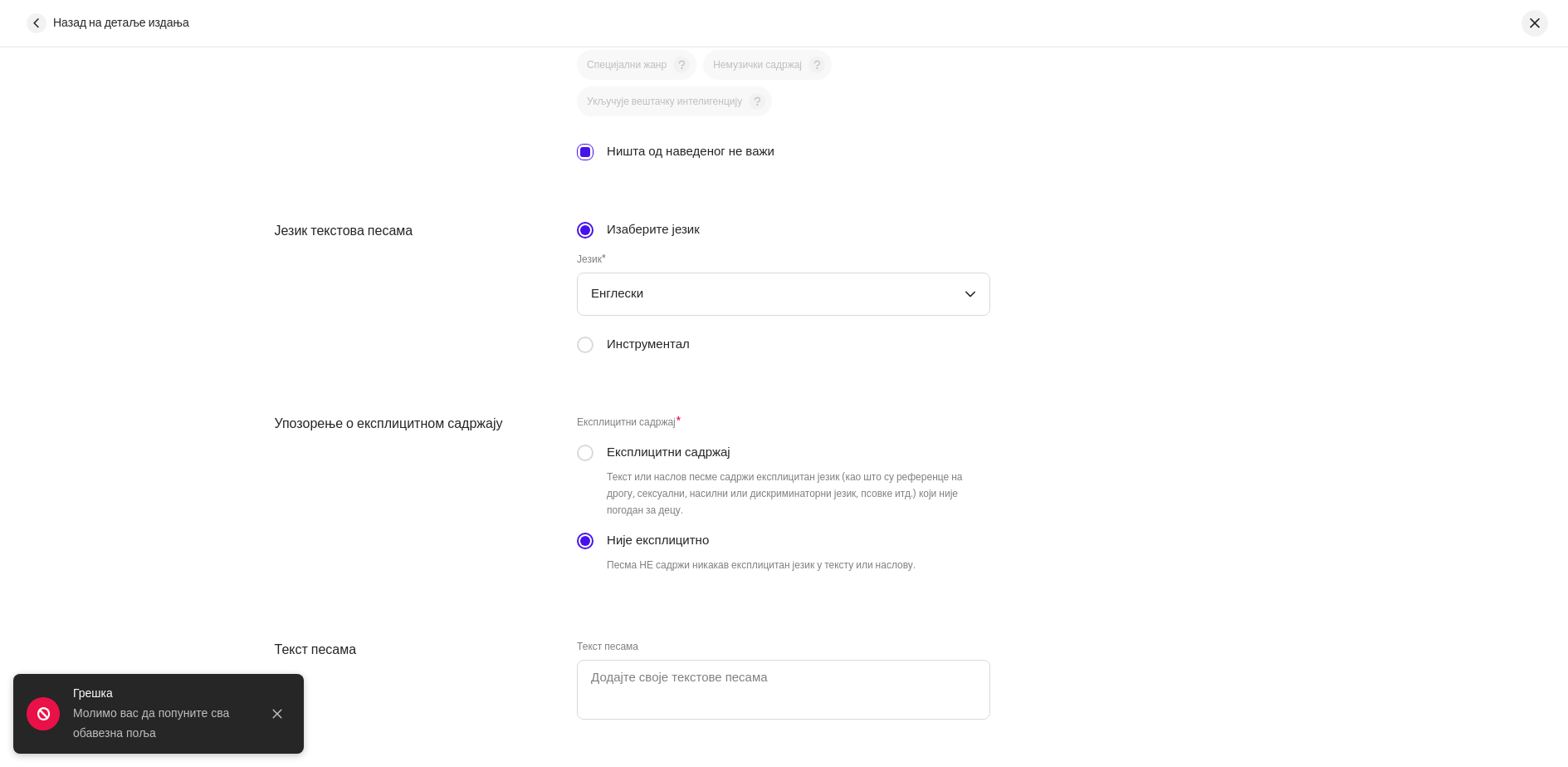
scroll to position [3178, 0]
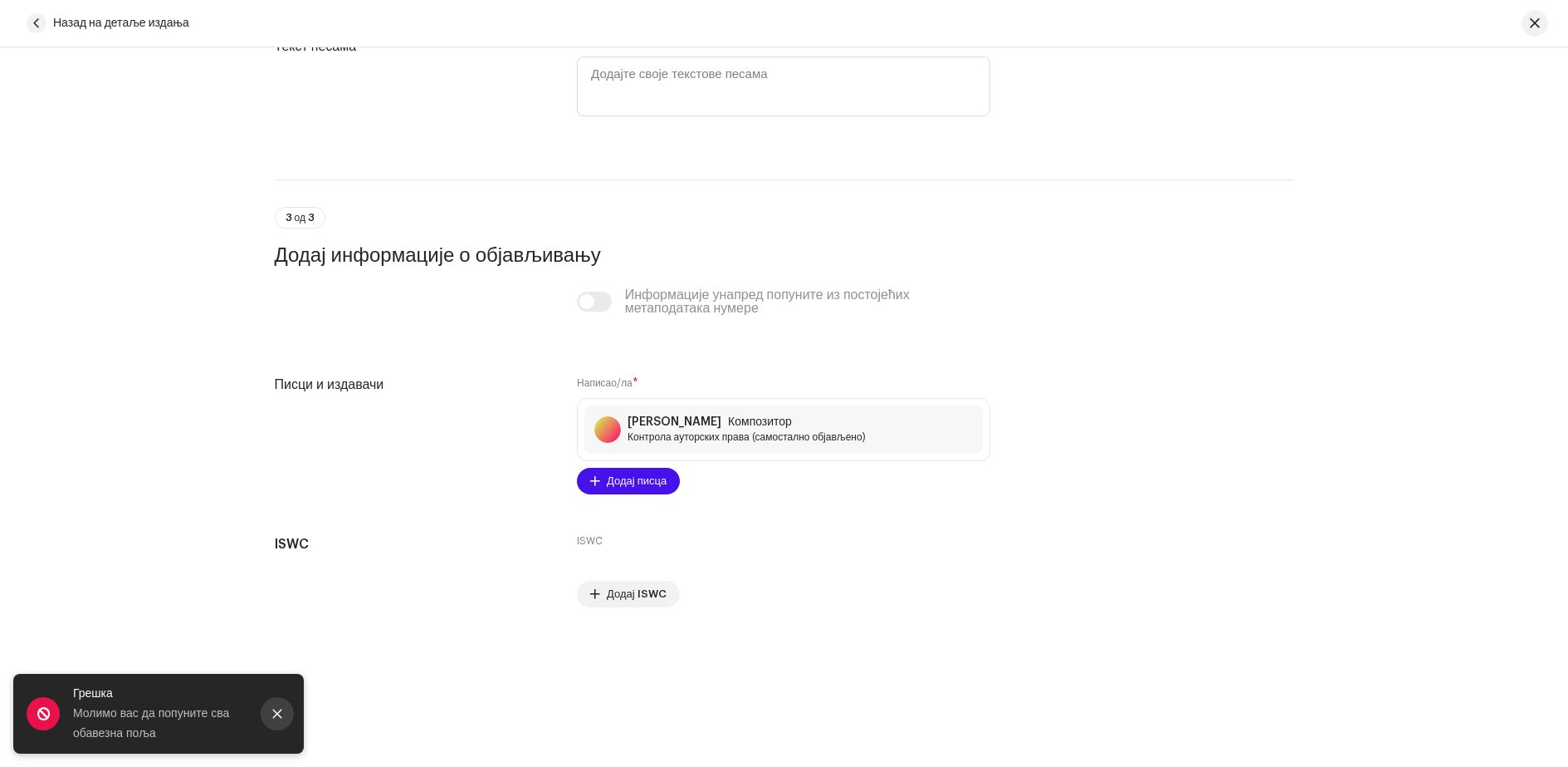
click at [277, 708] on icon "Затвори" at bounding box center [278, 713] width 12 height 12
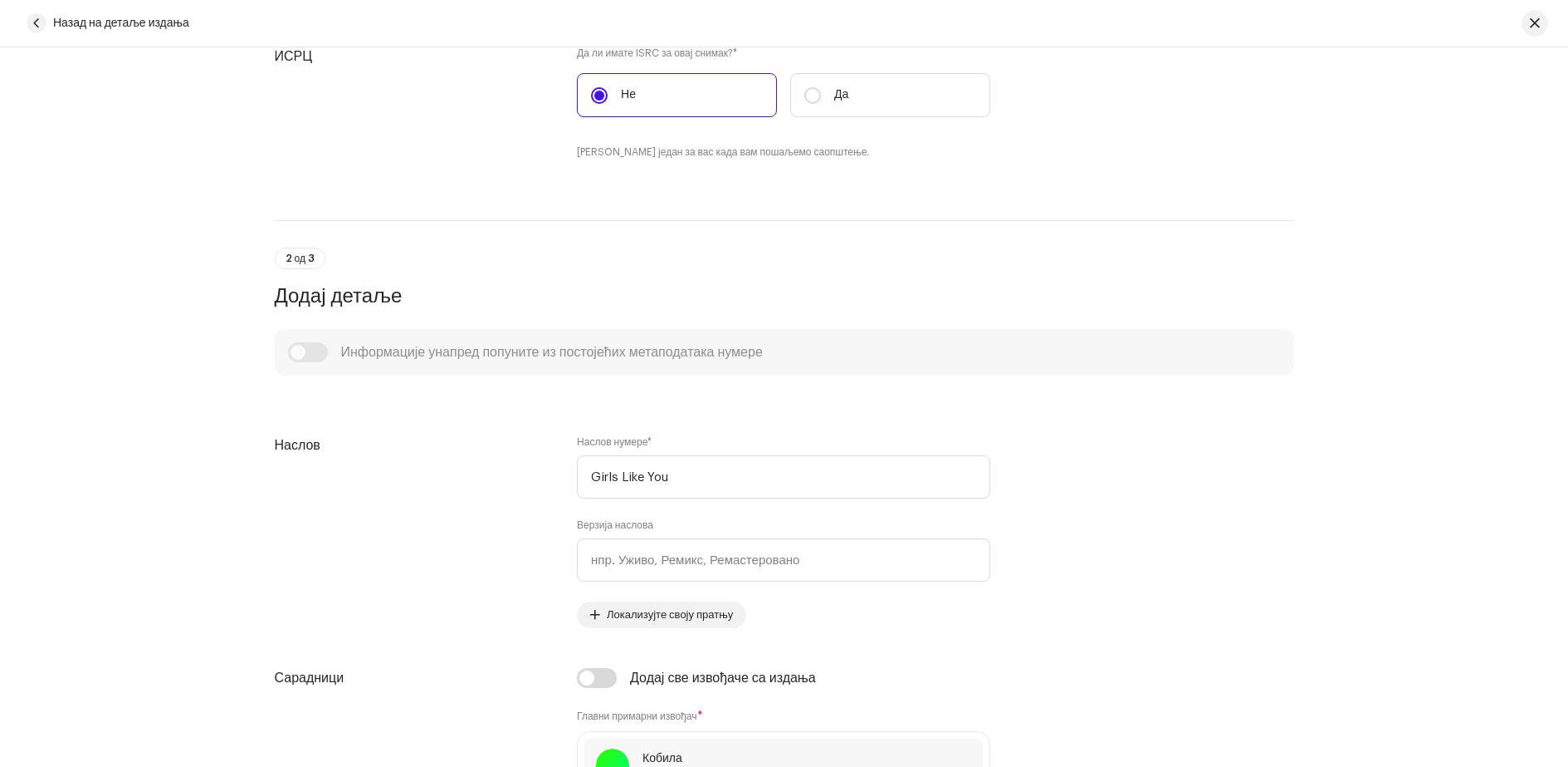
scroll to position [0, 0]
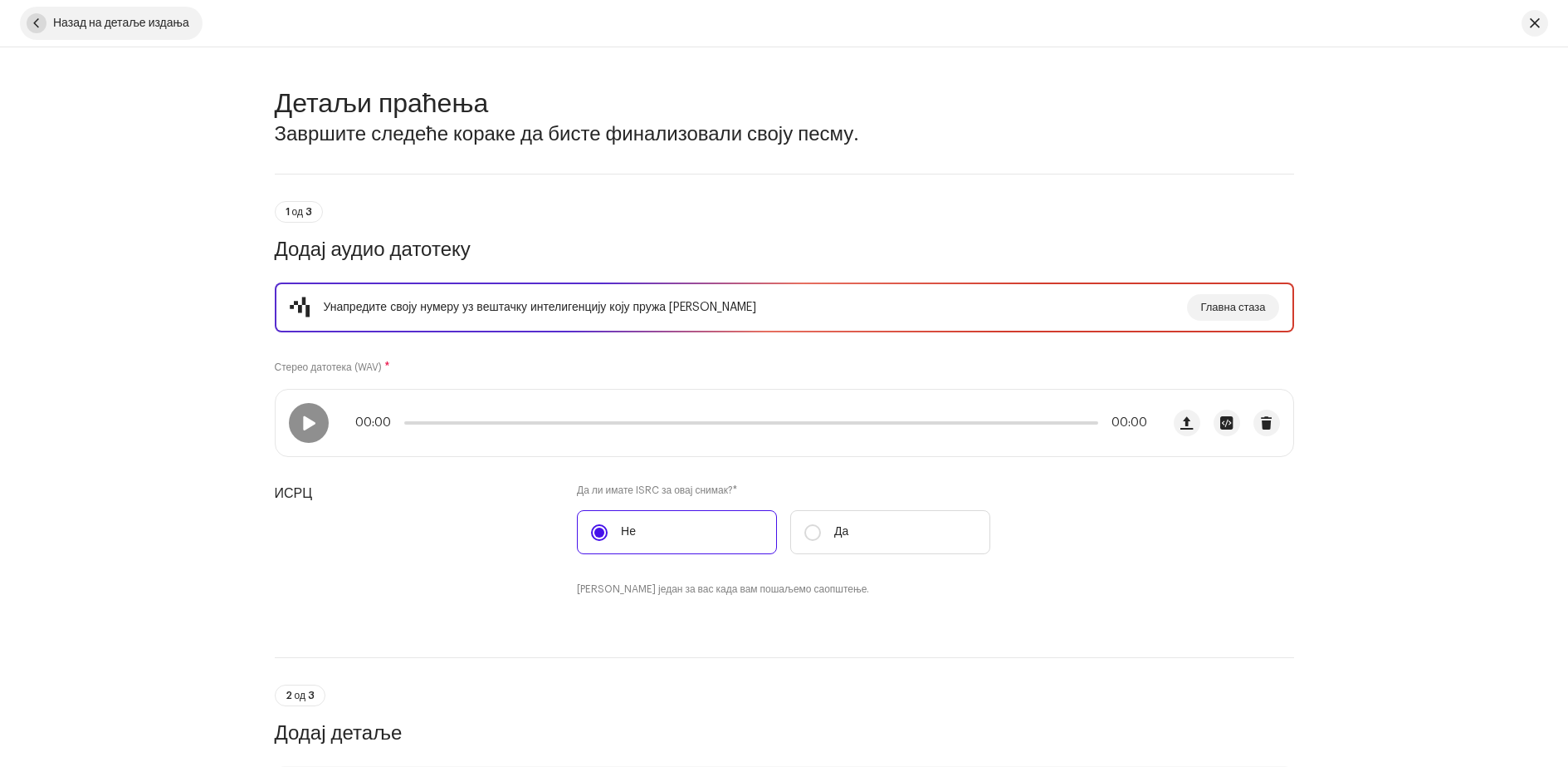
click at [47, 20] on button "Назад на детаље издања" at bounding box center [110, 23] width 183 height 33
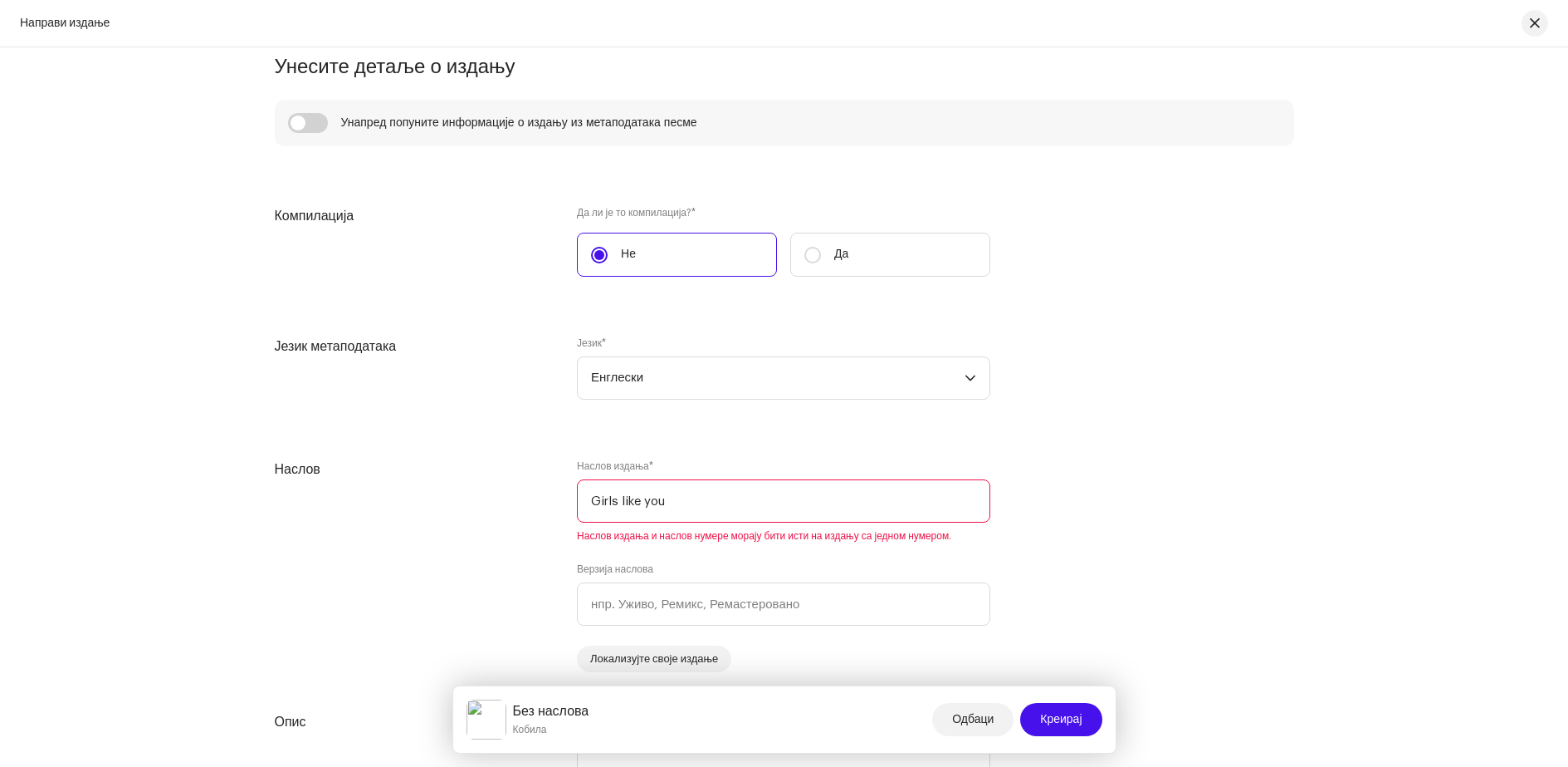
scroll to position [1246, 0]
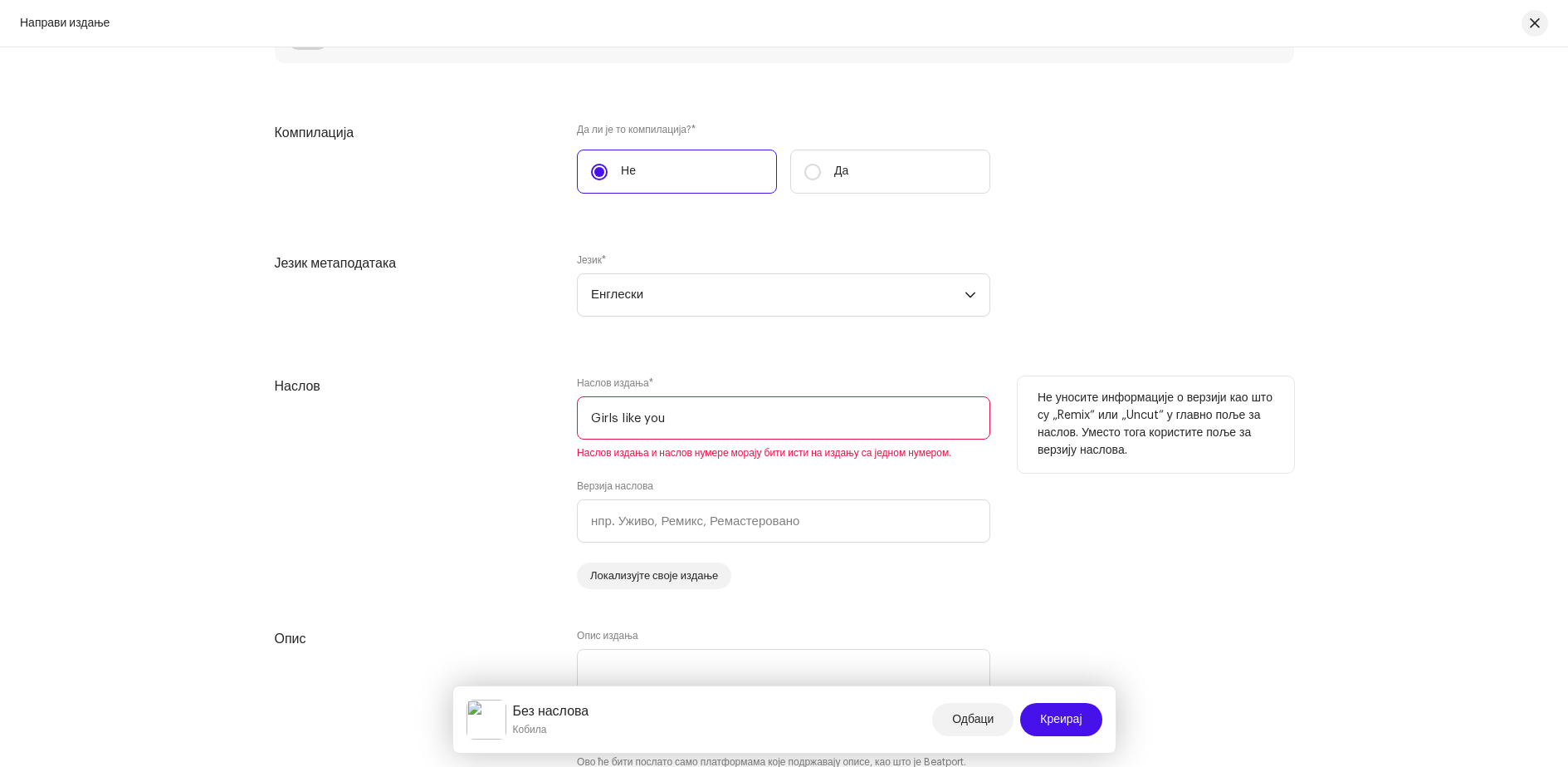
drag, startPoint x: 589, startPoint y: 417, endPoint x: 666, endPoint y: 416, distance: 77.0
click at [666, 416] on input "Girls like you" at bounding box center [784, 417] width 413 height 43
paste input "Like Y"
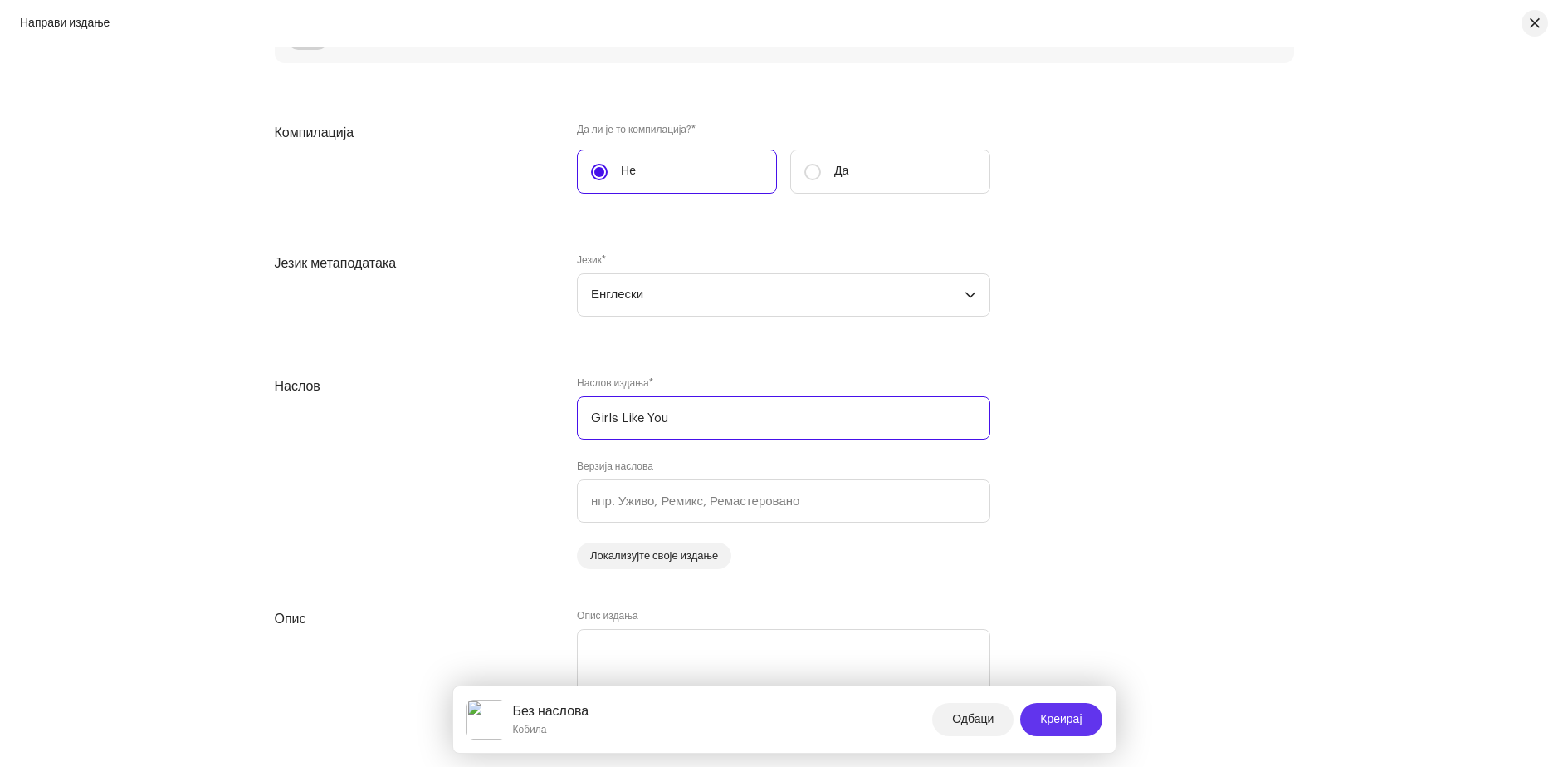
type input "Girls Like You"
click at [1052, 725] on font "Креирај" at bounding box center [1060, 719] width 42 height 12
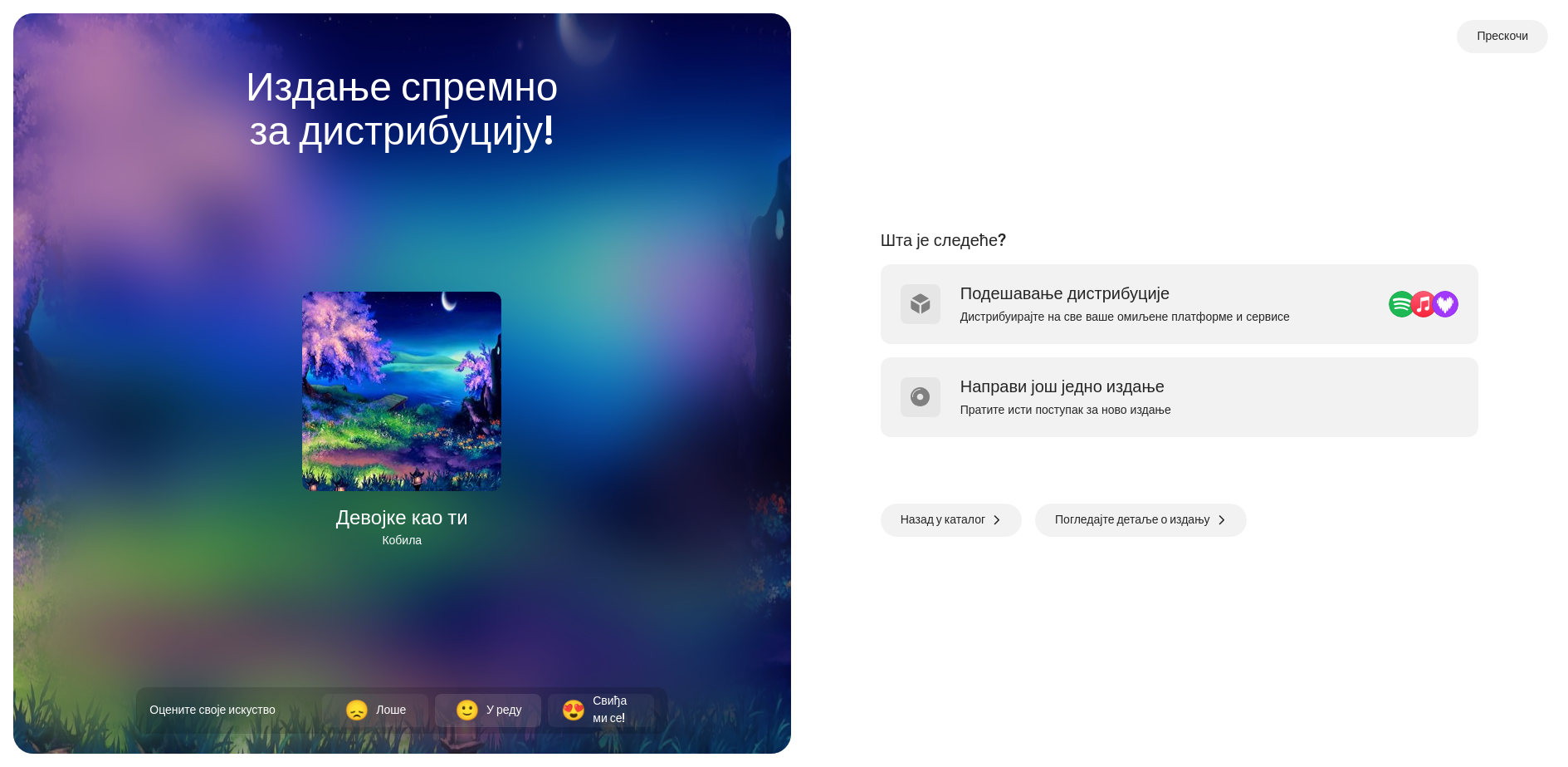
click at [505, 710] on font "У реду" at bounding box center [503, 710] width 35 height 12
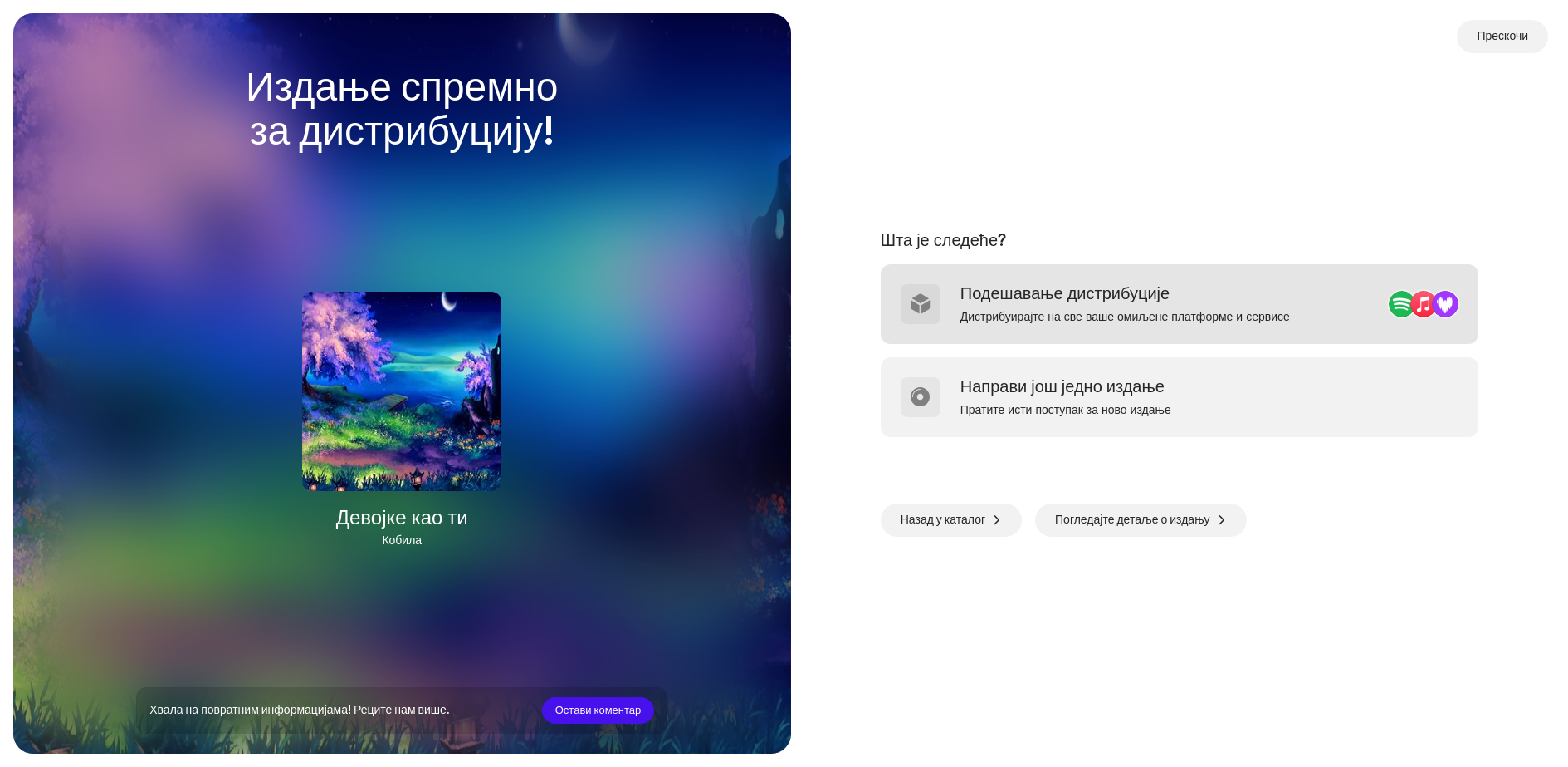
click at [1035, 308] on div "Подешавање дистрибуције Дистрибуирајте на све ваше омиљене платформе и сервисе" at bounding box center [1125, 303] width 329 height 40
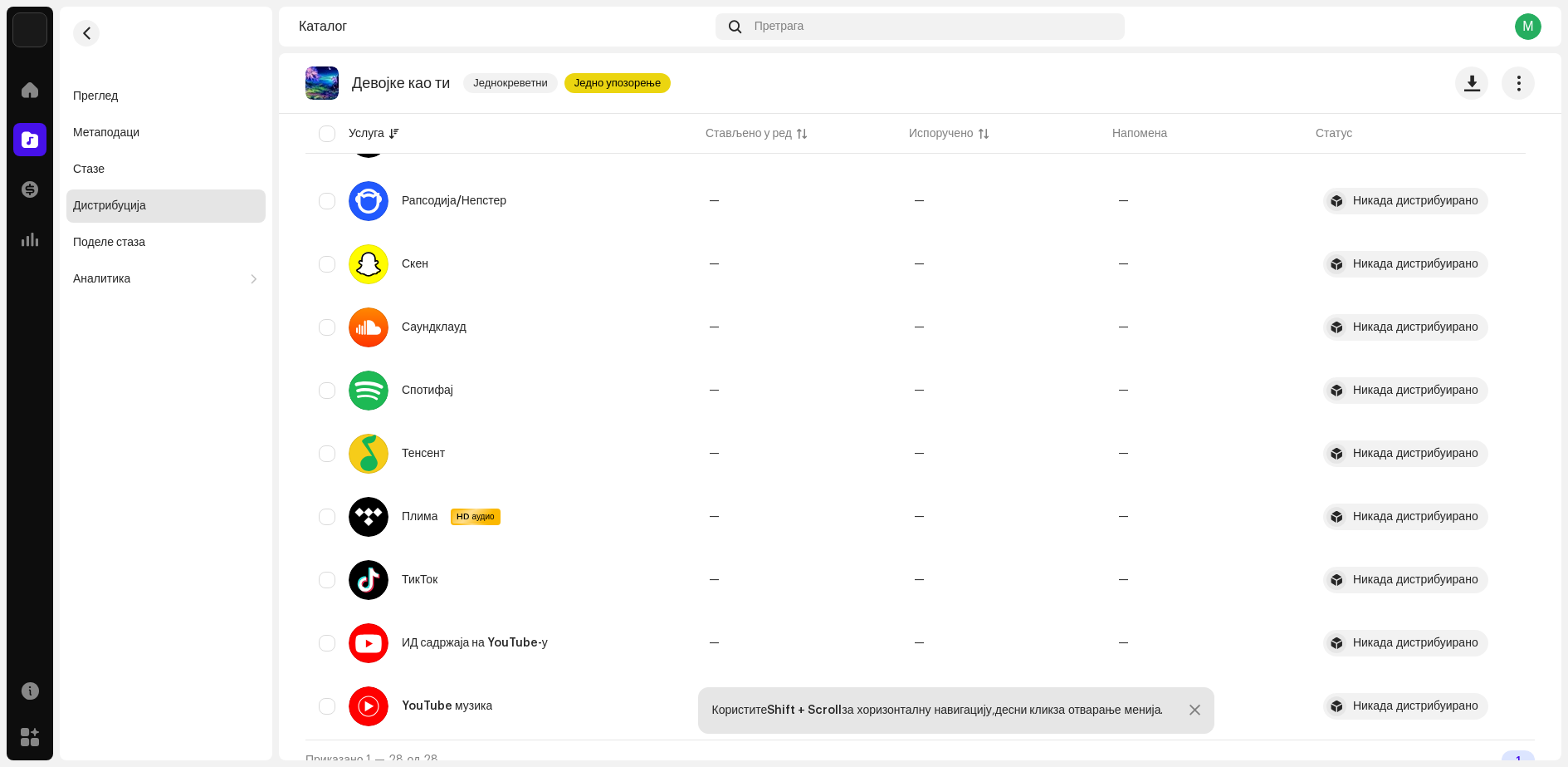
scroll to position [1431, 0]
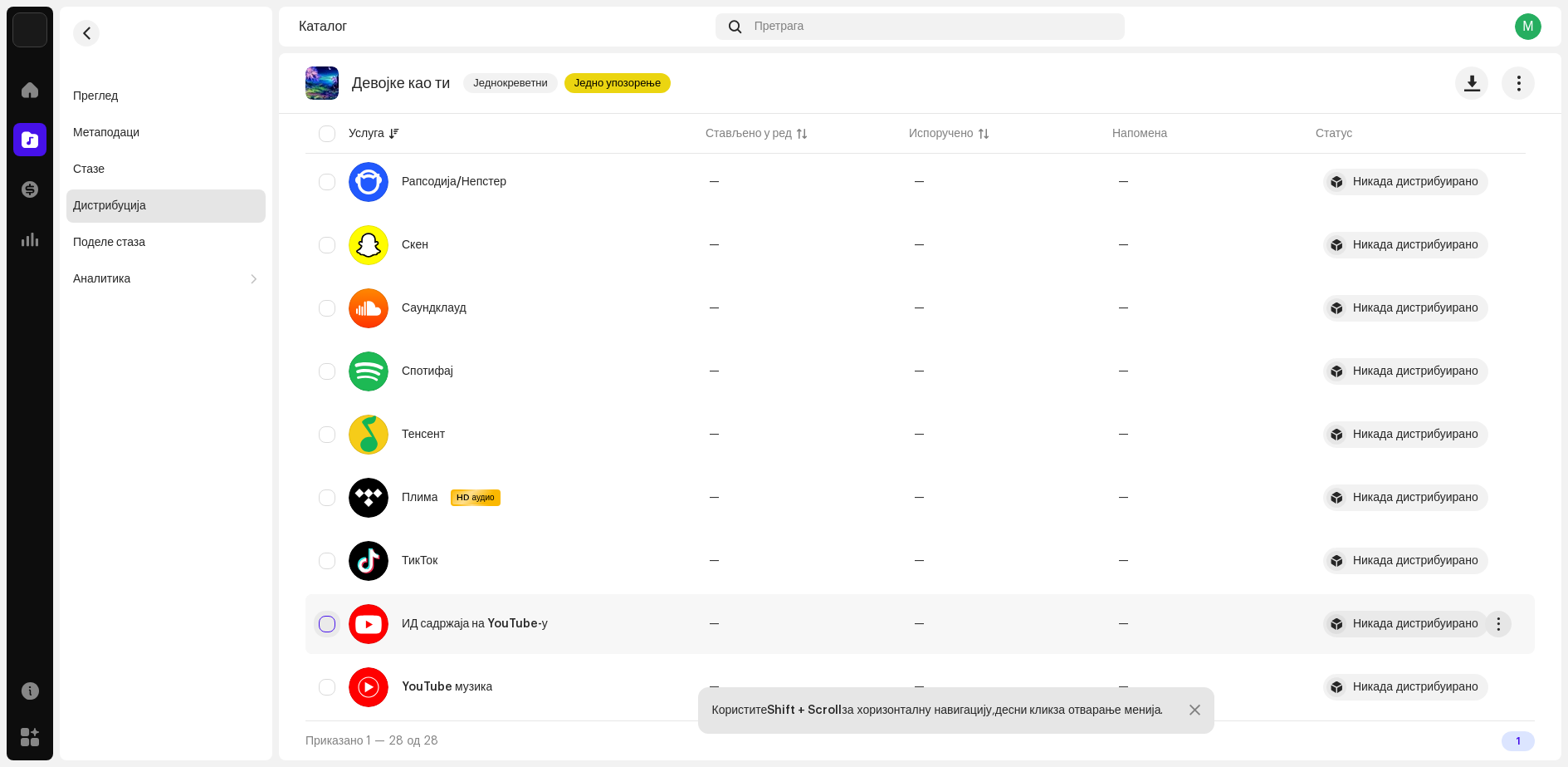
click at [326, 623] on input "checkbox" at bounding box center [328, 624] width 17 height 17
checkbox input "true"
click at [323, 135] on input "checkbox" at bounding box center [328, 134] width 17 height 17
checkbox input "true"
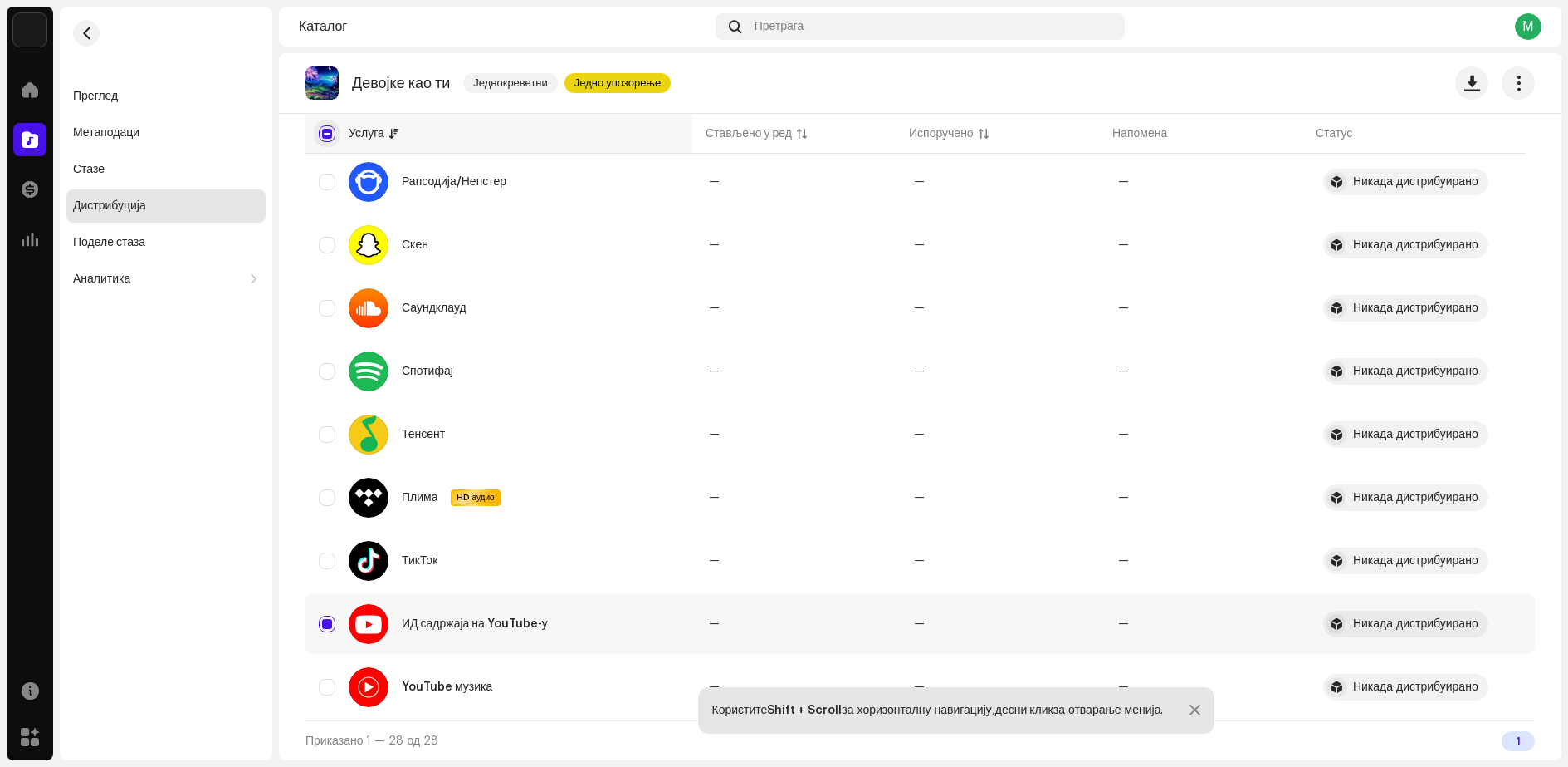
checkbox input "true"
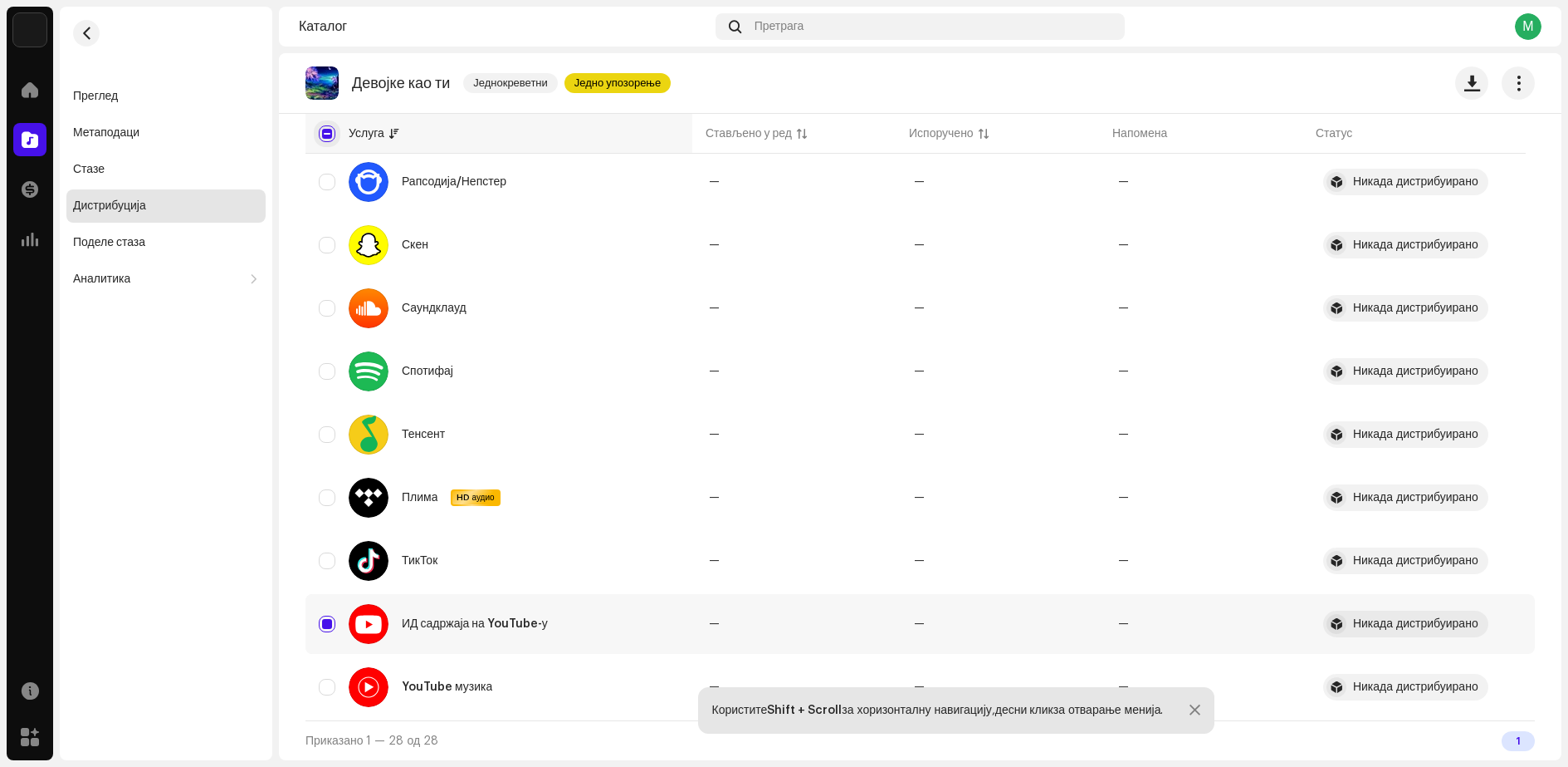
checkbox input "true"
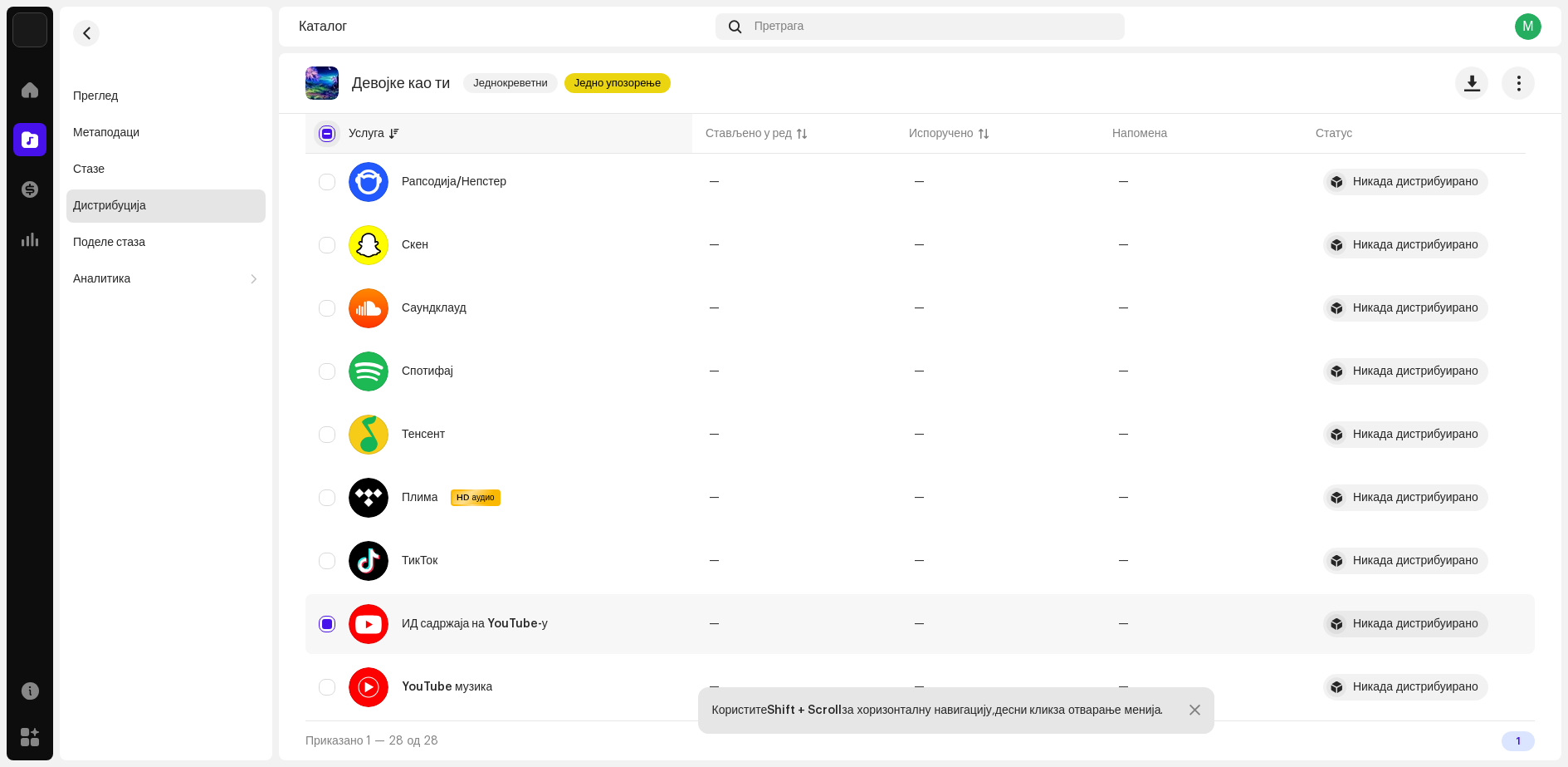
checkbox input "true"
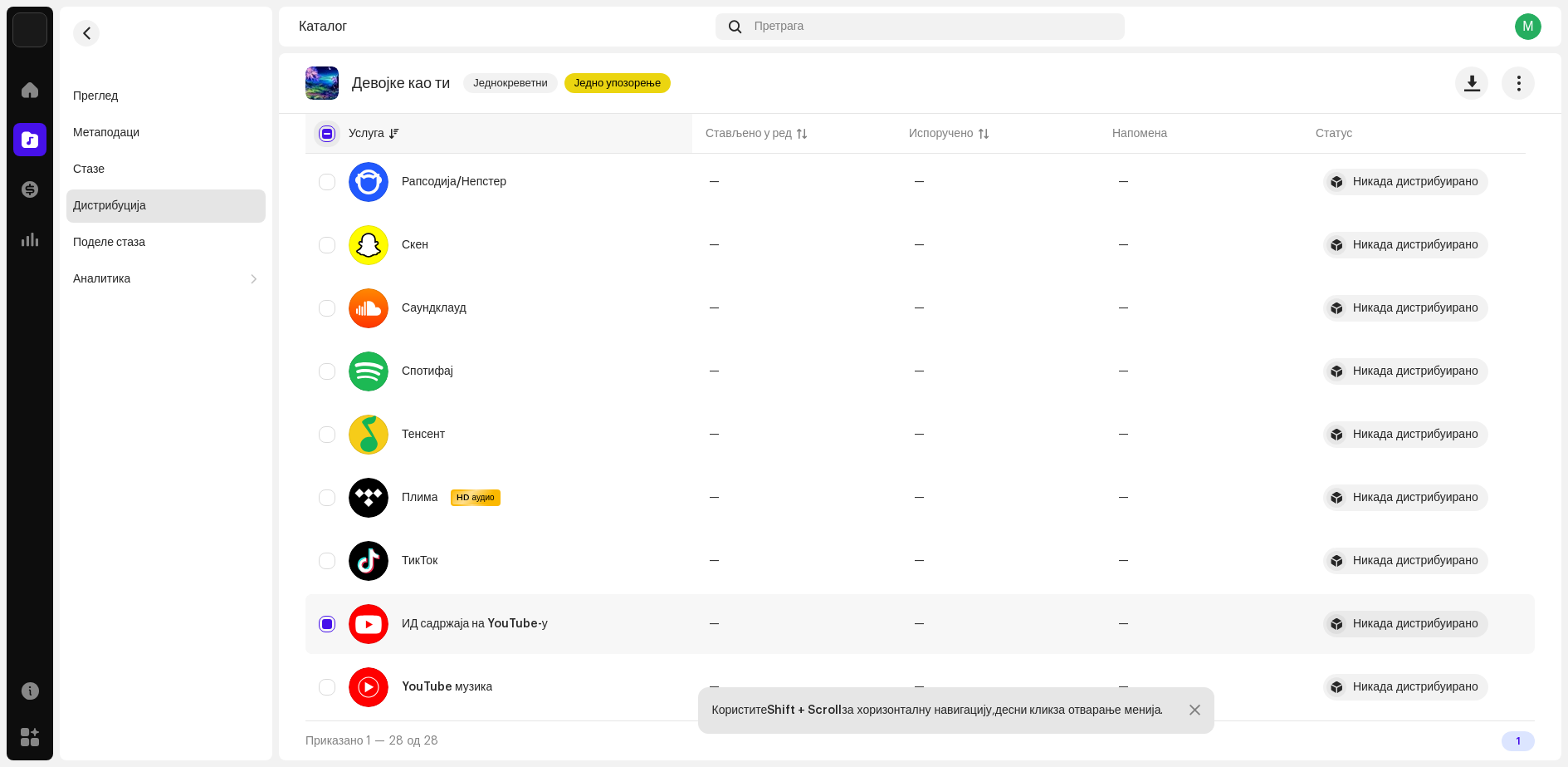
checkbox input "true"
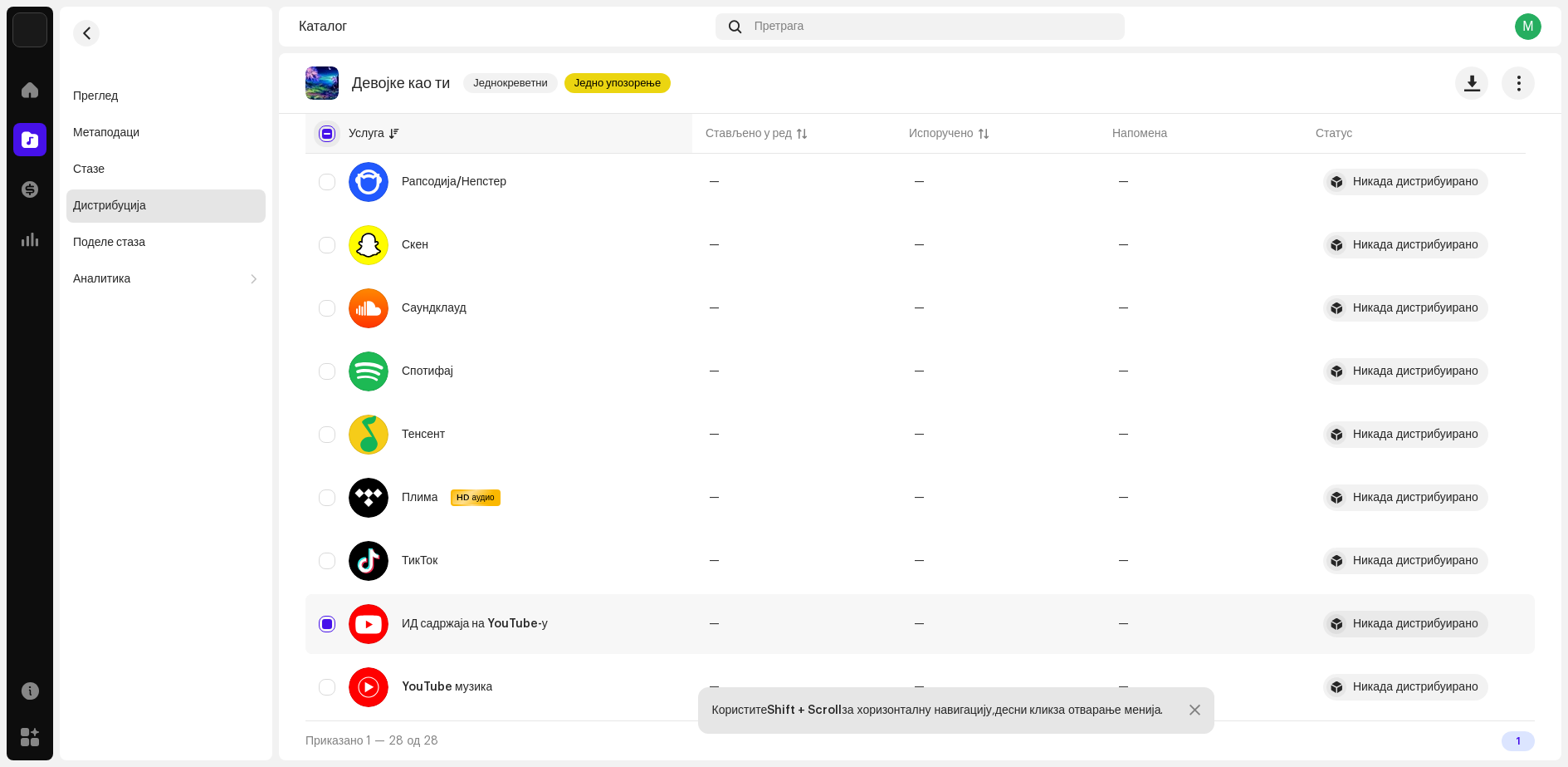
checkbox input "true"
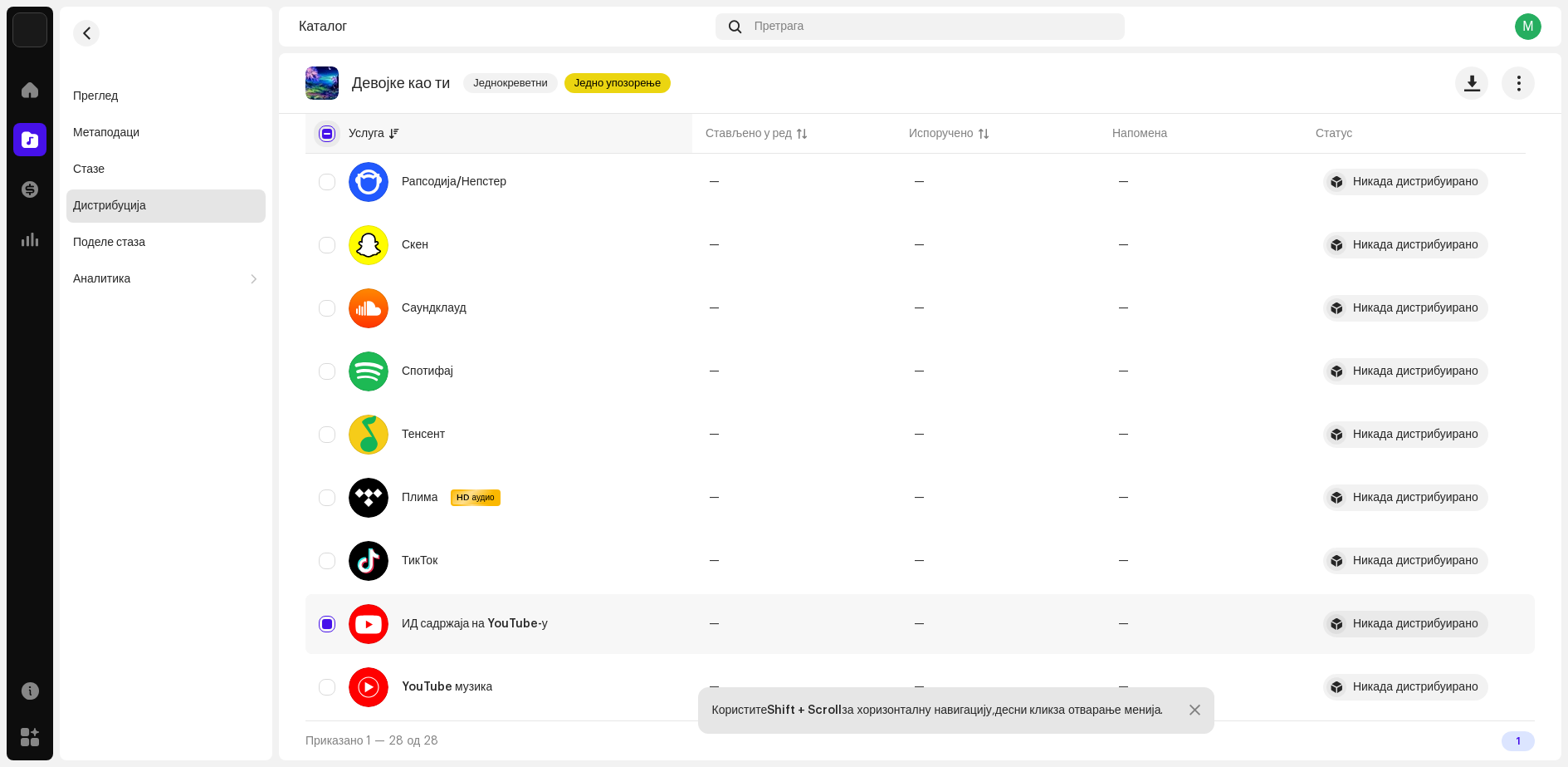
checkbox input "true"
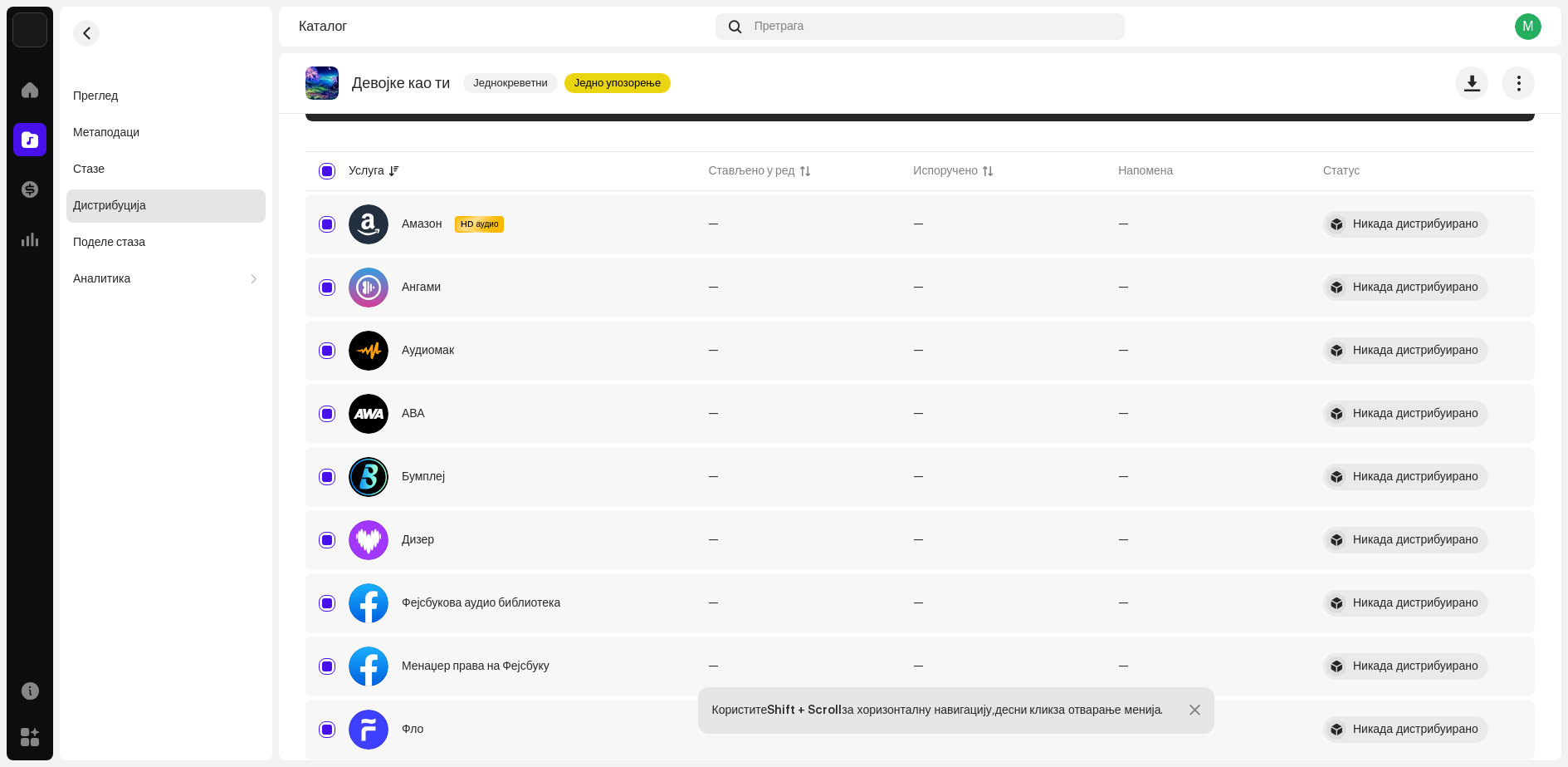
scroll to position [0, 0]
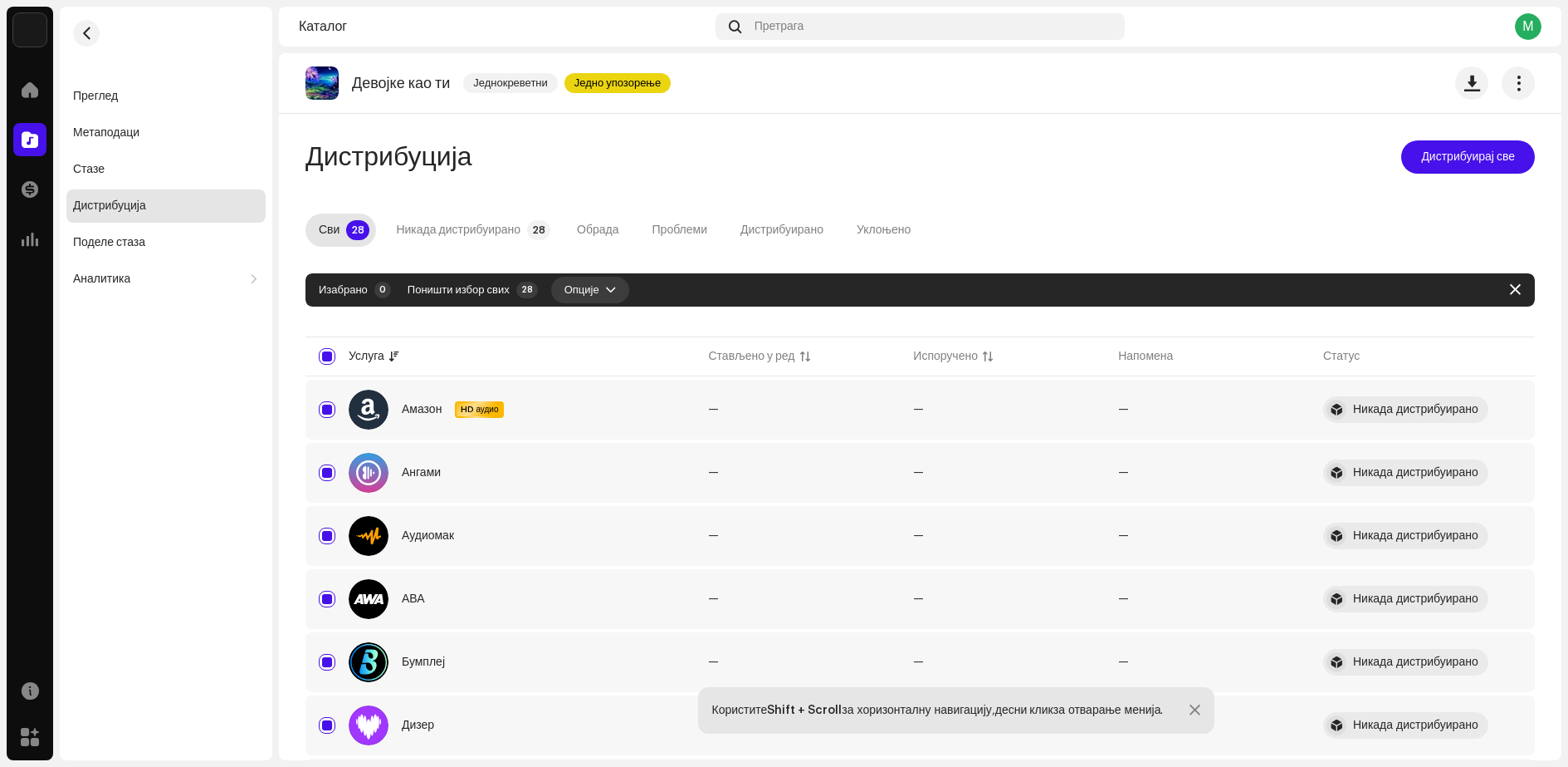
click at [610, 287] on span "button" at bounding box center [611, 290] width 10 height 14
click at [586, 233] on font "Обрада" at bounding box center [598, 230] width 42 height 12
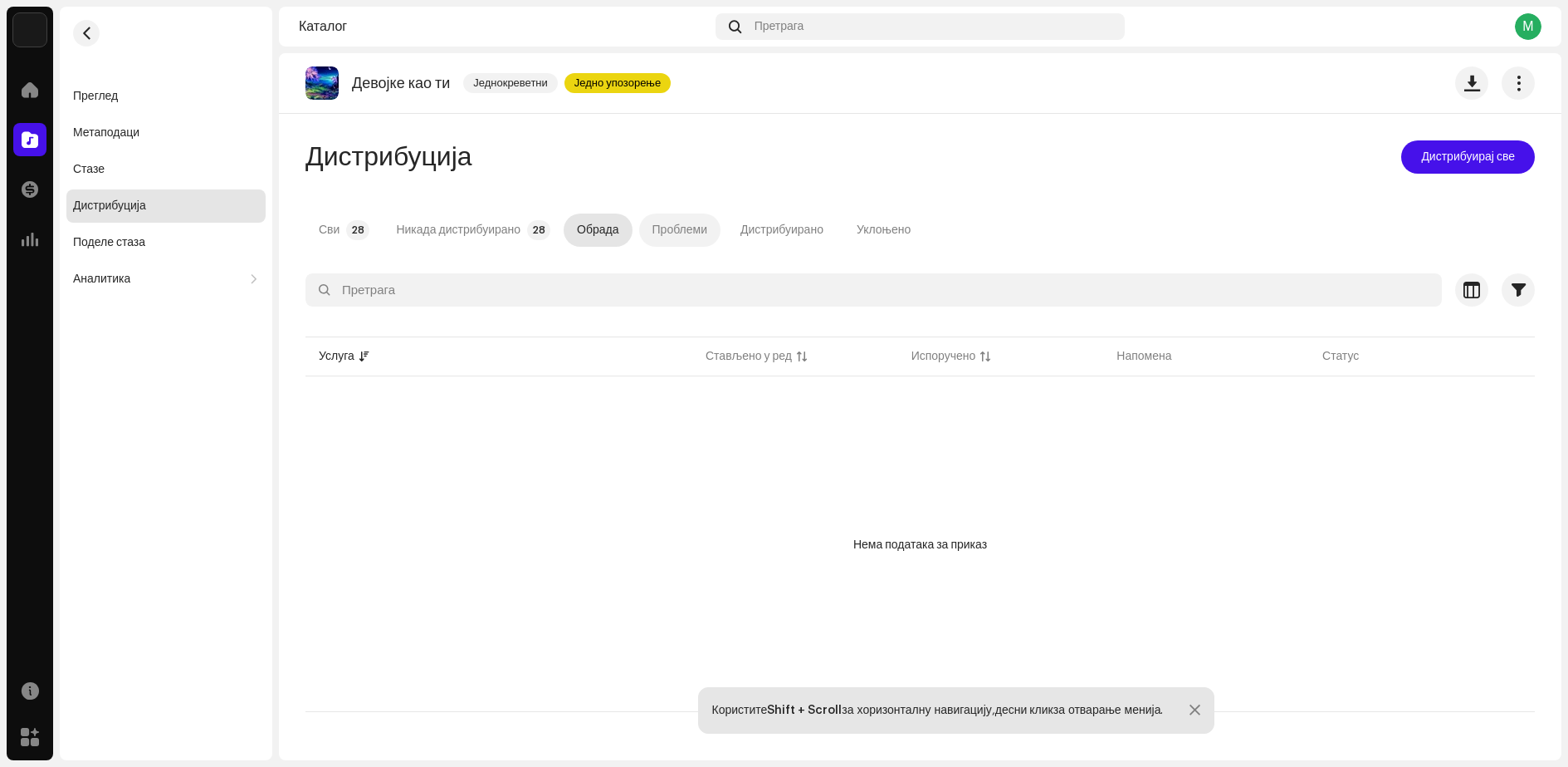
click at [678, 236] on div "Проблеми" at bounding box center [680, 229] width 55 height 33
click at [756, 231] on font "Дистрибуирано" at bounding box center [782, 230] width 83 height 12
click at [857, 228] on font "Уклоњено" at bounding box center [884, 230] width 54 height 12
click at [345, 231] on p-tab "Сви 28" at bounding box center [340, 229] width 70 height 33
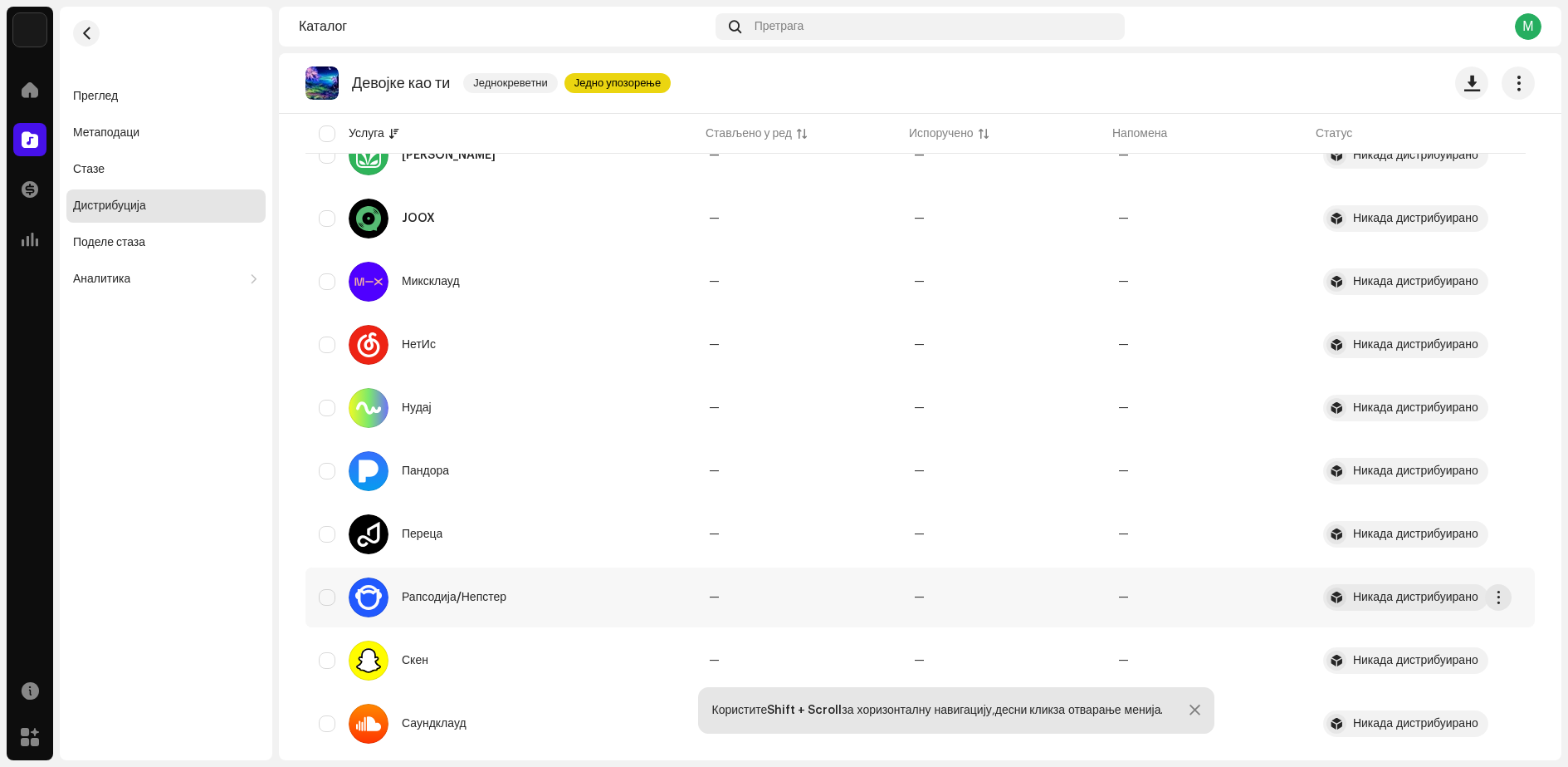
scroll to position [1431, 0]
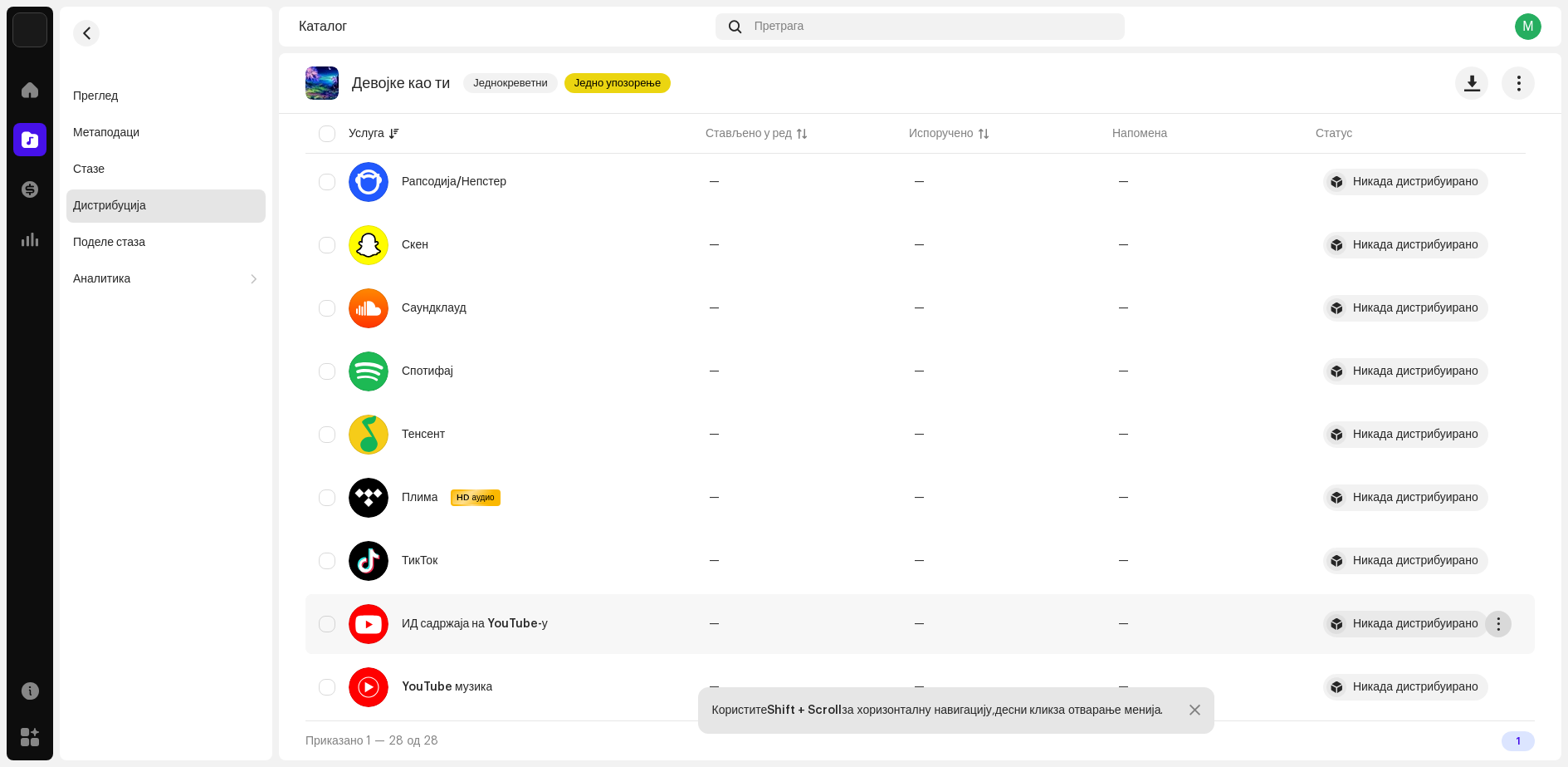
click at [1496, 621] on span "button" at bounding box center [1498, 624] width 13 height 14
click at [1196, 70] on div "Девојке као ти Једнокреветни Једно упозорење" at bounding box center [920, 82] width 1229 height 33
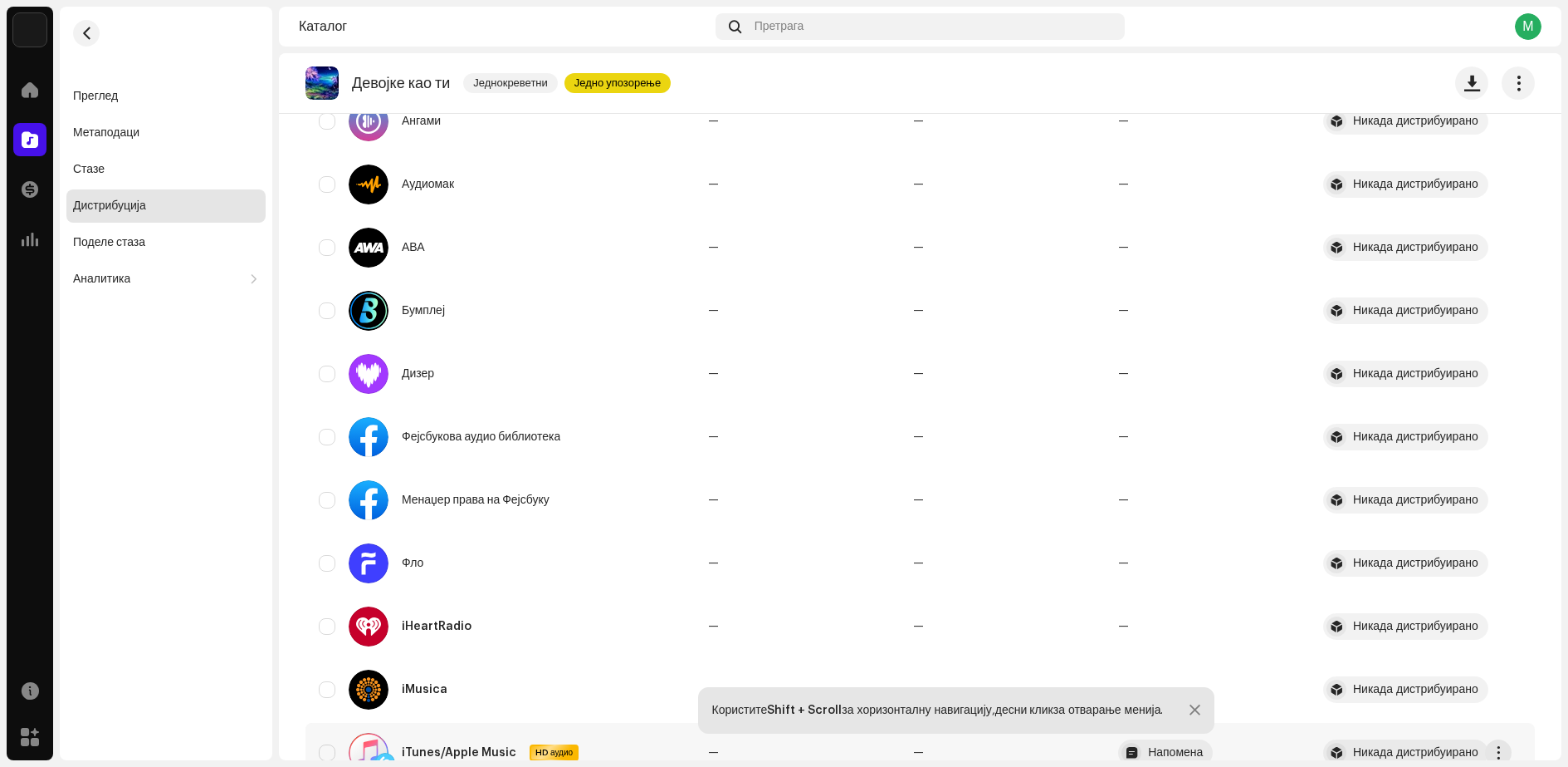
scroll to position [0, 0]
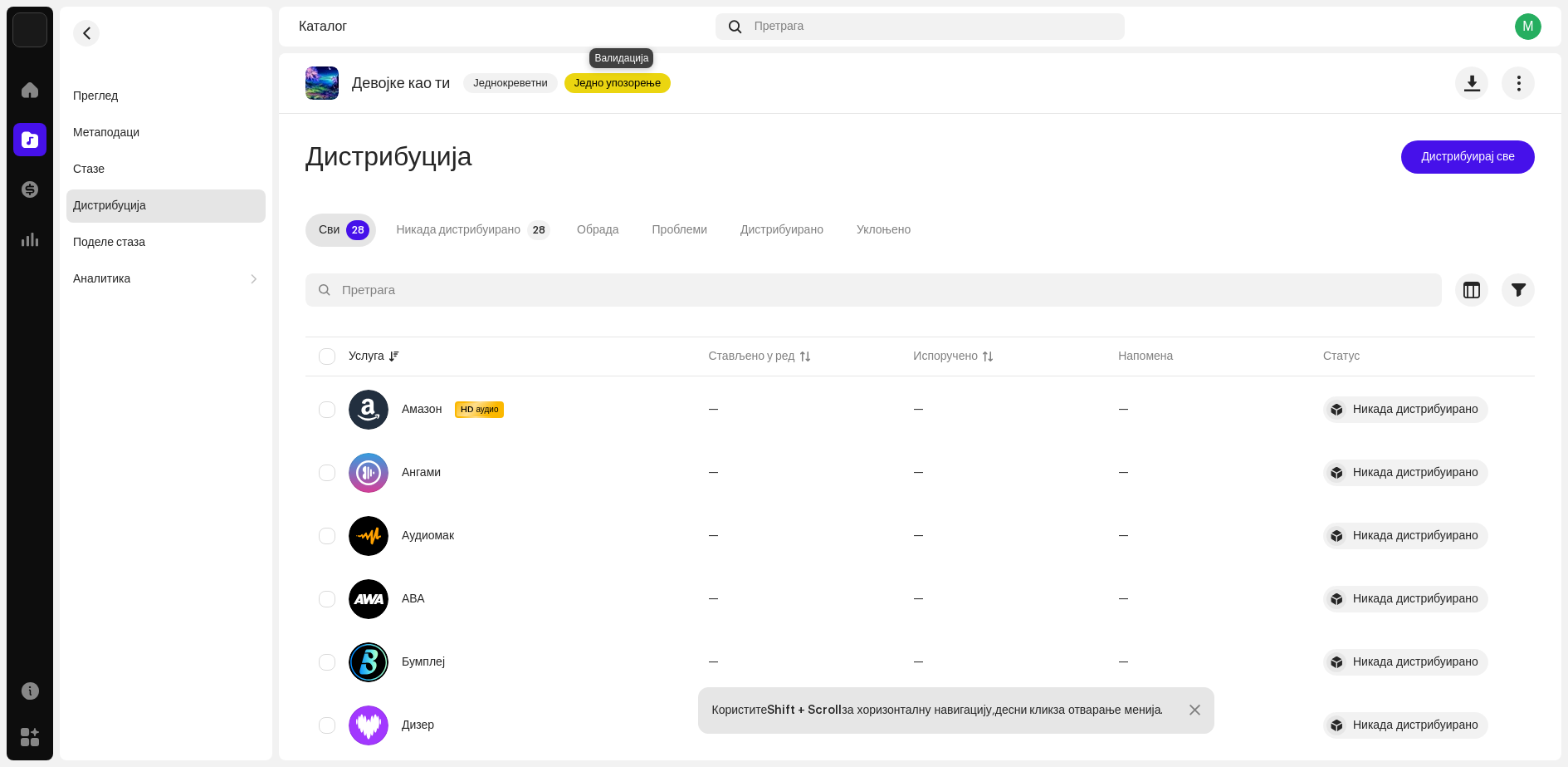
click at [601, 83] on font "Једно упозорење" at bounding box center [618, 82] width 87 height 11
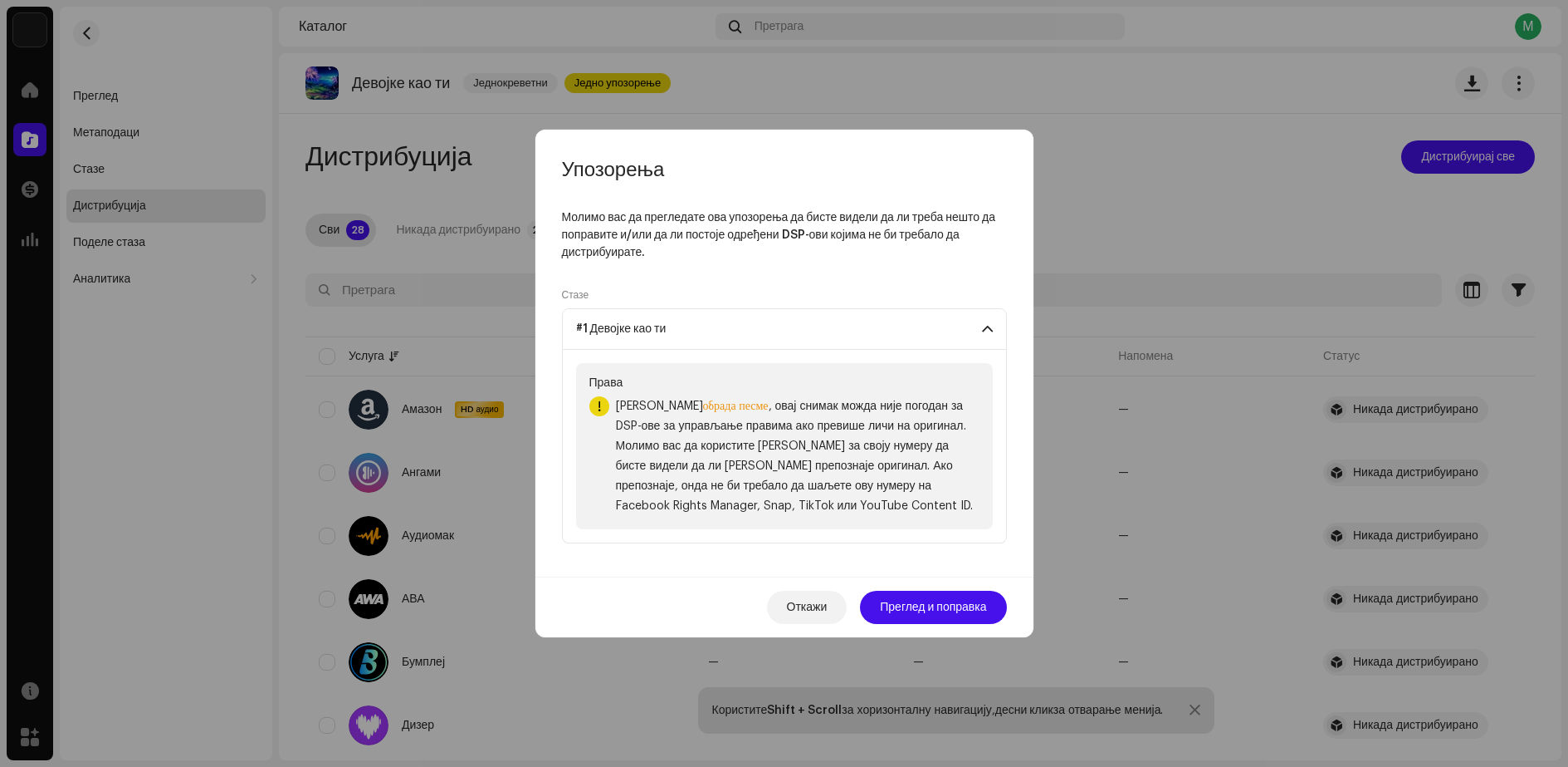
click at [746, 505] on font ", овај снимак можда није погодан за DSP-ове за управљање правима ако превише ли…" at bounding box center [795, 455] width 357 height 111
click at [810, 604] on font "Откажи" at bounding box center [807, 607] width 41 height 12
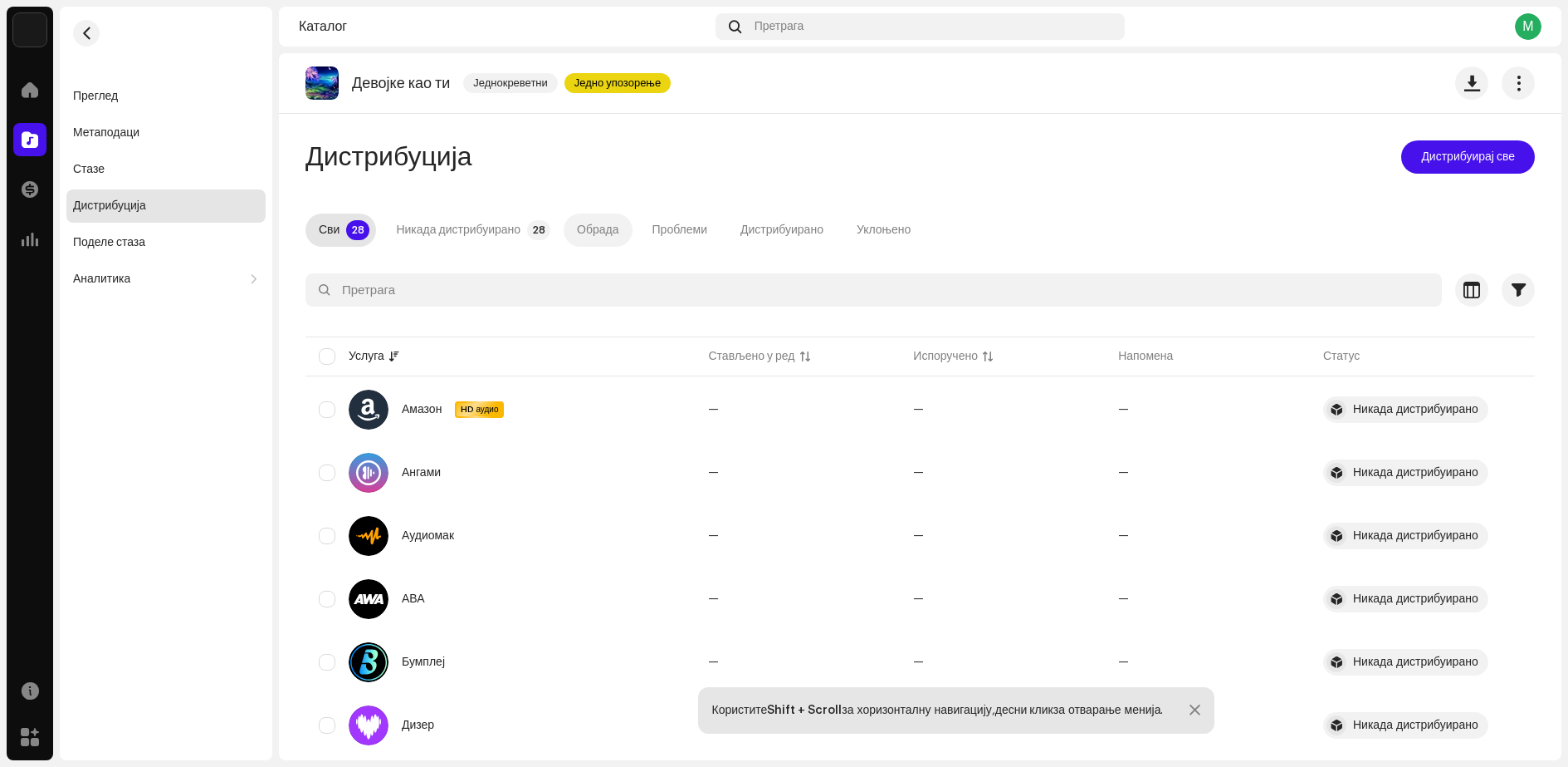
click at [587, 228] on font "Обрада" at bounding box center [598, 230] width 42 height 12
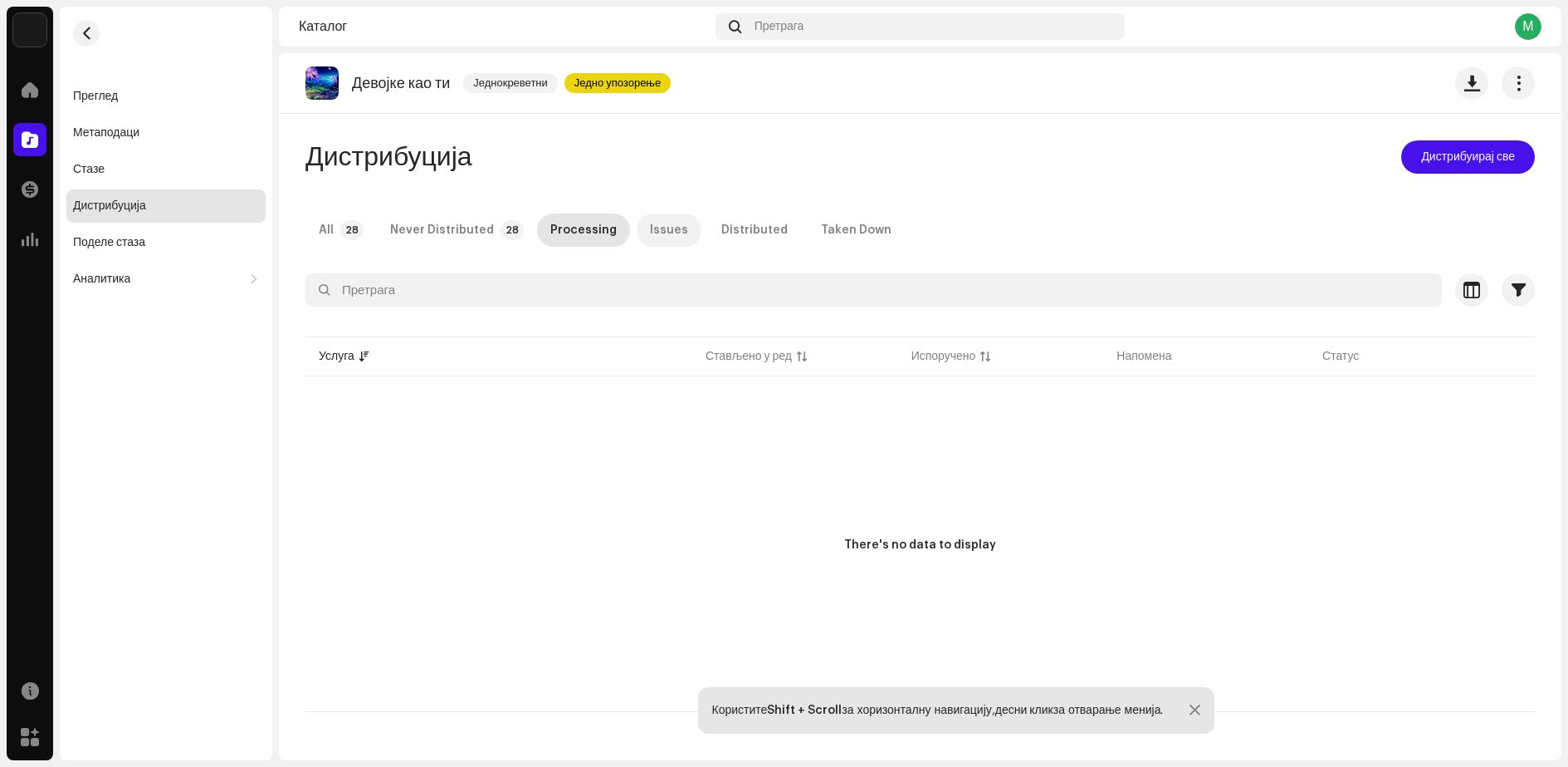
click at [658, 229] on div "Issues" at bounding box center [669, 229] width 38 height 33
click at [745, 229] on div "Distributed" at bounding box center [755, 229] width 66 height 33
click at [821, 229] on div "Taken Down" at bounding box center [856, 229] width 70 height 33
click at [341, 232] on p-tab "Сви 28" at bounding box center [340, 229] width 70 height 33
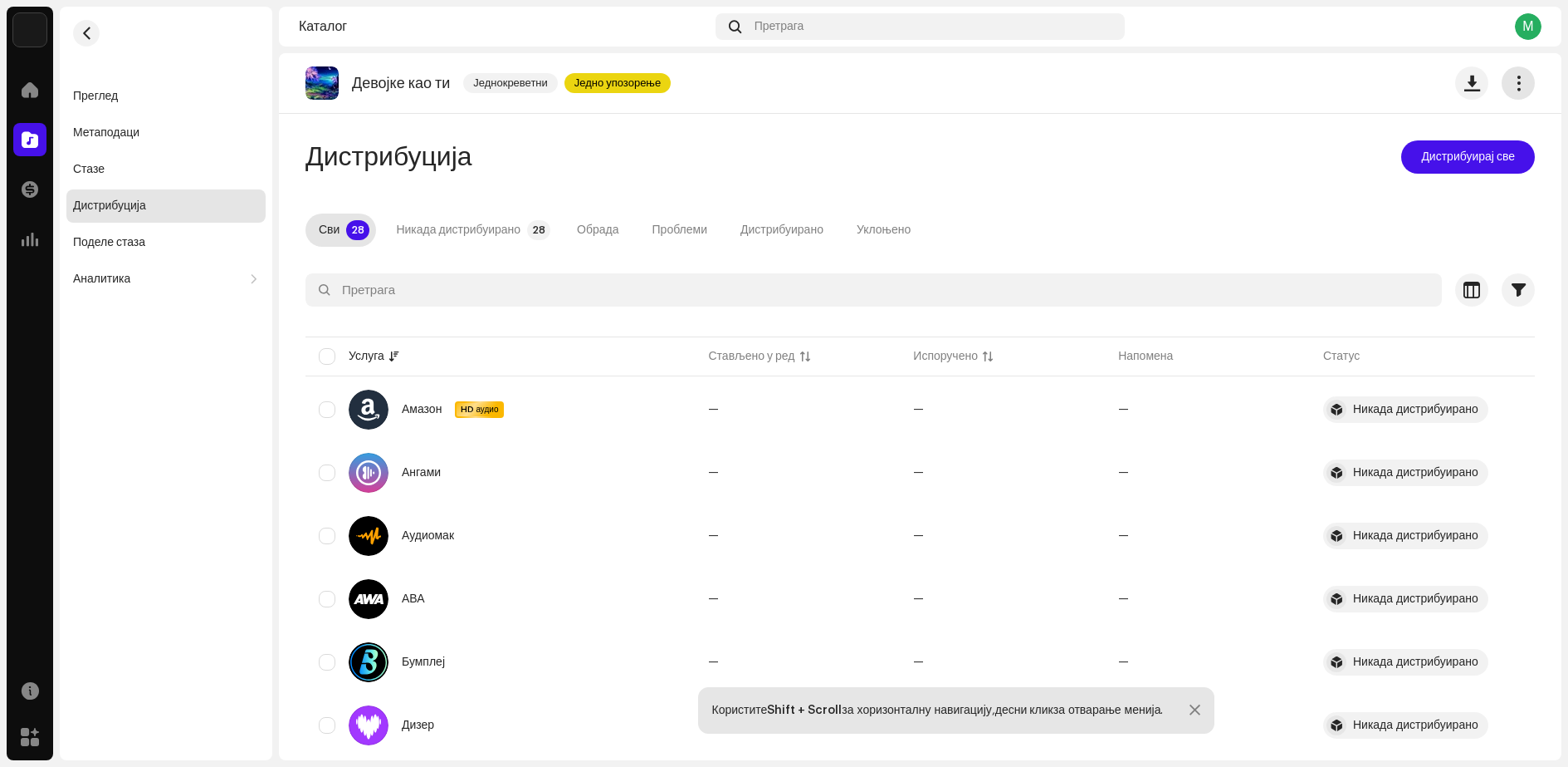
click at [1511, 82] on span "button" at bounding box center [1519, 83] width 16 height 14
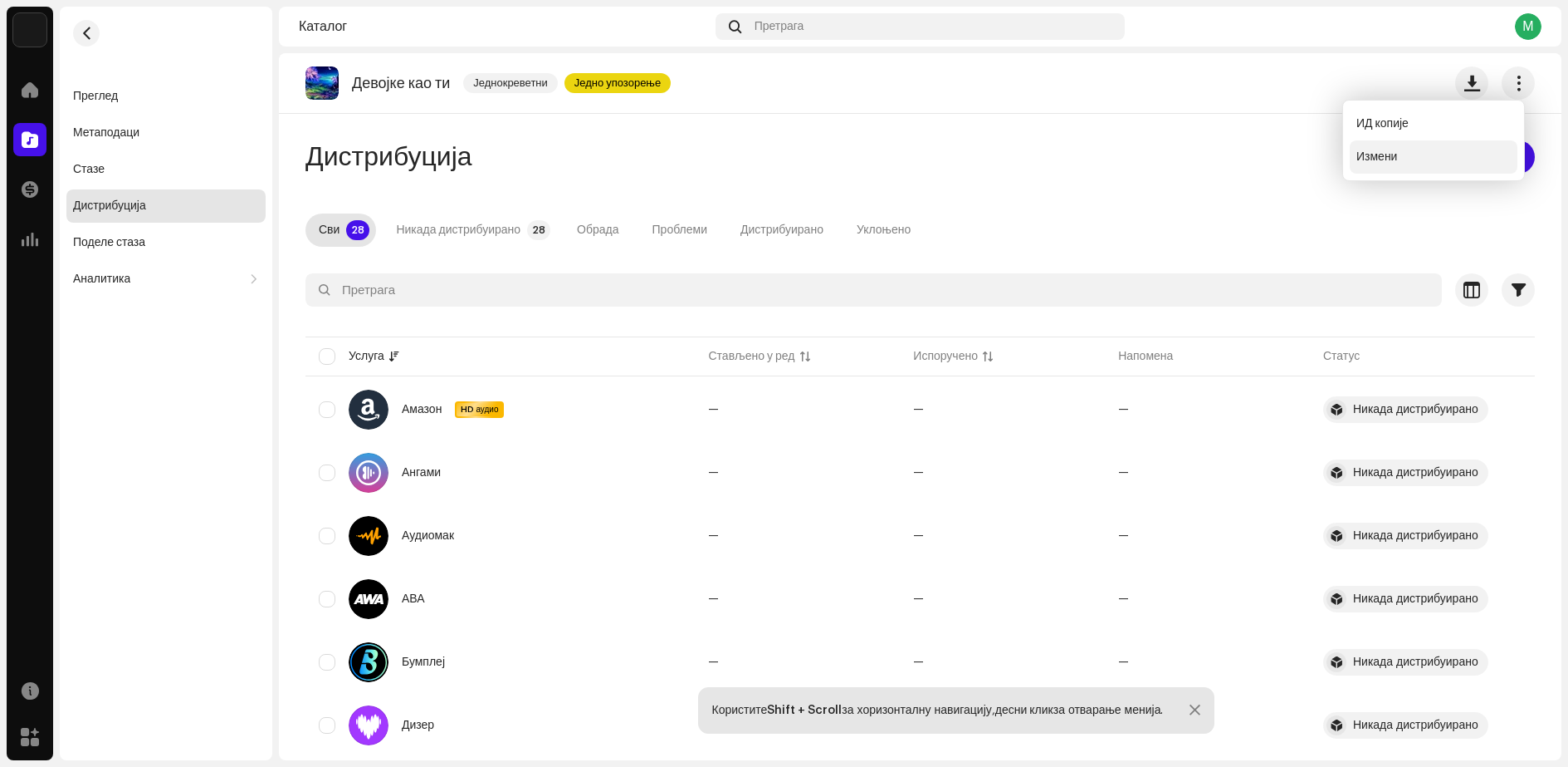
click at [1368, 155] on font "Измени" at bounding box center [1377, 157] width 41 height 12
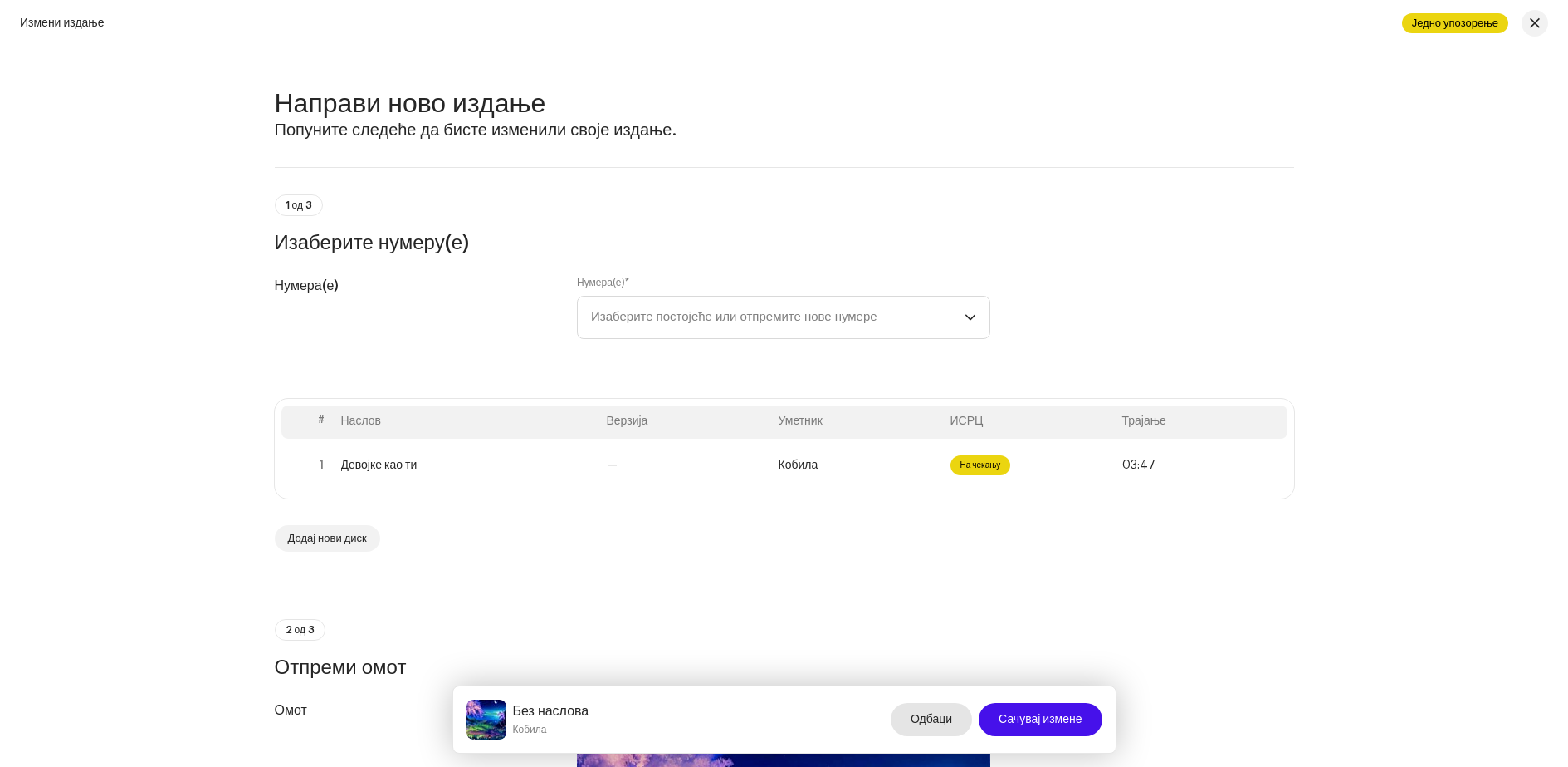
click at [952, 717] on font "Одбаци" at bounding box center [931, 719] width 42 height 12
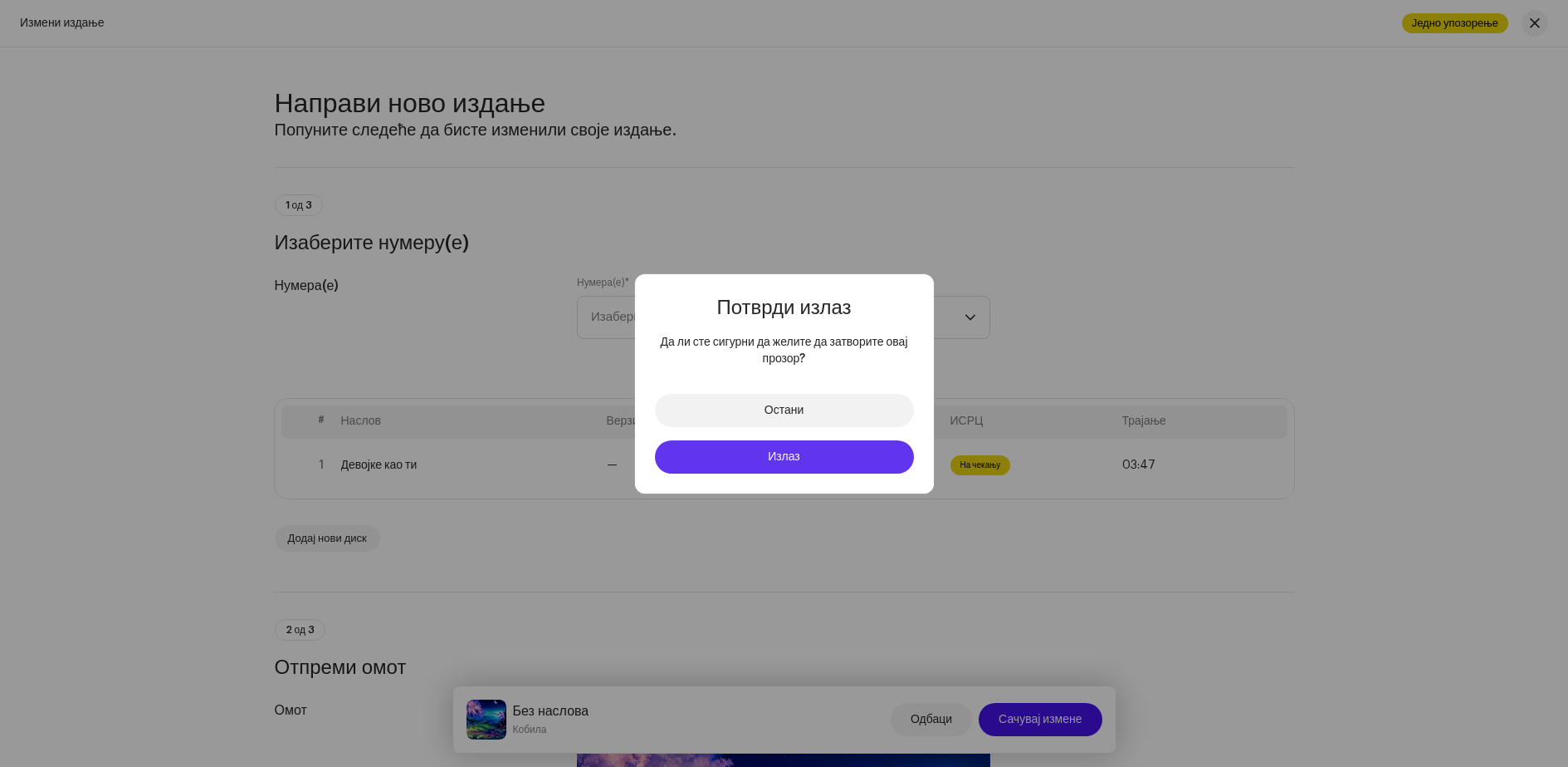
click at [782, 456] on font "Излаз" at bounding box center [784, 457] width 32 height 12
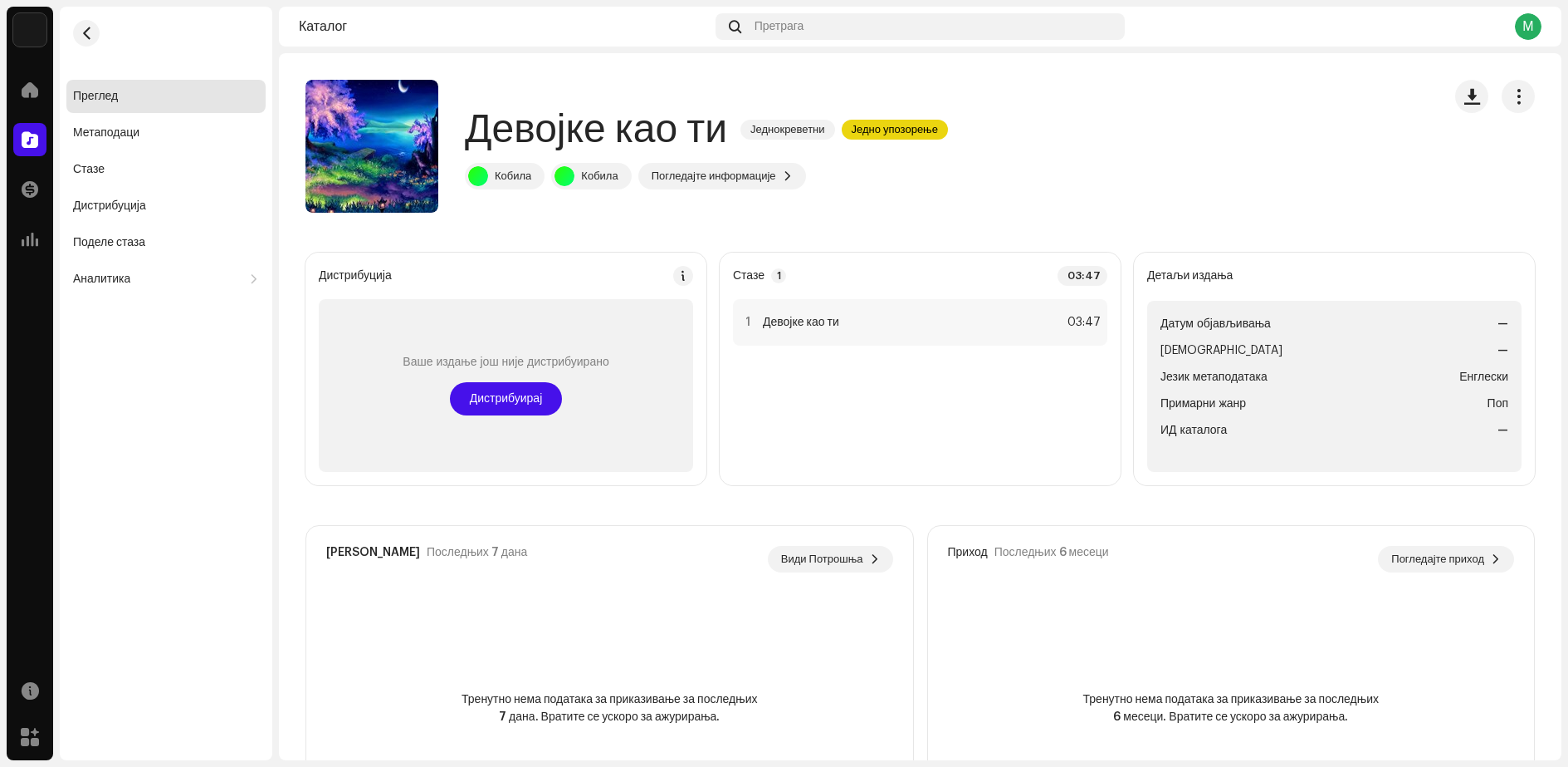
drag, startPoint x: 769, startPoint y: 324, endPoint x: 905, endPoint y: 210, distance: 177.5
click at [905, 210] on div "Девојке као ти Једнокреветни Једно упозорење Кобила Кобила Погледајте информаци…" at bounding box center [867, 146] width 1123 height 133
click at [786, 172] on span at bounding box center [788, 176] width 10 height 14
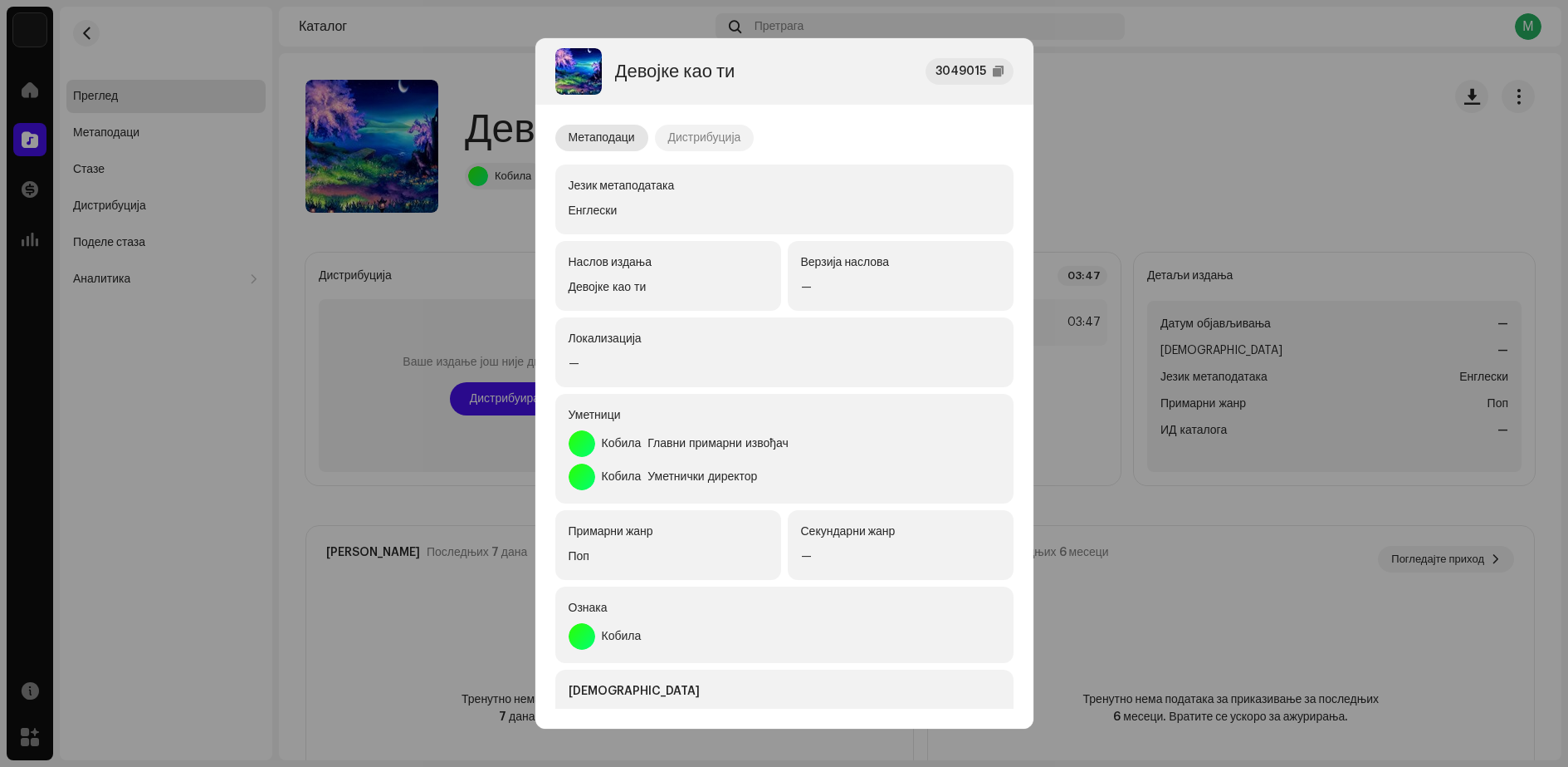
click at [691, 141] on font "Дистрибуција" at bounding box center [705, 138] width 73 height 12
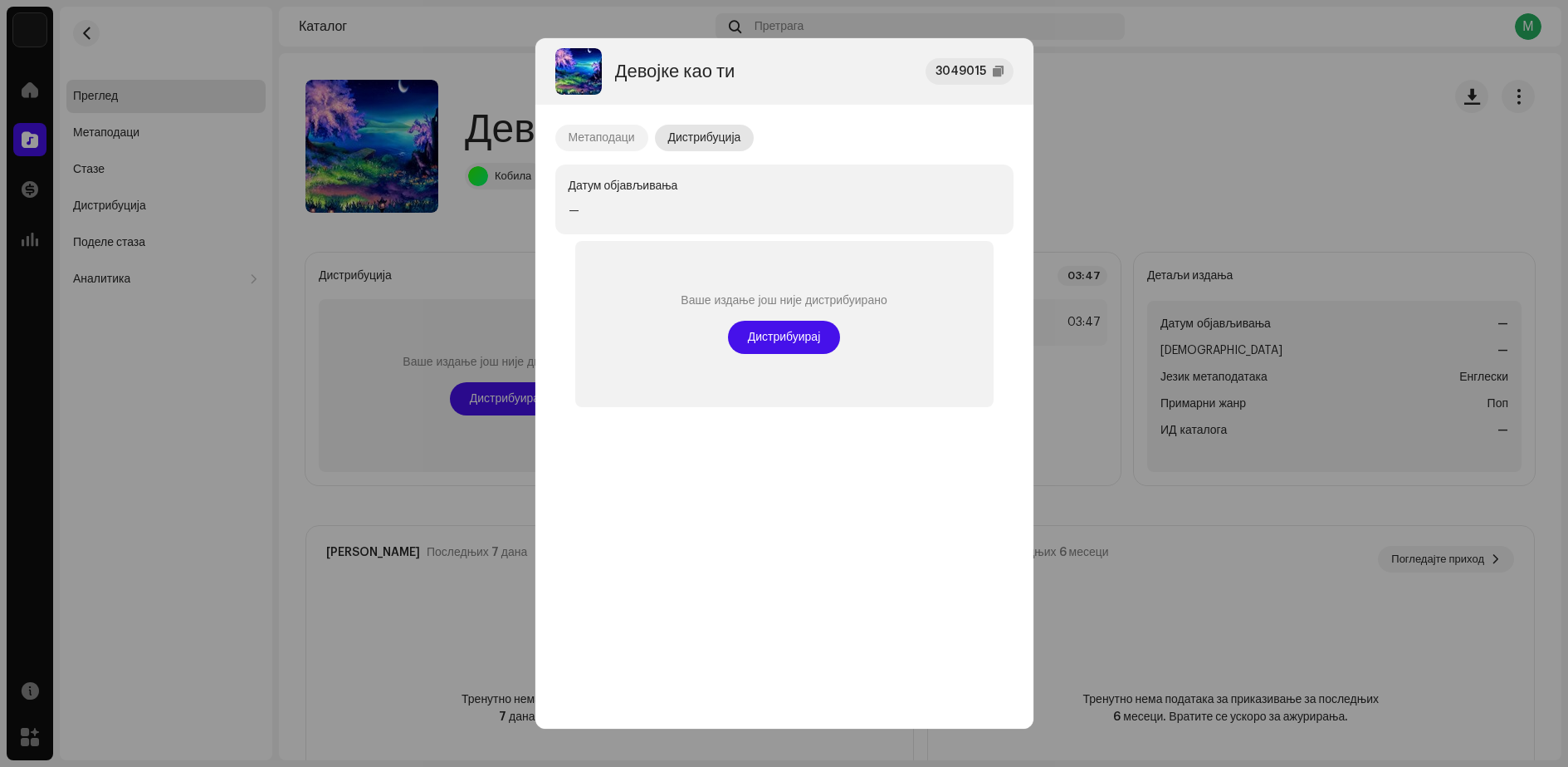
click at [616, 137] on font "Метаподаци" at bounding box center [602, 138] width 66 height 12
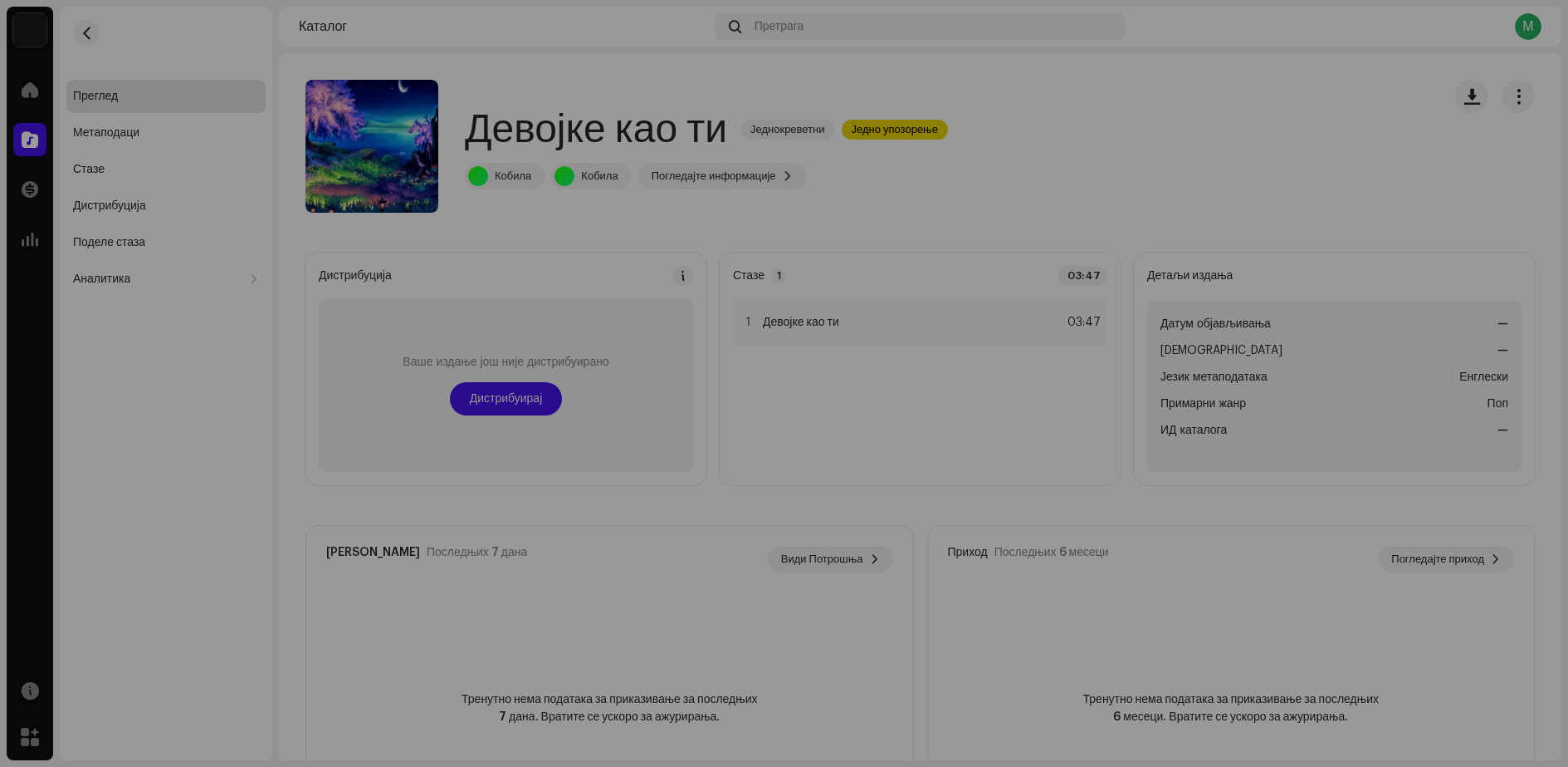
click at [1093, 120] on div "Девојке као ти 3049015 Метаподаци Дистрибуција Језик метаподатака Енглески Насл…" at bounding box center [784, 383] width 1568 height 767
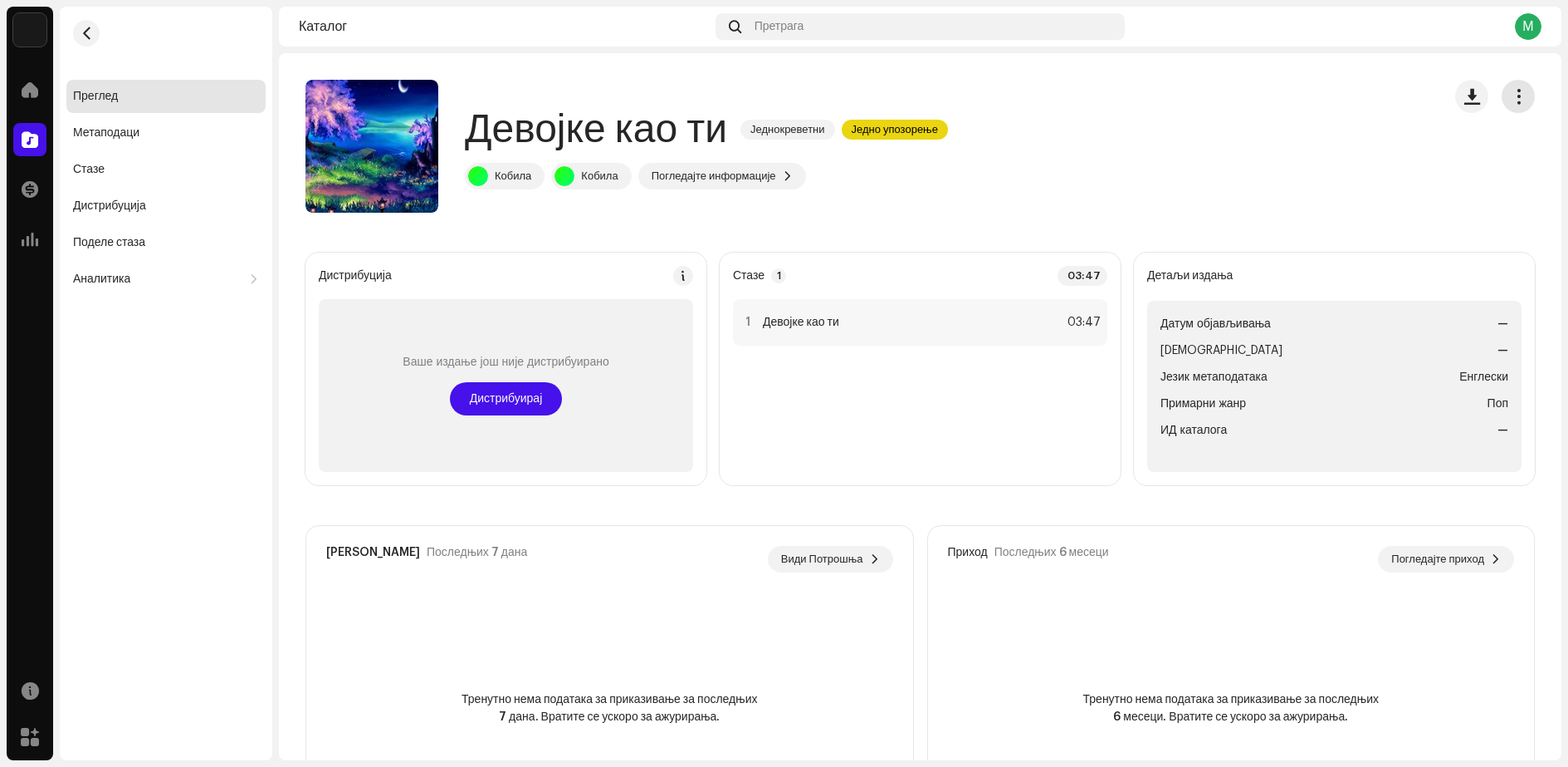
click at [1502, 96] on button "button" at bounding box center [1518, 96] width 33 height 33
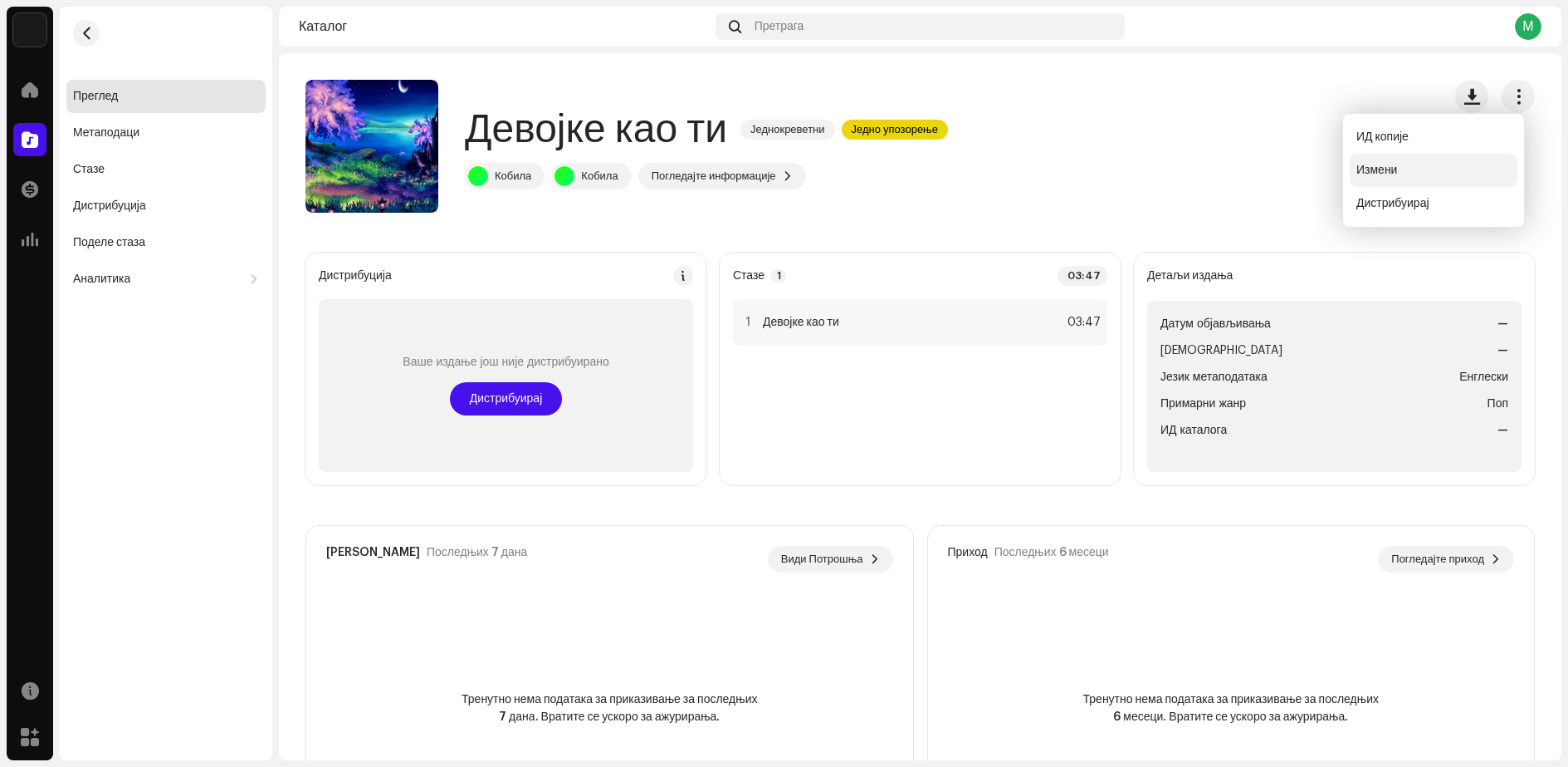
click at [1374, 171] on font "Измени" at bounding box center [1377, 171] width 41 height 12
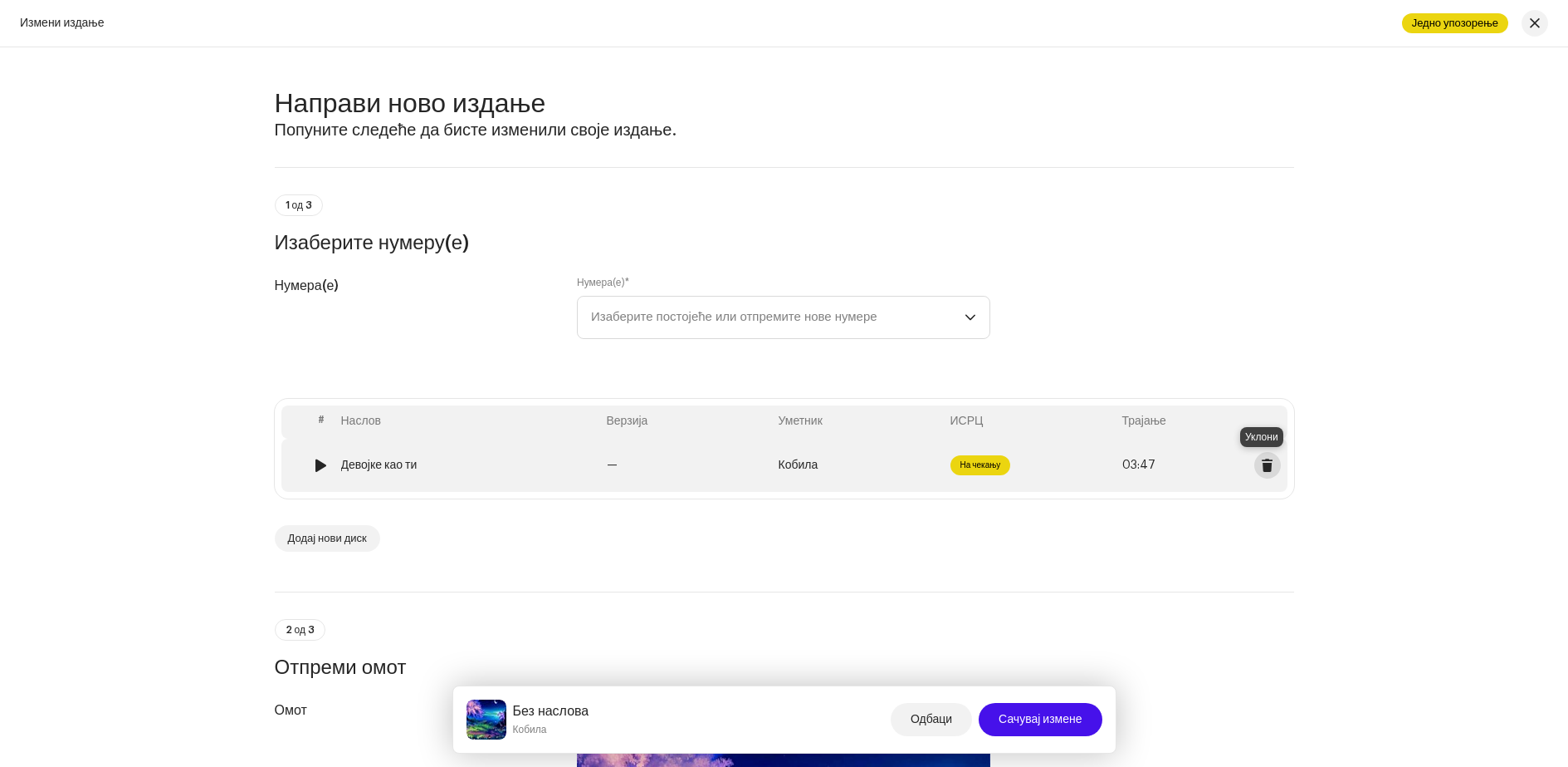
click at [1265, 465] on span at bounding box center [1267, 465] width 13 height 14
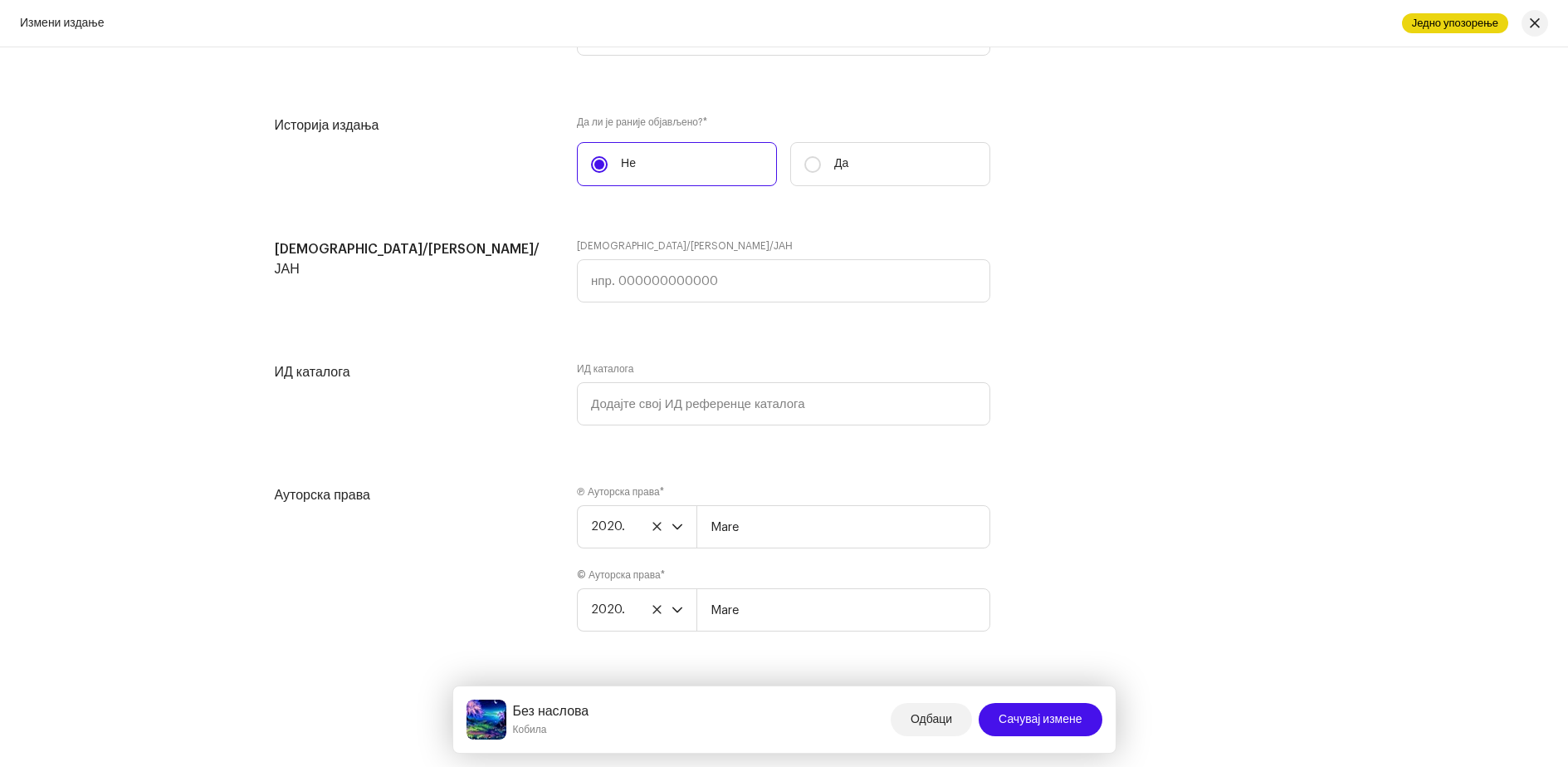
scroll to position [2619, 0]
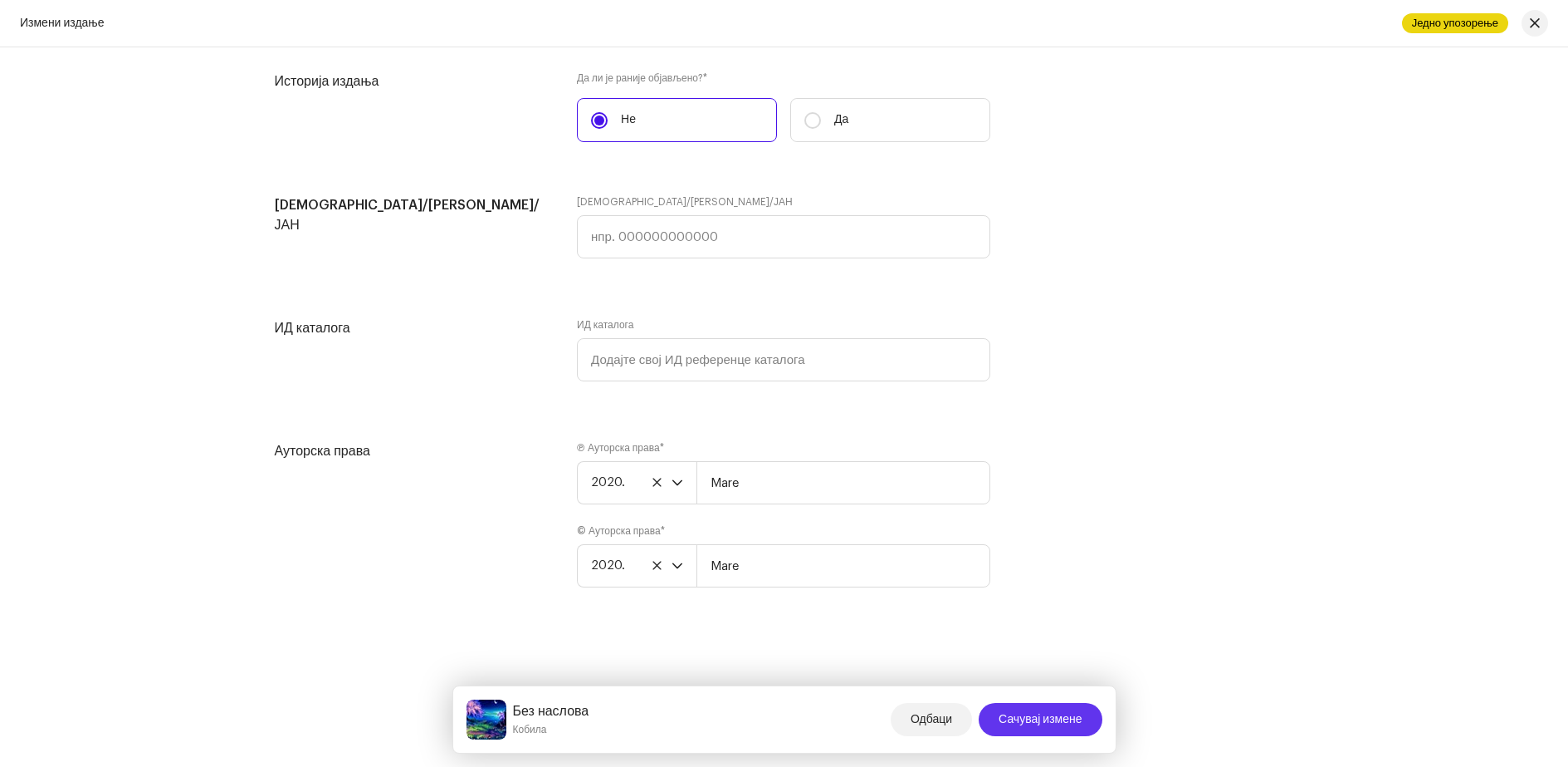
click at [1009, 720] on font "Сачувај измене" at bounding box center [1040, 719] width 83 height 12
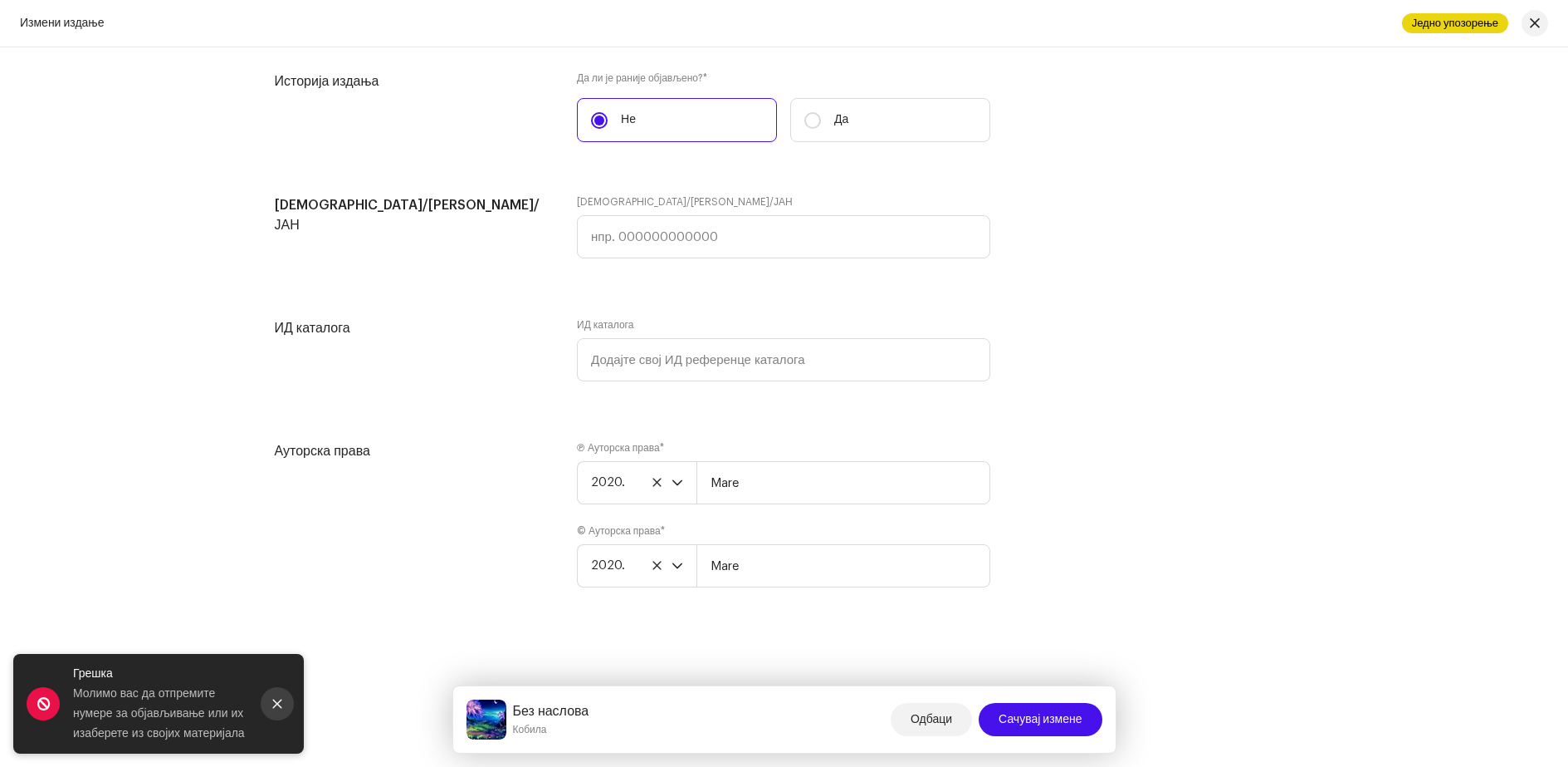
click at [278, 708] on icon "Затвори" at bounding box center [278, 703] width 12 height 12
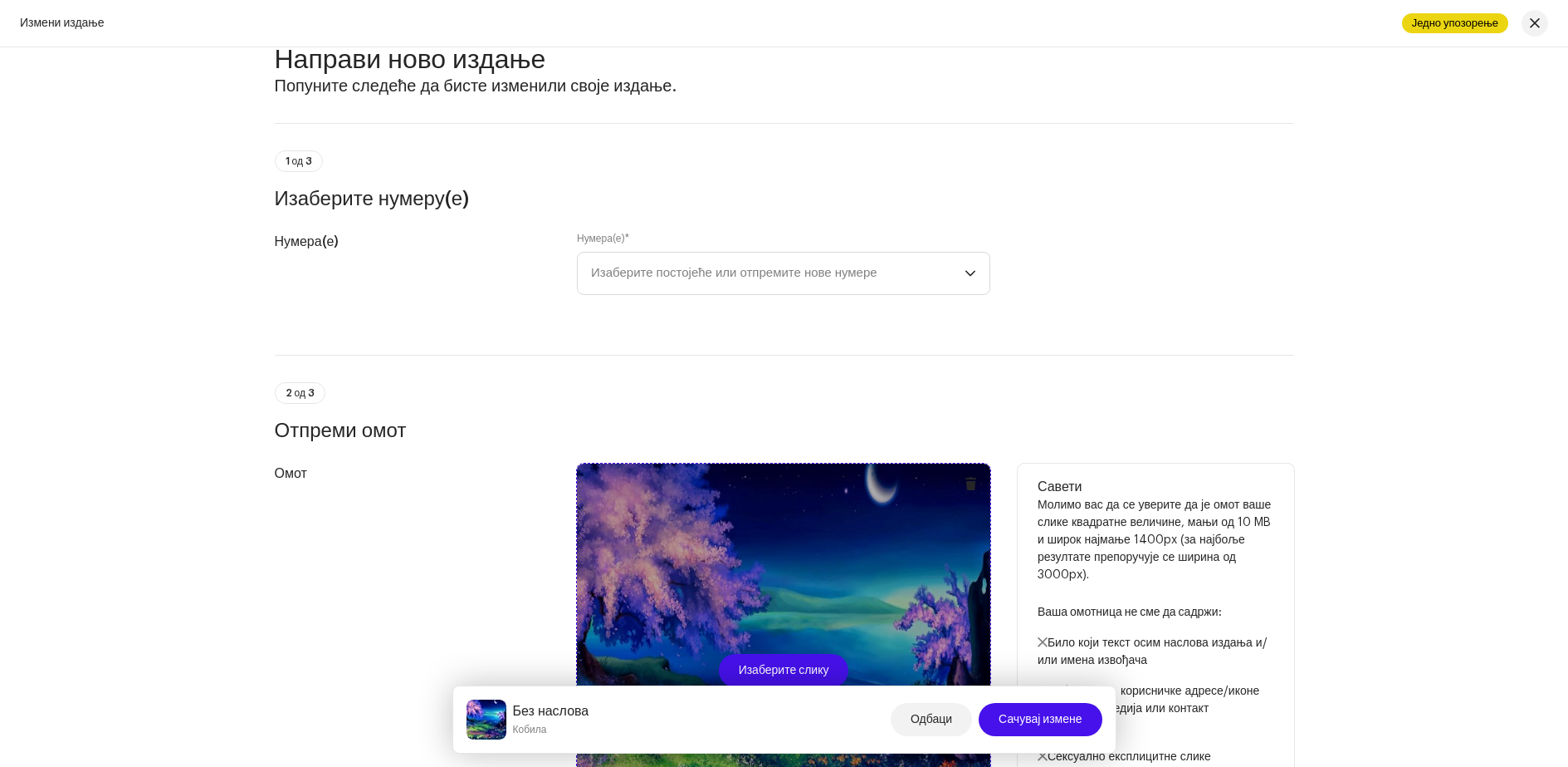
scroll to position [0, 0]
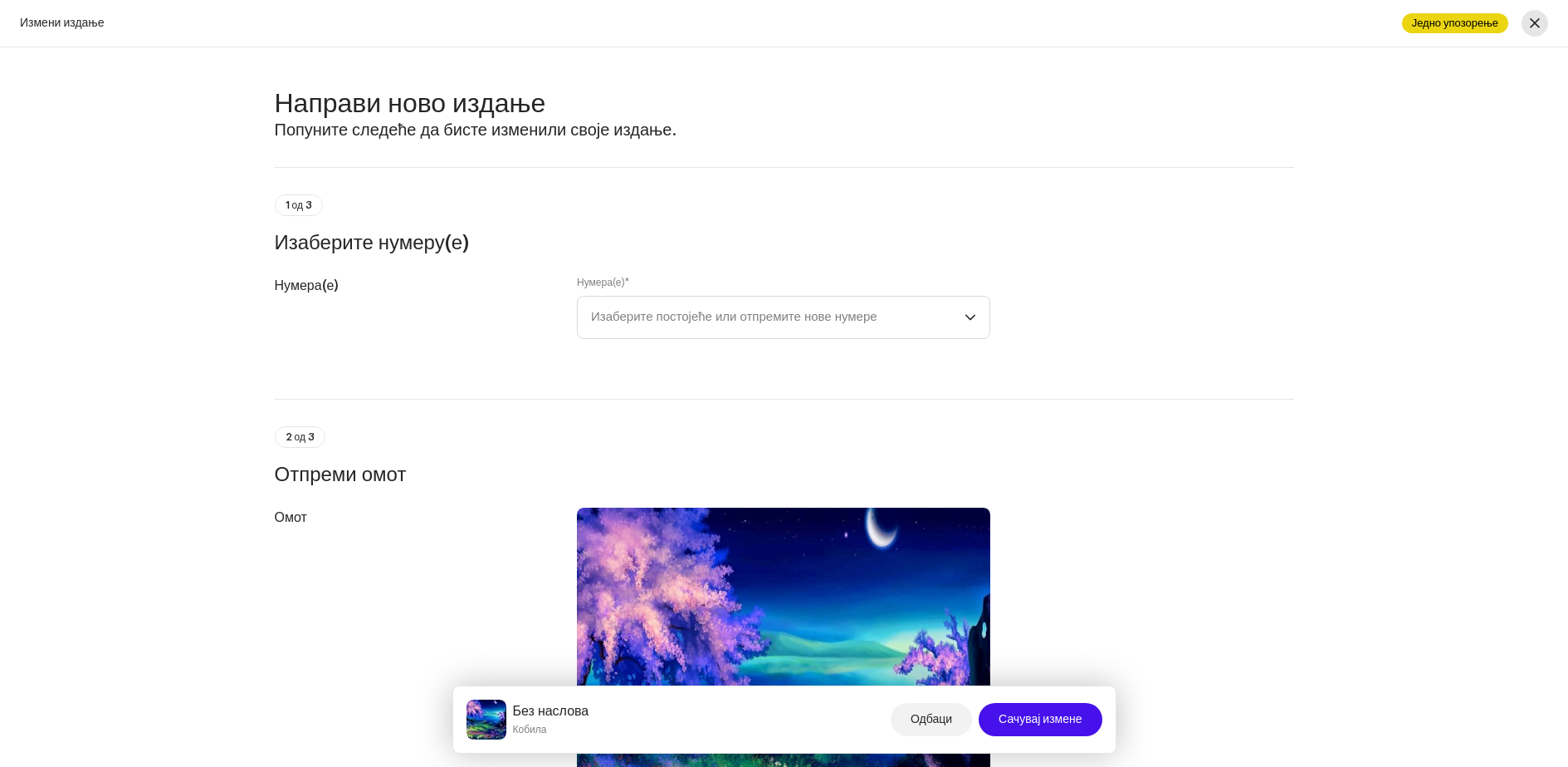
click at [1533, 21] on span "button" at bounding box center [1535, 24] width 10 height 14
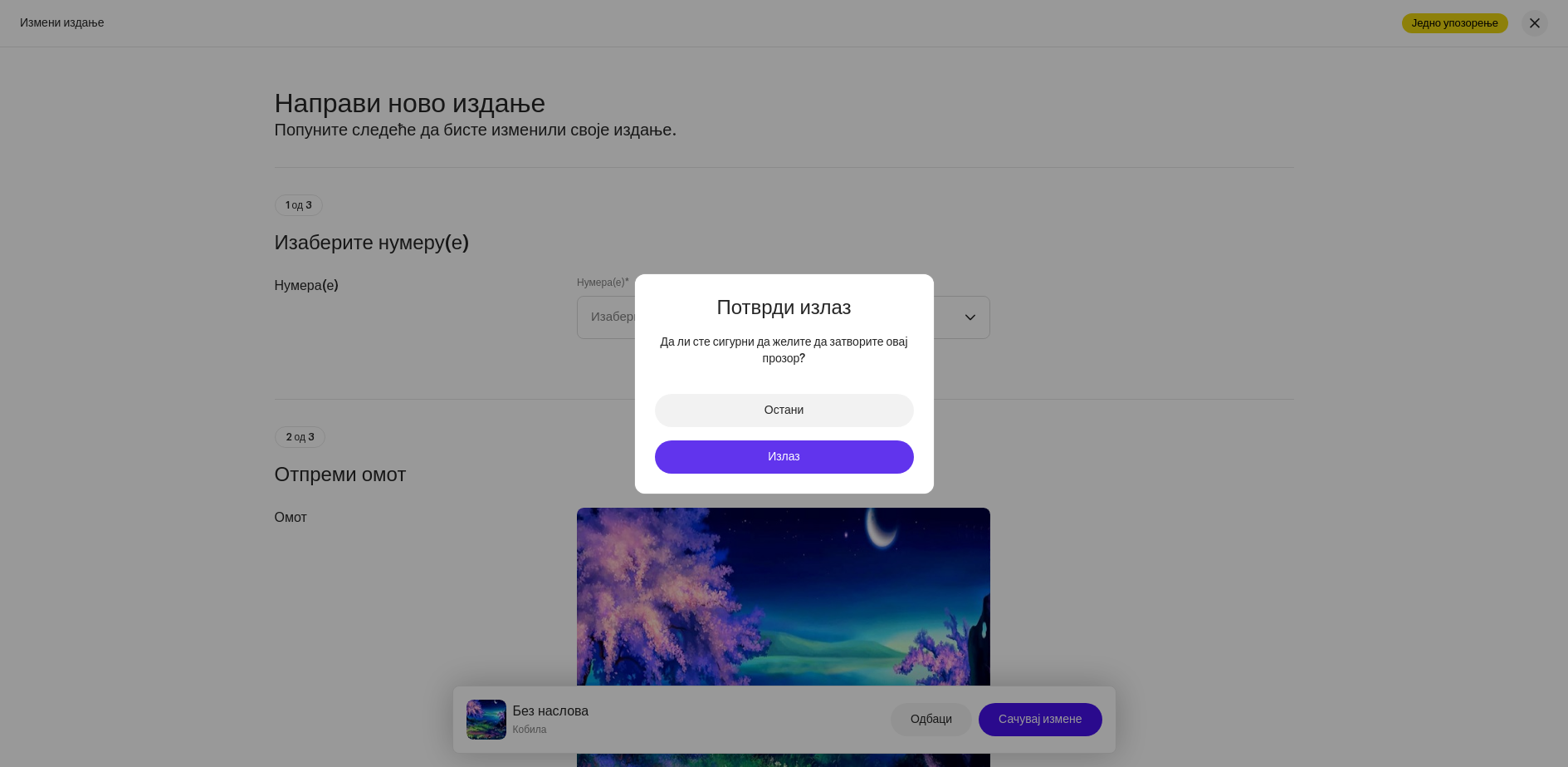
click at [789, 451] on font "Излаз" at bounding box center [784, 457] width 32 height 12
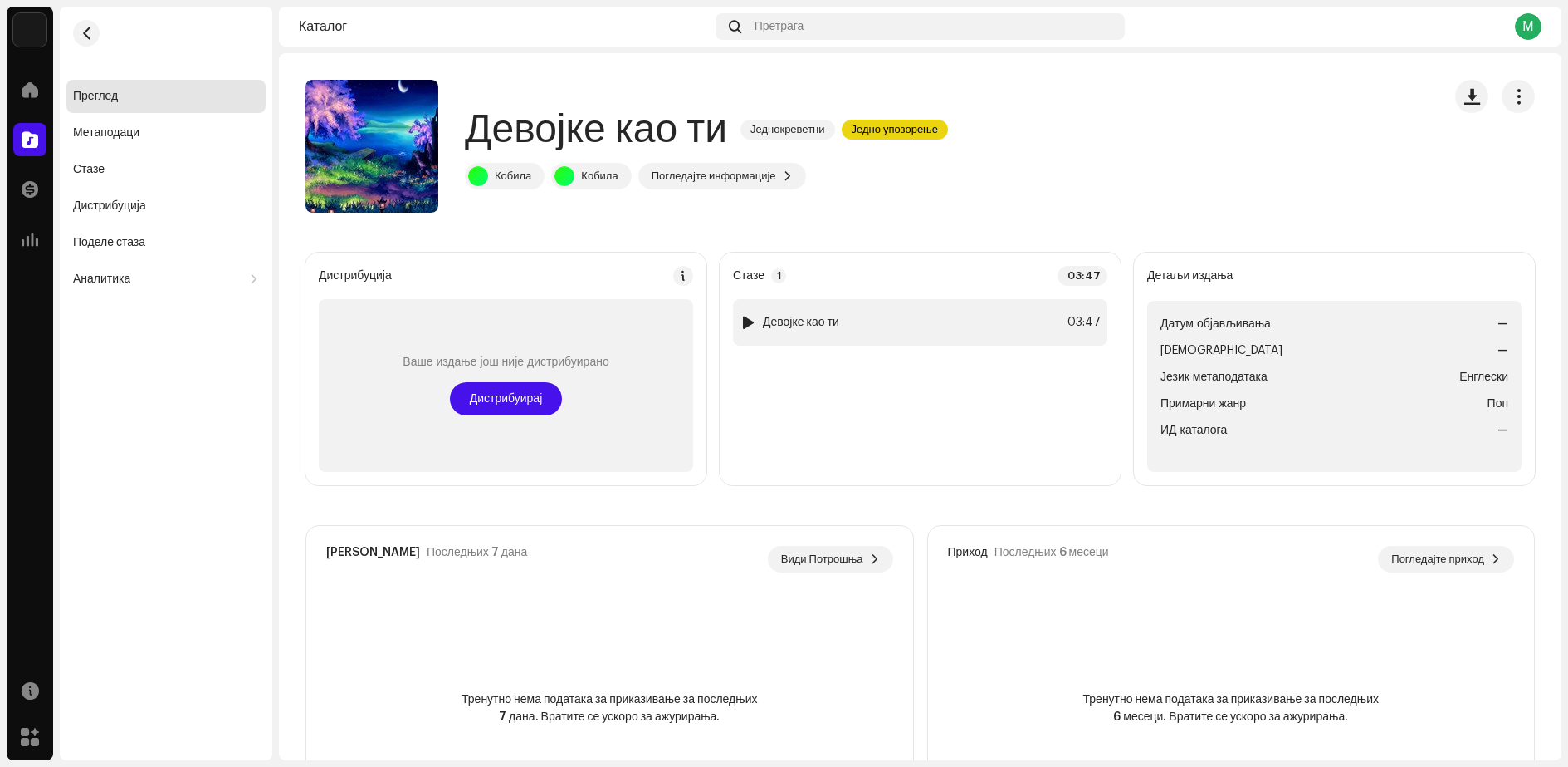
click at [745, 320] on div at bounding box center [748, 323] width 13 height 14
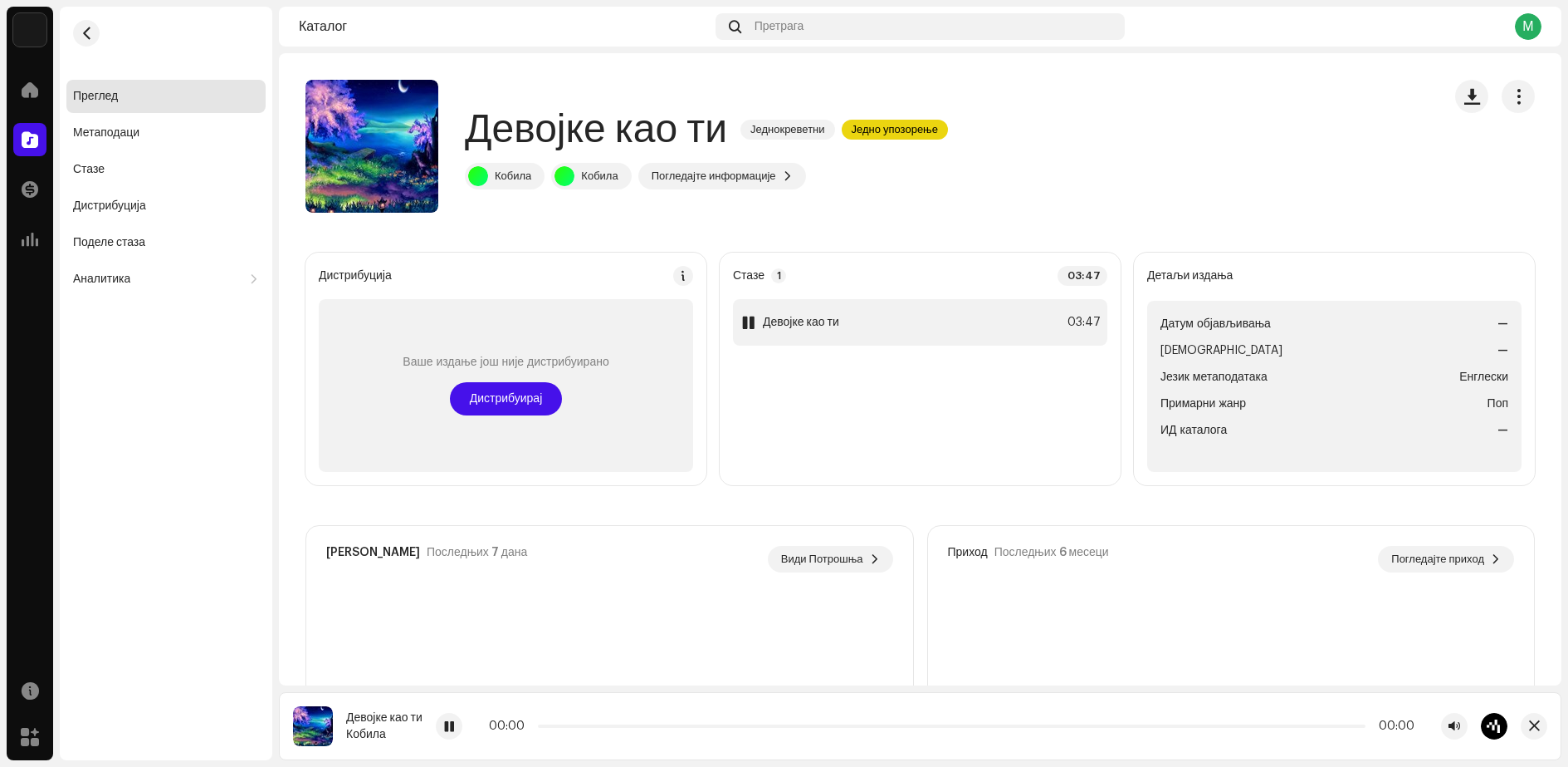
click at [745, 320] on div at bounding box center [748, 323] width 13 height 14
click at [1531, 725] on span "button" at bounding box center [1534, 726] width 11 height 14
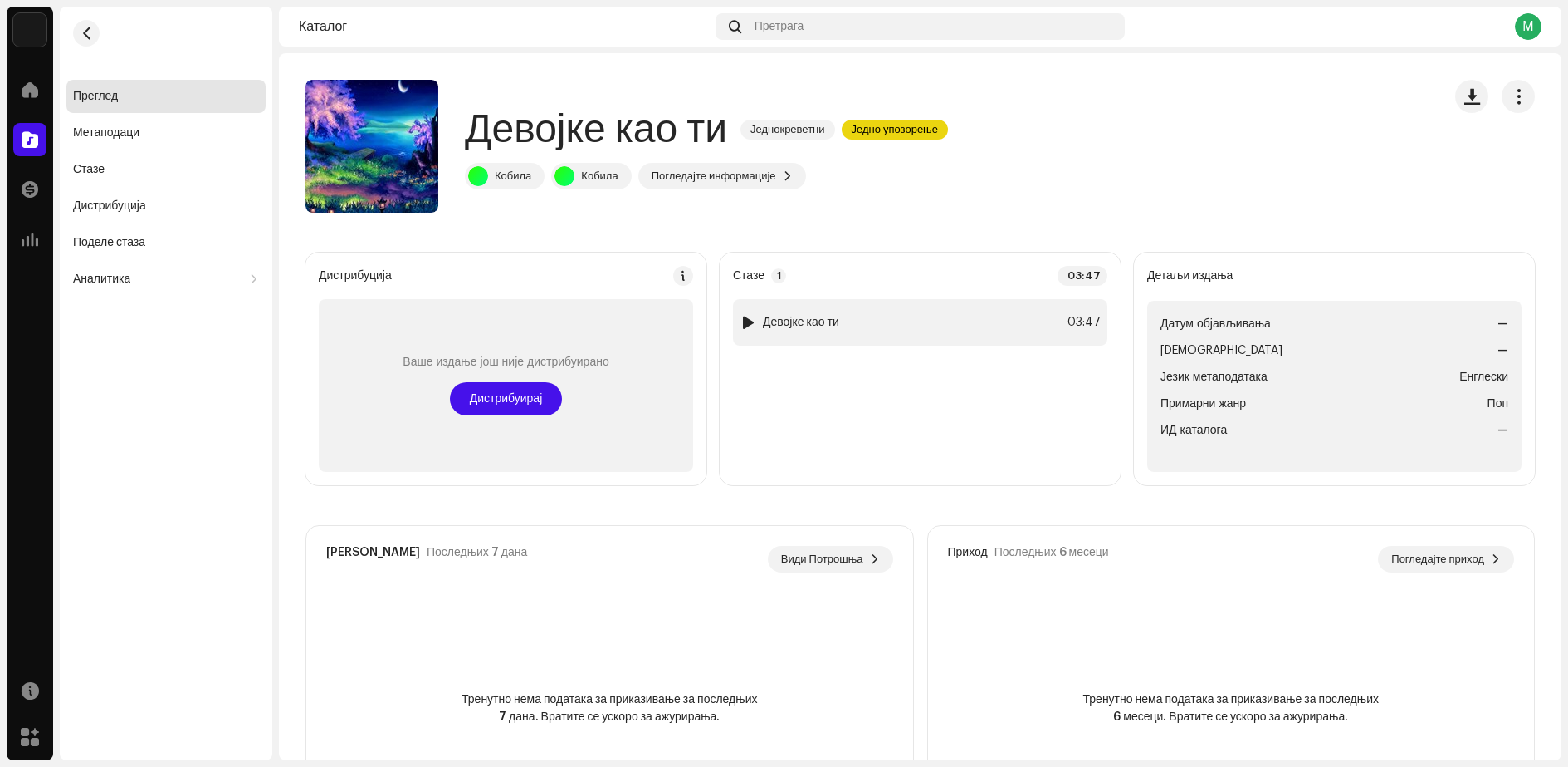
click at [998, 335] on div "1 Девојке као ти 03:47" at bounding box center [919, 322] width 374 height 47
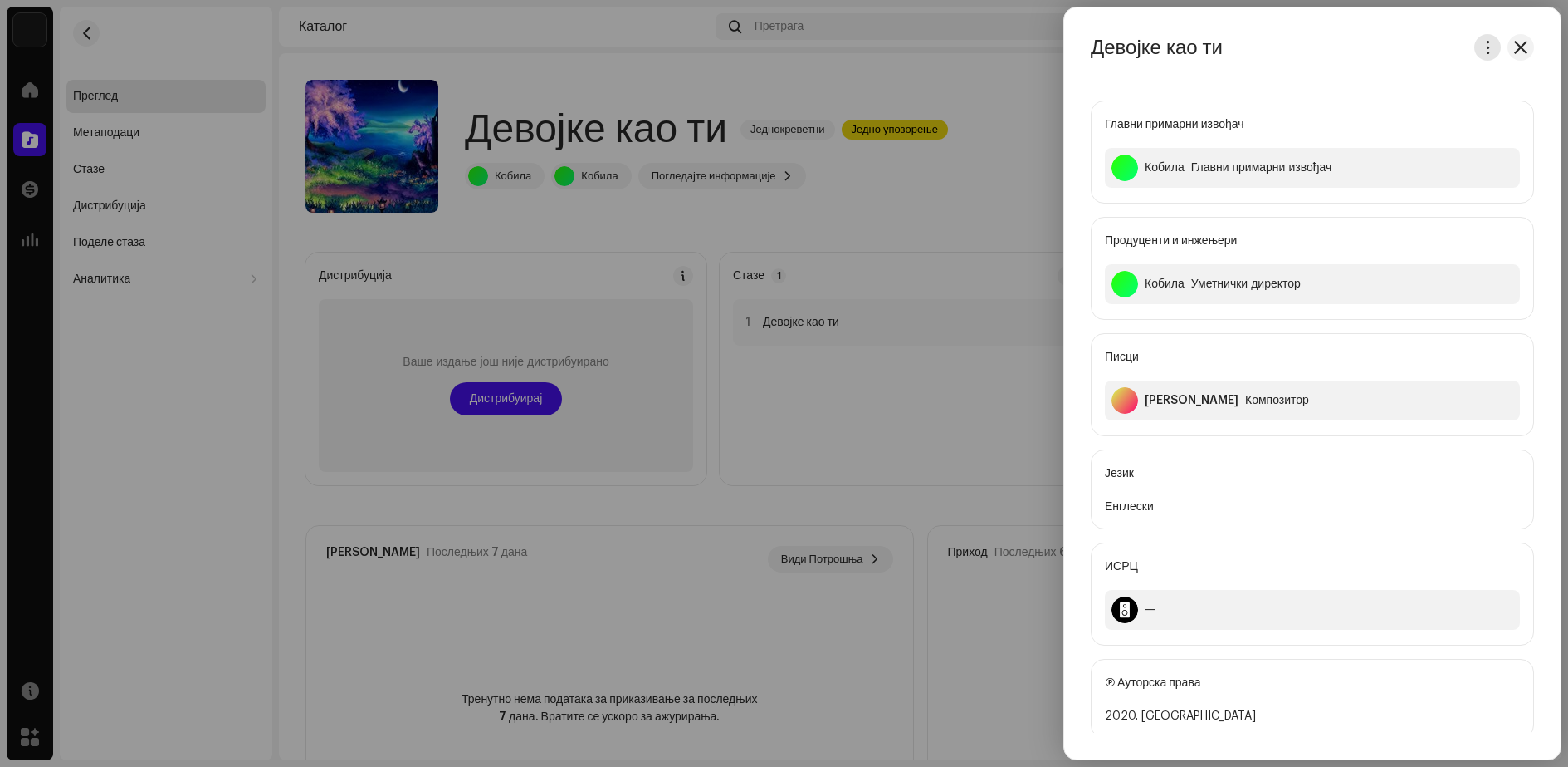
click at [1482, 51] on span "button" at bounding box center [1488, 48] width 13 height 14
click at [1252, 70] on div "Девојке као ти Главни примарни извођач Кобила Главни примарни извођач Продуцент…" at bounding box center [1312, 383] width 497 height 698
drag, startPoint x: 1515, startPoint y: 49, endPoint x: 1498, endPoint y: 53, distance: 17.5
click at [1516, 49] on span "button" at bounding box center [1521, 48] width 14 height 14
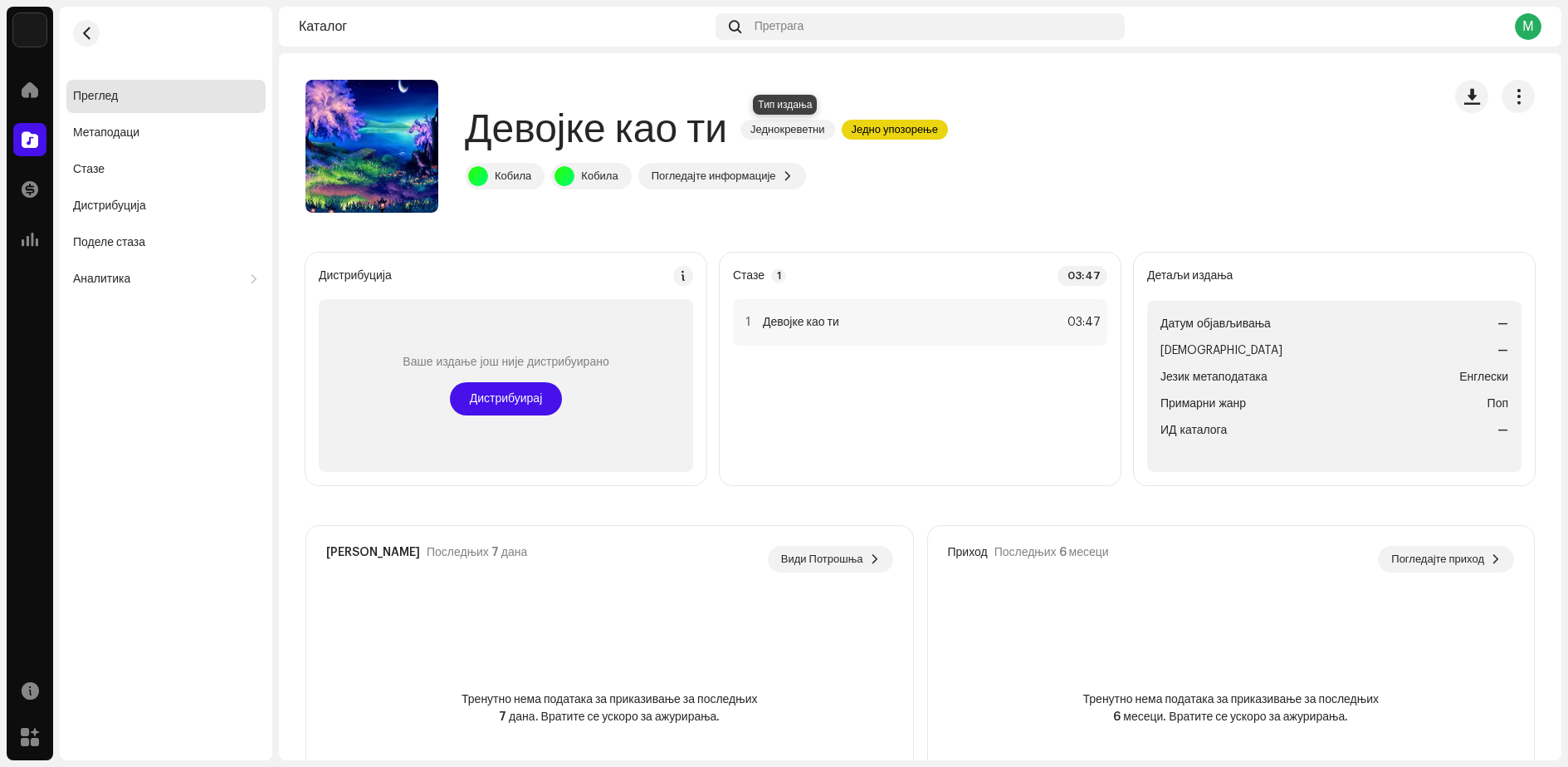
click at [810, 131] on font "Једнокреветни" at bounding box center [788, 129] width 75 height 11
click at [883, 131] on font "Једно упозорење" at bounding box center [895, 129] width 87 height 11
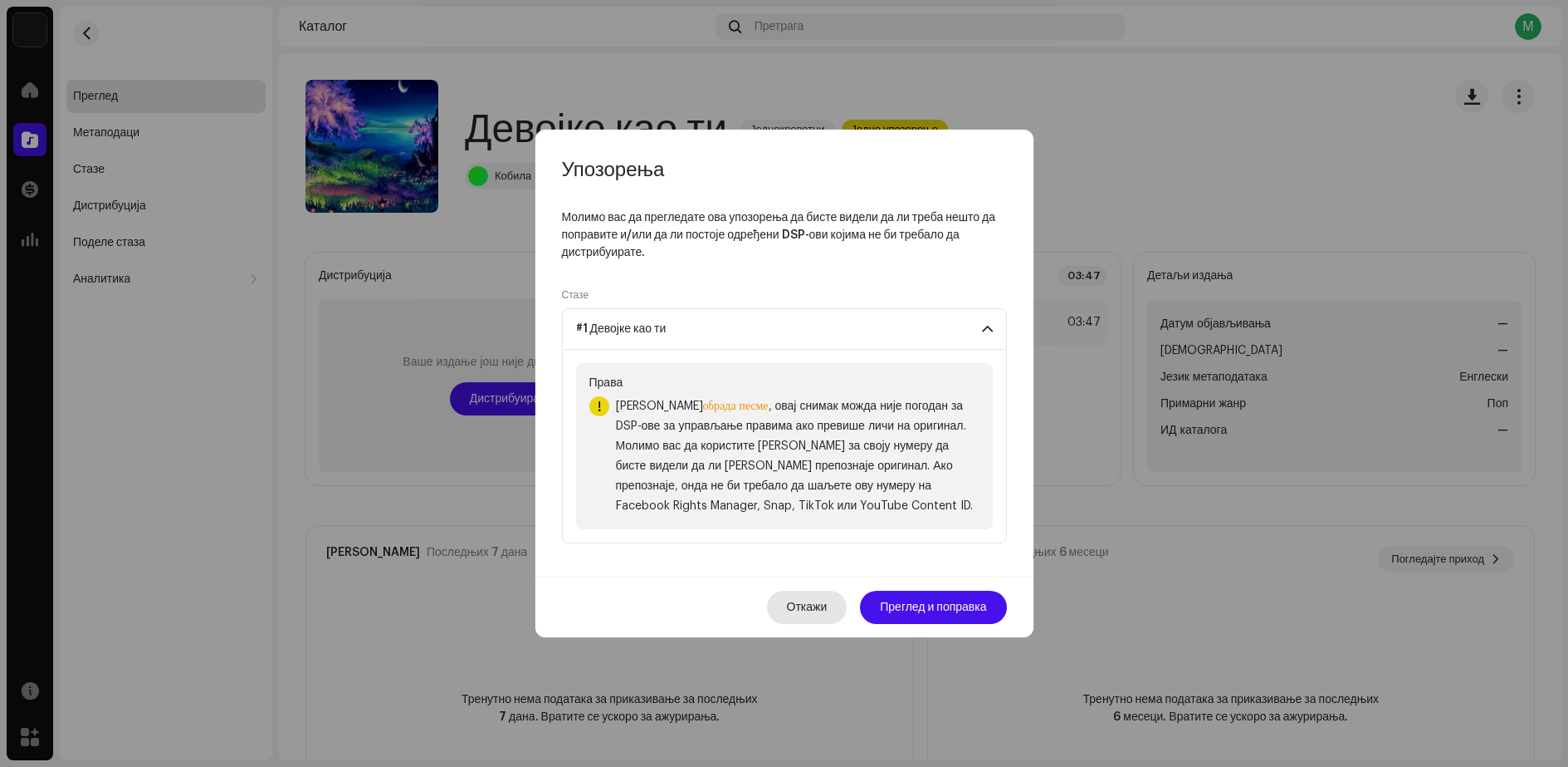
click at [821, 609] on font "Откажи" at bounding box center [807, 607] width 41 height 12
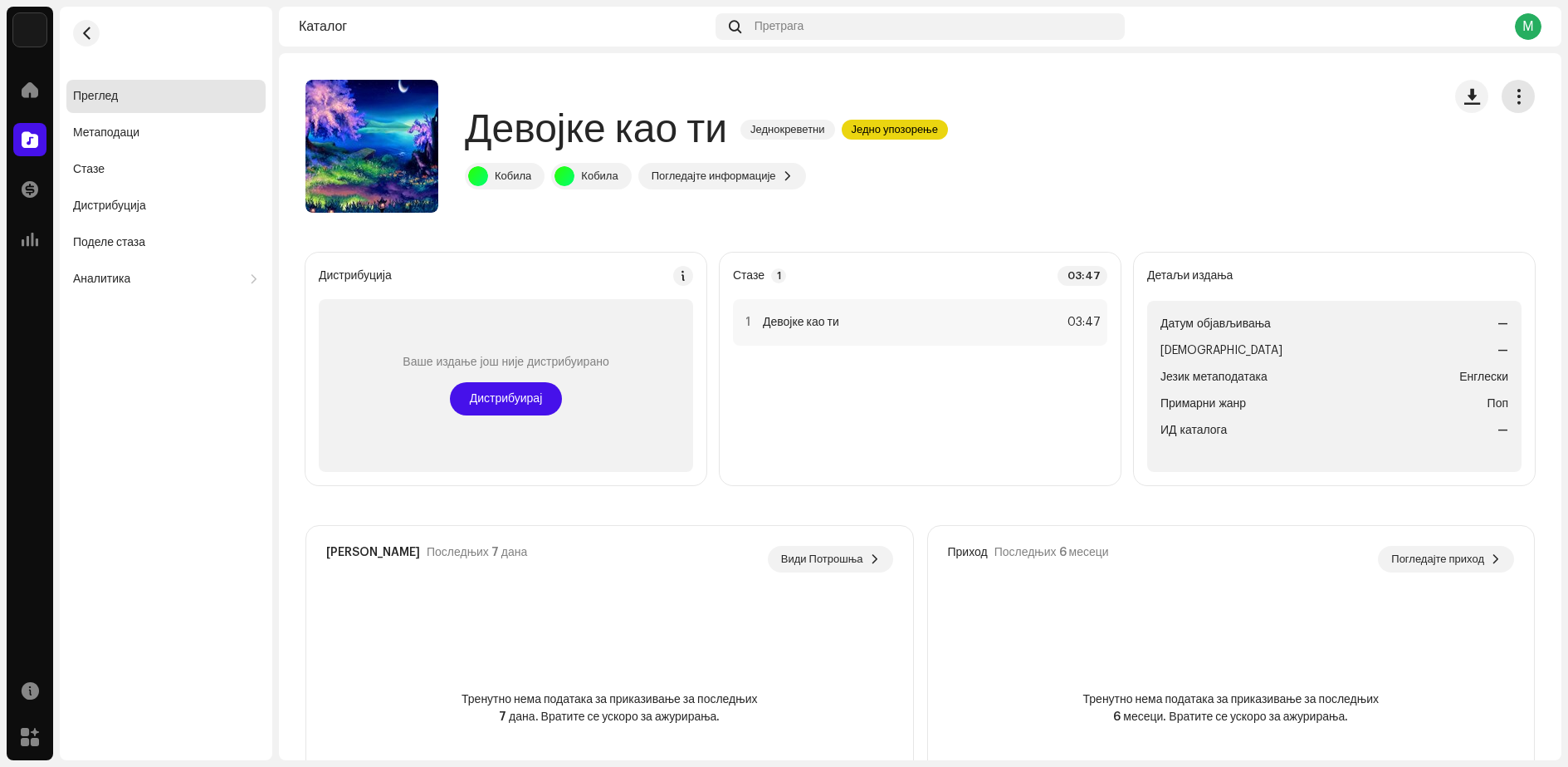
click at [1516, 99] on span "button" at bounding box center [1519, 97] width 16 height 14
click at [1177, 142] on div "Девојке као ти Једнокреветни Једно упозорење Кобила Кобила Погледајте информаци…" at bounding box center [867, 146] width 1123 height 133
click at [94, 134] on font "Метаподаци" at bounding box center [106, 133] width 66 height 12
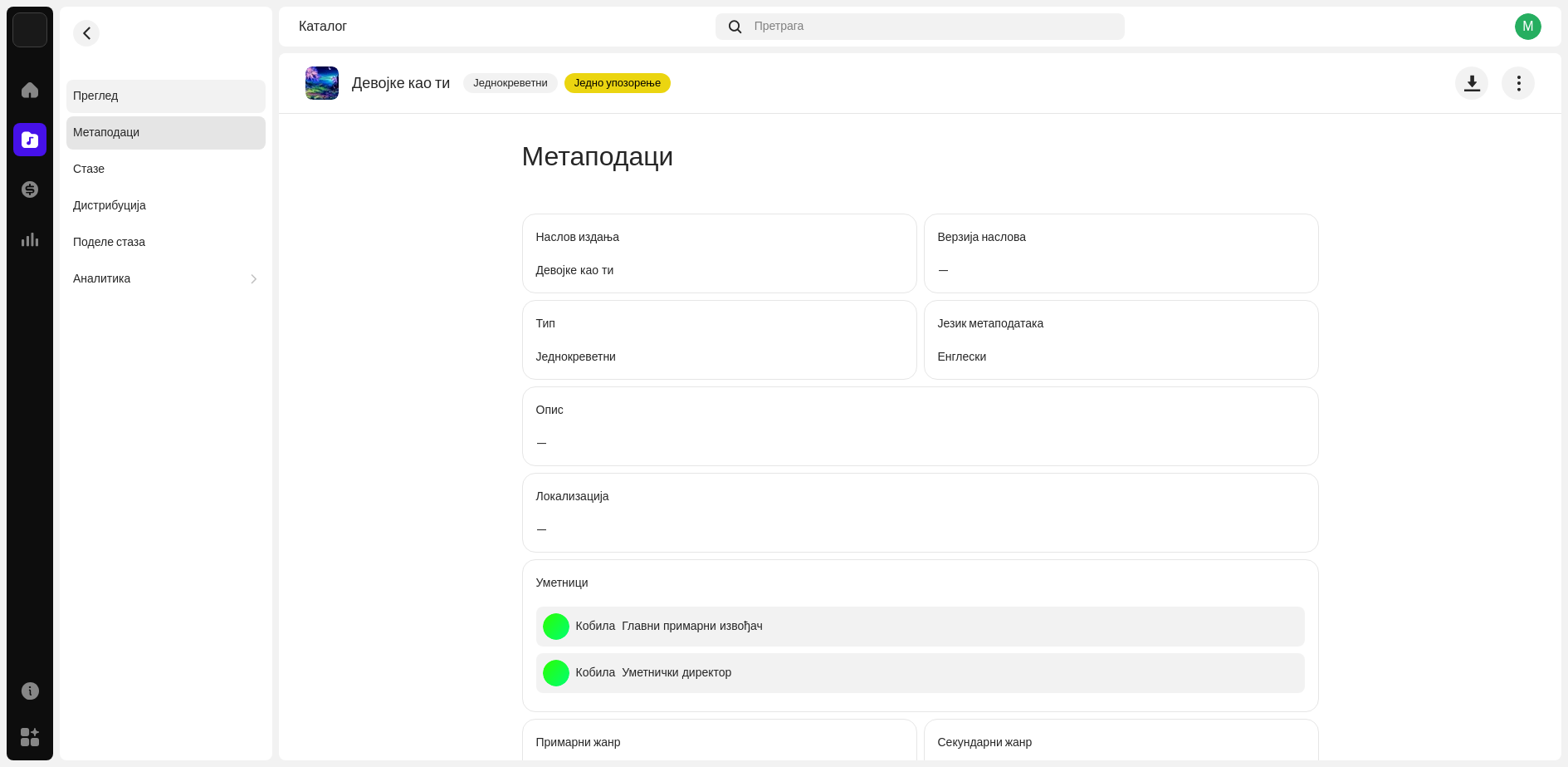
click at [102, 100] on font "Преглед" at bounding box center [95, 97] width 45 height 12
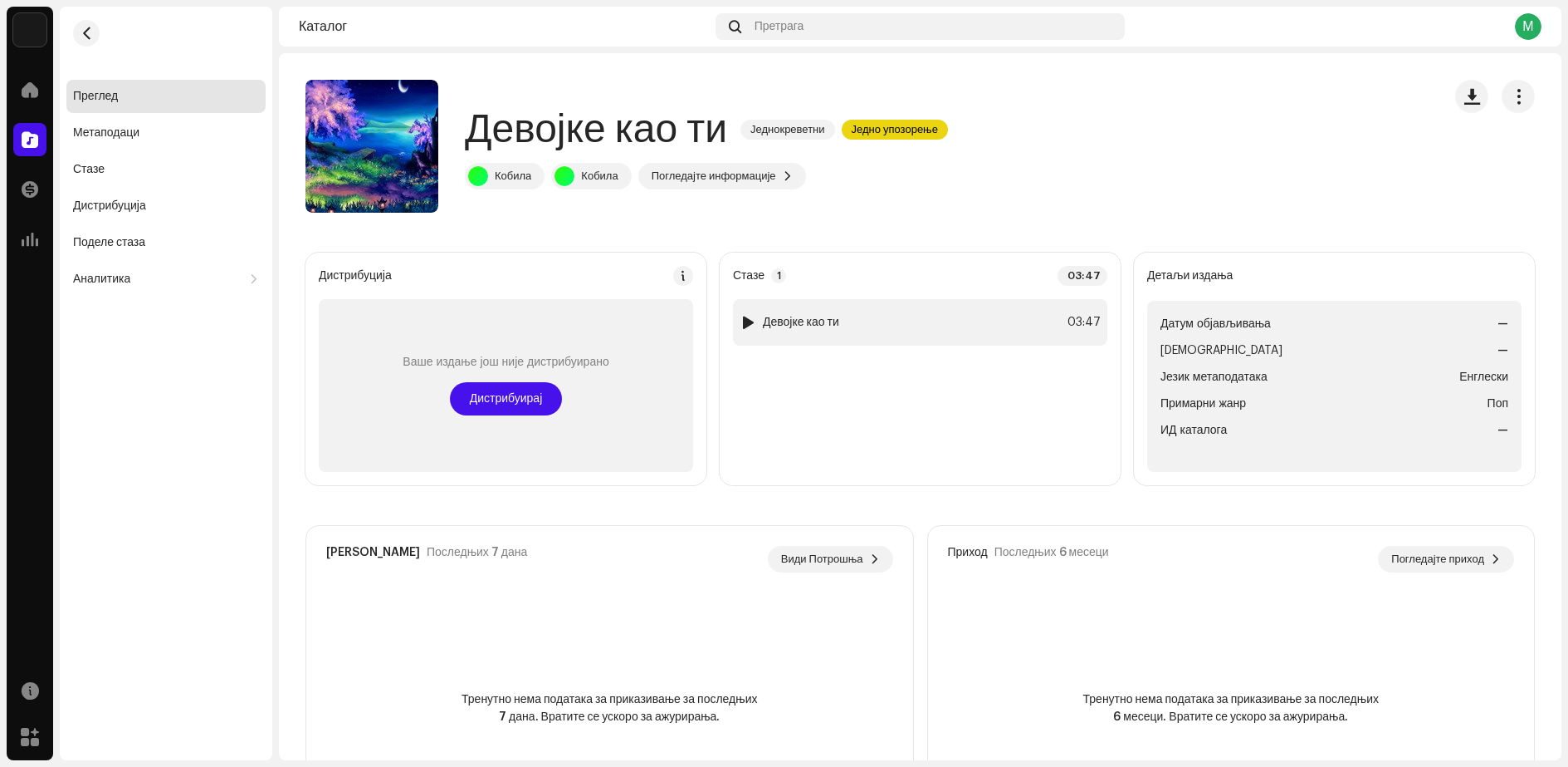
click at [831, 325] on font "Девојке као ти" at bounding box center [801, 323] width 76 height 12
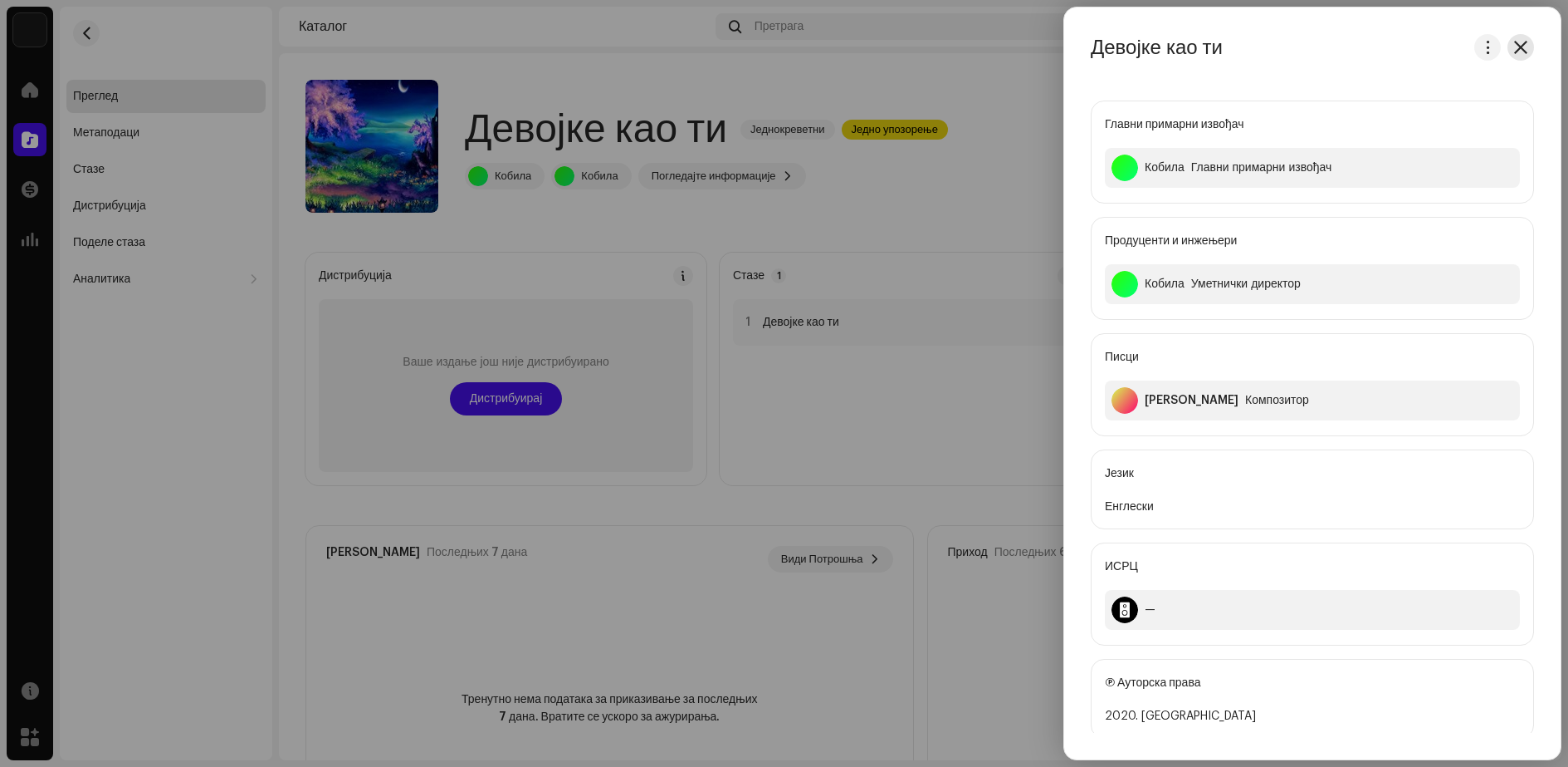
click at [1518, 52] on span "button" at bounding box center [1521, 48] width 14 height 14
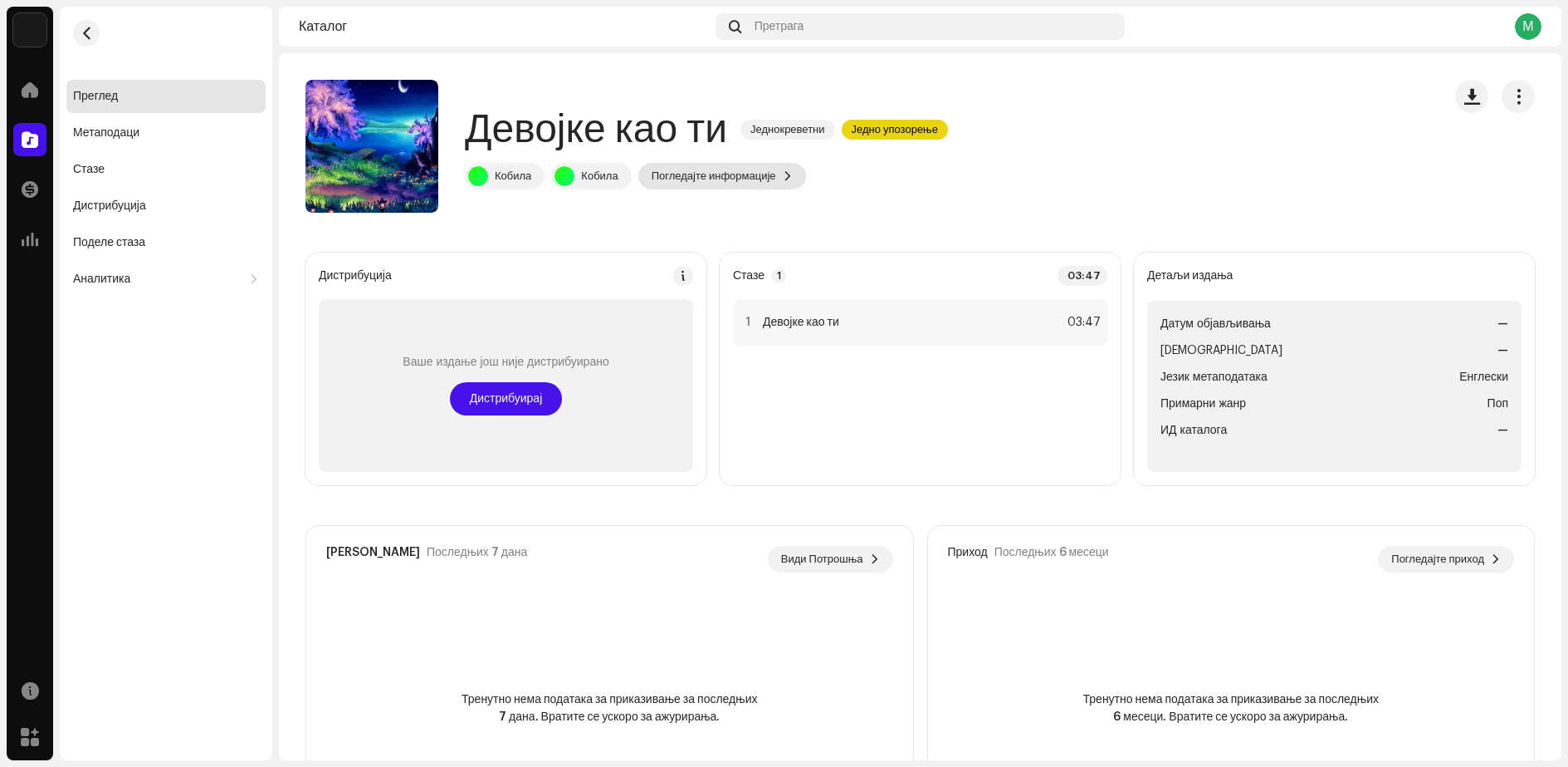
click at [730, 179] on font "Погледајте информације" at bounding box center [714, 175] width 125 height 11
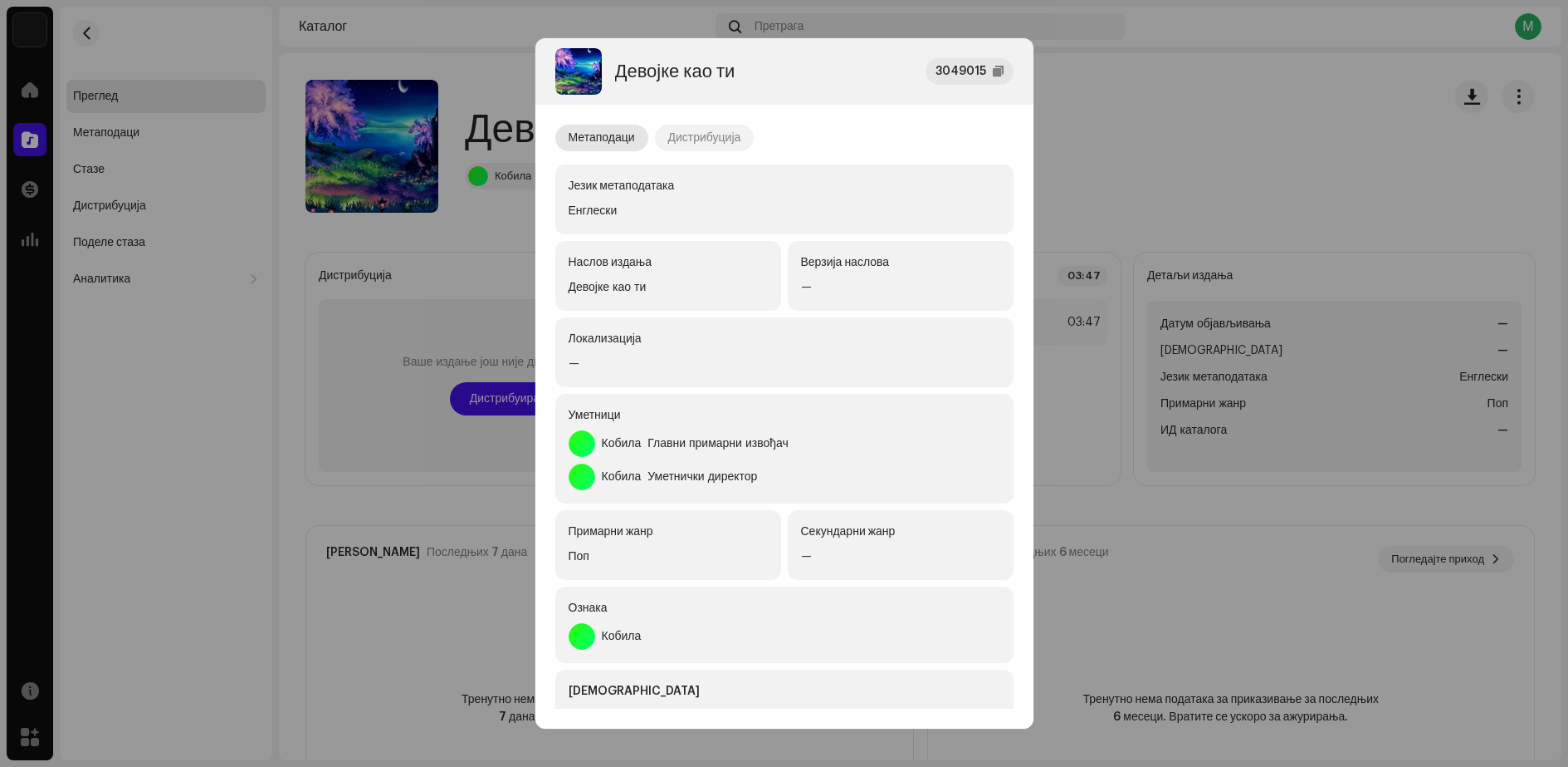
click at [722, 141] on font "Дистрибуција" at bounding box center [705, 138] width 73 height 12
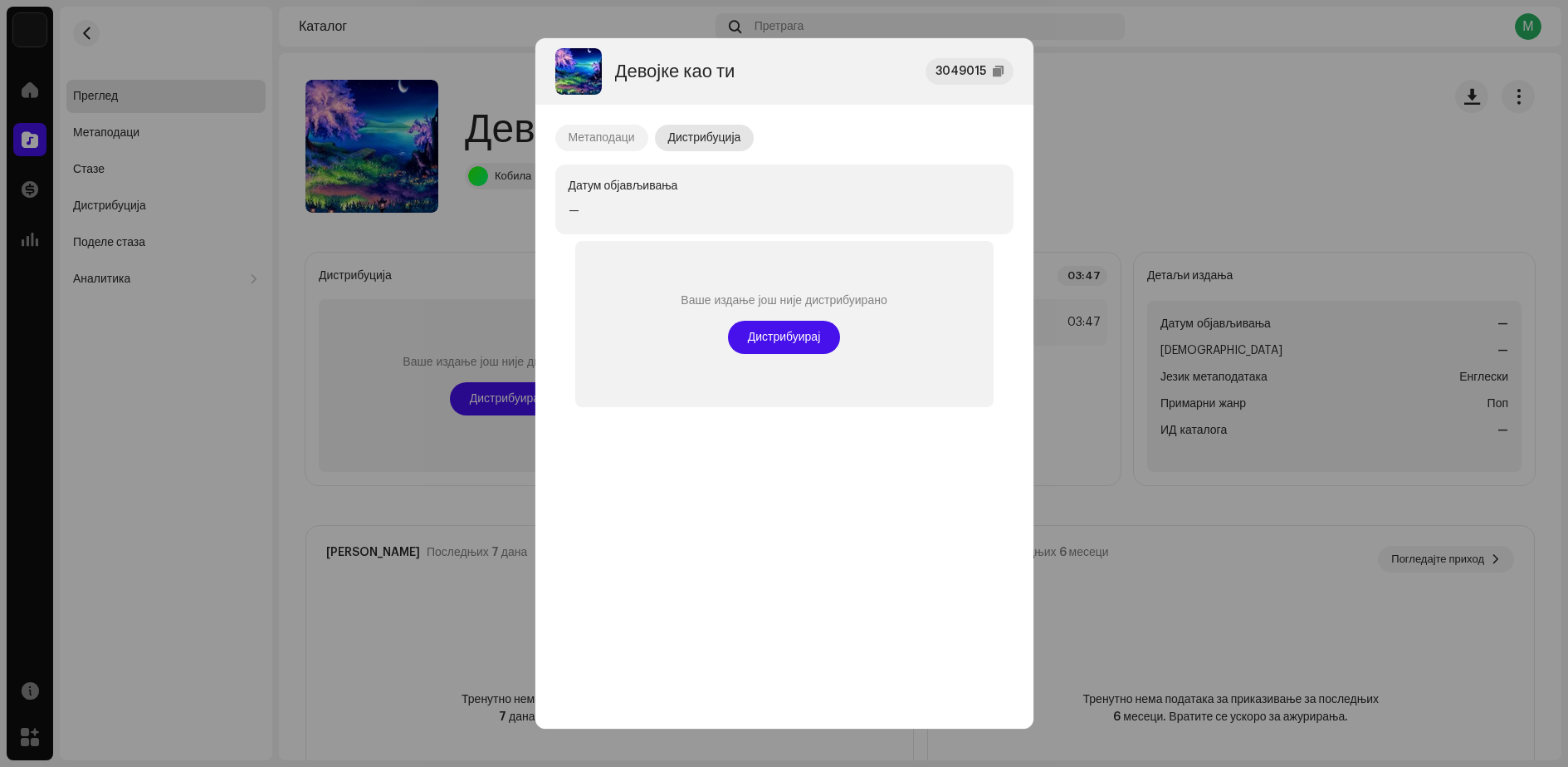
click at [616, 139] on font "Метаподаци" at bounding box center [602, 138] width 66 height 12
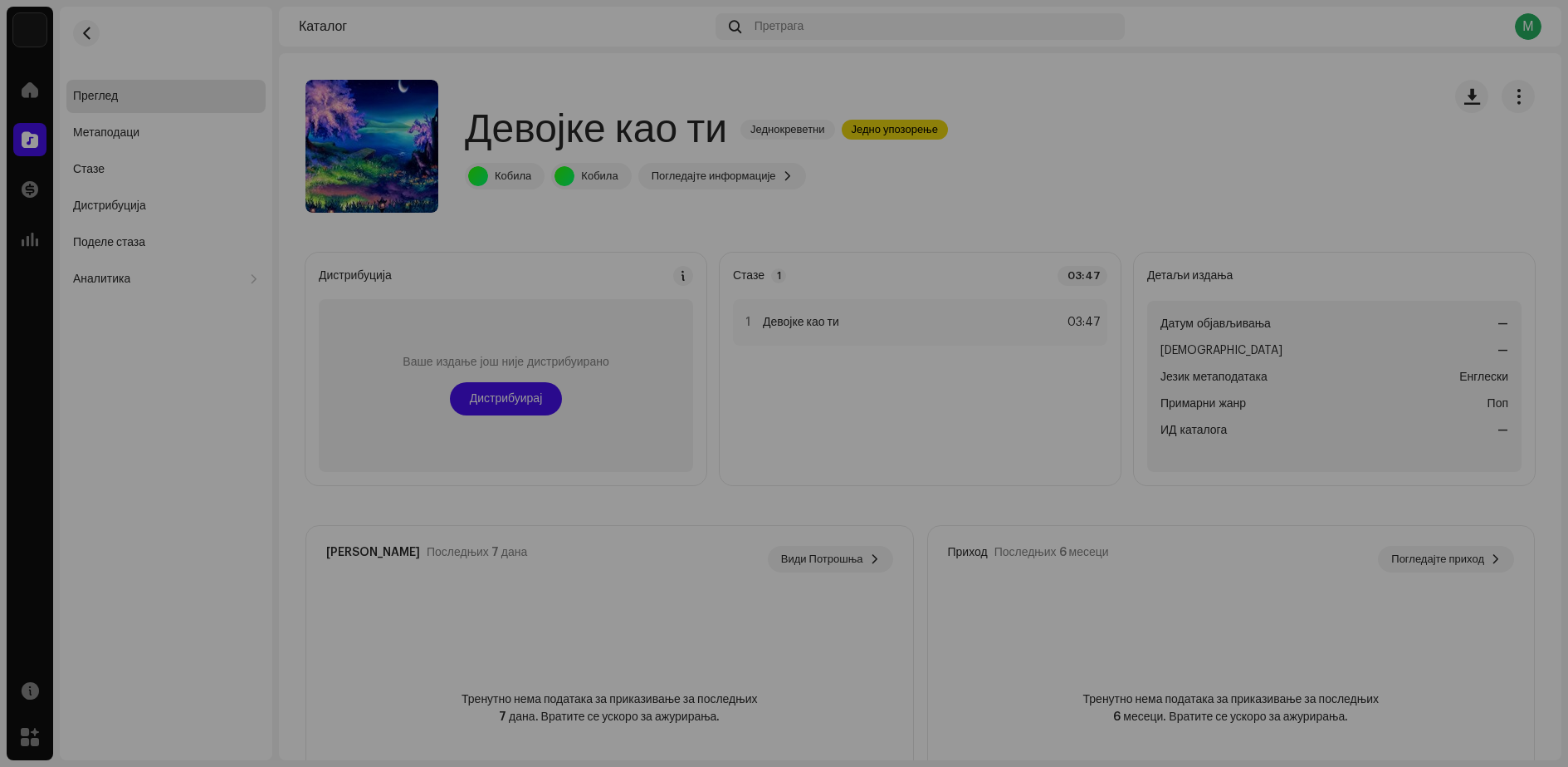
click at [1092, 101] on div "Девојке као ти 3049015 Метаподаци Дистрибуција Језик метаподатака Енглески Насл…" at bounding box center [784, 383] width 1568 height 767
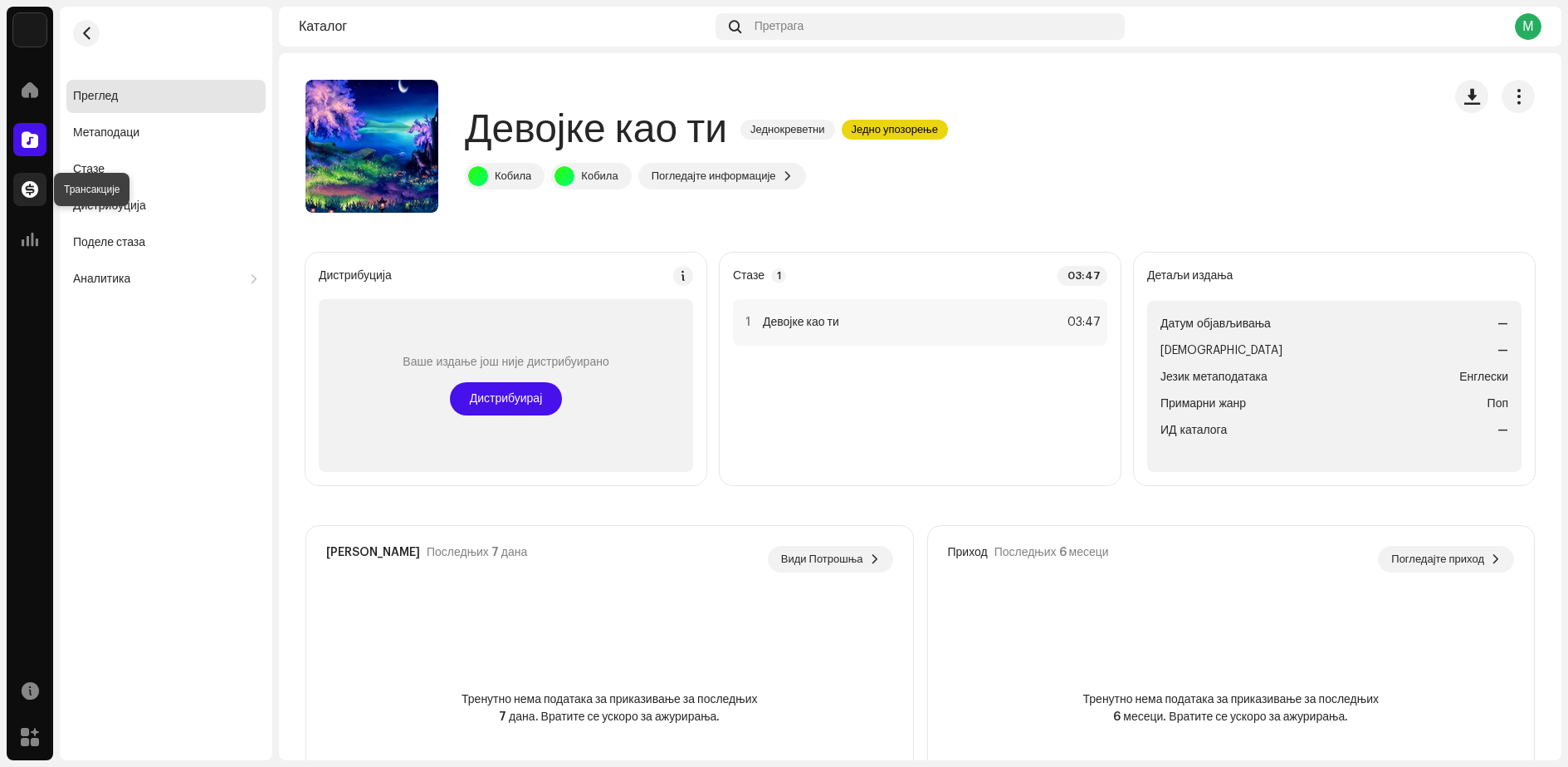
click at [30, 183] on span at bounding box center [30, 189] width 17 height 14
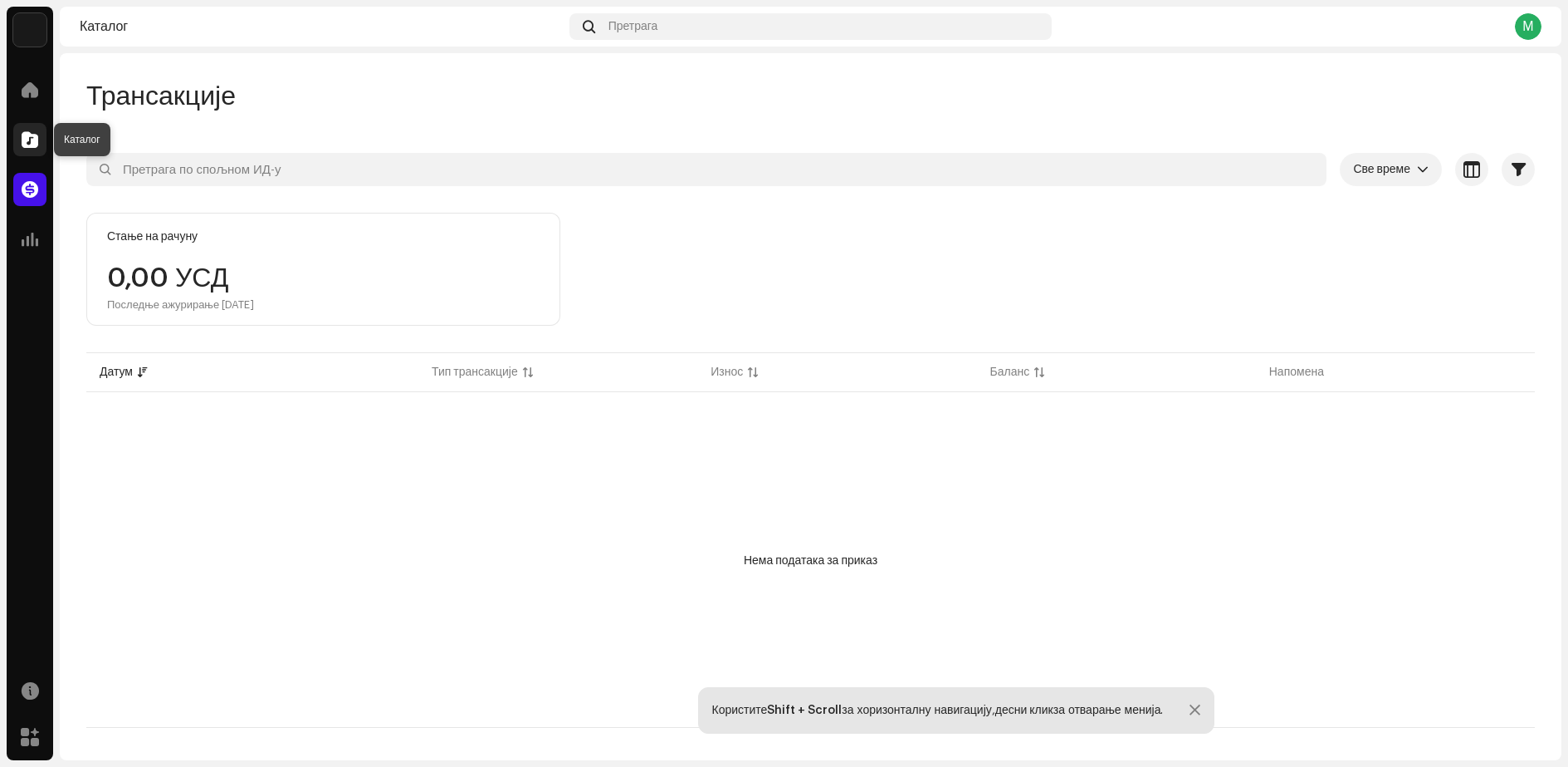
click at [34, 140] on span at bounding box center [30, 139] width 17 height 14
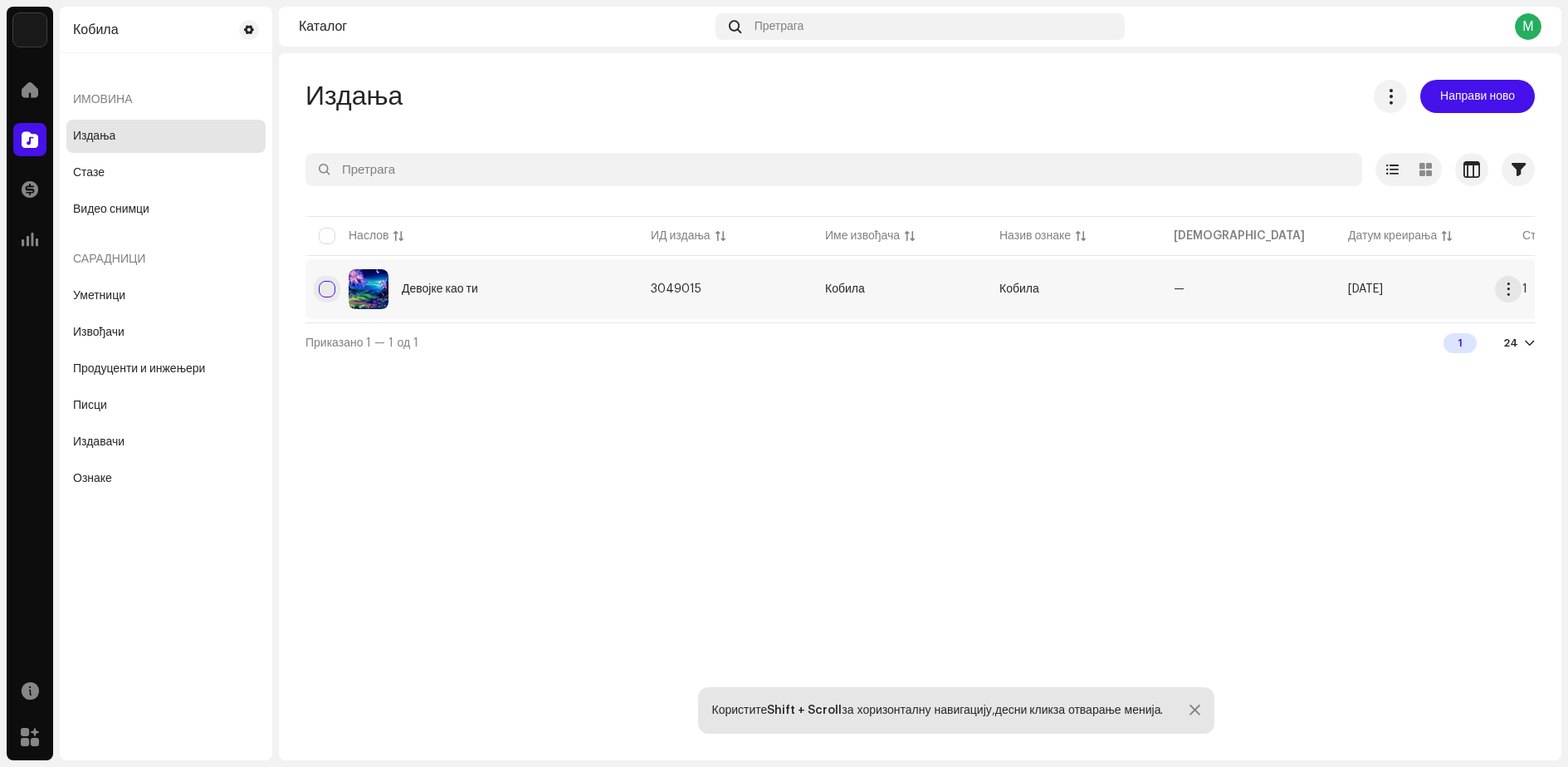
click at [327, 290] on input "checkbox" at bounding box center [328, 290] width 17 height 17
checkbox input "true"
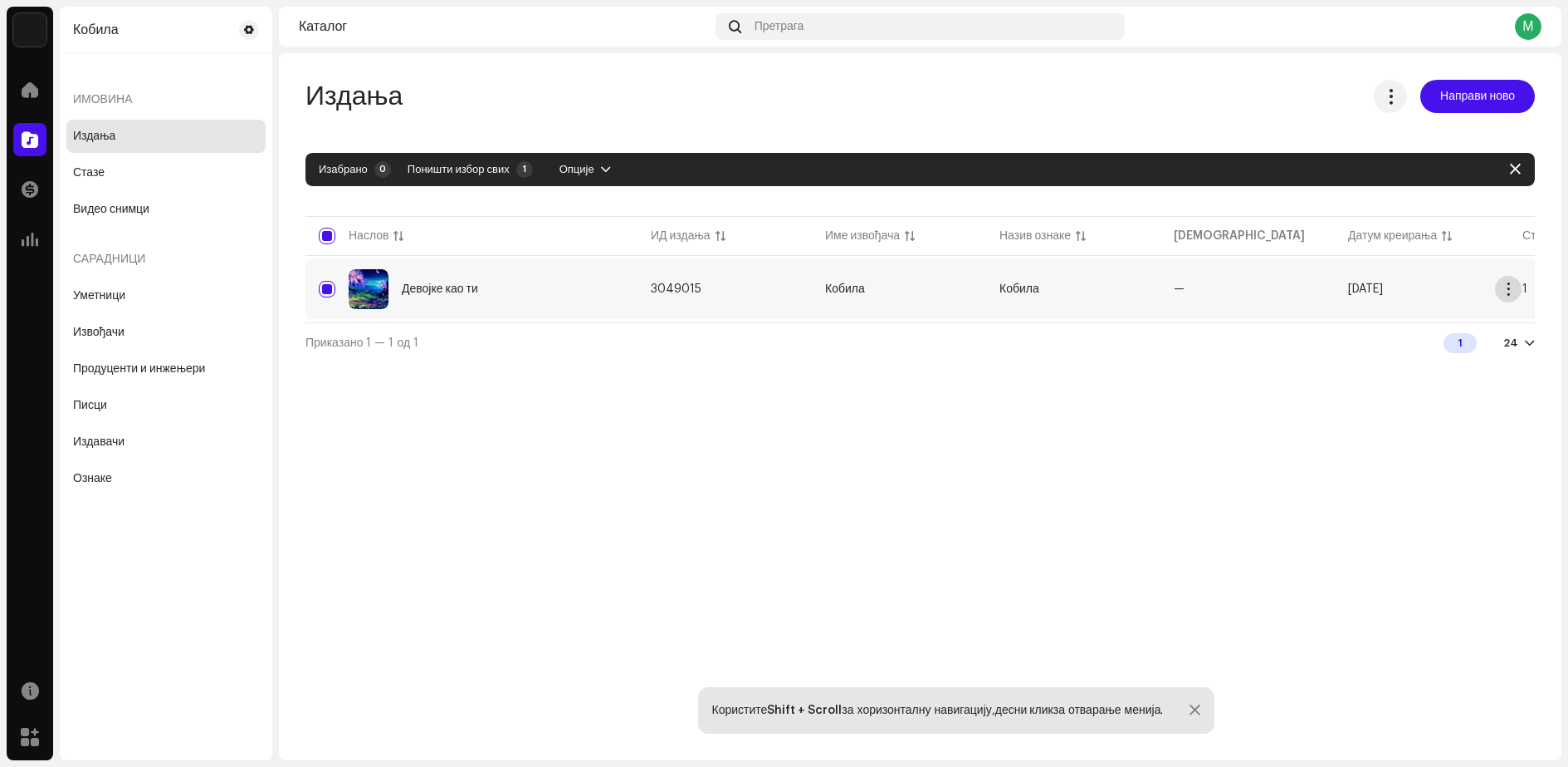
click at [1513, 281] on button "button" at bounding box center [1508, 289] width 26 height 26
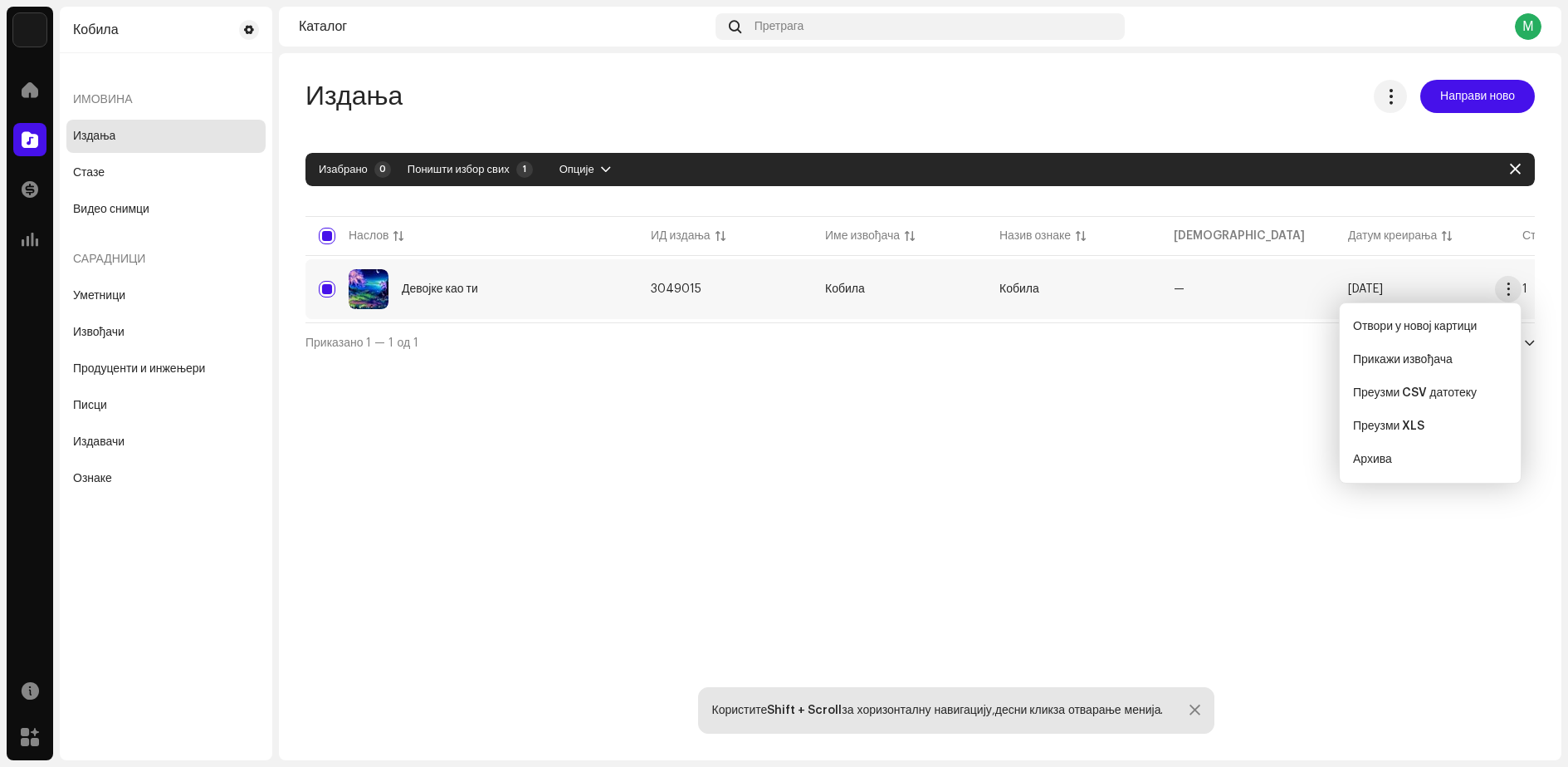
click at [1256, 470] on div "Издања Направи ново Изабрано 0 Поништи избор свих 1 Опције Филтери Статус дистр…" at bounding box center [920, 407] width 1283 height 707
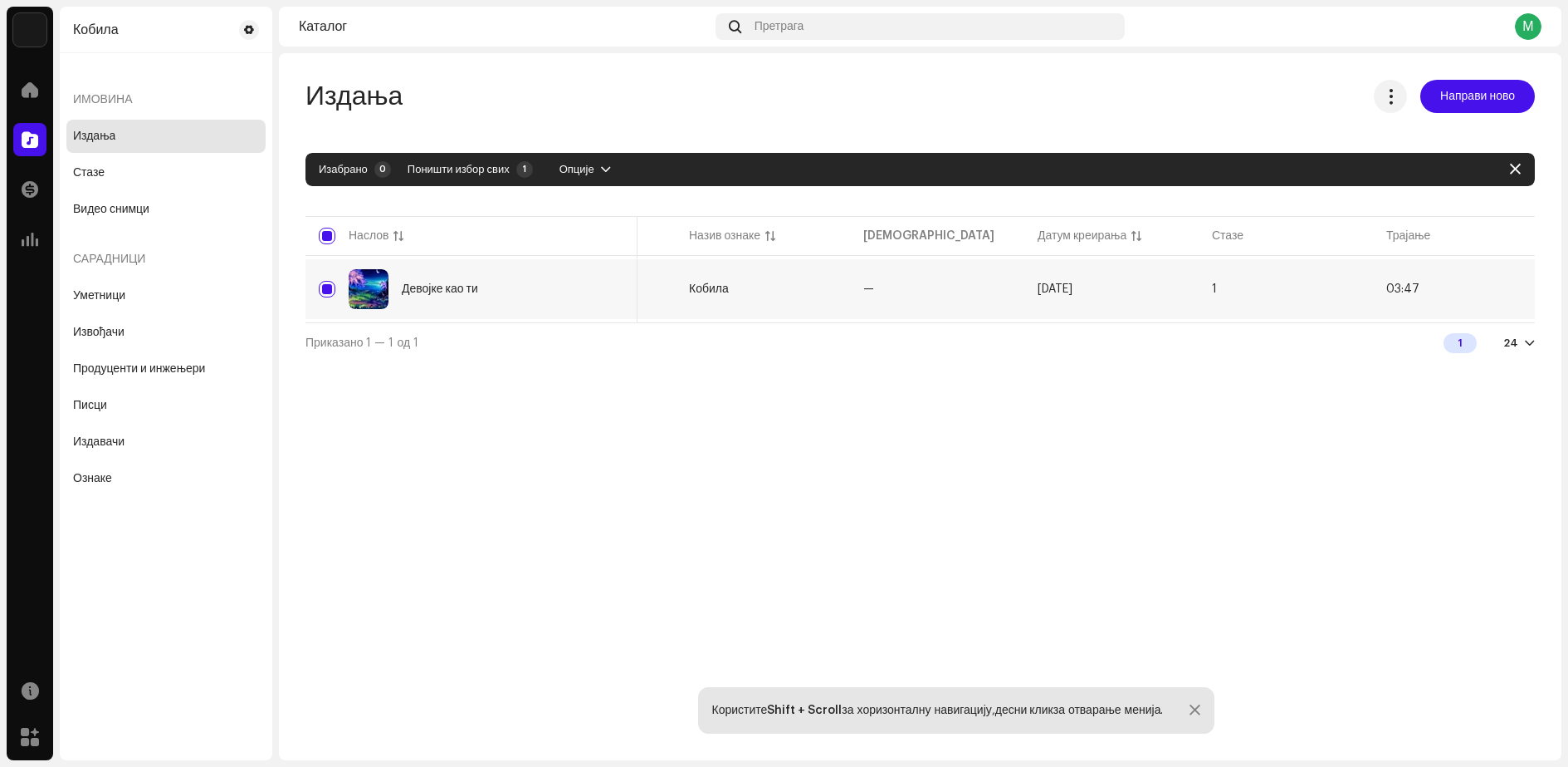
scroll to position [0, 323]
click at [604, 168] on span "button" at bounding box center [606, 170] width 10 height 14
click at [457, 121] on div "Издања Направи ново Изабрано 0 Поништи избор свих 1 Опције Филтери Статус дистр…" at bounding box center [920, 221] width 1283 height 282
click at [1517, 167] on span "button" at bounding box center [1515, 170] width 11 height 14
checkbox input "false"
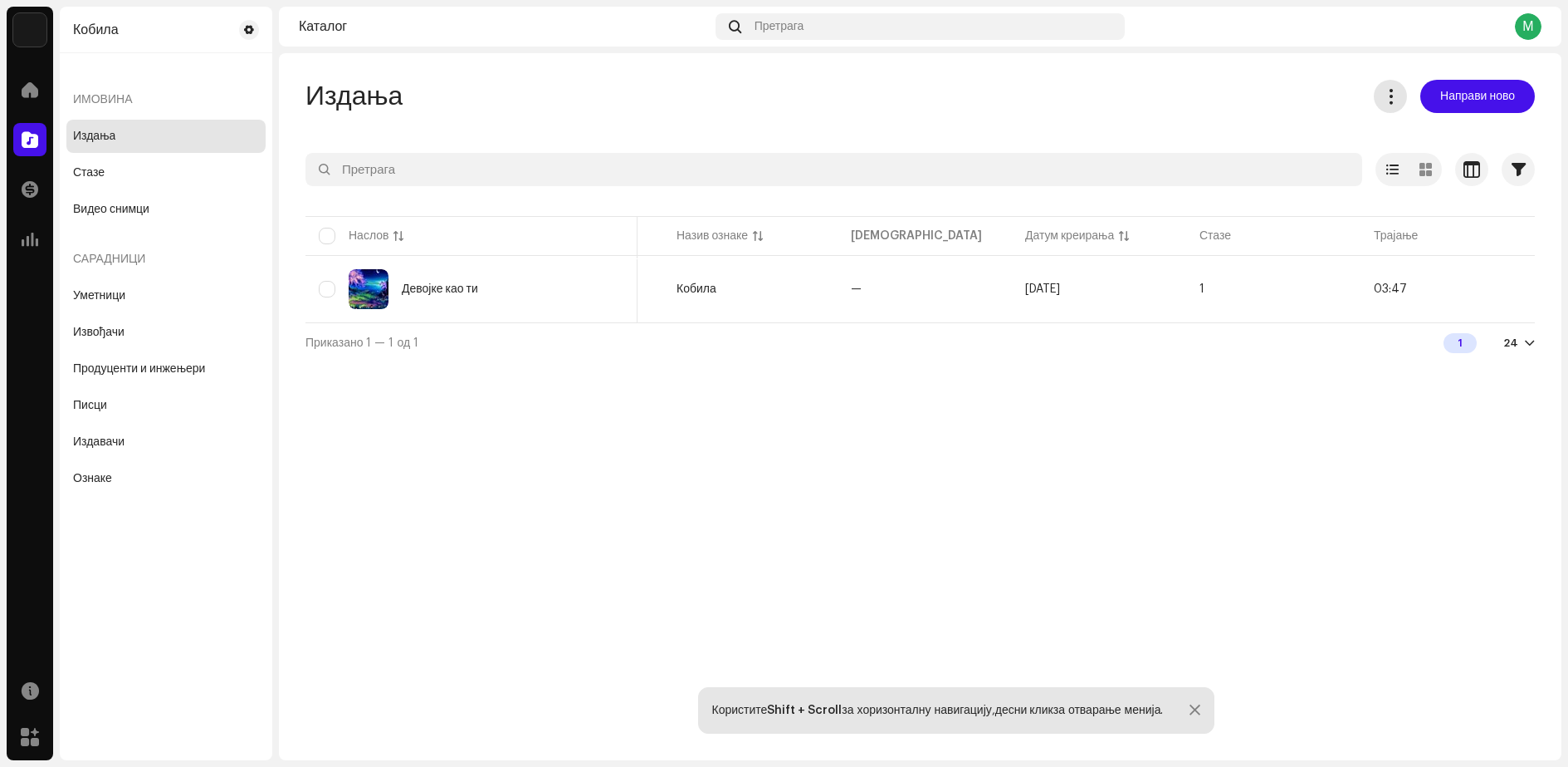
click at [1392, 101] on span at bounding box center [1391, 97] width 16 height 14
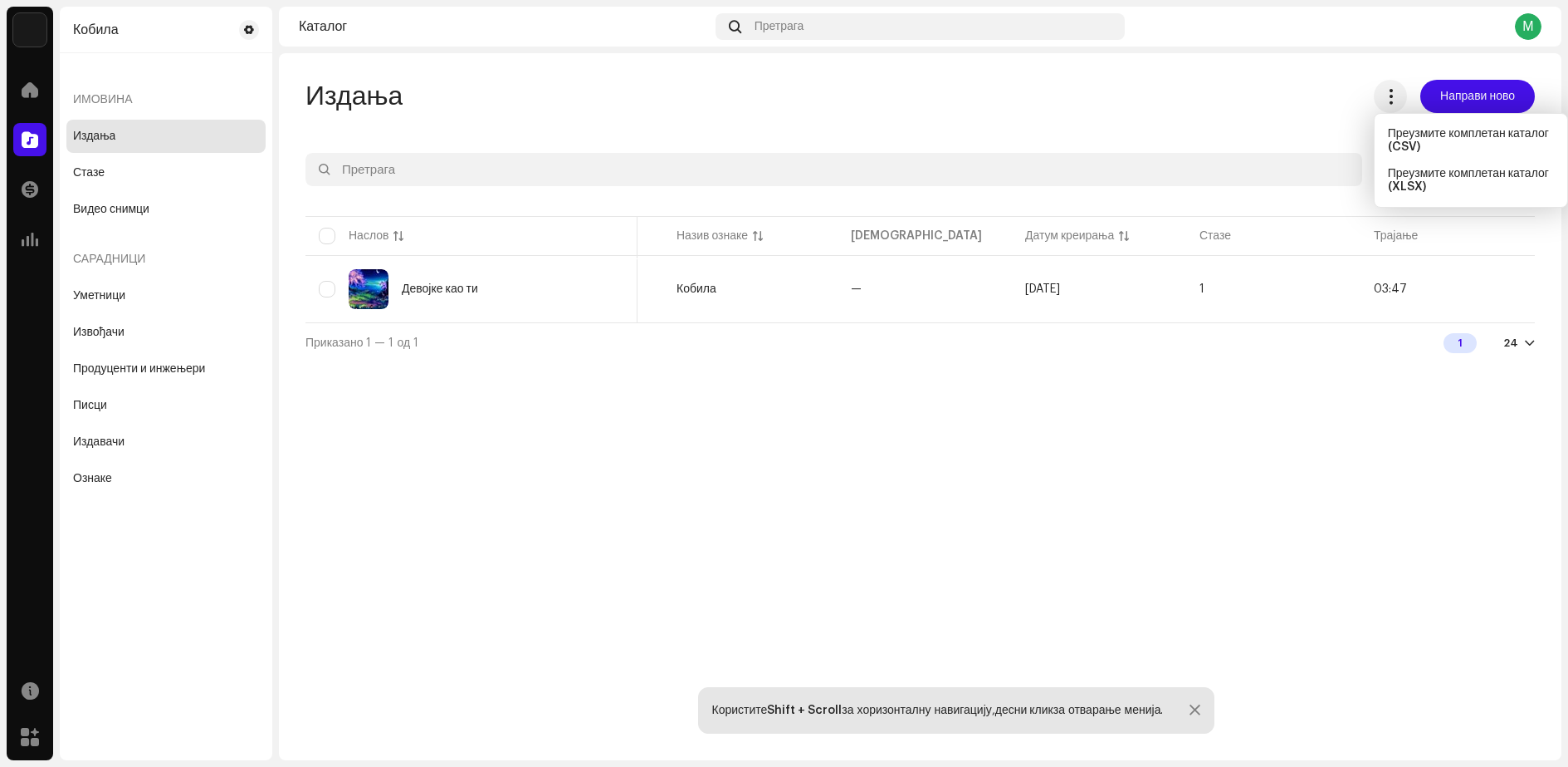
click at [1231, 58] on div "Издања Направи ново Изабрано 0 Опције Филтери Статус дистрибуције Никада дистри…" at bounding box center [920, 407] width 1283 height 707
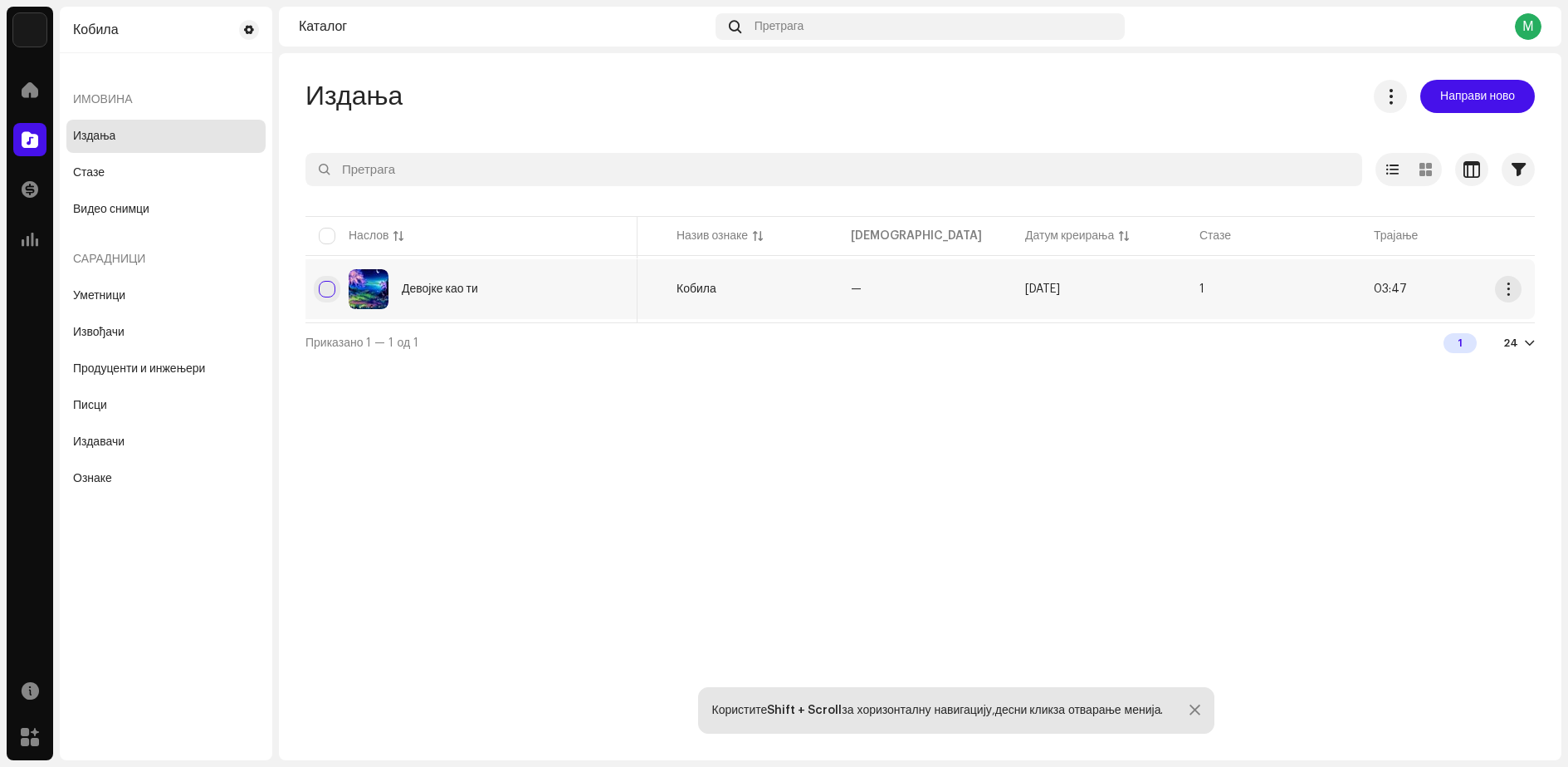
click at [321, 286] on input "Row Unselected" at bounding box center [328, 290] width 17 height 17
checkbox input "true"
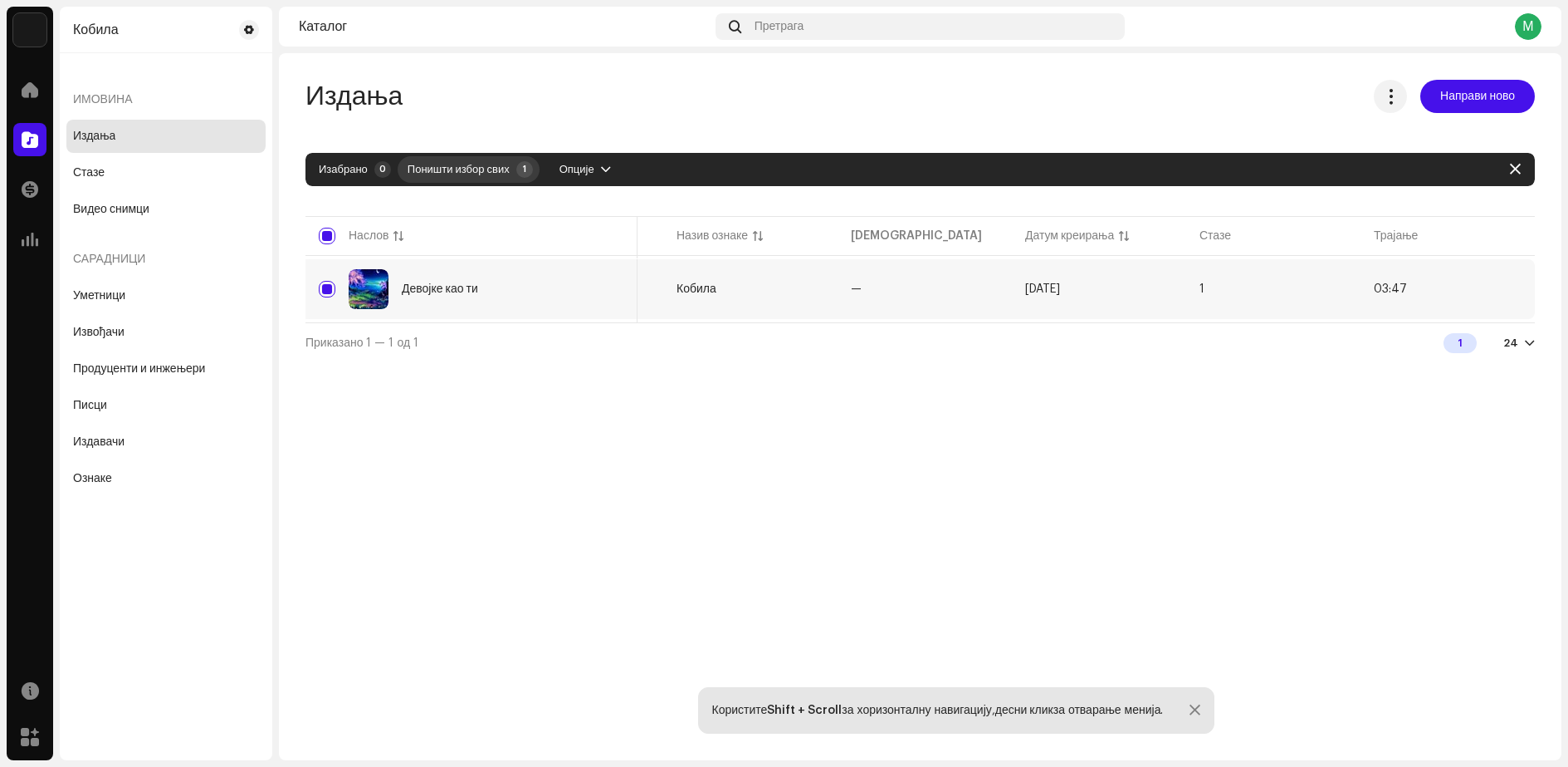
click at [436, 169] on font "Поништи избор свих" at bounding box center [458, 169] width 102 height 11
checkbox input "false"
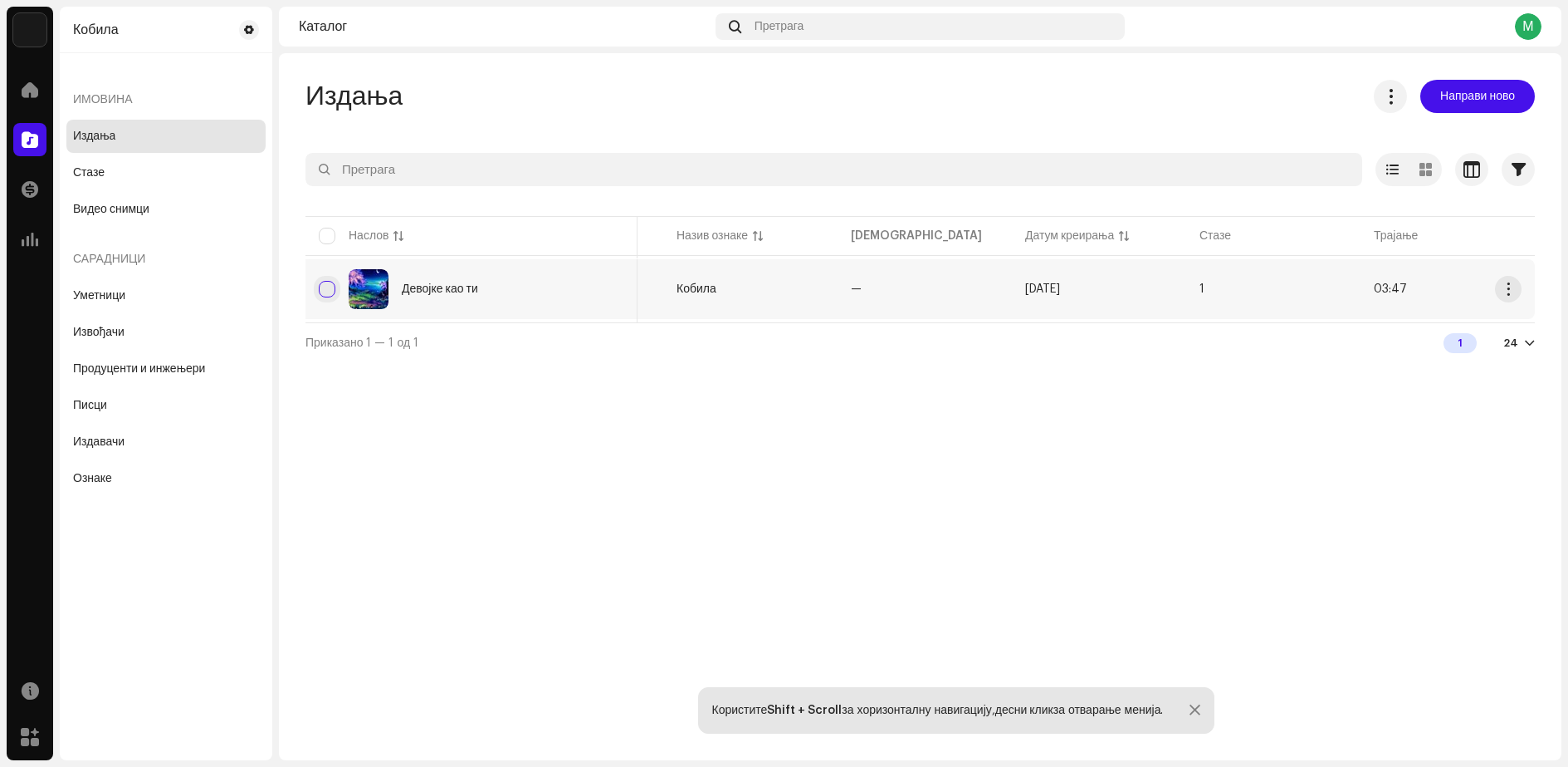
click at [328, 286] on input "Row Unselected" at bounding box center [328, 290] width 17 height 17
checkbox input "true"
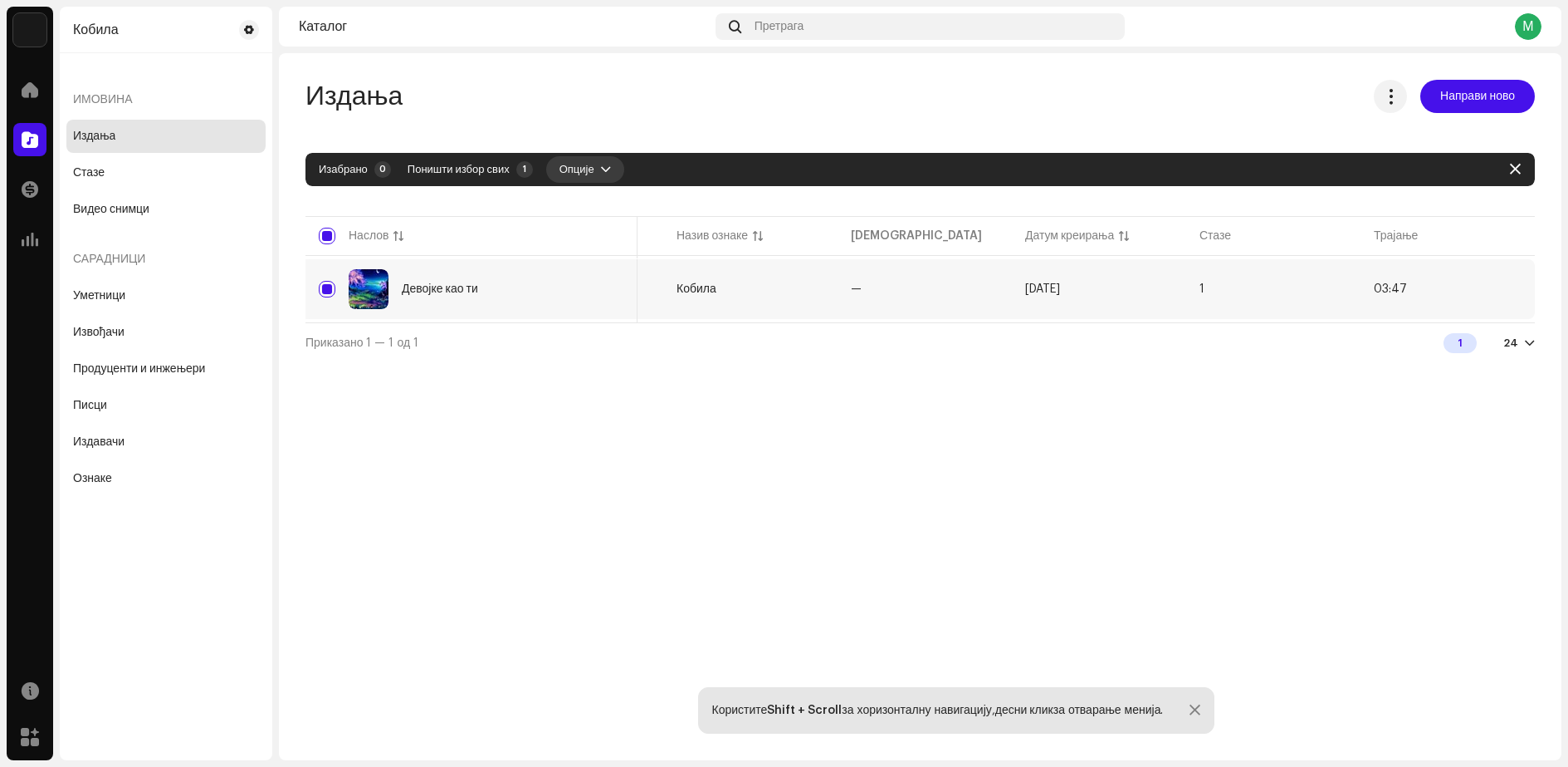
click at [582, 168] on font "Опције" at bounding box center [576, 169] width 35 height 11
click at [1526, 350] on div at bounding box center [1530, 343] width 10 height 14
click at [1316, 432] on div "Издања Направи ново Изабрано 0 Поништи избор свих 1 Опције Филтери Статус дистр…" at bounding box center [920, 407] width 1283 height 707
click at [1508, 287] on span "button" at bounding box center [1509, 289] width 13 height 14
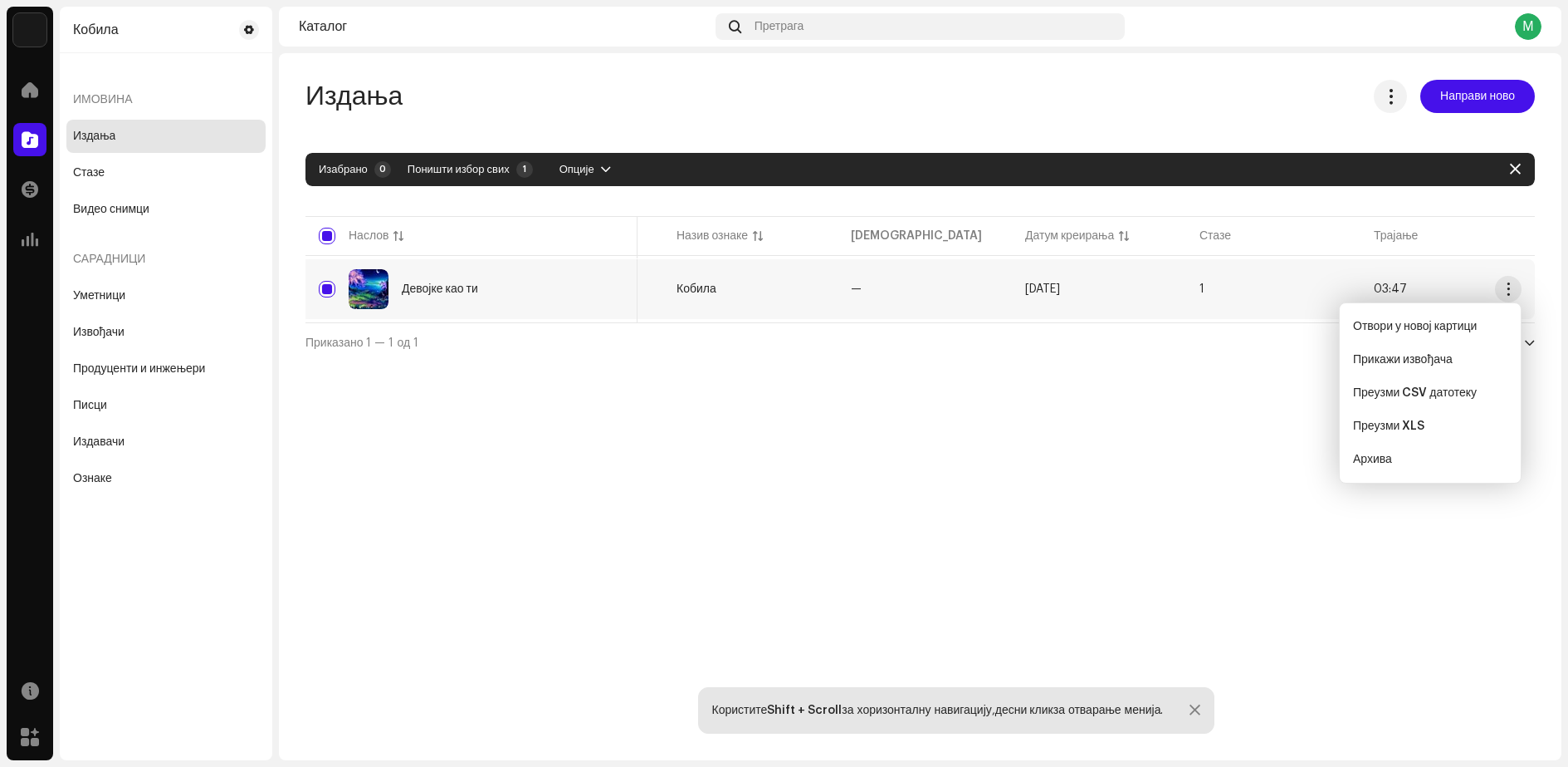
click at [1232, 462] on div "Издања Направи ново Изабрано 0 Поништи избор свих 1 Опције Филтери Статус дистр…" at bounding box center [920, 407] width 1283 height 707
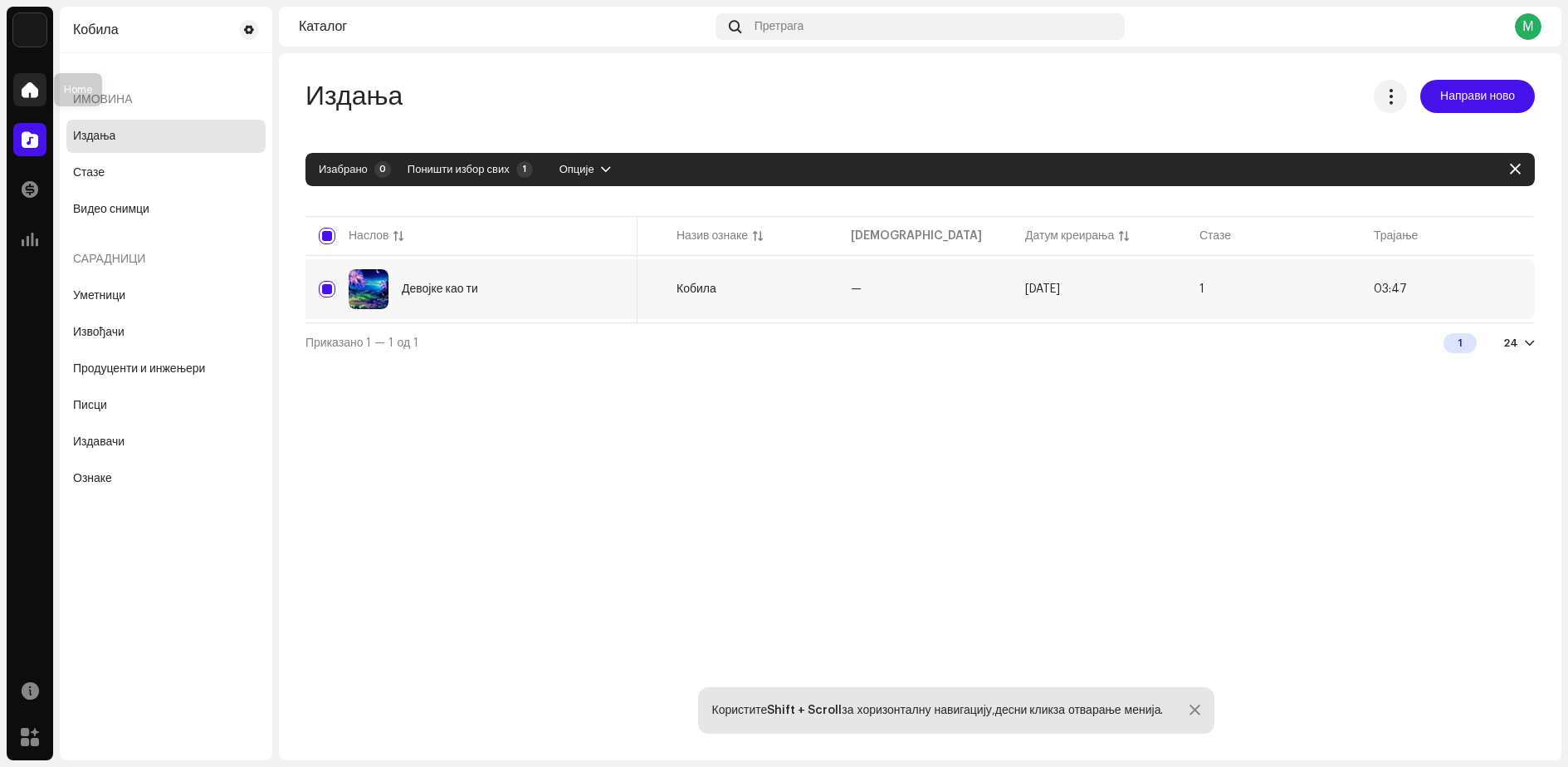
click at [31, 94] on span at bounding box center [30, 90] width 17 height 14
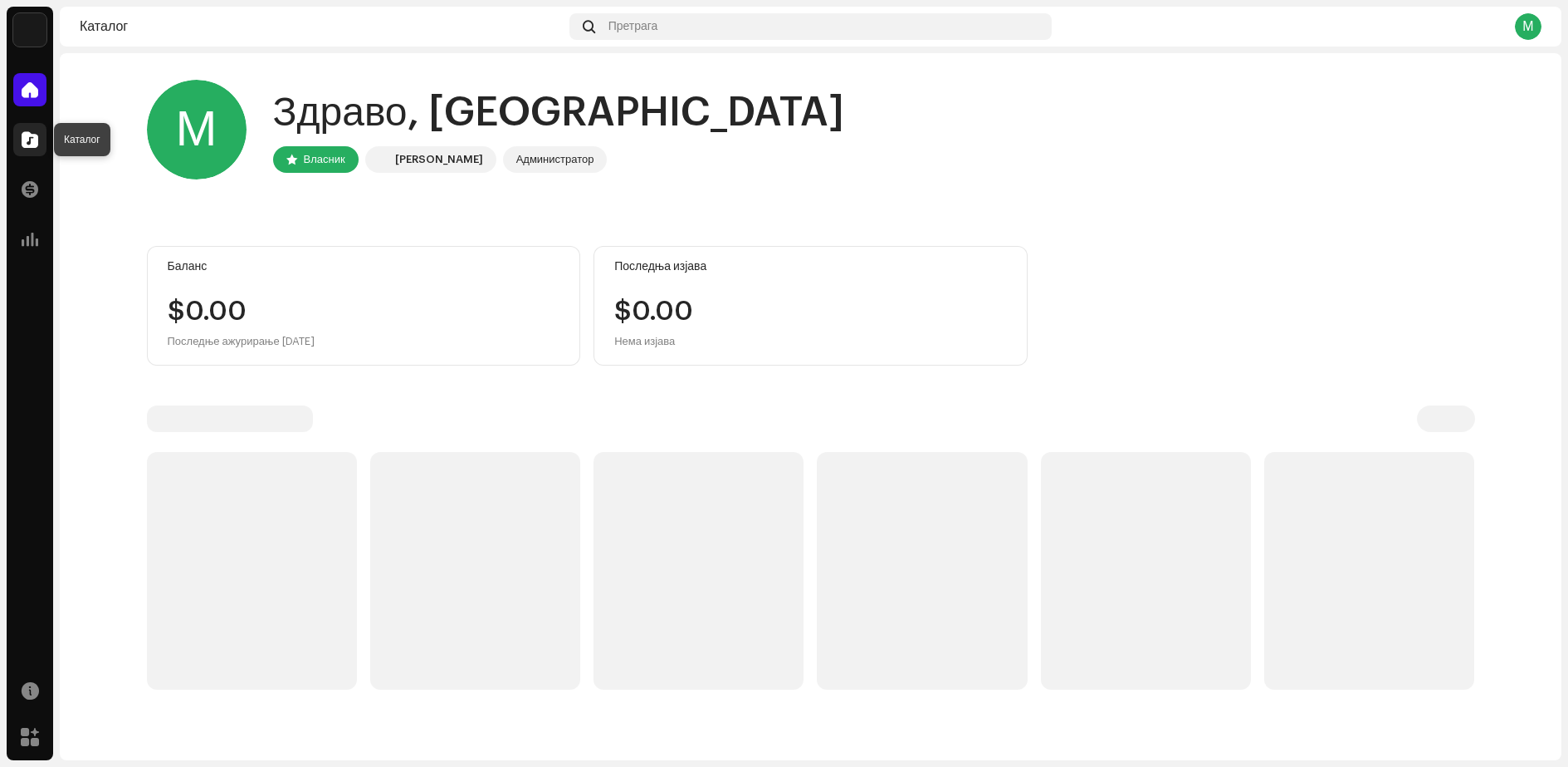
click at [26, 137] on span at bounding box center [30, 139] width 17 height 14
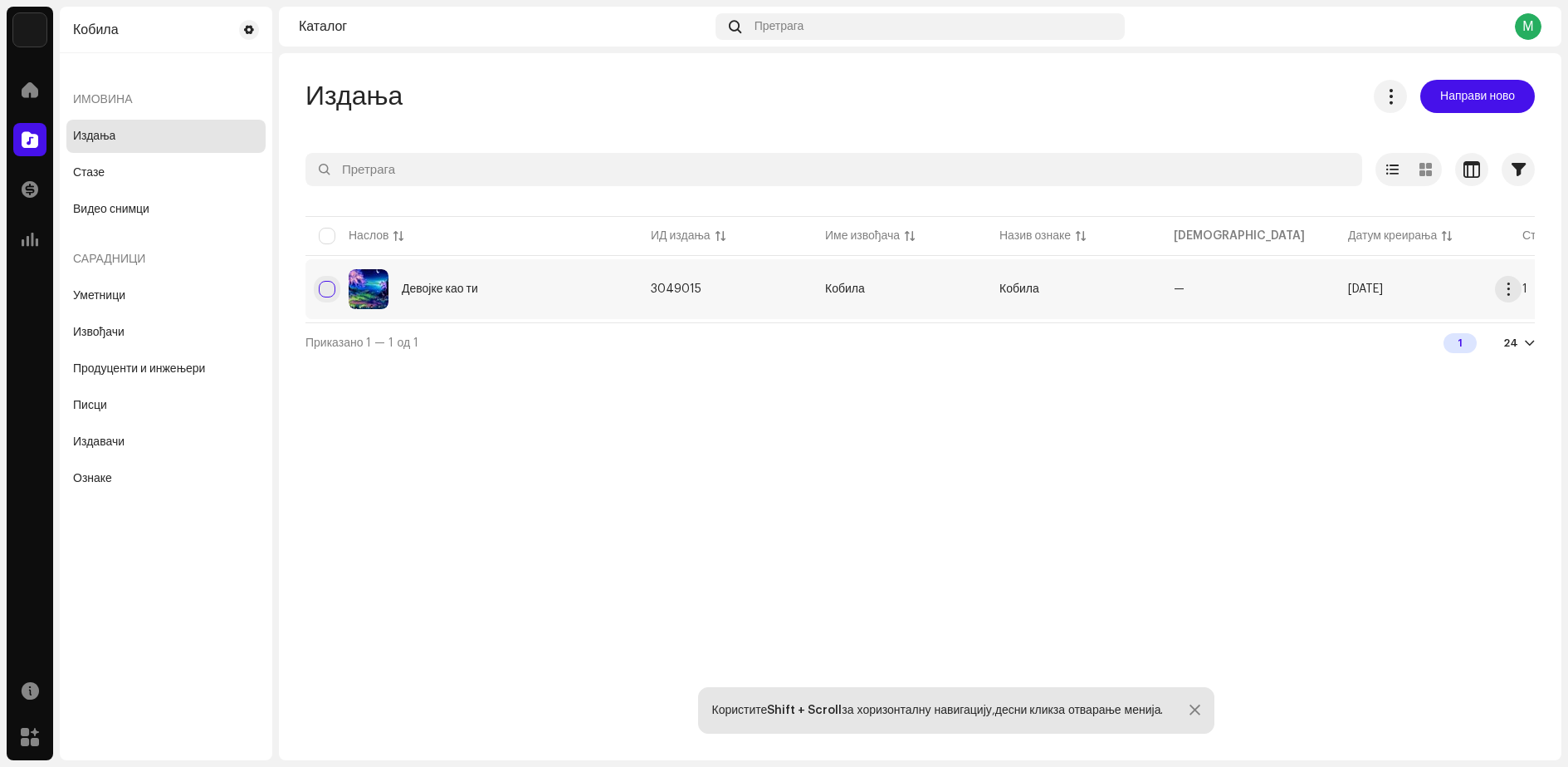
click at [326, 288] on input "checkbox" at bounding box center [328, 290] width 17 height 17
checkbox input "true"
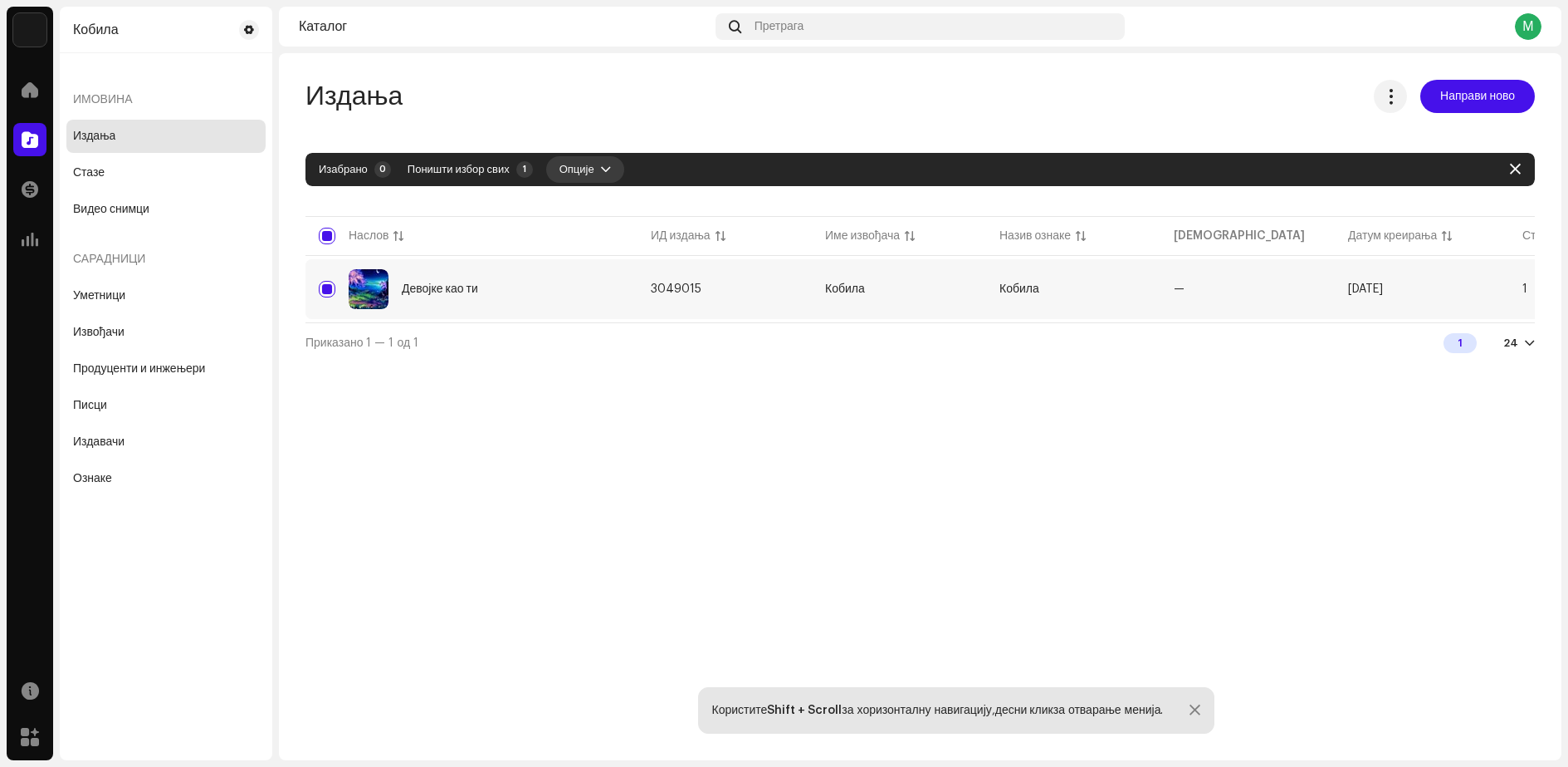
click at [604, 172] on span "button" at bounding box center [606, 170] width 10 height 14
click at [1515, 167] on span "button" at bounding box center [1515, 170] width 11 height 14
checkbox input "false"
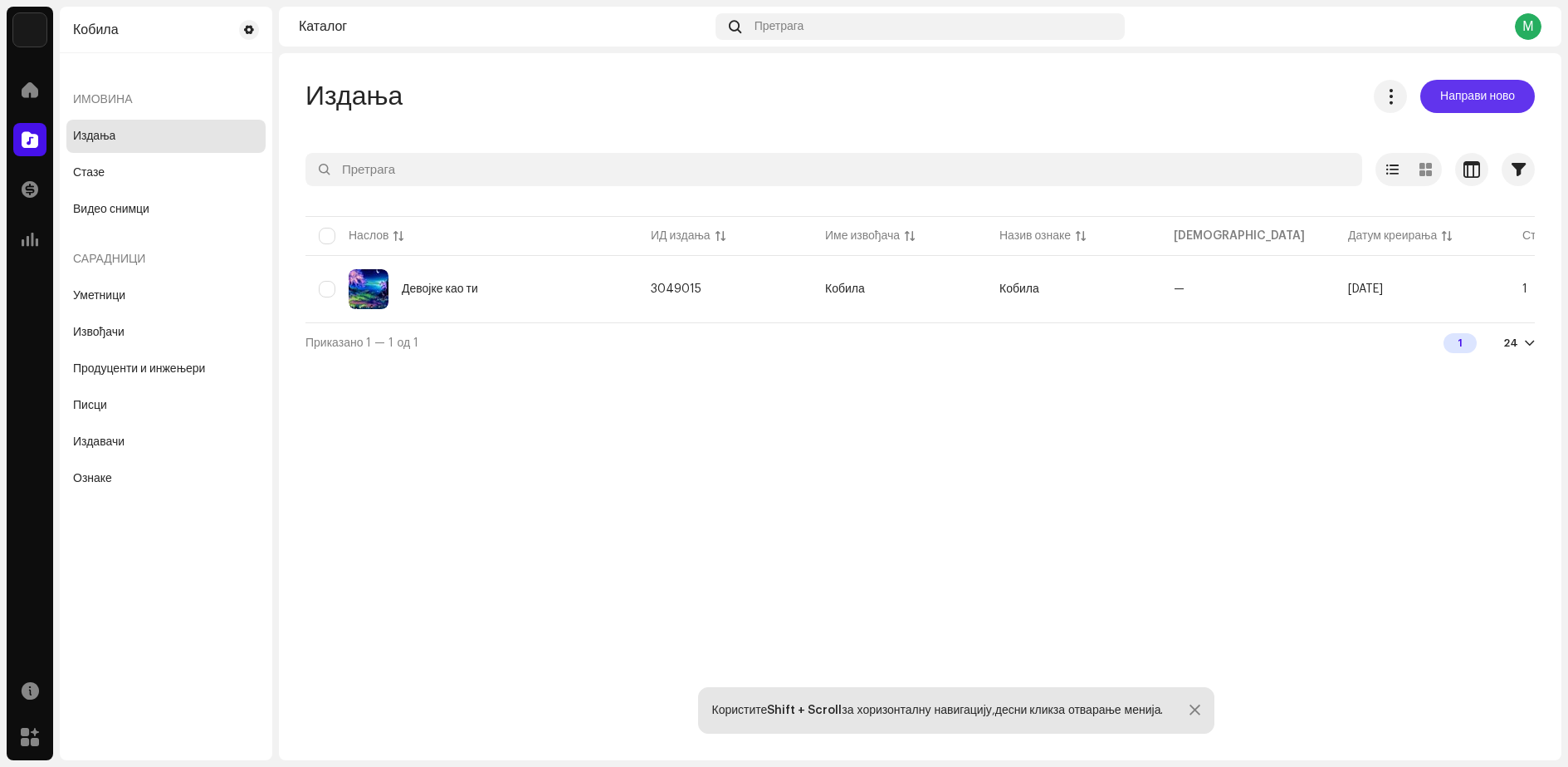
click at [1479, 98] on font "Направи ново" at bounding box center [1478, 97] width 75 height 12
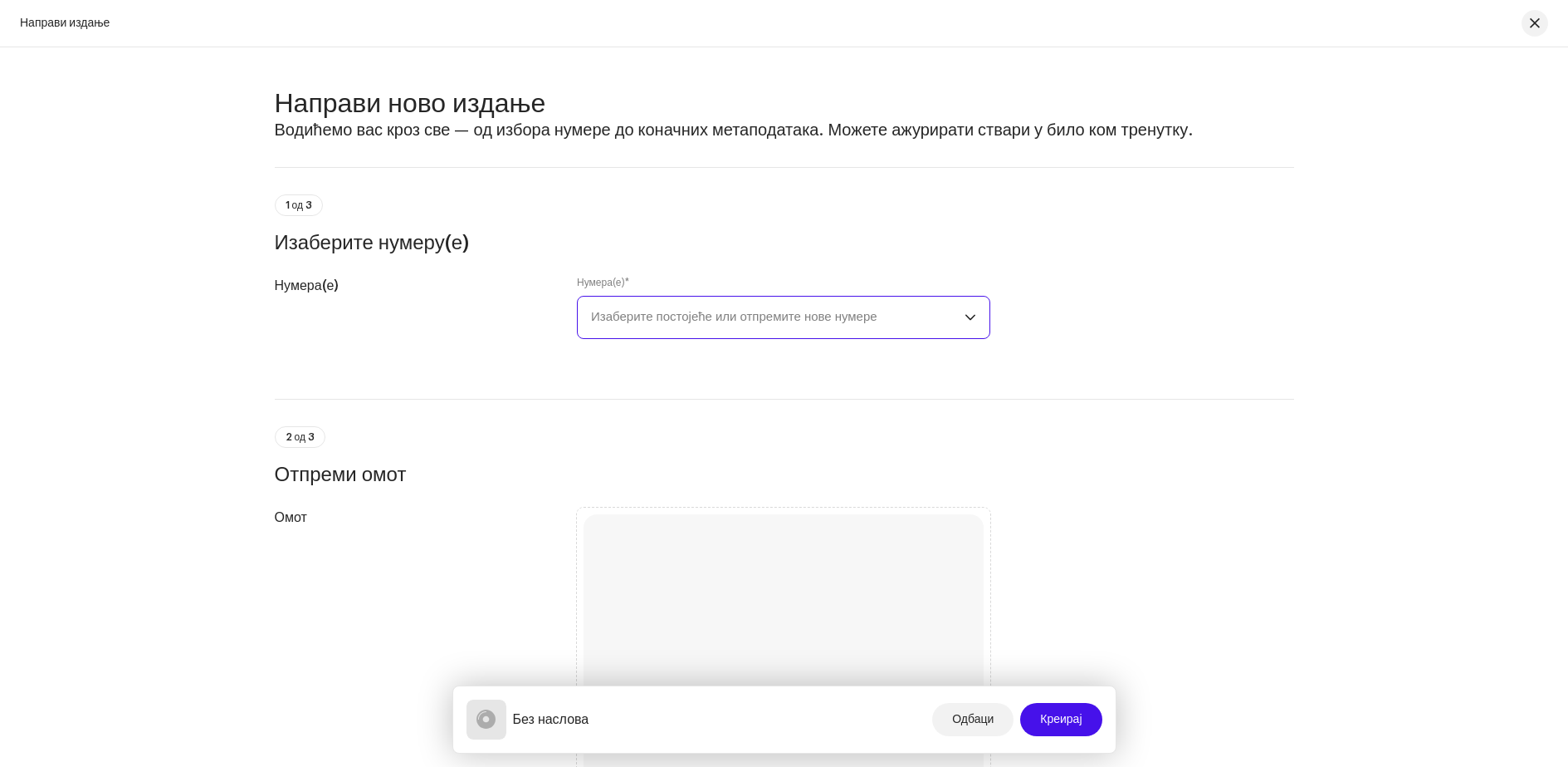
click at [634, 322] on font "Изаберите постојеће или отпремите нове нумере" at bounding box center [733, 317] width 286 height 13
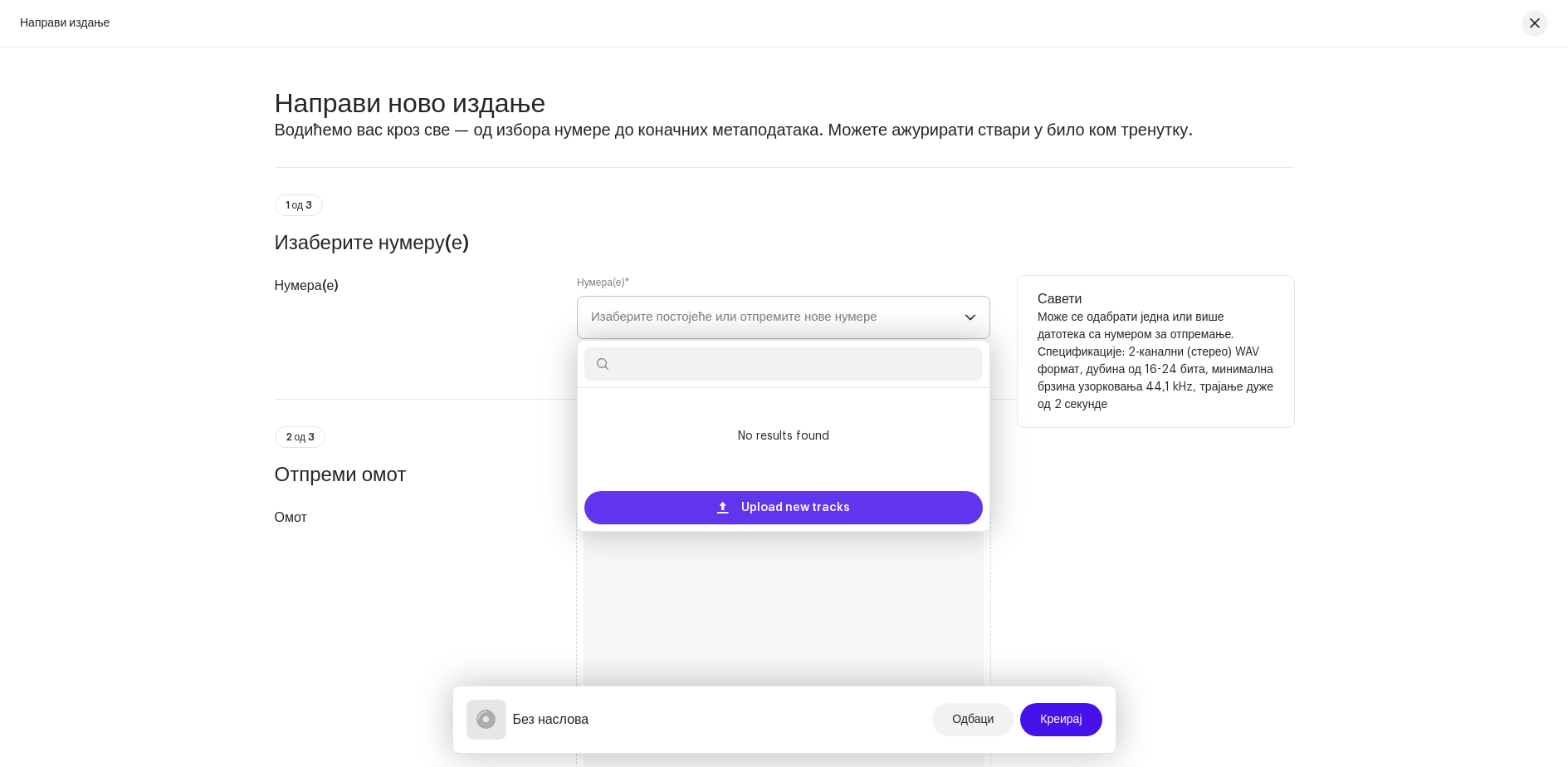
click at [765, 505] on span "Upload new tracks" at bounding box center [795, 507] width 109 height 33
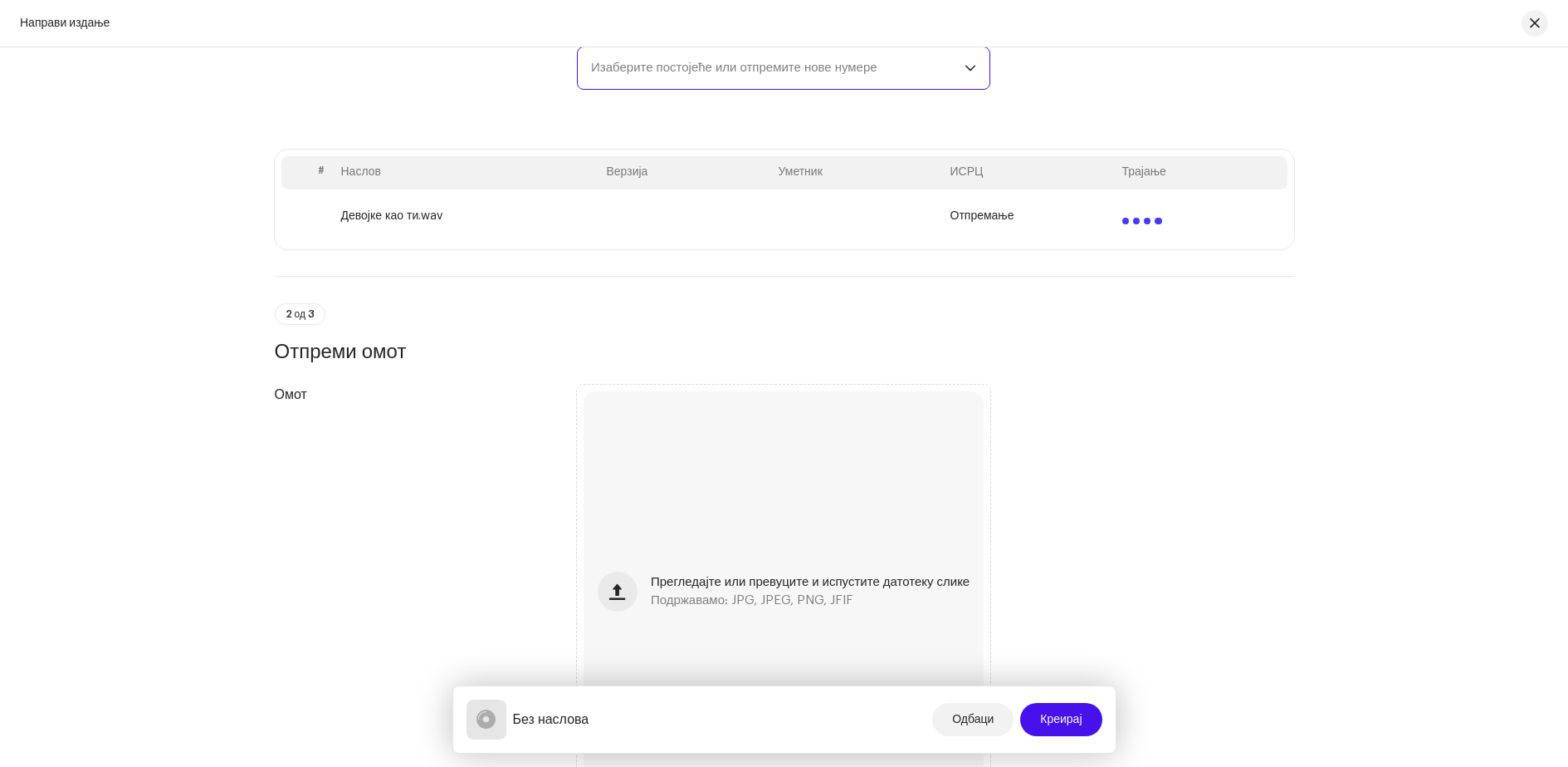
scroll to position [415, 0]
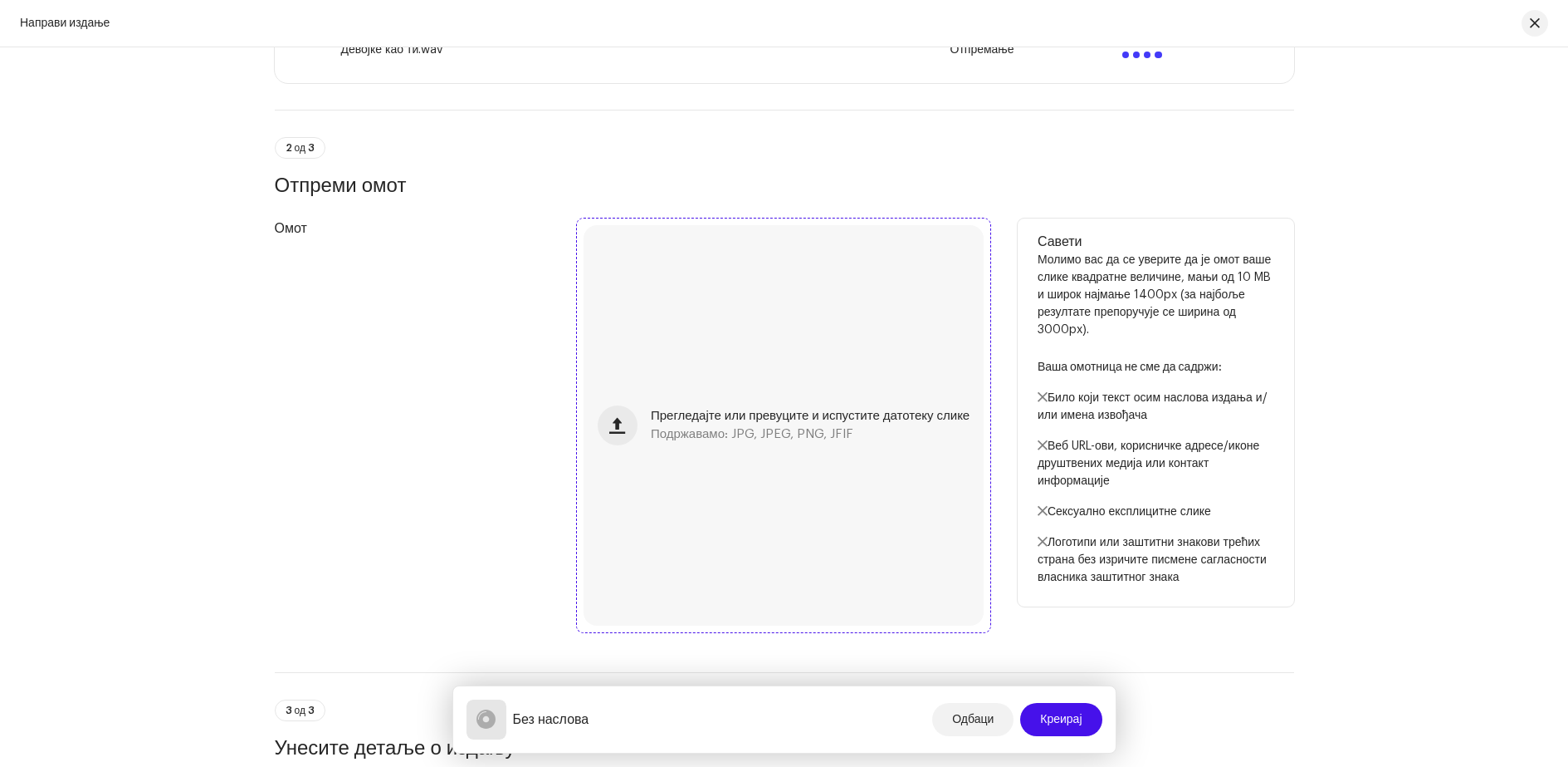
click at [785, 420] on font "Прегледајте или превуците и испустите датотеку слике" at bounding box center [811, 415] width 319 height 13
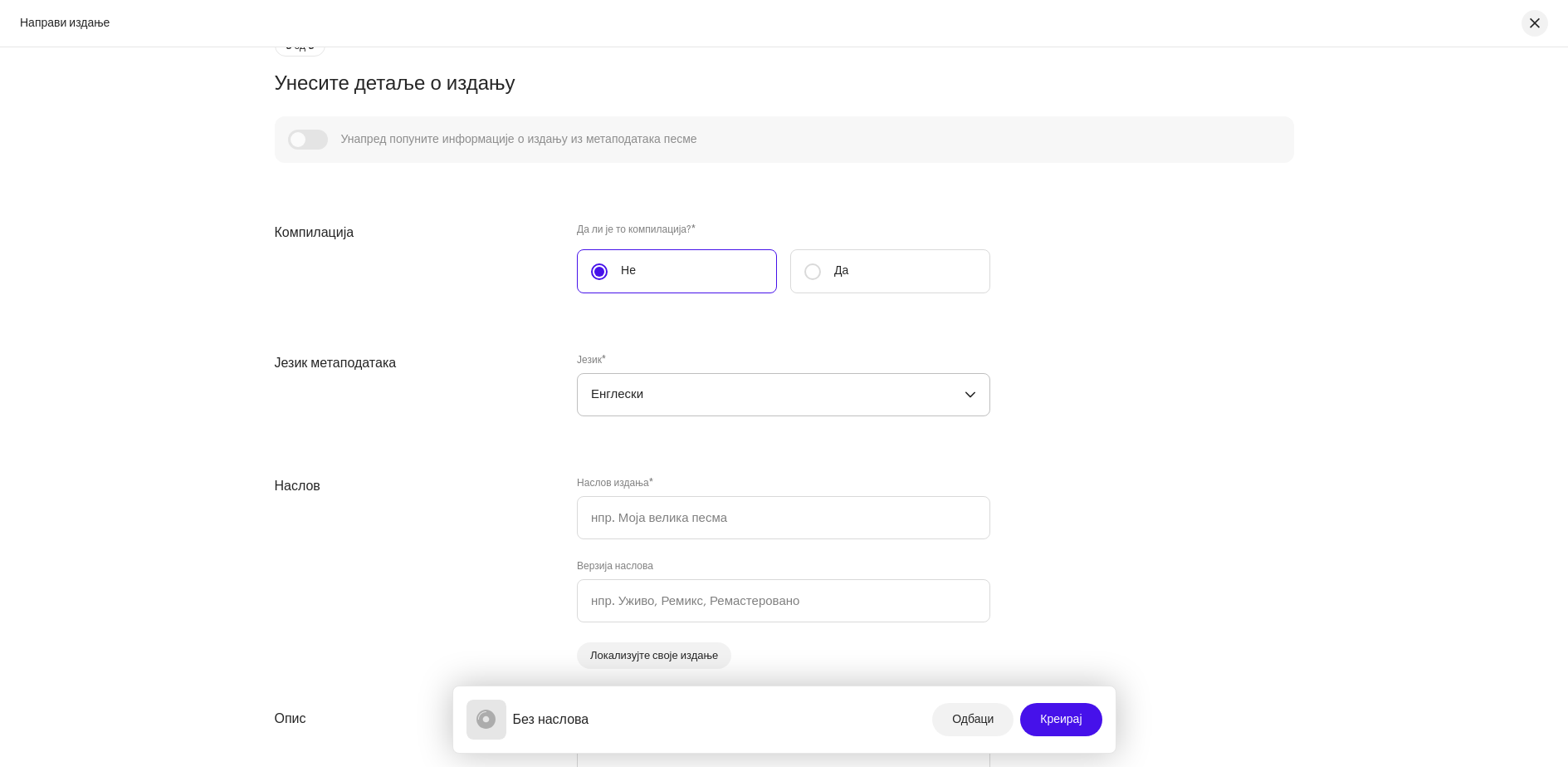
scroll to position [1329, 0]
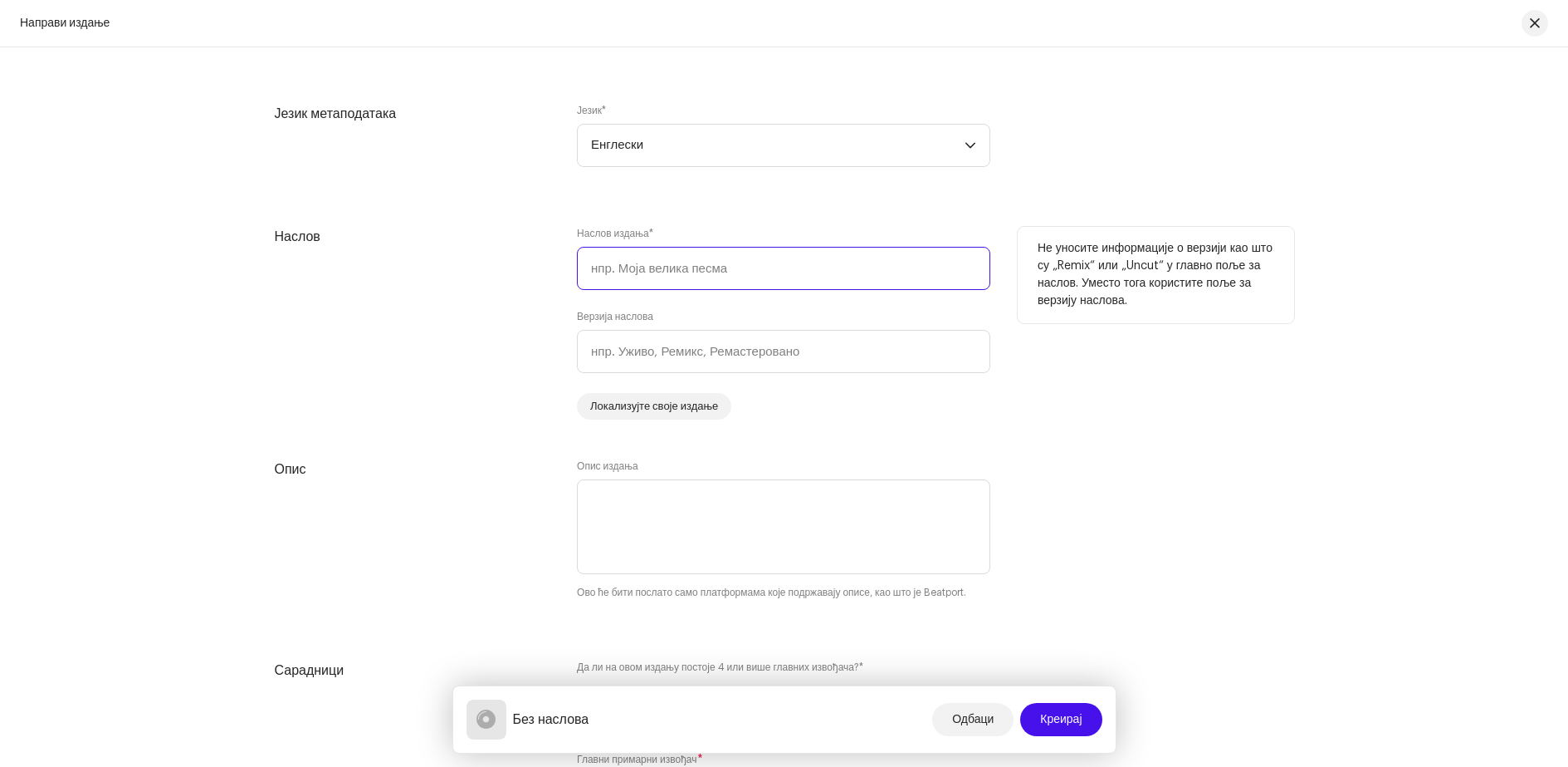
click at [677, 271] on input "text" at bounding box center [784, 268] width 413 height 43
paste input "Girls Like You"
type input "Girls Like You"
click at [749, 313] on div "Верзија наслова" at bounding box center [784, 341] width 413 height 63
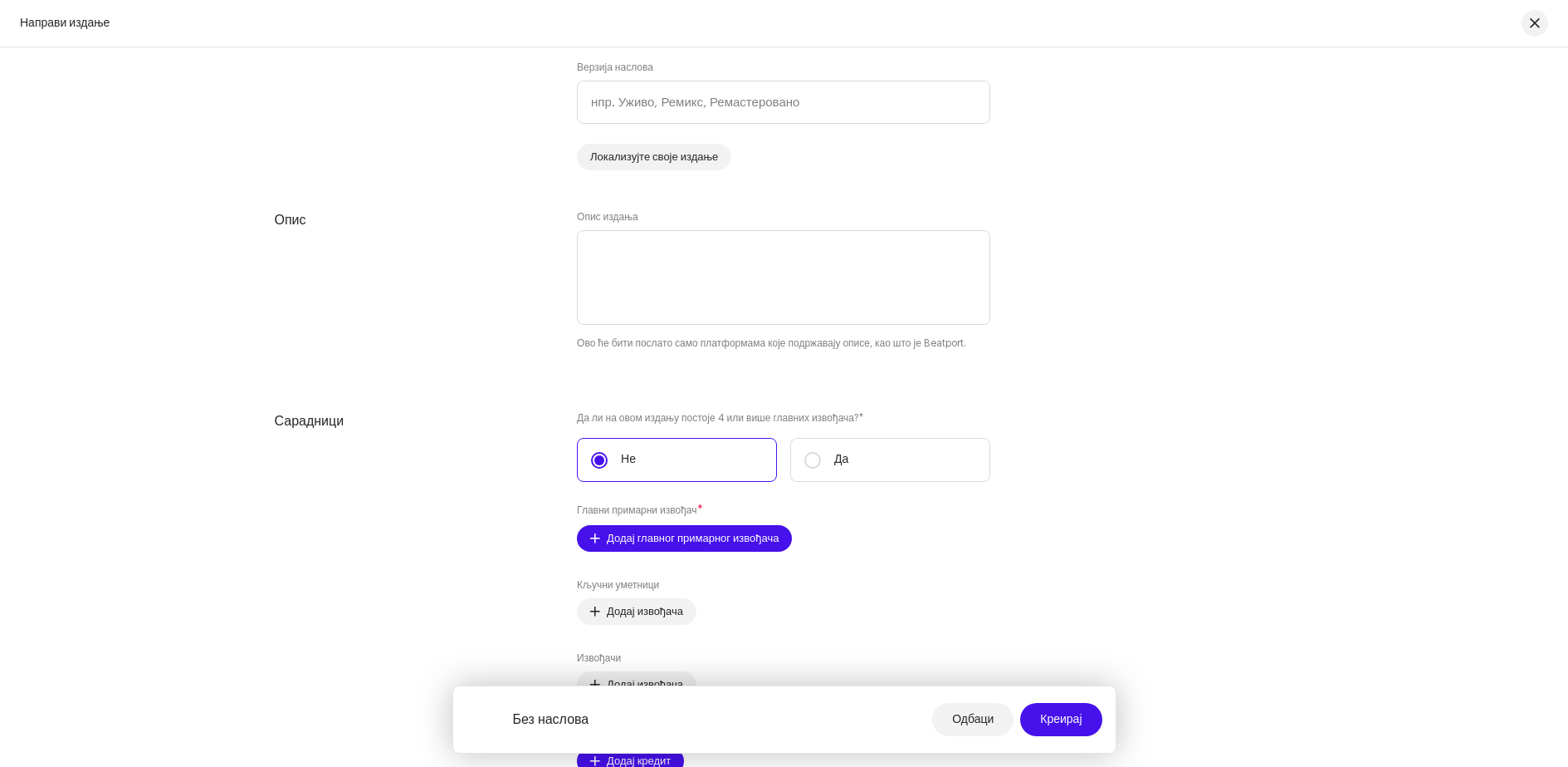
scroll to position [1661, 0]
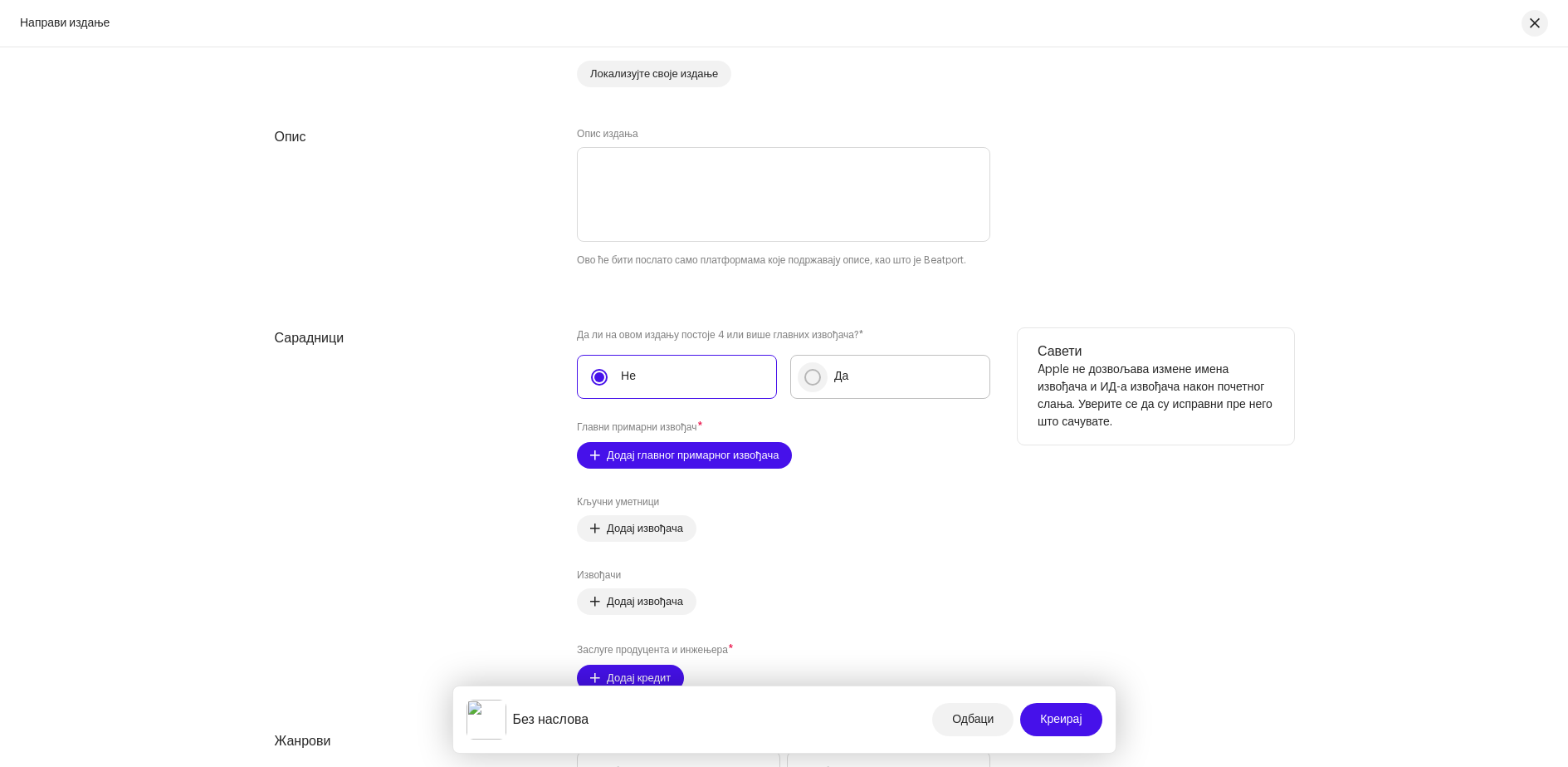
click at [806, 378] on input "Да" at bounding box center [813, 377] width 17 height 17
radio input "true"
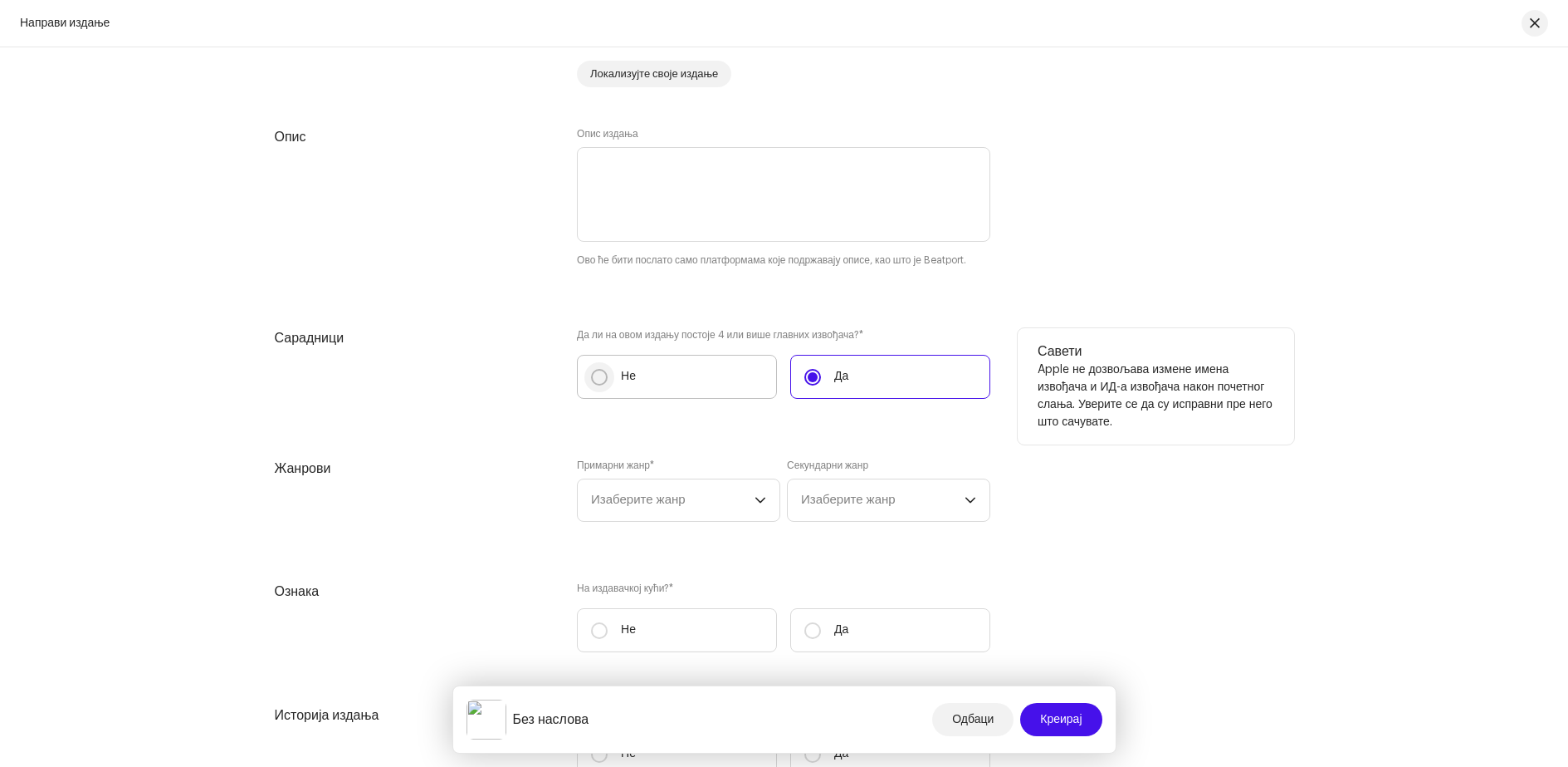
click at [599, 381] on input "Не" at bounding box center [599, 377] width 17 height 17
radio input "true"
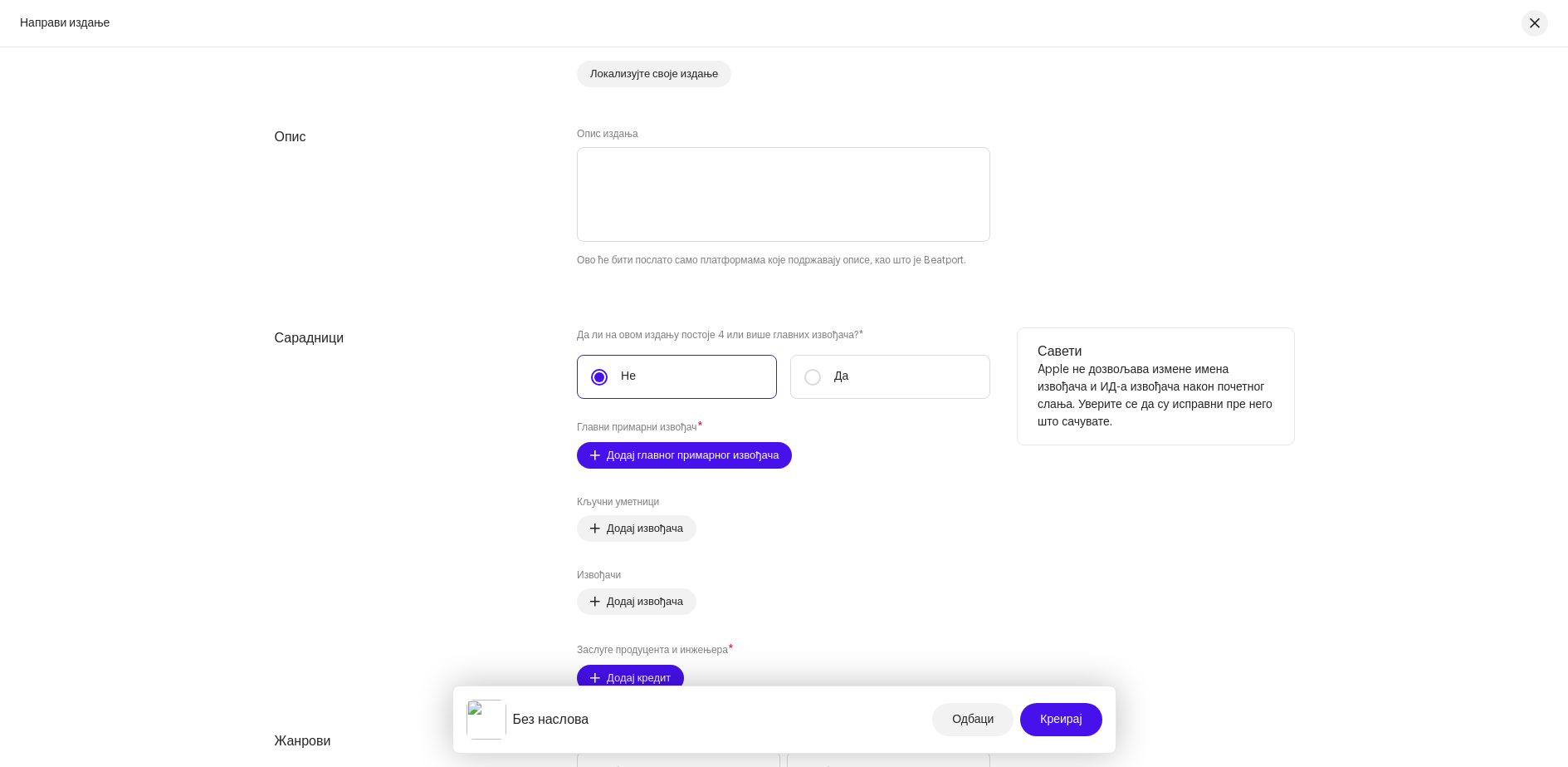
scroll to position [1827, 0]
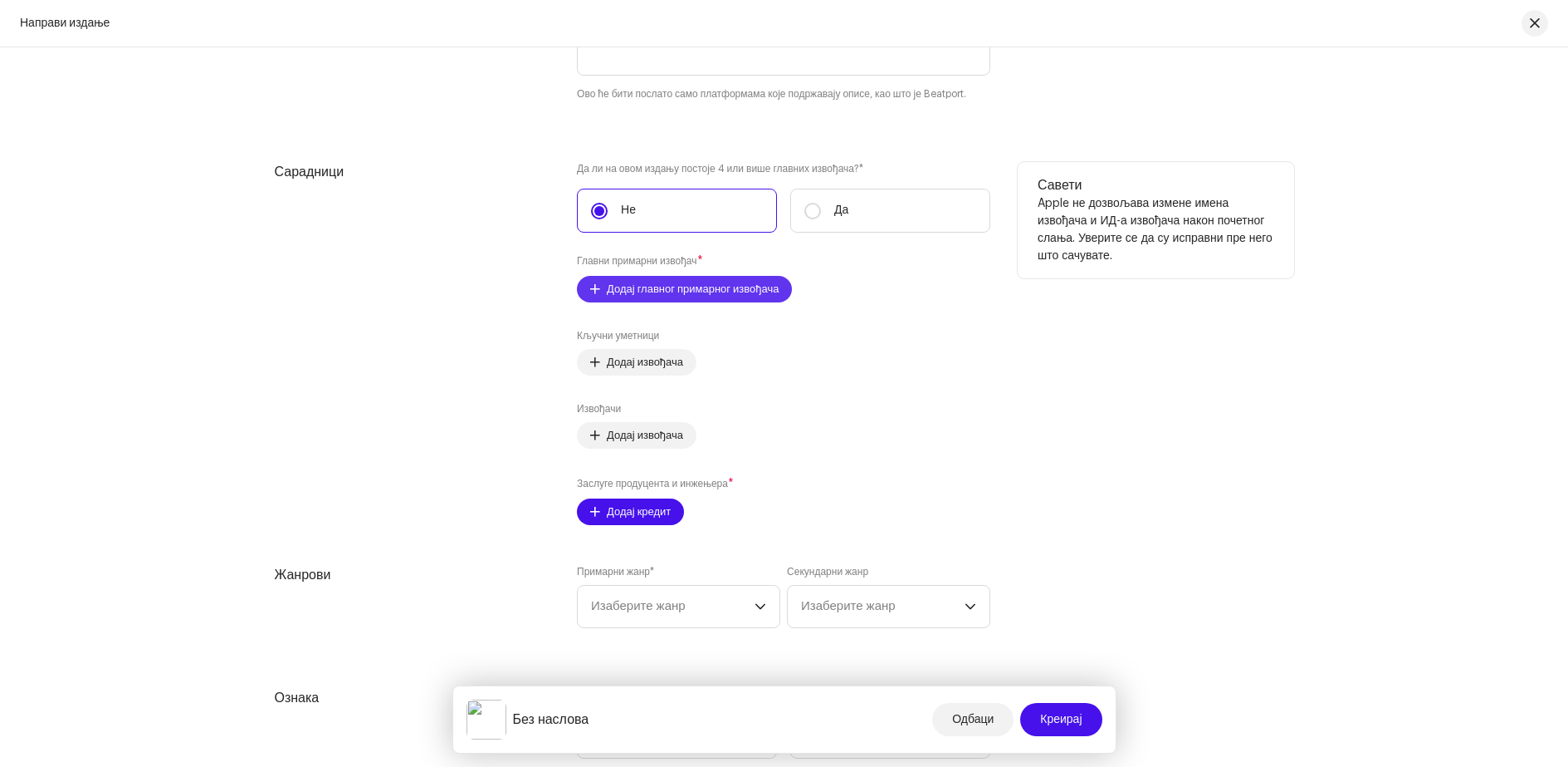
click at [695, 289] on font "Додај главног примарног извођача" at bounding box center [693, 288] width 171 height 11
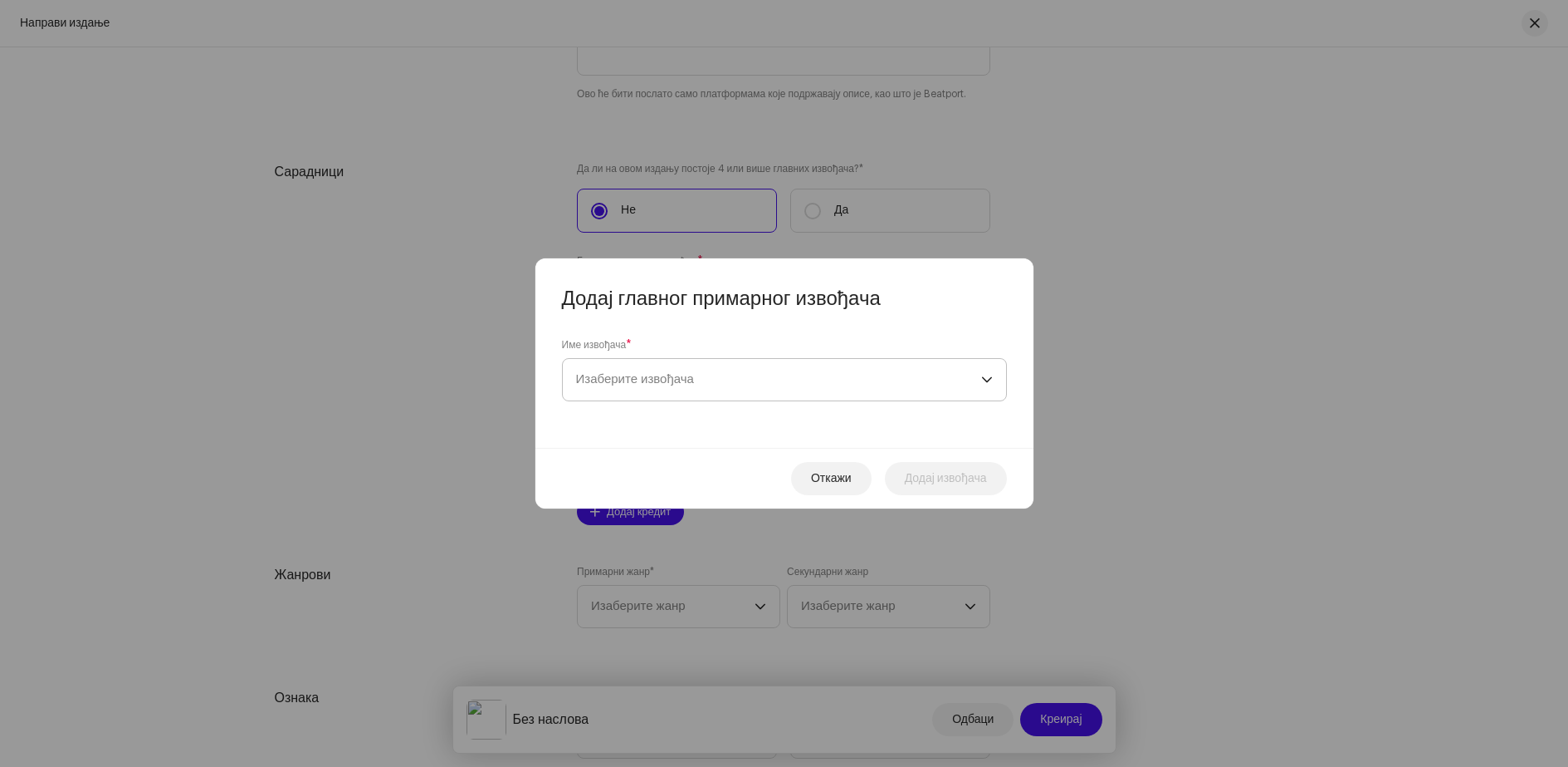
click at [665, 379] on font "Изаберите извођача" at bounding box center [635, 379] width 118 height 13
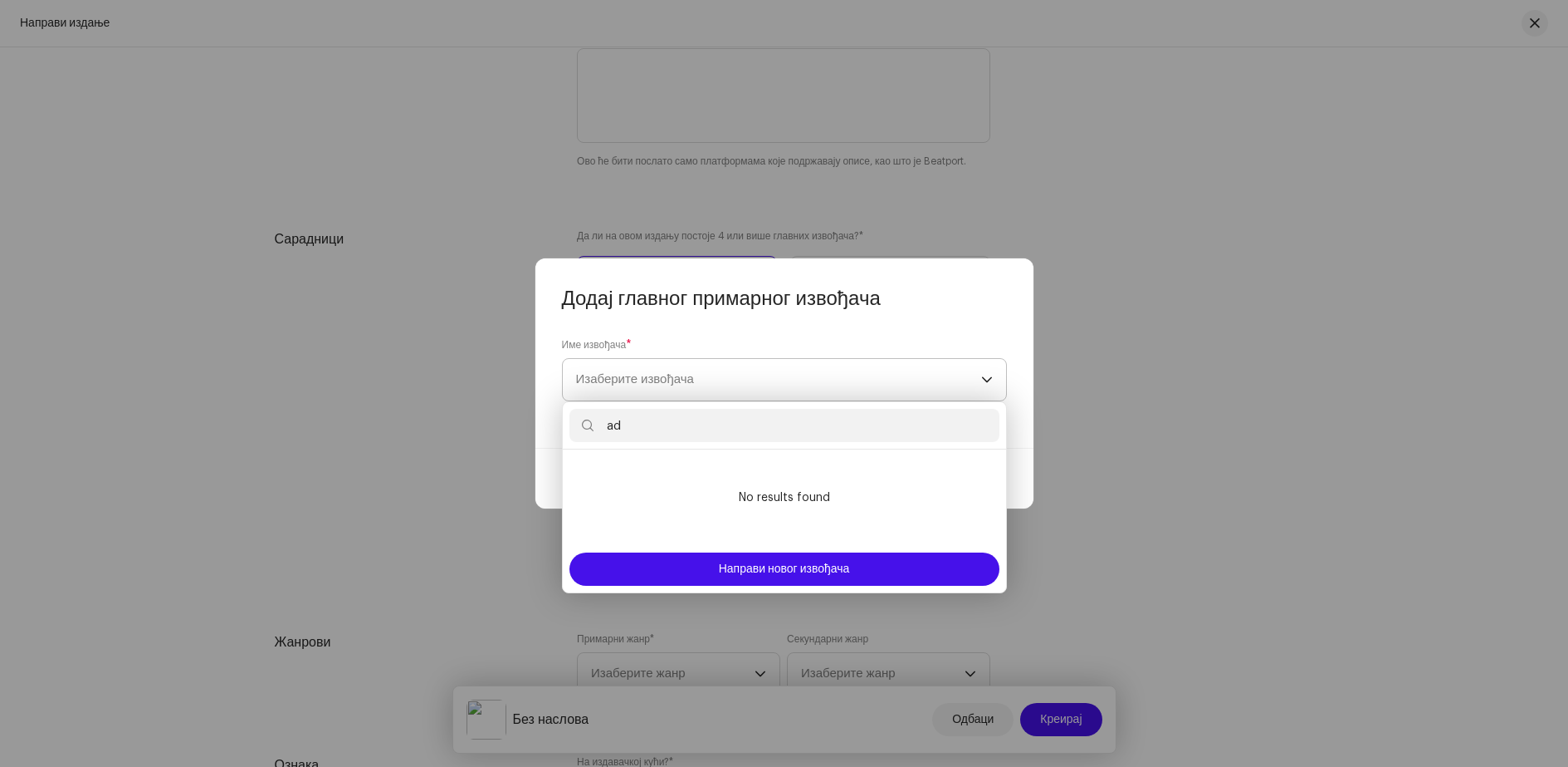
scroll to position [1895, 0]
type input "[PERSON_NAME]"
click at [1009, 412] on div "Име извођача * Изаберите извођача" at bounding box center [784, 380] width 498 height 136
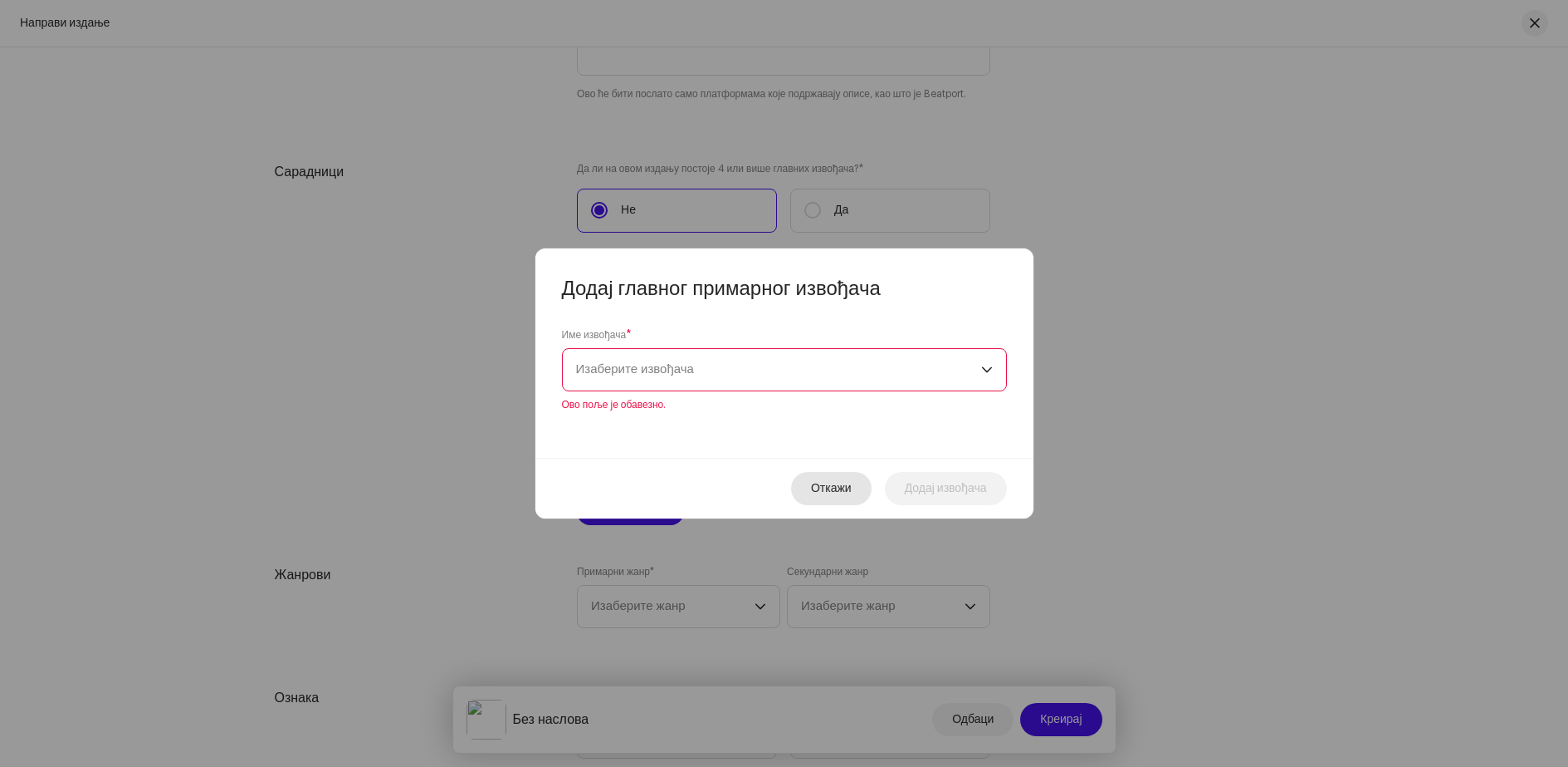
click at [829, 480] on span "Откажи" at bounding box center [831, 488] width 41 height 33
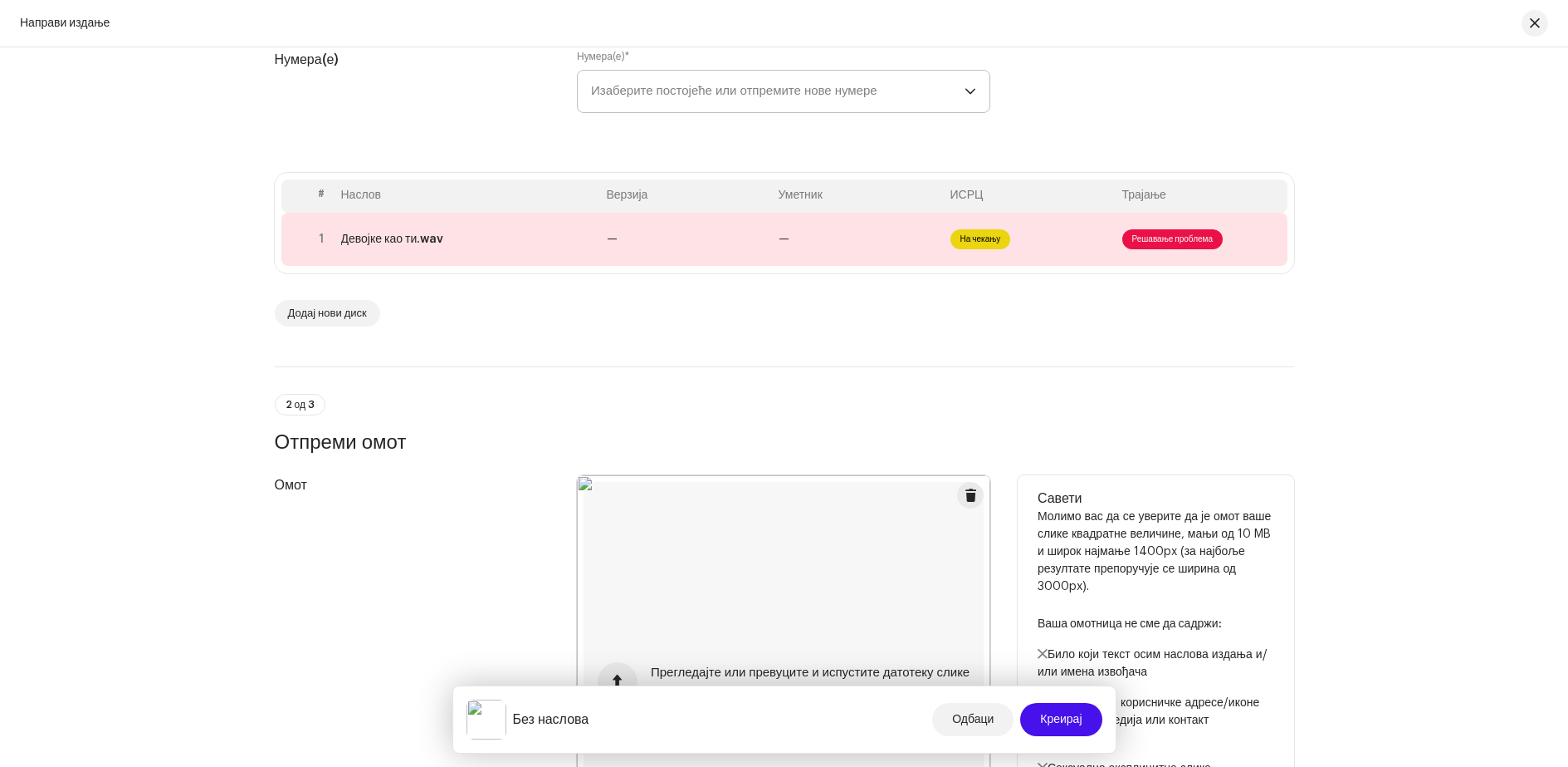
scroll to position [0, 0]
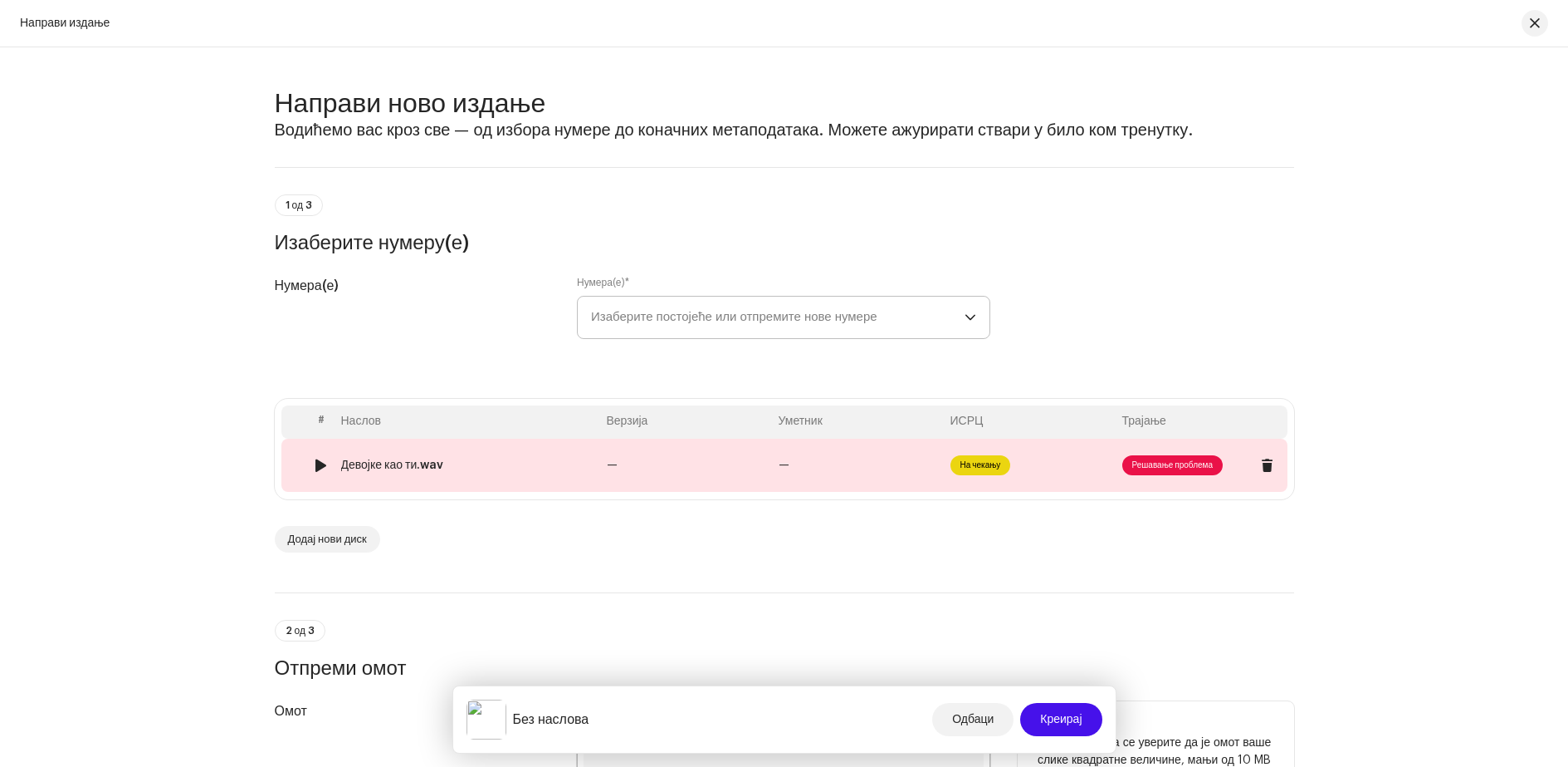
click at [1161, 462] on font "Решавање проблема" at bounding box center [1172, 465] width 81 height 8
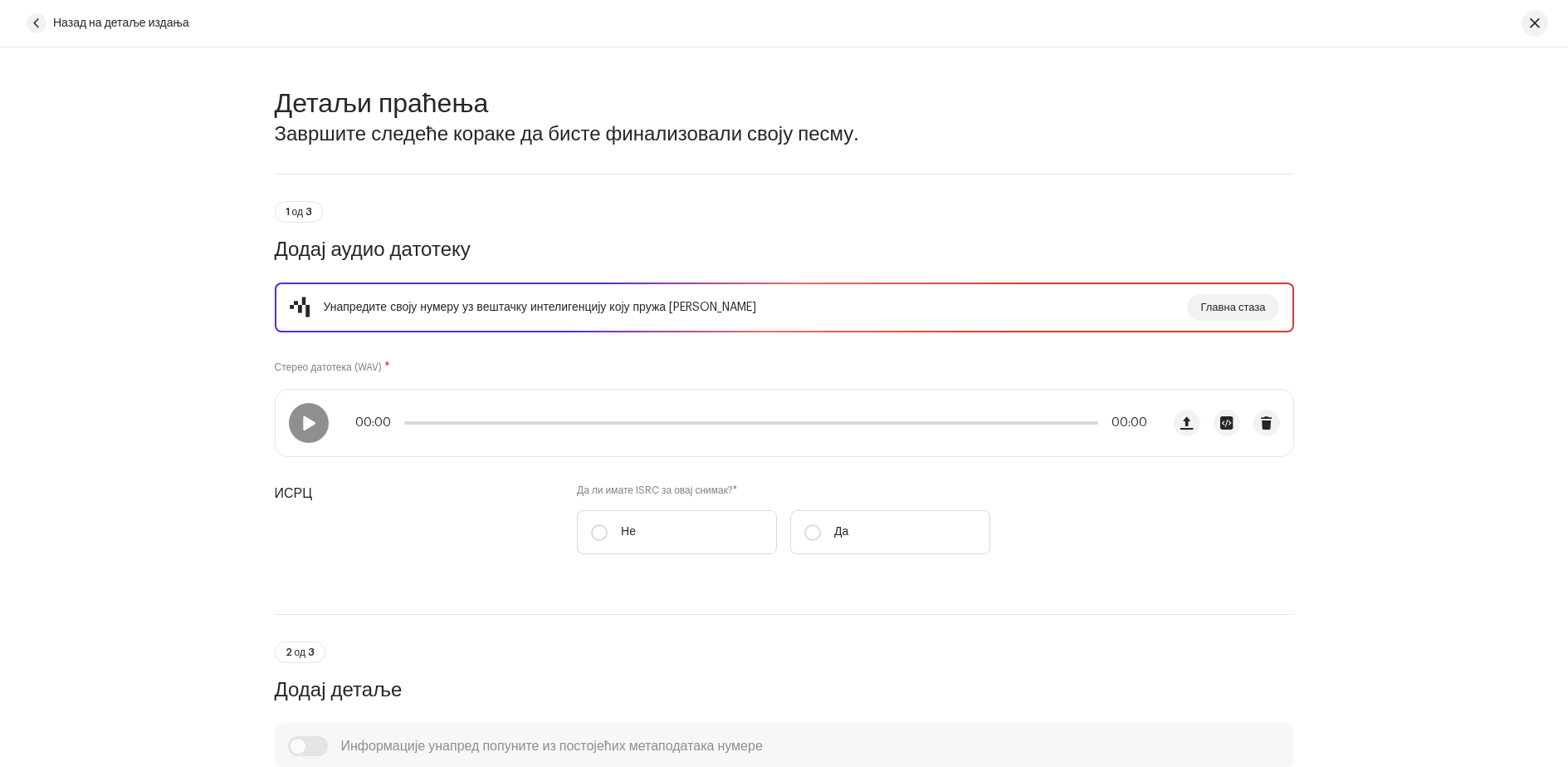
scroll to position [166, 0]
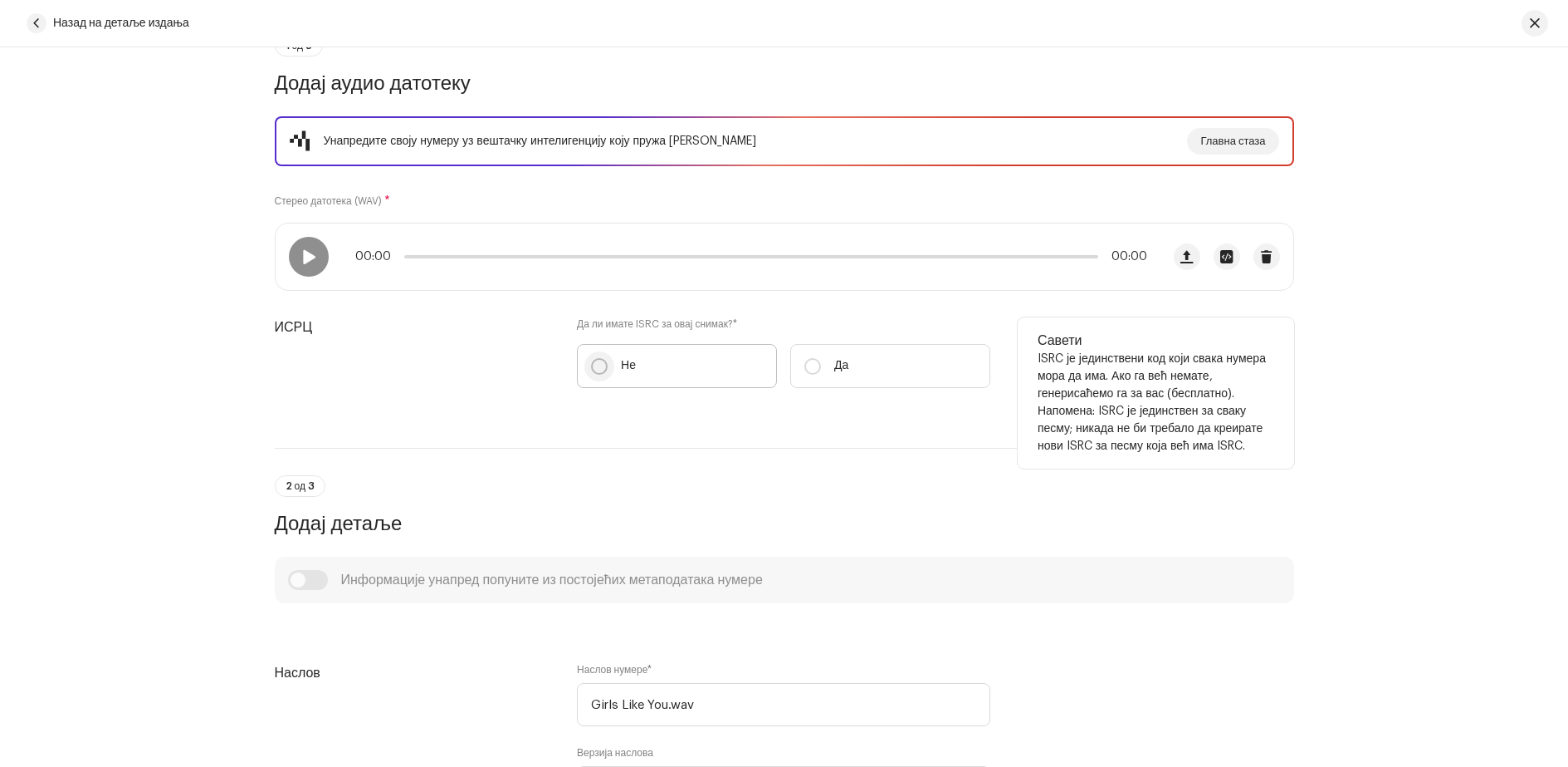
click at [593, 369] on input "Не" at bounding box center [599, 366] width 17 height 17
radio input "true"
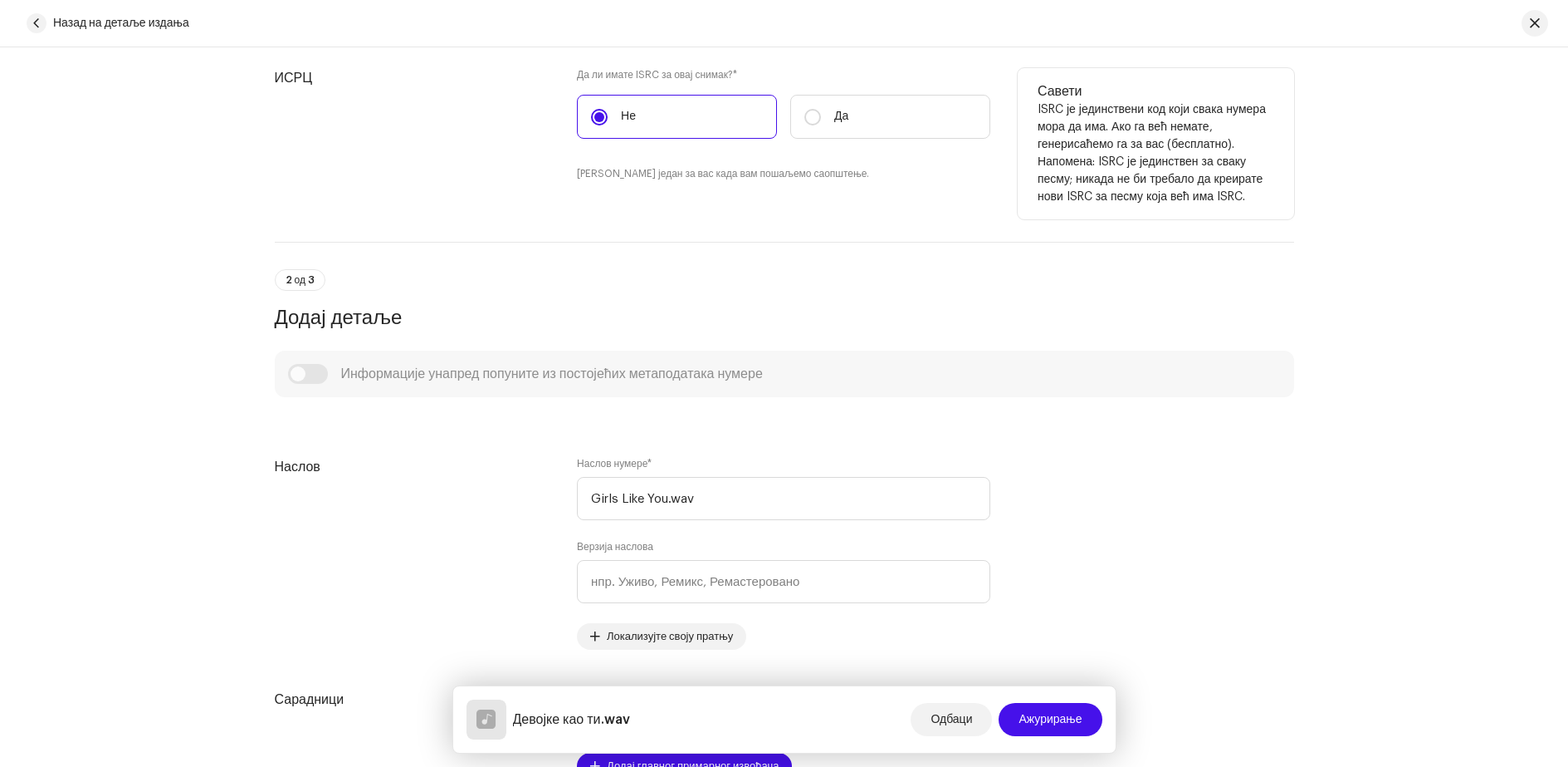
scroll to position [499, 0]
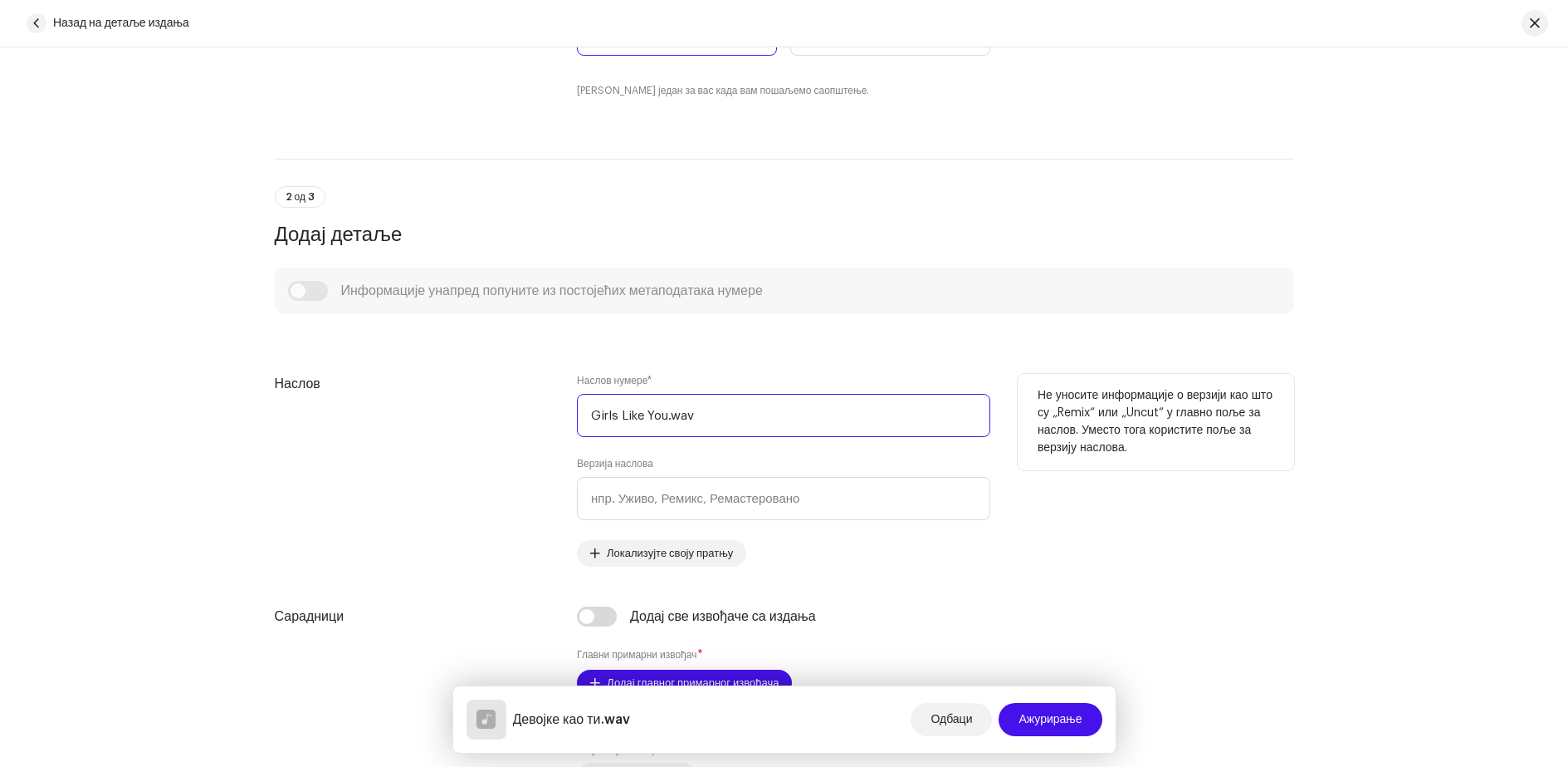
click at [698, 419] on input "Girls Like You.wav" at bounding box center [784, 415] width 413 height 43
type input "Girls Like You"
click at [711, 457] on div "Верзија наслова" at bounding box center [784, 488] width 413 height 63
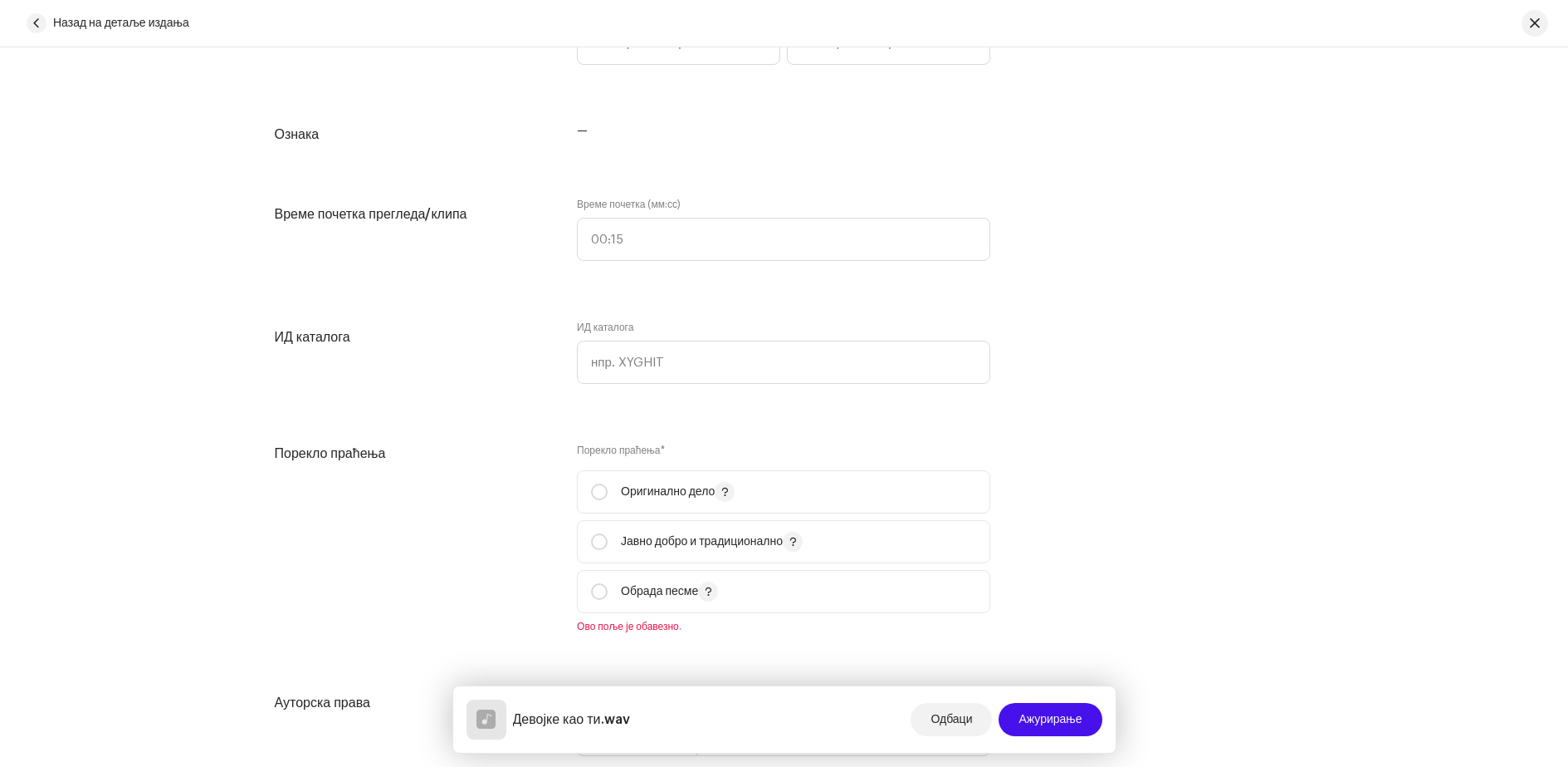
scroll to position [1578, 0]
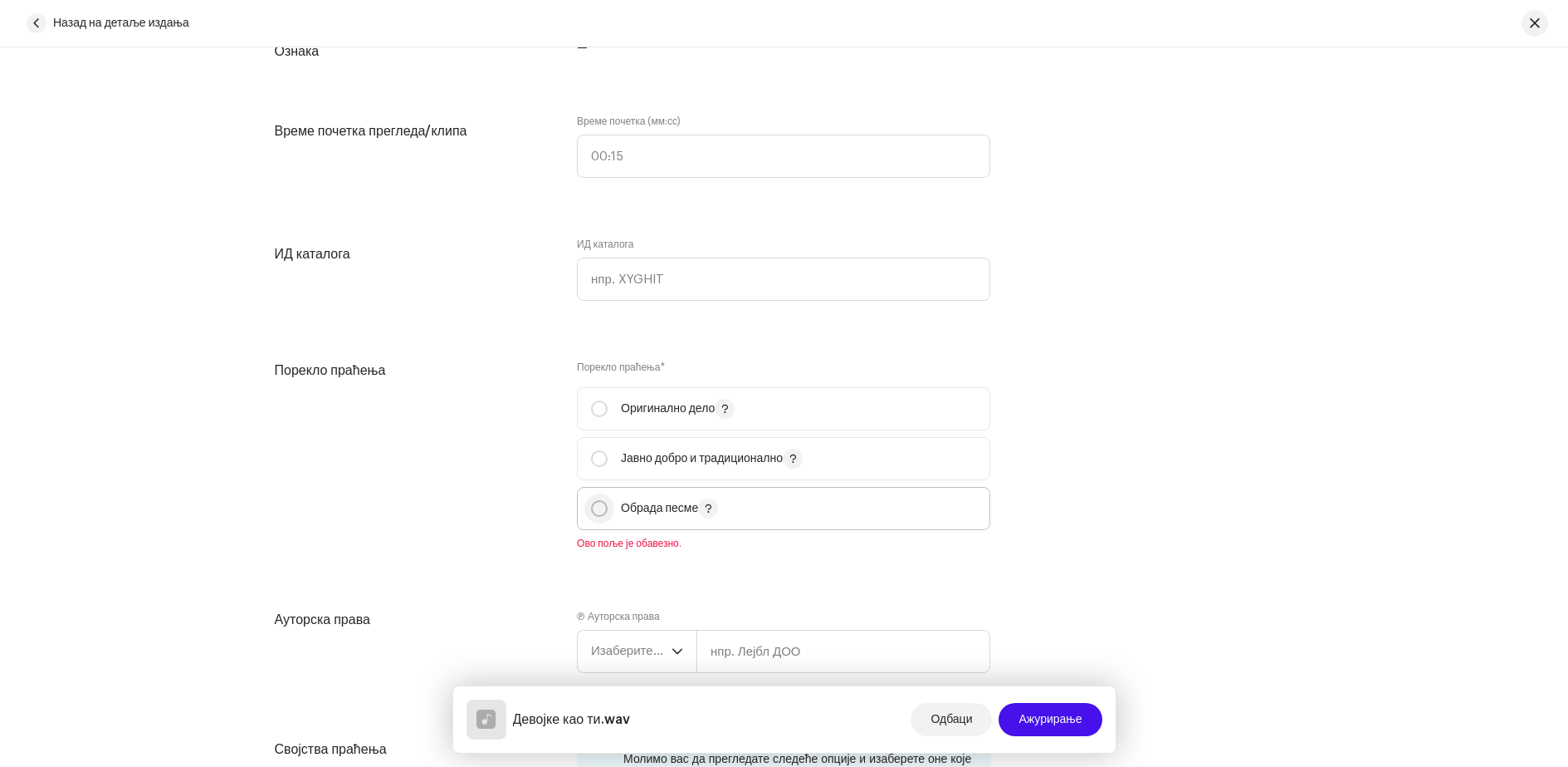
click at [600, 510] on input "radio" at bounding box center [599, 509] width 17 height 17
radio input "true"
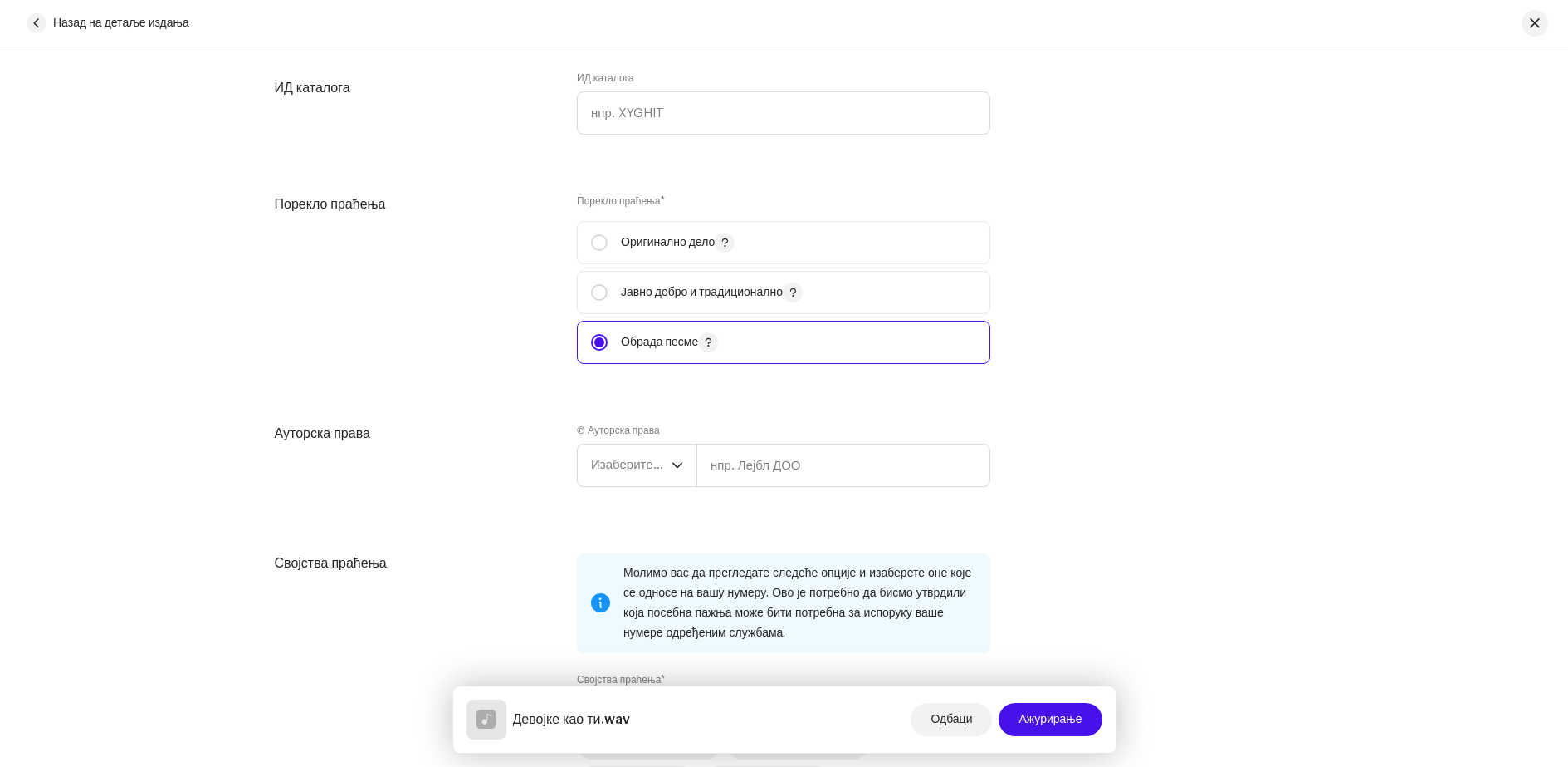
scroll to position [1827, 0]
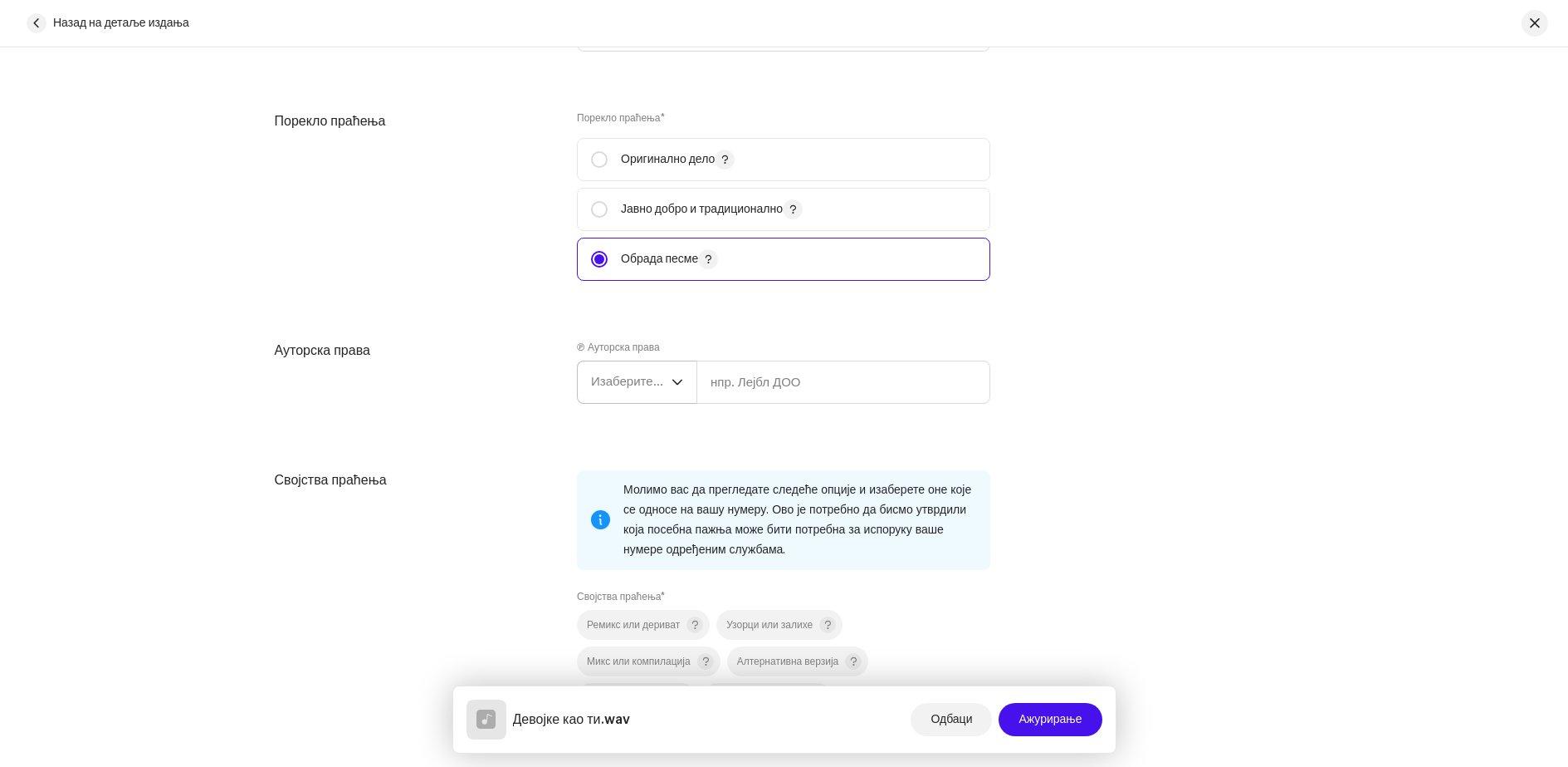
click at [677, 381] on icon "падајући окидач" at bounding box center [677, 382] width 10 height 6
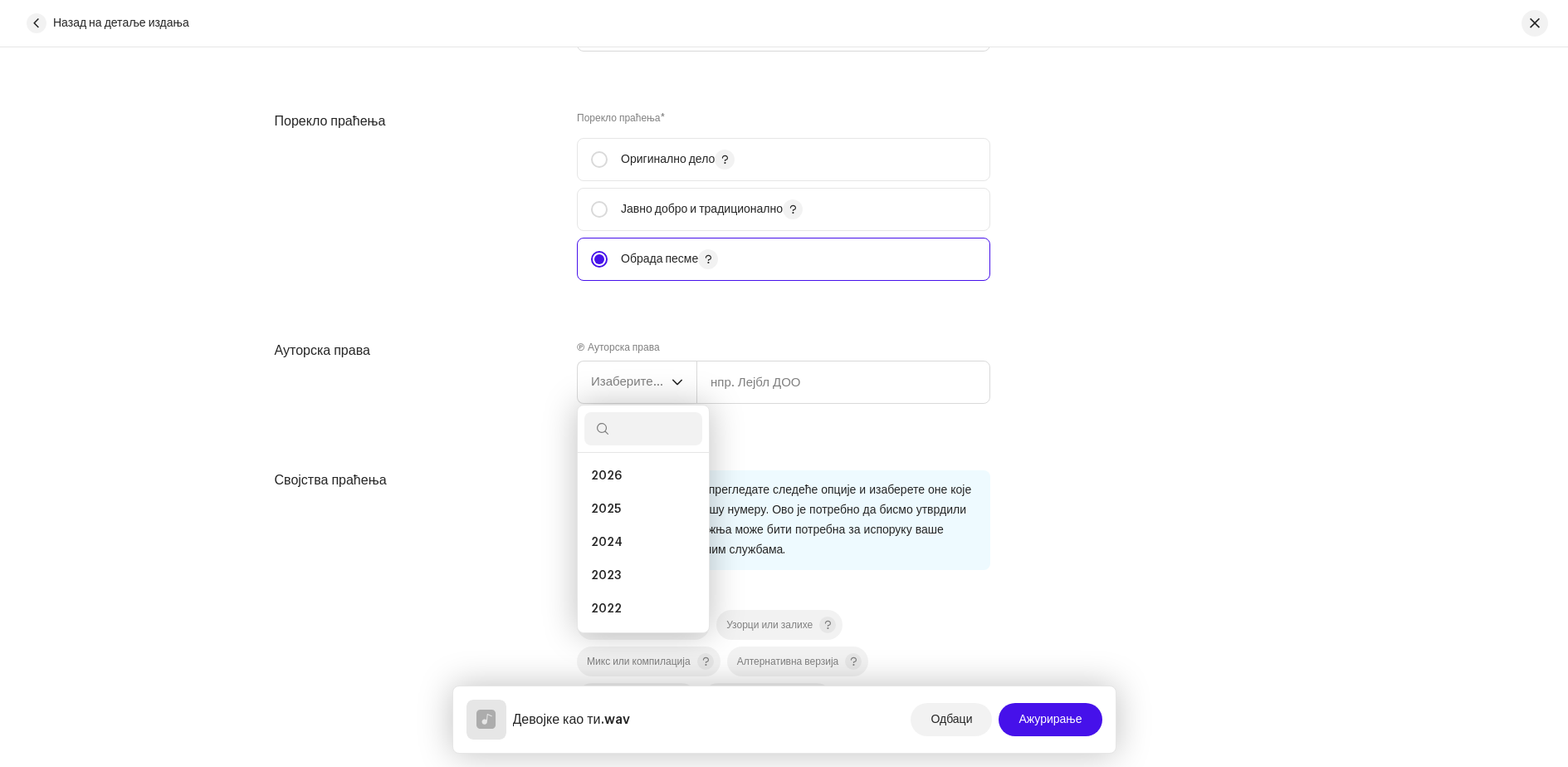
click at [539, 398] on div "Ауторска права" at bounding box center [413, 386] width 277 height 90
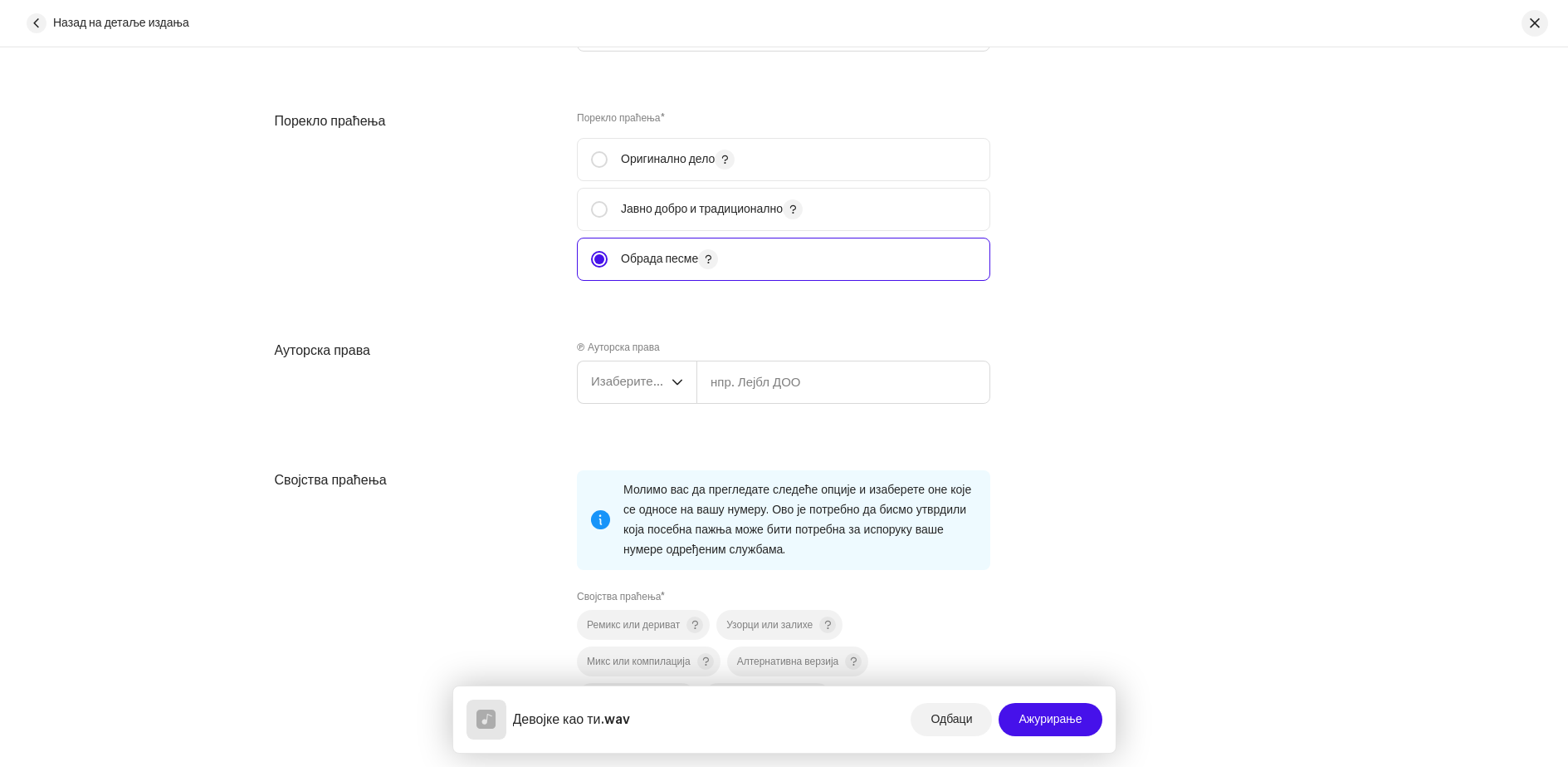
scroll to position [2077, 0]
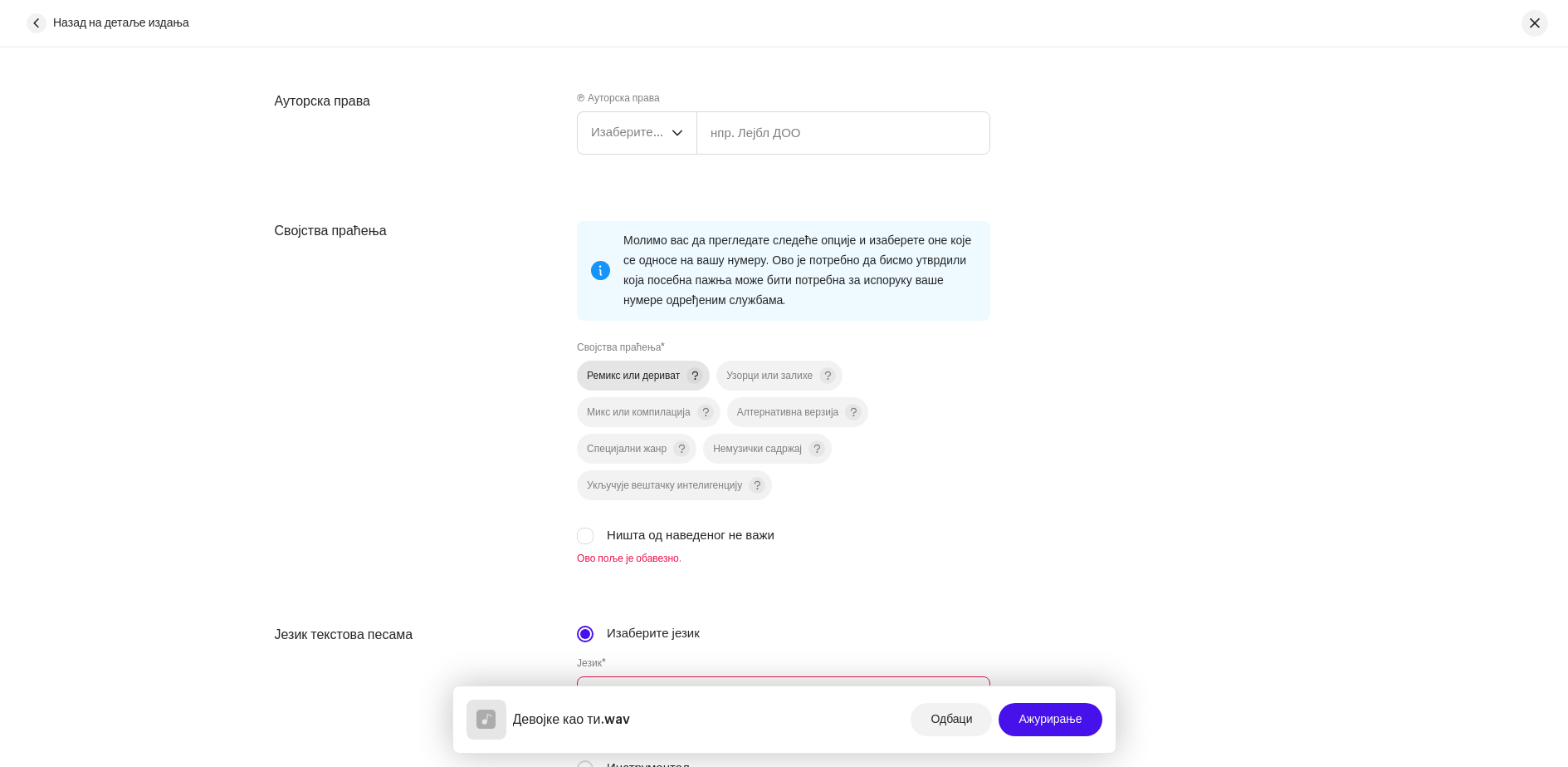
click at [599, 375] on font "Ремикс или дериват" at bounding box center [633, 375] width 93 height 10
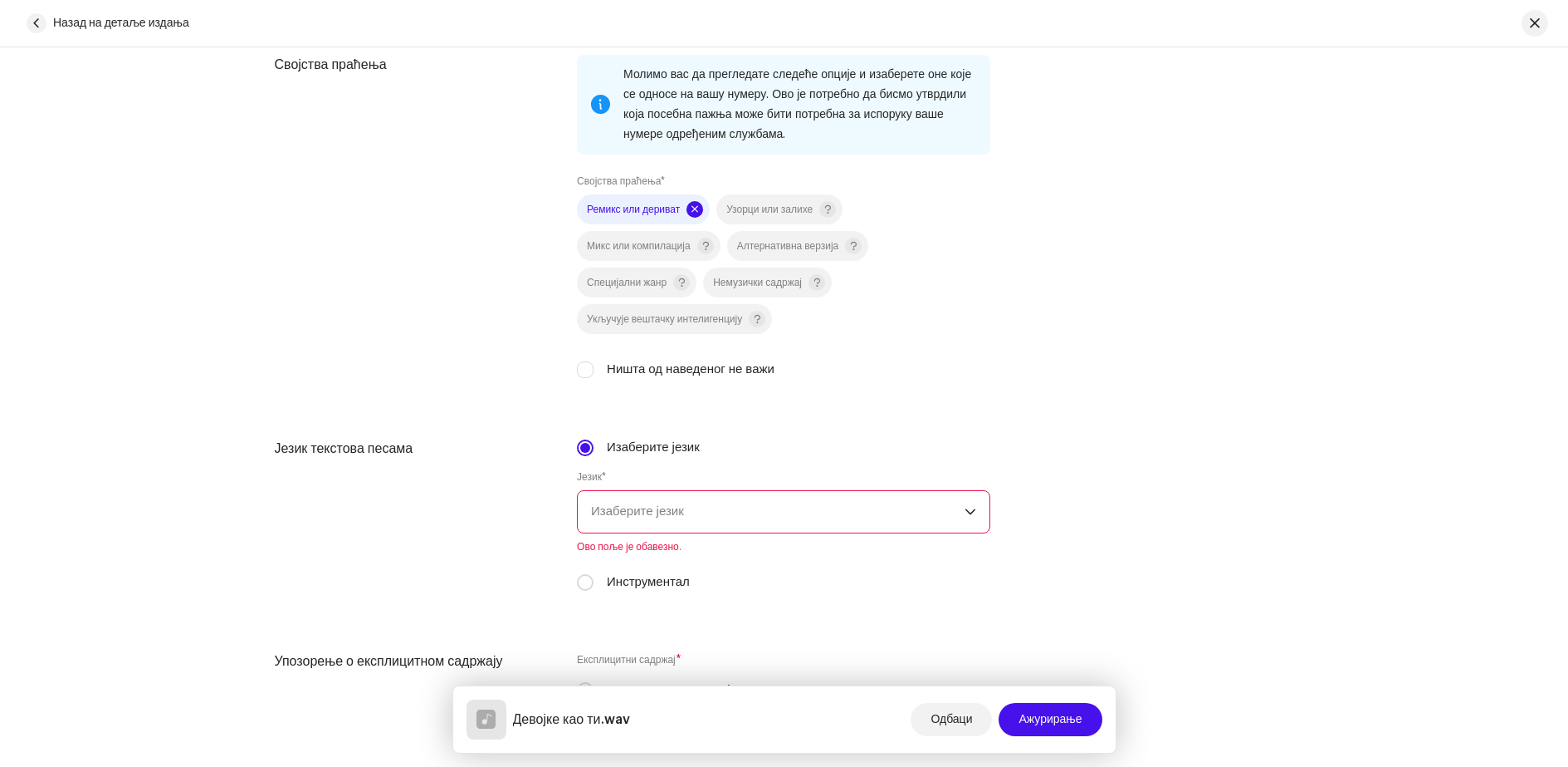
scroll to position [2409, 0]
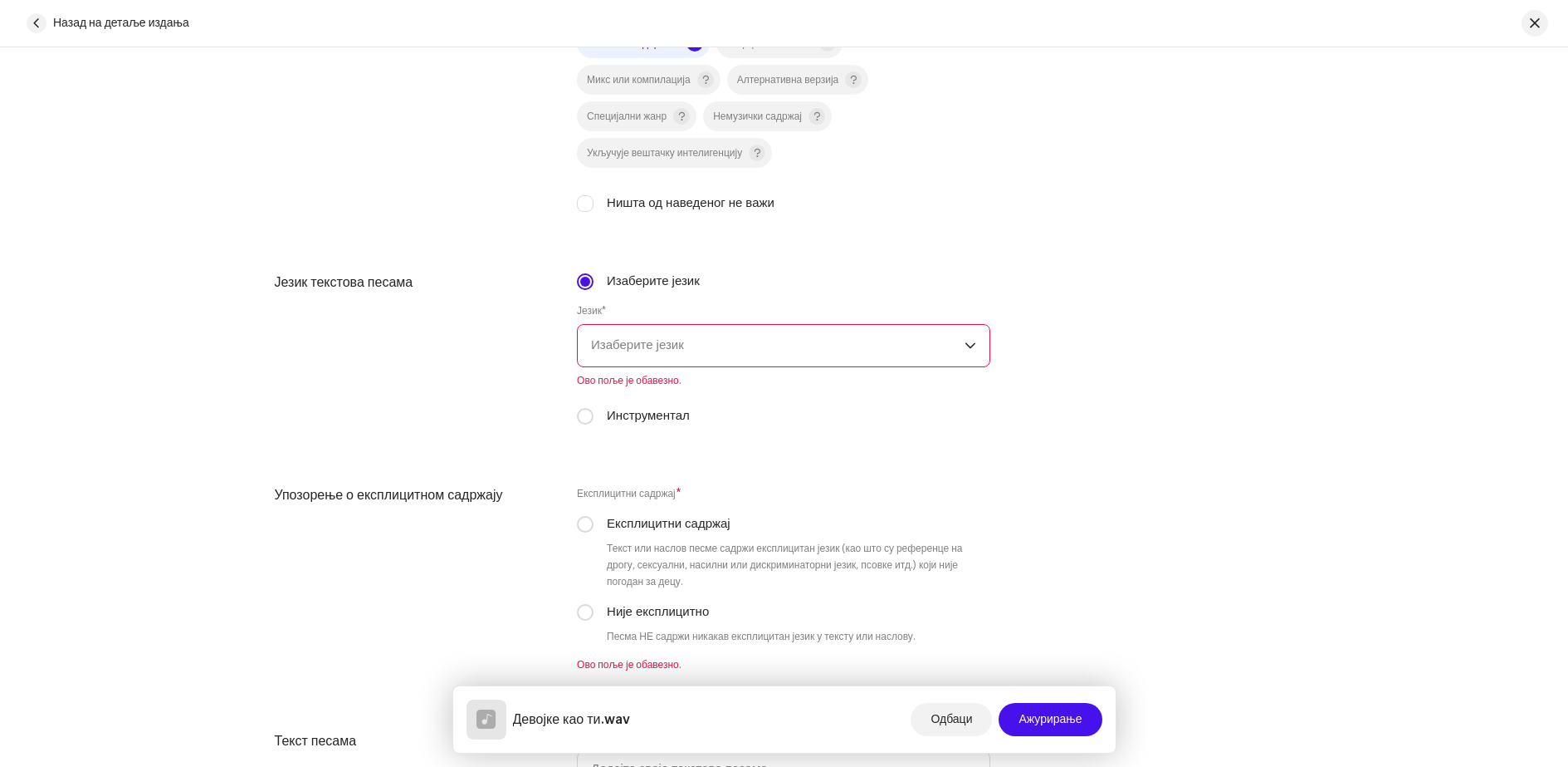
click at [615, 353] on span "Изаберите језик" at bounding box center [778, 345] width 374 height 42
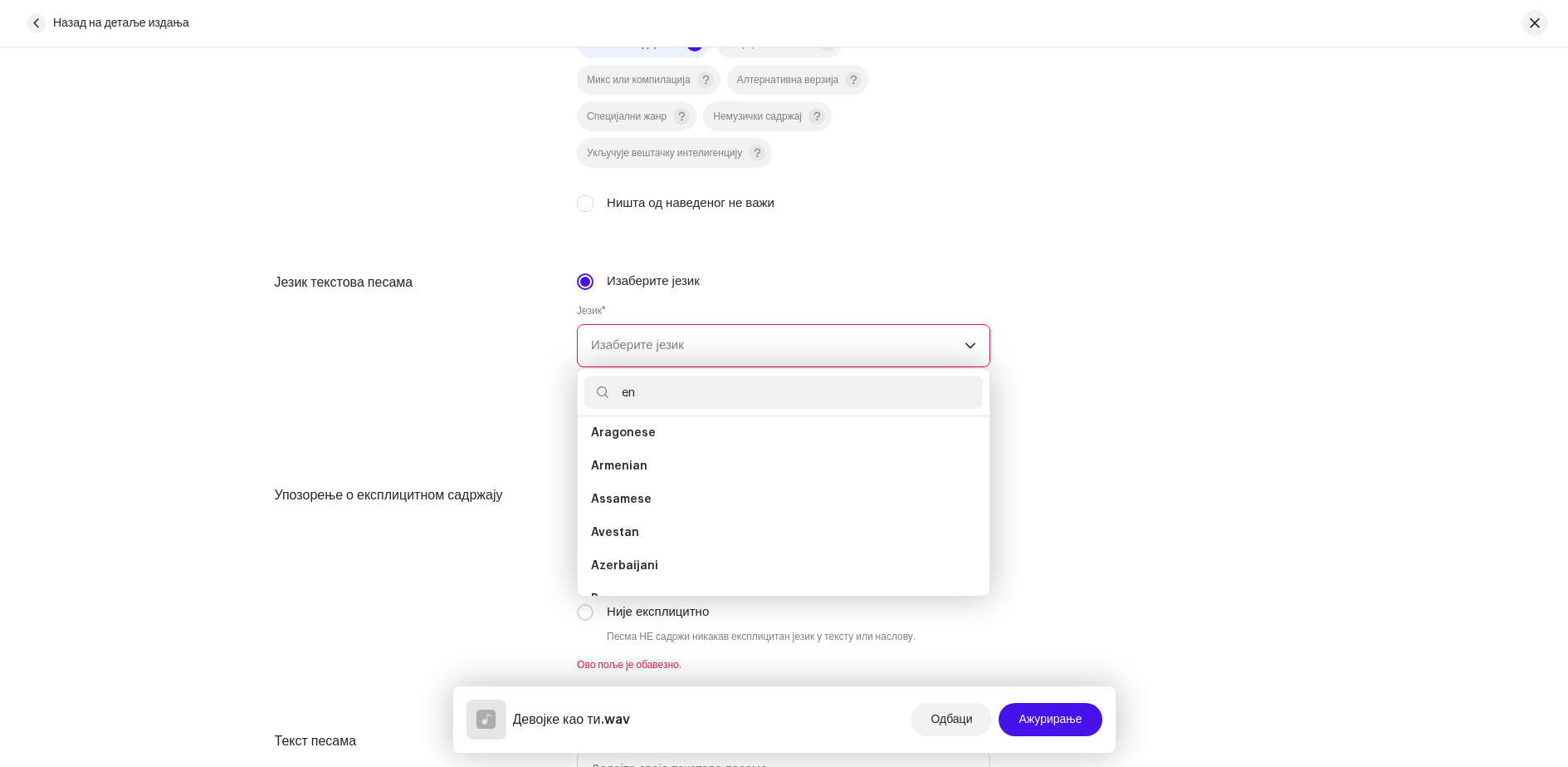
scroll to position [0, 0]
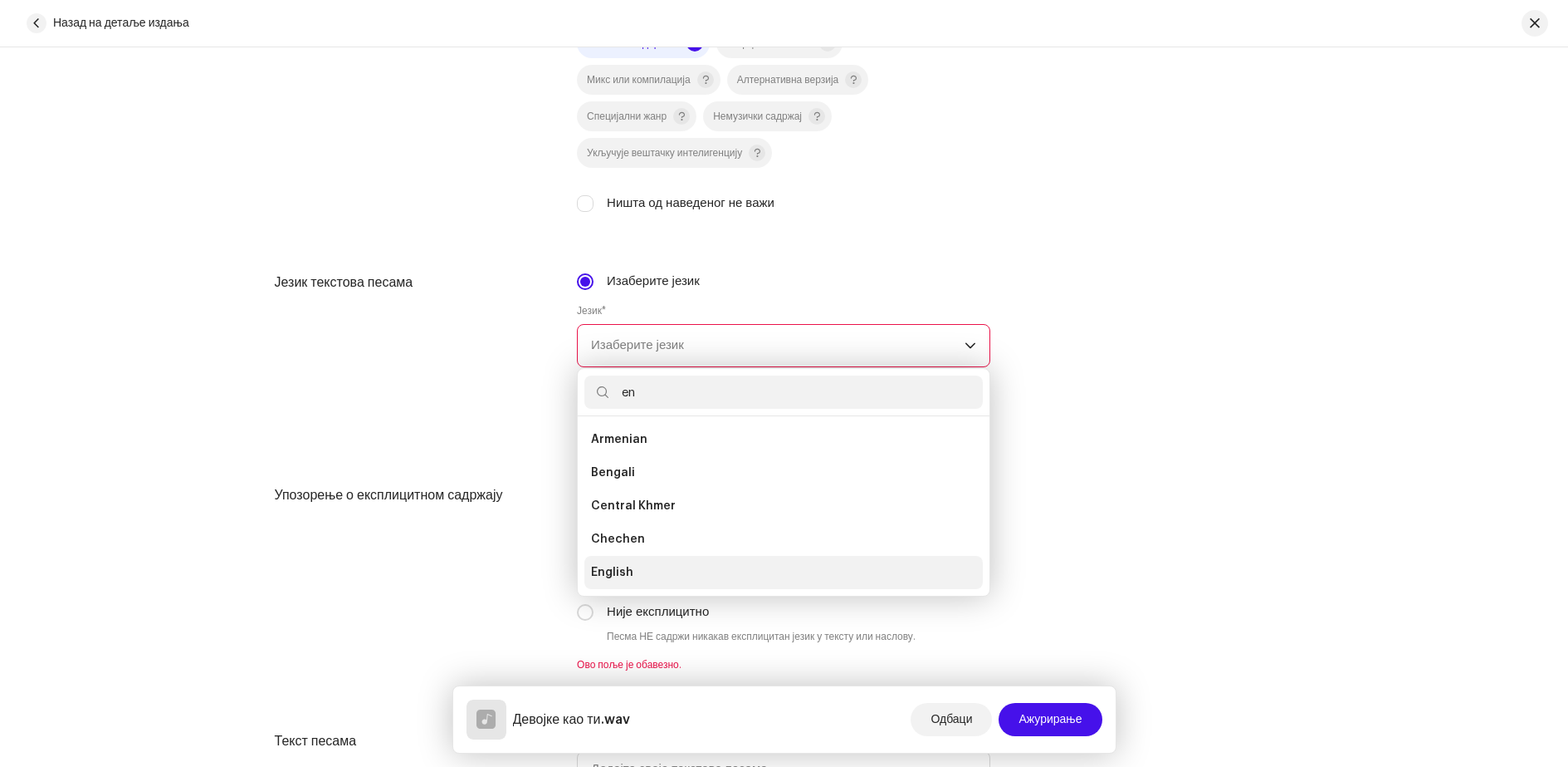
type input "en"
click at [604, 569] on span "English" at bounding box center [612, 572] width 42 height 17
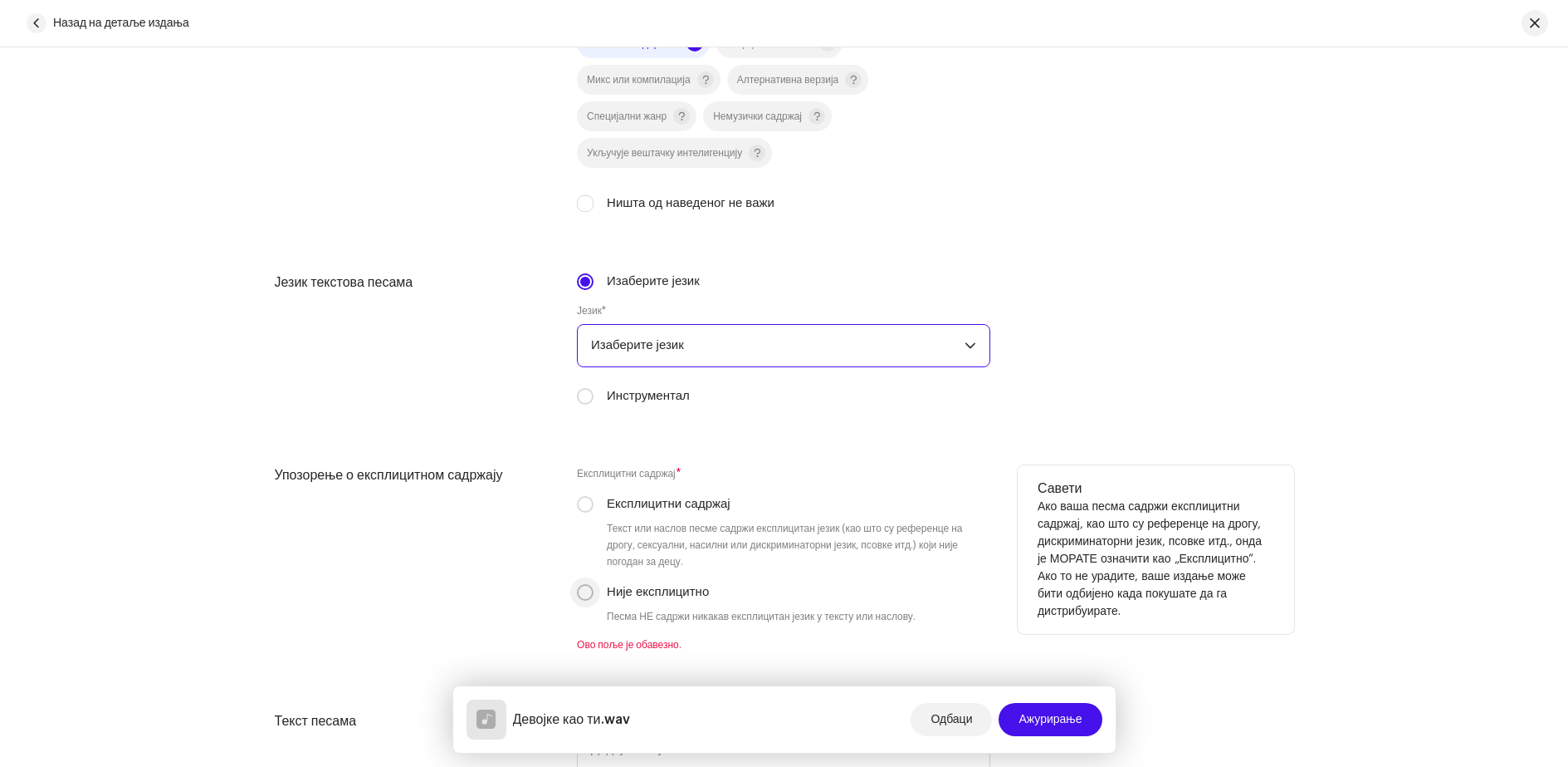
click at [587, 593] on input "Није експлицитно" at bounding box center [586, 592] width 17 height 17
radio input "true"
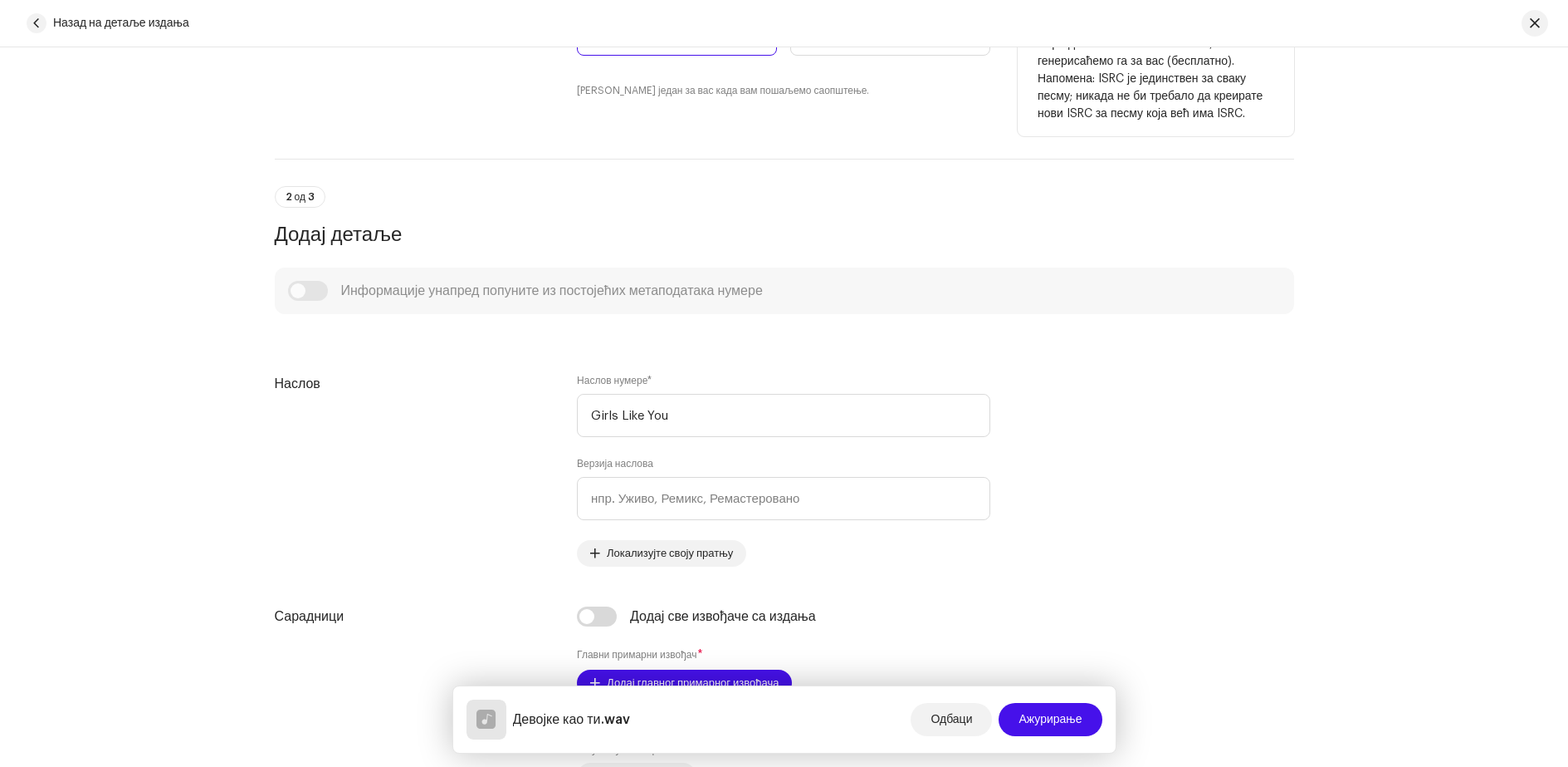
scroll to position [831, 0]
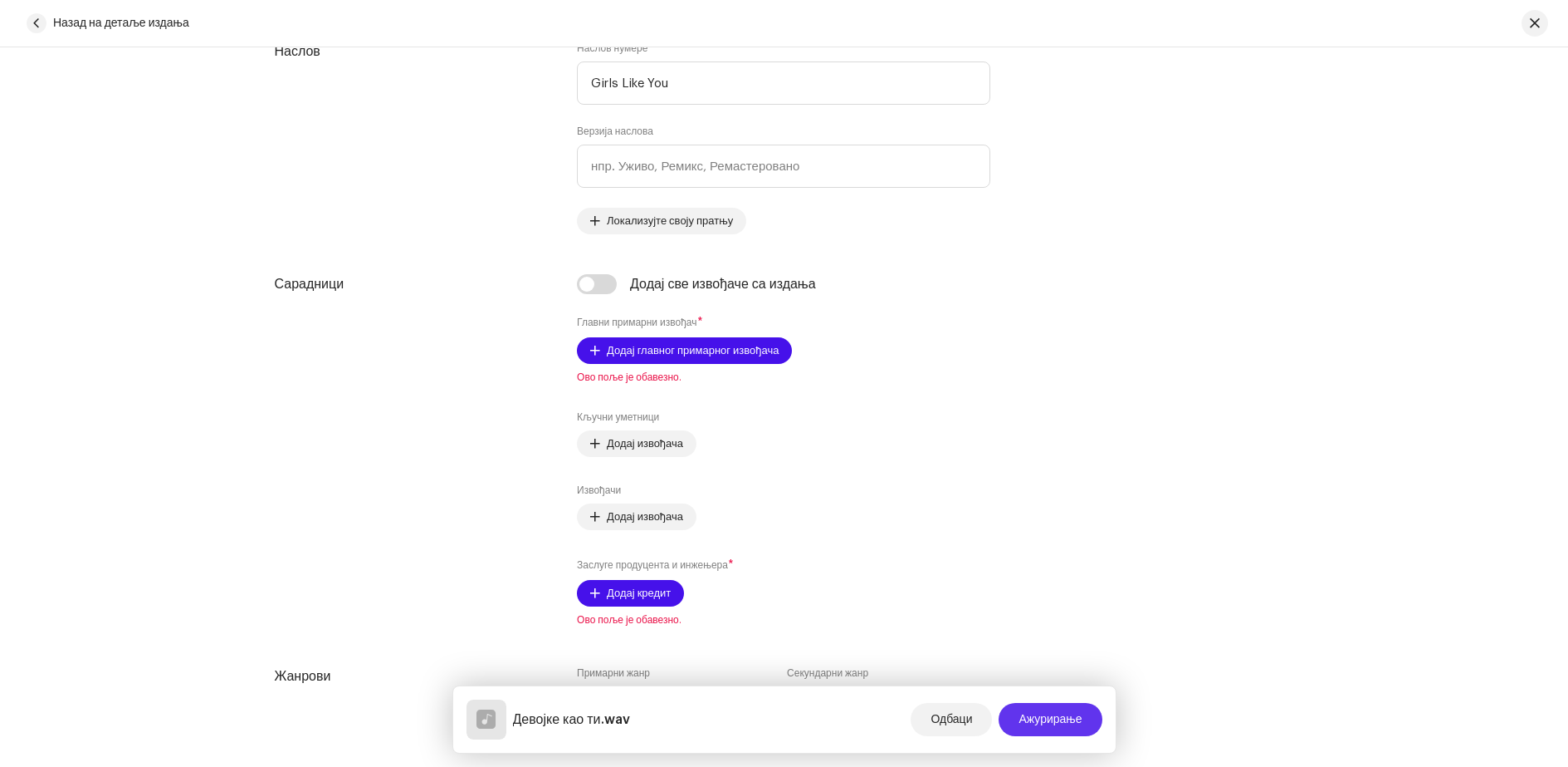
click at [1025, 714] on font "Ажурирање" at bounding box center [1050, 719] width 63 height 12
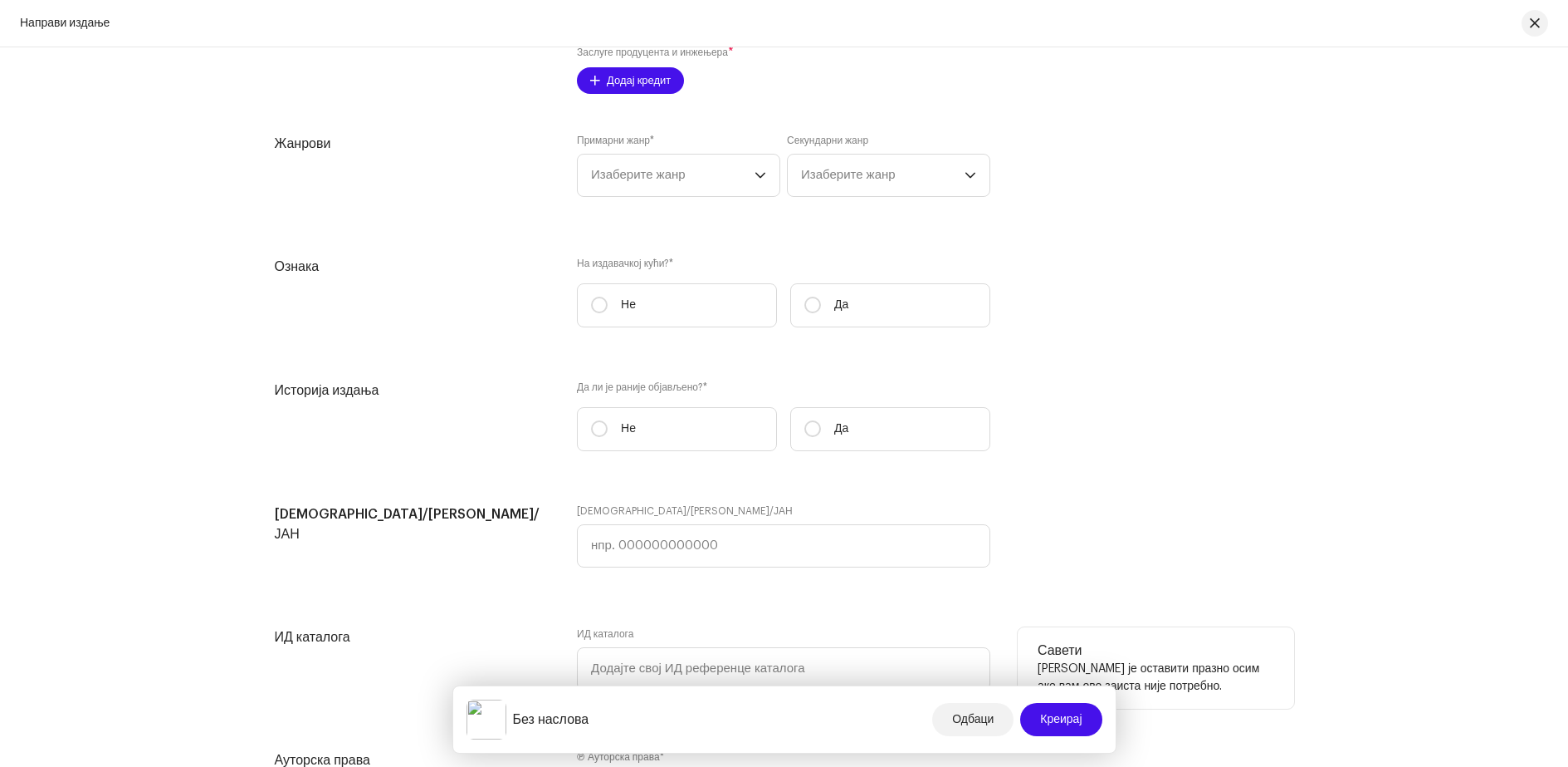
scroll to position [2242, 0]
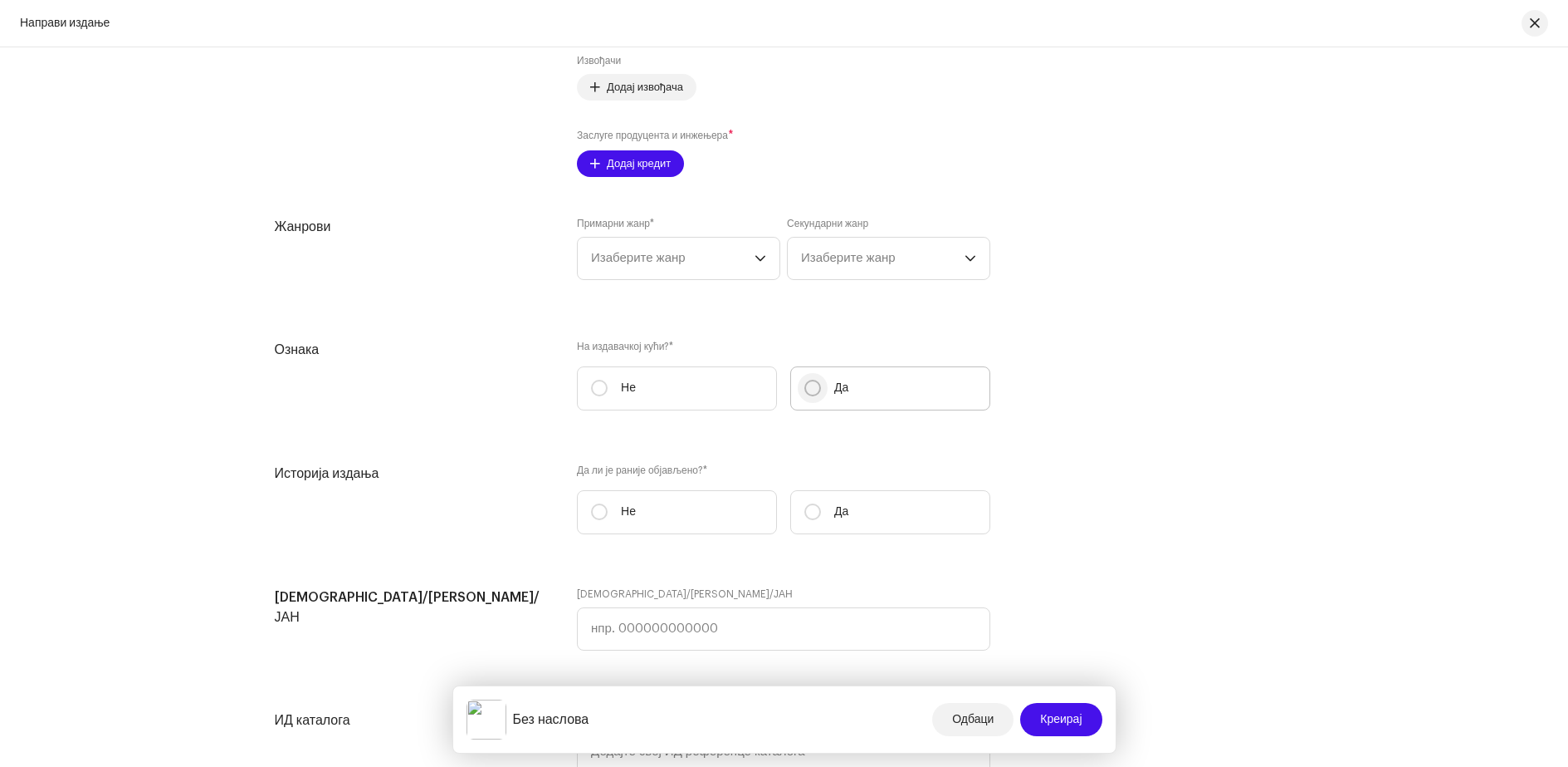
click at [810, 393] on input "Да" at bounding box center [813, 388] width 17 height 17
radio input "true"
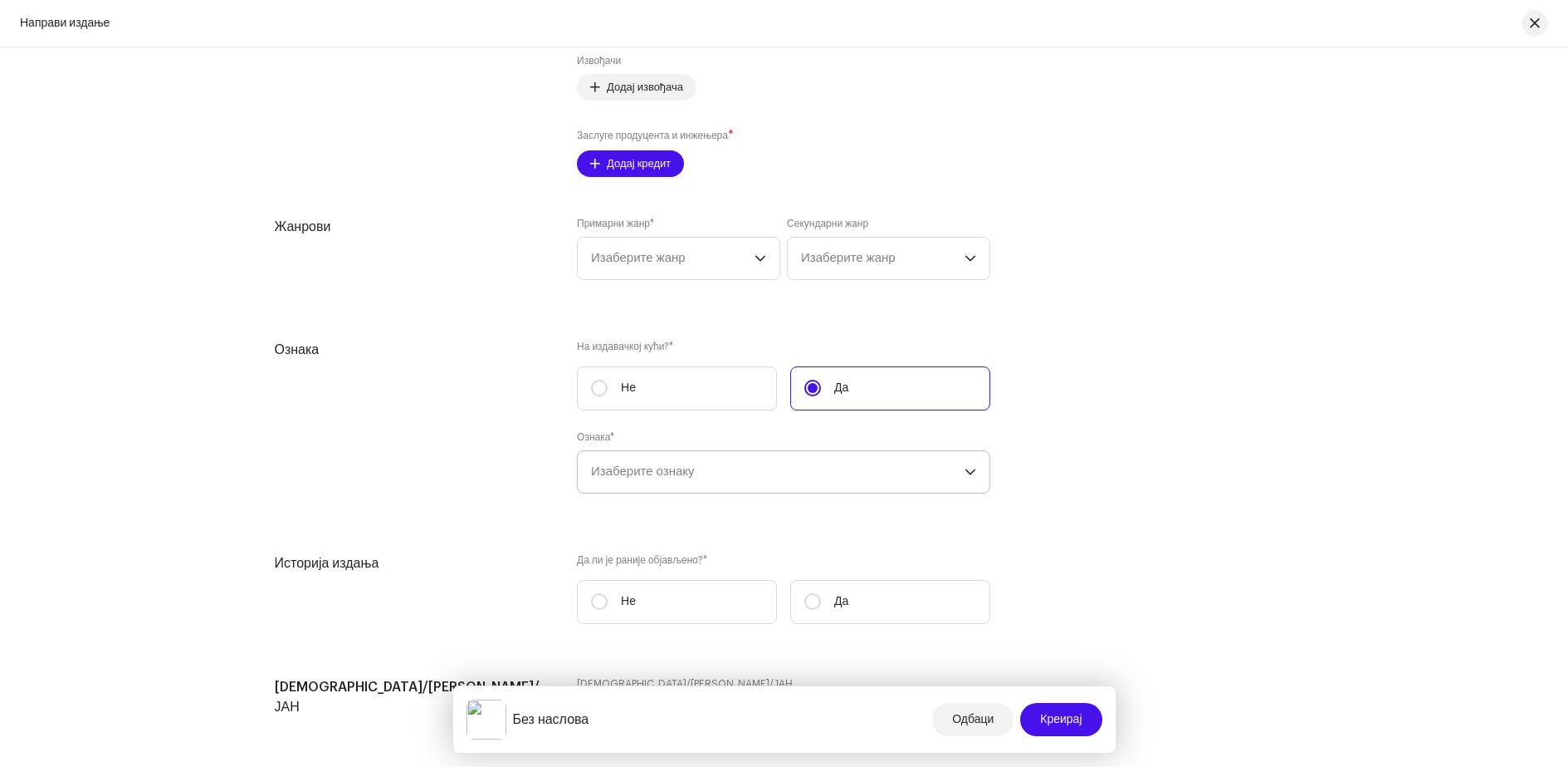
click at [690, 471] on font "Изаберите ознаку" at bounding box center [642, 471] width 103 height 13
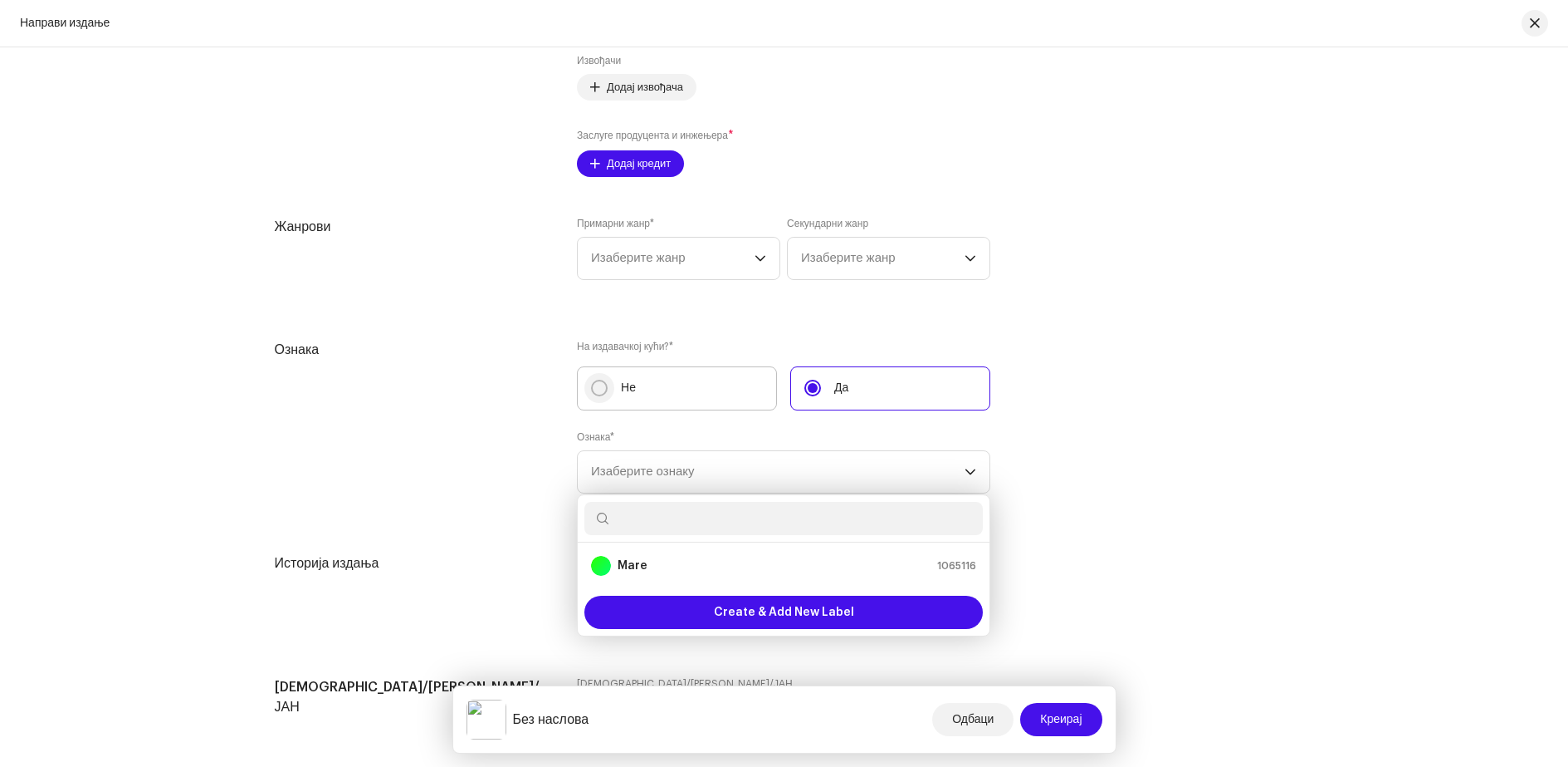
click at [597, 386] on input "Не" at bounding box center [599, 388] width 17 height 17
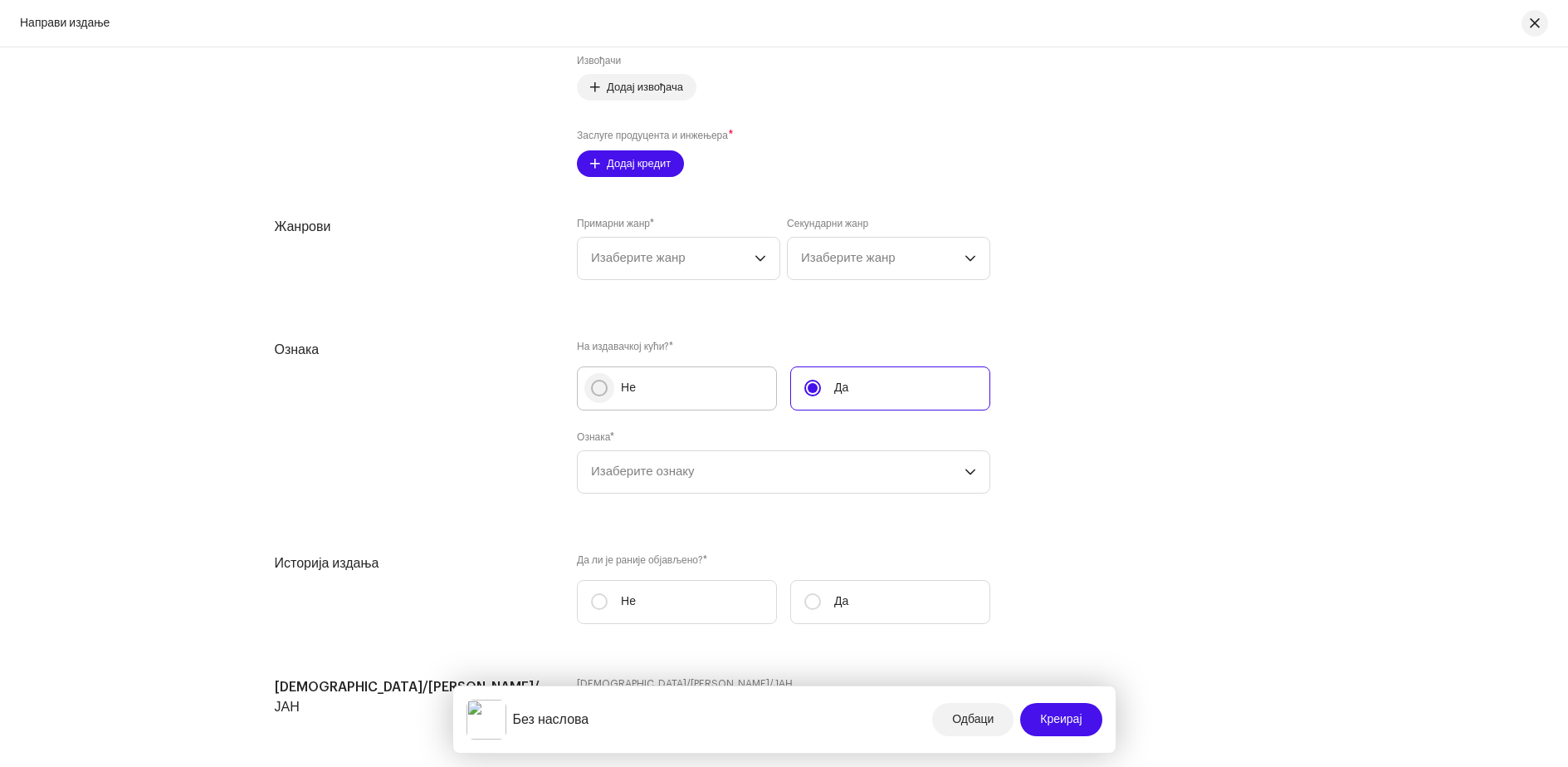
radio input "true"
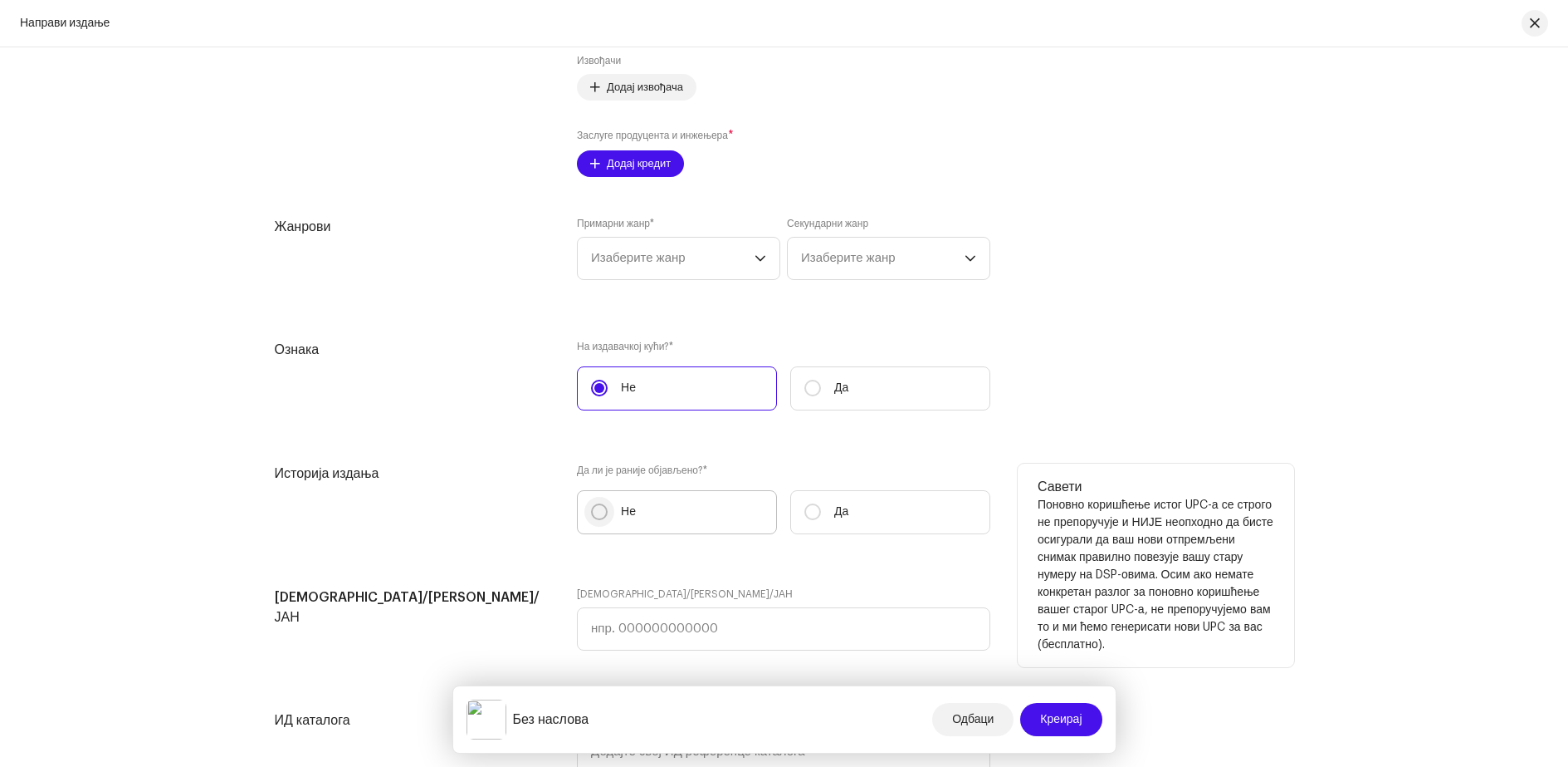
click at [591, 505] on p-radiobutton at bounding box center [599, 512] width 17 height 17
click at [591, 505] on input "Не" at bounding box center [599, 512] width 17 height 17
radio input "true"
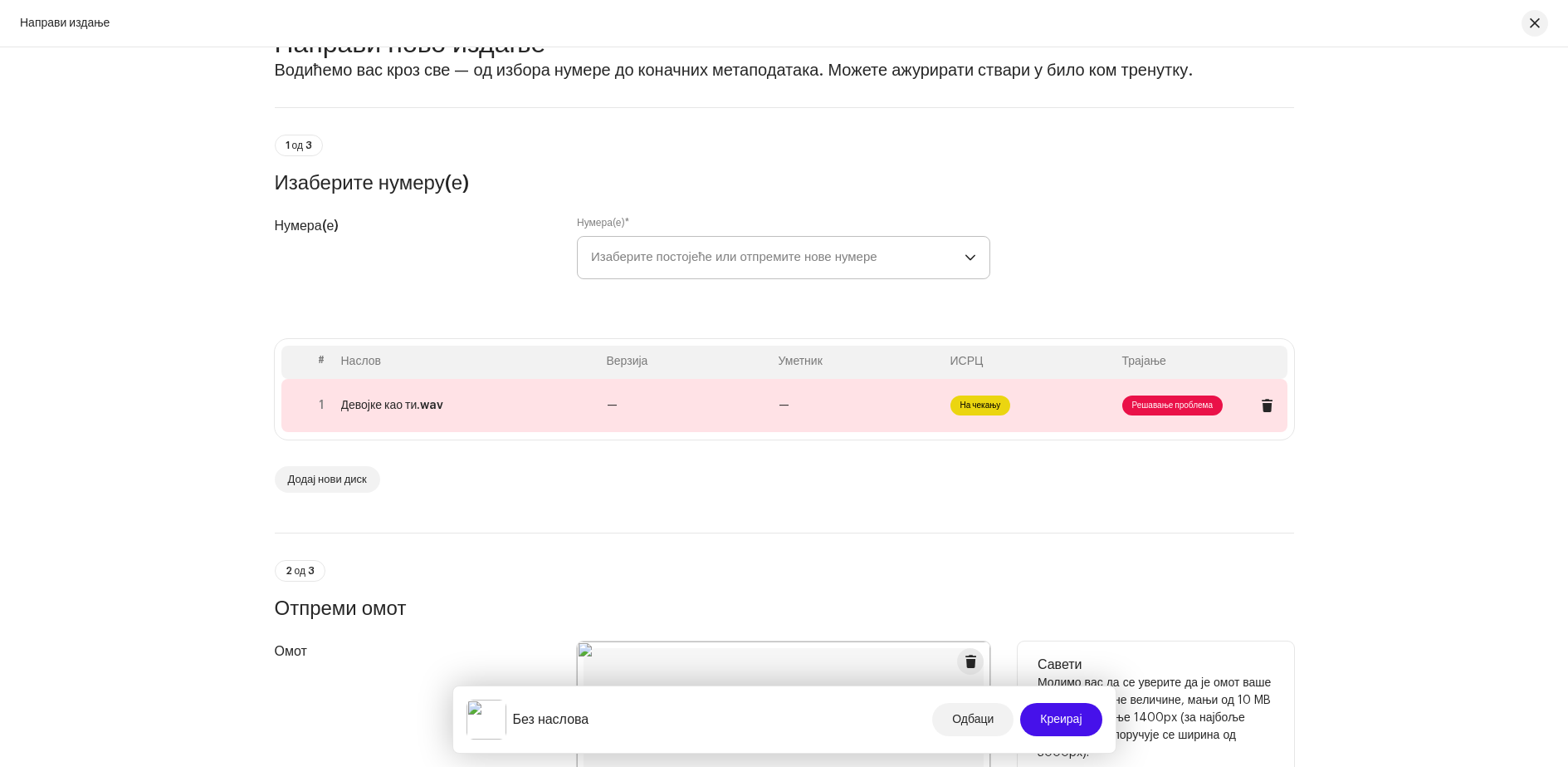
scroll to position [0, 0]
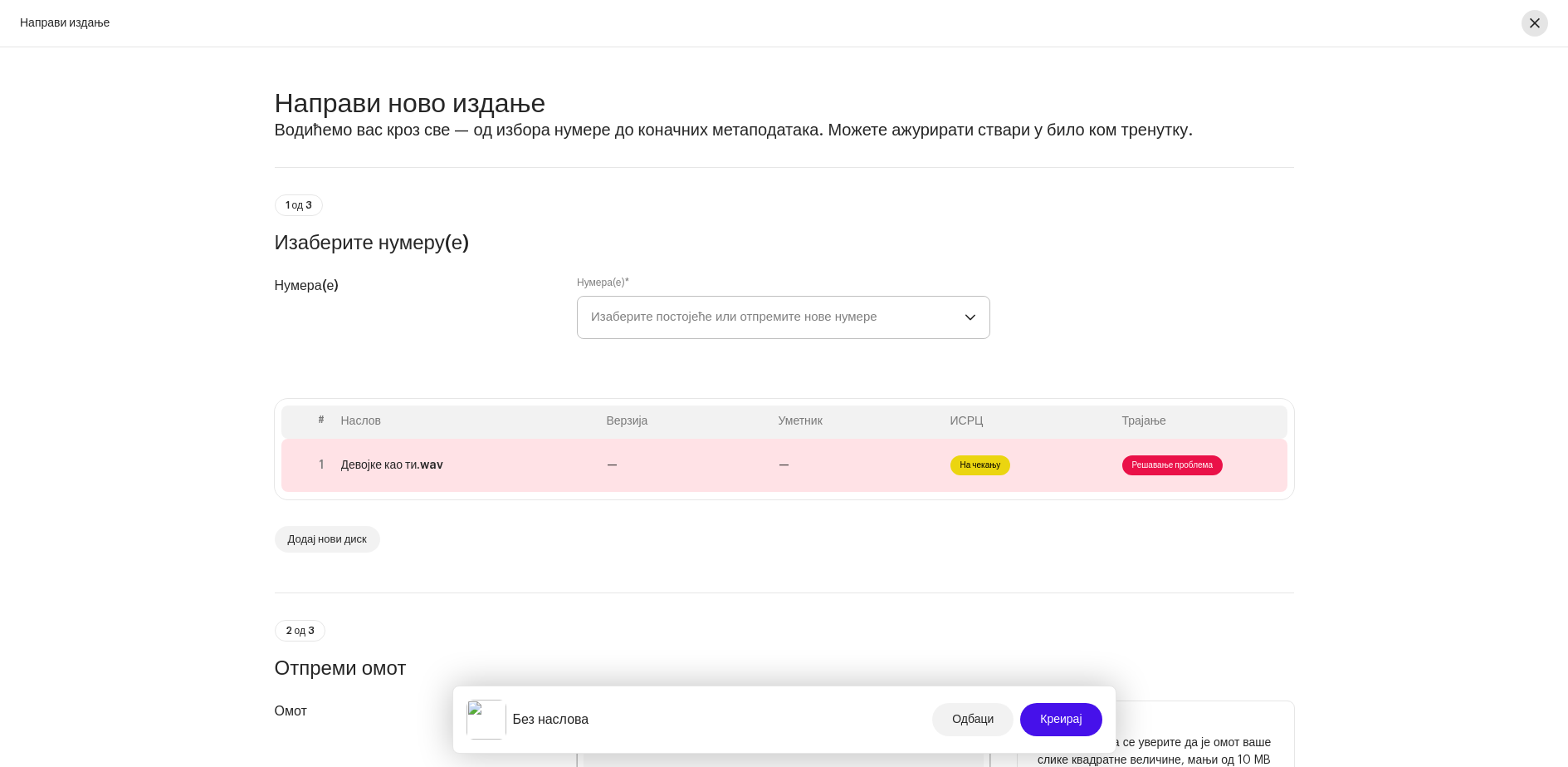
click at [1528, 24] on button "button" at bounding box center [1534, 23] width 26 height 26
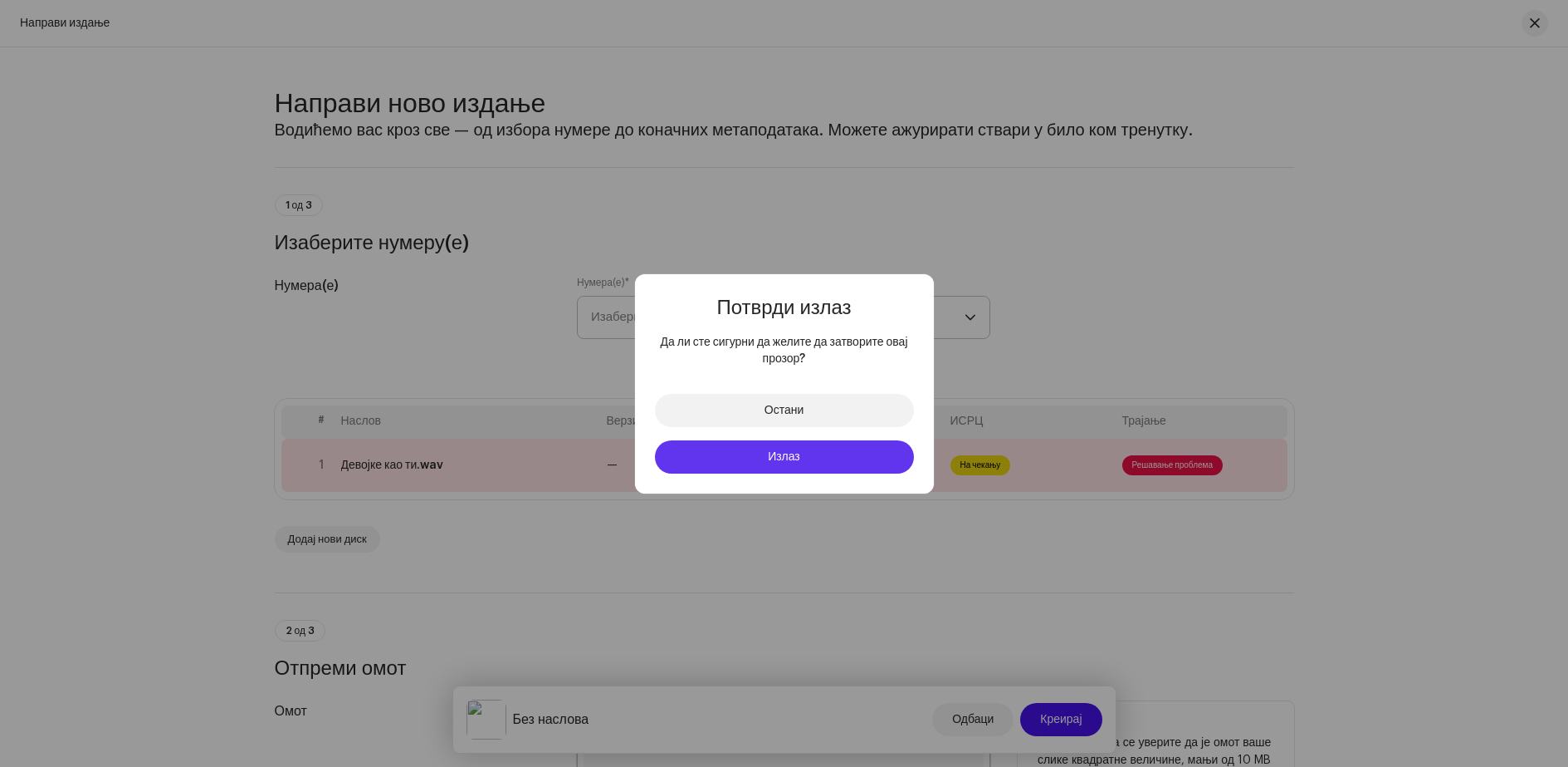
click at [813, 459] on button "Излаз" at bounding box center [784, 456] width 259 height 33
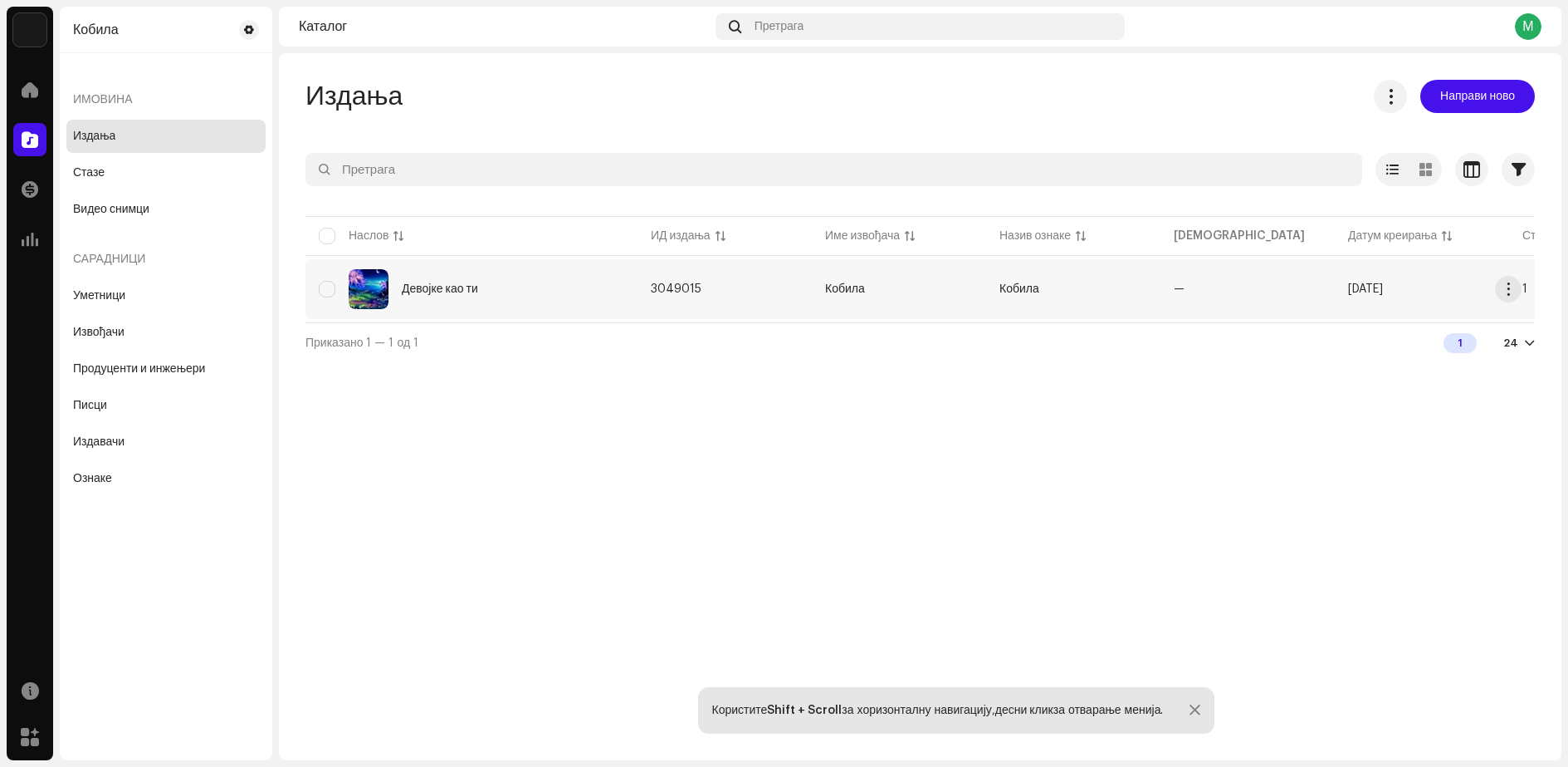
click at [1524, 284] on font "1" at bounding box center [1525, 289] width 5 height 12
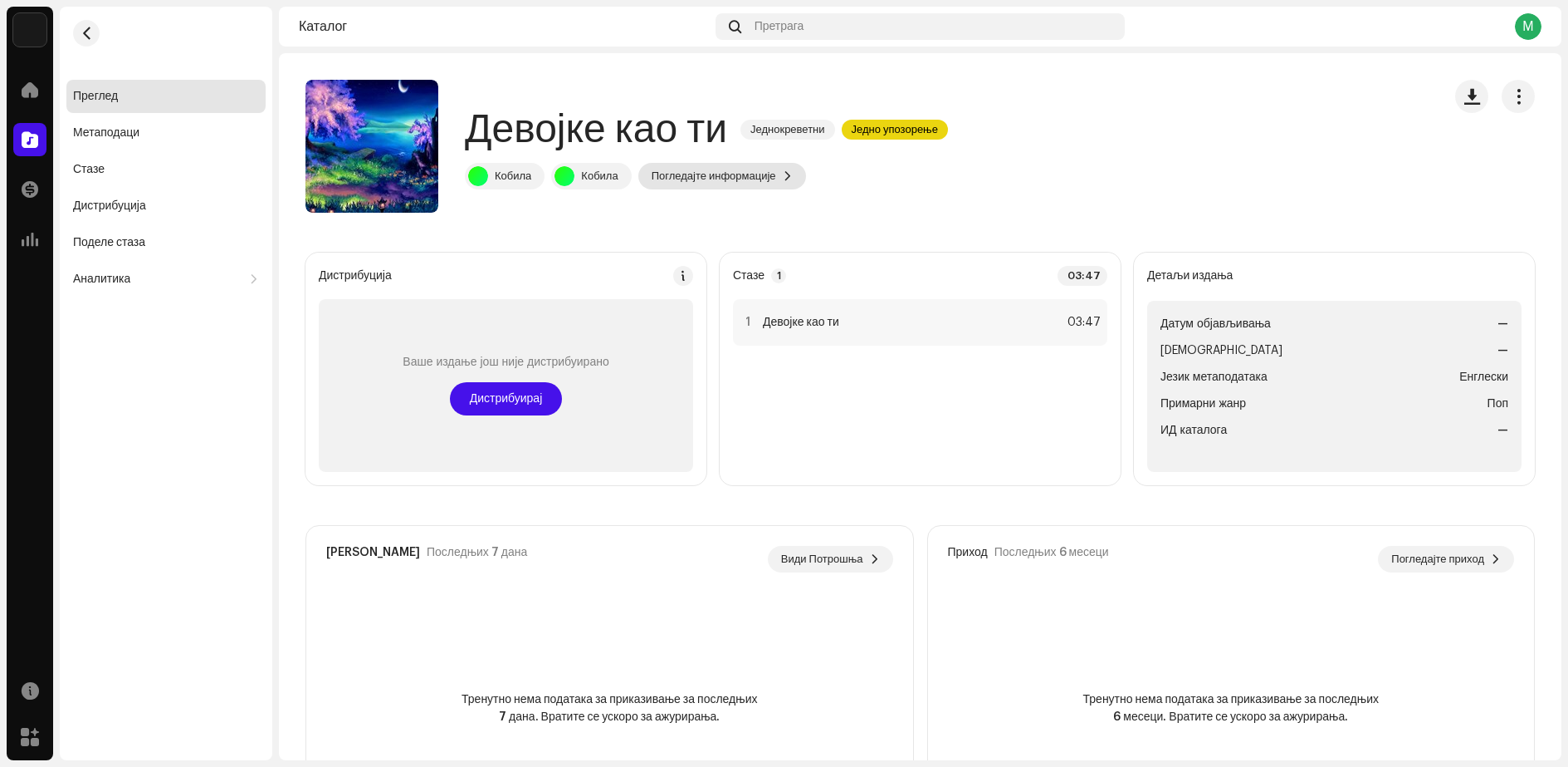
click at [727, 176] on font "Погледајте информације" at bounding box center [714, 175] width 125 height 11
click at [1101, 137] on div "Девојке као ти 3049015 Метаподаци Дистрибуција Језик метаподатака Енглески Насл…" at bounding box center [784, 383] width 1568 height 767
click at [134, 125] on div "Метаподаци" at bounding box center [166, 133] width 200 height 33
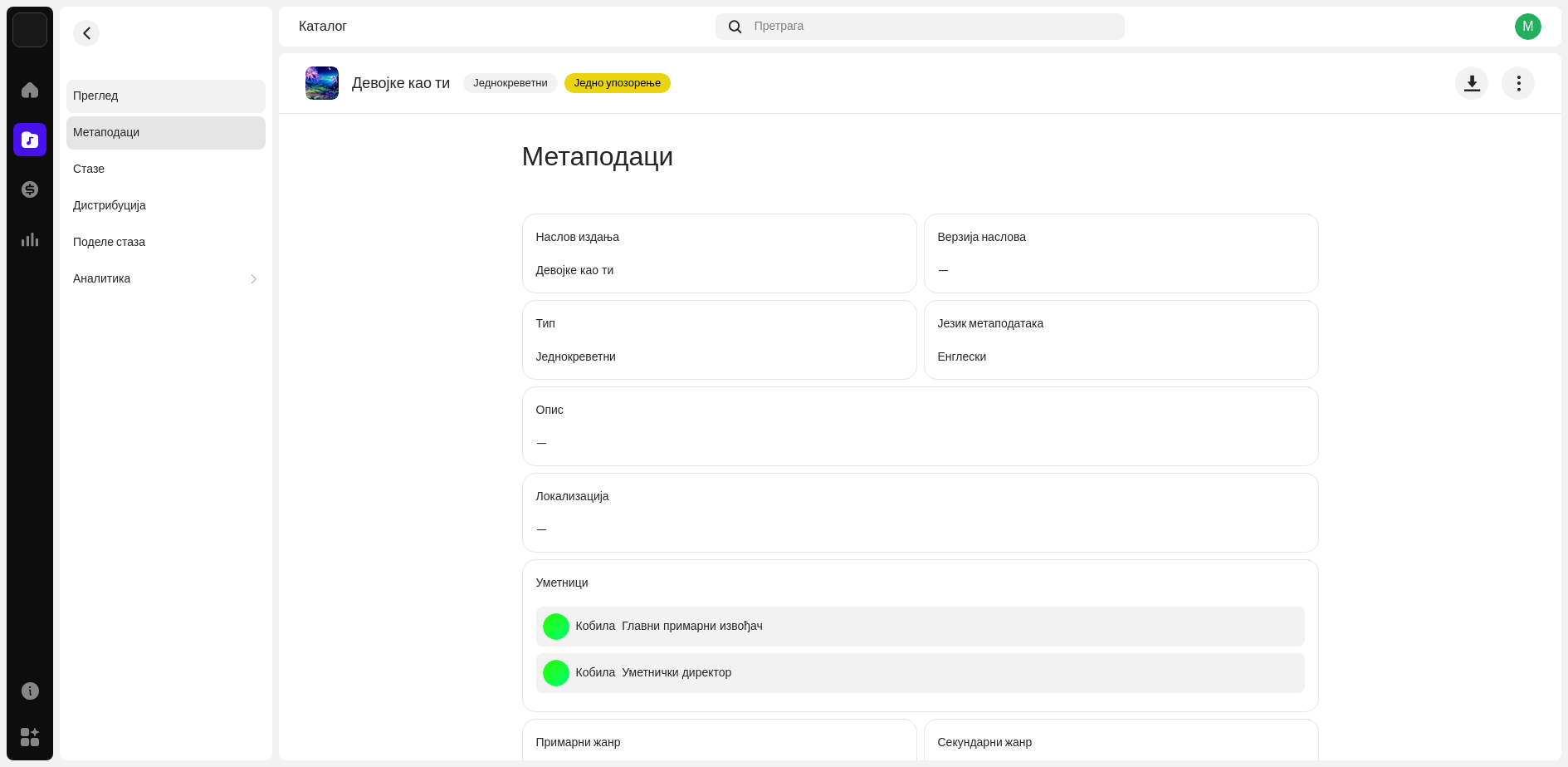
click at [110, 99] on font "Преглед" at bounding box center [95, 97] width 45 height 12
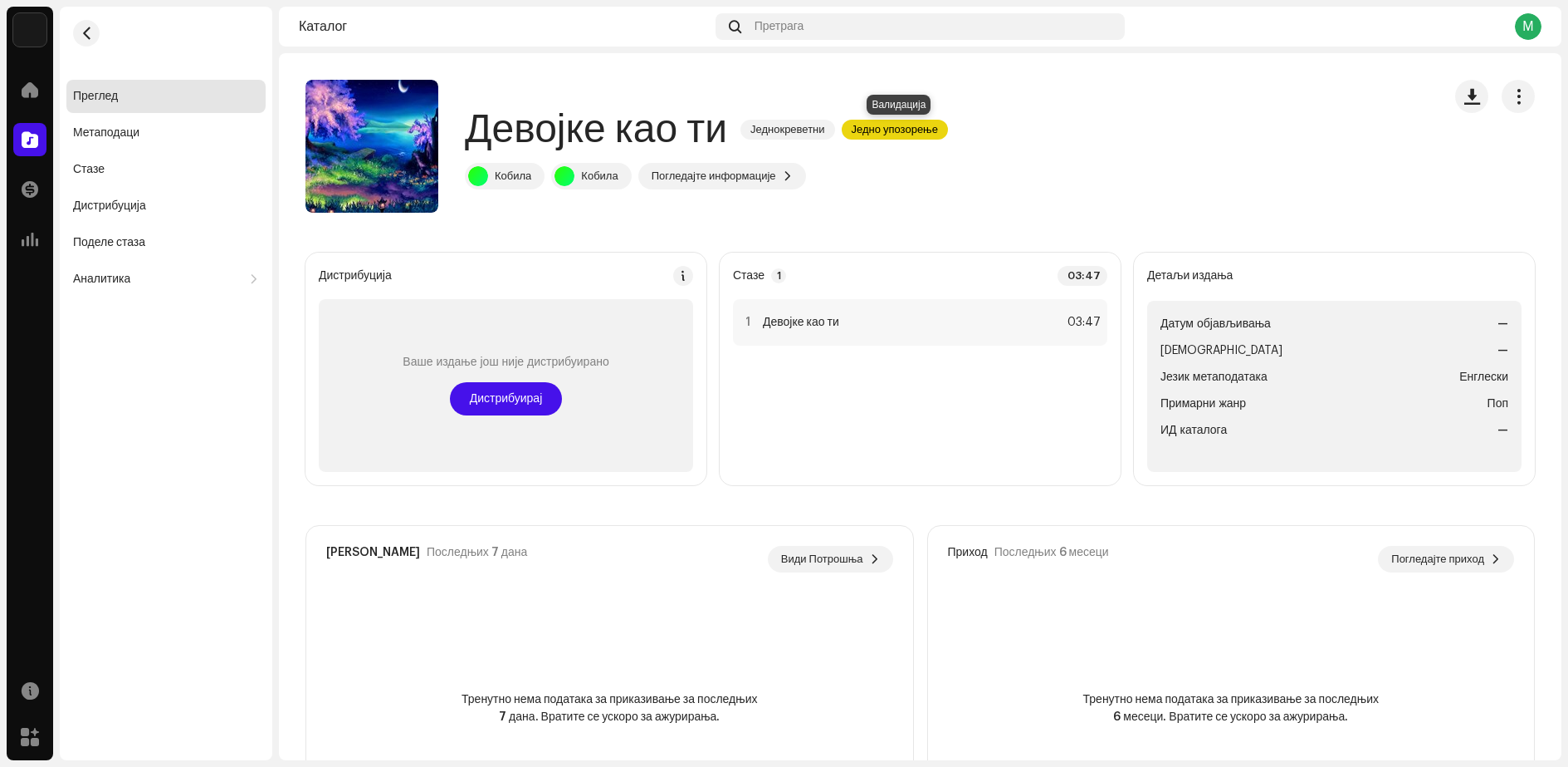
click at [905, 127] on font "Једно упозорење" at bounding box center [895, 129] width 87 height 11
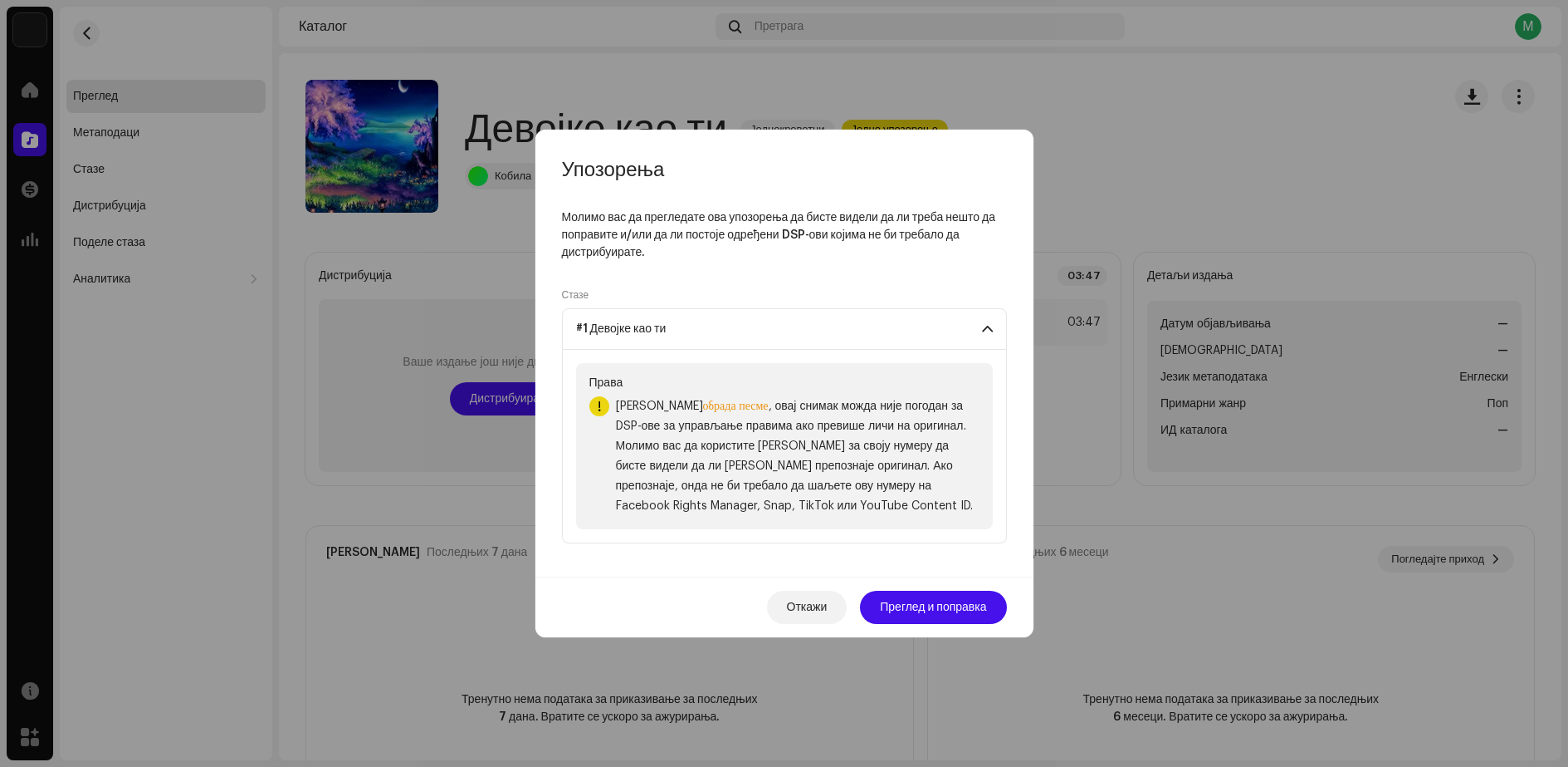
click at [986, 330] on span at bounding box center [987, 329] width 11 height 14
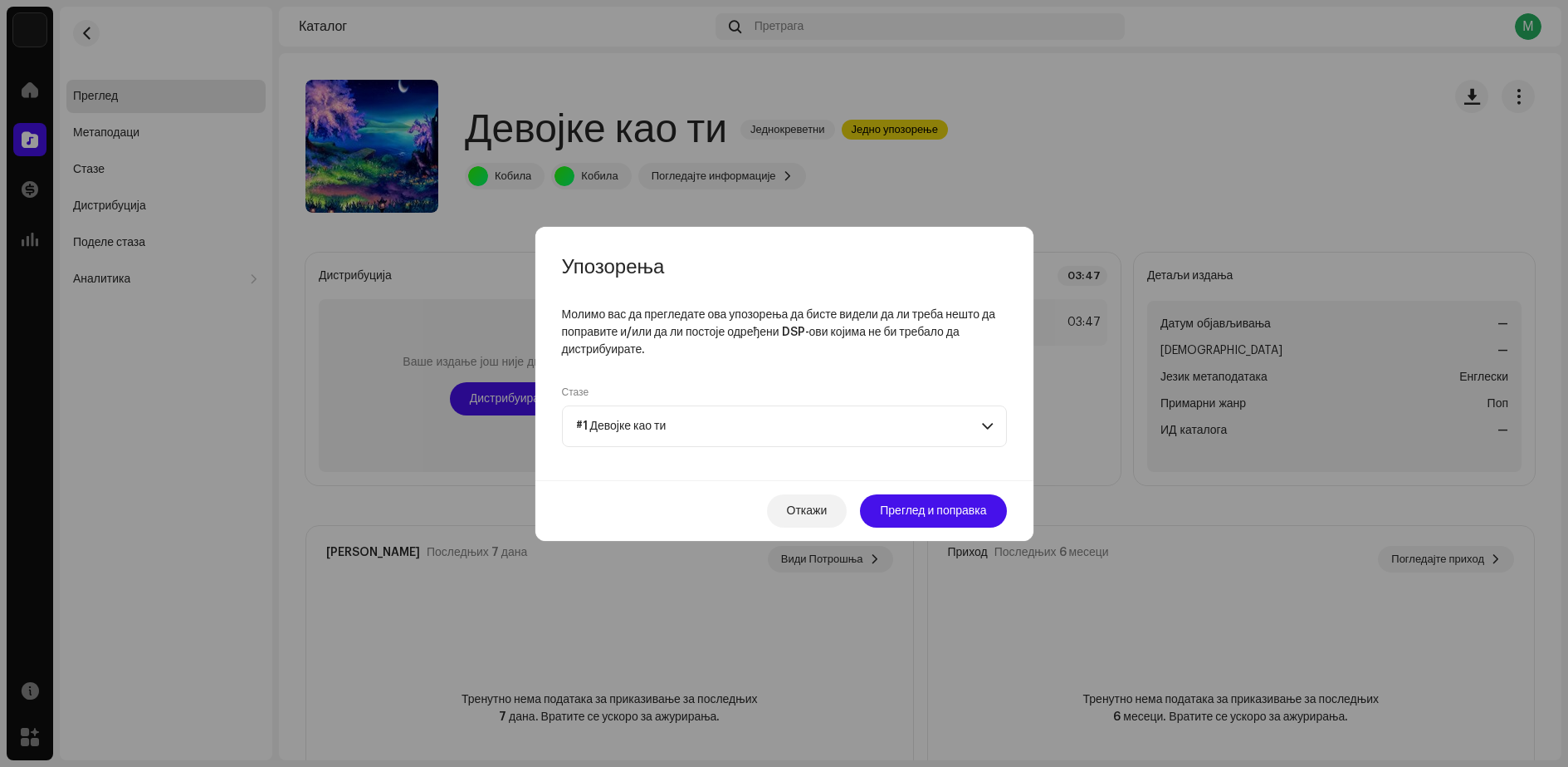
click at [987, 422] on span at bounding box center [987, 426] width 11 height 14
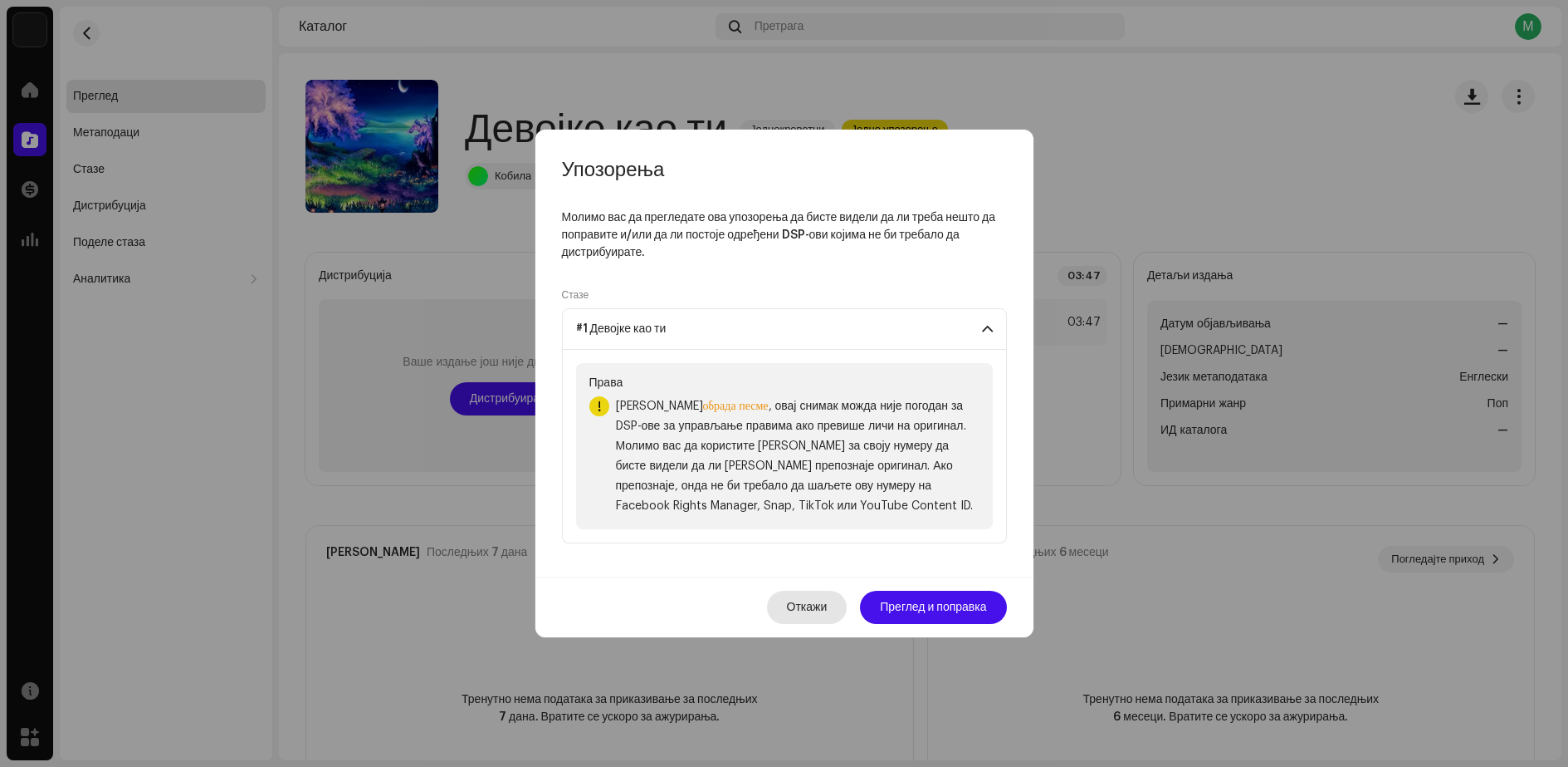
click at [806, 612] on font "Откажи" at bounding box center [807, 607] width 41 height 12
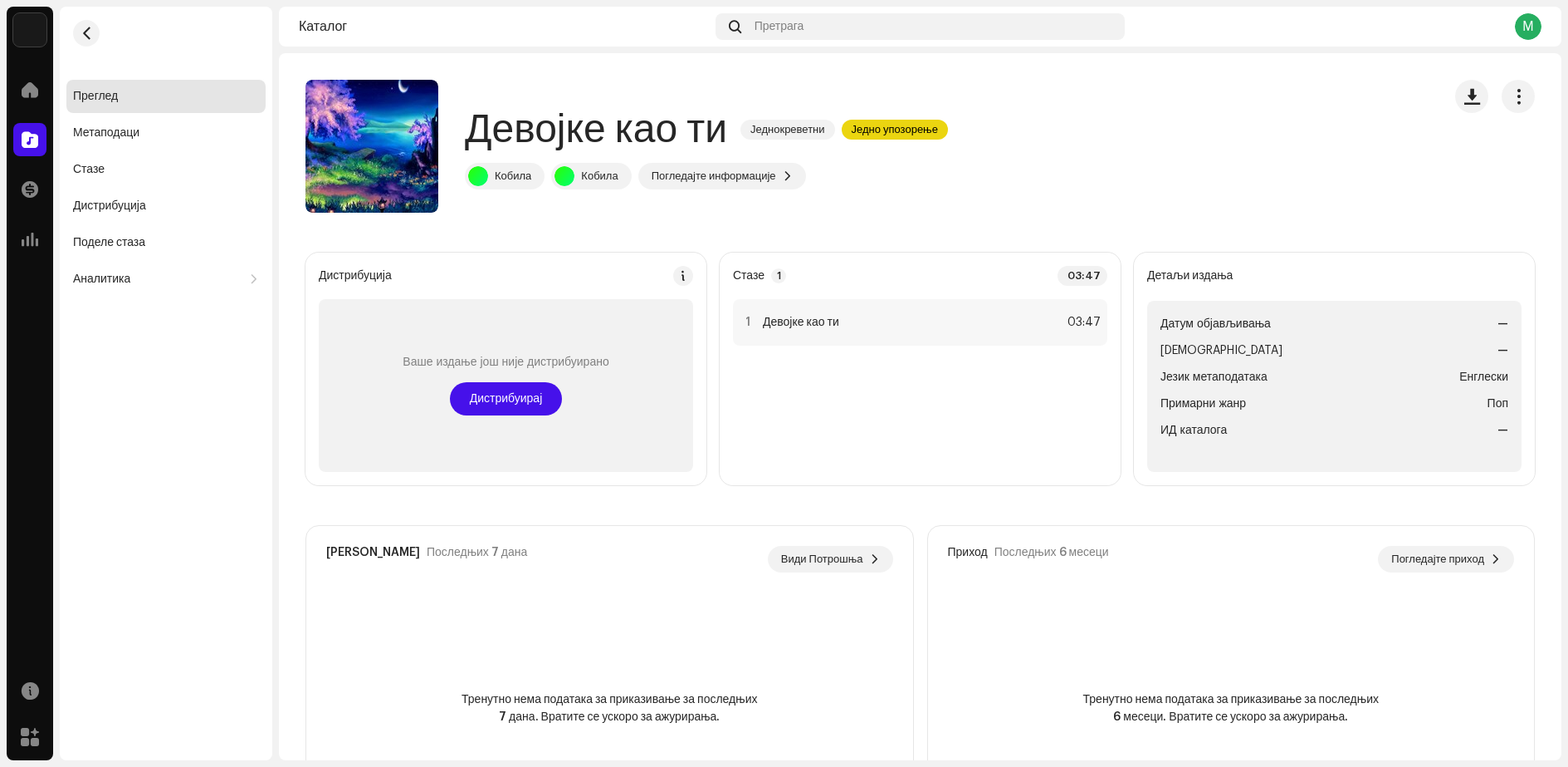
scroll to position [124, 0]
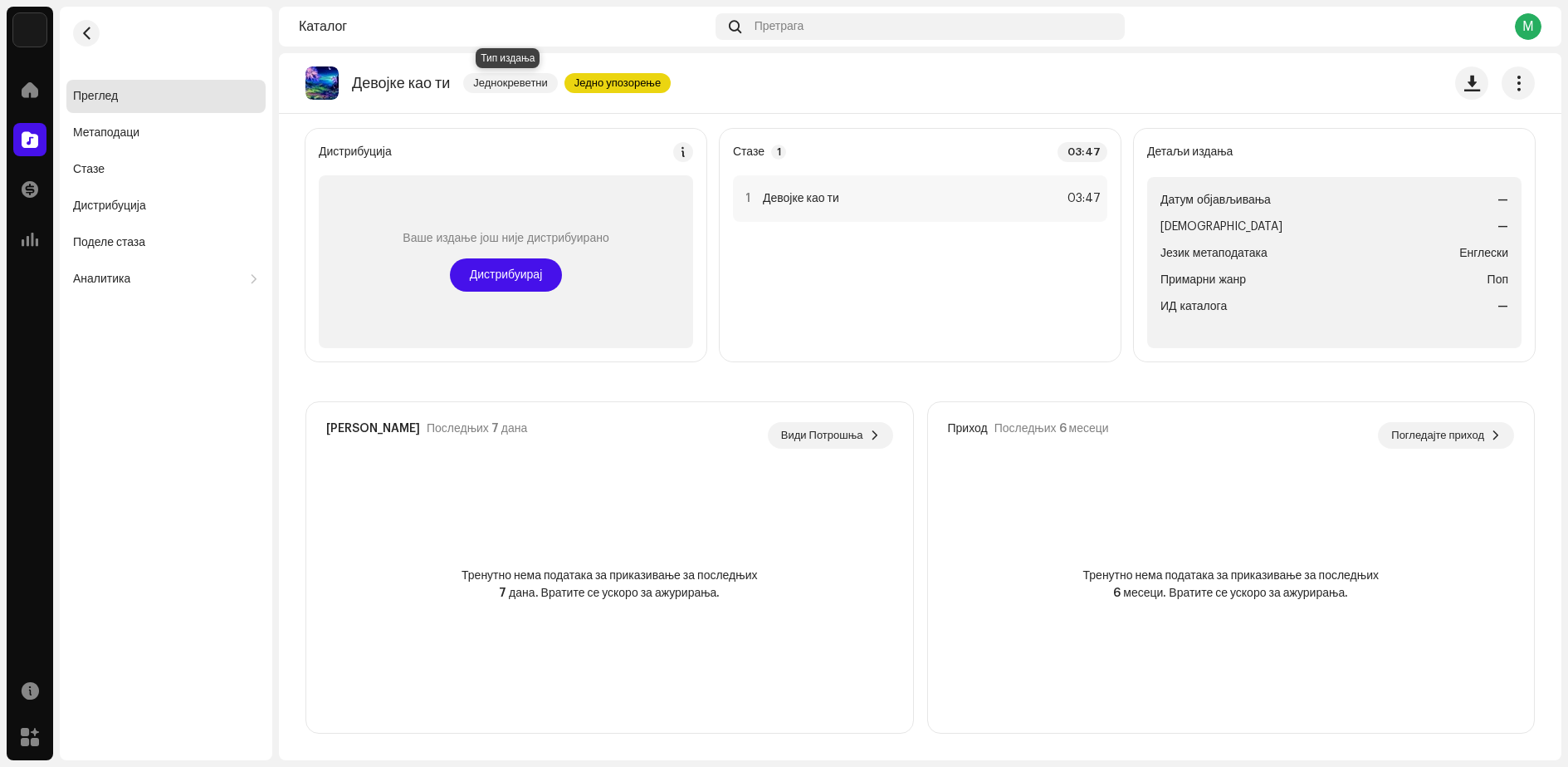
click at [518, 83] on font "Једнокреветни" at bounding box center [510, 82] width 75 height 11
drag, startPoint x: 419, startPoint y: 87, endPoint x: 343, endPoint y: 87, distance: 76.0
click at [413, 87] on font "Девојке као ти" at bounding box center [401, 83] width 98 height 15
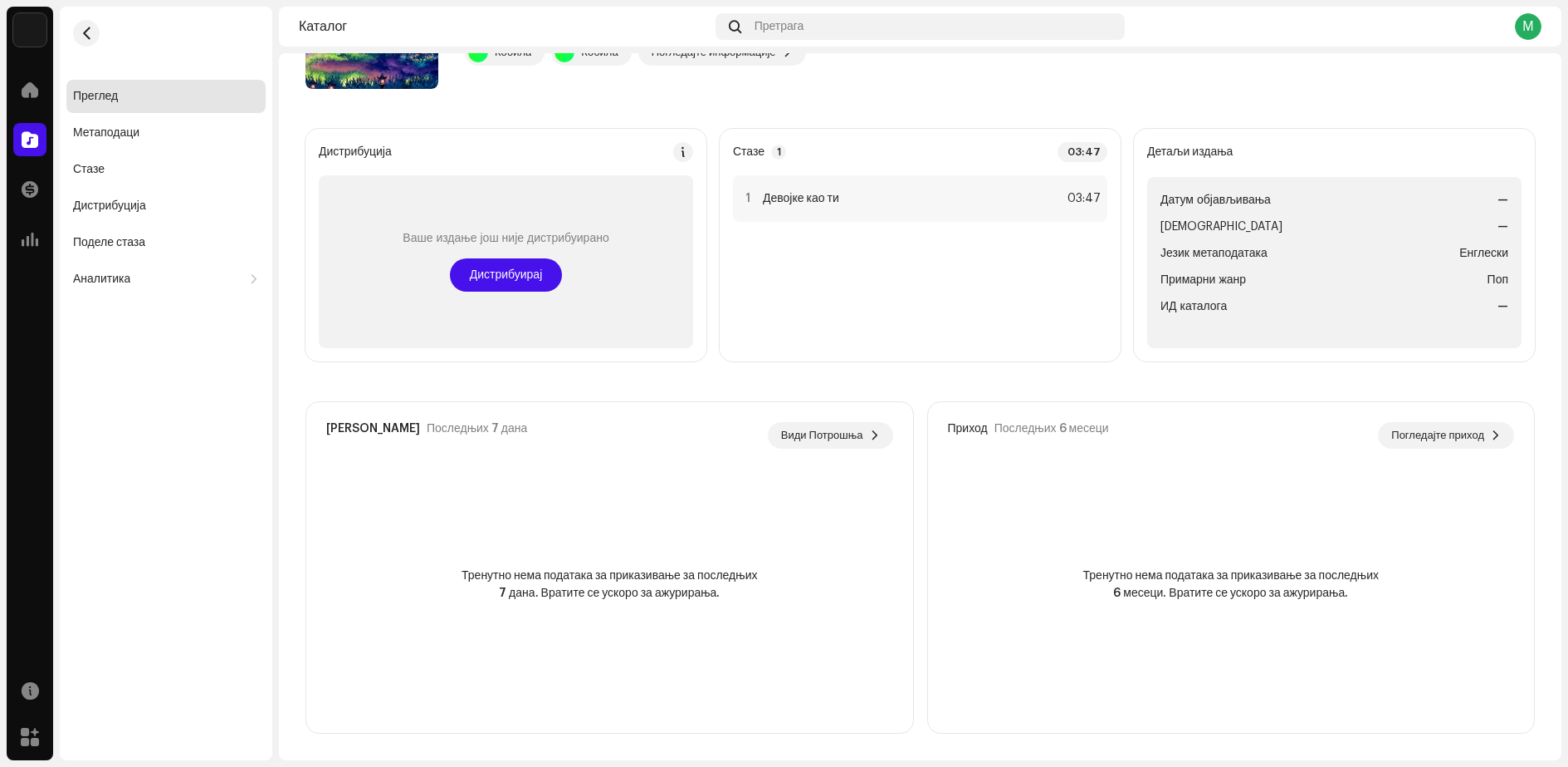
scroll to position [0, 0]
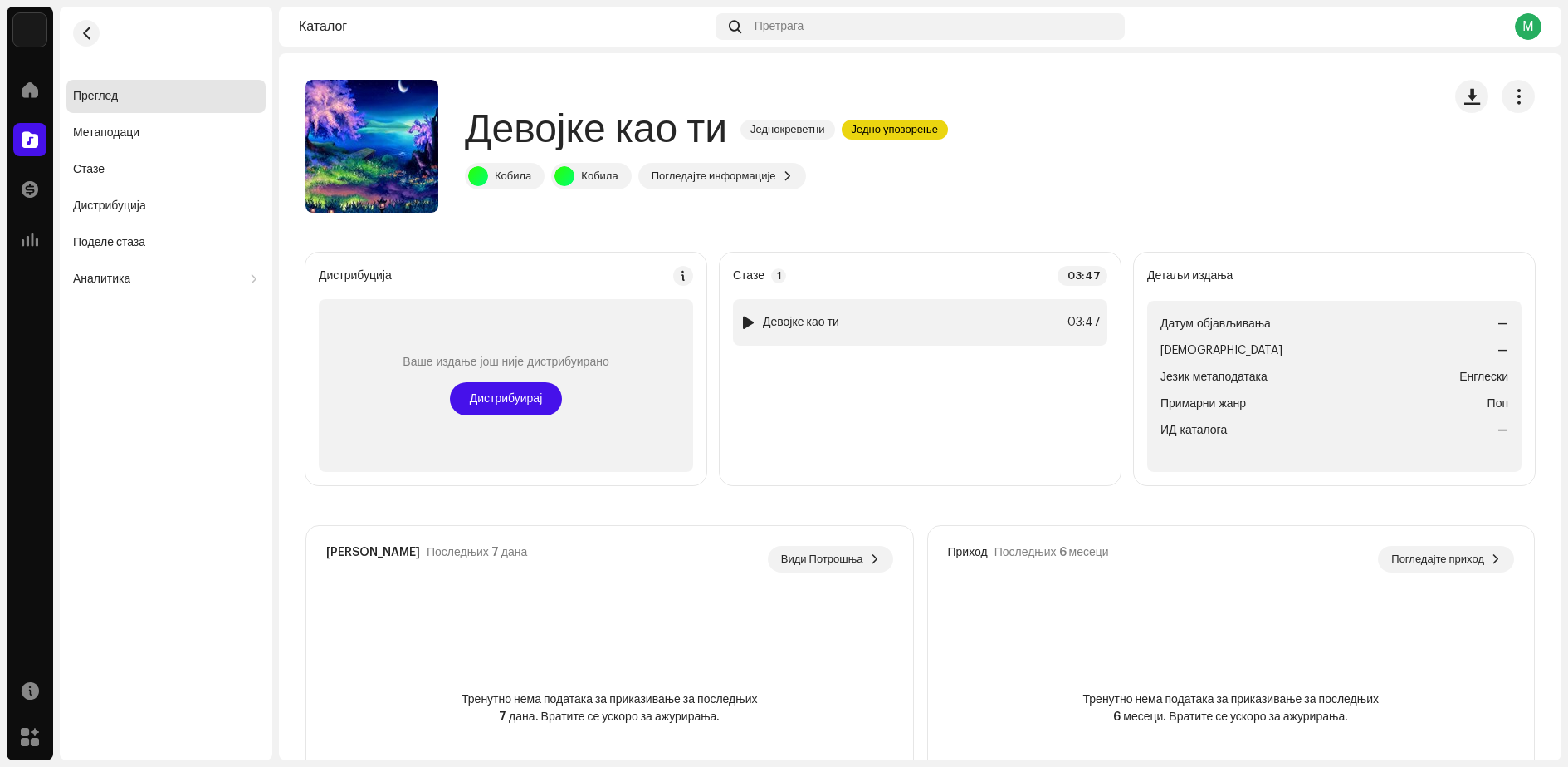
click at [835, 323] on font "Девојке као ти" at bounding box center [801, 323] width 76 height 12
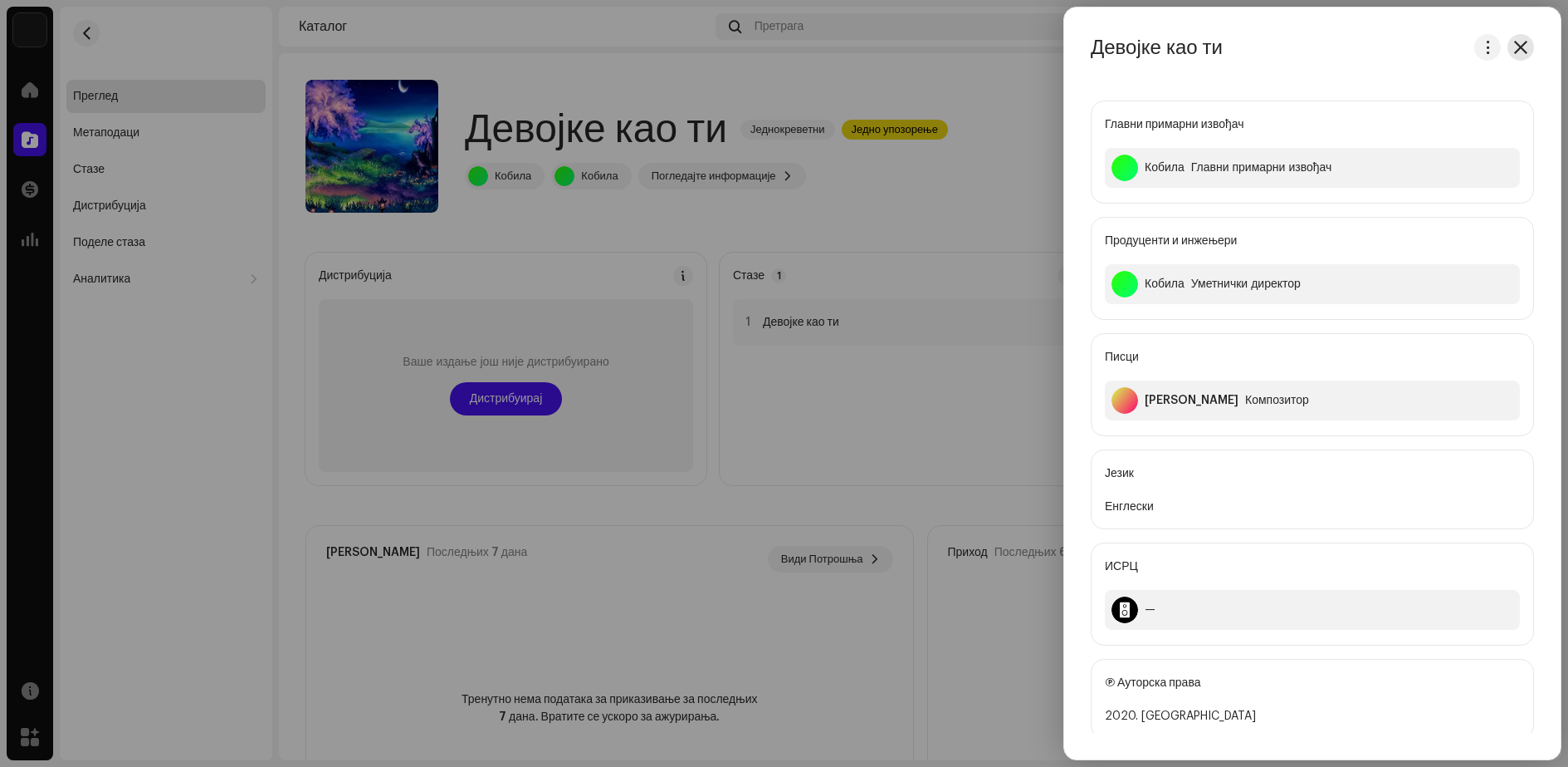
click at [1517, 47] on span "button" at bounding box center [1521, 48] width 14 height 14
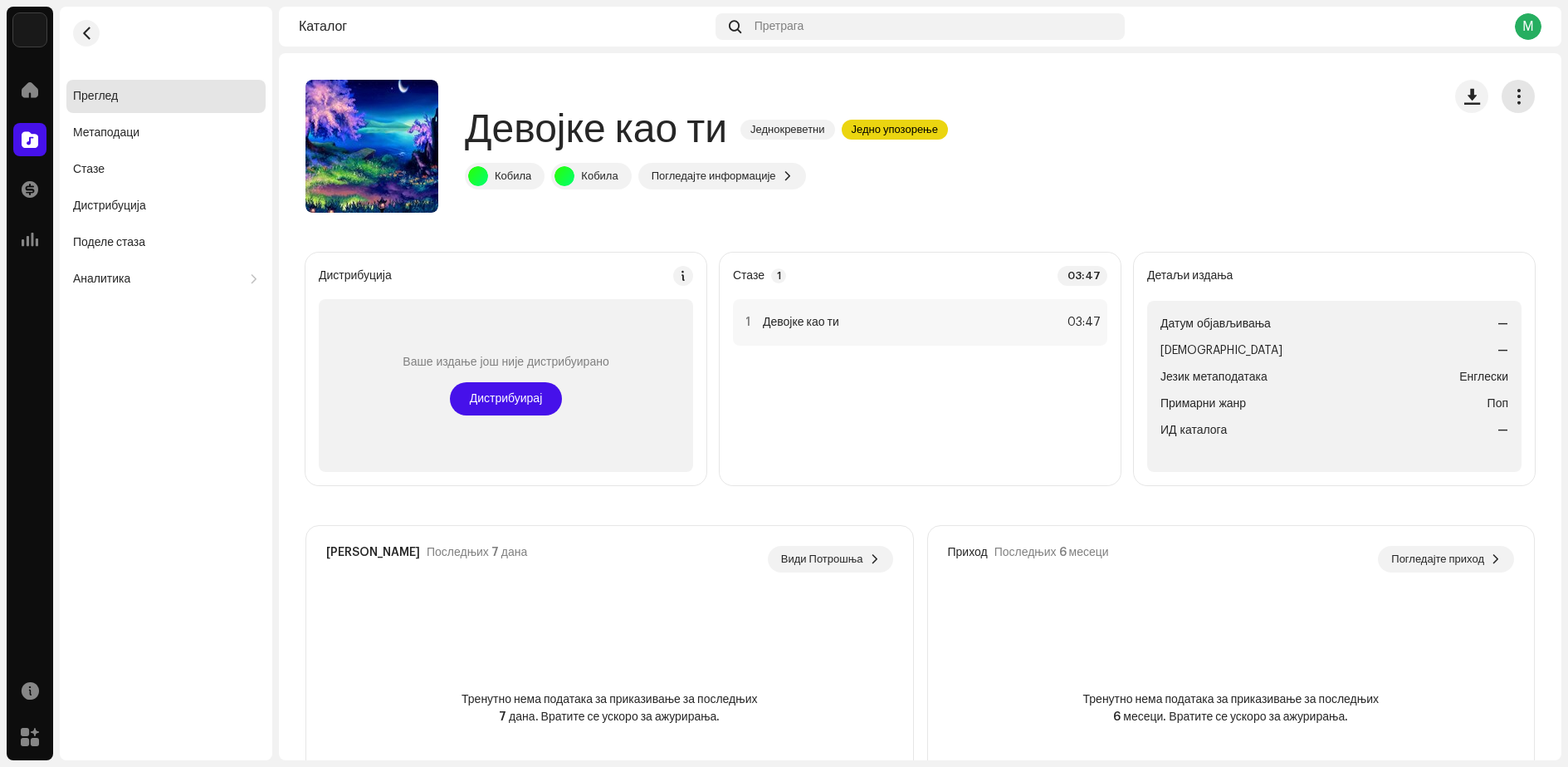
click at [1511, 94] on span "button" at bounding box center [1519, 97] width 16 height 14
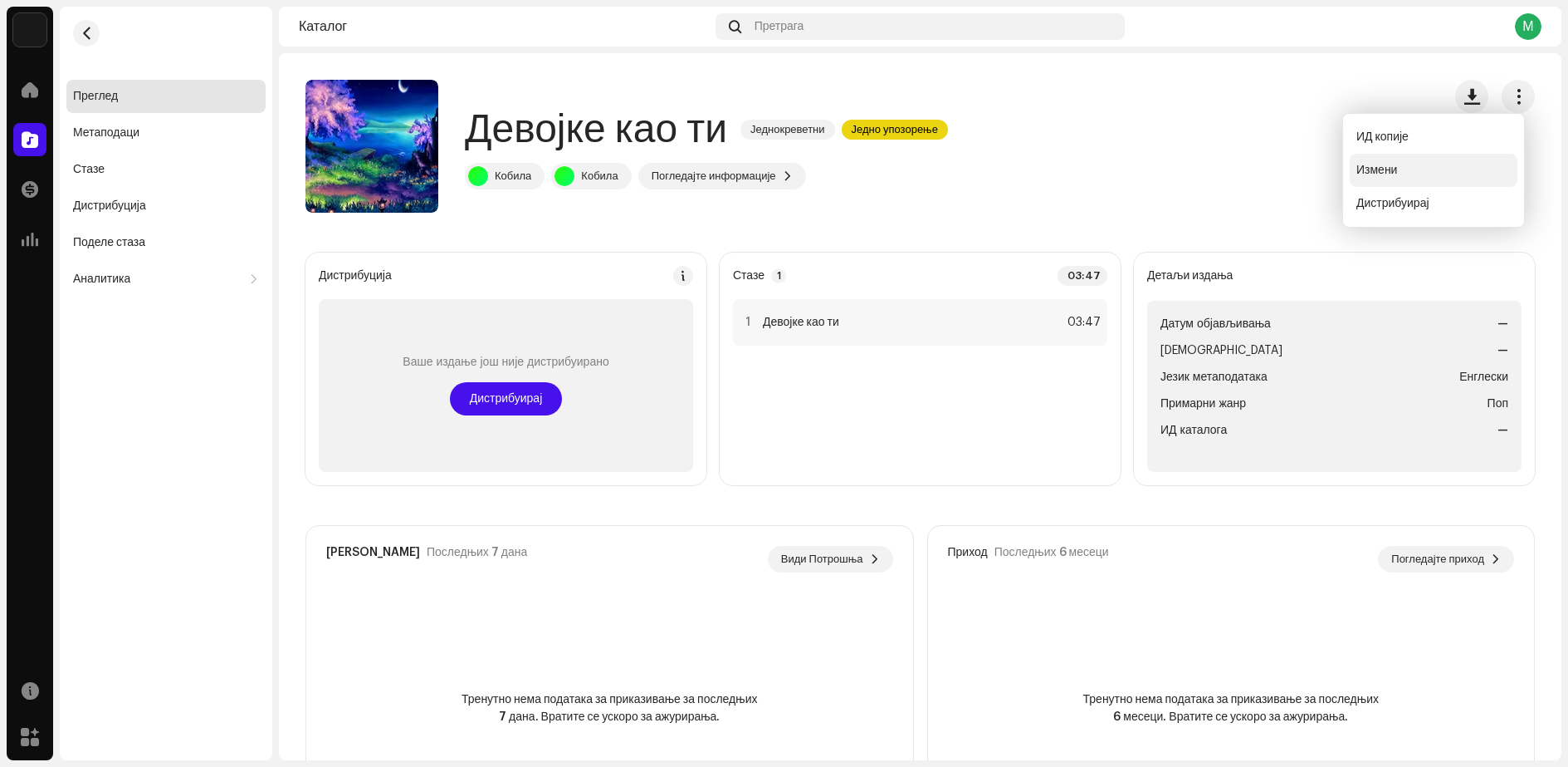
click at [1380, 173] on font "Измени" at bounding box center [1377, 171] width 41 height 12
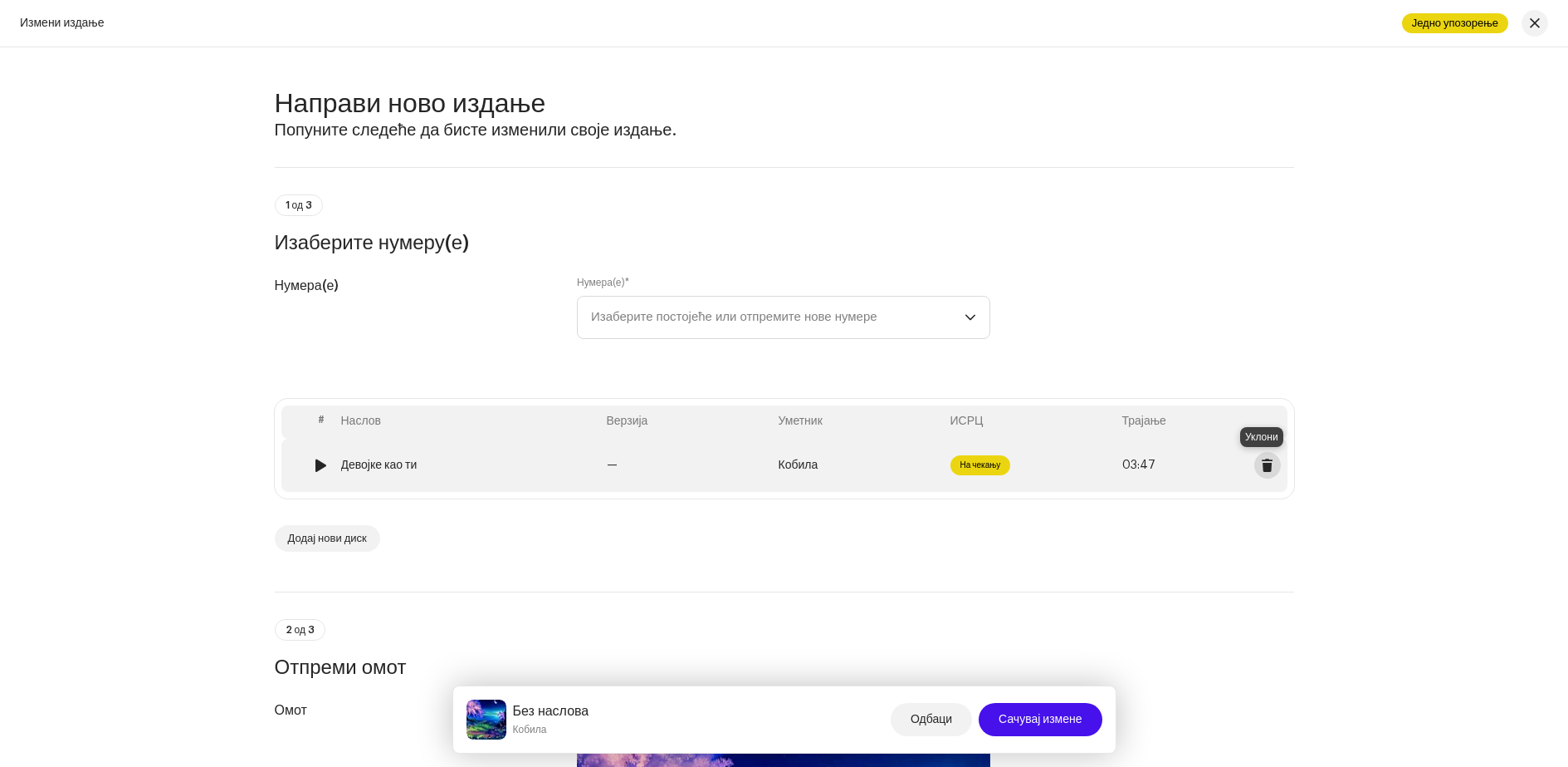
click at [1265, 465] on span at bounding box center [1267, 465] width 13 height 14
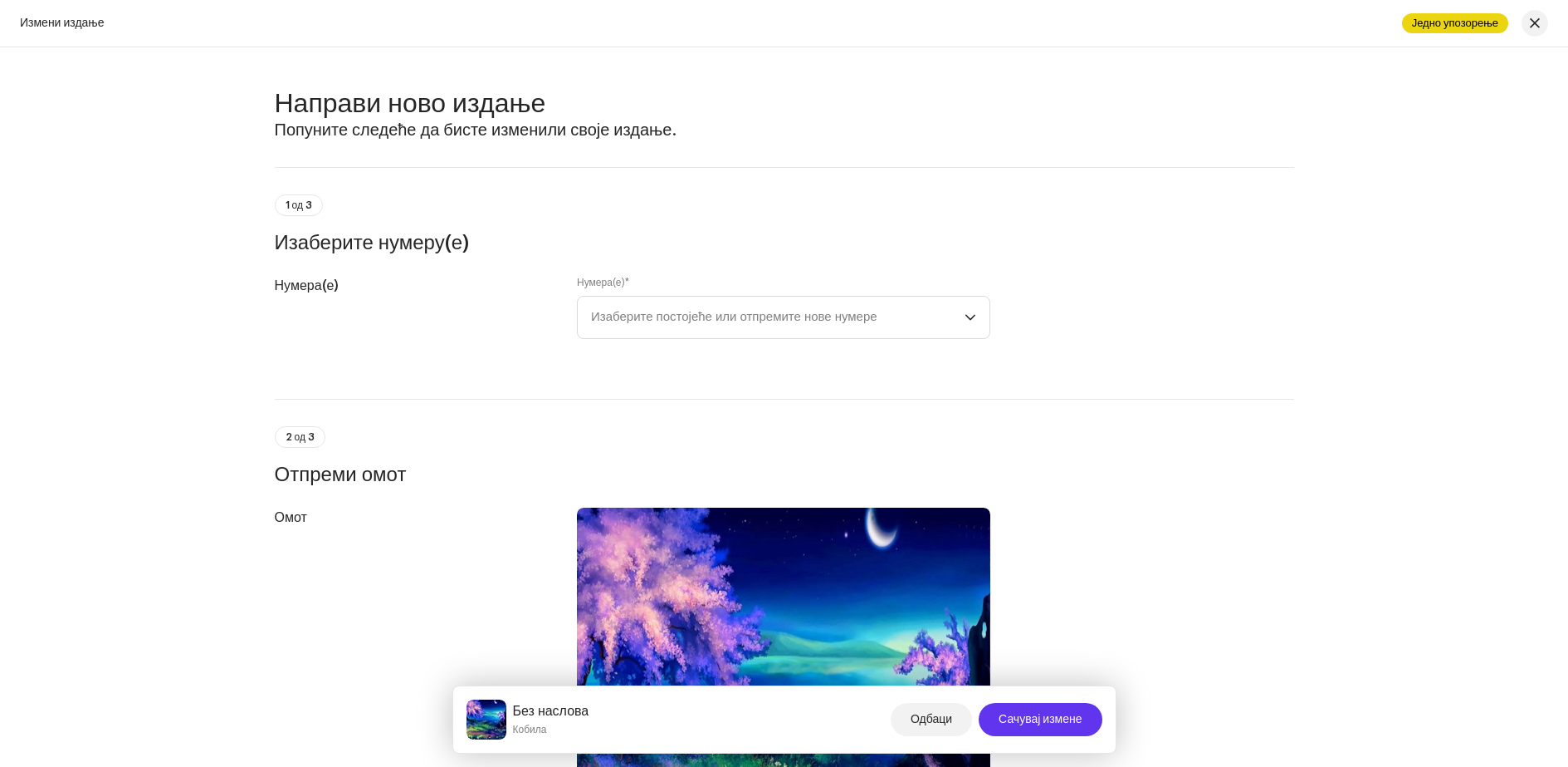
click at [1032, 713] on font "Сачувај измене" at bounding box center [1040, 719] width 83 height 12
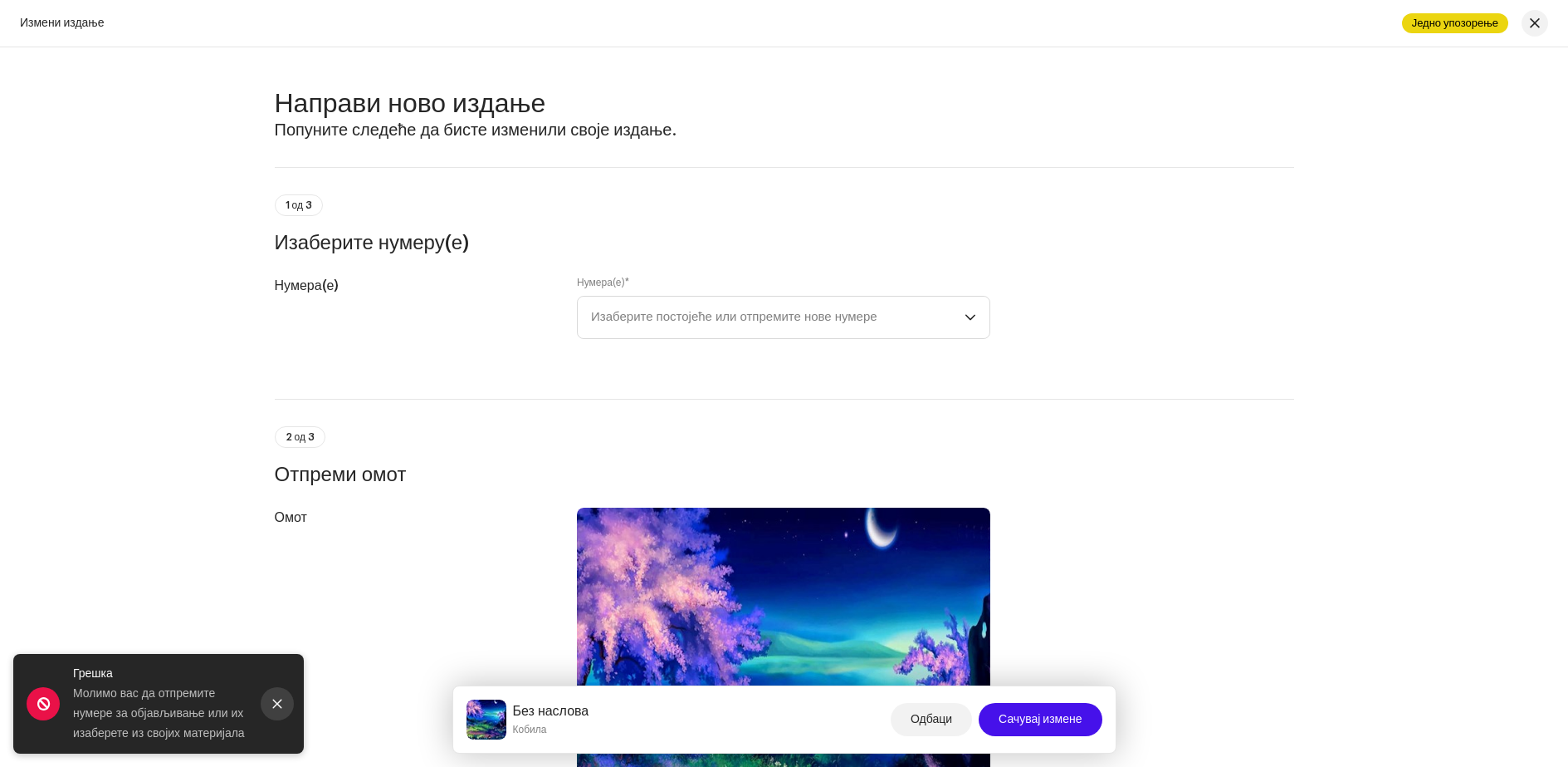
click at [274, 700] on icon "Затвори" at bounding box center [278, 703] width 9 height 9
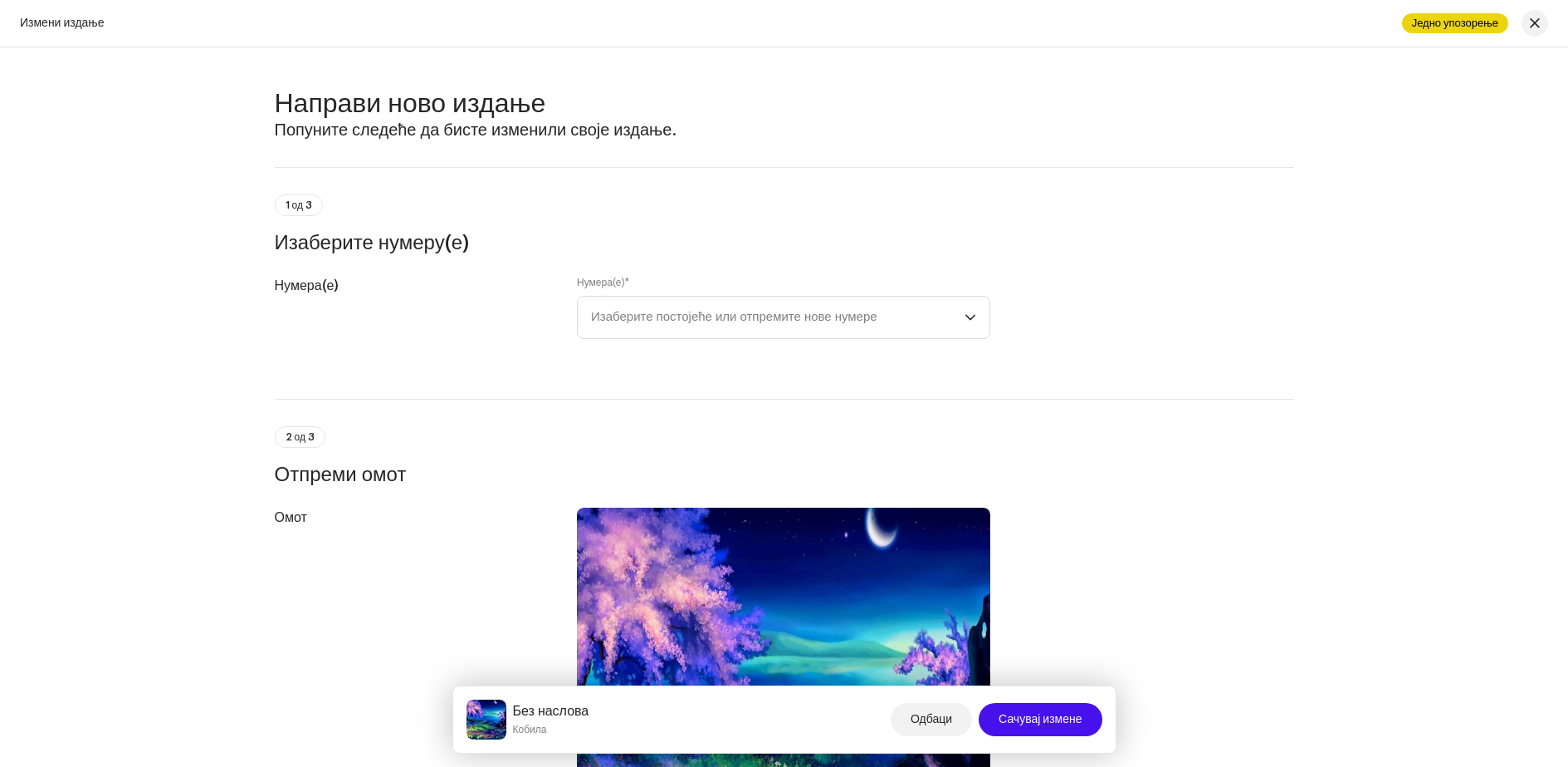
click at [62, 30] on div "Измени издање Једно упозорење" at bounding box center [784, 24] width 1568 height 48
click at [67, 24] on font "Измени издање" at bounding box center [62, 24] width 85 height 12
click at [1533, 27] on span "button" at bounding box center [1535, 24] width 10 height 14
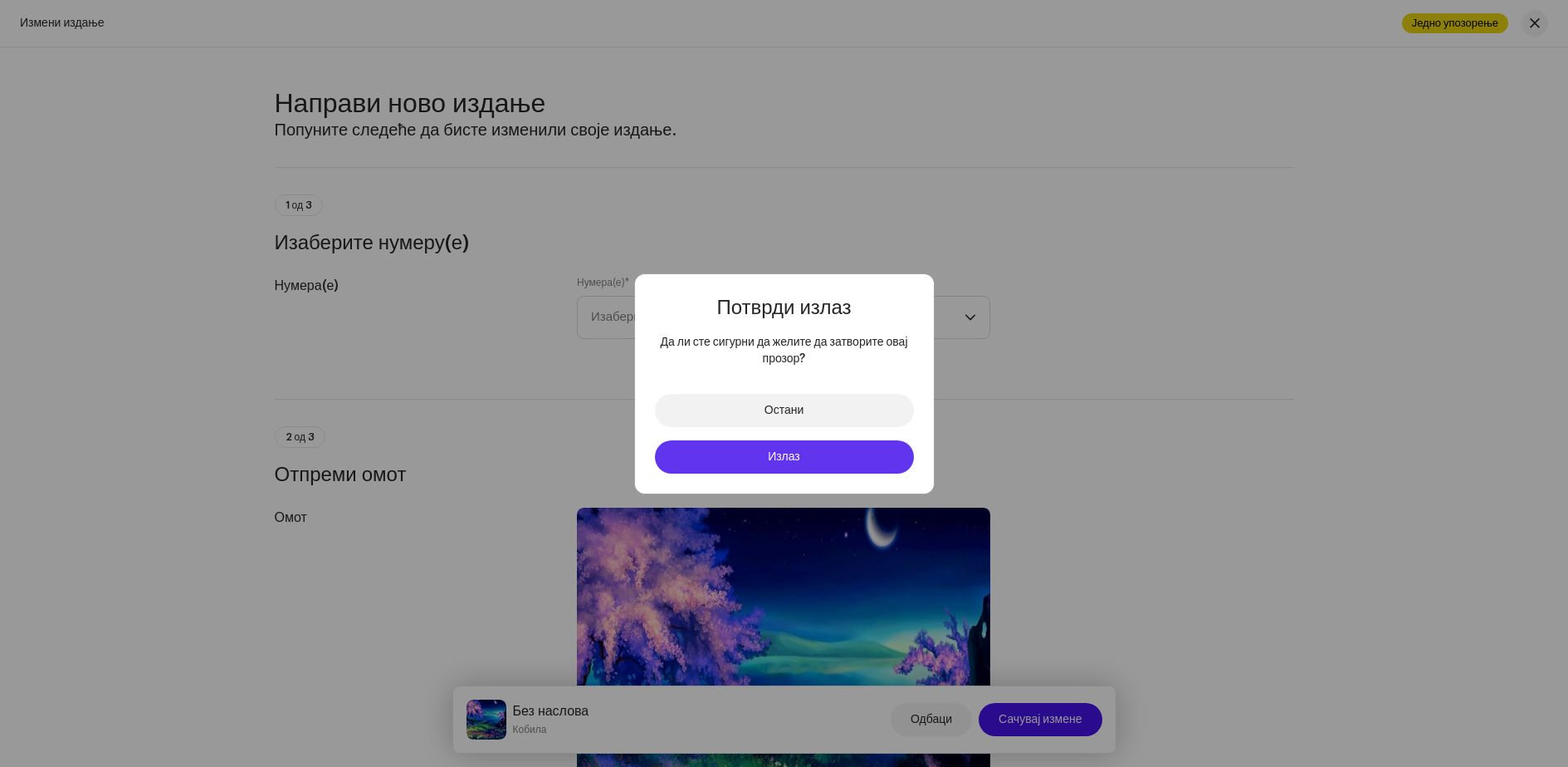
click at [788, 451] on font "Излаз" at bounding box center [784, 457] width 32 height 12
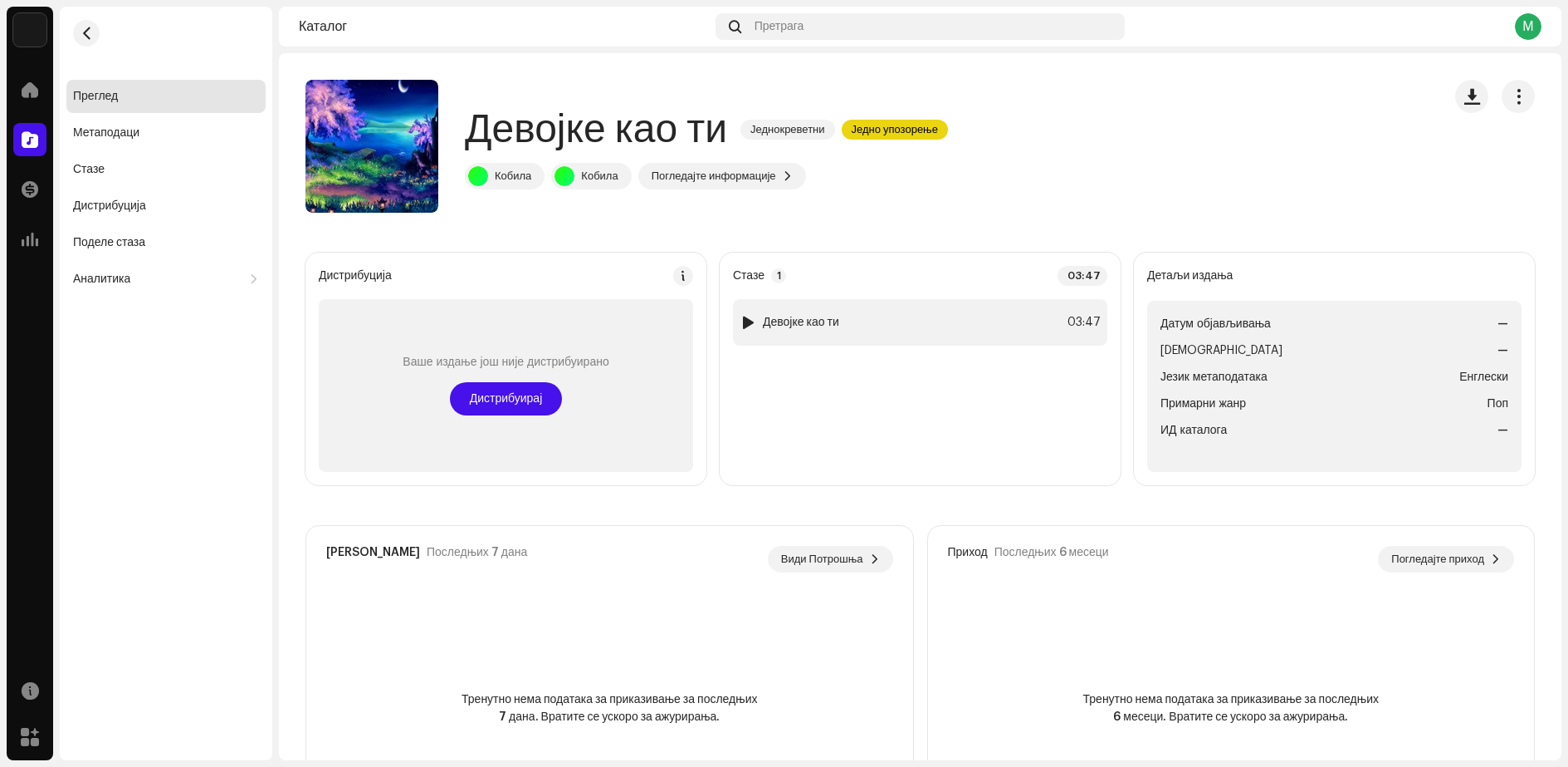
click at [851, 325] on div "1 Девојке као ти 03:47" at bounding box center [919, 322] width 374 height 47
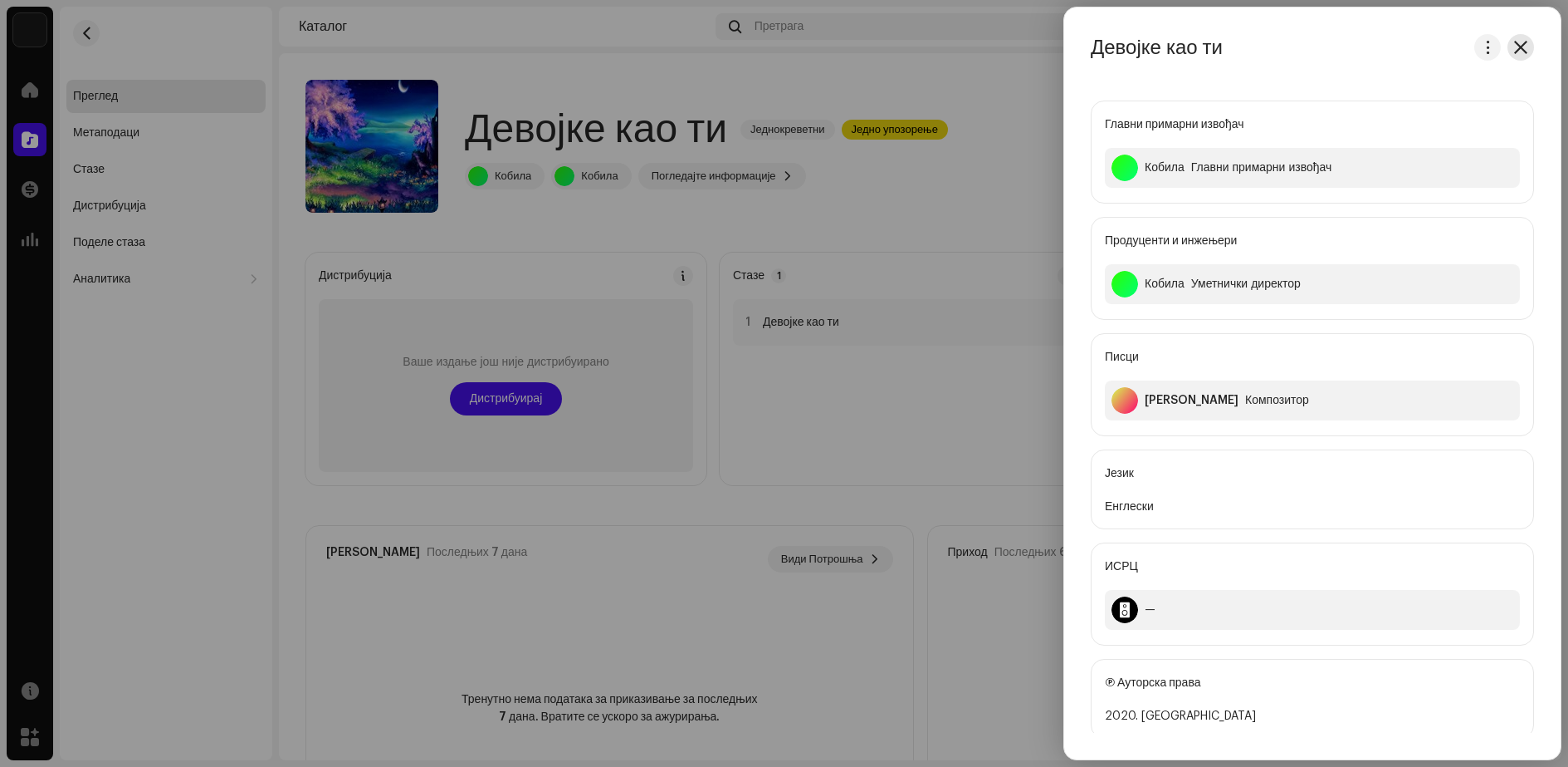
click at [1517, 47] on span "button" at bounding box center [1521, 48] width 14 height 14
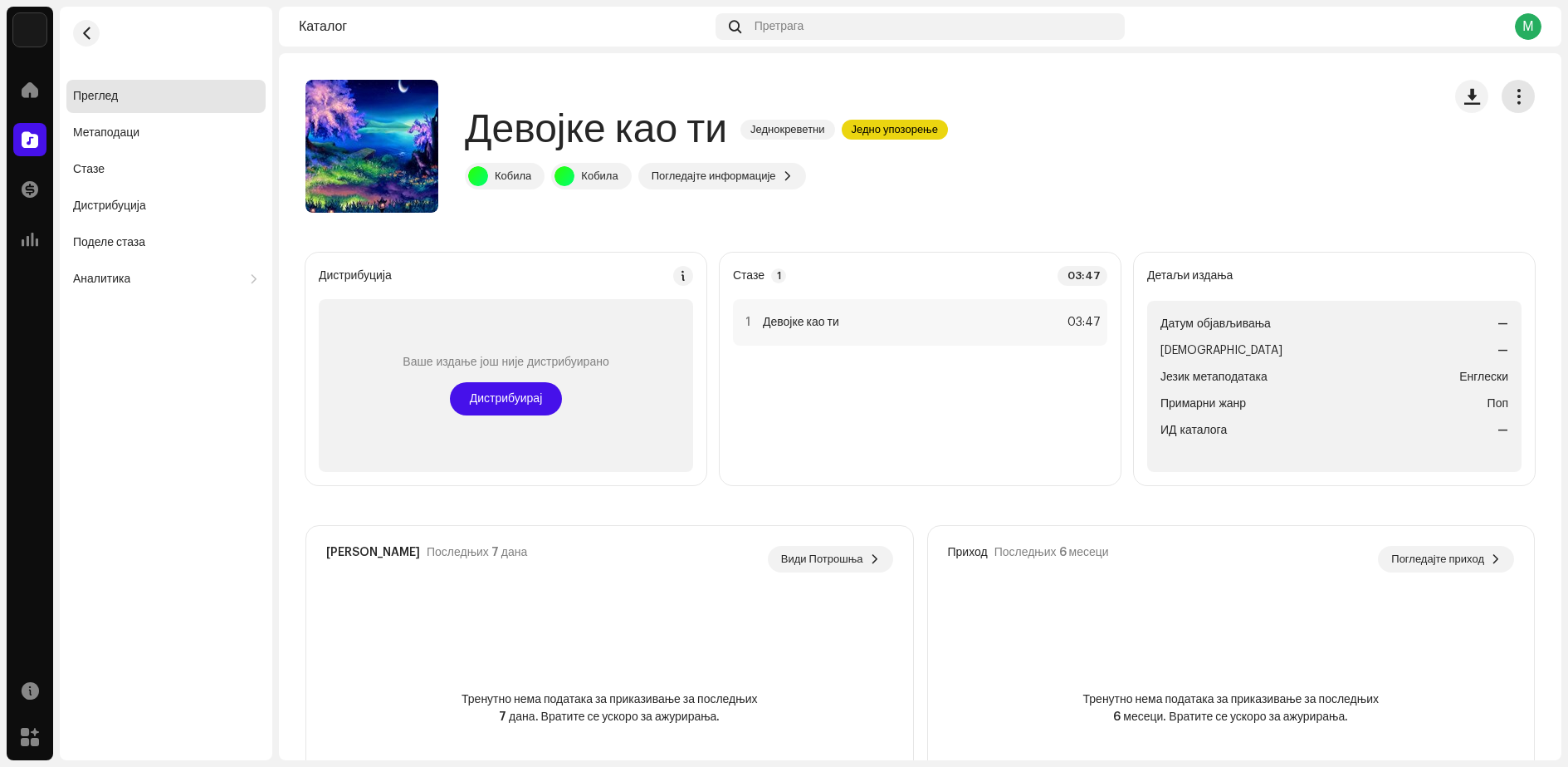
click at [1511, 100] on span "button" at bounding box center [1519, 97] width 16 height 14
click at [1378, 169] on font "Измени" at bounding box center [1377, 171] width 41 height 12
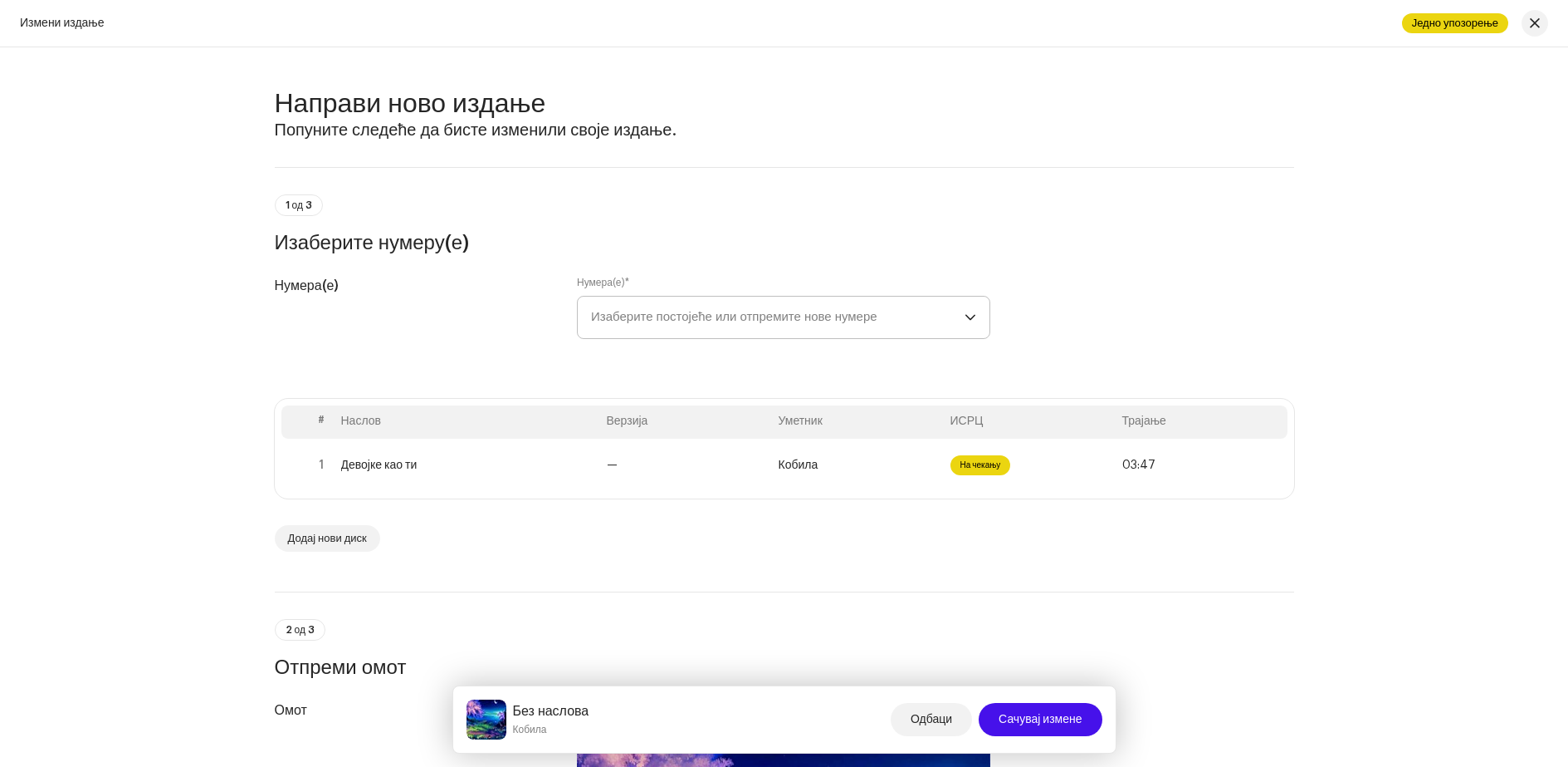
click at [960, 320] on span "Изаберите постојеће или отпремите нове нумере" at bounding box center [778, 317] width 374 height 42
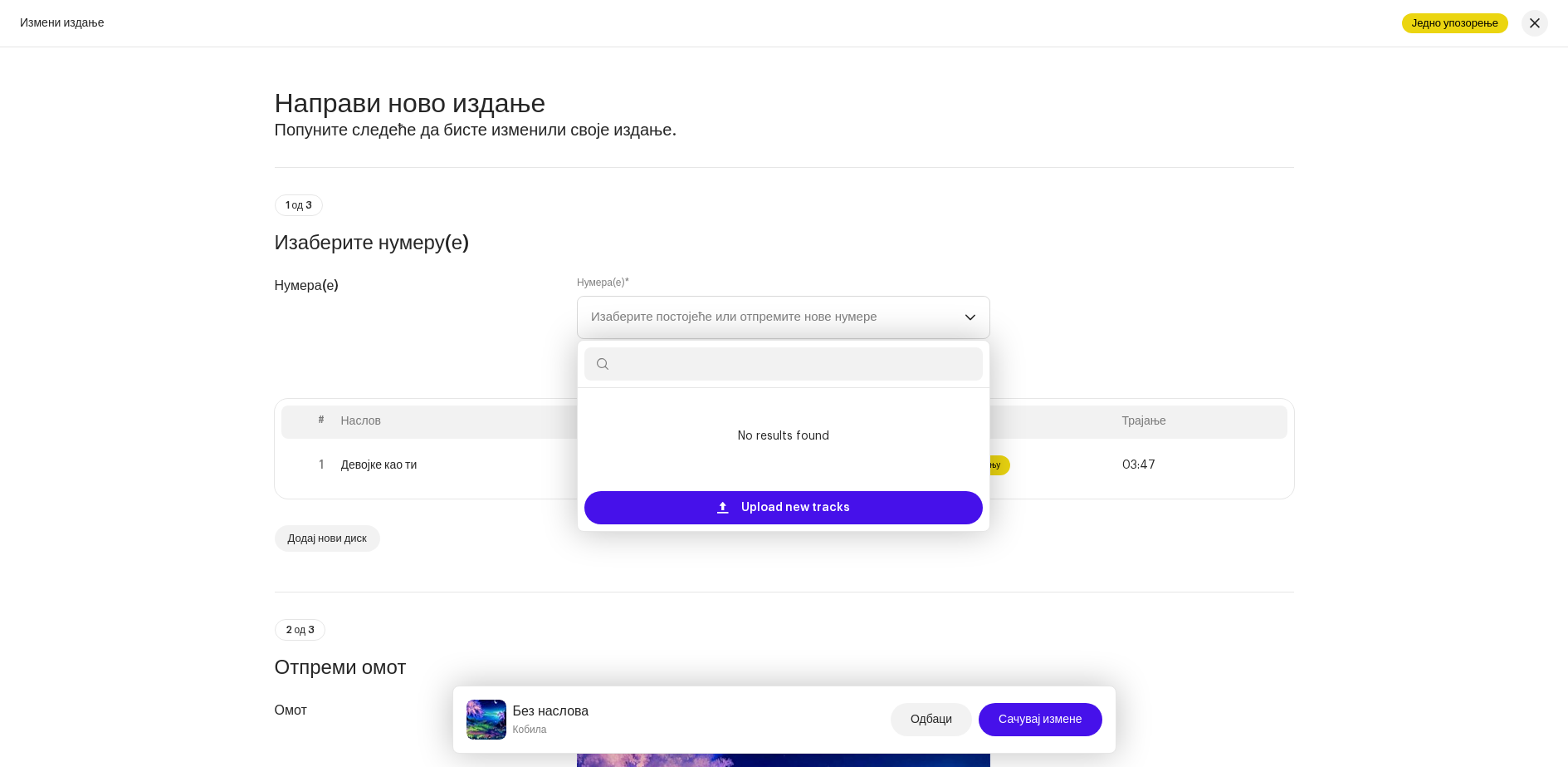
click at [1051, 304] on div "Нумера(е) Нумера(е) * Изаберите постојеће или отпремите нове нумере No results …" at bounding box center [784, 318] width 1020 height 83
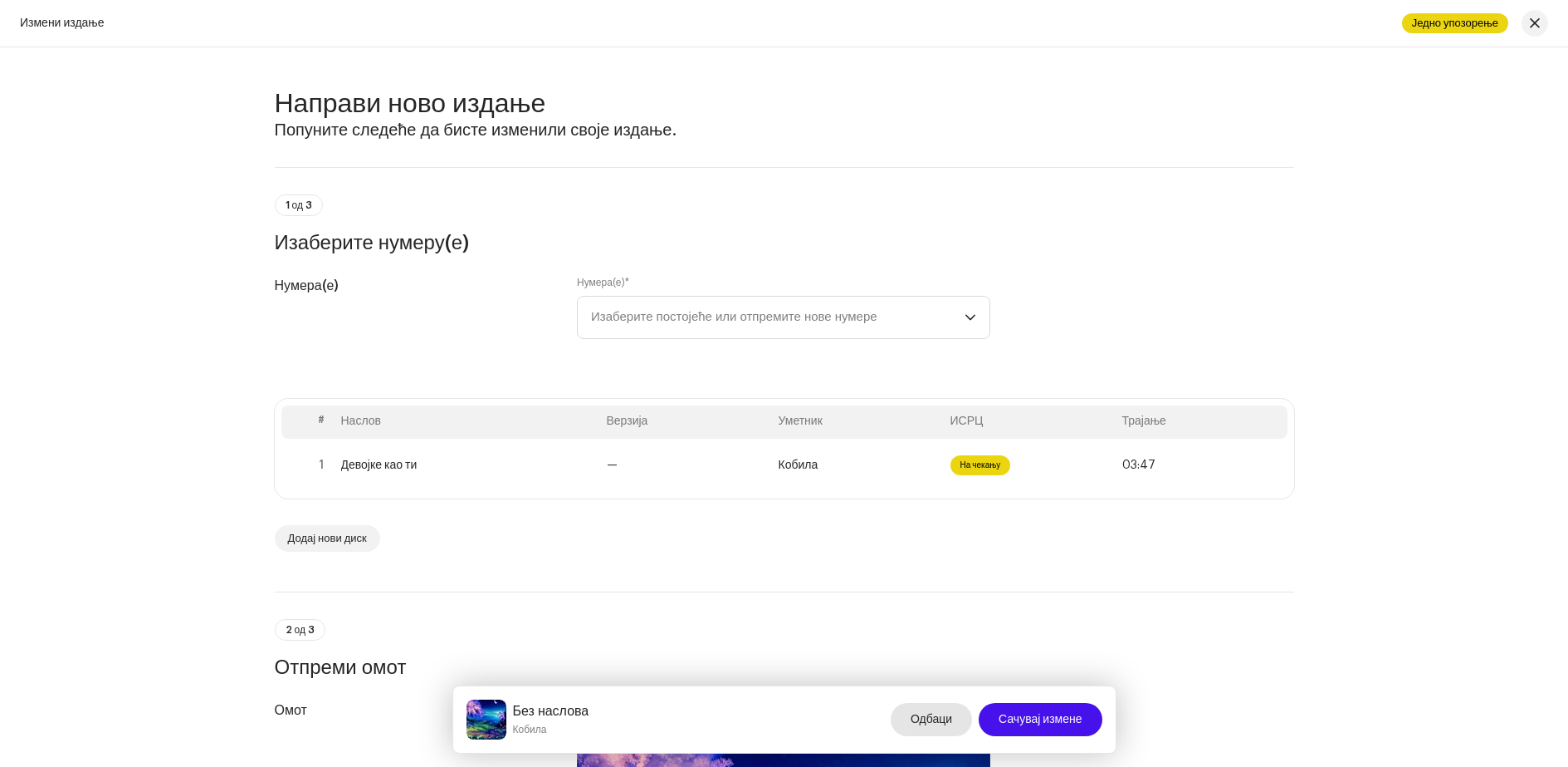
click at [916, 721] on font "Одбаци" at bounding box center [931, 719] width 42 height 12
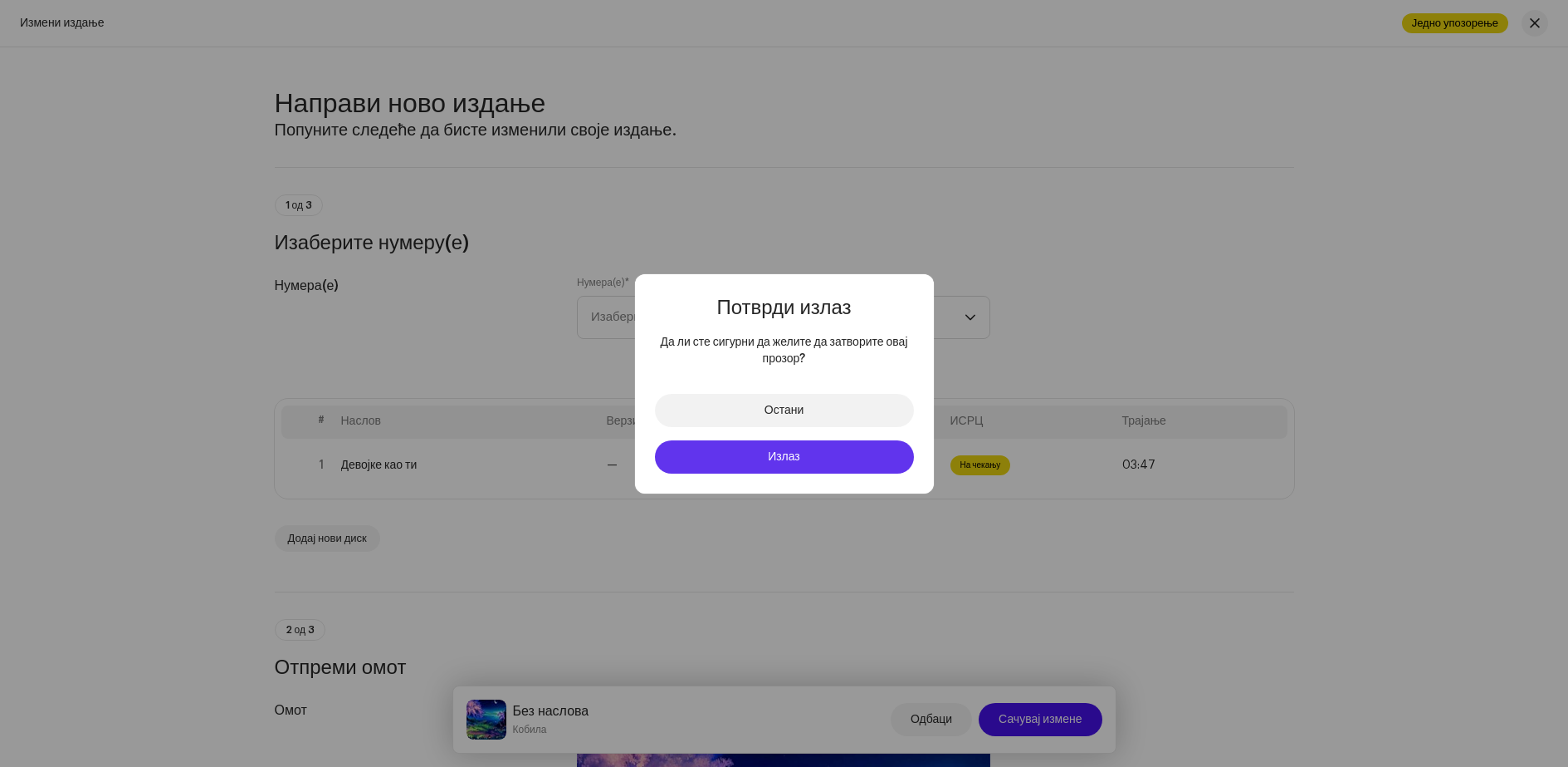
click at [774, 448] on button "Излаз" at bounding box center [784, 456] width 259 height 33
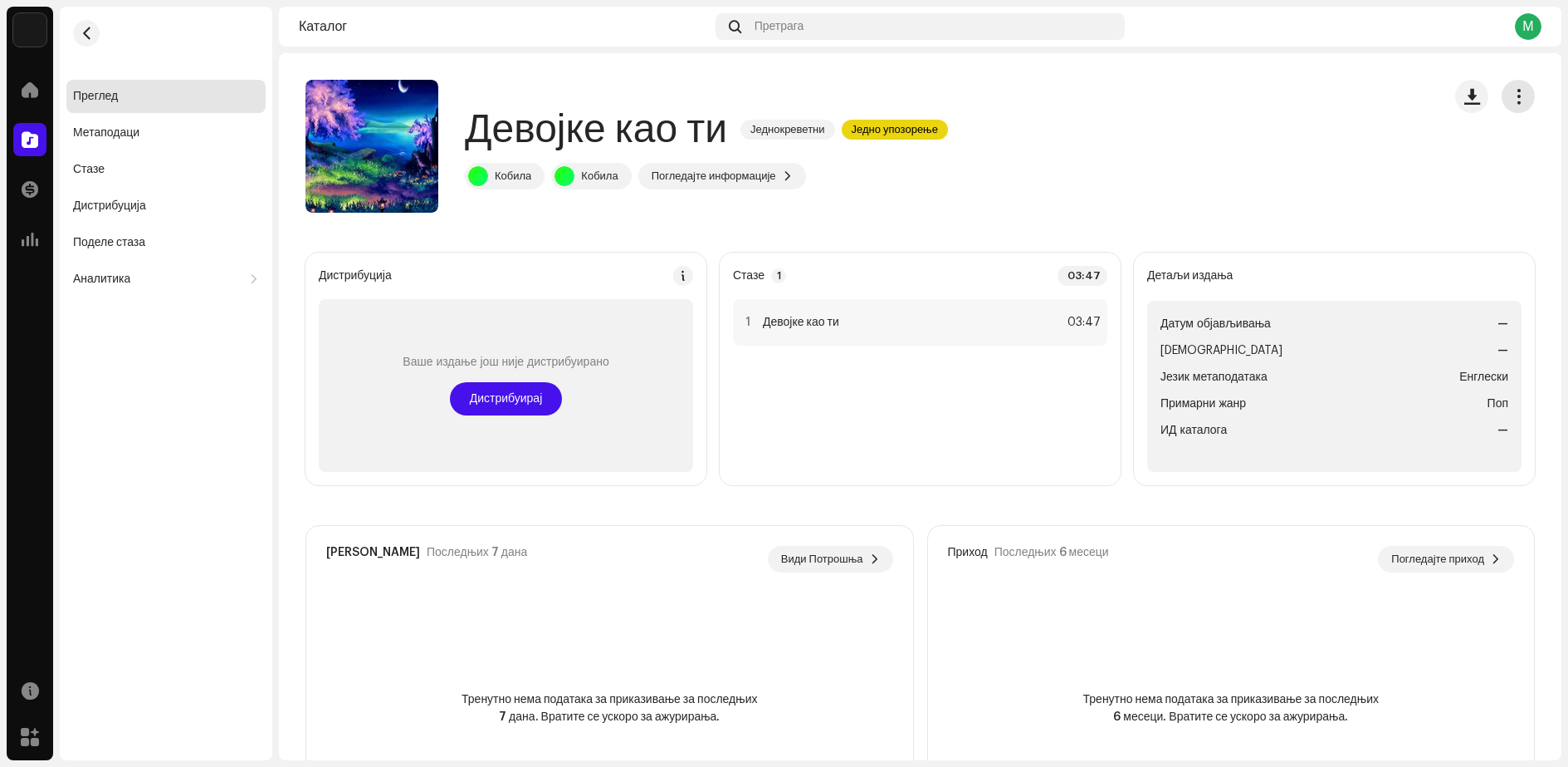
click at [1512, 100] on span "button" at bounding box center [1519, 97] width 16 height 14
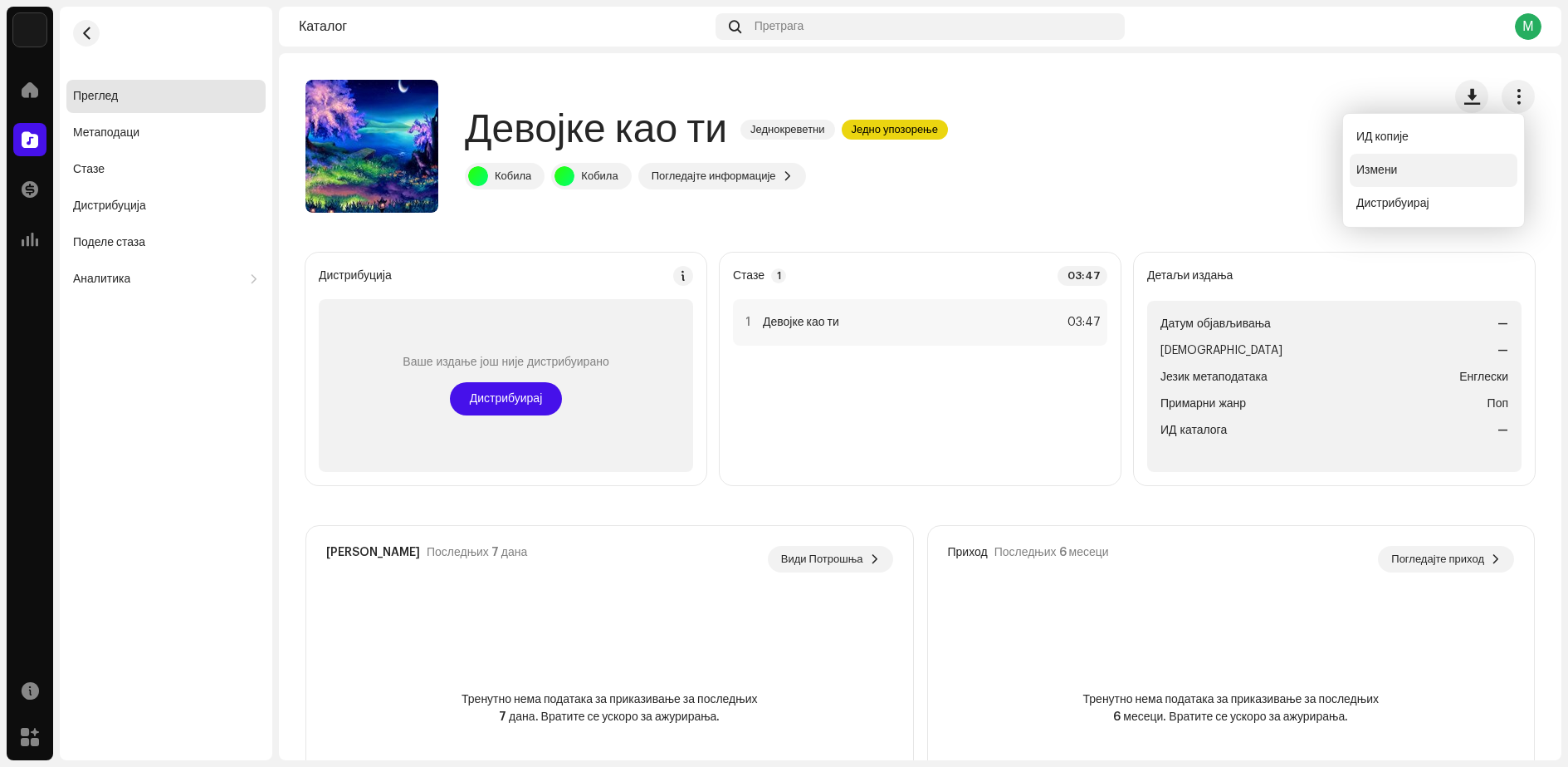
click at [1387, 168] on font "Измени" at bounding box center [1377, 171] width 41 height 12
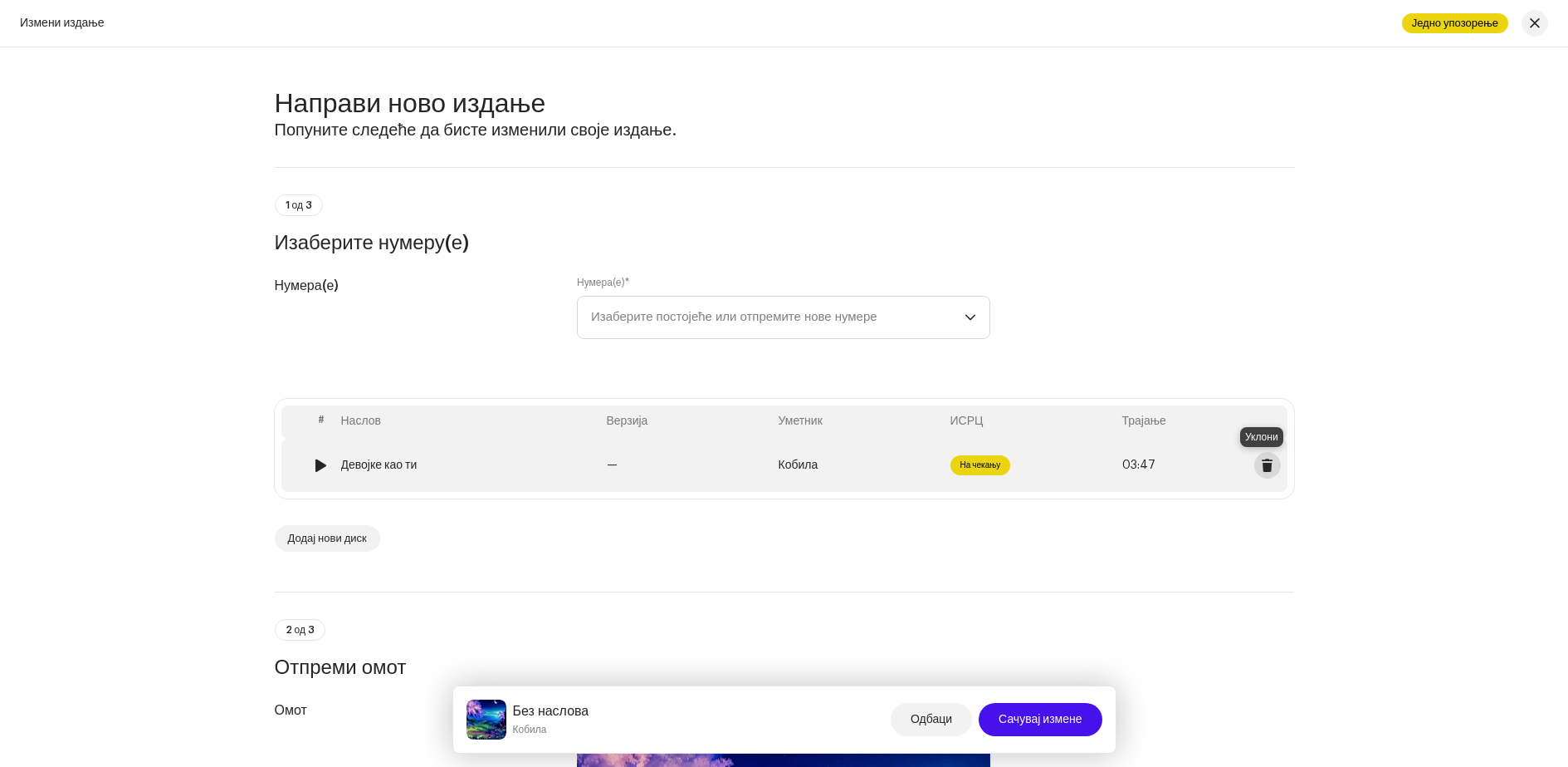
click at [1261, 461] on span at bounding box center [1267, 465] width 13 height 14
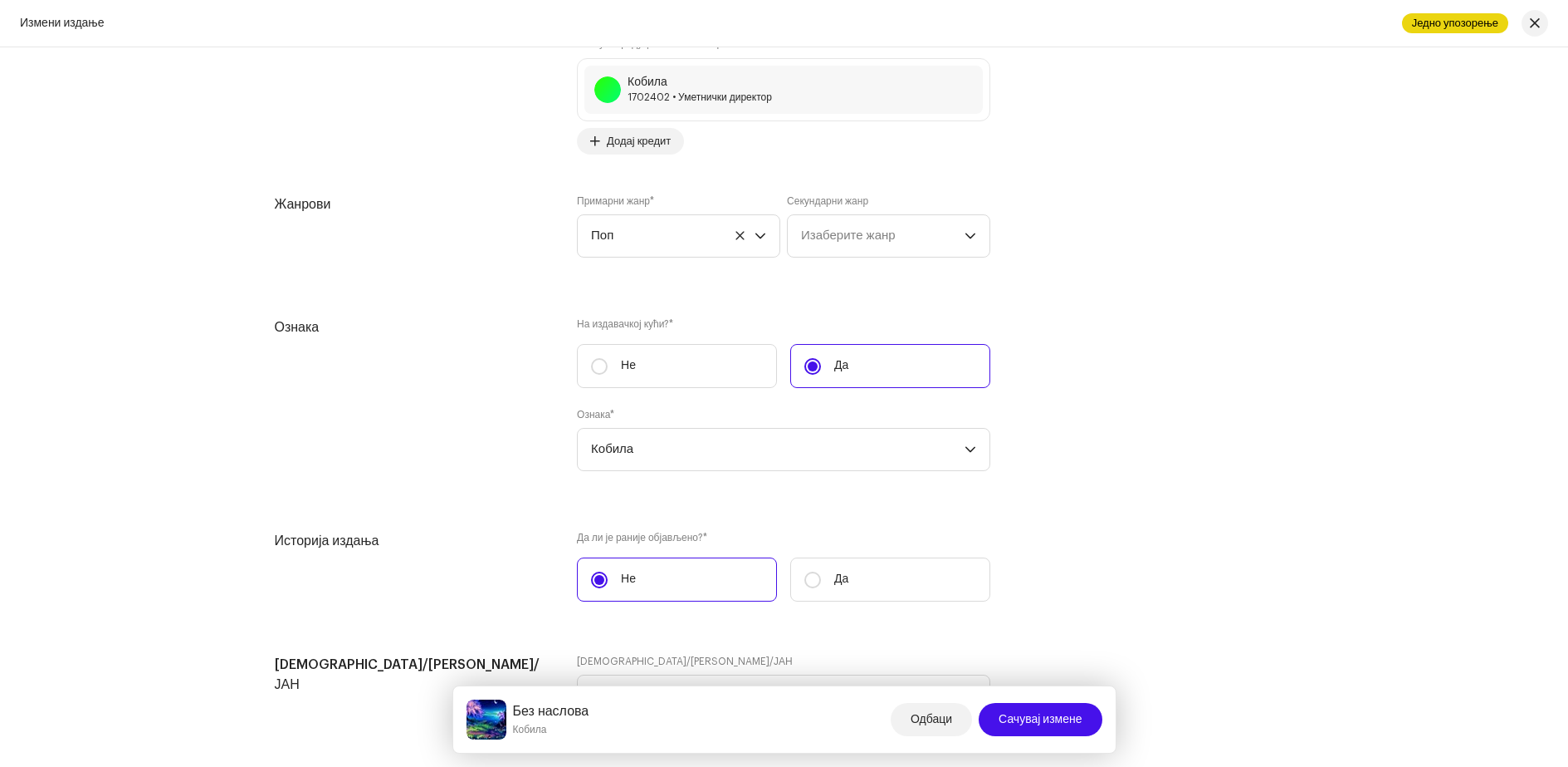
scroll to position [2619, 0]
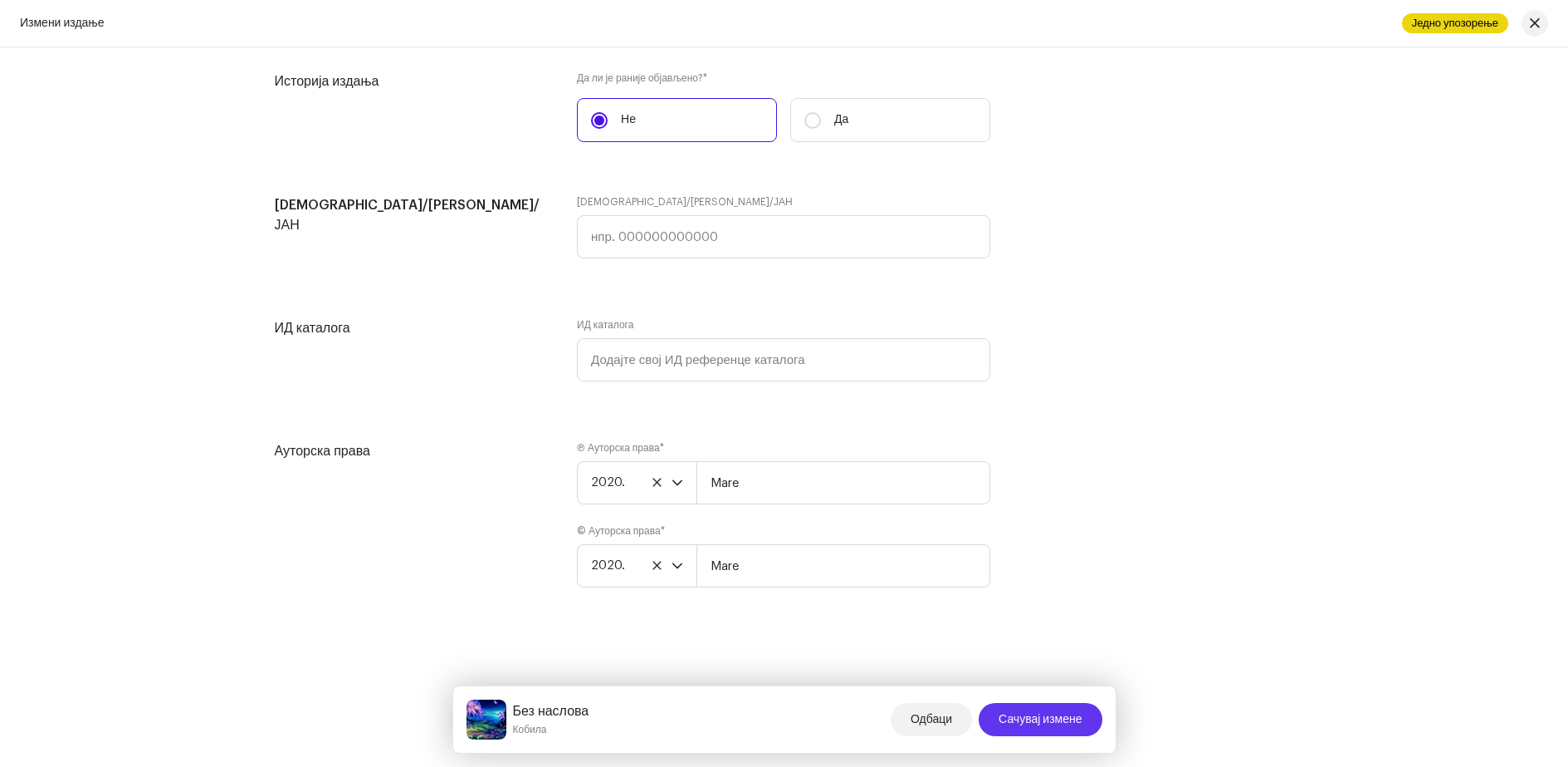
click at [1018, 720] on font "Сачувај измене" at bounding box center [1040, 719] width 83 height 12
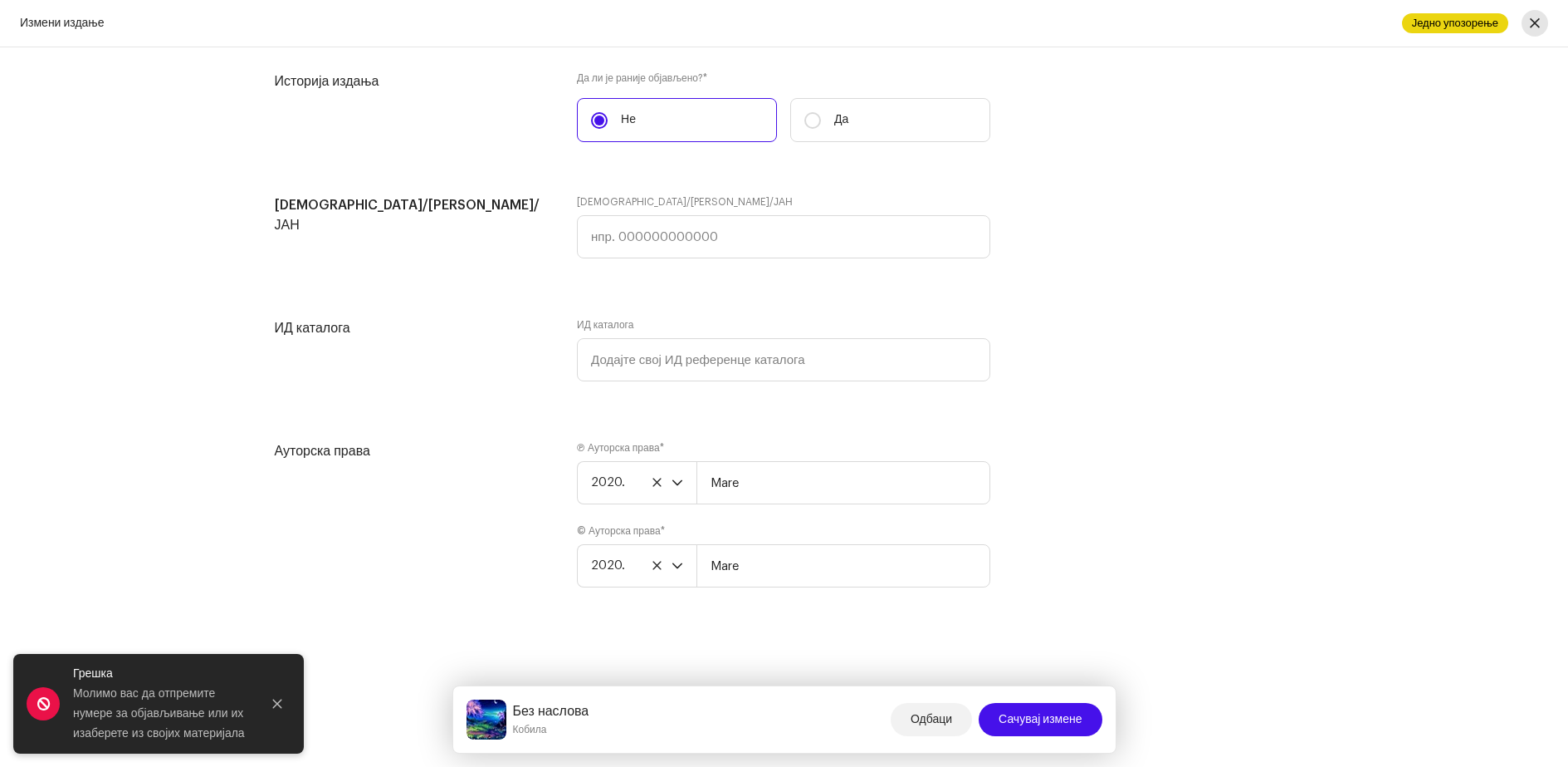
click at [1539, 21] on span "button" at bounding box center [1535, 24] width 10 height 14
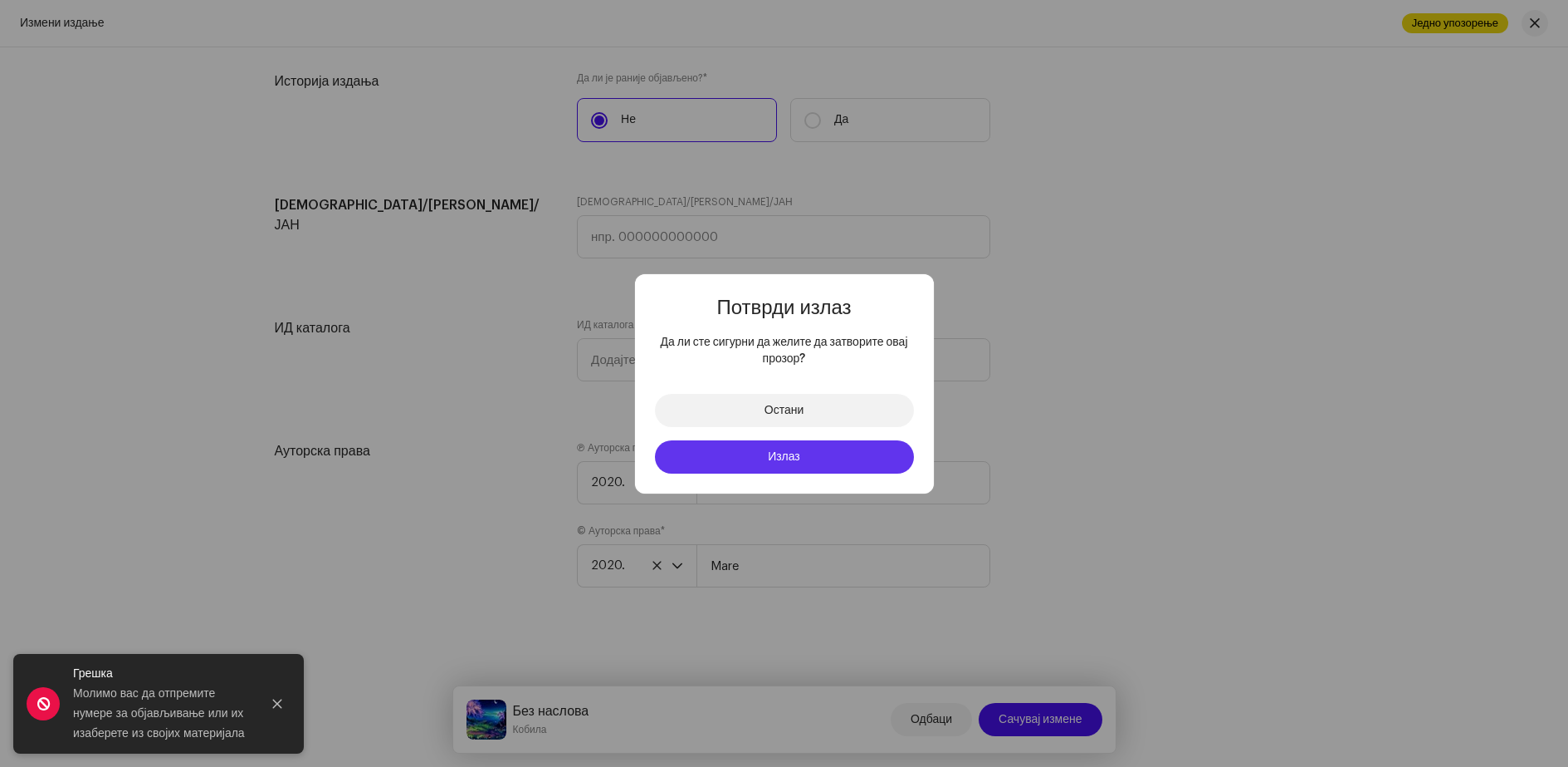
click at [790, 465] on button "Излаз" at bounding box center [784, 456] width 259 height 33
